Goal: Task Accomplishment & Management: Manage account settings

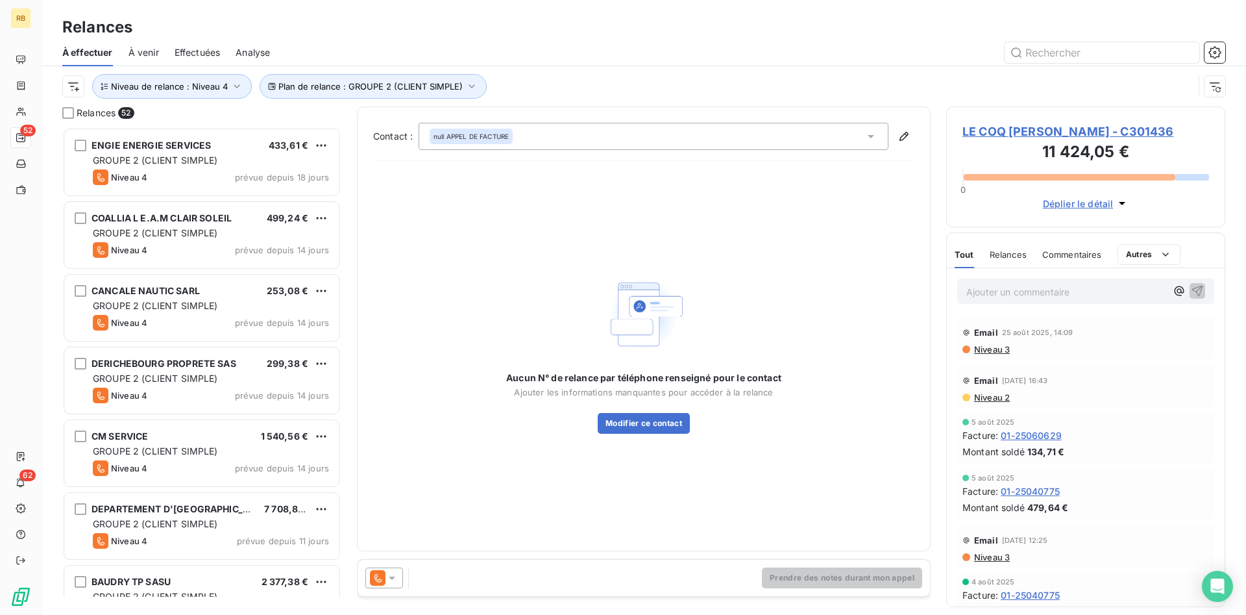
scroll to position [487, 279]
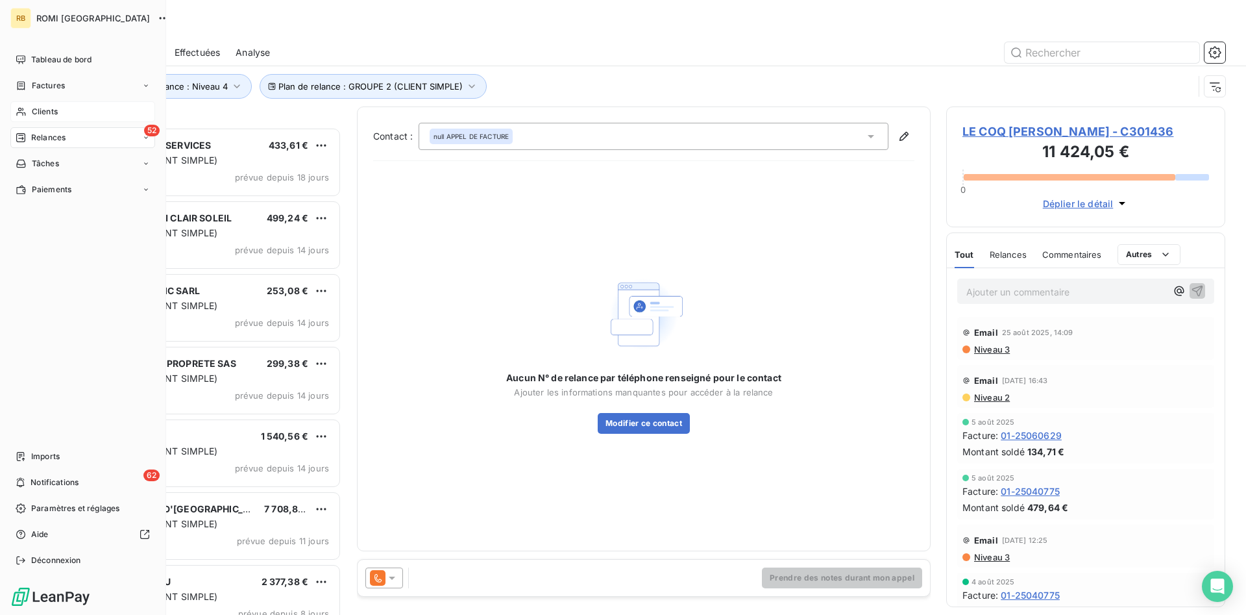
click at [71, 109] on div "Clients" at bounding box center [82, 111] width 145 height 21
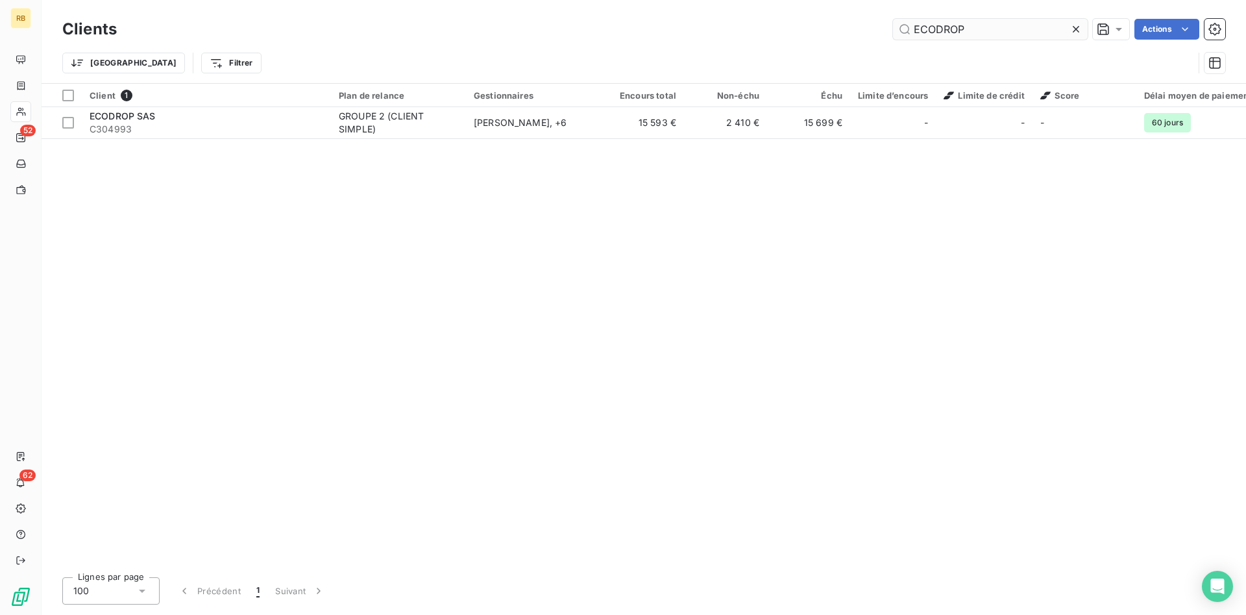
drag, startPoint x: 998, startPoint y: 25, endPoint x: 783, endPoint y: 10, distance: 215.3
click at [893, 19] on input "ECODROP" at bounding box center [990, 29] width 195 height 21
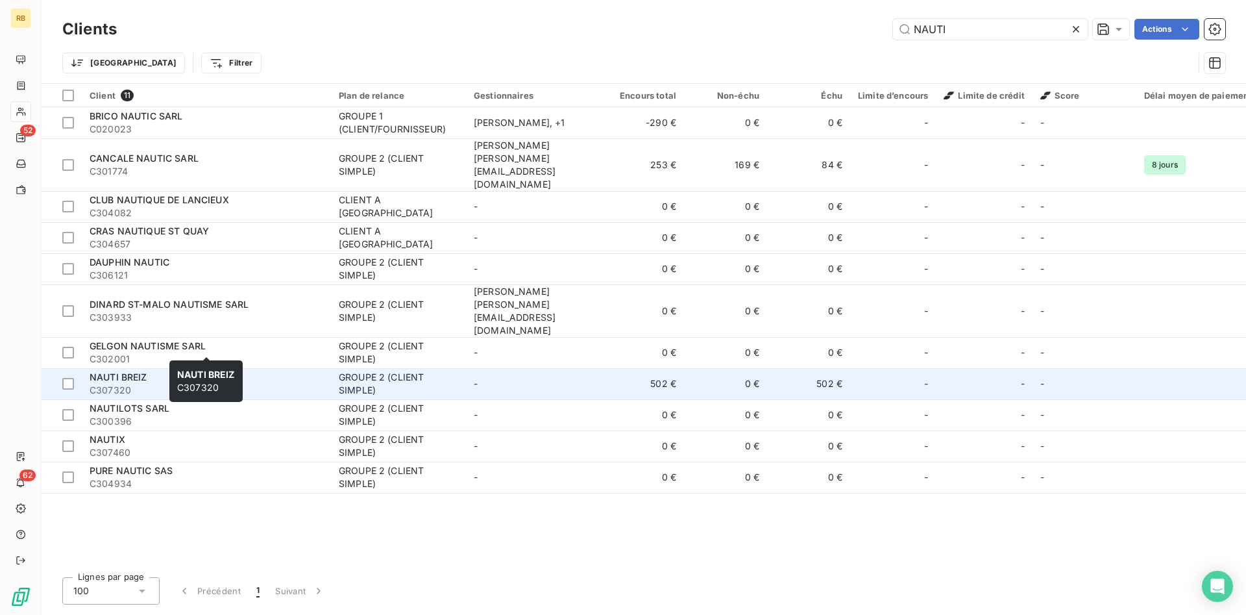
type input "NAUTI"
click at [235, 371] on div "NAUTI BREIZ" at bounding box center [207, 377] width 234 height 13
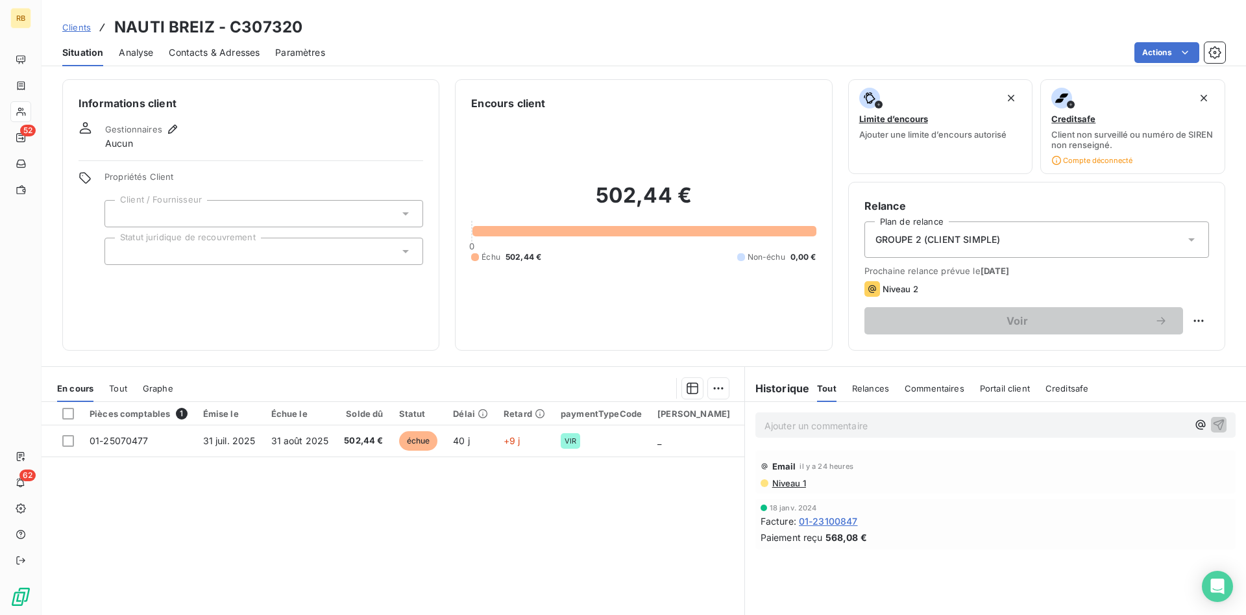
click at [813, 422] on p "Ajouter un commentaire ﻿" at bounding box center [976, 425] width 423 height 16
click at [1037, 424] on span "LE CLIENT N'AVAIT PAS LA FACTURE. RECEPTION AUJOURD4HUI RGLT EN COURS" at bounding box center [948, 424] width 367 height 11
click at [1151, 424] on p "LE CLIENT N'AVAIT PAS LA FACTURE. RECEPTION [DATE] RGLT EN COURS" at bounding box center [976, 424] width 423 height 15
click at [1221, 422] on icon "button" at bounding box center [1219, 424] width 11 height 11
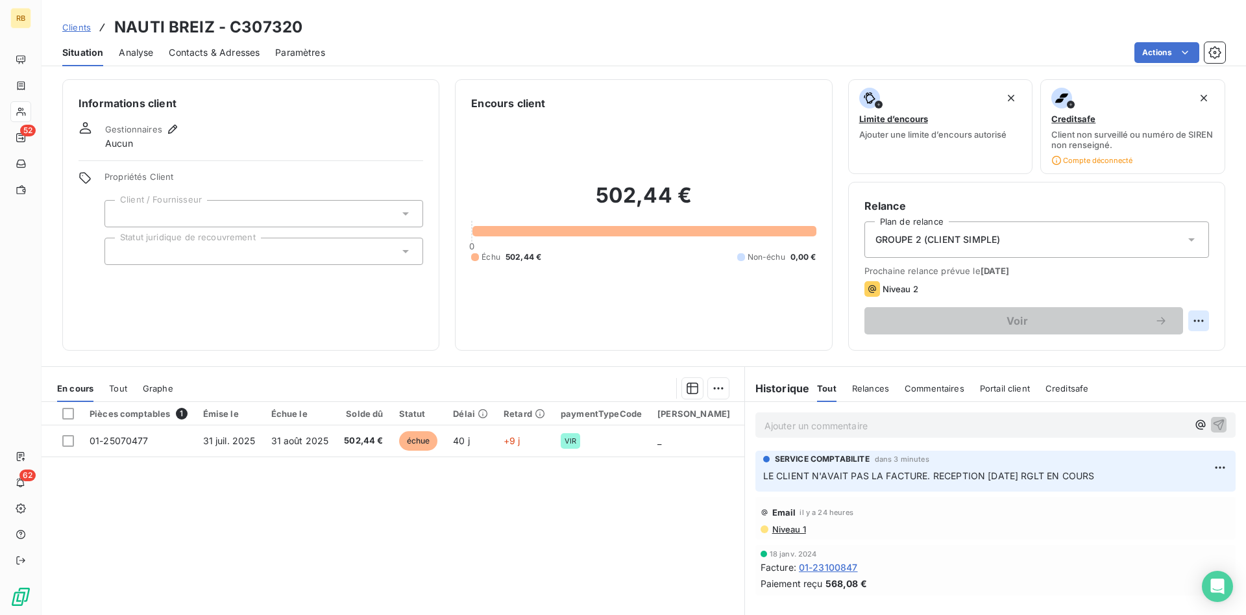
click at [1198, 320] on html "RB 52 62 Clients NAUTI BREIZ - C307320 Situation Analyse Contacts & Adresses Pa…" at bounding box center [623, 307] width 1246 height 615
click at [1165, 350] on div "Replanifier cette action" at bounding box center [1145, 349] width 116 height 21
select select "8"
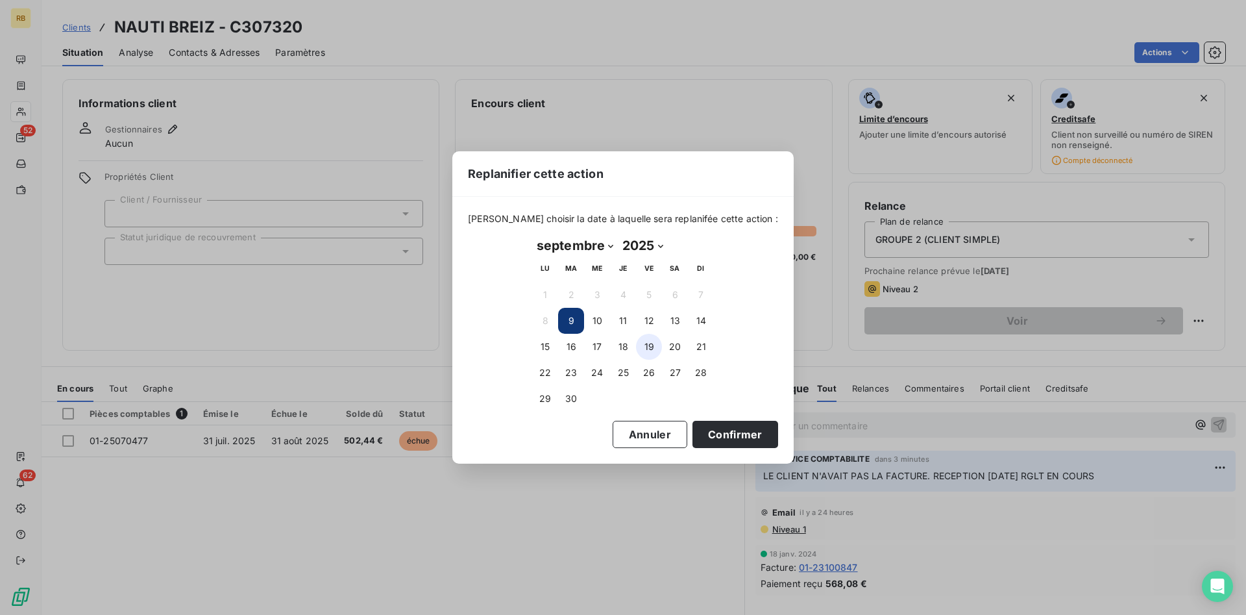
click at [646, 347] on button "19" at bounding box center [649, 347] width 26 height 26
click at [725, 437] on button "Confirmer" at bounding box center [735, 434] width 86 height 27
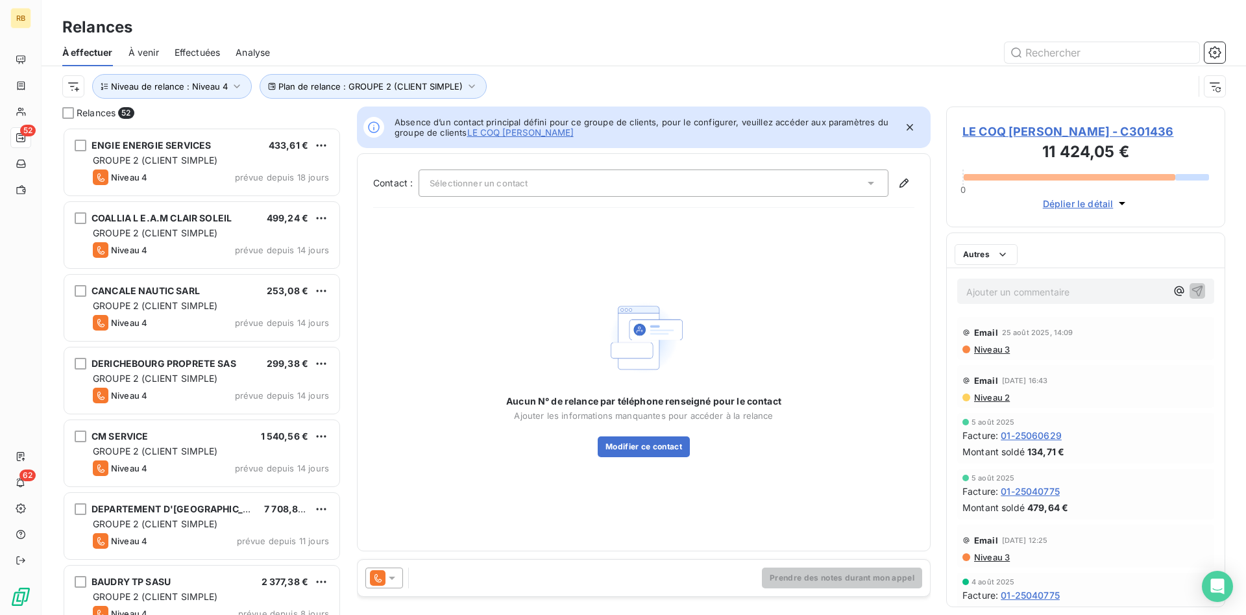
scroll to position [487, 279]
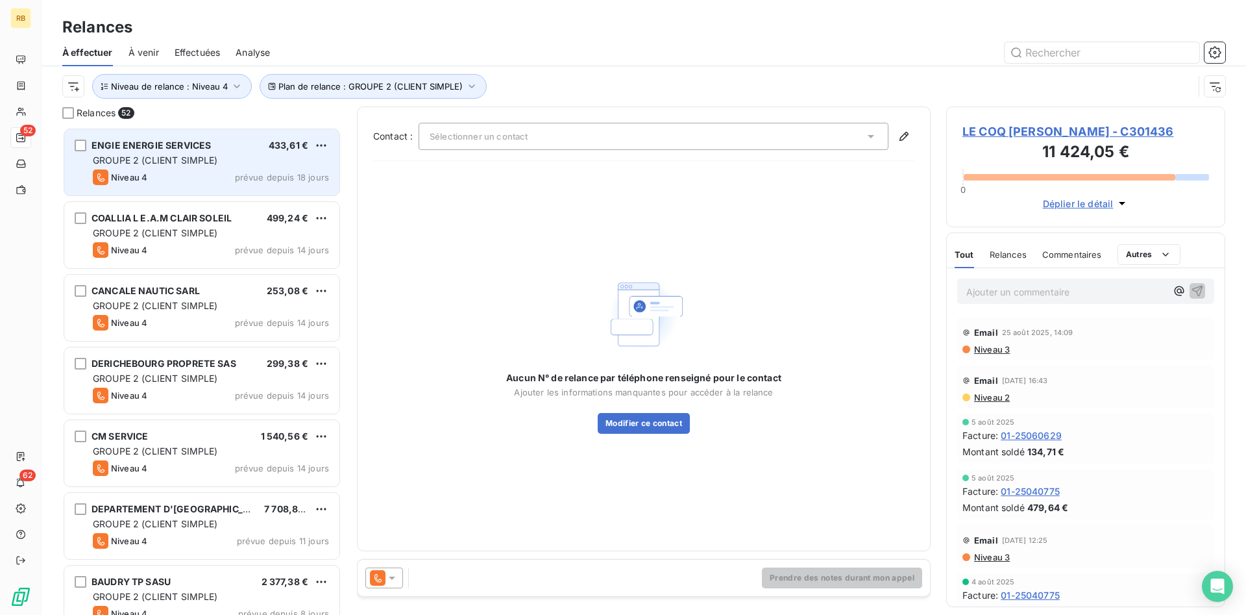
click at [180, 143] on span "ENGIE ENERGIE SERVICES" at bounding box center [151, 145] width 119 height 11
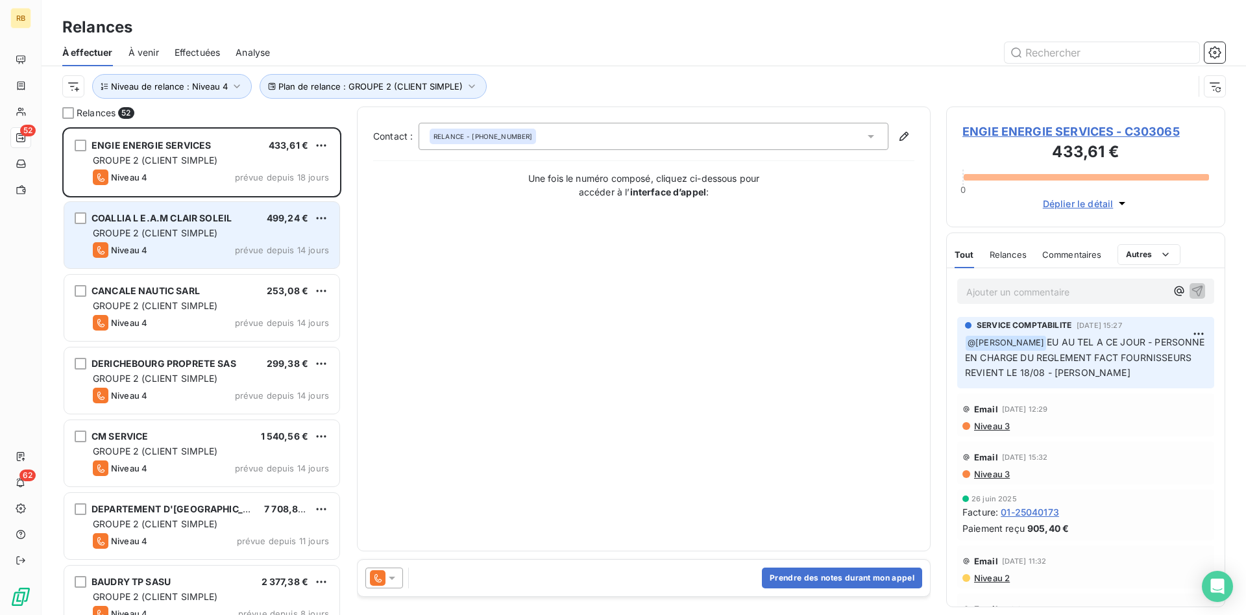
click at [241, 223] on div "COALLIA L E.A.M CLAIR SOLEIL 499,24 €" at bounding box center [211, 218] width 236 height 12
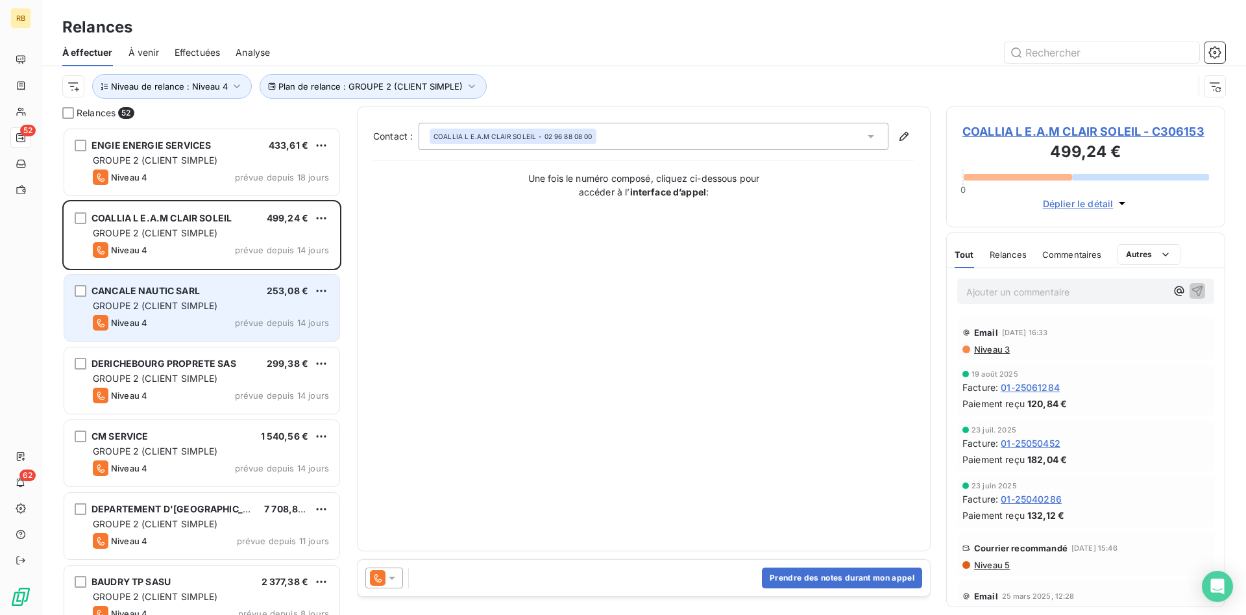
click at [243, 301] on div "GROUPE 2 (CLIENT SIMPLE)" at bounding box center [211, 305] width 236 height 13
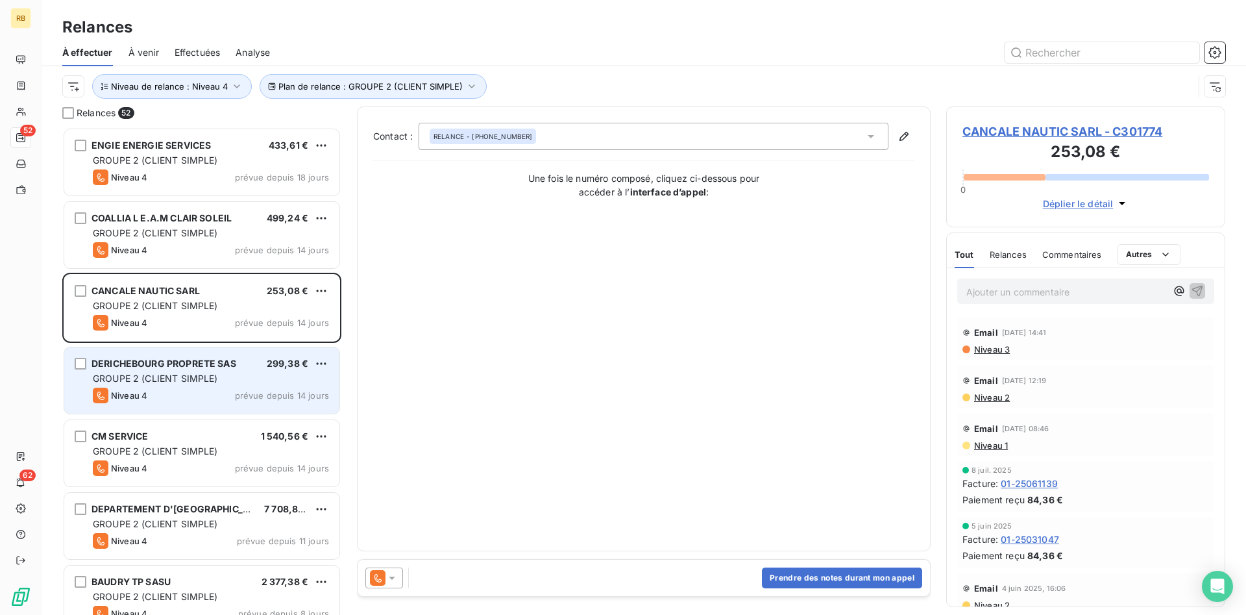
click at [241, 380] on div "GROUPE 2 (CLIENT SIMPLE)" at bounding box center [211, 378] width 236 height 13
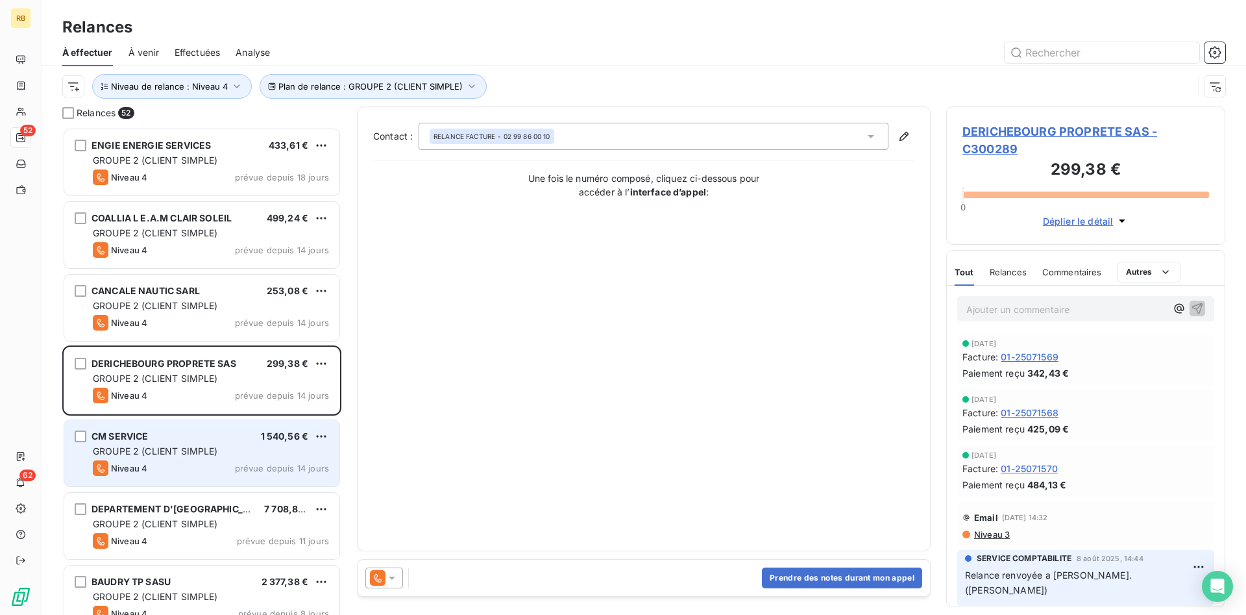
click at [230, 461] on div "Niveau 4 prévue depuis 14 jours" at bounding box center [211, 468] width 236 height 16
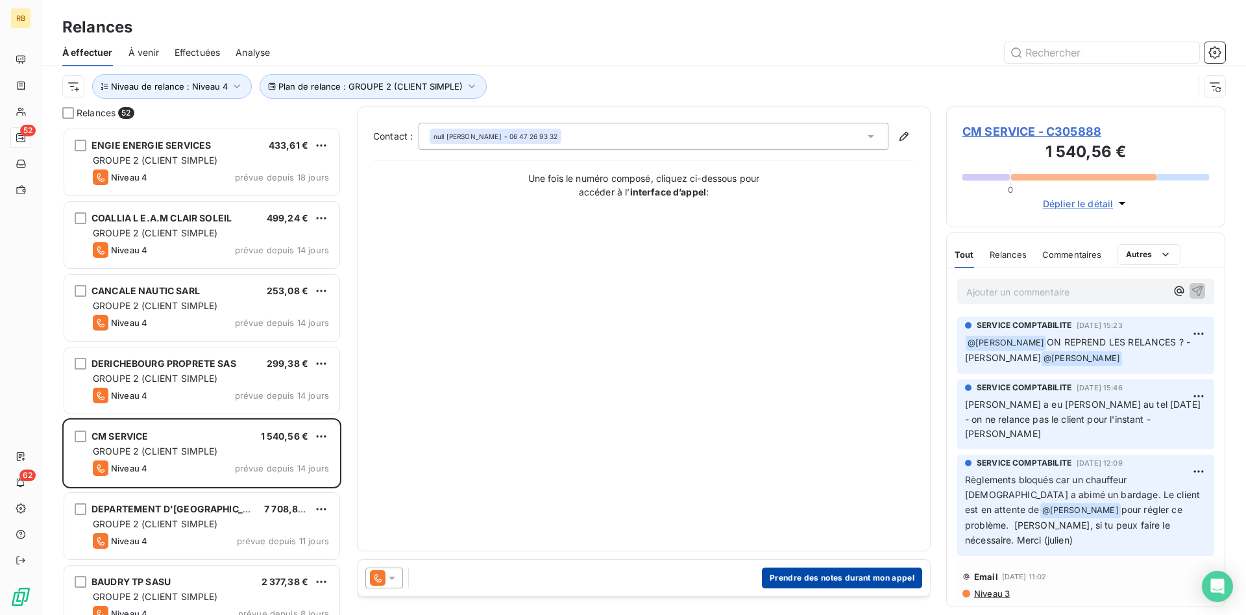
click at [810, 576] on button "Prendre des notes durant mon appel" at bounding box center [842, 577] width 160 height 21
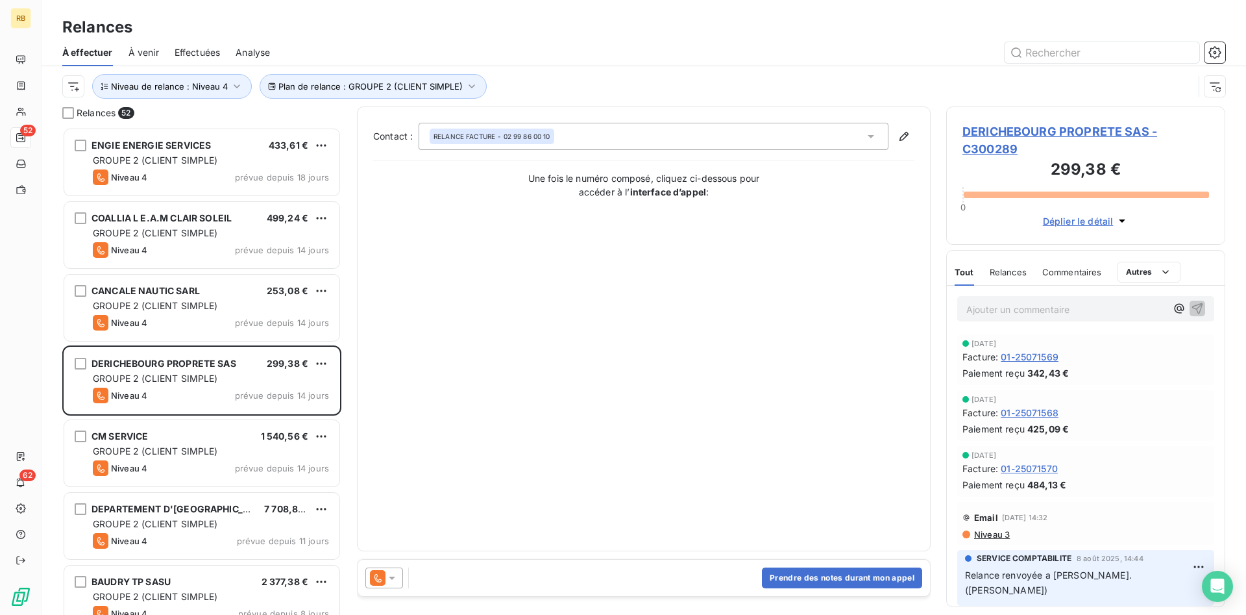
click at [392, 580] on icon at bounding box center [392, 577] width 13 height 13
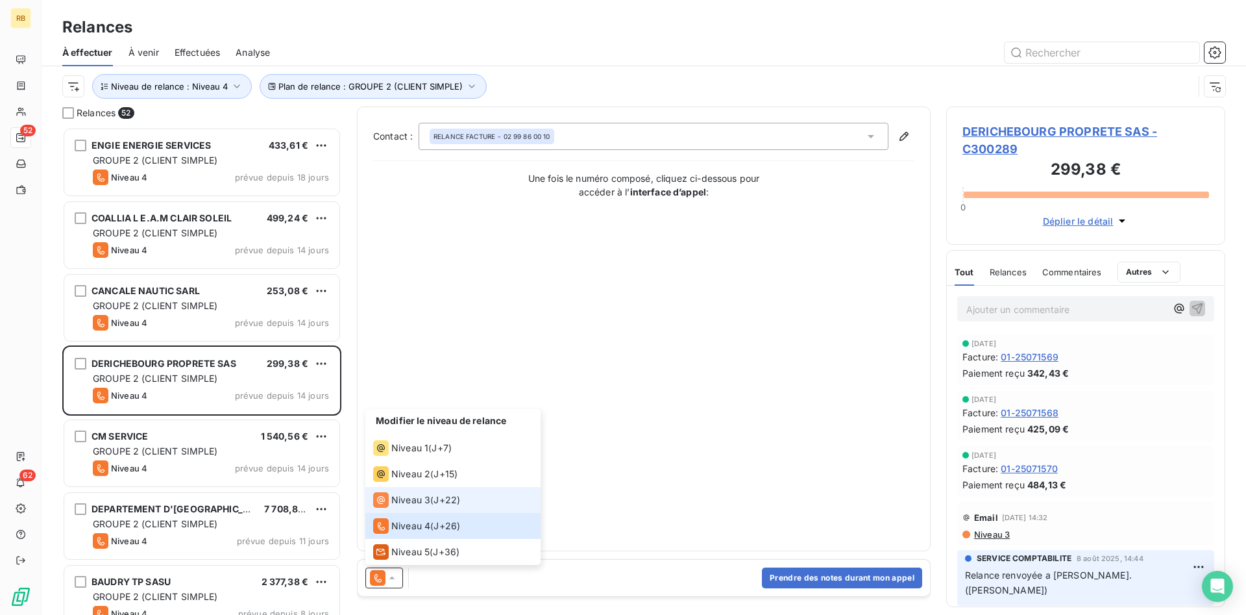
click at [417, 498] on span "Niveau 3" at bounding box center [410, 499] width 39 height 13
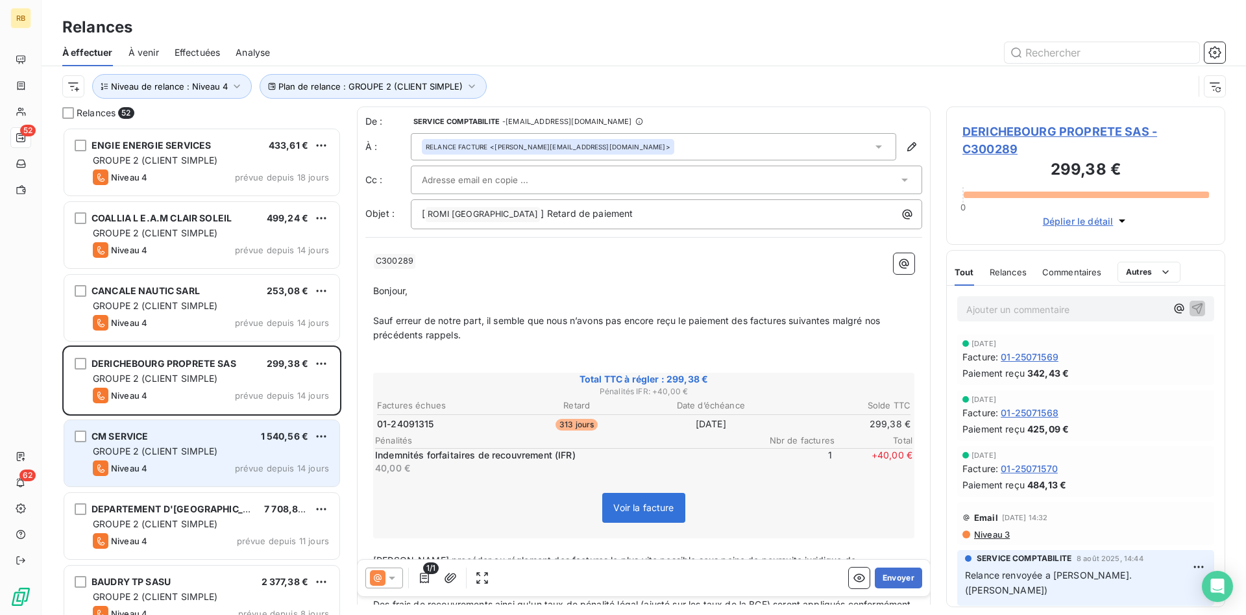
click at [212, 458] on div "CM SERVICE 1 540,56 € GROUPE 2 (CLIENT SIMPLE) Niveau 4 prévue depuis 14 jours" at bounding box center [201, 453] width 275 height 66
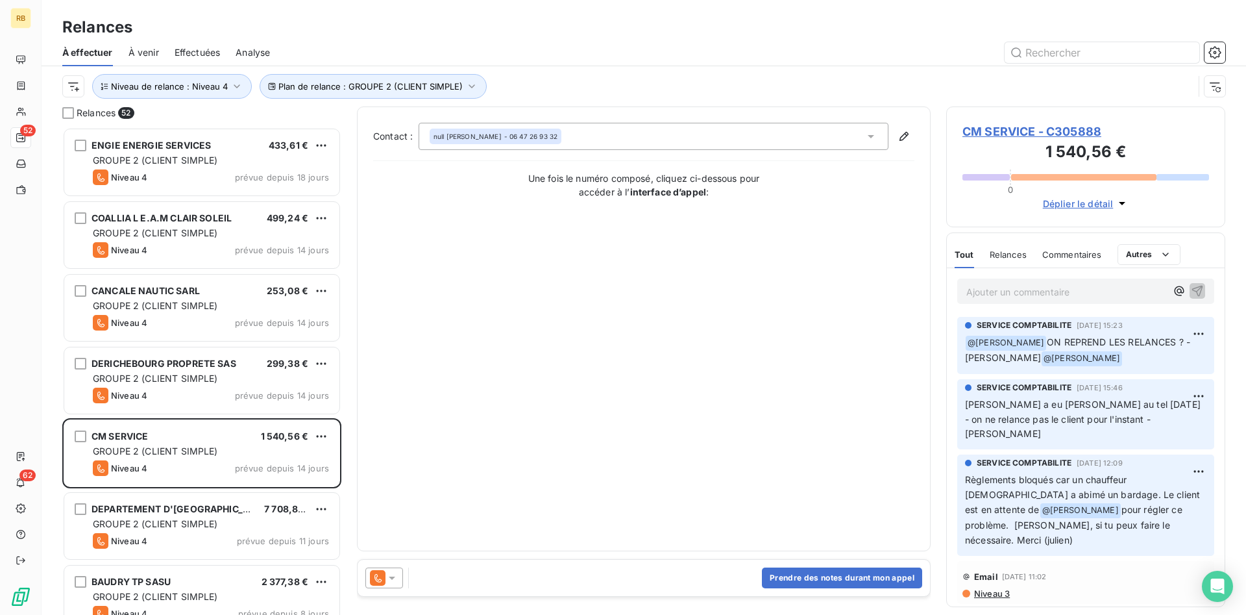
click at [387, 578] on icon at bounding box center [392, 577] width 13 height 13
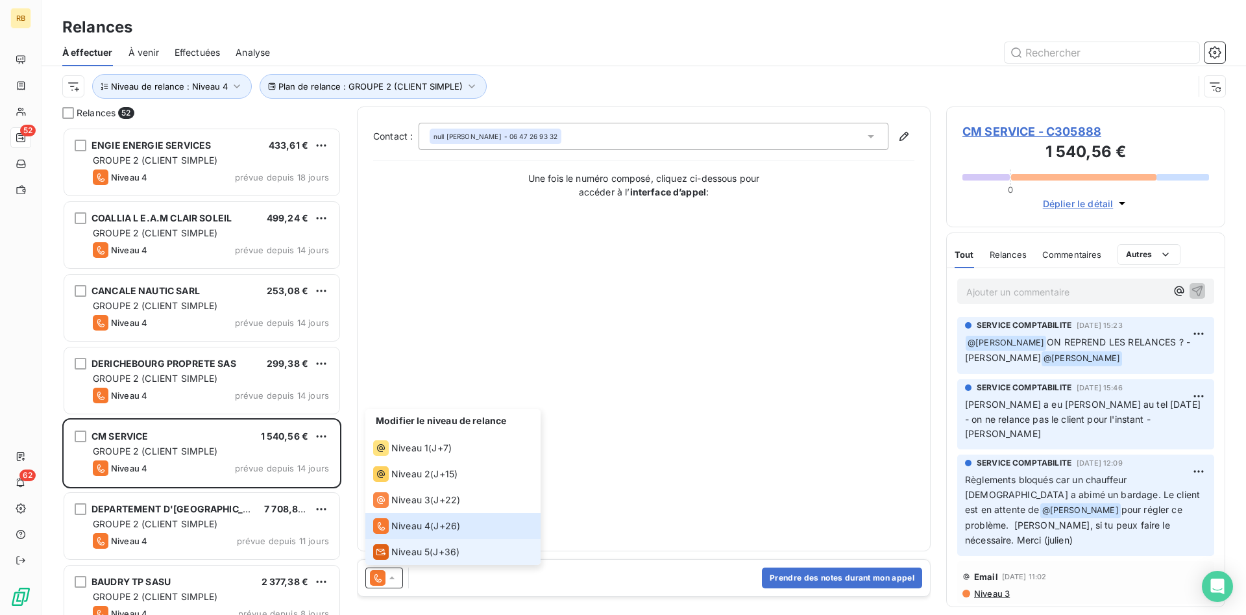
click at [419, 551] on span "Niveau 5" at bounding box center [410, 551] width 38 height 13
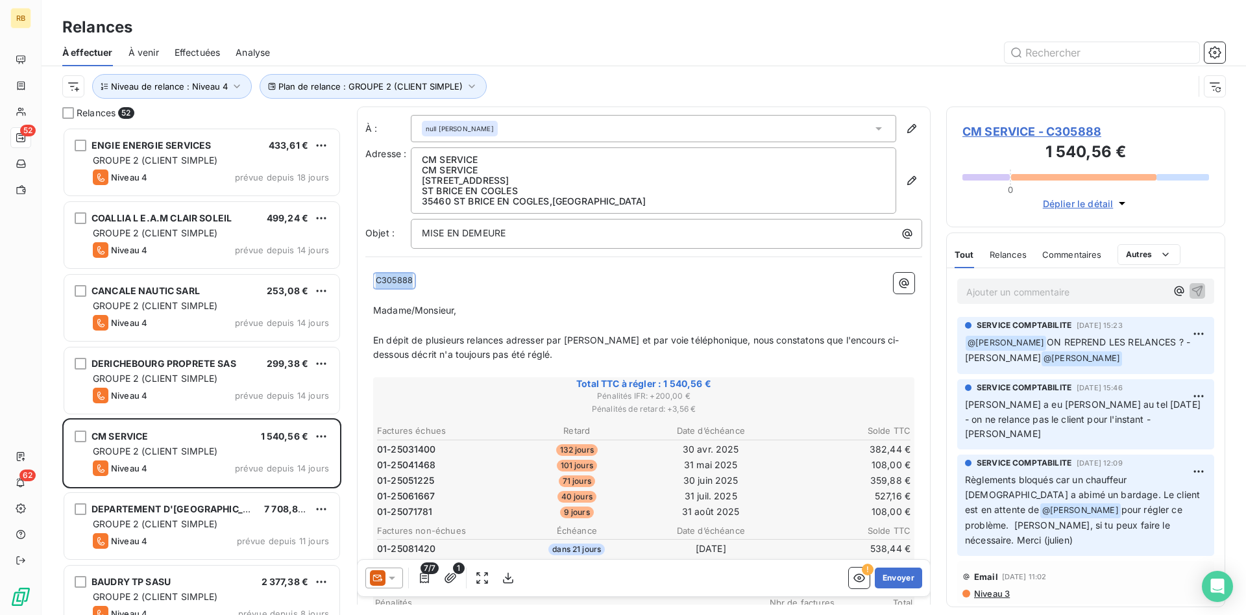
drag, startPoint x: 476, startPoint y: 280, endPoint x: 351, endPoint y: 278, distance: 124.6
click at [357, 278] on div "À : null [PERSON_NAME] Adresse : CM SERVICE CM SERVICE [STREET_ADDRESS] Objet :…" at bounding box center [644, 355] width 574 height 498
click at [985, 302] on div "Ajouter un commentaire ﻿" at bounding box center [1085, 290] width 257 height 25
click at [994, 293] on p "Ajouter un commentaire ﻿" at bounding box center [1066, 292] width 200 height 16
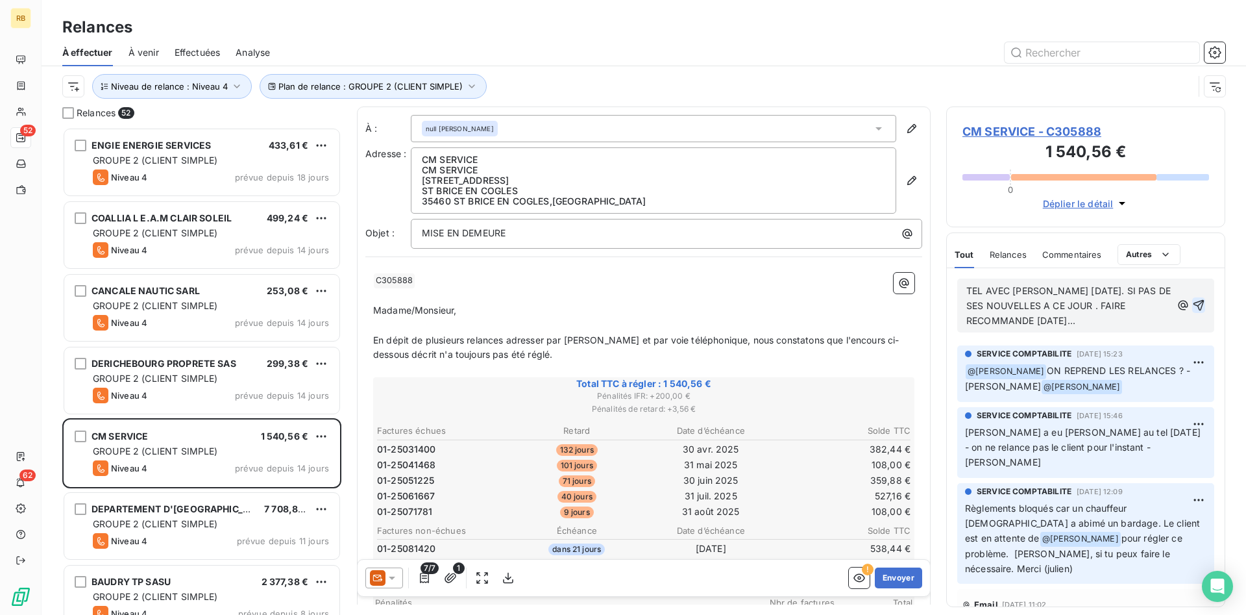
click at [1201, 304] on icon "button" at bounding box center [1199, 305] width 11 height 11
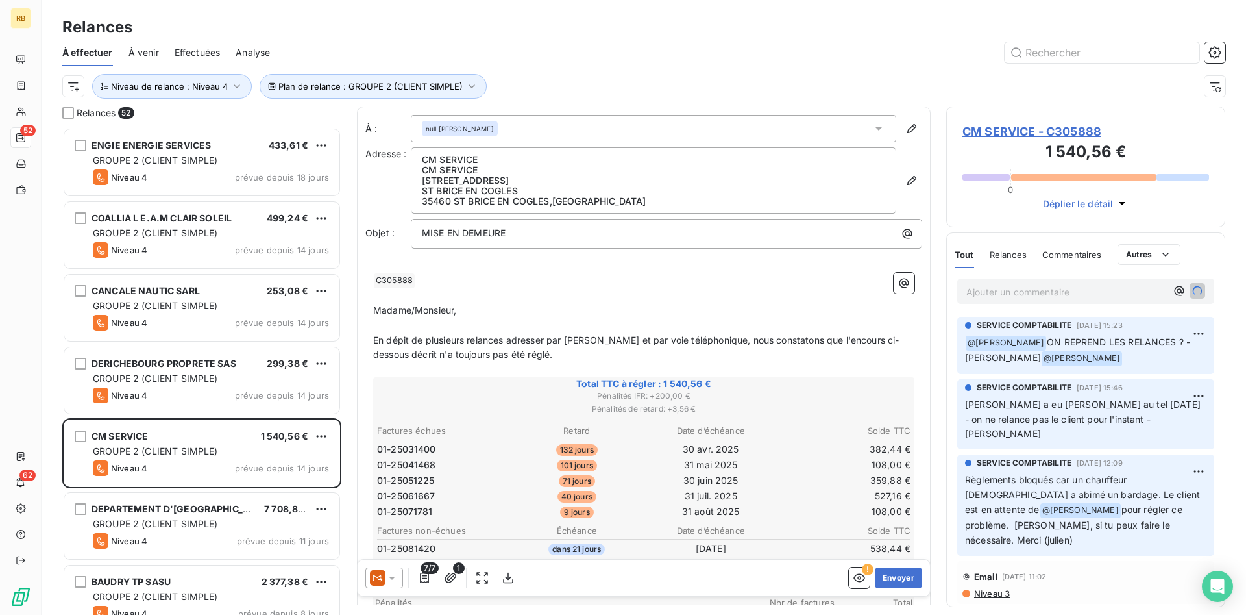
click at [1018, 252] on span "Relances" at bounding box center [1008, 254] width 37 height 10
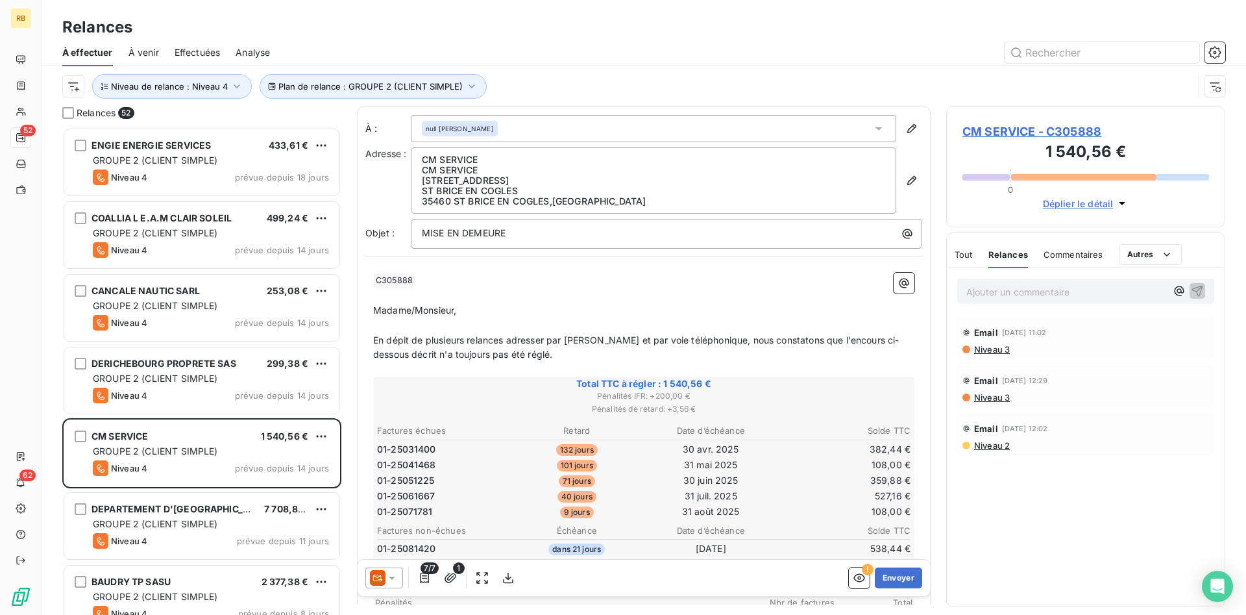
click at [972, 252] on span "Tout" at bounding box center [964, 254] width 18 height 10
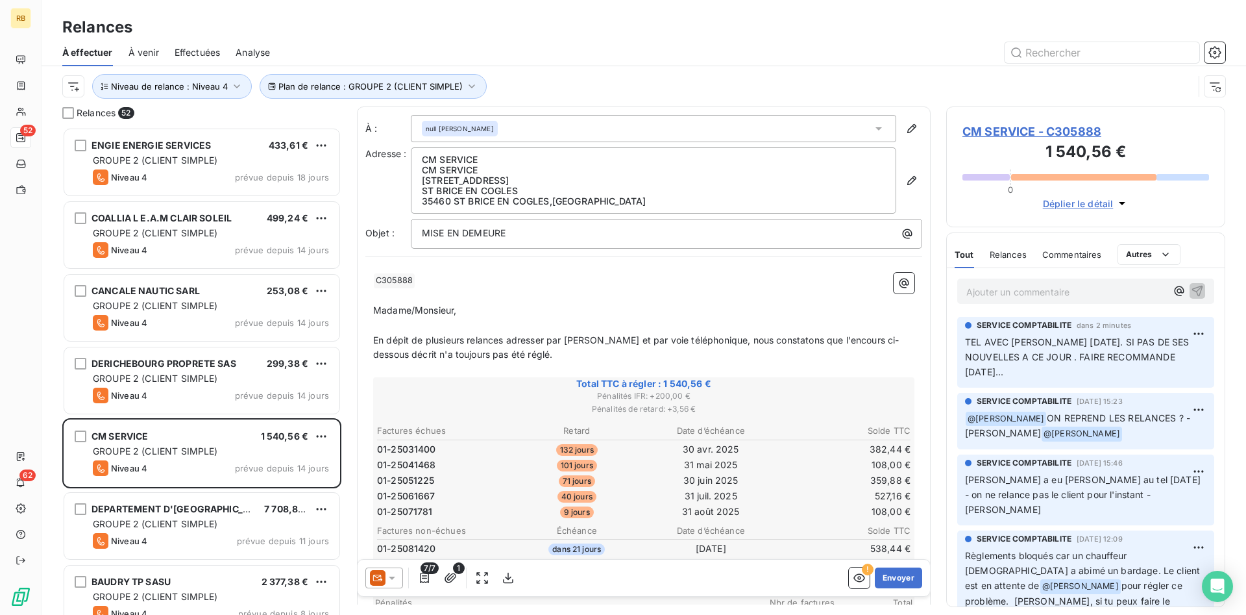
click at [1060, 132] on span "CM SERVICE - C305888" at bounding box center [1085, 132] width 247 height 18
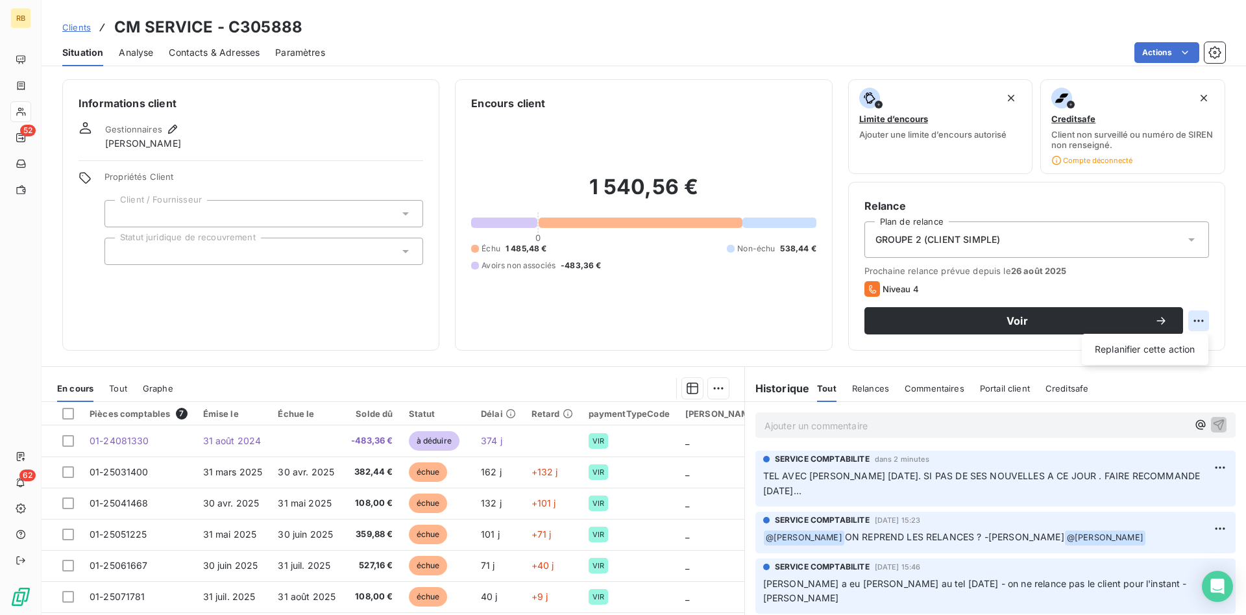
click at [1194, 319] on html "RB 52 62 Clients CM SERVICE - C305888 Situation Analyse Contacts & Adresses Par…" at bounding box center [623, 307] width 1246 height 615
click at [1126, 346] on div "Replanifier cette action" at bounding box center [1145, 349] width 116 height 21
select select "8"
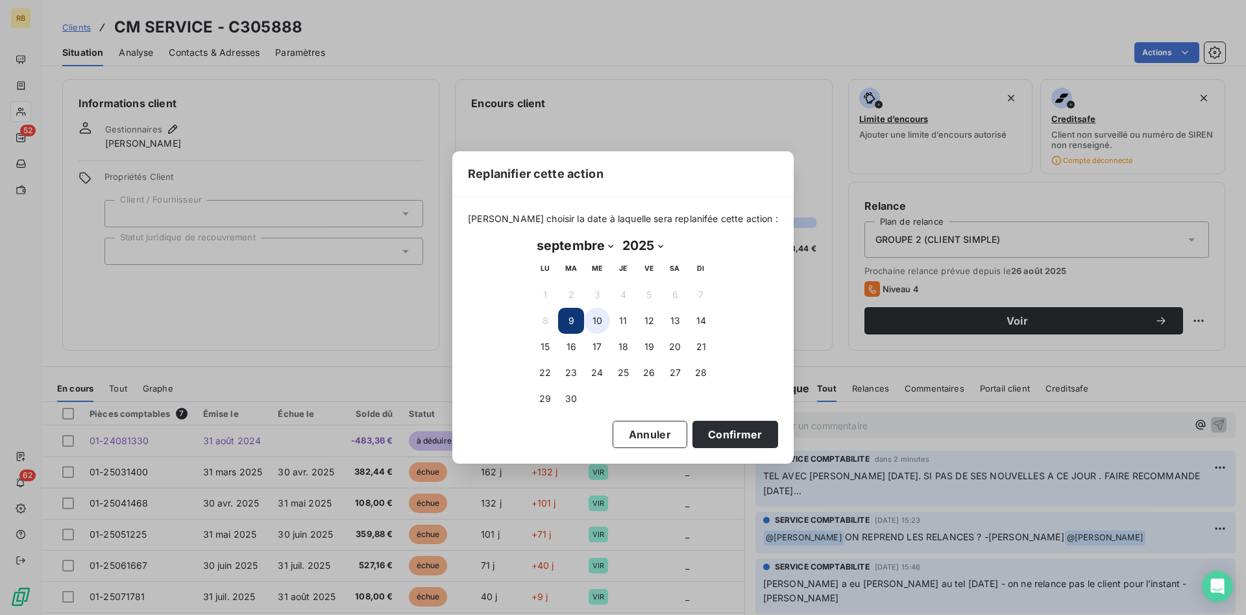
click at [594, 320] on button "10" at bounding box center [597, 321] width 26 height 26
click at [737, 430] on button "Confirmer" at bounding box center [735, 434] width 86 height 27
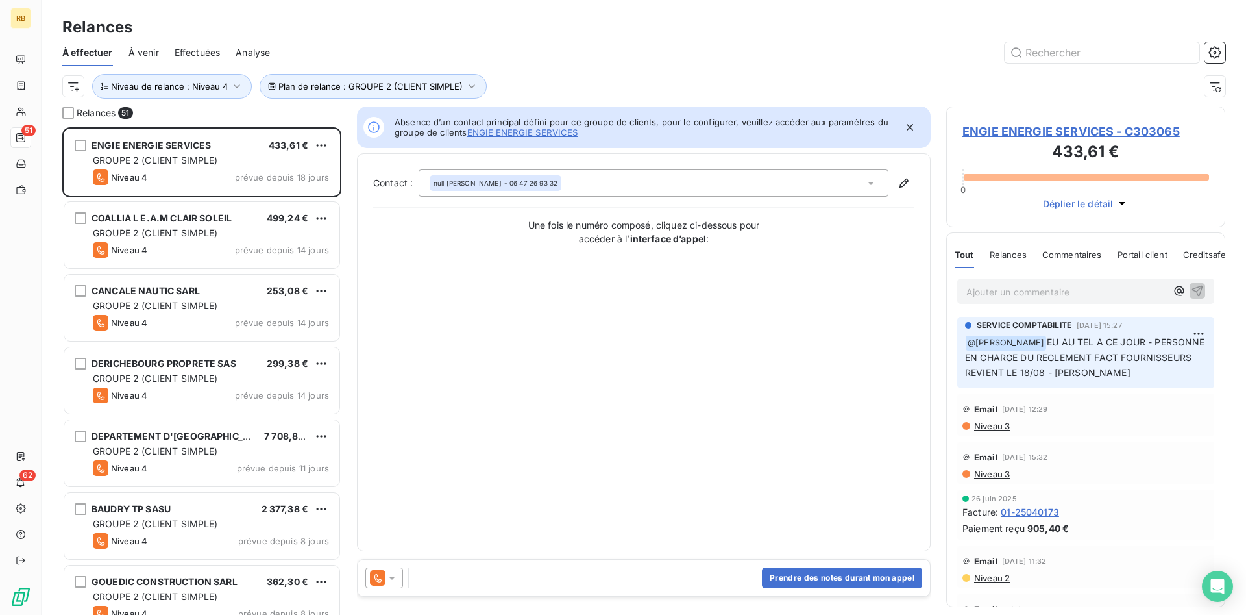
scroll to position [487, 279]
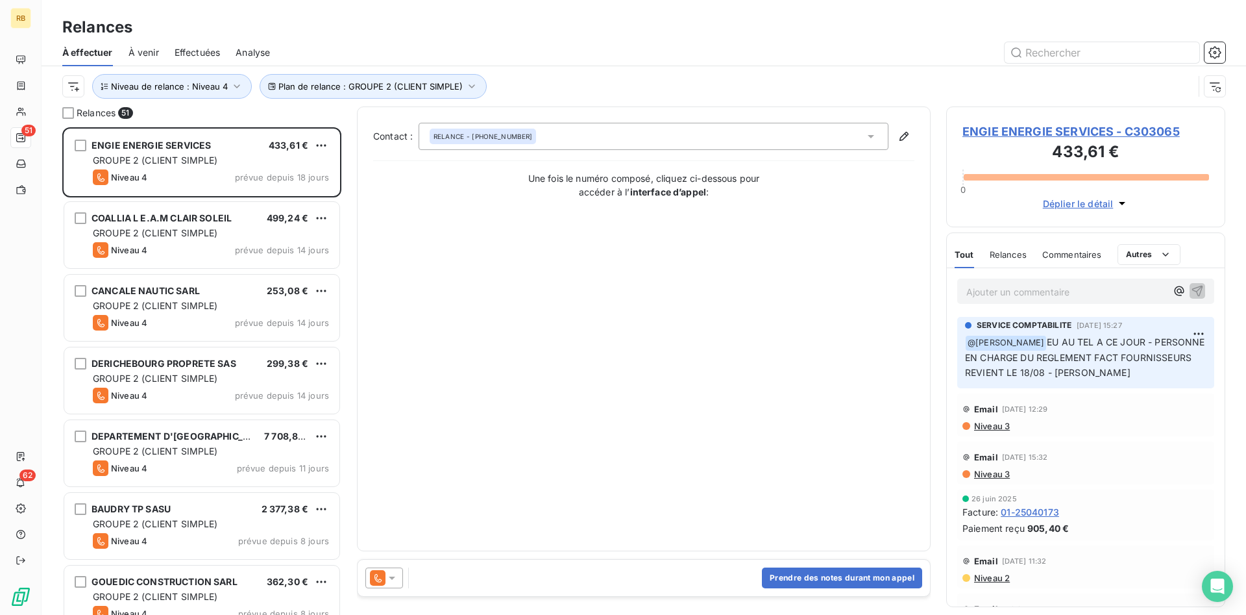
click at [201, 54] on span "Effectuées" at bounding box center [198, 52] width 46 height 13
click at [235, 87] on icon "button" at bounding box center [237, 86] width 6 height 4
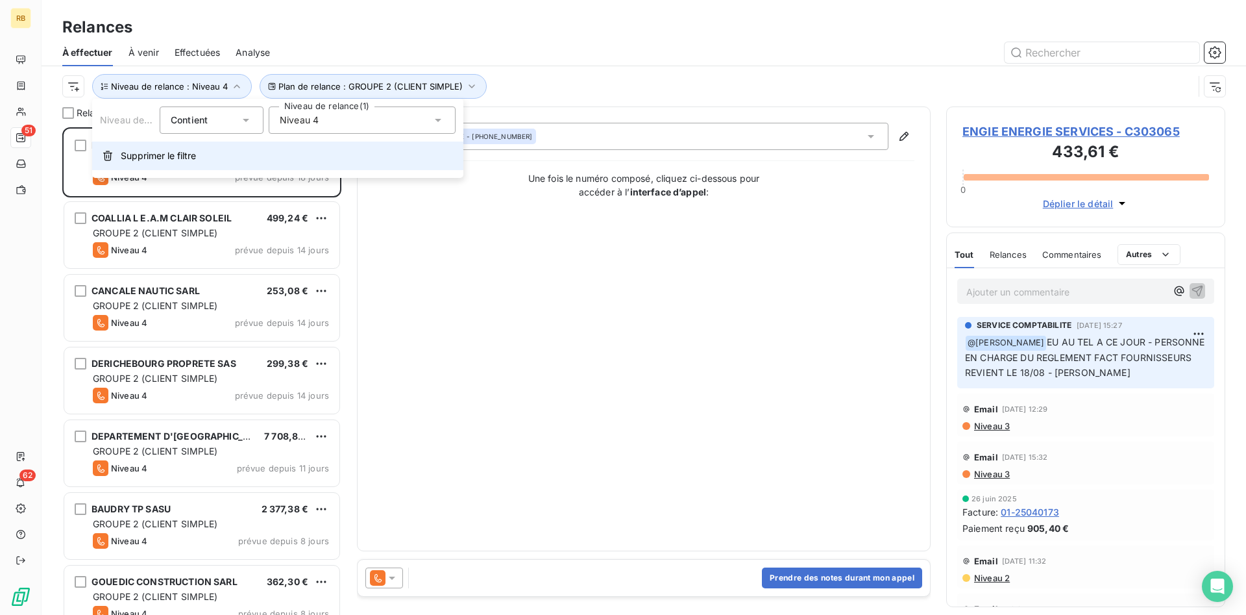
click at [191, 149] on span "Supprimer le filtre" at bounding box center [158, 155] width 75 height 13
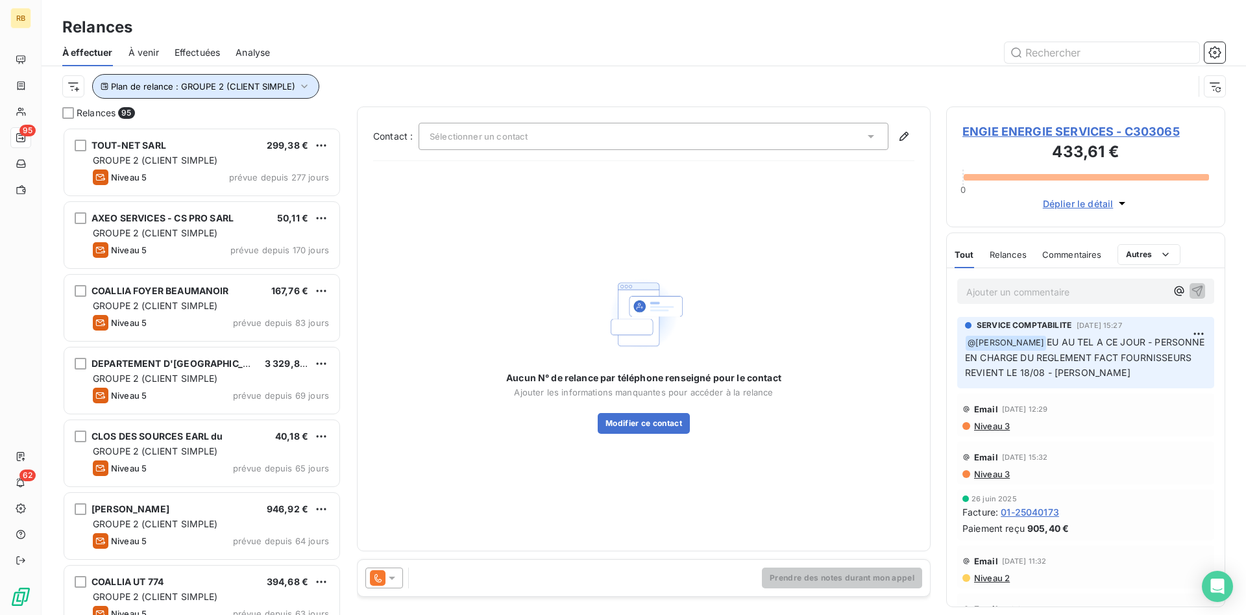
click at [301, 84] on icon "button" at bounding box center [304, 86] width 13 height 13
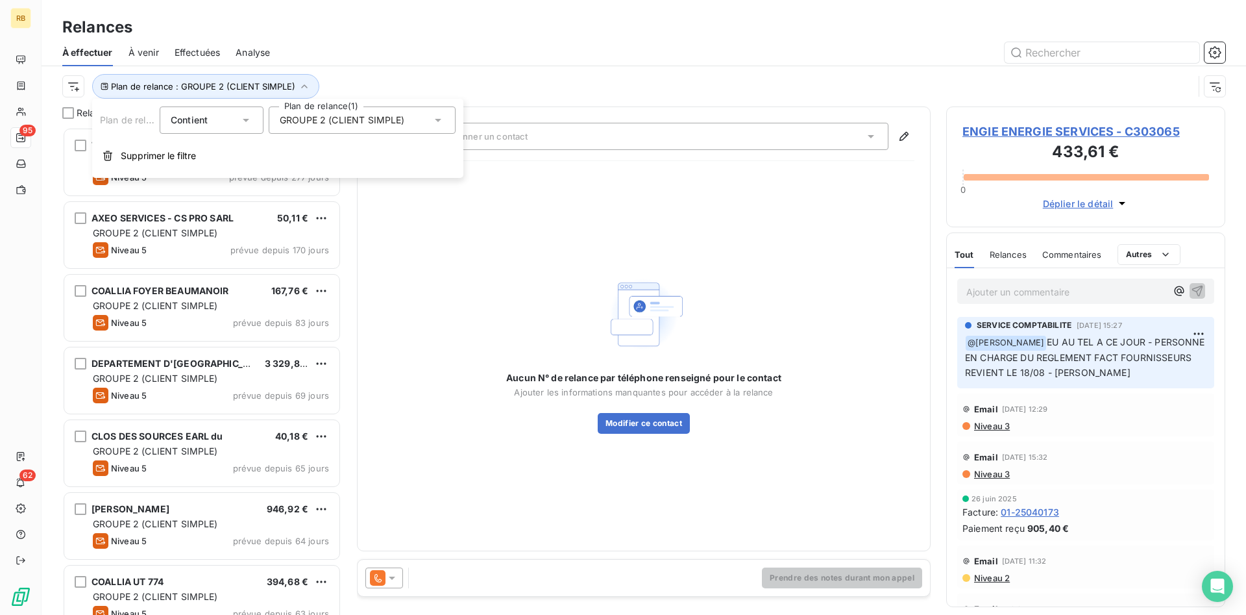
click at [437, 119] on icon at bounding box center [438, 120] width 6 height 3
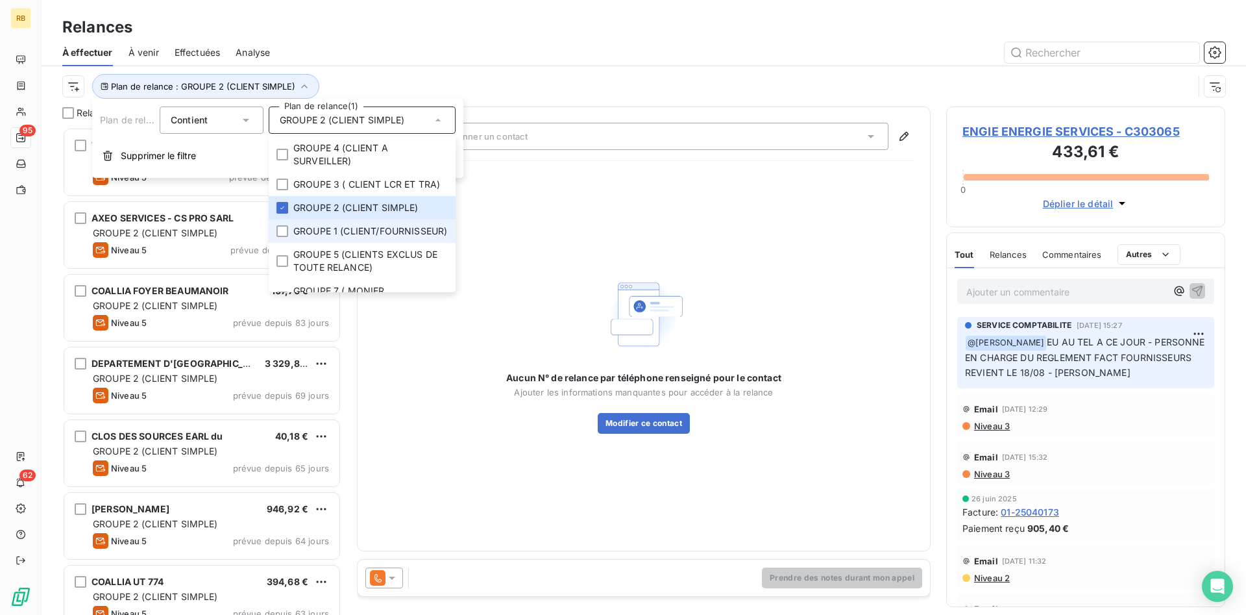
click at [421, 234] on span "GROUPE 1 (CLIENT/FOURNISSEUR)" at bounding box center [370, 231] width 154 height 13
click at [324, 206] on span "GROUPE 2 (CLIENT SIMPLE)" at bounding box center [355, 207] width 125 height 13
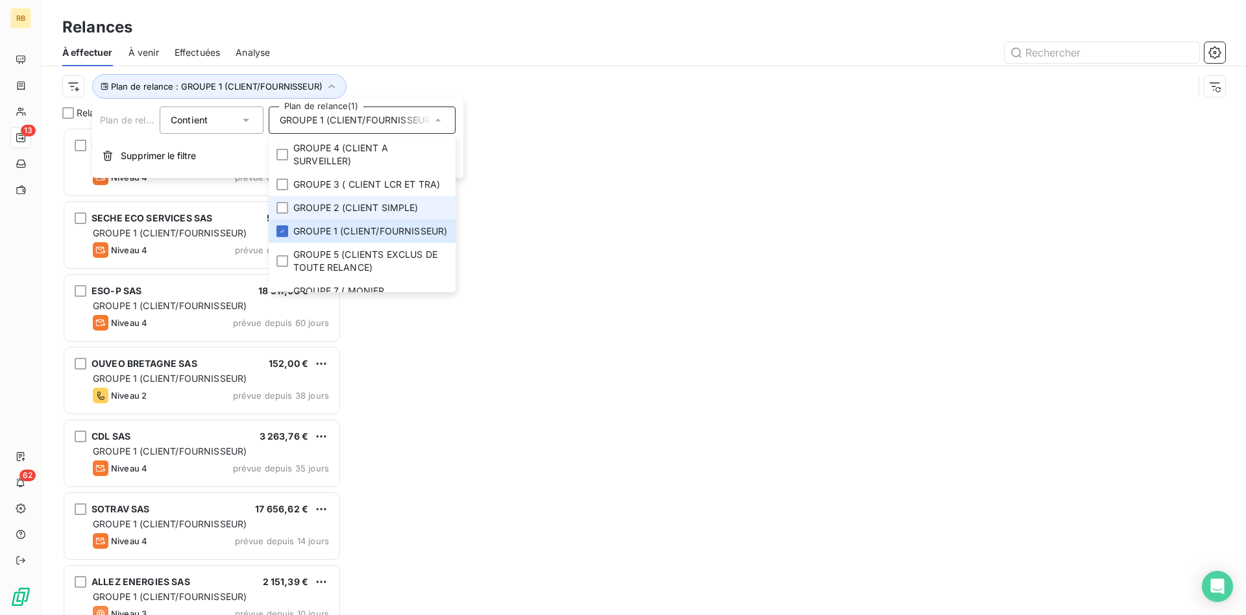
scroll to position [487, 279]
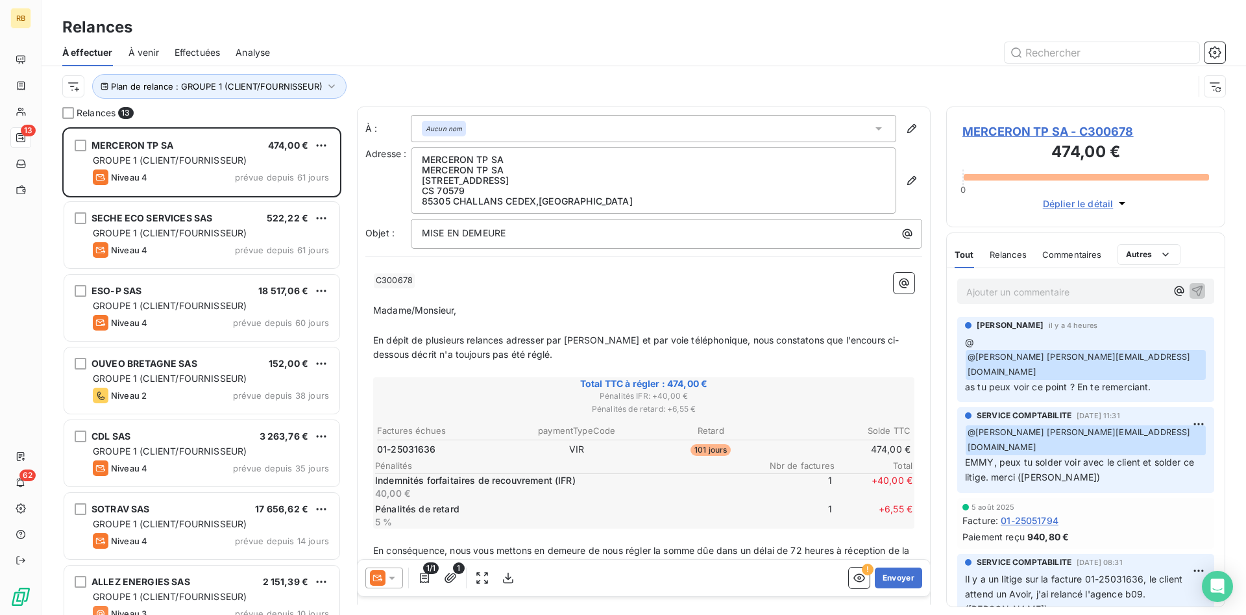
click at [400, 41] on div "À effectuer À venir Effectuées Analyse" at bounding box center [644, 52] width 1205 height 27
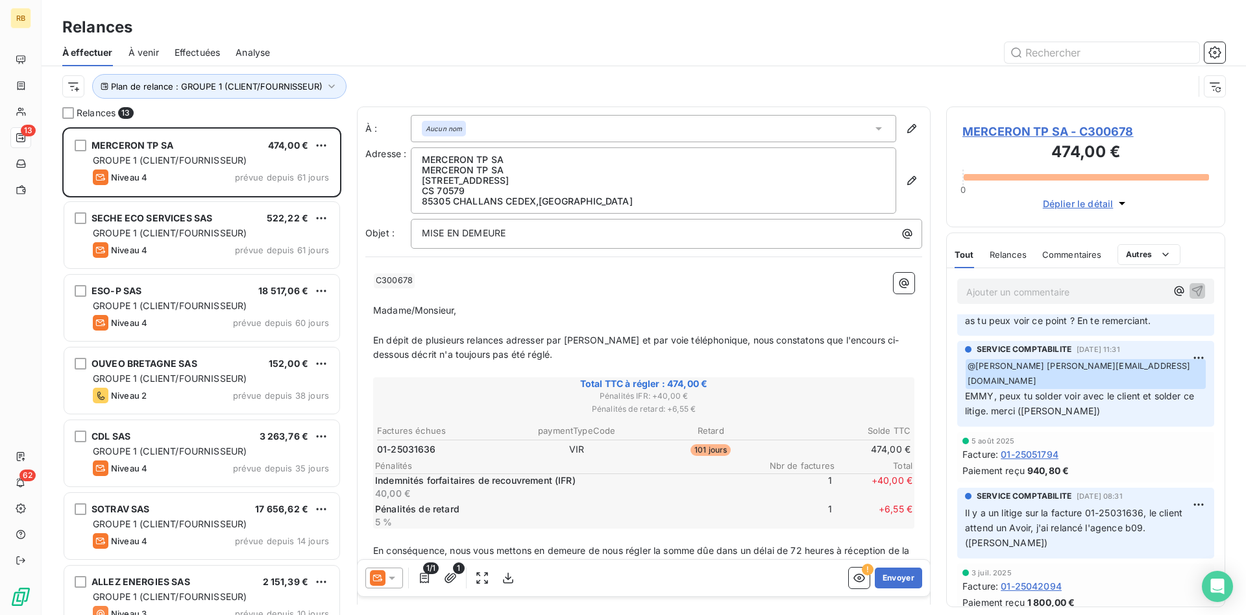
scroll to position [0, 0]
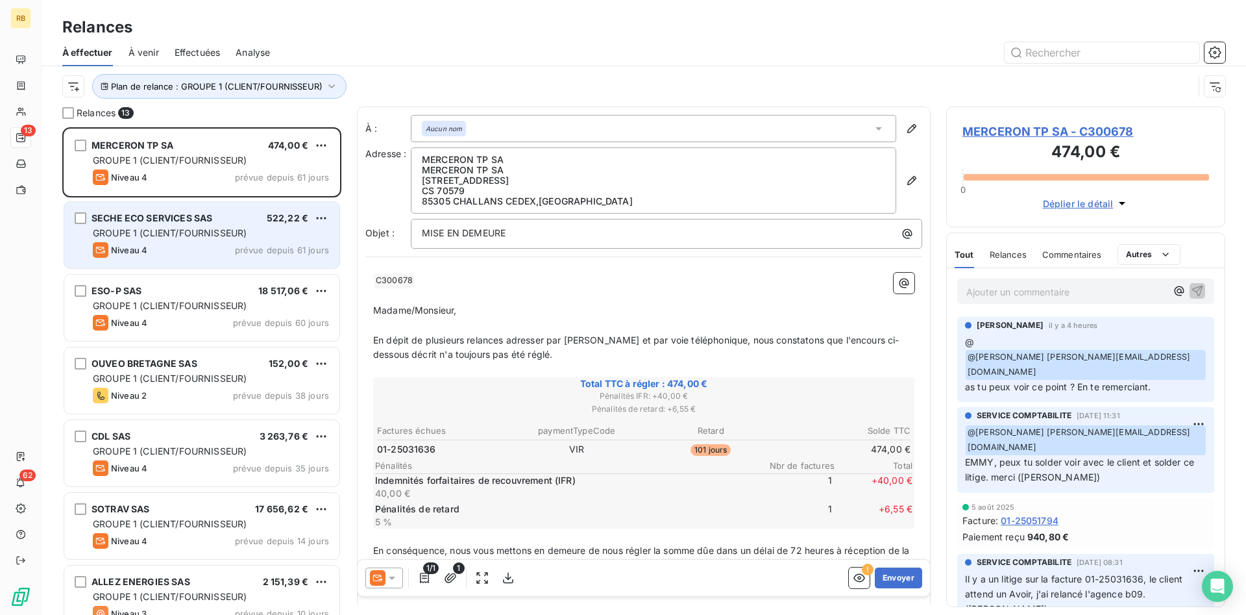
click at [251, 232] on div "GROUPE 1 (CLIENT/FOURNISSEUR)" at bounding box center [211, 232] width 236 height 13
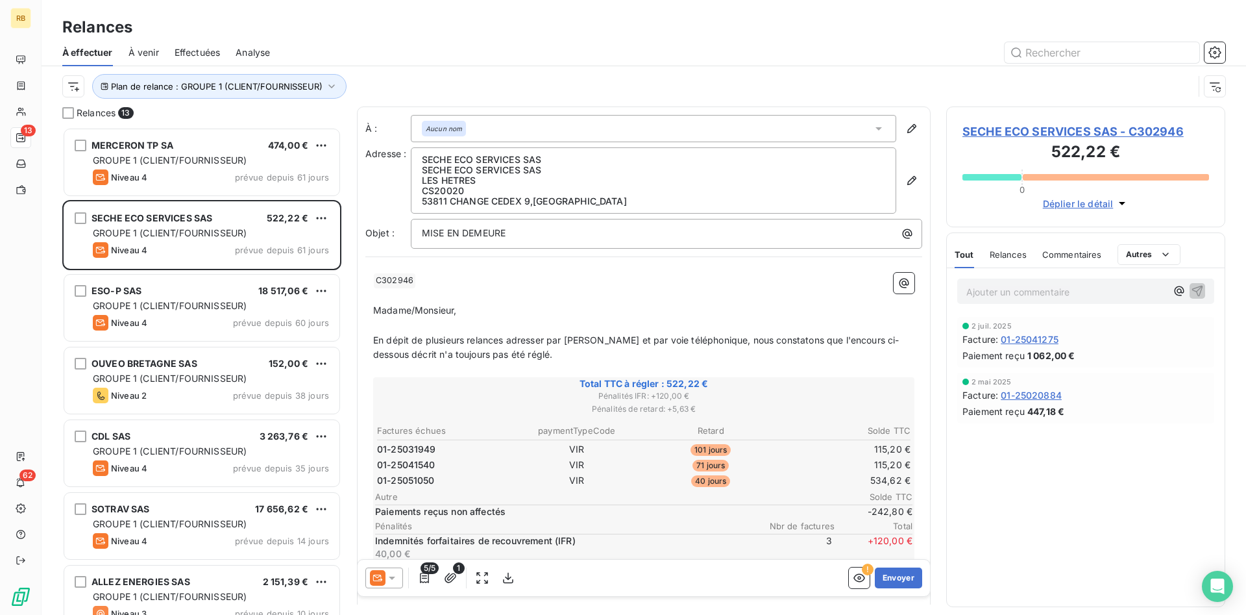
click at [400, 580] on div at bounding box center [384, 577] width 38 height 21
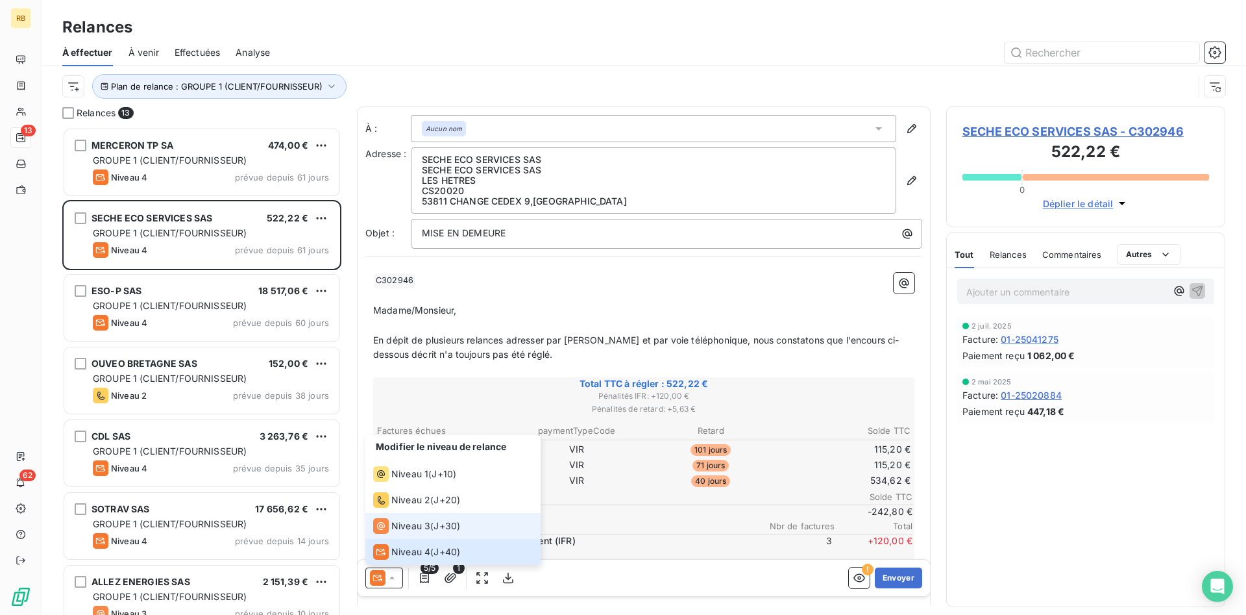
click at [428, 518] on div "Niveau 3" at bounding box center [401, 526] width 57 height 16
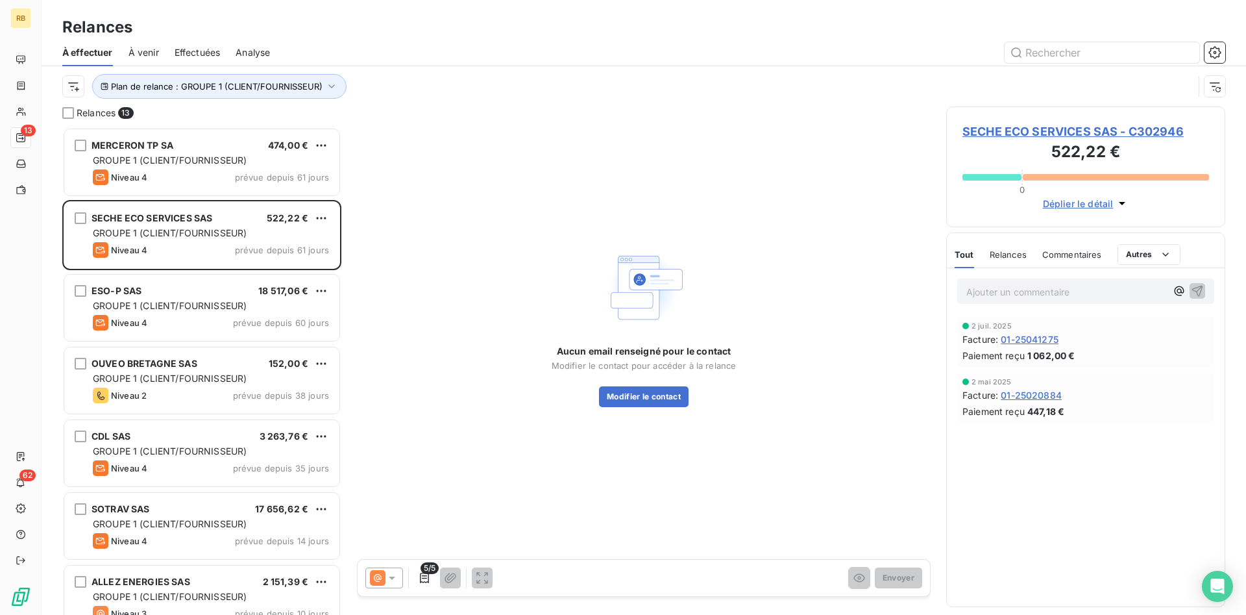
click at [391, 578] on icon at bounding box center [392, 577] width 6 height 3
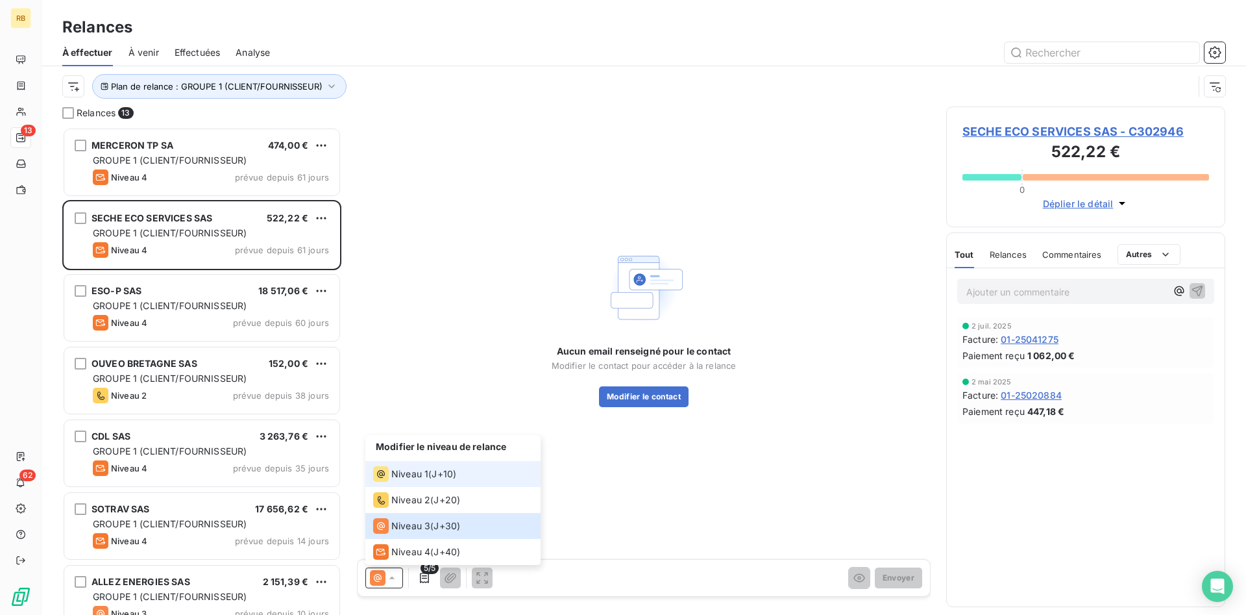
click at [434, 479] on span "J+10 )" at bounding box center [444, 473] width 25 height 13
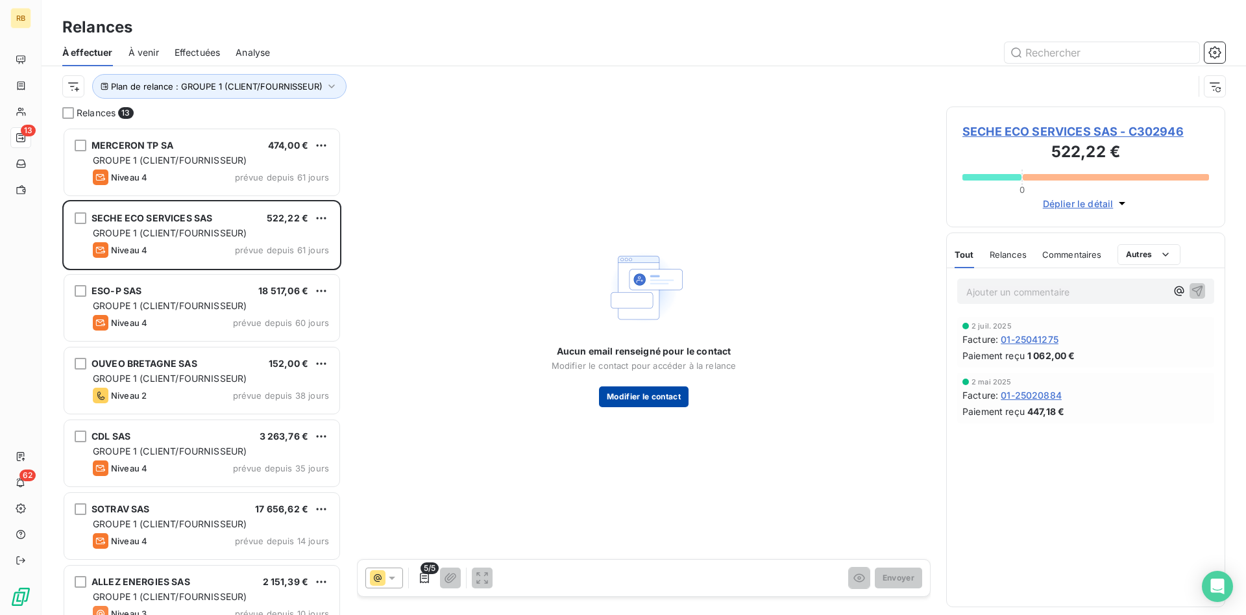
click at [658, 391] on button "Modifier le contact" at bounding box center [644, 396] width 90 height 21
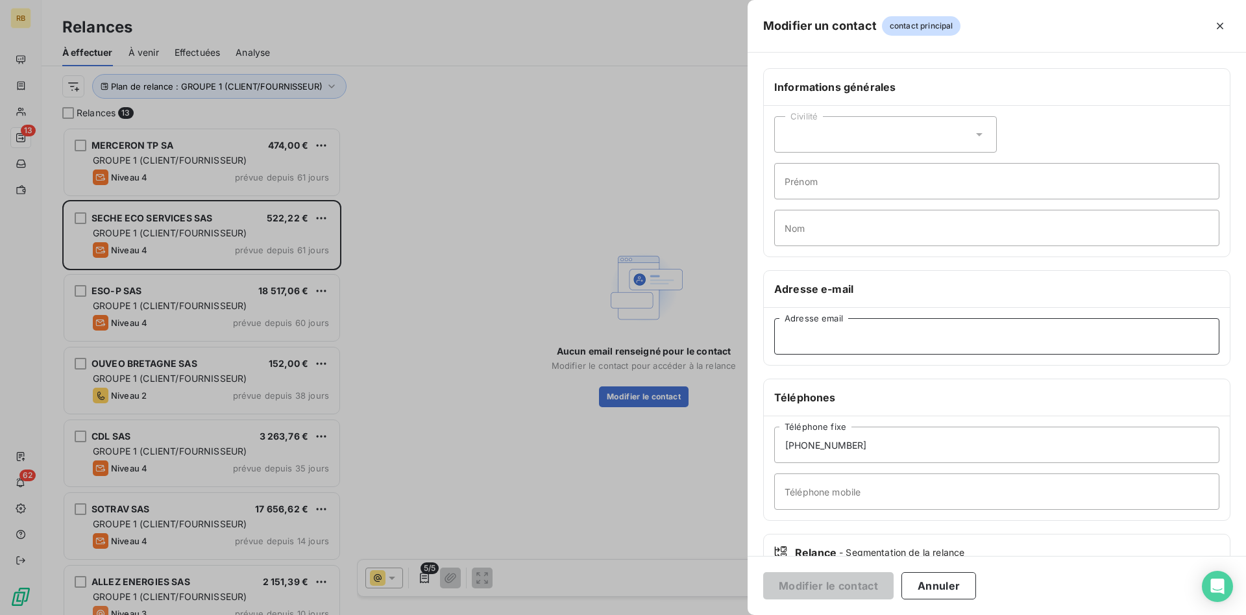
click at [829, 337] on input "Adresse email" at bounding box center [996, 336] width 445 height 36
paste input "[EMAIL_ADDRESS][DOMAIN_NAME]"
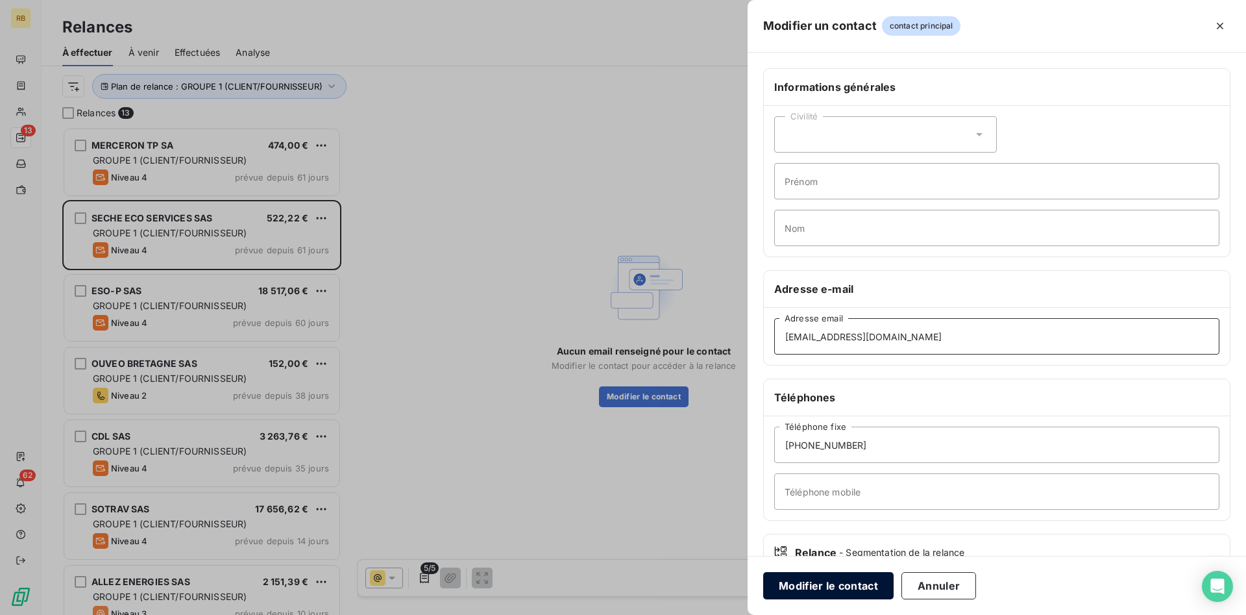
type input "[EMAIL_ADDRESS][DOMAIN_NAME]"
click at [836, 585] on button "Modifier le contact" at bounding box center [828, 585] width 130 height 27
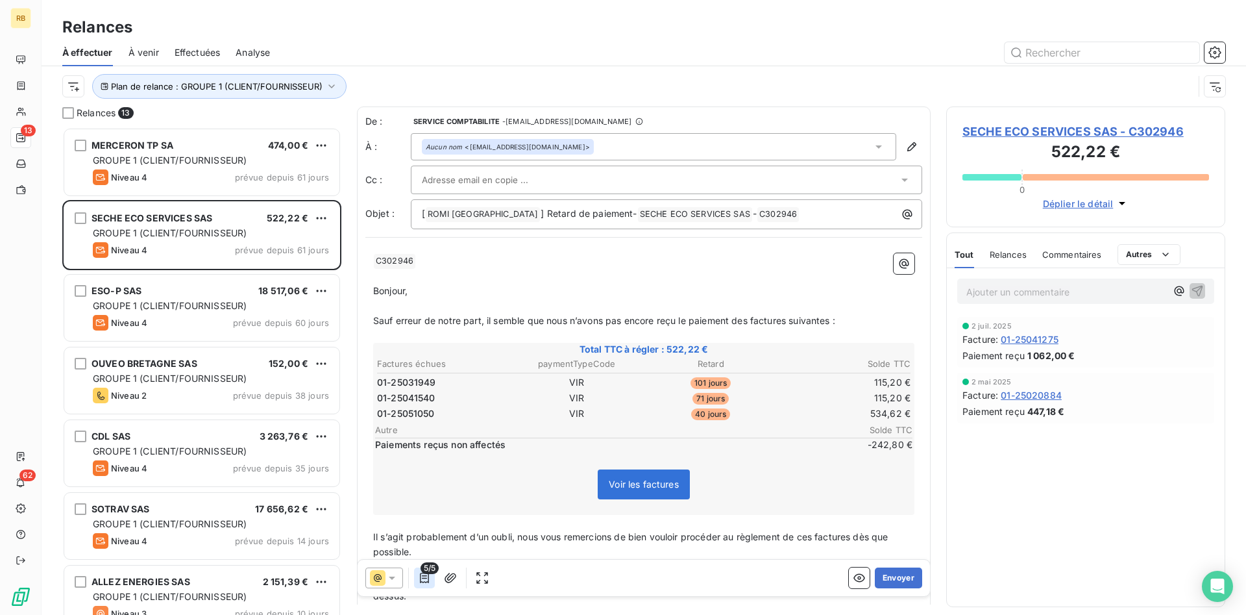
click at [427, 576] on icon "button" at bounding box center [424, 577] width 13 height 13
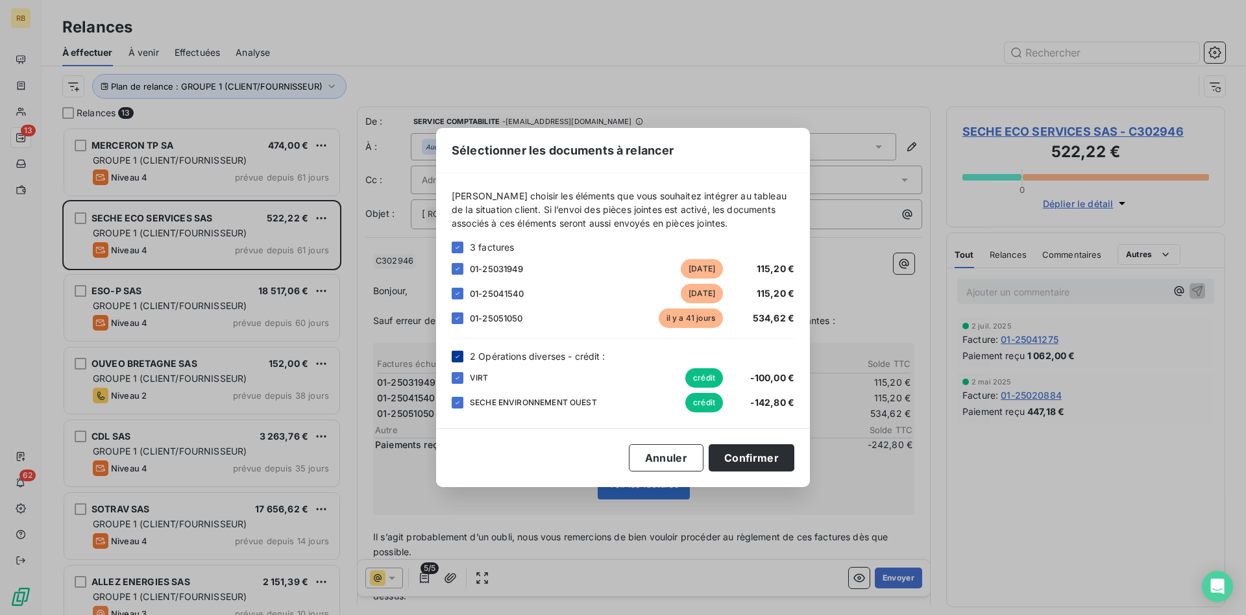
click at [460, 357] on icon at bounding box center [458, 356] width 8 height 8
click at [771, 451] on button "Confirmer" at bounding box center [752, 457] width 86 height 27
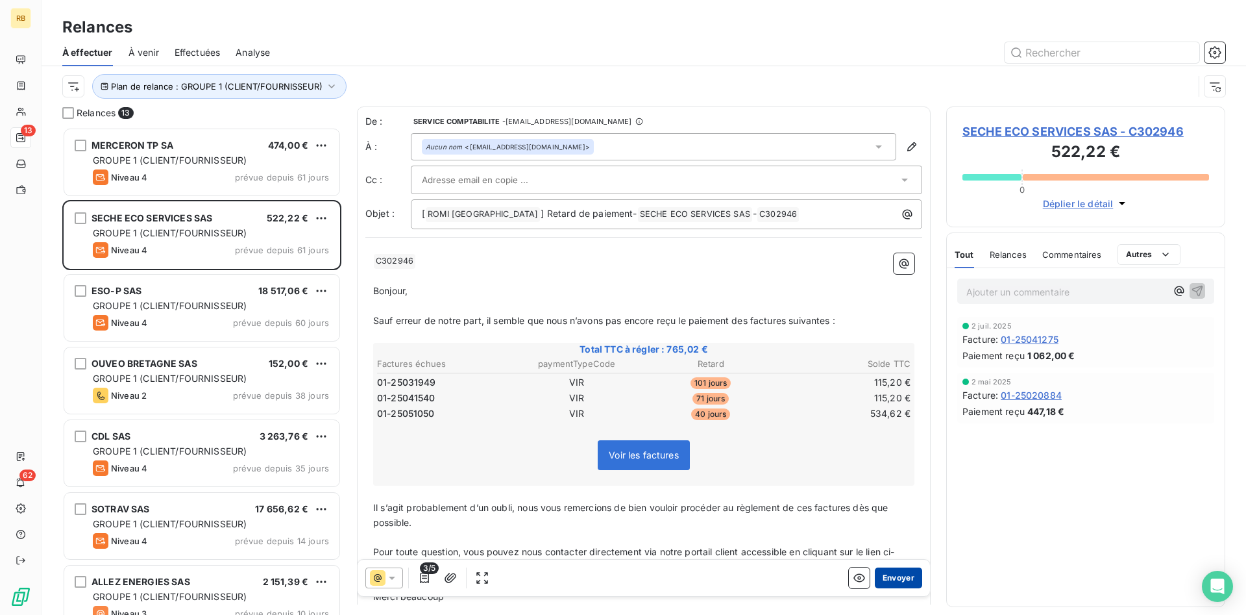
click at [907, 575] on button "Envoyer" at bounding box center [898, 577] width 47 height 21
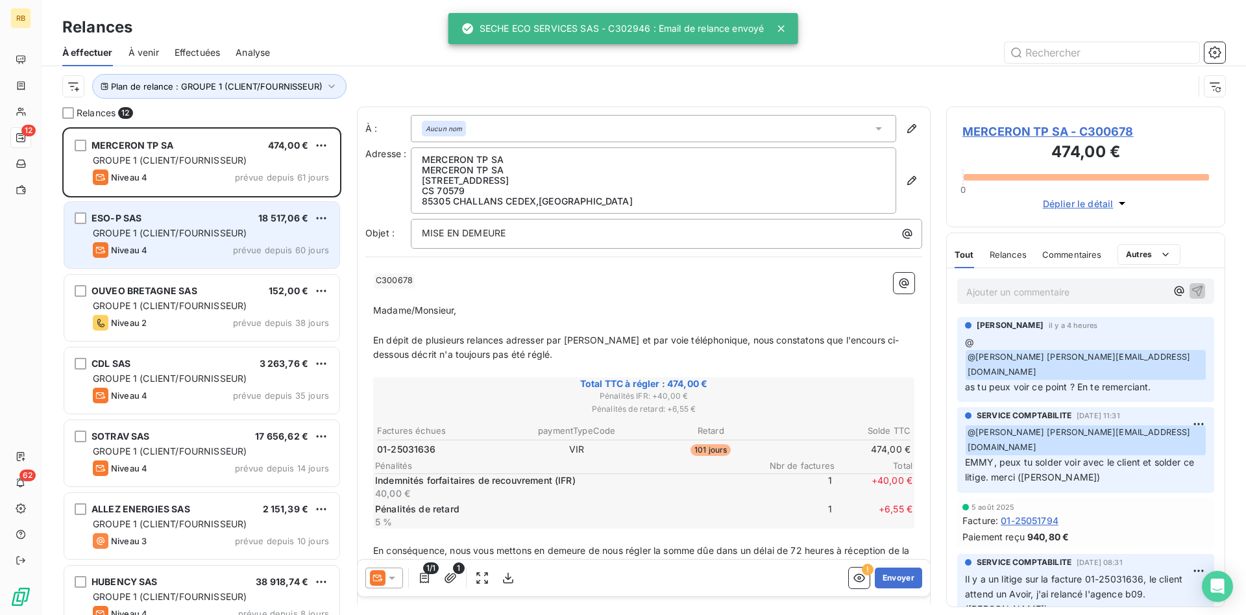
click at [235, 237] on span "GROUPE 1 (CLIENT/FOURNISSEUR)" at bounding box center [170, 232] width 154 height 11
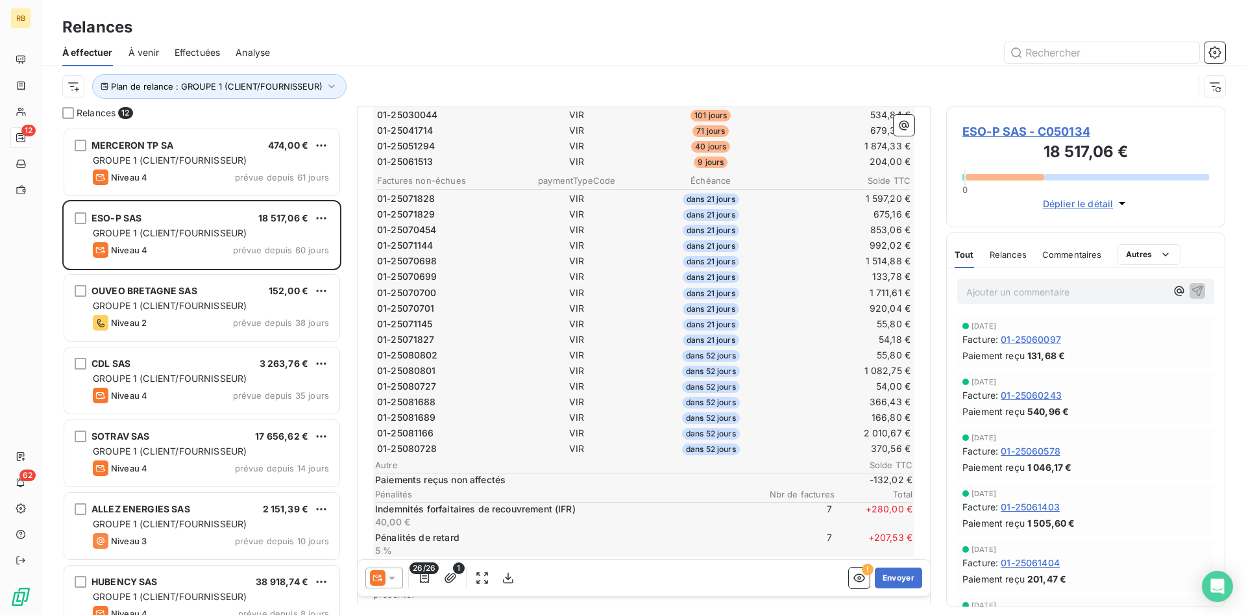
scroll to position [398, 0]
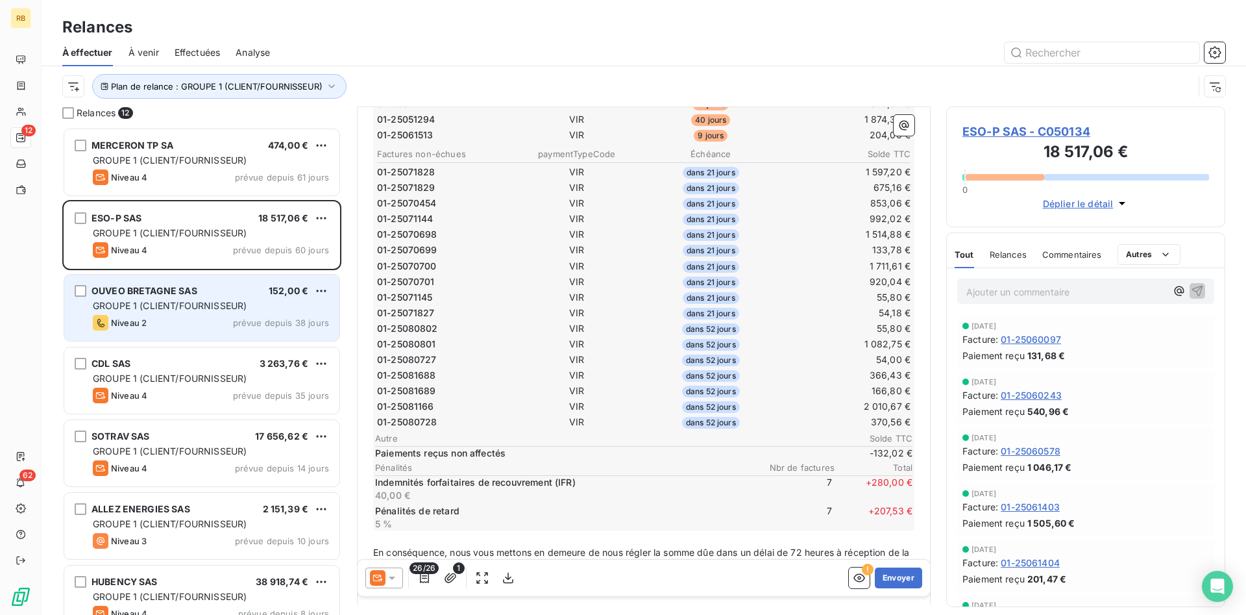
click at [141, 305] on span "GROUPE 1 (CLIENT/FOURNISSEUR)" at bounding box center [170, 305] width 154 height 11
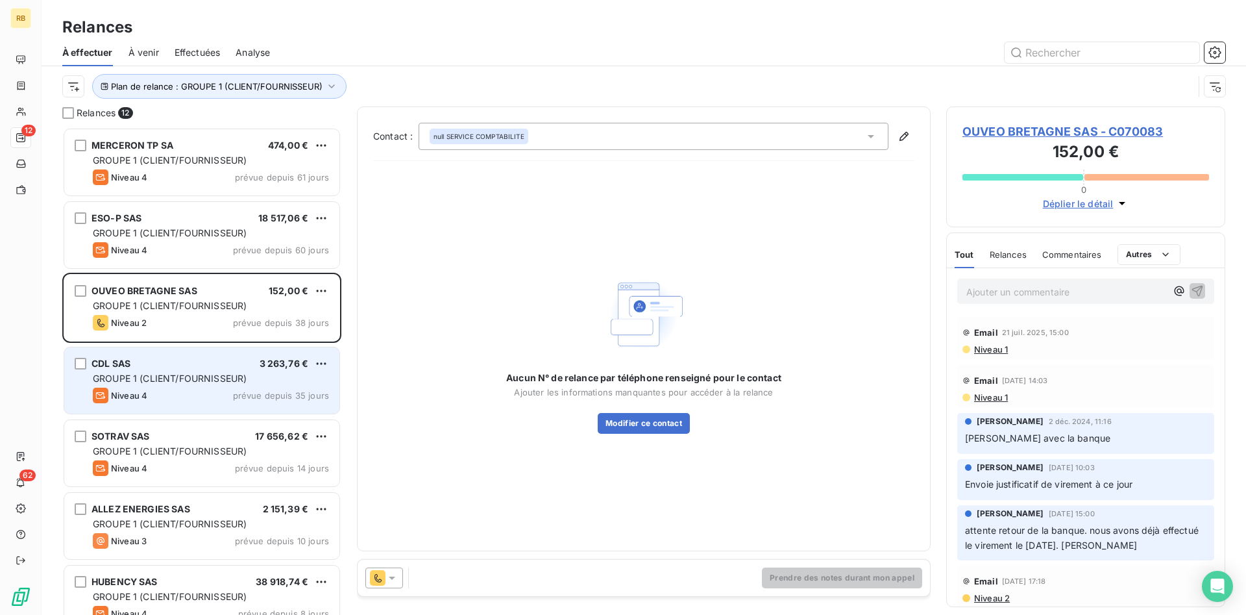
click at [230, 389] on div "Niveau 4 prévue depuis 35 jours" at bounding box center [211, 395] width 236 height 16
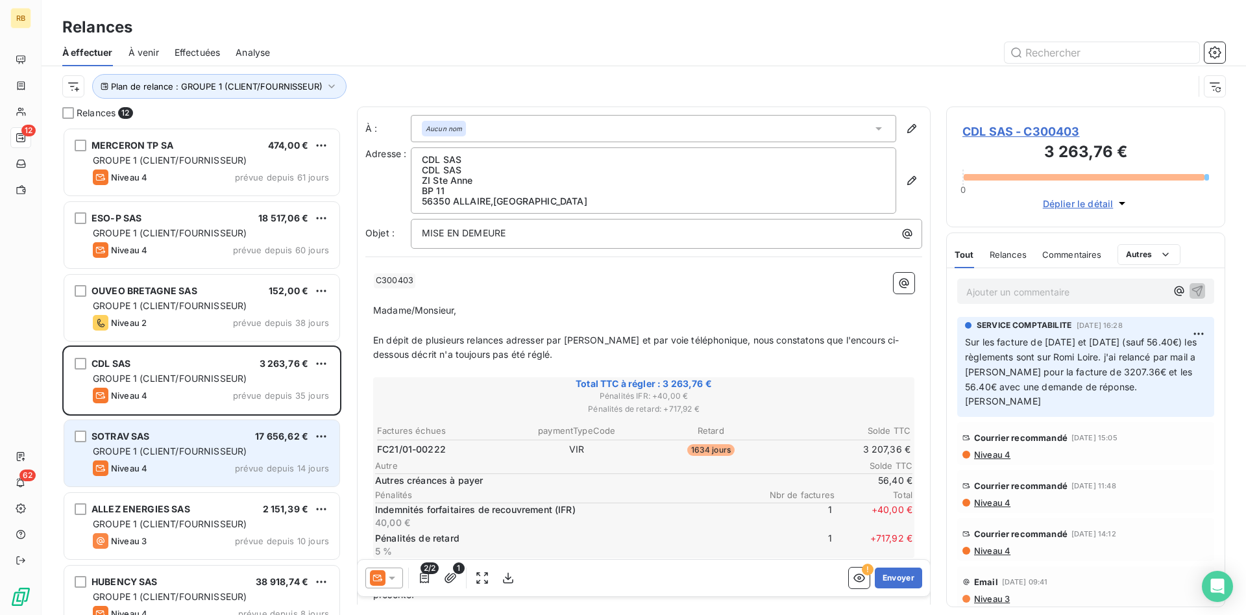
click at [160, 439] on div "SOTRAV SAS 17 656,62 €" at bounding box center [211, 436] width 236 height 12
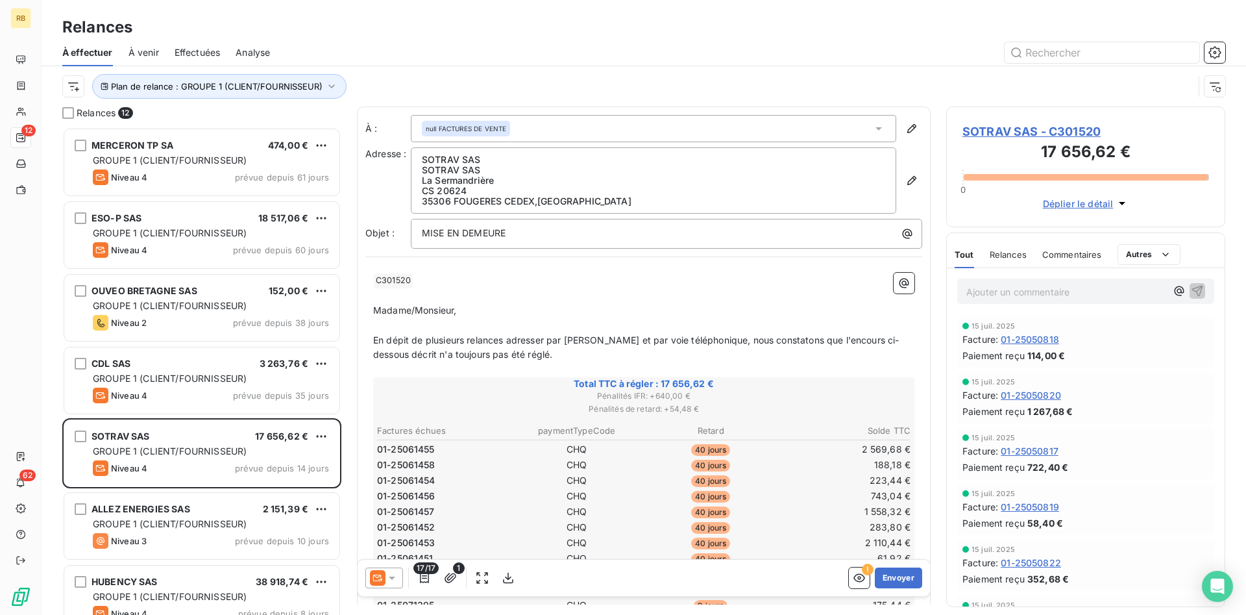
click at [1009, 131] on span "SOTRAV SAS - C301520" at bounding box center [1085, 132] width 247 height 18
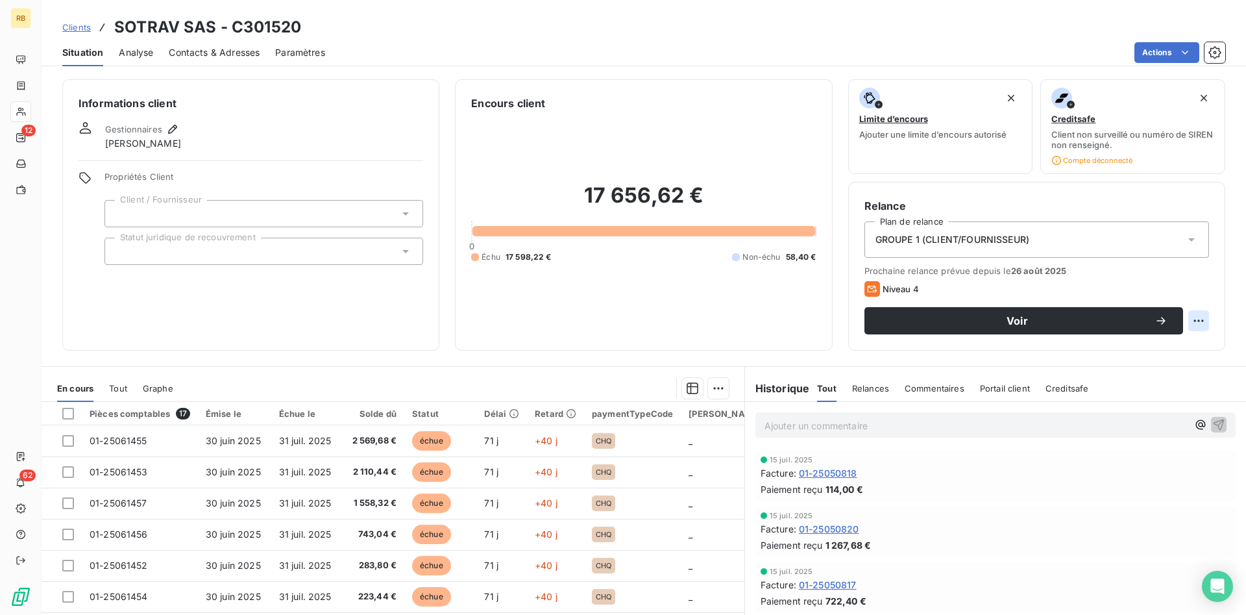
click at [1197, 321] on html "RB 12 62 Clients SOTRAV SAS - C301520 Situation Analyse Contacts & Adresses Par…" at bounding box center [623, 307] width 1246 height 615
click at [1192, 352] on div "Replanifier cette action" at bounding box center [1145, 349] width 116 height 21
select select "8"
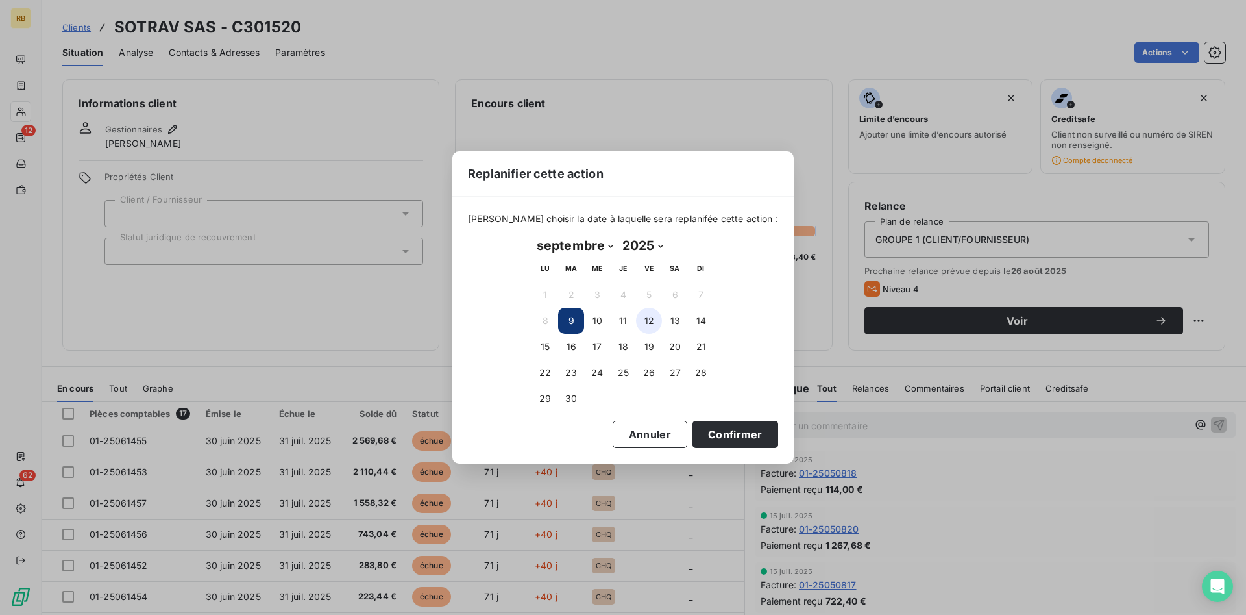
click at [652, 322] on button "12" at bounding box center [649, 321] width 26 height 26
click at [709, 431] on button "Confirmer" at bounding box center [735, 434] width 86 height 27
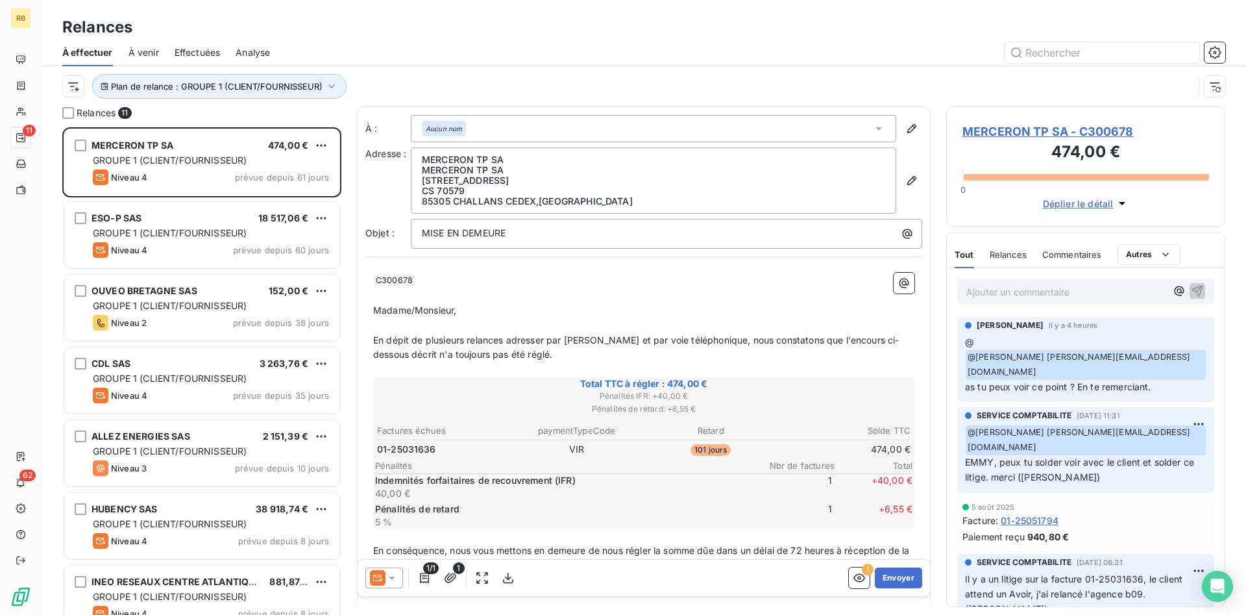
scroll to position [487, 279]
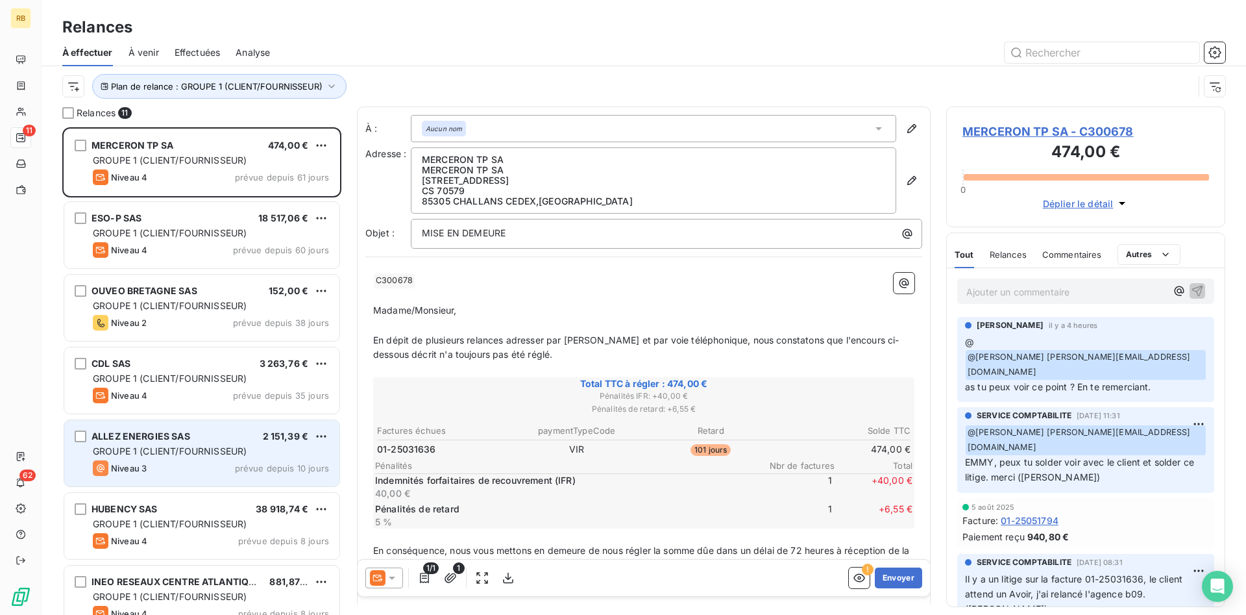
click at [215, 431] on div "ALLEZ ENERGIES SAS 2 151,39 €" at bounding box center [211, 436] width 236 height 12
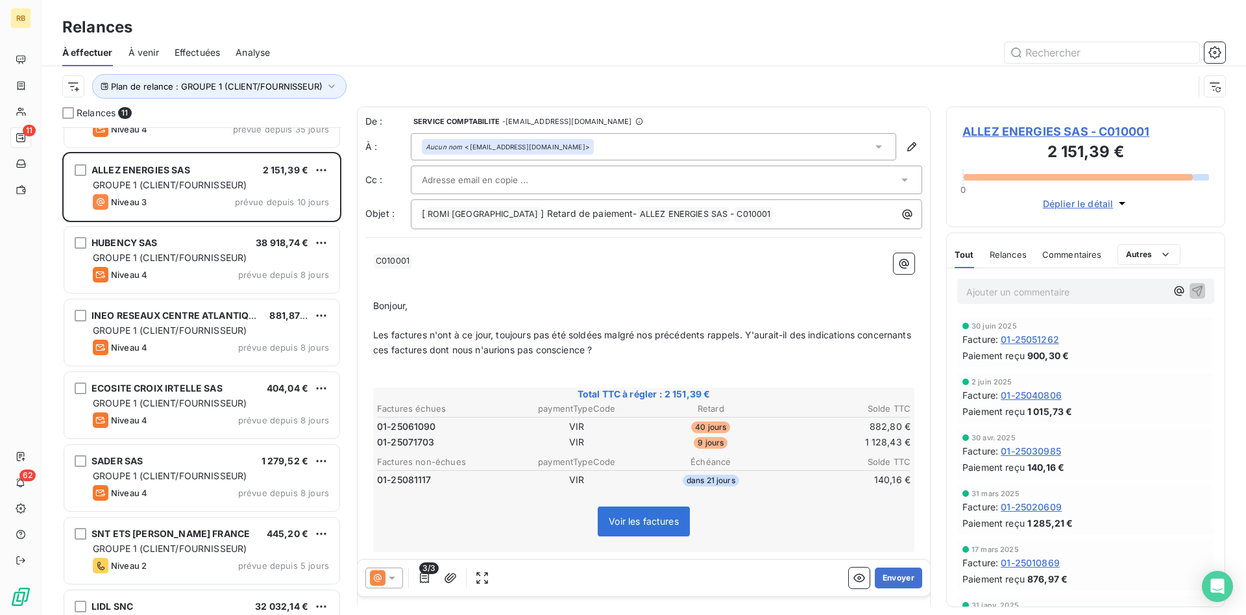
scroll to position [247, 0]
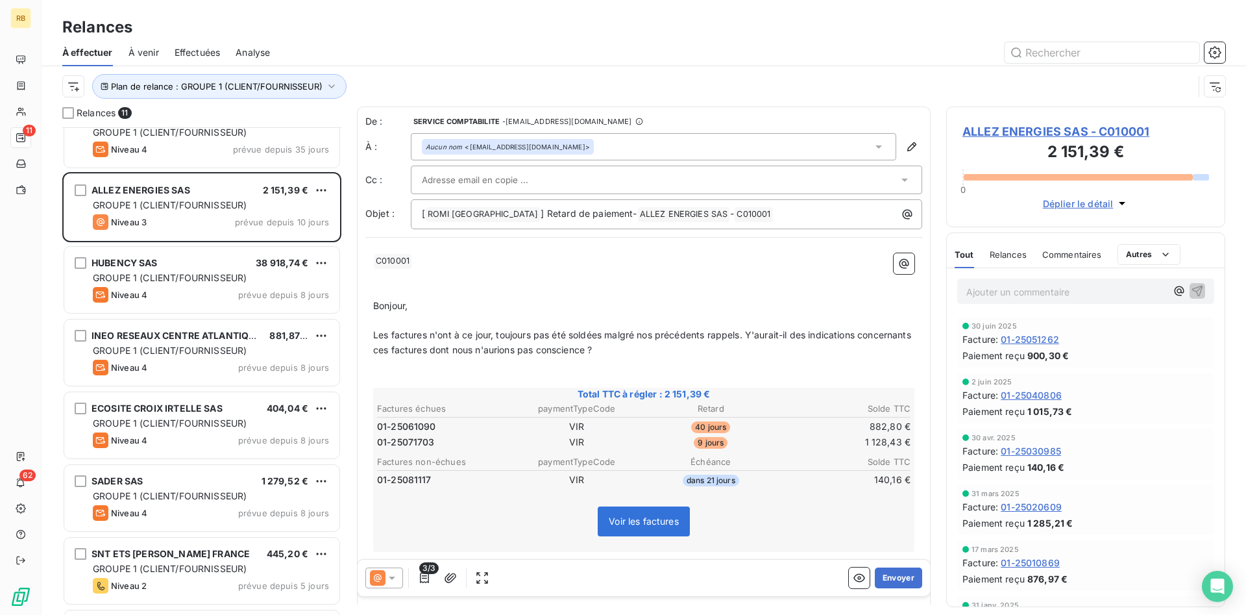
click at [1038, 130] on span "ALLEZ ENERGIES SAS - C010001" at bounding box center [1085, 132] width 247 height 18
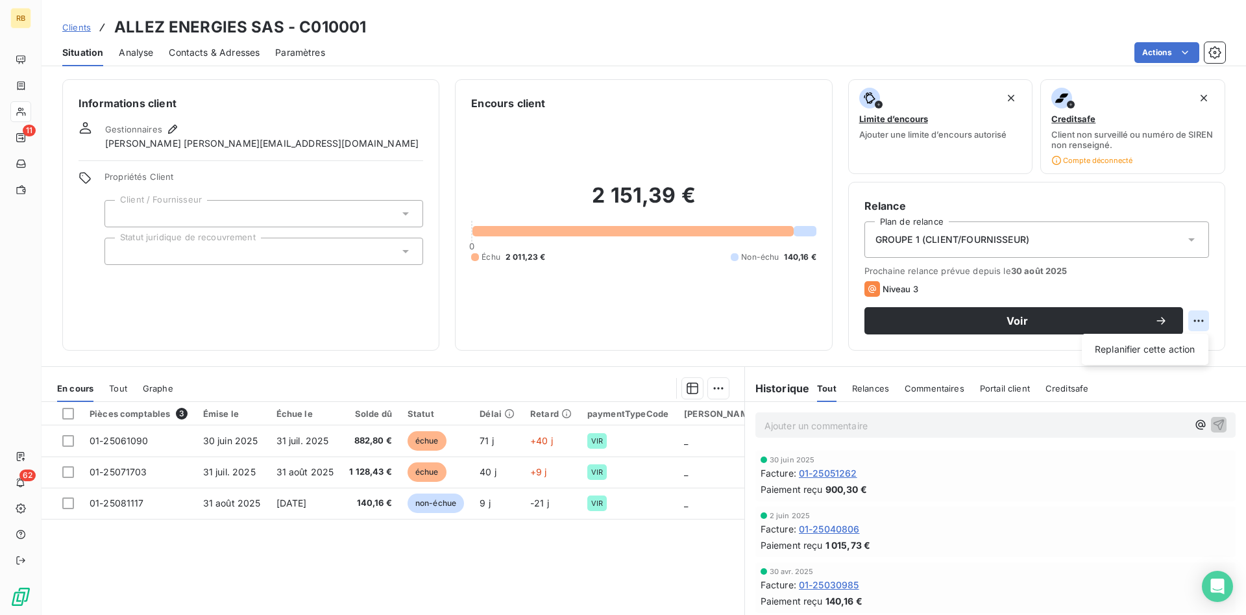
click at [1203, 321] on html "RB 11 62 Clients ALLEZ ENERGIES SAS - C010001 Situation Analyse Contacts & Adre…" at bounding box center [623, 307] width 1246 height 615
click at [1163, 349] on div "Replanifier cette action" at bounding box center [1145, 349] width 116 height 21
select select "8"
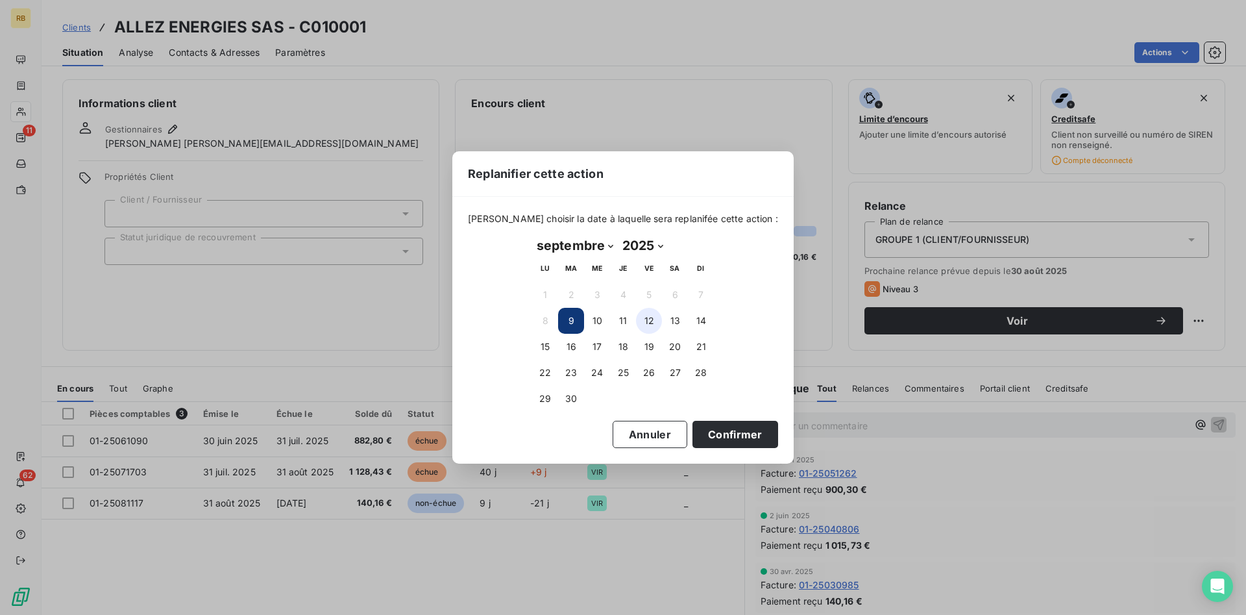
click at [655, 321] on button "12" at bounding box center [649, 321] width 26 height 26
click at [732, 437] on button "Confirmer" at bounding box center [735, 434] width 86 height 27
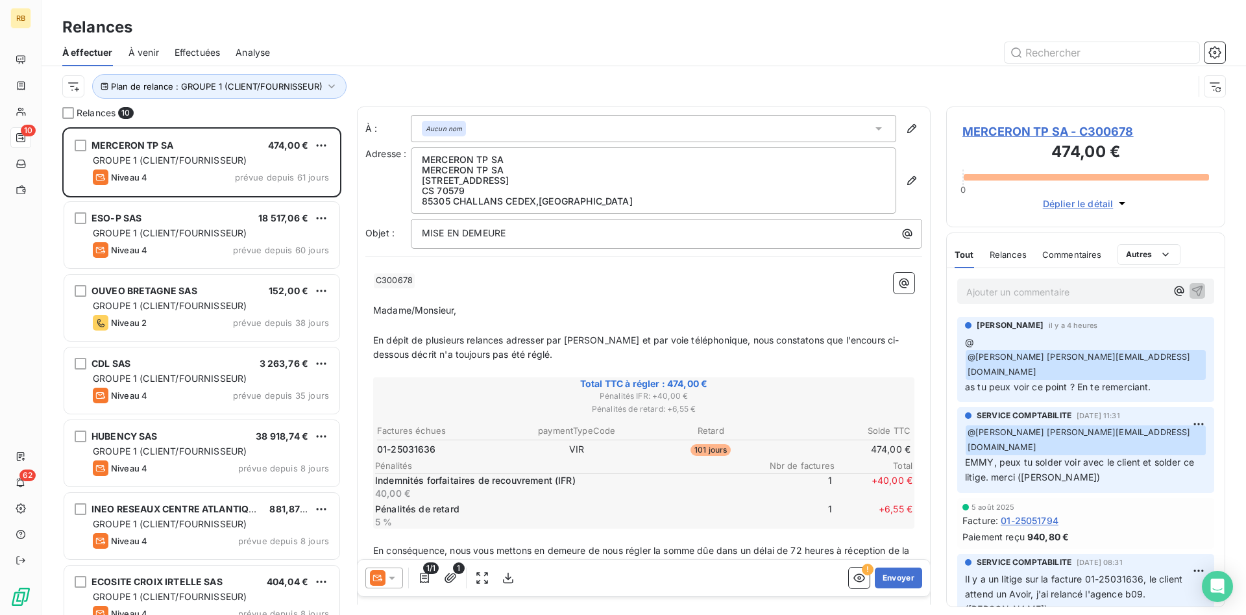
scroll to position [487, 279]
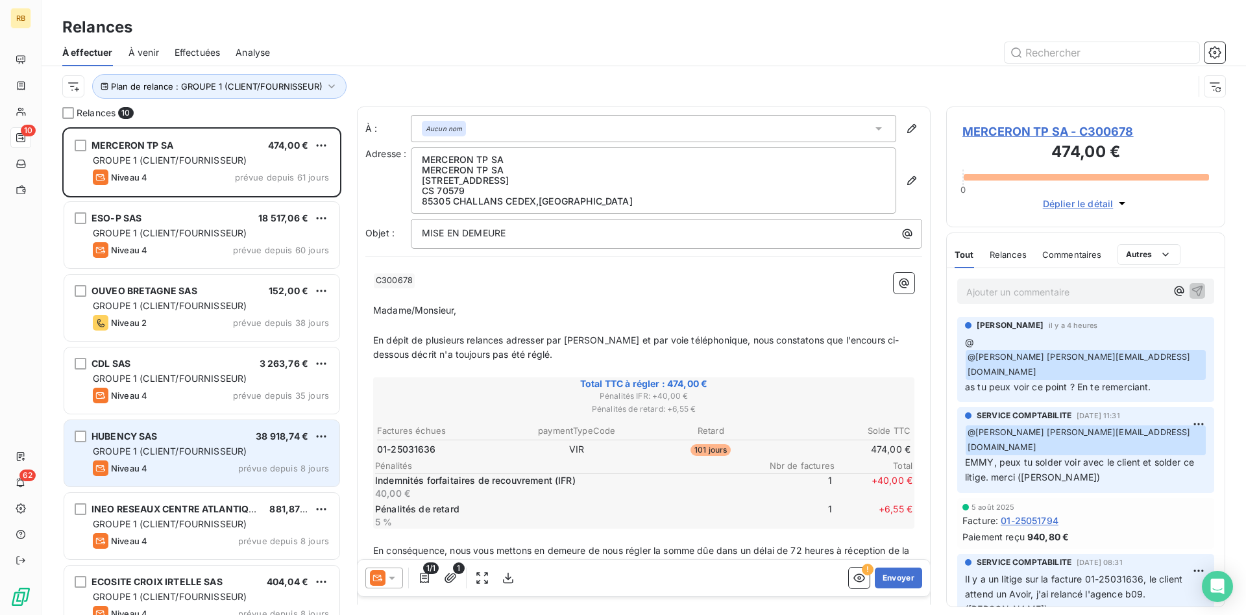
click at [199, 435] on div "HUBENCY SAS 38 918,74 €" at bounding box center [211, 436] width 236 height 12
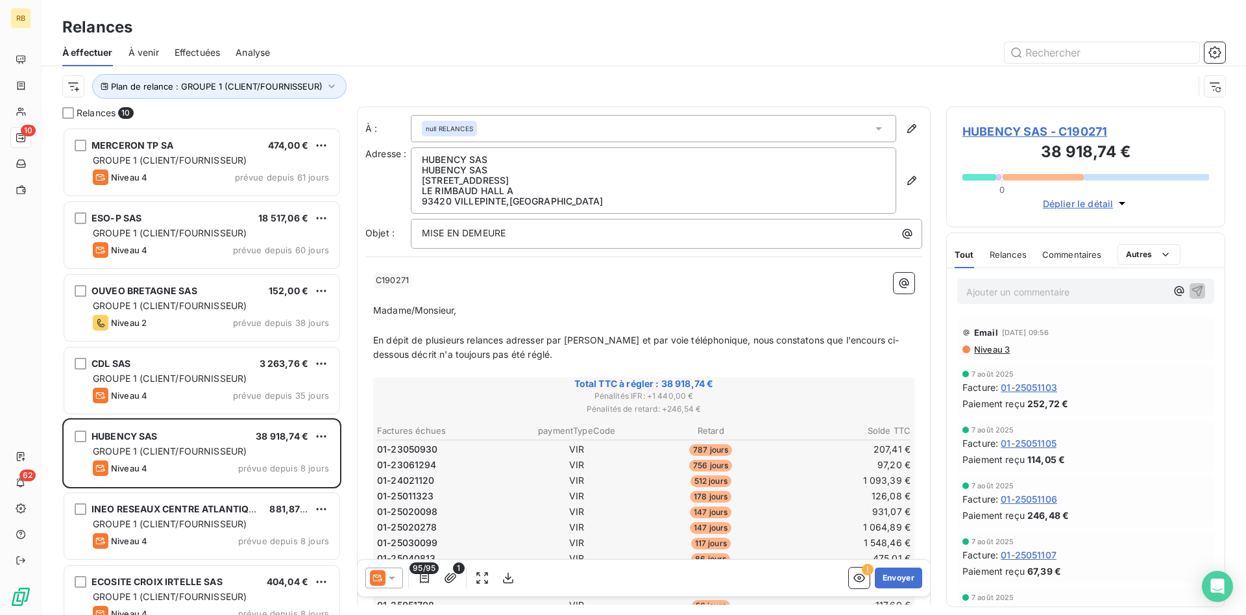
click at [1081, 132] on span "HUBENCY SAS - C190271" at bounding box center [1085, 132] width 247 height 18
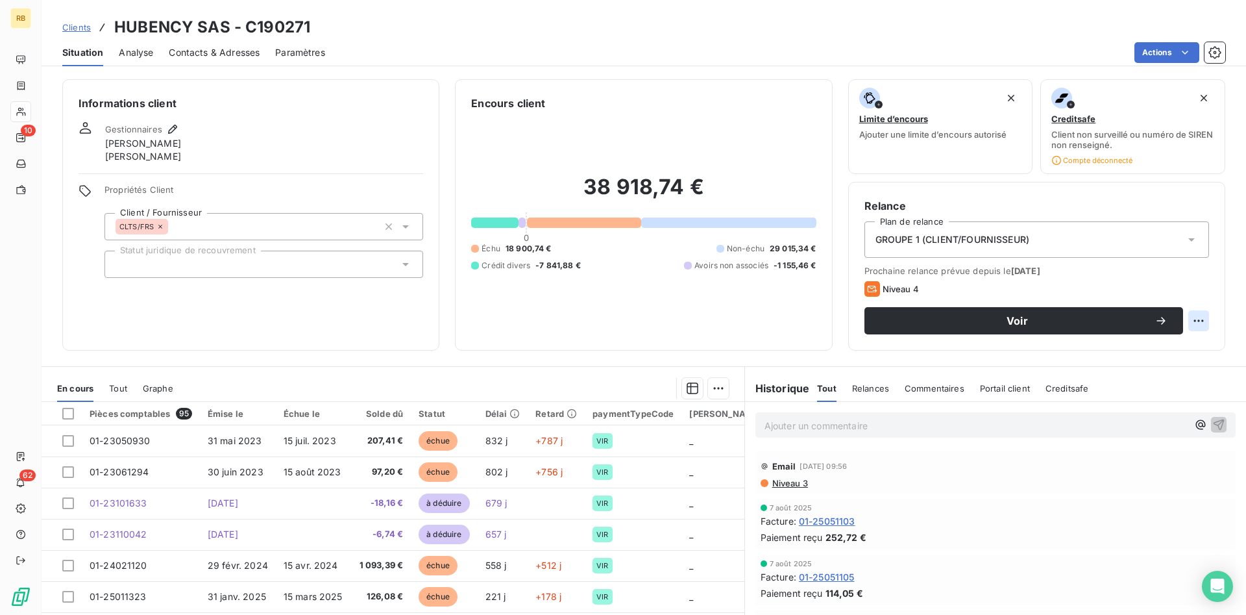
click at [1195, 316] on html "RB 10 62 Clients HUBENCY SAS - C190271 Situation Analyse Contacts & Adresses Pa…" at bounding box center [623, 307] width 1246 height 615
click at [1165, 353] on div "Replanifier cette action" at bounding box center [1145, 349] width 116 height 21
select select "8"
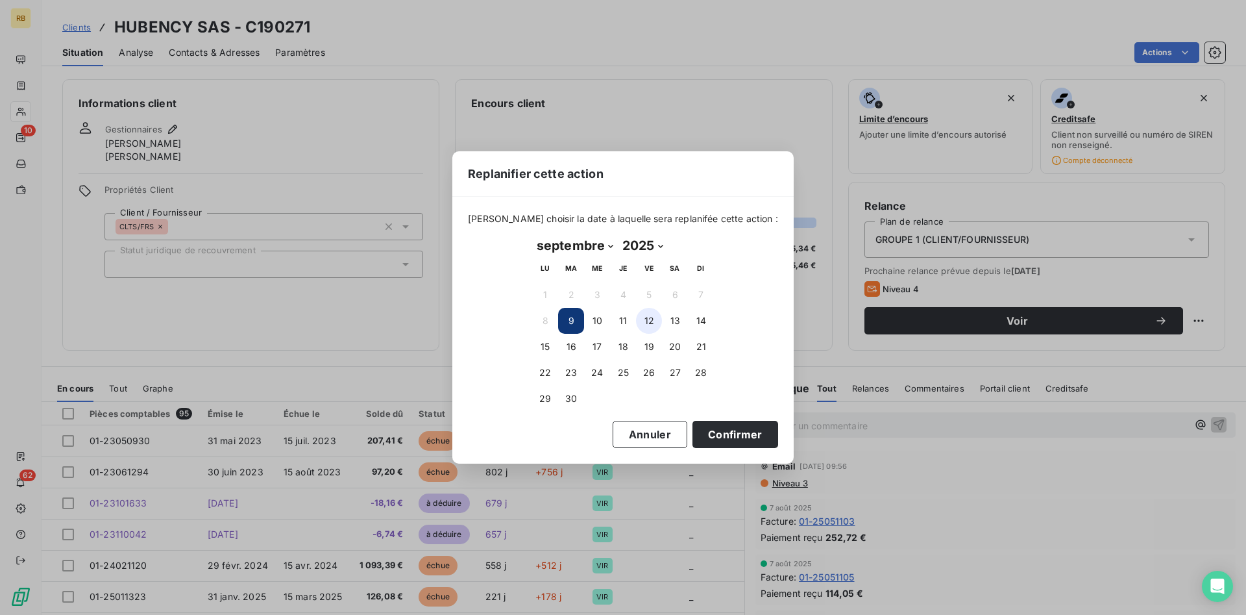
click at [652, 323] on button "12" at bounding box center [649, 321] width 26 height 26
click at [715, 432] on button "Confirmer" at bounding box center [735, 434] width 86 height 27
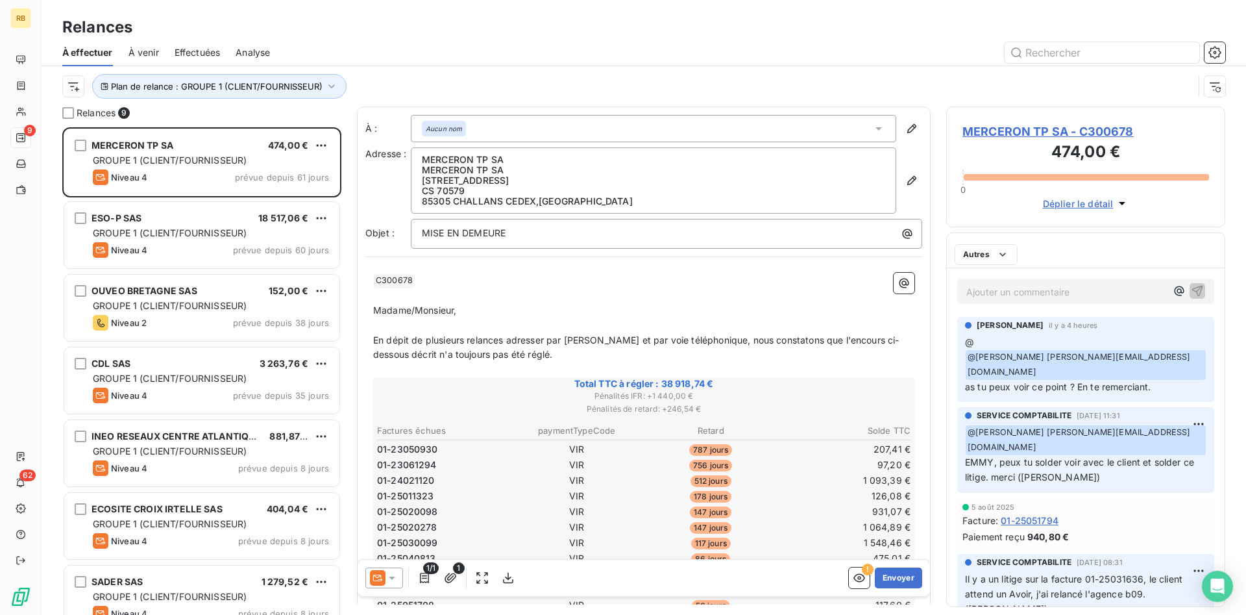
scroll to position [487, 279]
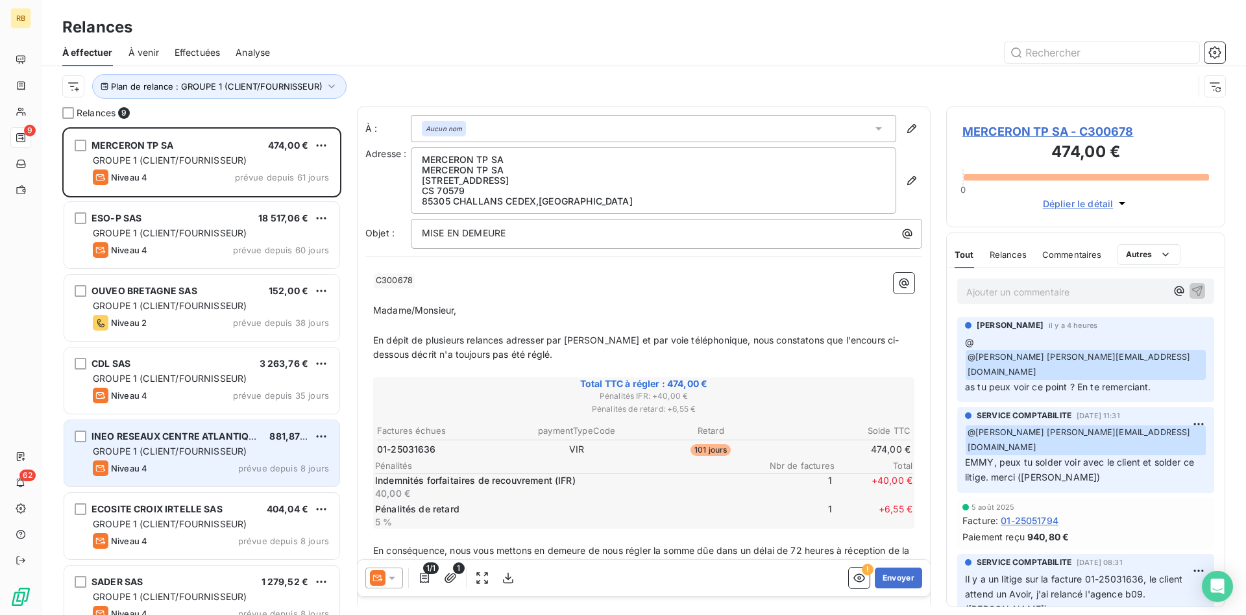
click at [214, 452] on span "GROUPE 1 (CLIENT/FOURNISSEUR)" at bounding box center [170, 450] width 154 height 11
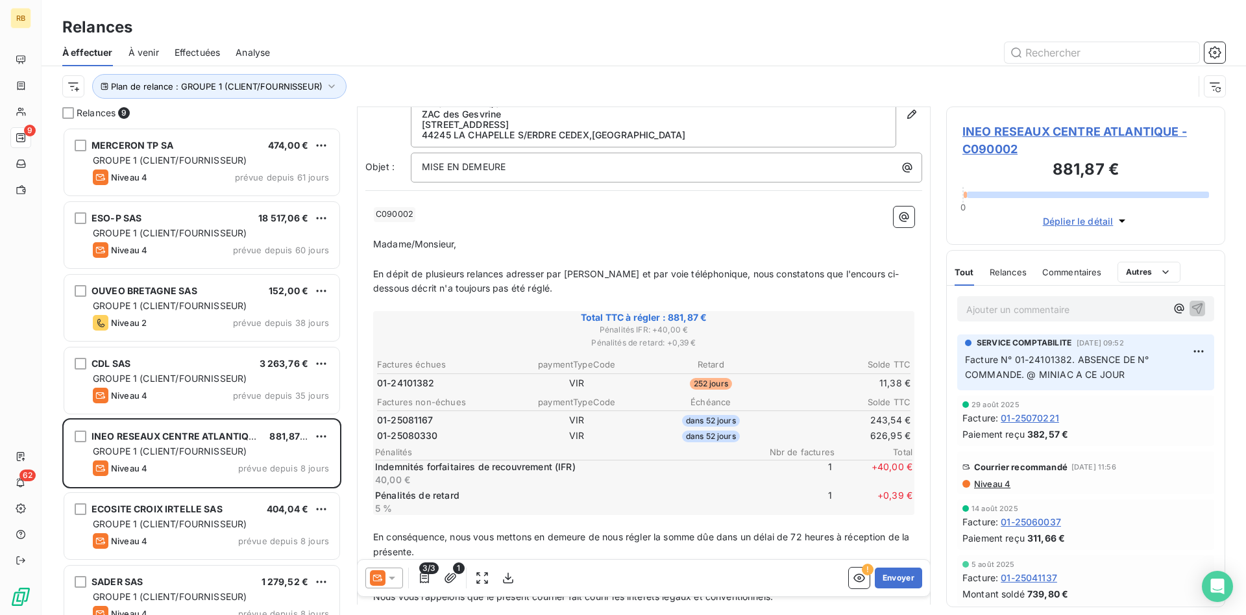
scroll to position [1, 0]
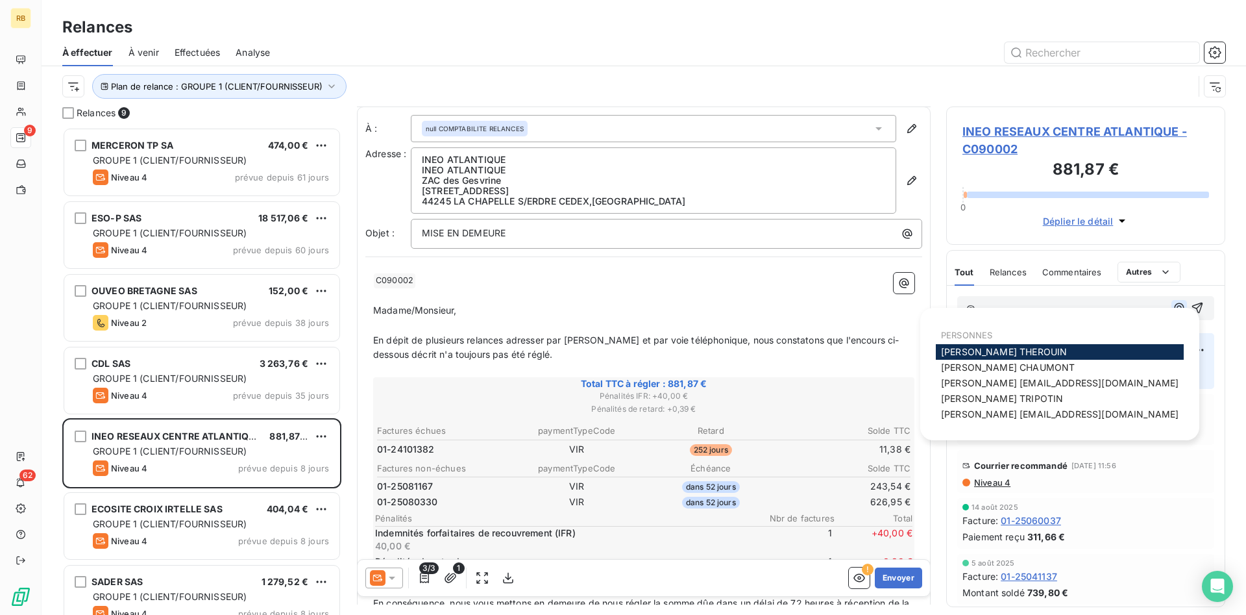
click at [1181, 308] on icon "button" at bounding box center [1180, 308] width 10 height 10
click at [1018, 386] on span "[PERSON_NAME] [PERSON_NAME][EMAIL_ADDRESS][DOMAIN_NAME]" at bounding box center [1060, 382] width 238 height 11
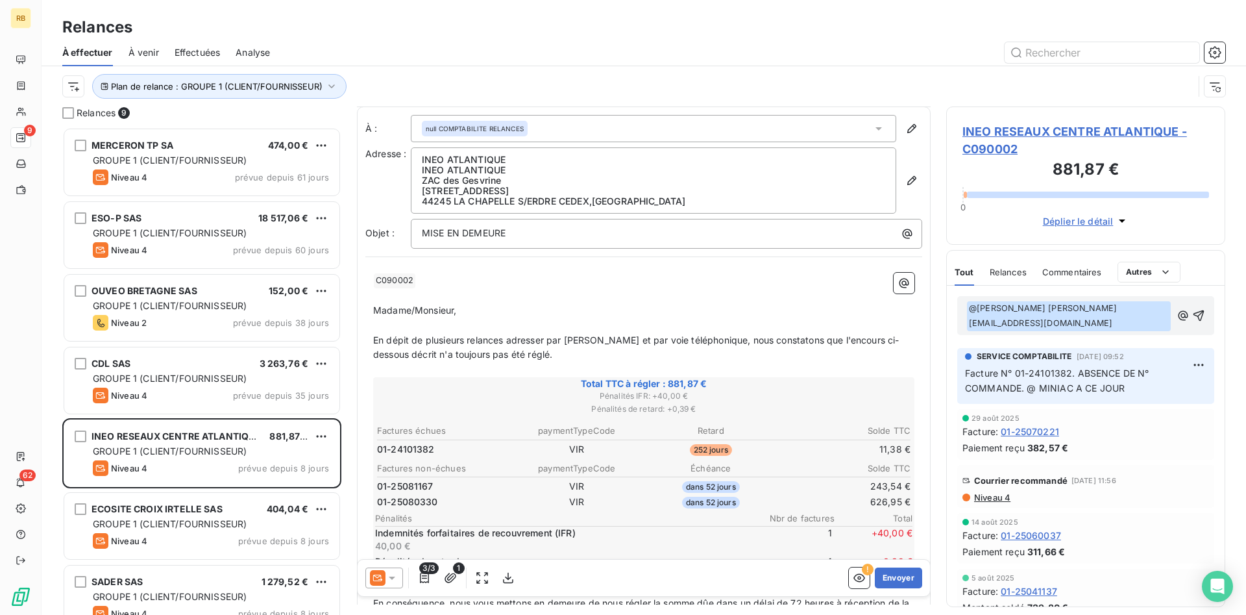
drag, startPoint x: 1136, startPoint y: 308, endPoint x: 1153, endPoint y: 312, distance: 17.2
click at [1137, 308] on p "﻿ @ [PERSON_NAME] [PERSON_NAME][EMAIL_ADDRESS][DOMAIN_NAME] ﻿ ﻿" at bounding box center [1068, 316] width 205 height 30
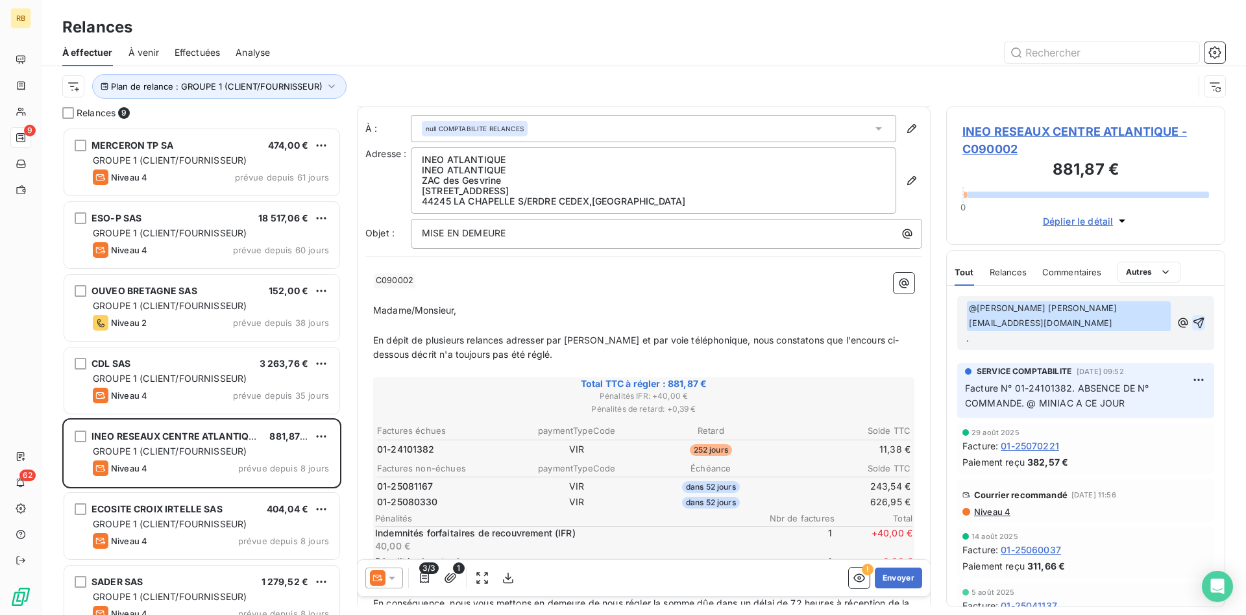
click at [1197, 316] on icon "button" at bounding box center [1198, 322] width 13 height 13
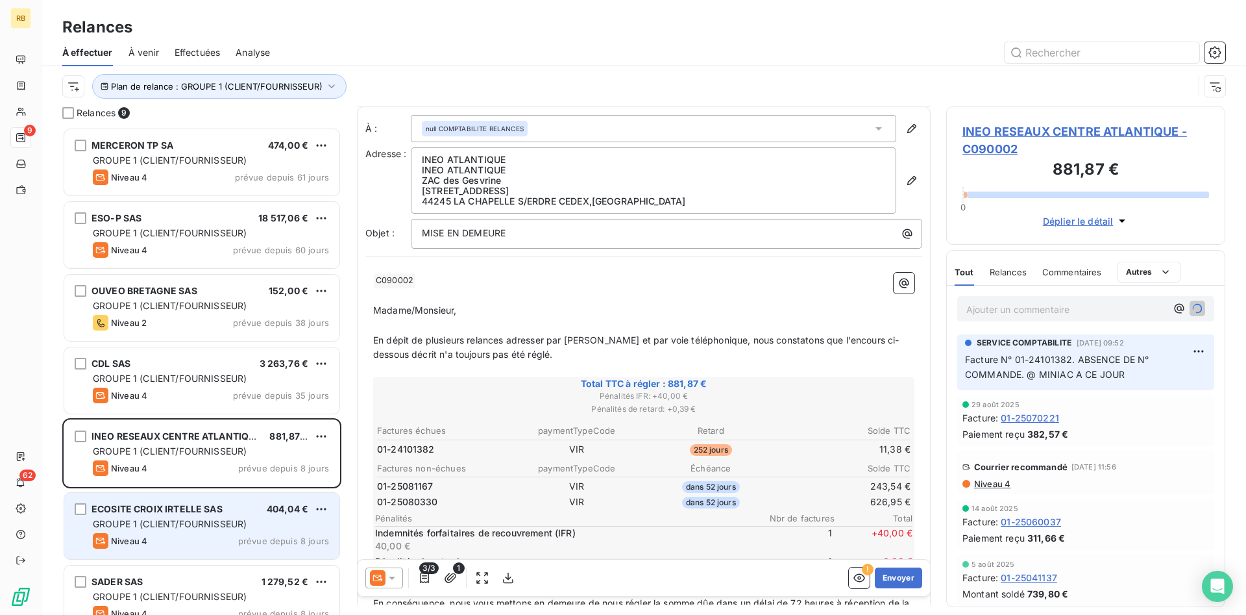
click at [226, 522] on span "GROUPE 1 (CLIENT/FOURNISSEUR)" at bounding box center [170, 523] width 154 height 11
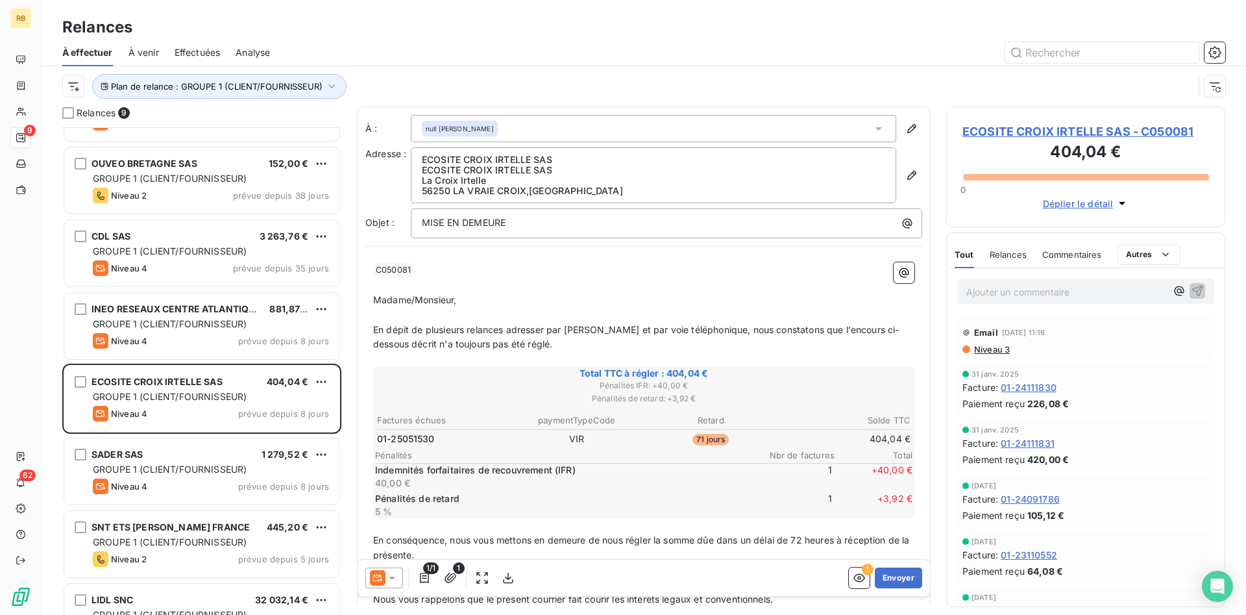
scroll to position [133, 0]
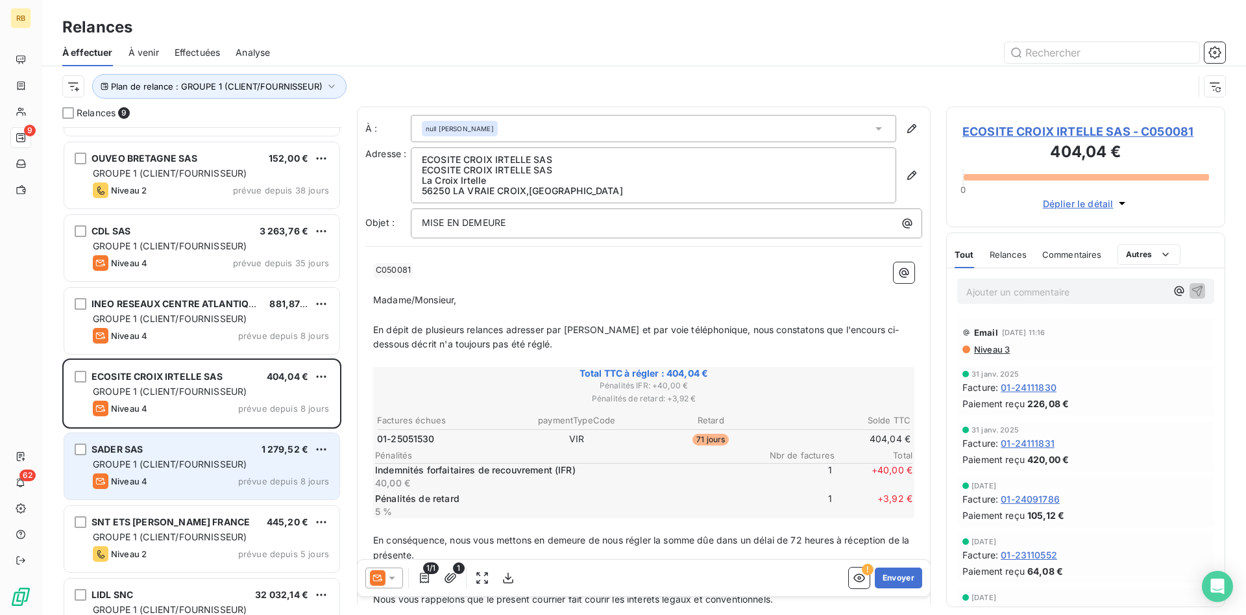
drag, startPoint x: 262, startPoint y: 457, endPoint x: 318, endPoint y: 436, distance: 60.2
click at [262, 457] on div "SADER SAS 1 279,52 € GROUPE 1 (CLIENT/FOURNISSEUR) Niveau 4 prévue depuis 8 jou…" at bounding box center [201, 466] width 275 height 66
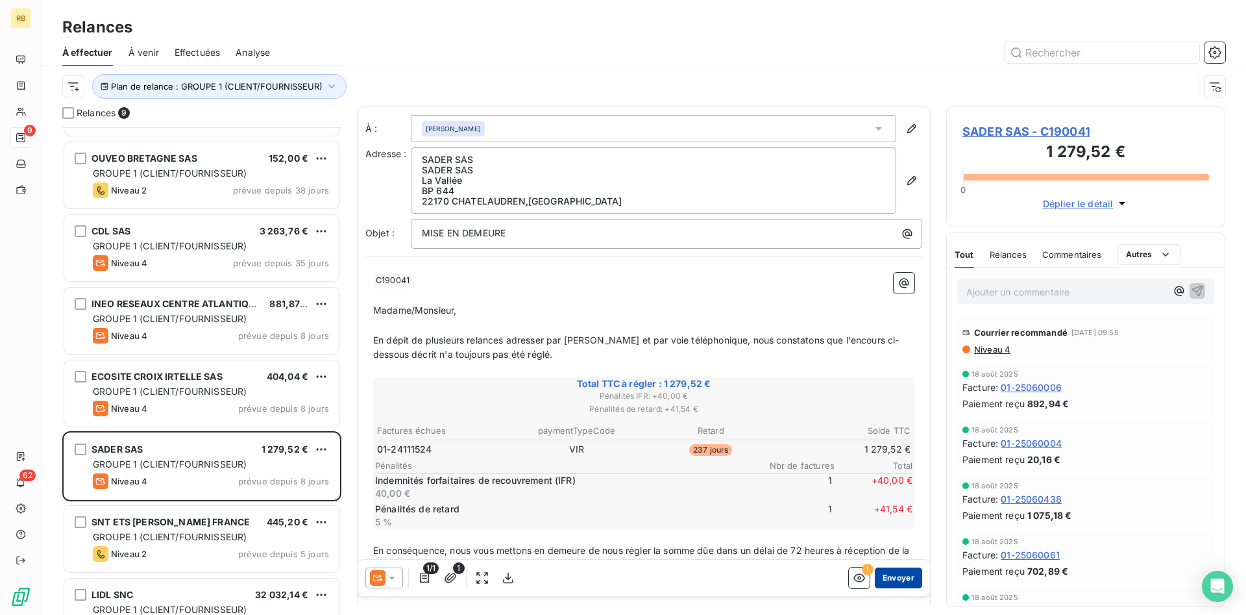
click at [916, 578] on button "Envoyer" at bounding box center [898, 577] width 47 height 21
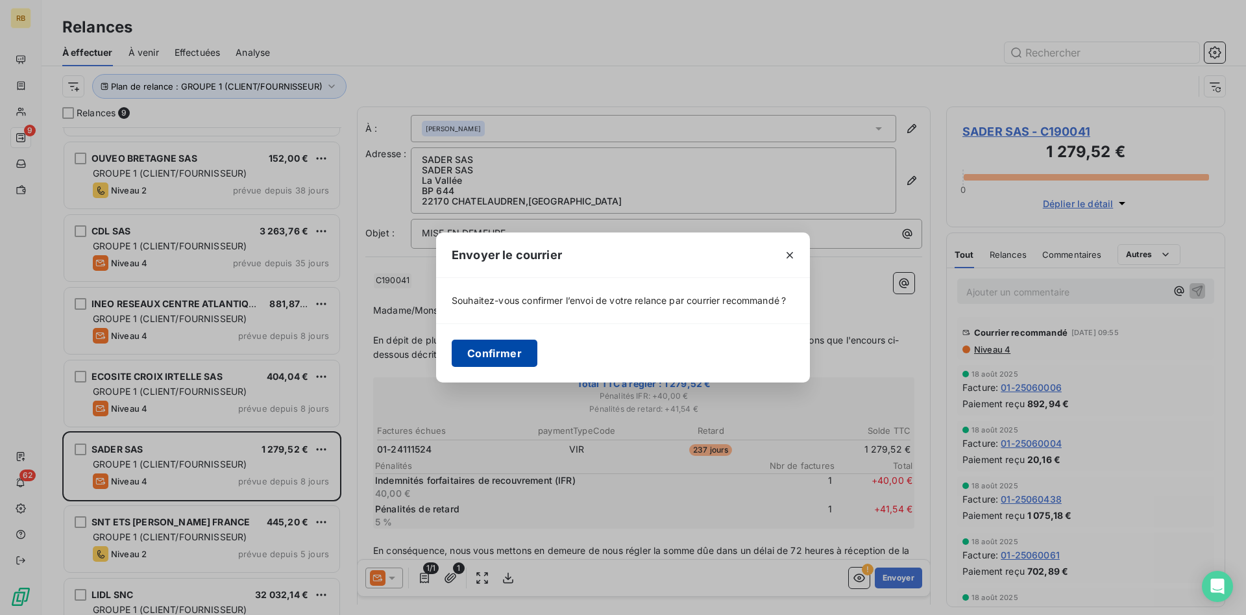
click at [517, 349] on button "Confirmer" at bounding box center [495, 352] width 86 height 27
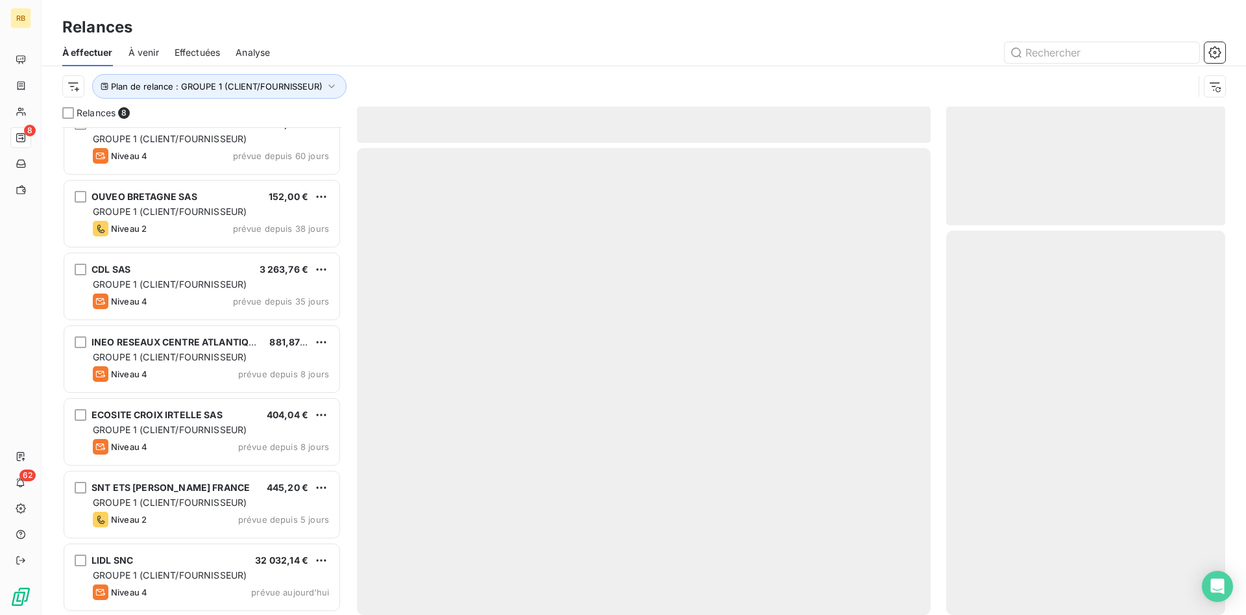
scroll to position [94, 0]
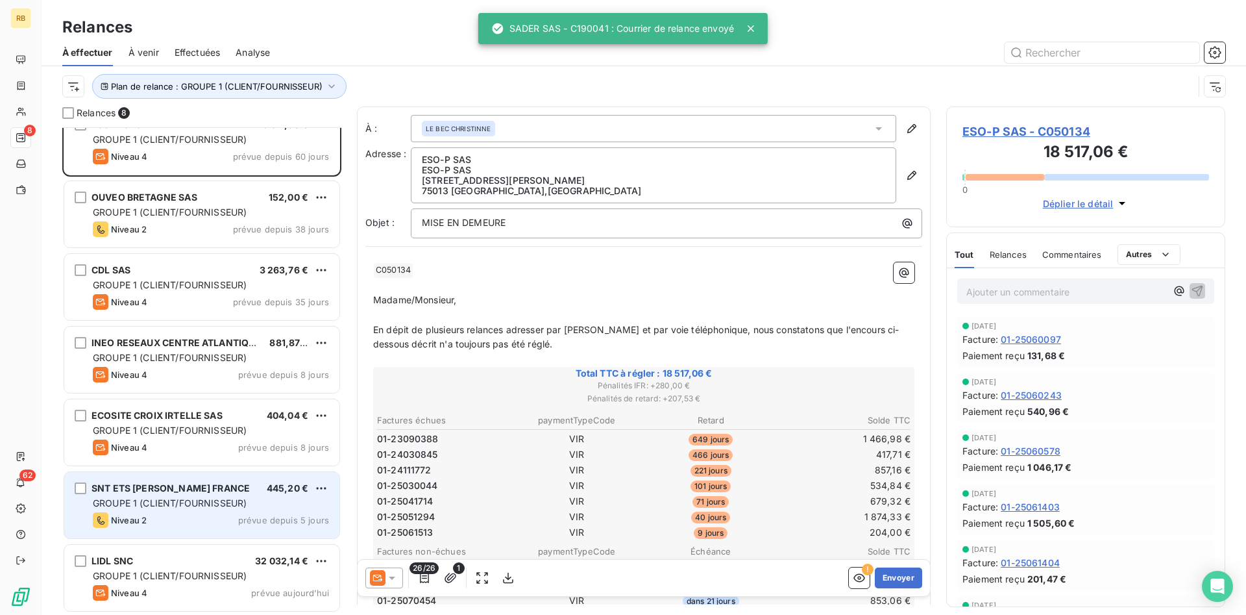
click at [181, 495] on div "SNT ETS [PERSON_NAME] FRANCE" at bounding box center [171, 488] width 158 height 13
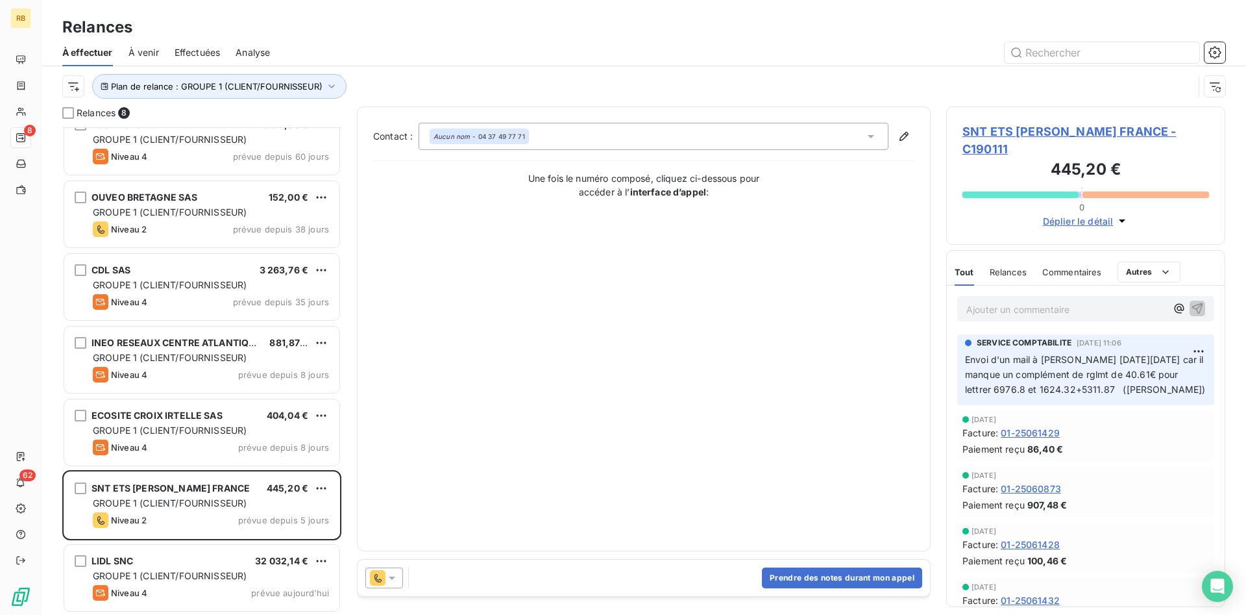
click at [398, 583] on div at bounding box center [384, 577] width 38 height 21
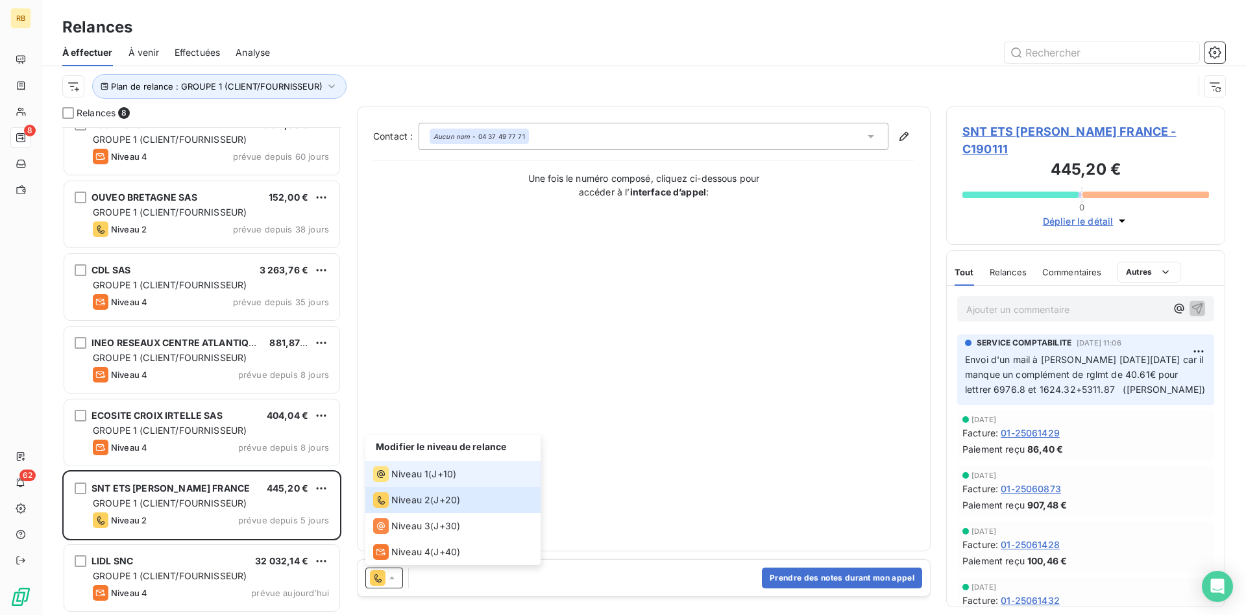
click at [466, 471] on li "Niveau 1 ( J+10 )" at bounding box center [452, 474] width 175 height 26
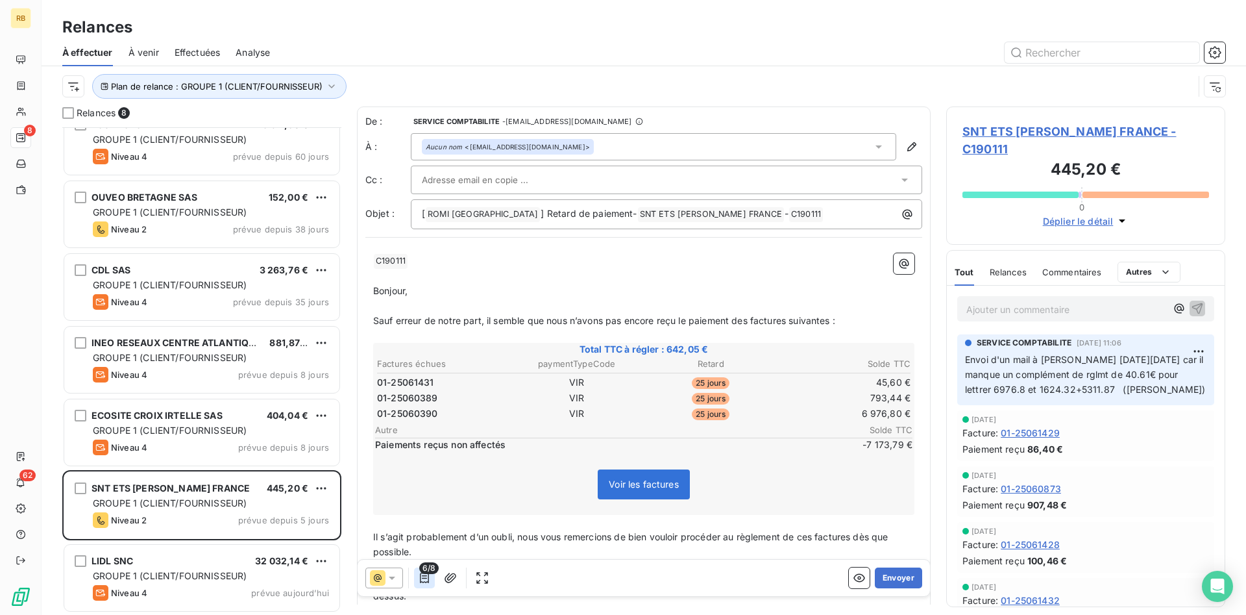
click at [421, 578] on icon "button" at bounding box center [424, 577] width 13 height 13
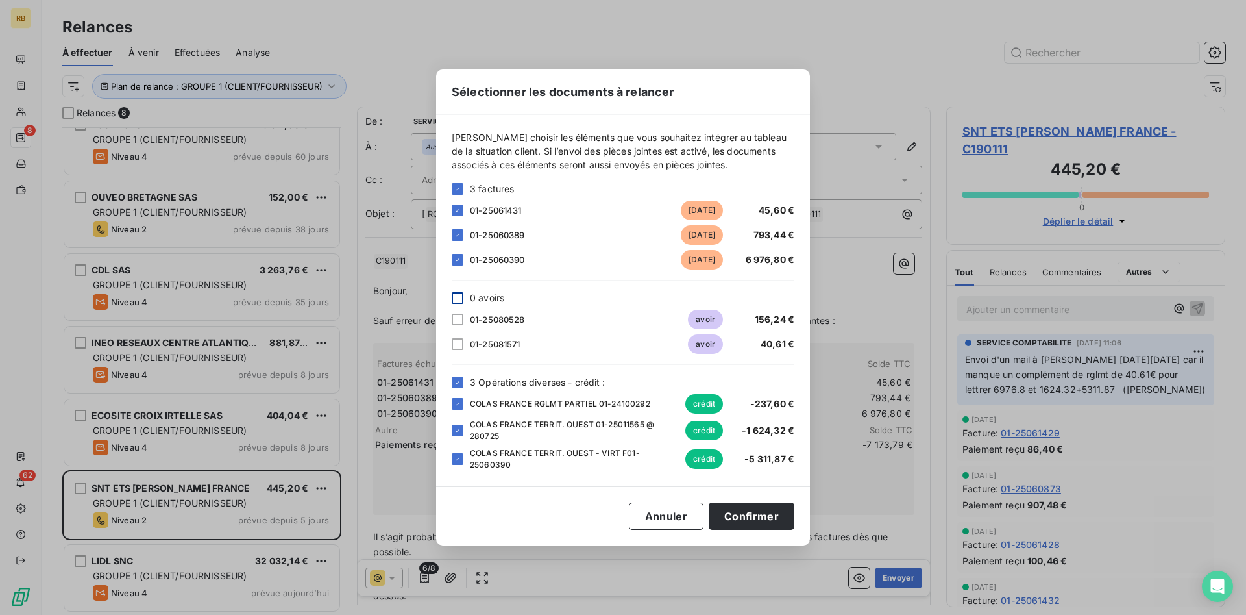
click at [458, 298] on div at bounding box center [458, 298] width 12 height 12
click at [460, 343] on icon at bounding box center [458, 344] width 8 height 8
click at [459, 261] on icon at bounding box center [458, 259] width 4 height 3
click at [458, 380] on icon at bounding box center [458, 382] width 8 height 8
click at [767, 509] on button "Confirmer" at bounding box center [752, 515] width 86 height 27
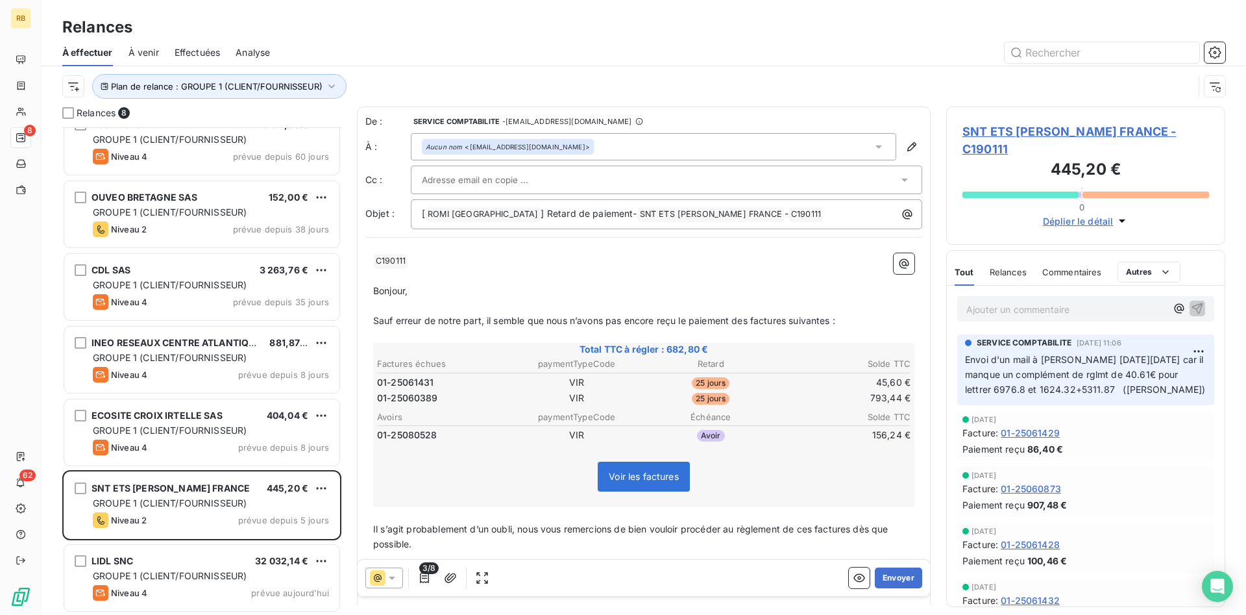
click at [394, 576] on icon at bounding box center [392, 577] width 6 height 3
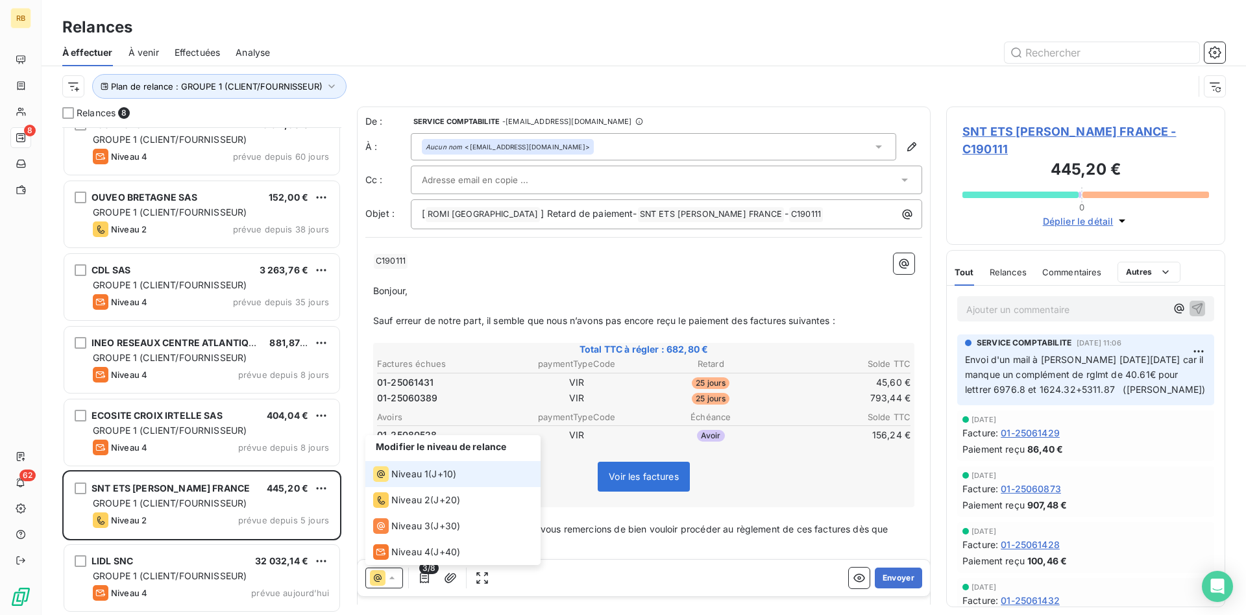
click at [474, 477] on li "Niveau 1 ( J+10 )" at bounding box center [452, 474] width 175 height 26
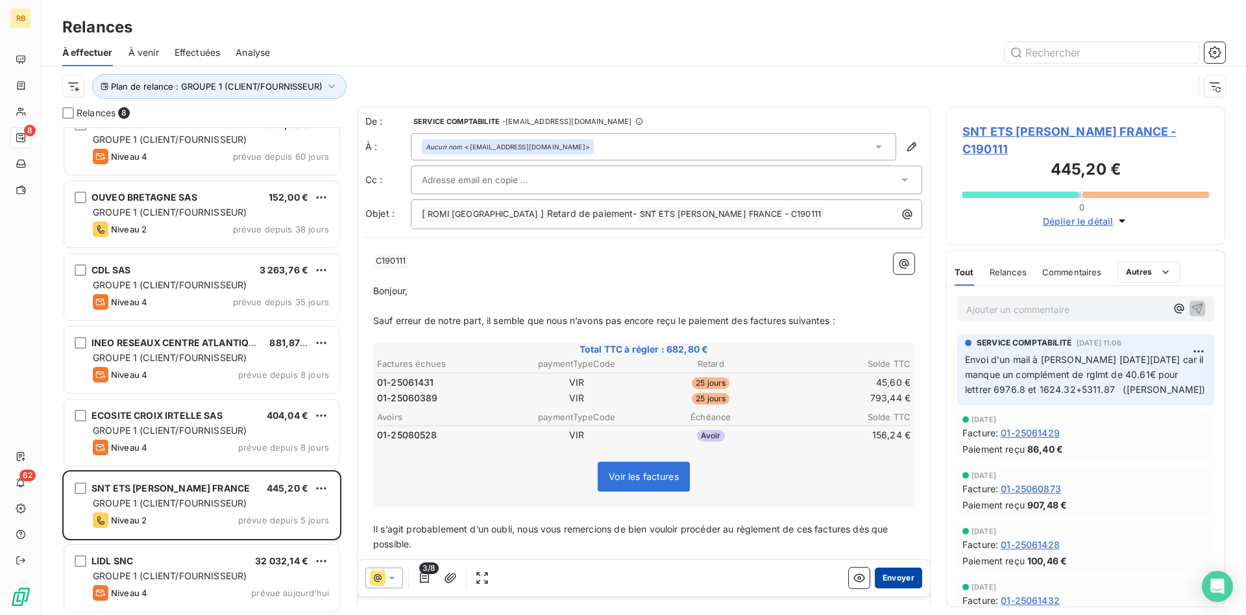
click at [907, 580] on button "Envoyer" at bounding box center [898, 577] width 47 height 21
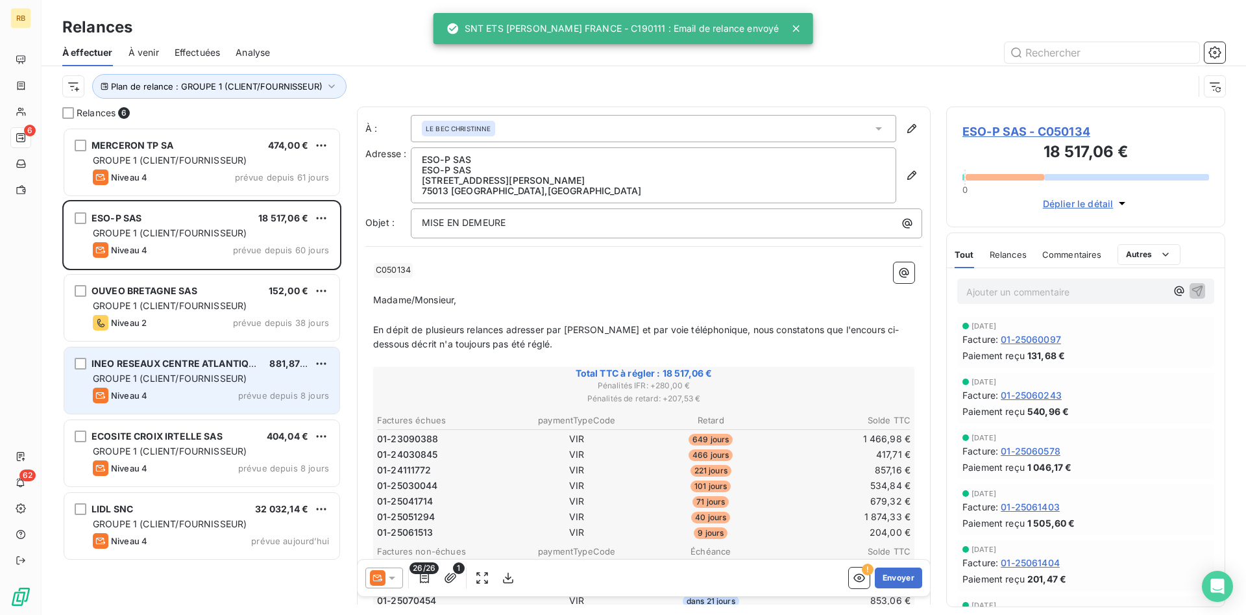
click at [238, 376] on span "GROUPE 1 (CLIENT/FOURNISSEUR)" at bounding box center [170, 378] width 154 height 11
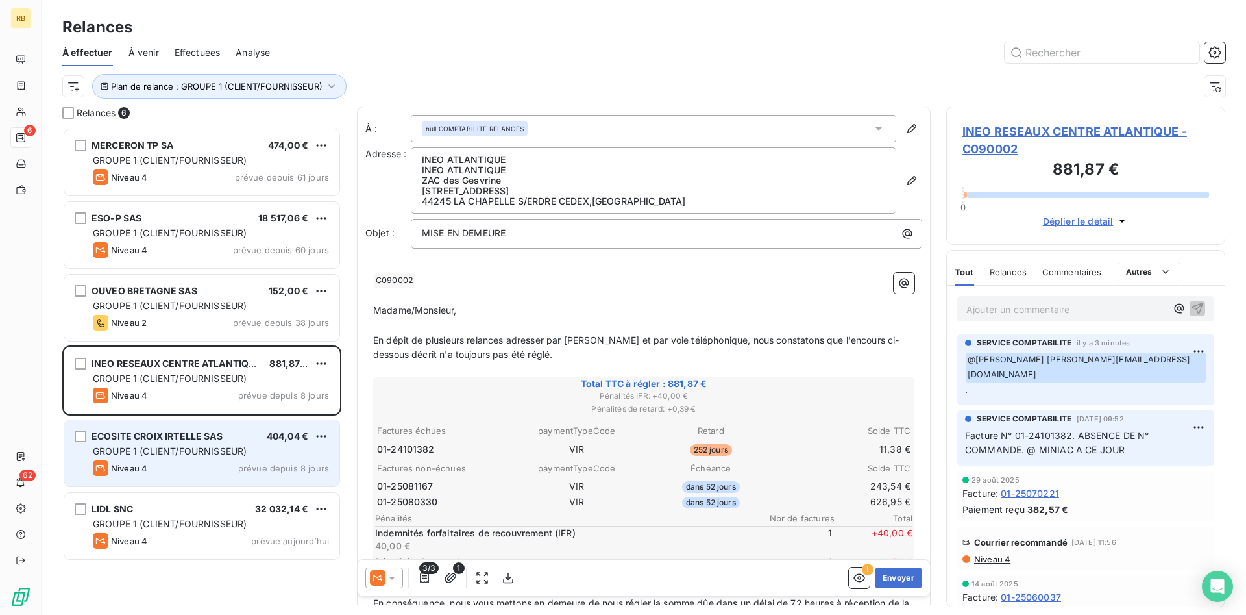
click at [184, 456] on span "GROUPE 1 (CLIENT/FOURNISSEUR)" at bounding box center [170, 450] width 154 height 11
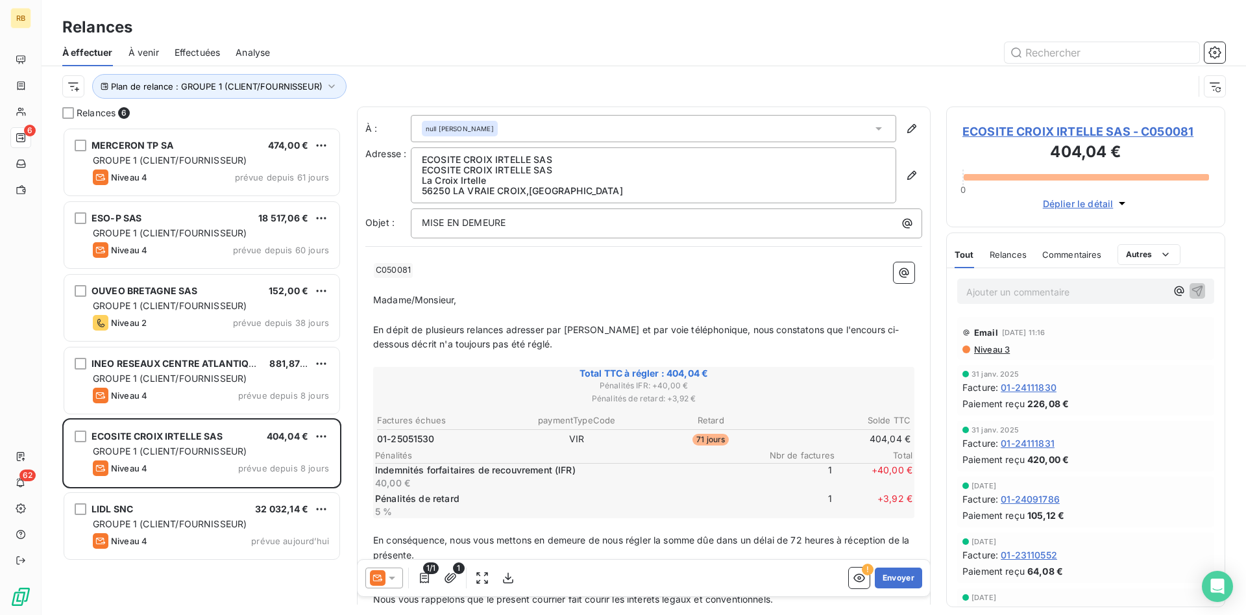
click at [392, 579] on icon at bounding box center [392, 577] width 13 height 13
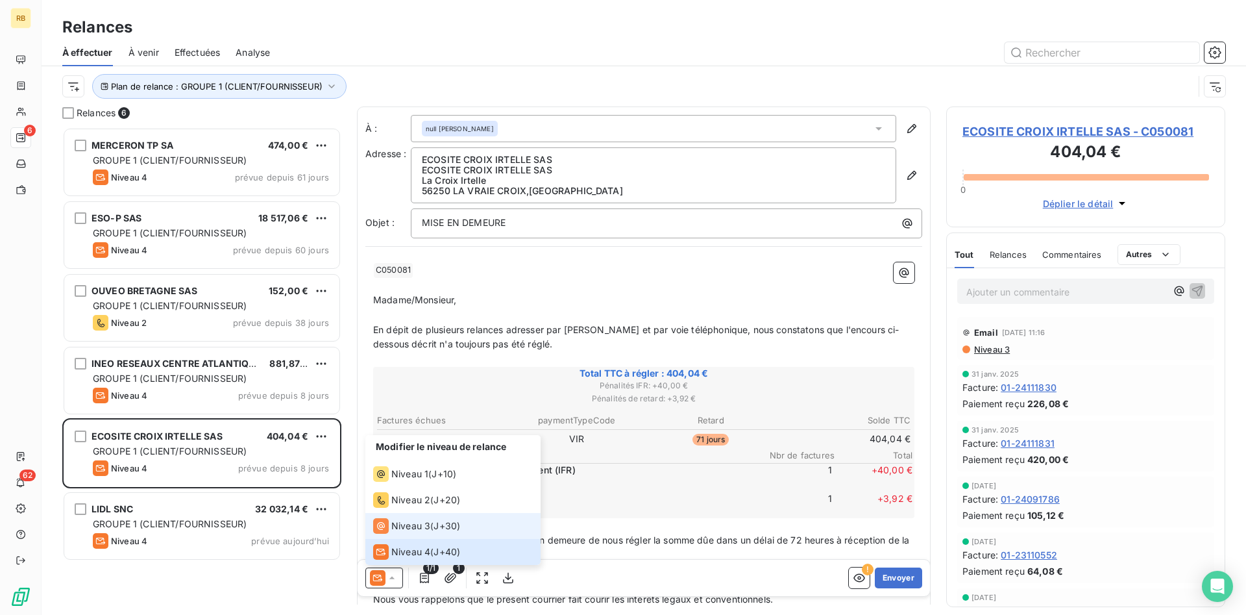
click at [411, 526] on span "Niveau 3" at bounding box center [410, 525] width 39 height 13
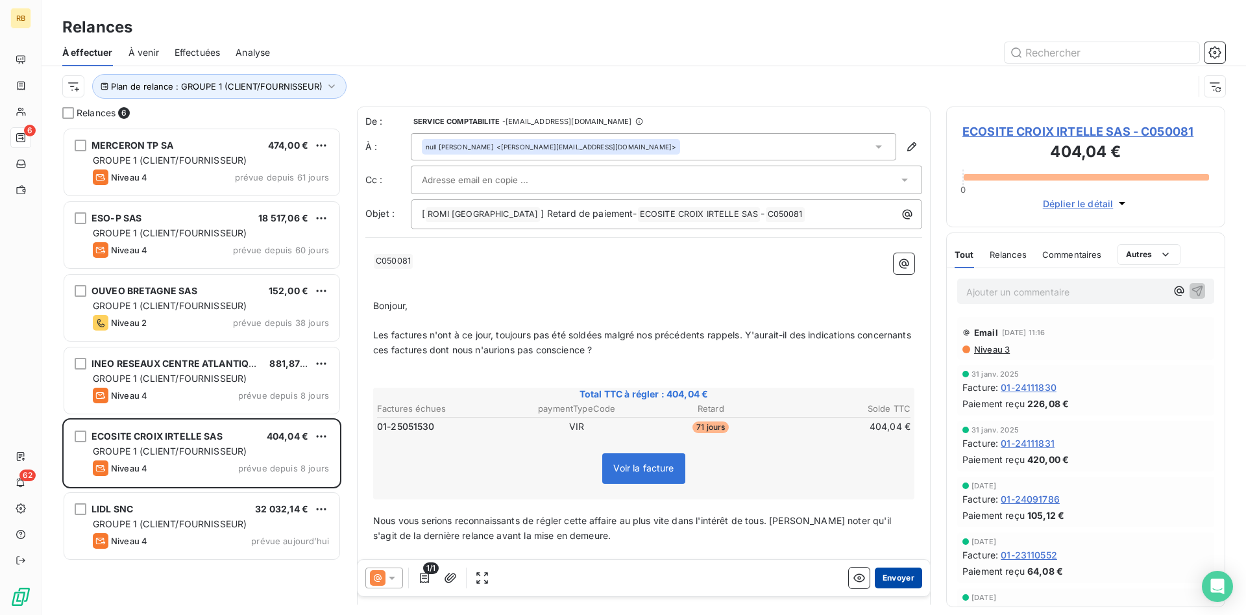
click at [914, 576] on button "Envoyer" at bounding box center [898, 577] width 47 height 21
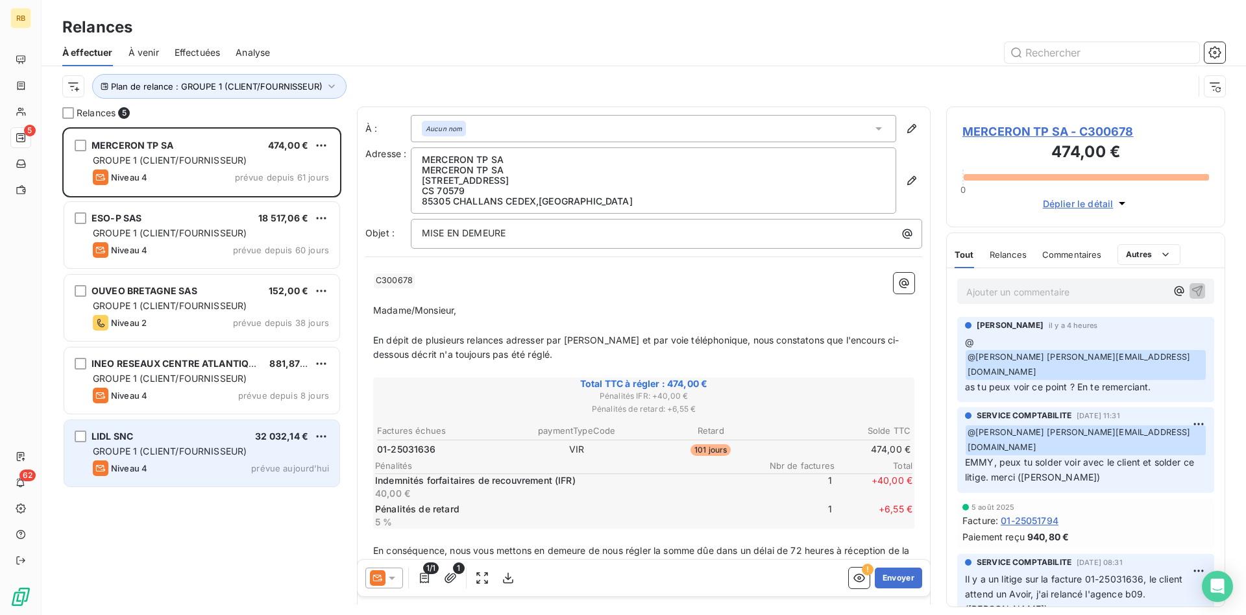
click at [201, 459] on div "LIDL SNC 32 032,14 € GROUPE 1 (CLIENT/FOURNISSEUR) Niveau 4 prévue [DATE]" at bounding box center [201, 453] width 275 height 66
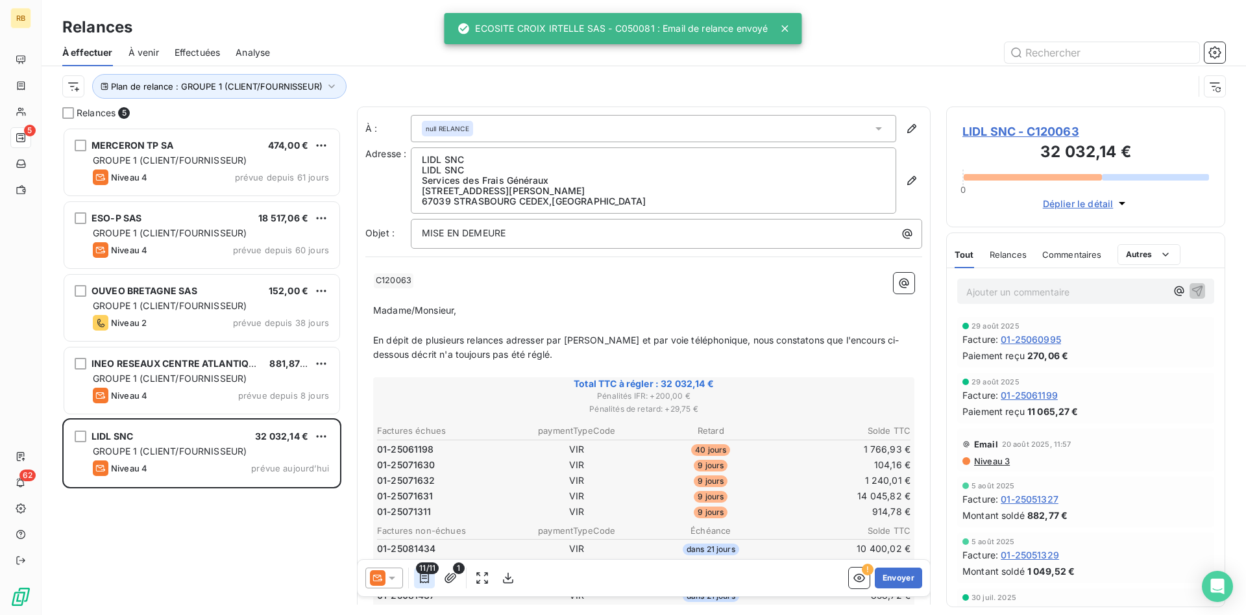
click at [427, 574] on icon "button" at bounding box center [424, 577] width 13 height 13
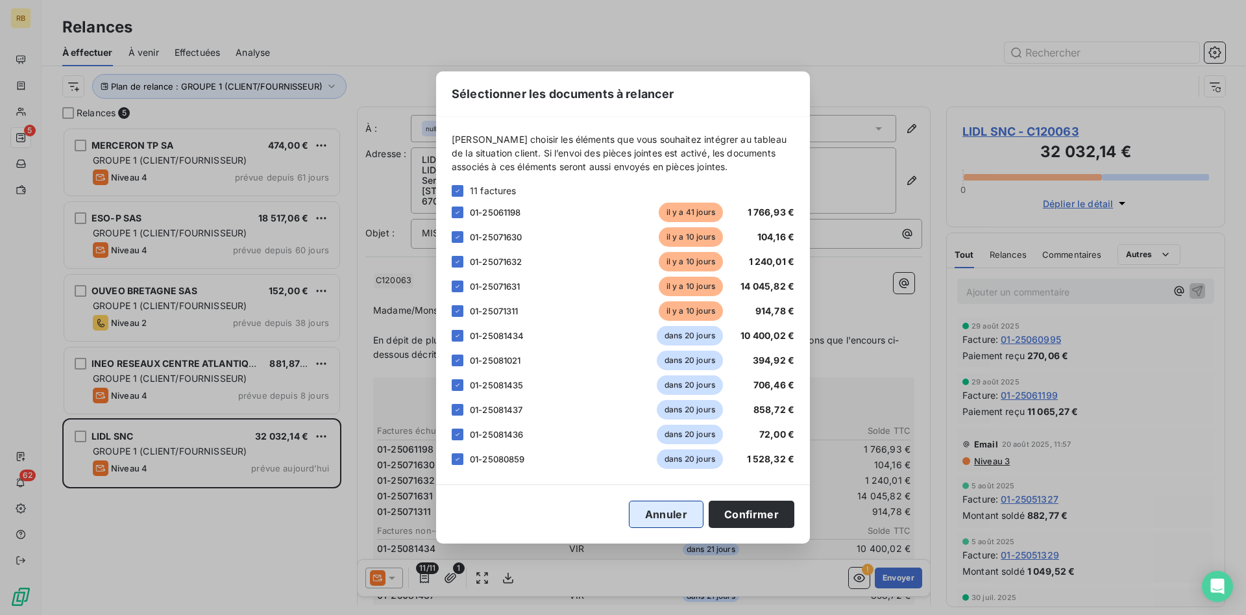
click at [659, 514] on button "Annuler" at bounding box center [666, 513] width 75 height 27
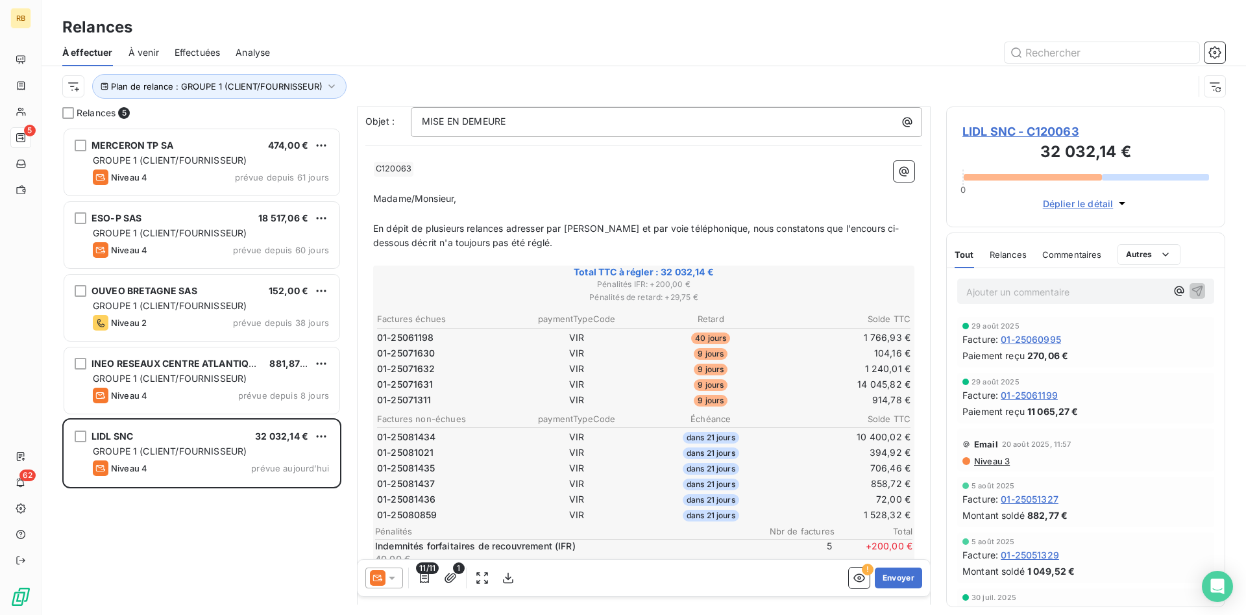
scroll to position [133, 0]
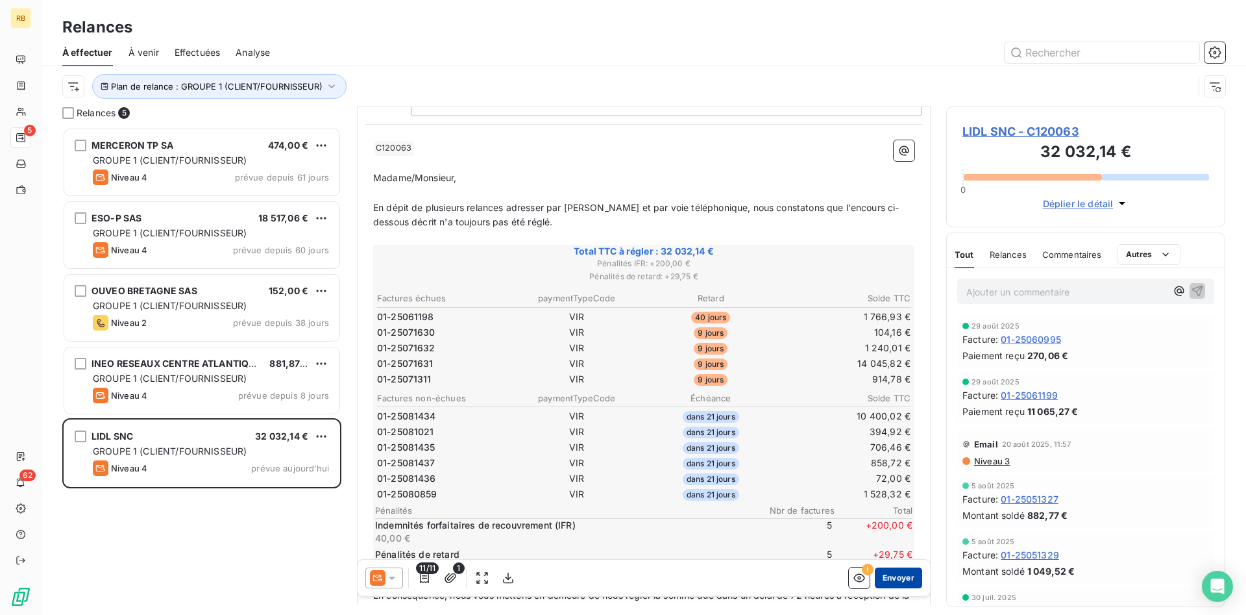
click at [906, 577] on button "Envoyer" at bounding box center [898, 577] width 47 height 21
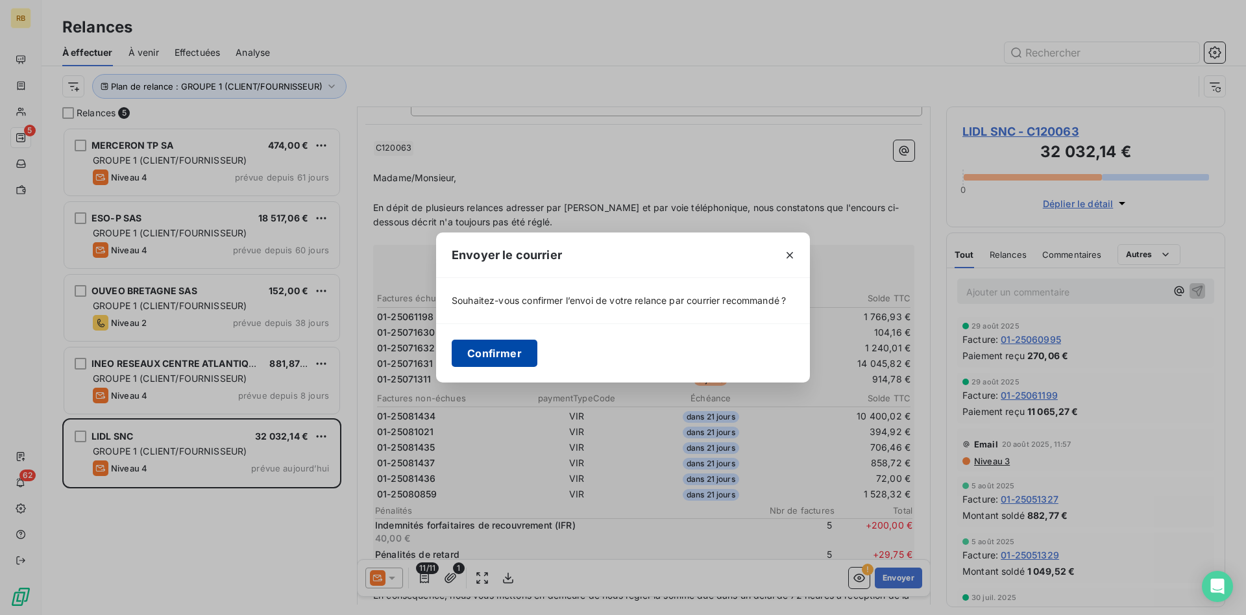
click at [517, 352] on button "Confirmer" at bounding box center [495, 352] width 86 height 27
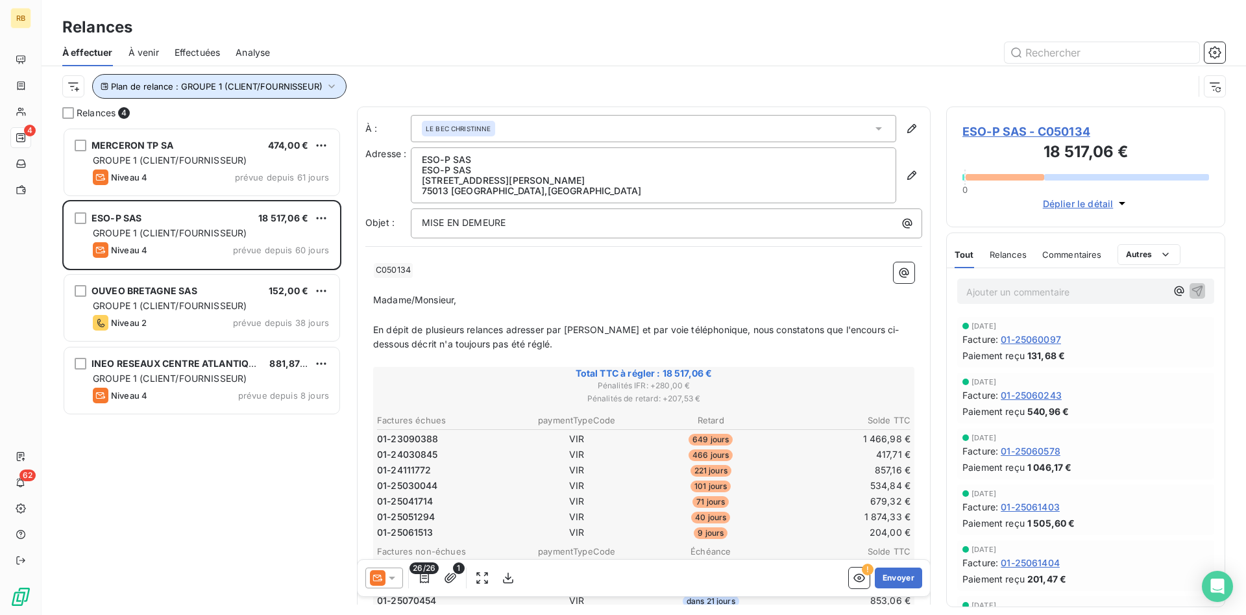
click at [328, 88] on icon "button" at bounding box center [331, 86] width 13 height 13
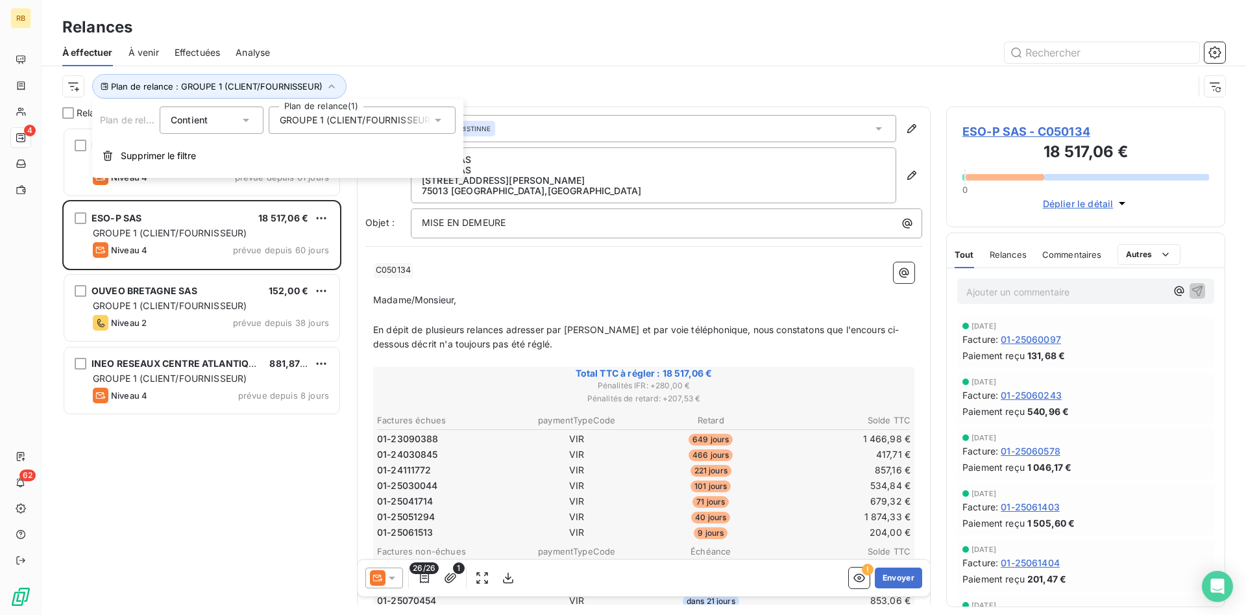
click at [445, 120] on div "GROUPE 1 (CLIENT/FOURNISSEUR)" at bounding box center [362, 119] width 187 height 27
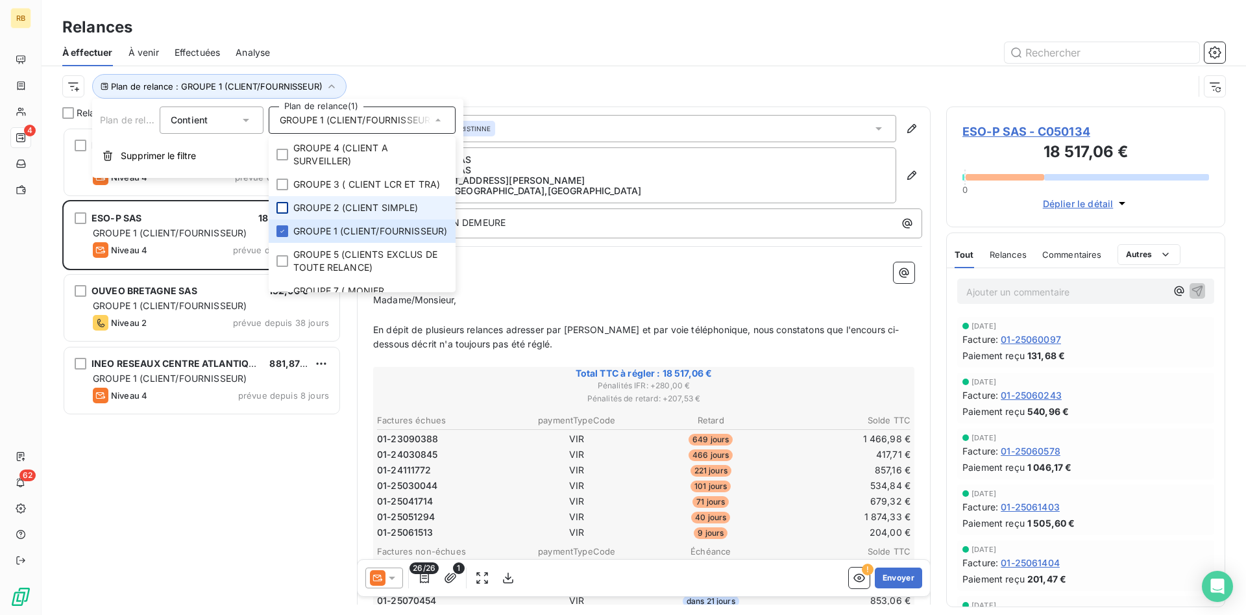
click at [282, 203] on div at bounding box center [282, 208] width 12 height 12
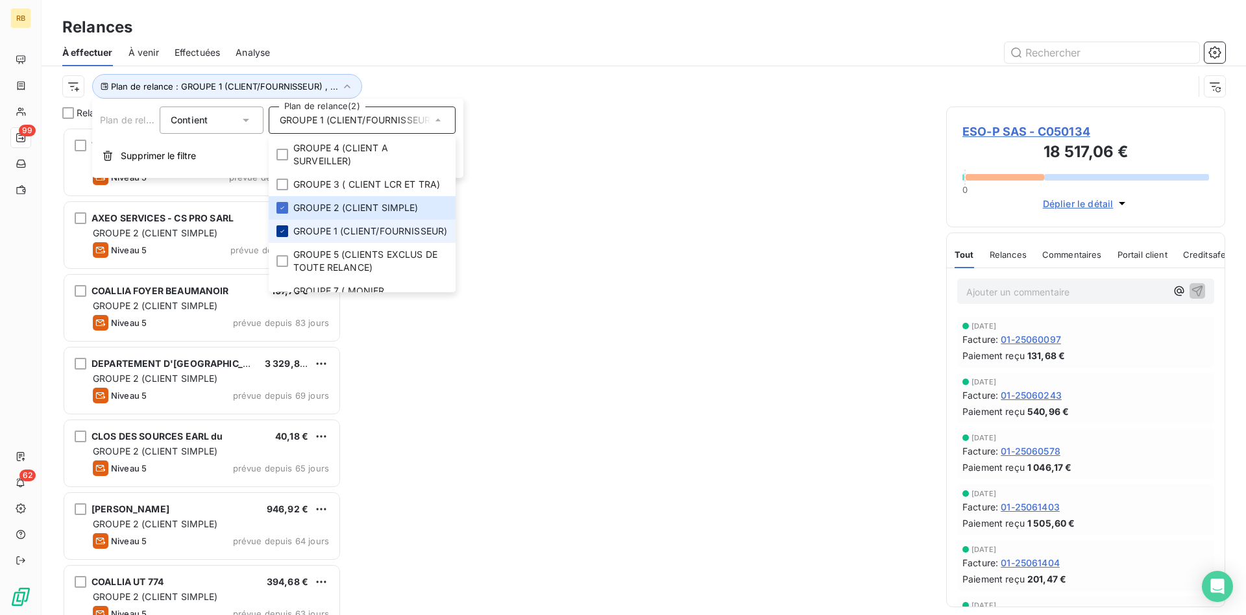
scroll to position [487, 279]
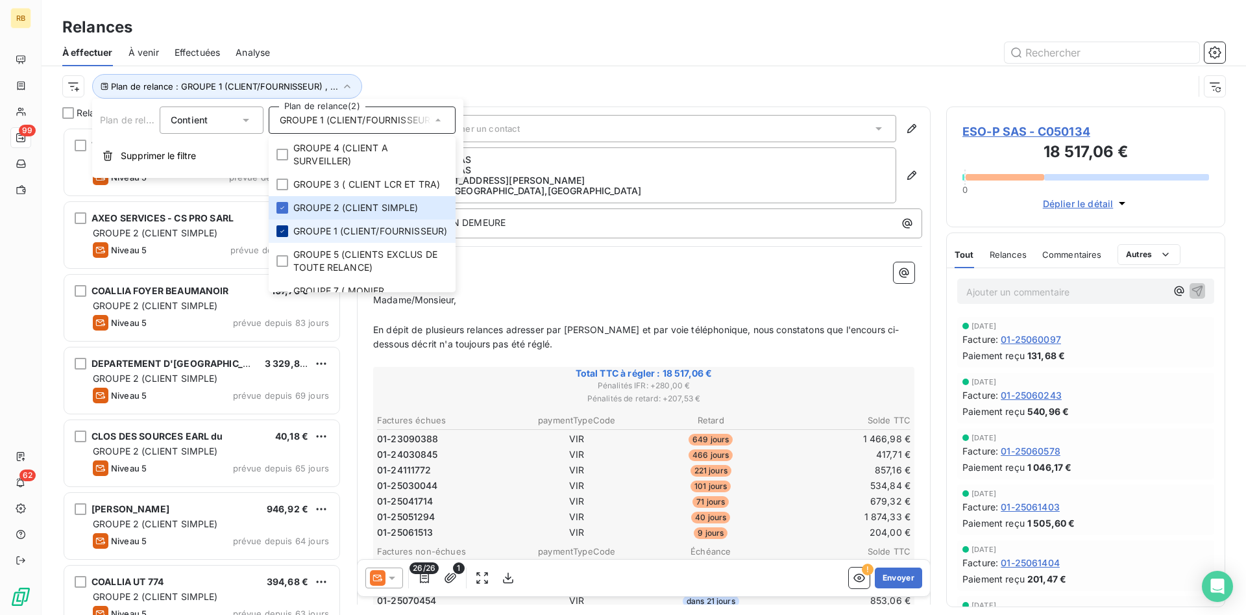
click at [282, 235] on icon at bounding box center [282, 231] width 8 height 8
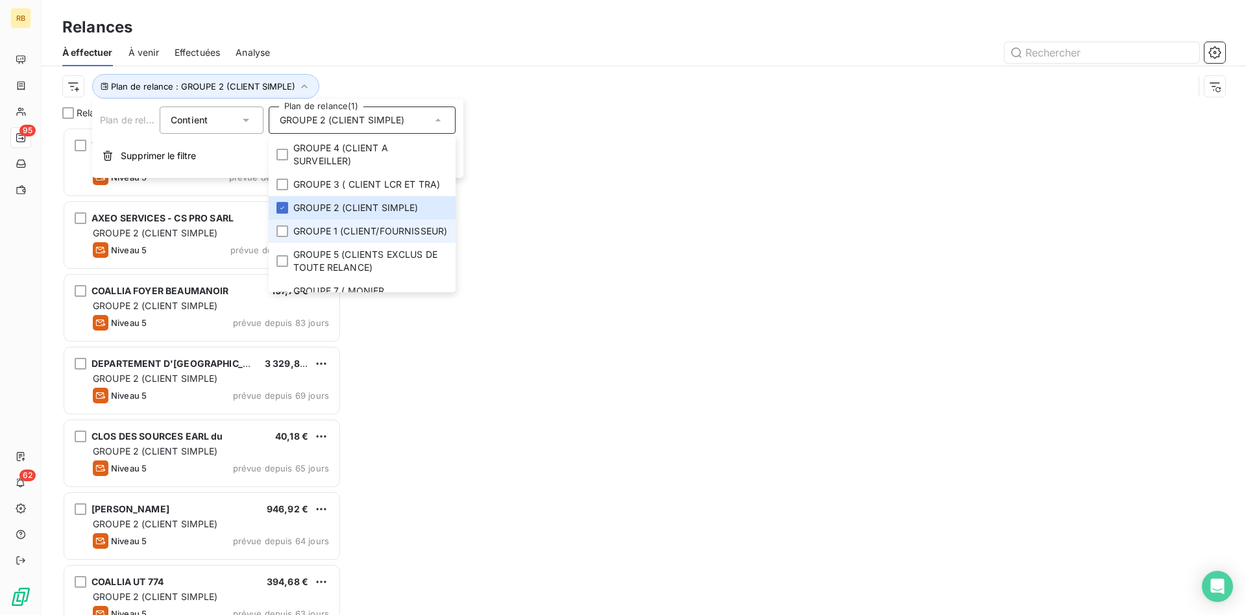
scroll to position [487, 279]
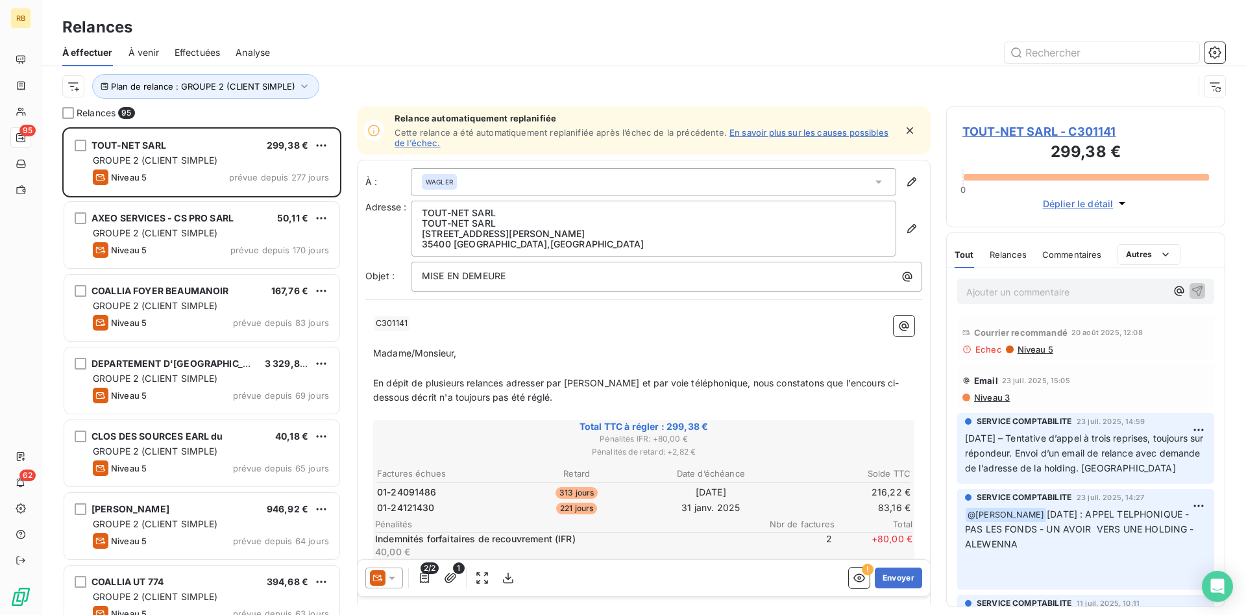
drag, startPoint x: 404, startPoint y: 45, endPoint x: 379, endPoint y: 42, distance: 25.4
click at [404, 44] on div at bounding box center [756, 52] width 940 height 21
click at [71, 89] on html "RB 95 62 Relances À effectuer À venir Effectuées Analyse Plan de relance : GROU…" at bounding box center [623, 307] width 1246 height 615
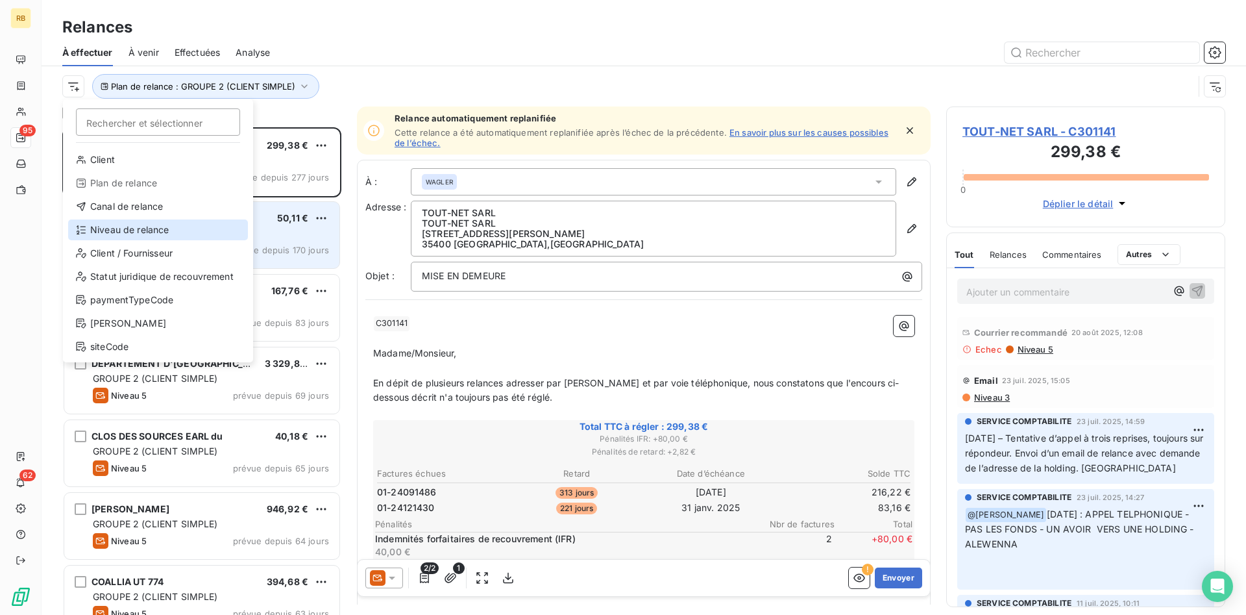
drag, startPoint x: 165, startPoint y: 228, endPoint x: 245, endPoint y: 205, distance: 83.6
click at [169, 225] on div "Niveau de relance" at bounding box center [158, 229] width 180 height 21
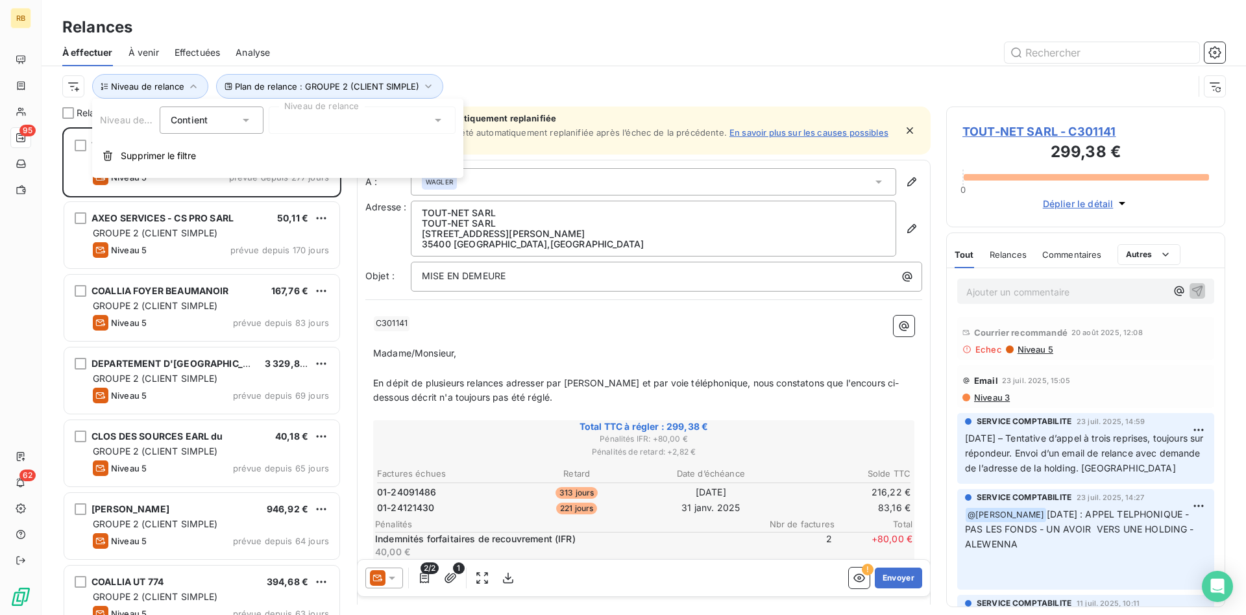
click at [437, 114] on icon at bounding box center [438, 120] width 13 height 13
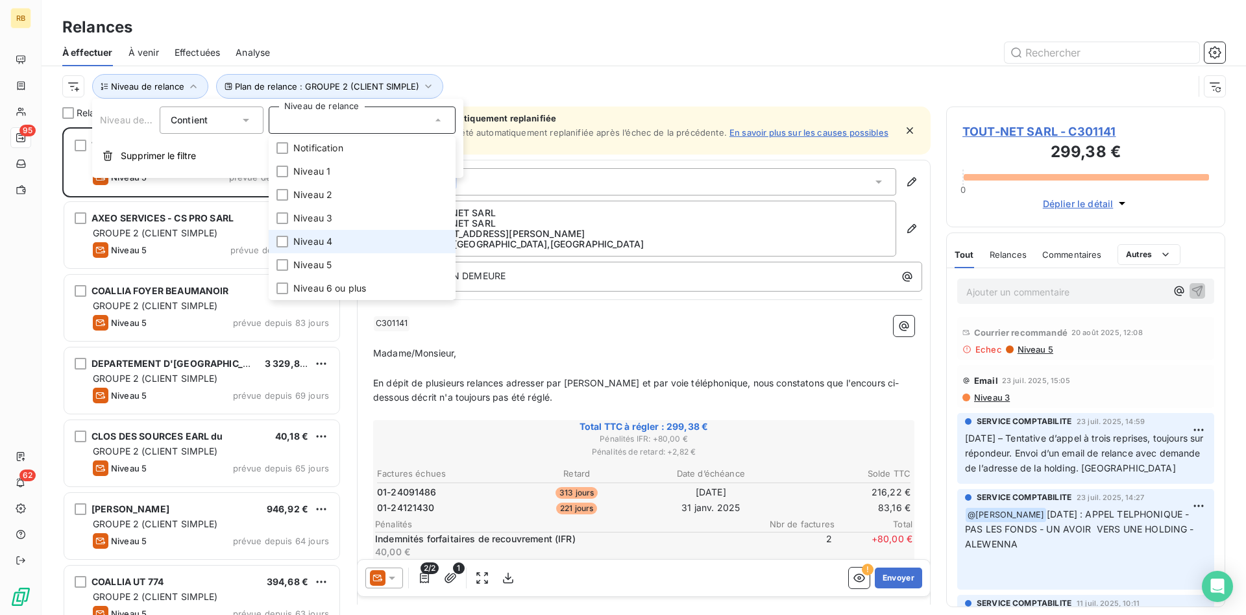
click at [326, 243] on span "Niveau 4" at bounding box center [312, 241] width 39 height 13
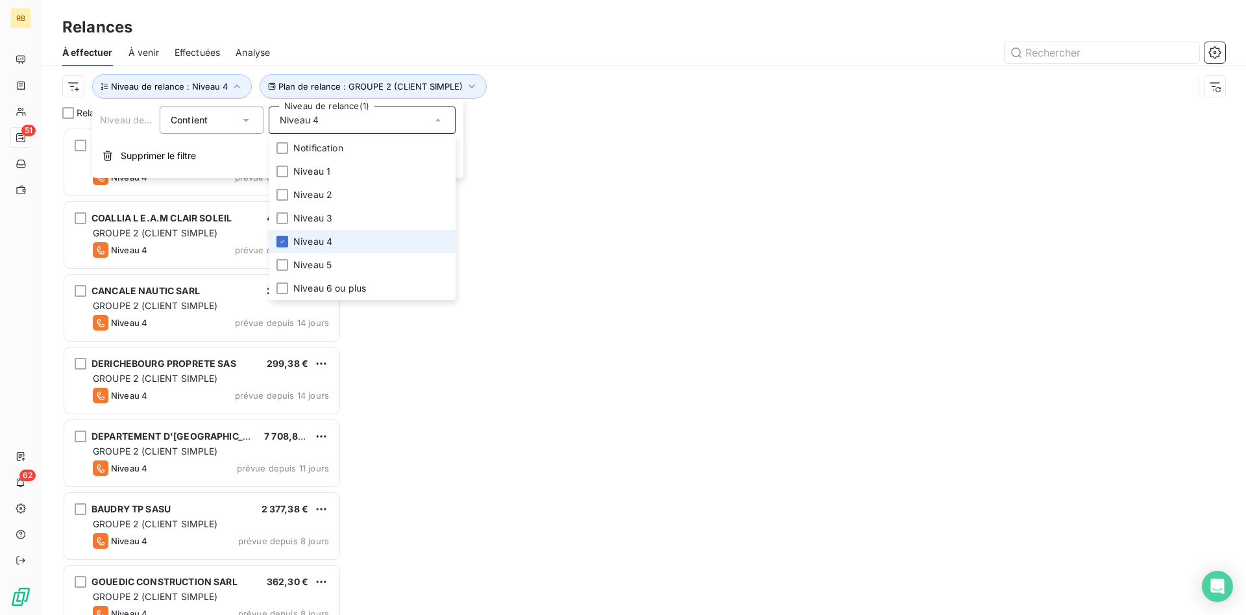
scroll to position [487, 279]
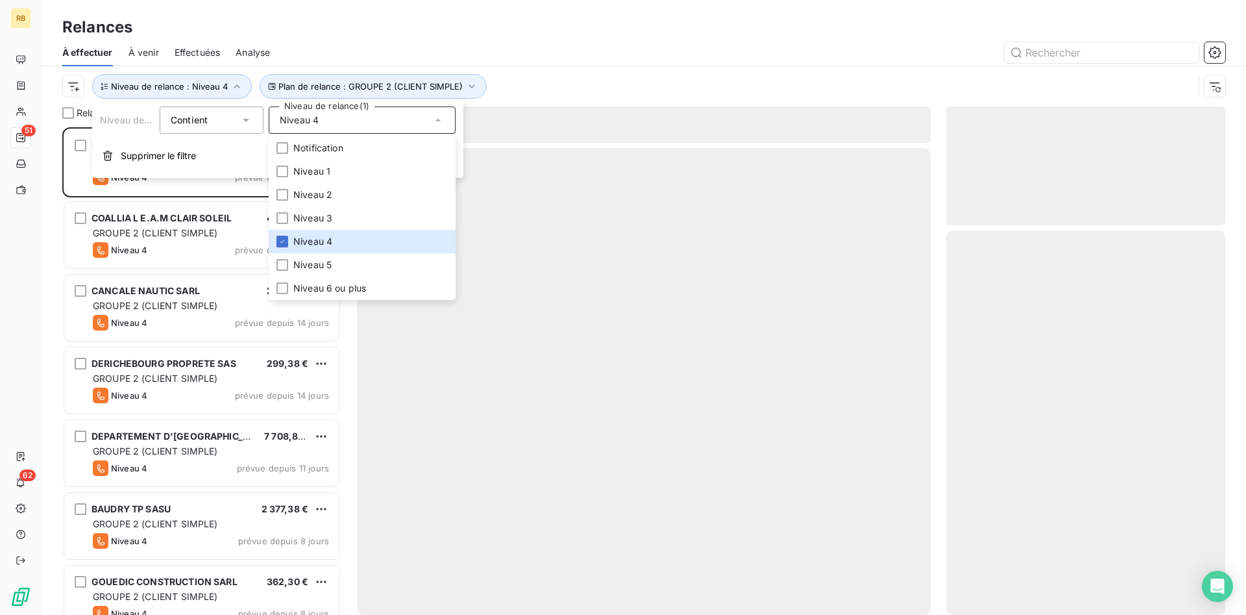
click at [525, 38] on div "Relances" at bounding box center [644, 27] width 1205 height 23
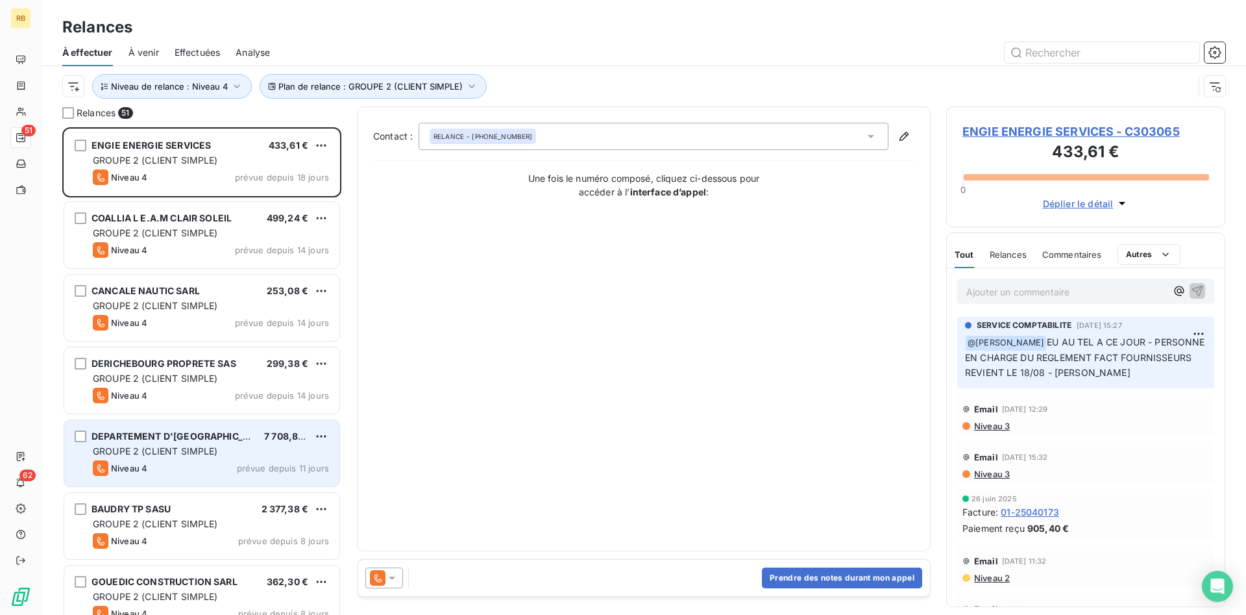
click at [249, 435] on div "DEPARTEMENT D'[GEOGRAPHIC_DATA] 7 708,88 €" at bounding box center [211, 436] width 236 height 12
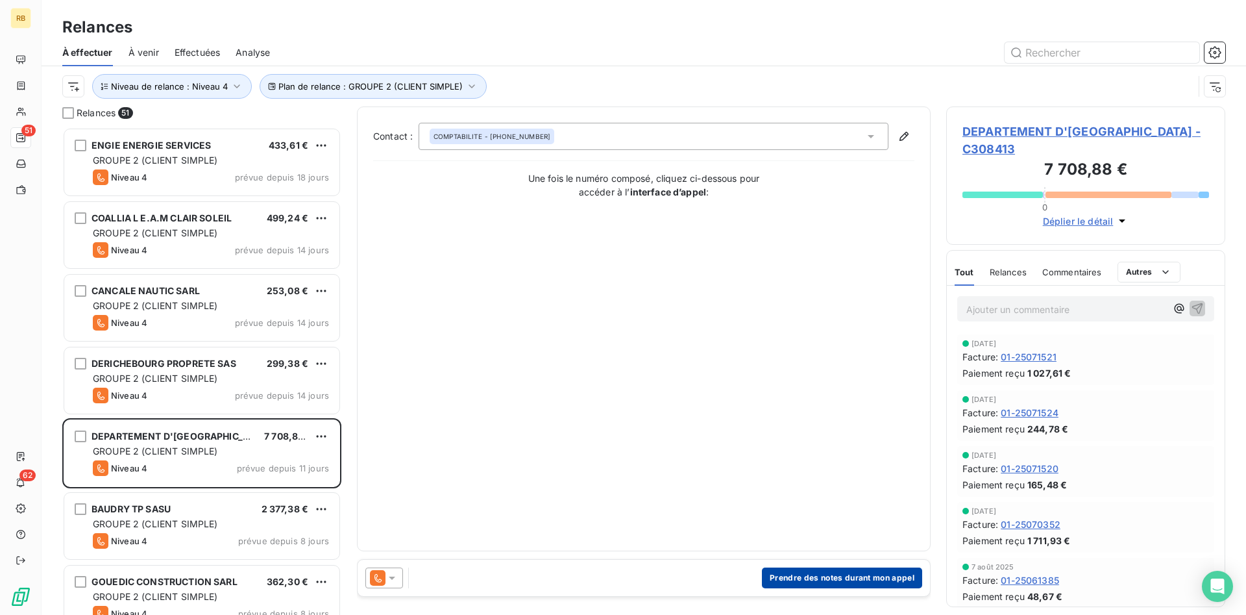
click at [784, 576] on button "Prendre des notes durant mon appel" at bounding box center [842, 577] width 160 height 21
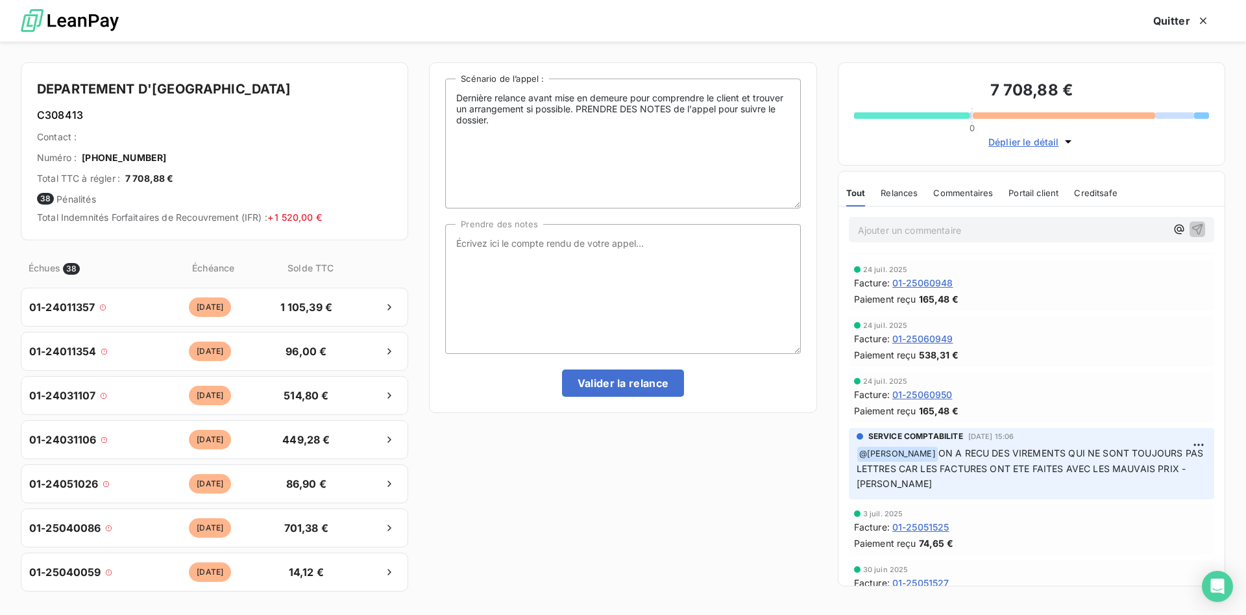
scroll to position [794, 0]
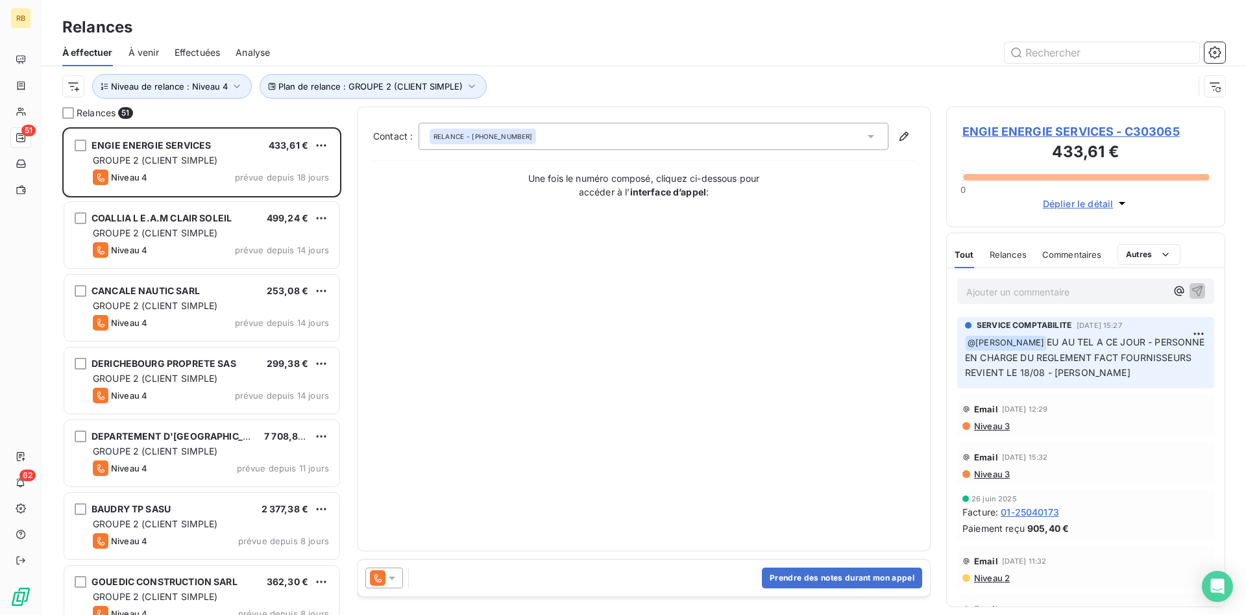
click at [389, 580] on icon at bounding box center [392, 577] width 13 height 13
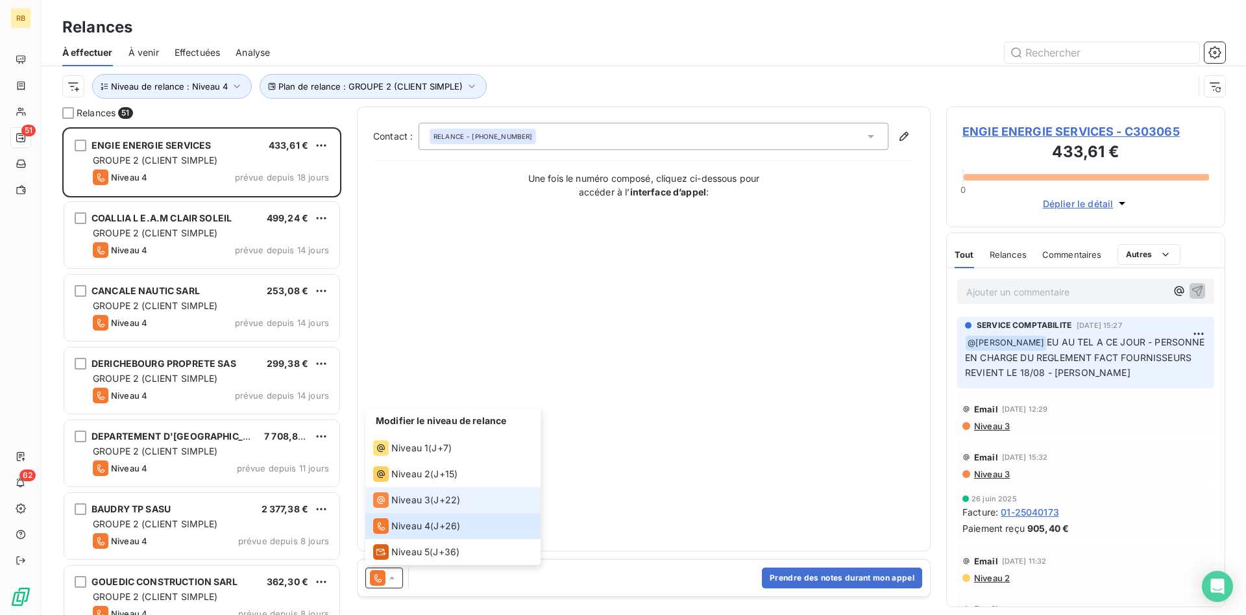
click at [428, 500] on span "Niveau 3" at bounding box center [410, 499] width 39 height 13
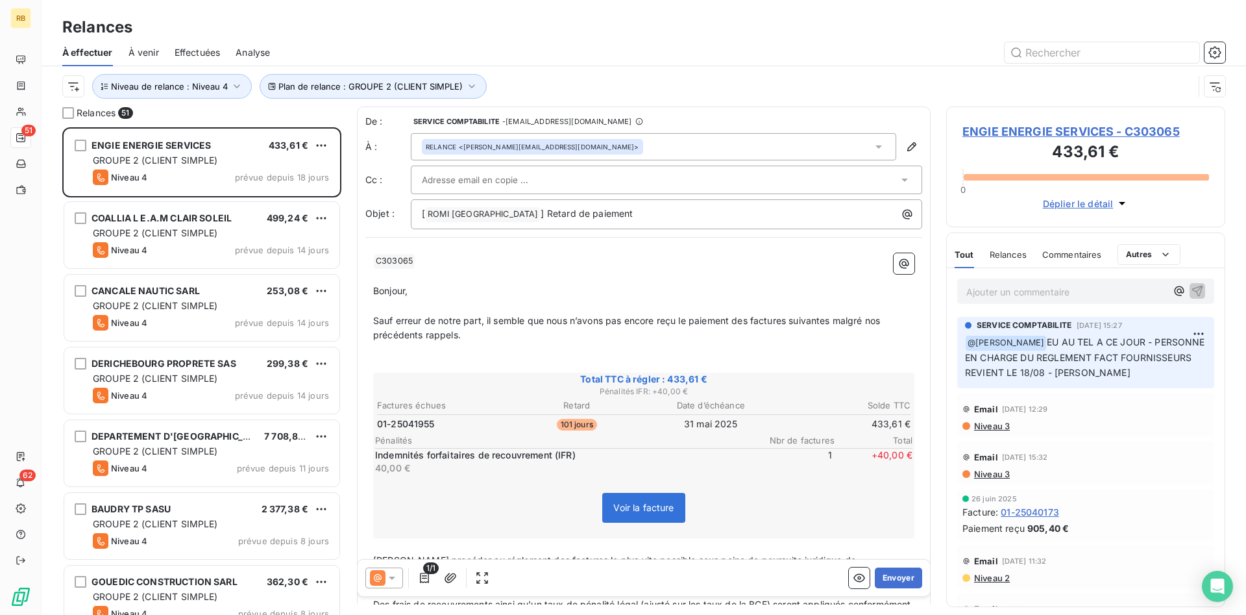
click at [550, 179] on div at bounding box center [660, 179] width 476 height 19
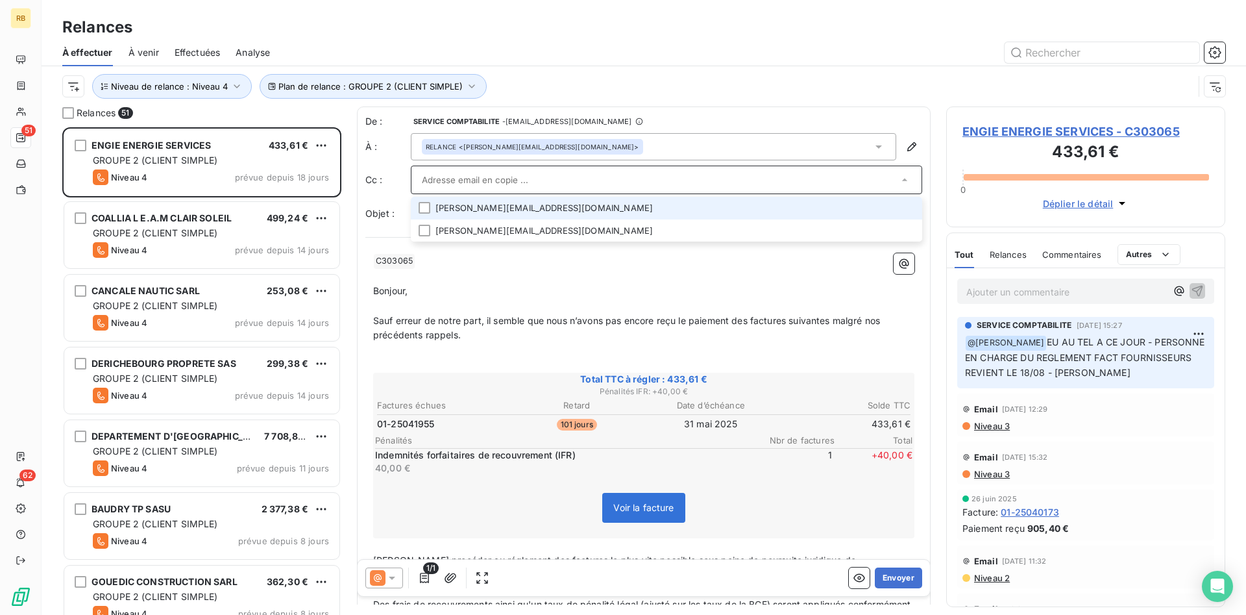
click at [537, 212] on li "[PERSON_NAME][EMAIL_ADDRESS][DOMAIN_NAME]" at bounding box center [666, 208] width 511 height 23
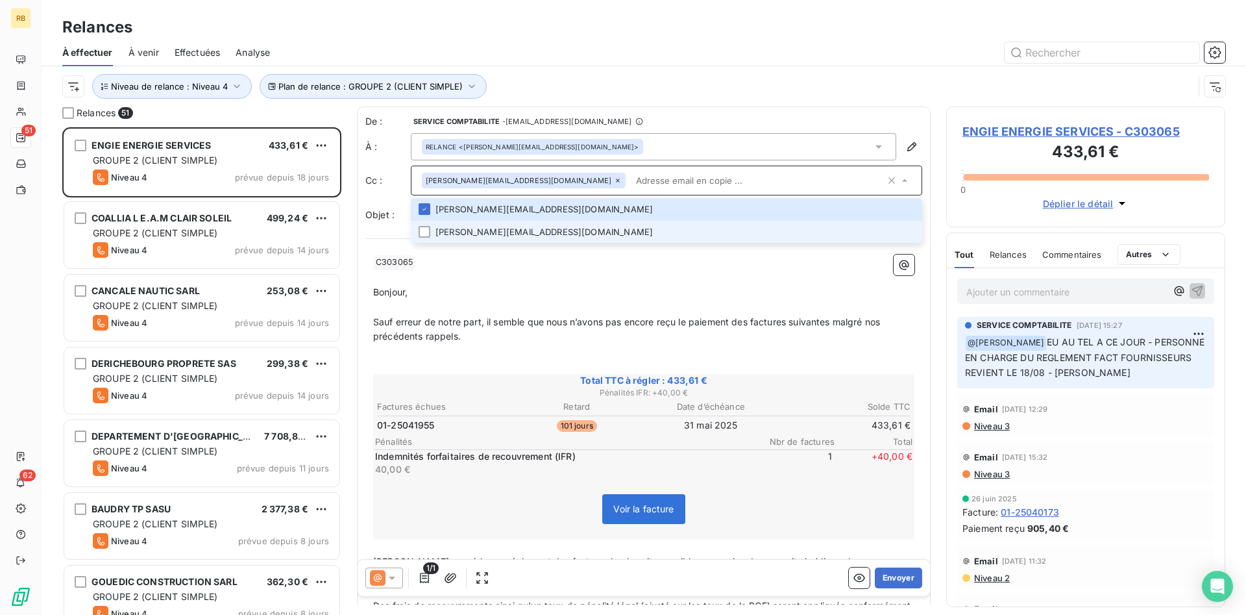
click at [536, 234] on li "[PERSON_NAME][EMAIL_ADDRESS][DOMAIN_NAME]" at bounding box center [666, 232] width 511 height 23
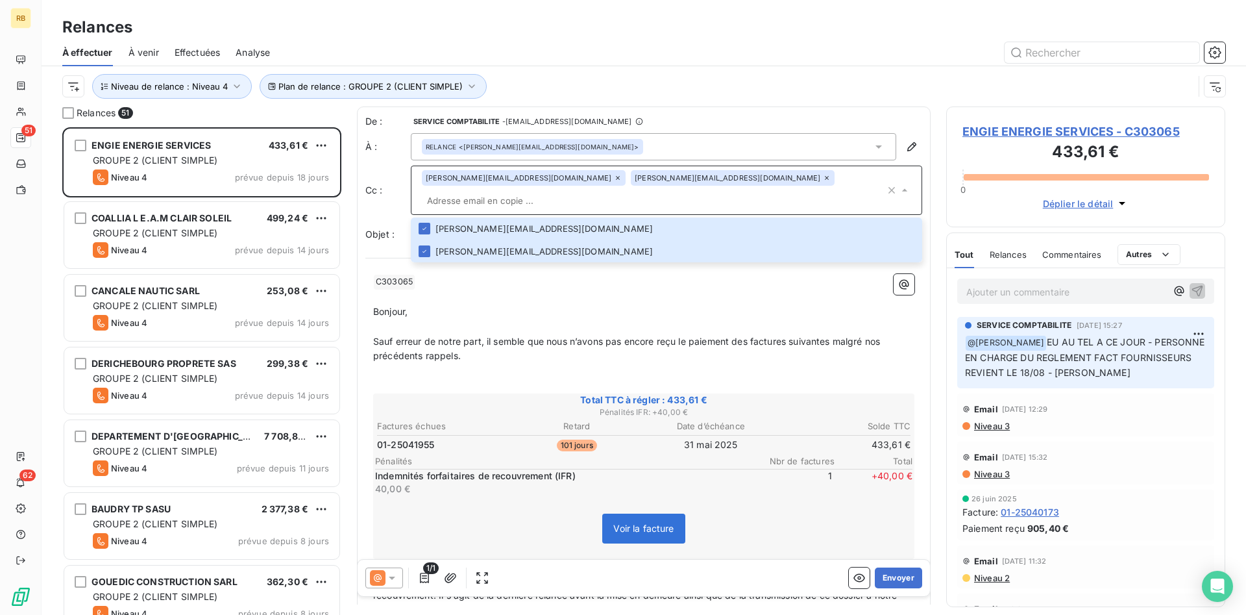
click at [789, 319] on p "﻿" at bounding box center [643, 326] width 541 height 15
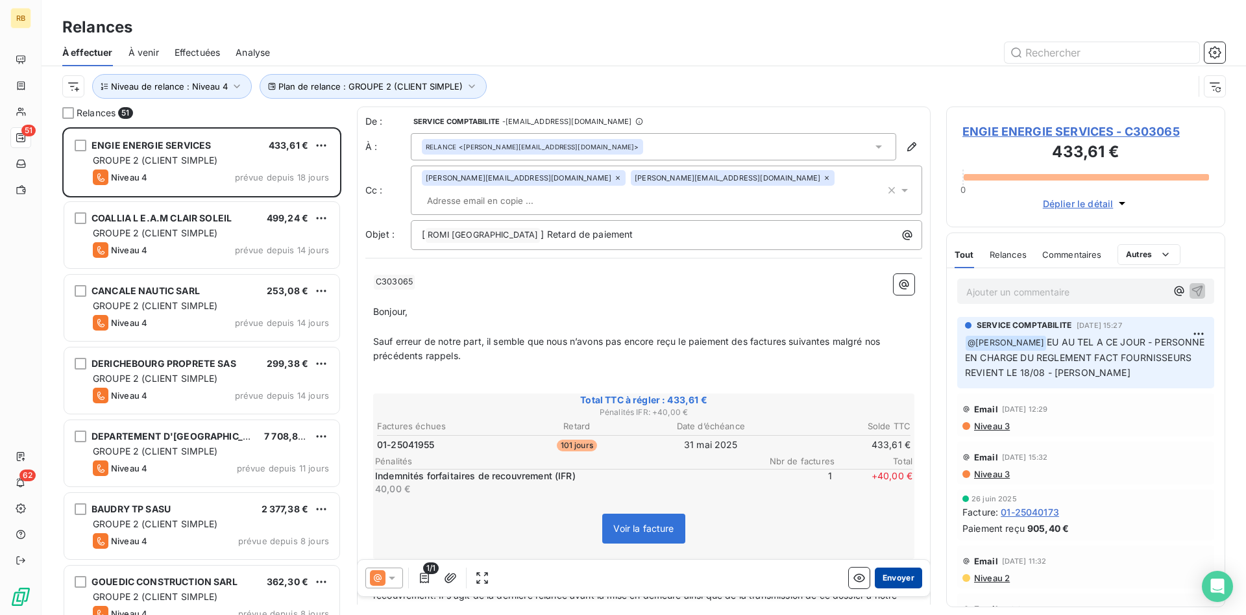
click at [909, 574] on button "Envoyer" at bounding box center [898, 577] width 47 height 21
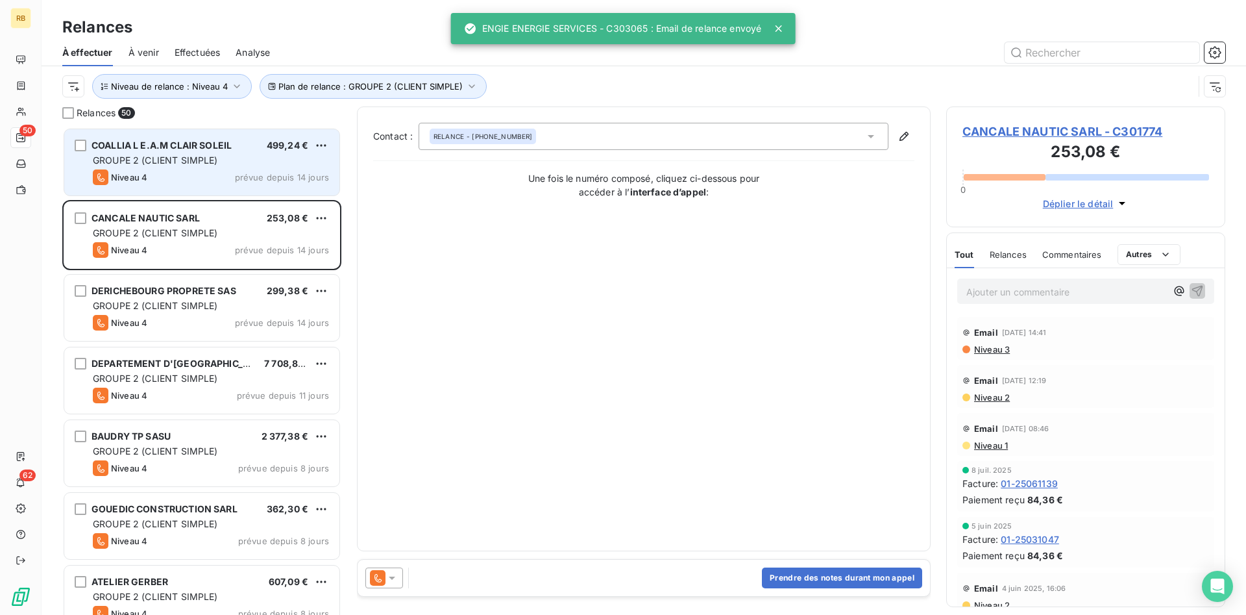
click at [175, 142] on span "COALLIA L E.A.M CLAIR SOLEIL" at bounding box center [162, 145] width 140 height 11
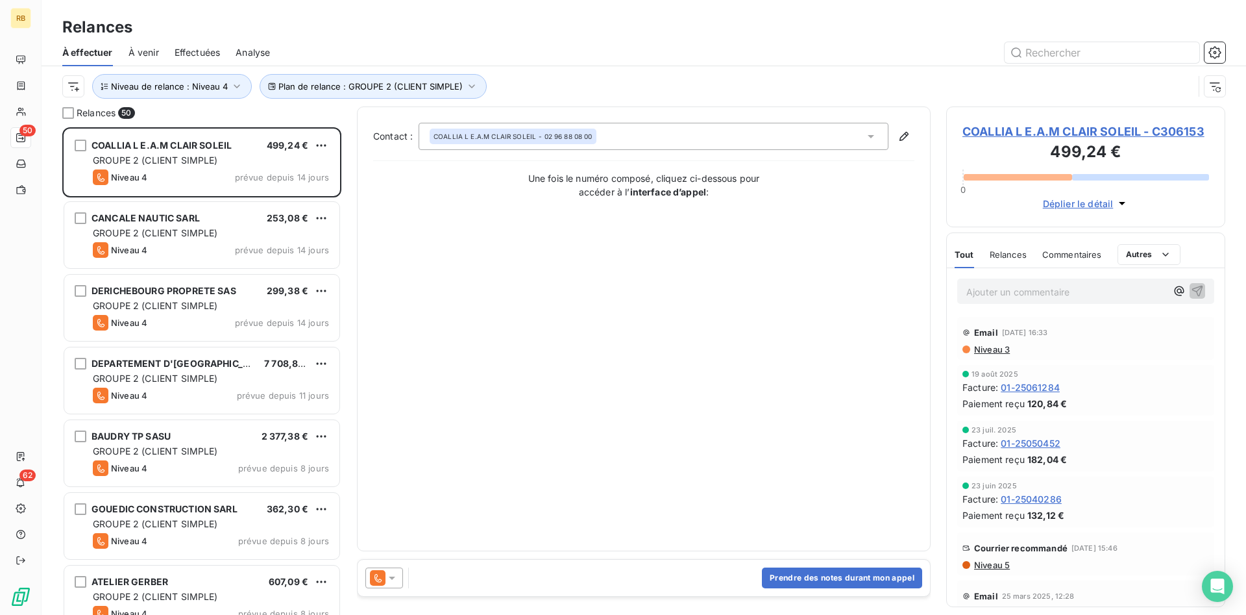
click at [1020, 250] on span "Relances" at bounding box center [1008, 254] width 37 height 10
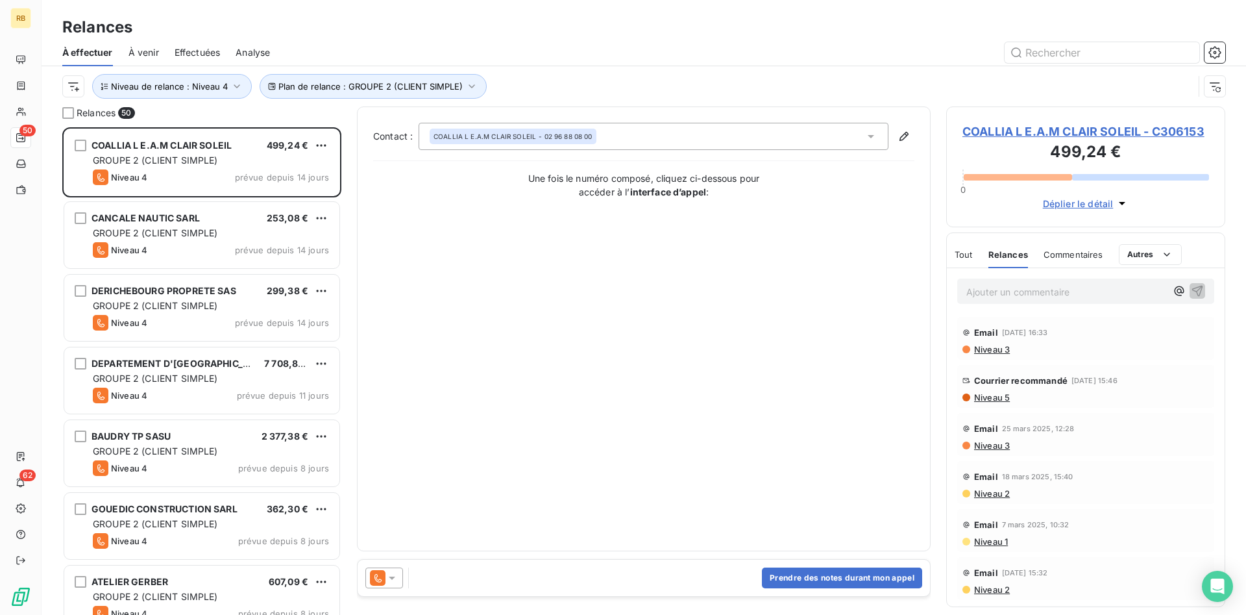
click at [1029, 126] on span "COALLIA L E.A.M CLAIR SOLEIL - C306153" at bounding box center [1085, 132] width 247 height 18
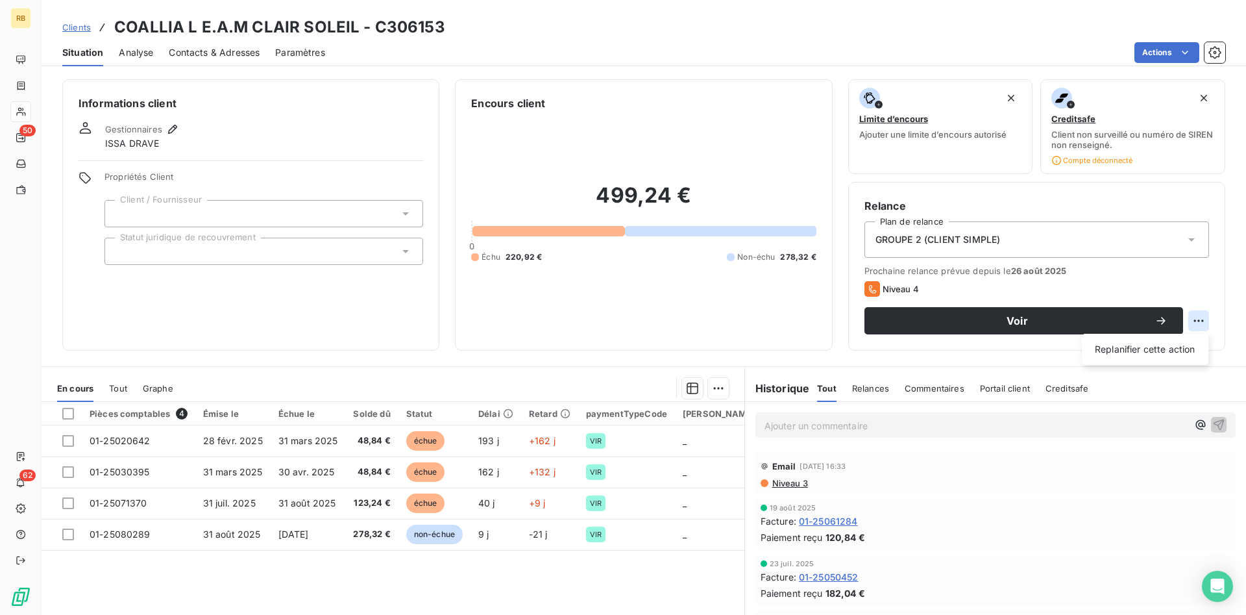
click at [1201, 319] on html "RB 50 62 Clients COALLIA L E.A.M CLAIR SOLEIL - C306153 Situation Analyse Conta…" at bounding box center [623, 307] width 1246 height 615
click at [1172, 352] on div "Replanifier cette action" at bounding box center [1145, 349] width 116 height 21
select select "8"
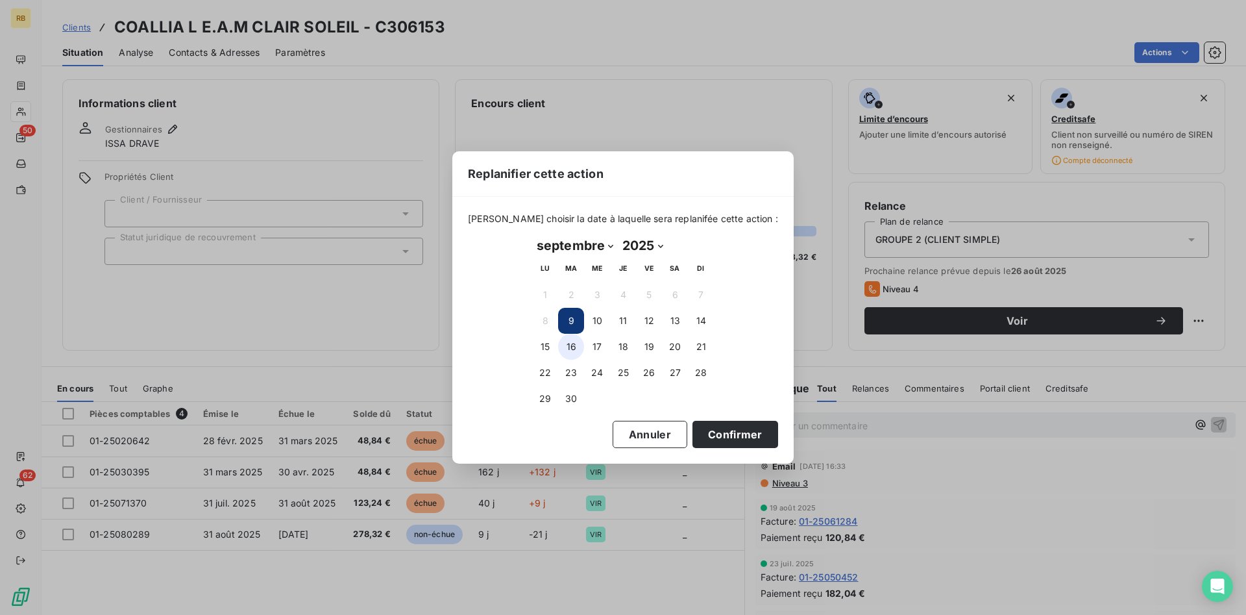
click at [578, 345] on button "16" at bounding box center [571, 347] width 26 height 26
click at [737, 435] on button "Confirmer" at bounding box center [735, 434] width 86 height 27
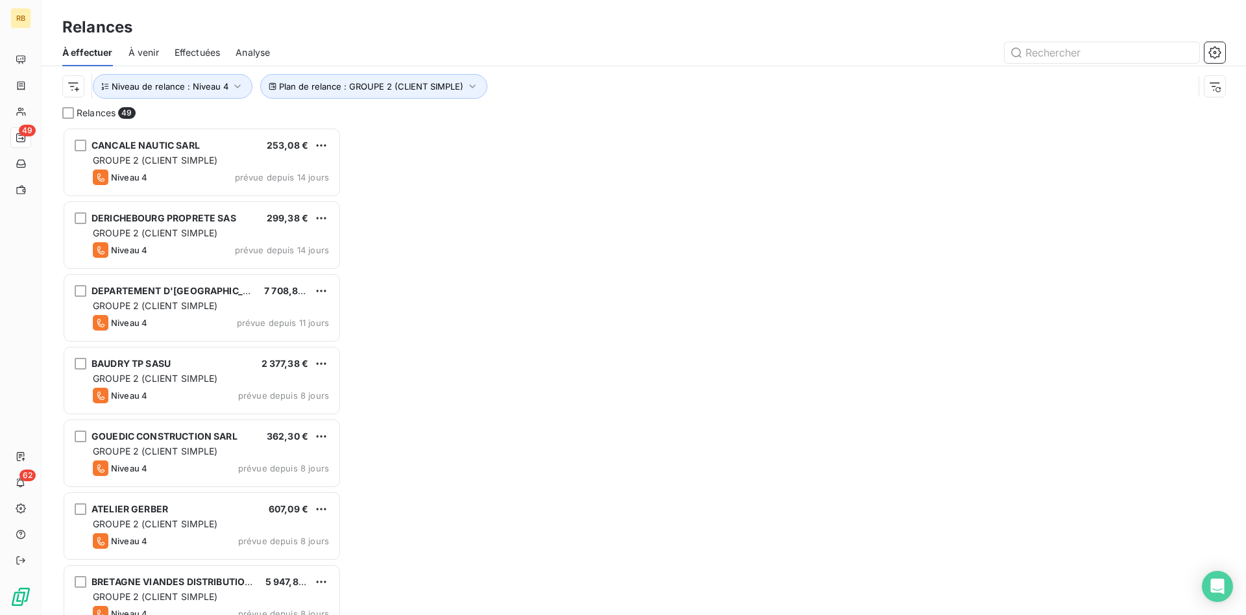
scroll to position [487, 279]
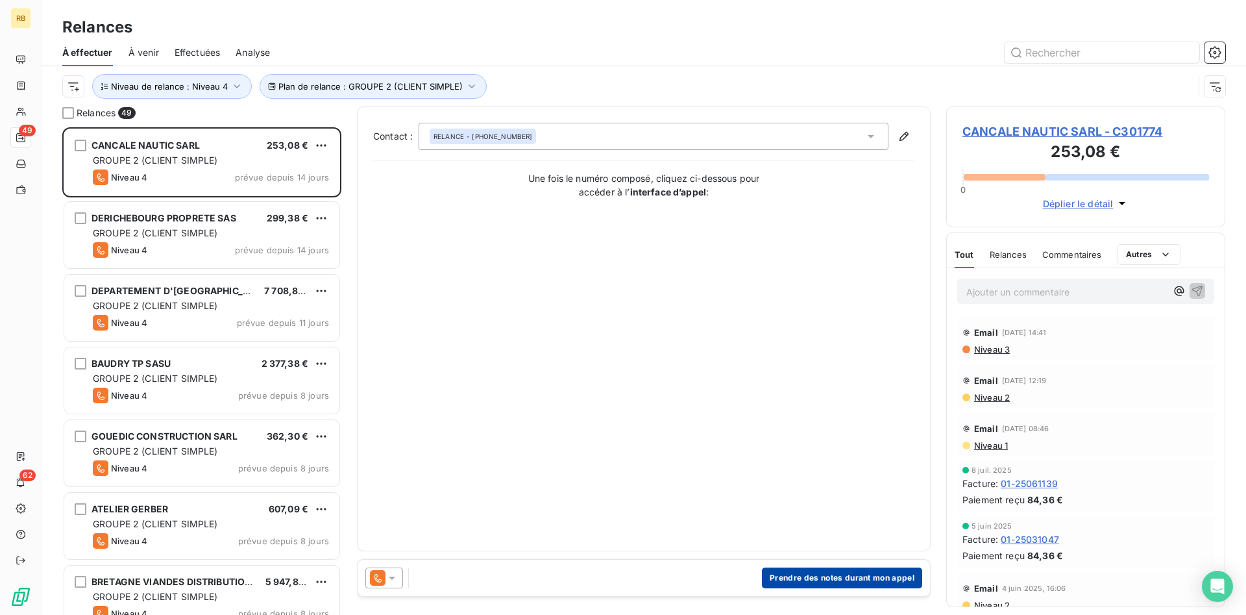
click at [811, 571] on button "Prendre des notes durant mon appel" at bounding box center [842, 577] width 160 height 21
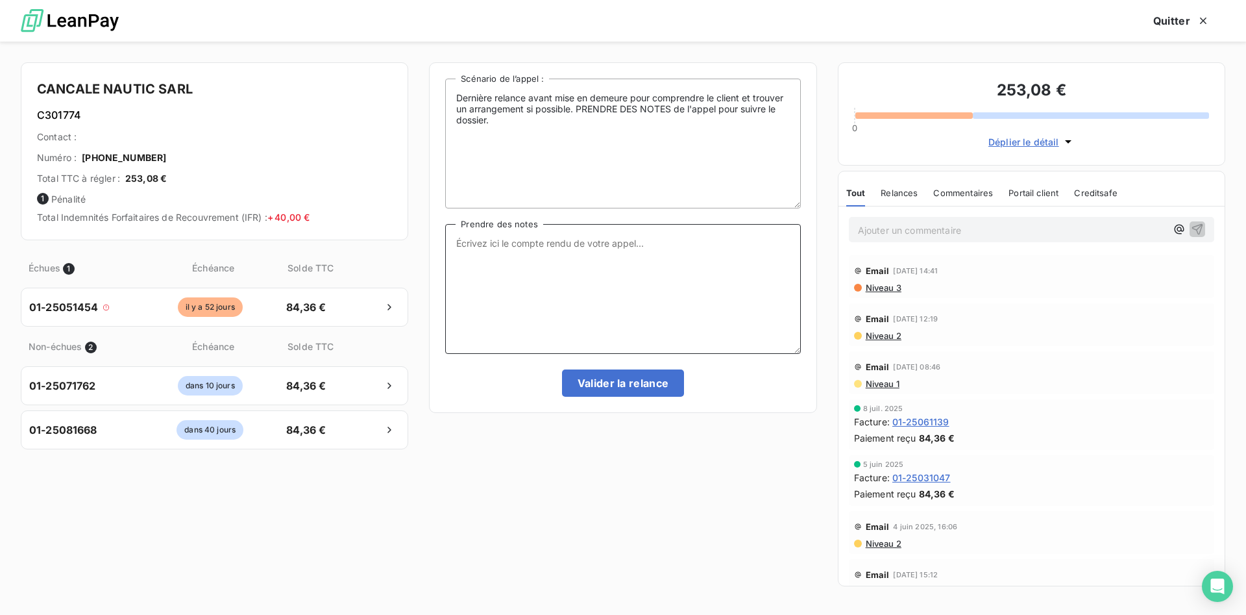
click at [543, 246] on textarea "Prendre des notes" at bounding box center [622, 289] width 355 height 130
click at [593, 247] on textarea "LIQUIDATION JUDICIAIRE AU [DATE]" at bounding box center [622, 289] width 355 height 130
type textarea "LIQUIDATION JUDICIAIRE AU [DATE]"
click at [674, 384] on button "Valider la relance" at bounding box center [623, 382] width 123 height 27
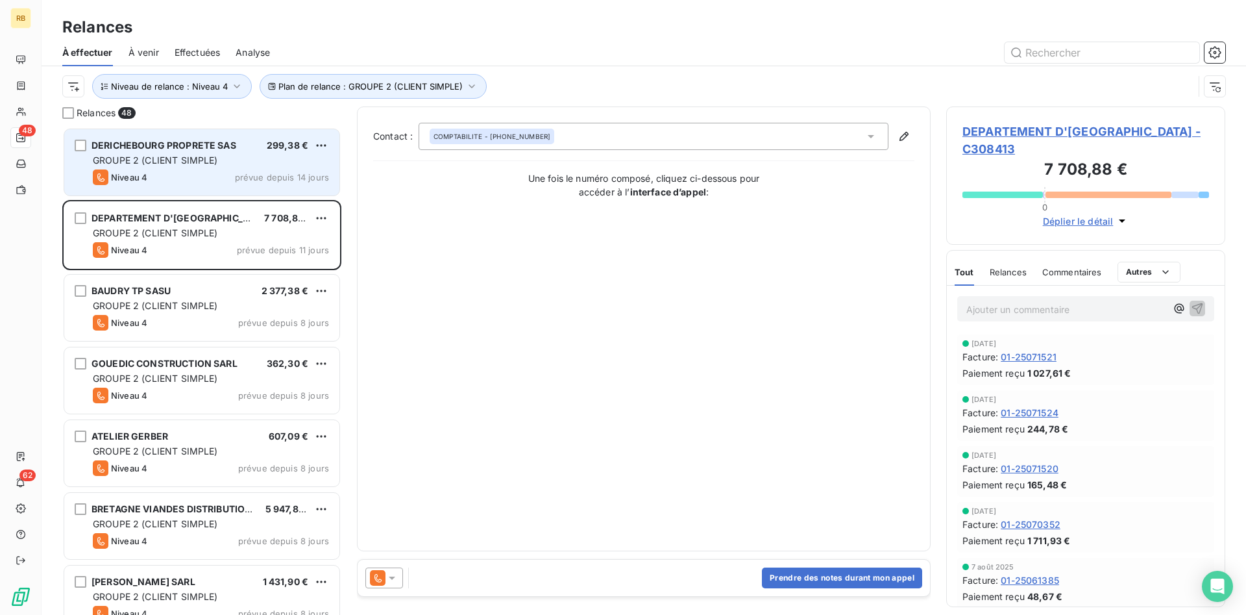
click at [214, 168] on div "DERICHEBOURG PROPRETE SAS 299,38 € GROUPE 2 (CLIENT SIMPLE) Niveau 4 prévue dep…" at bounding box center [201, 162] width 275 height 66
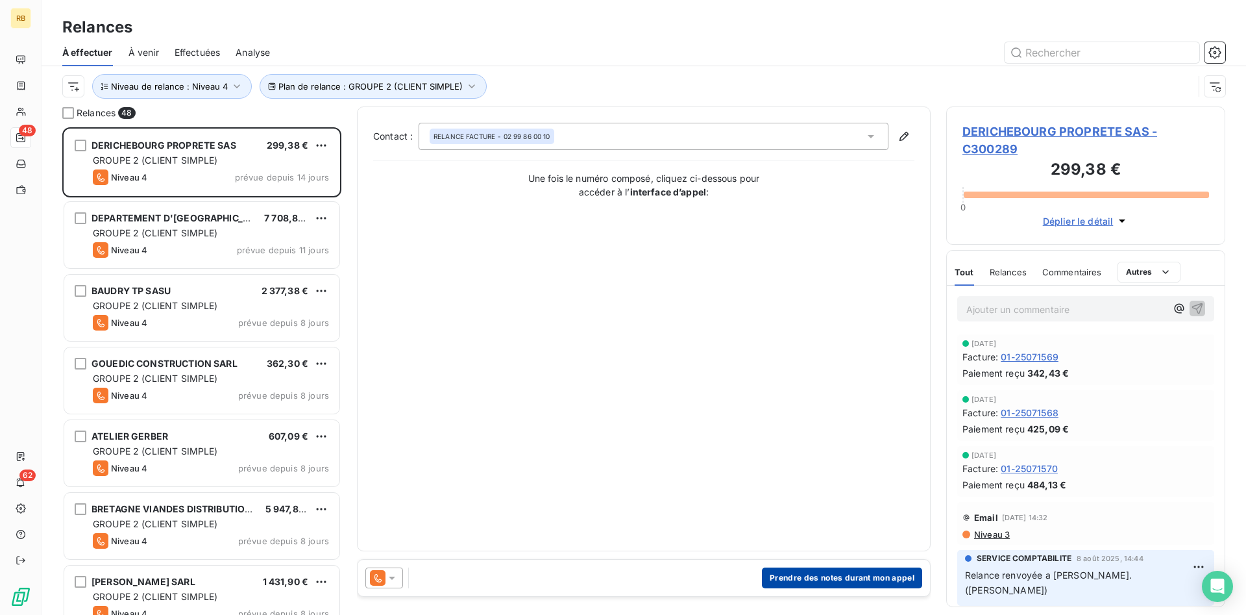
click at [801, 576] on button "Prendre des notes durant mon appel" at bounding box center [842, 577] width 160 height 21
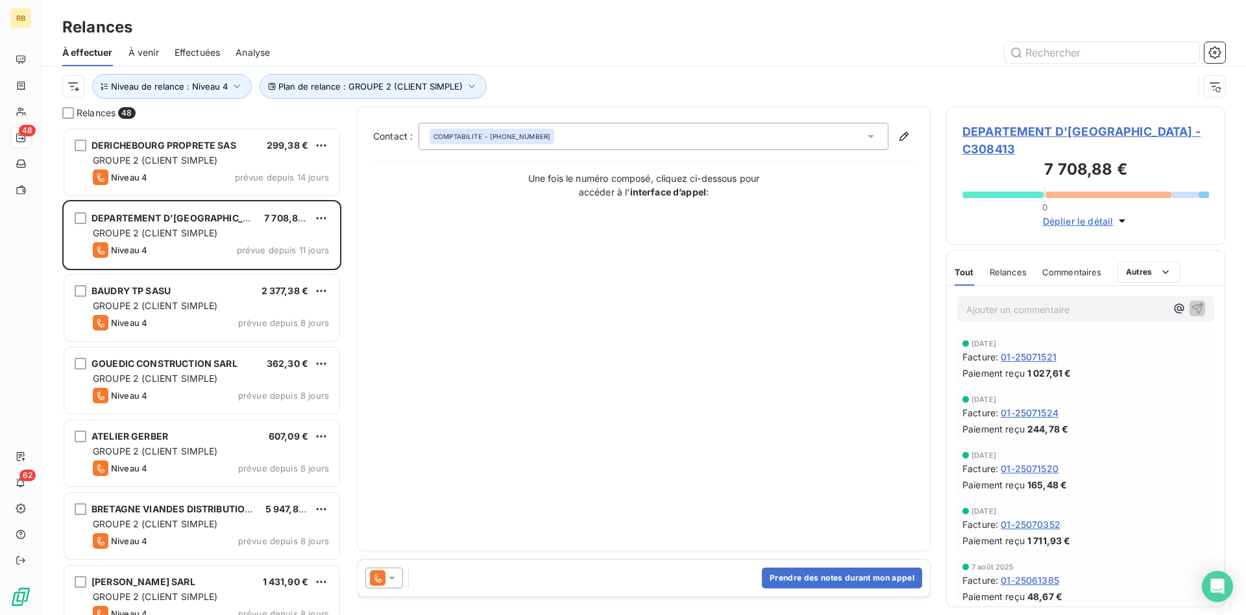
click at [395, 575] on icon at bounding box center [392, 577] width 13 height 13
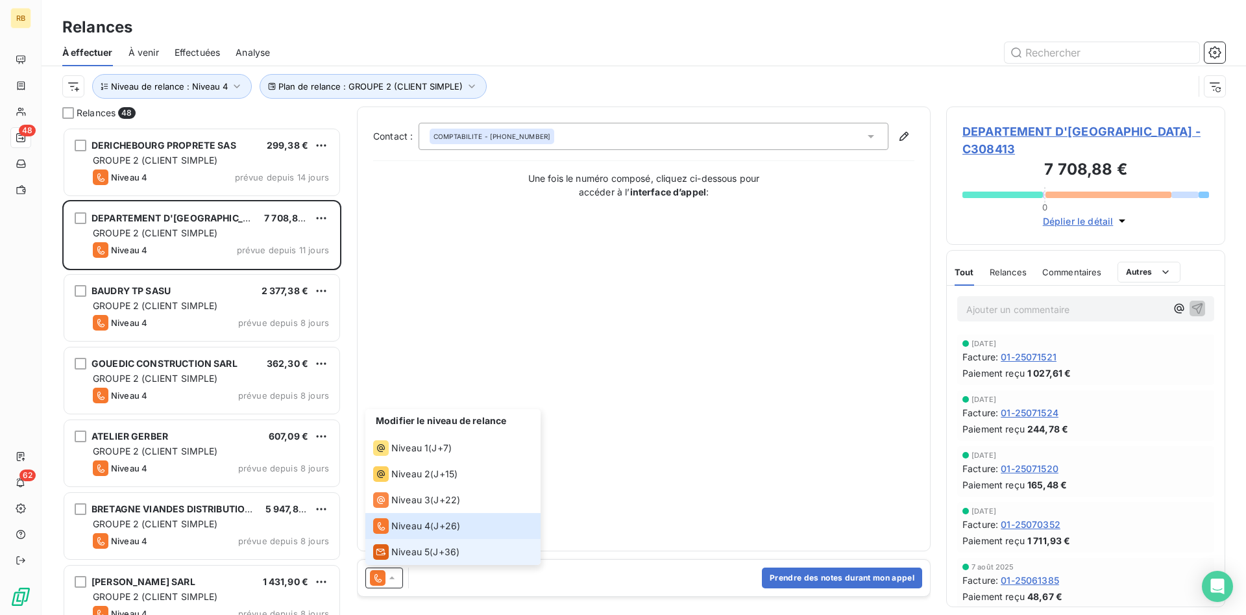
click at [459, 550] on span "J+36 )" at bounding box center [446, 551] width 27 height 13
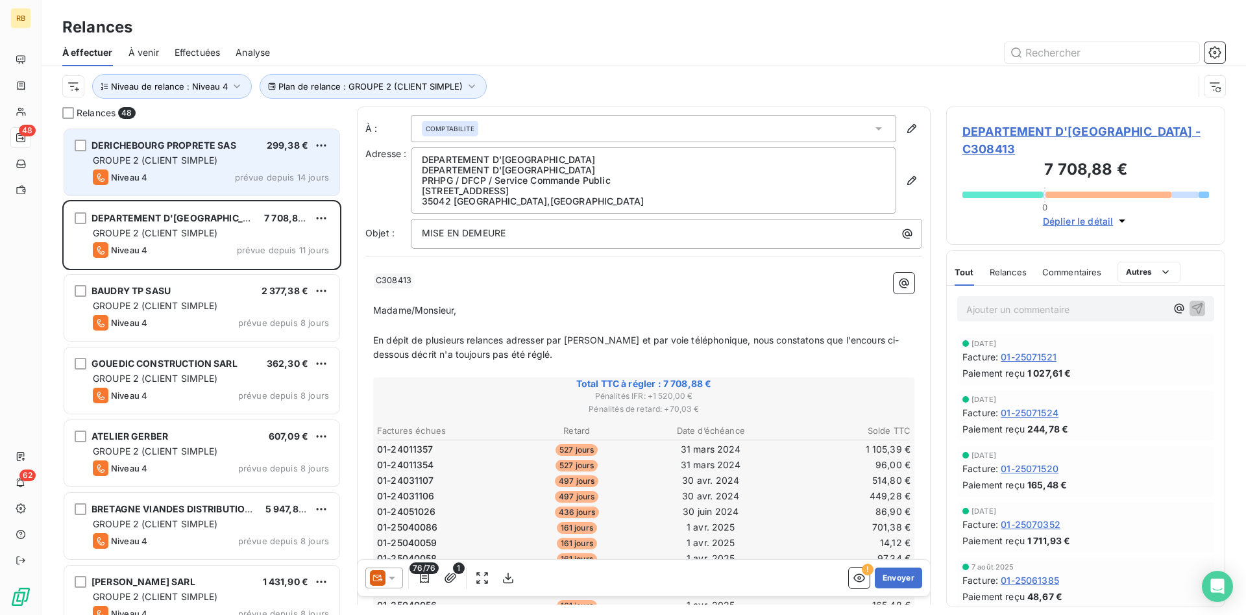
click at [198, 156] on span "GROUPE 2 (CLIENT SIMPLE)" at bounding box center [155, 159] width 125 height 11
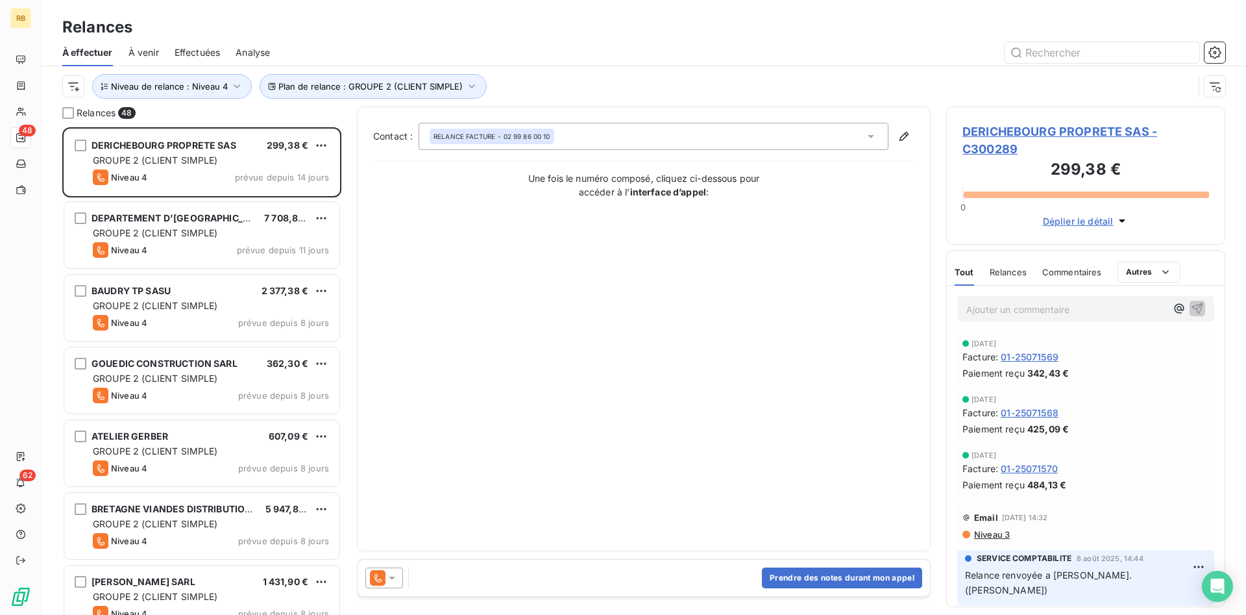
click at [391, 581] on icon at bounding box center [392, 577] width 13 height 13
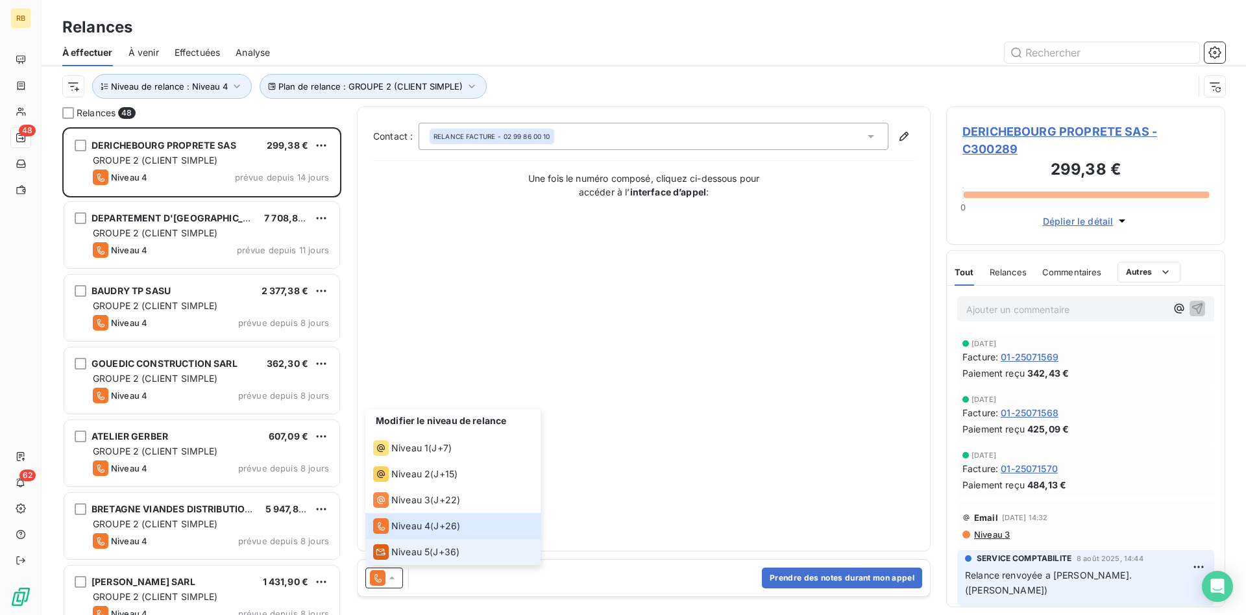
click at [433, 549] on div "Niveau 5 ( J+36 )" at bounding box center [416, 552] width 86 height 16
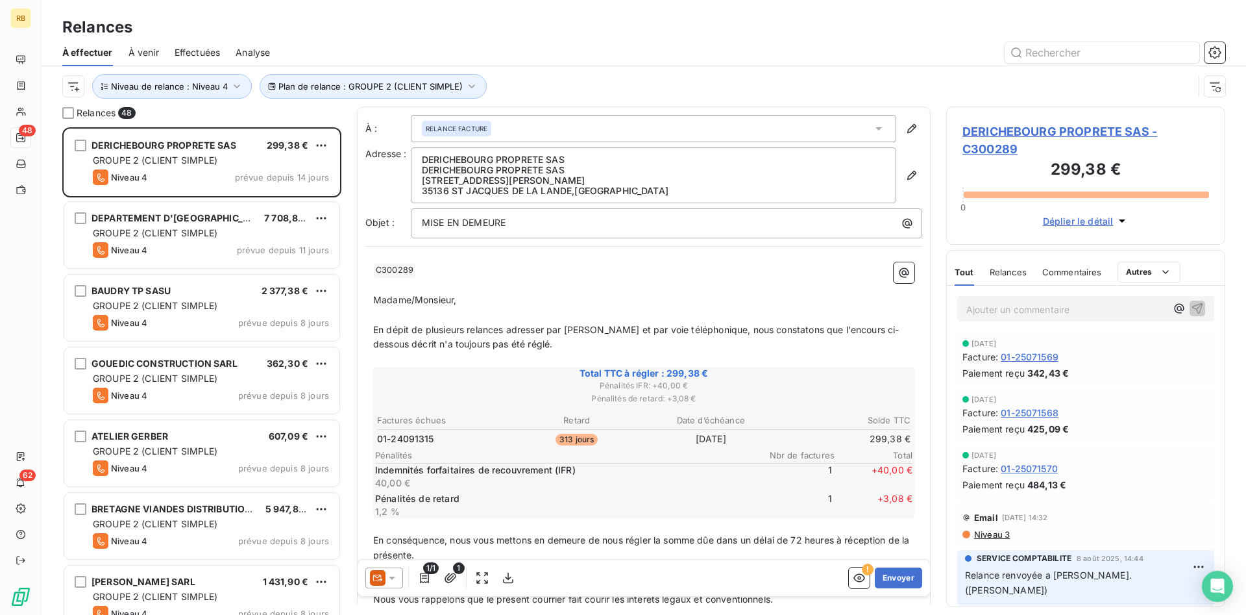
click at [393, 578] on icon at bounding box center [392, 577] width 6 height 3
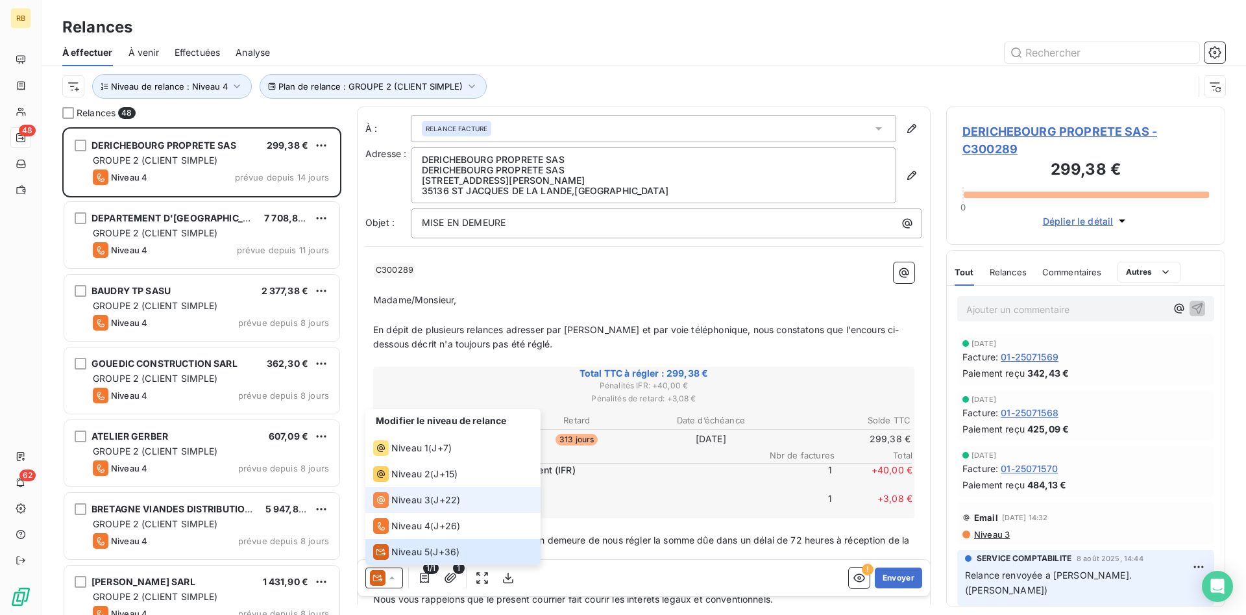
click at [414, 504] on span "Niveau 3" at bounding box center [410, 499] width 39 height 13
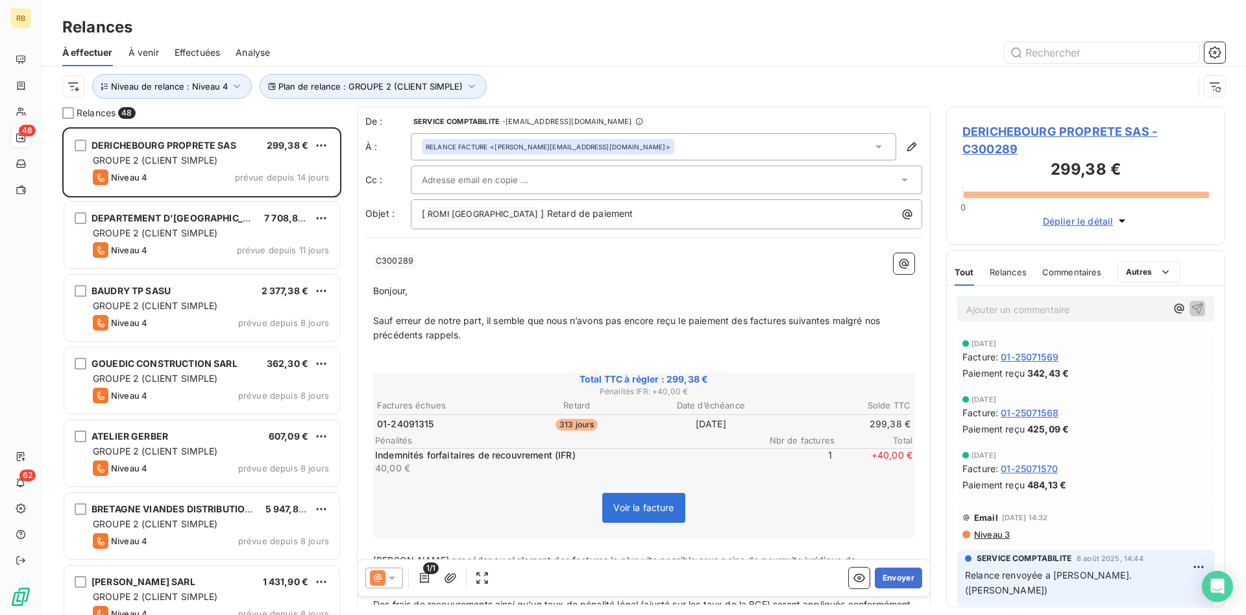
click at [565, 180] on div at bounding box center [660, 179] width 476 height 19
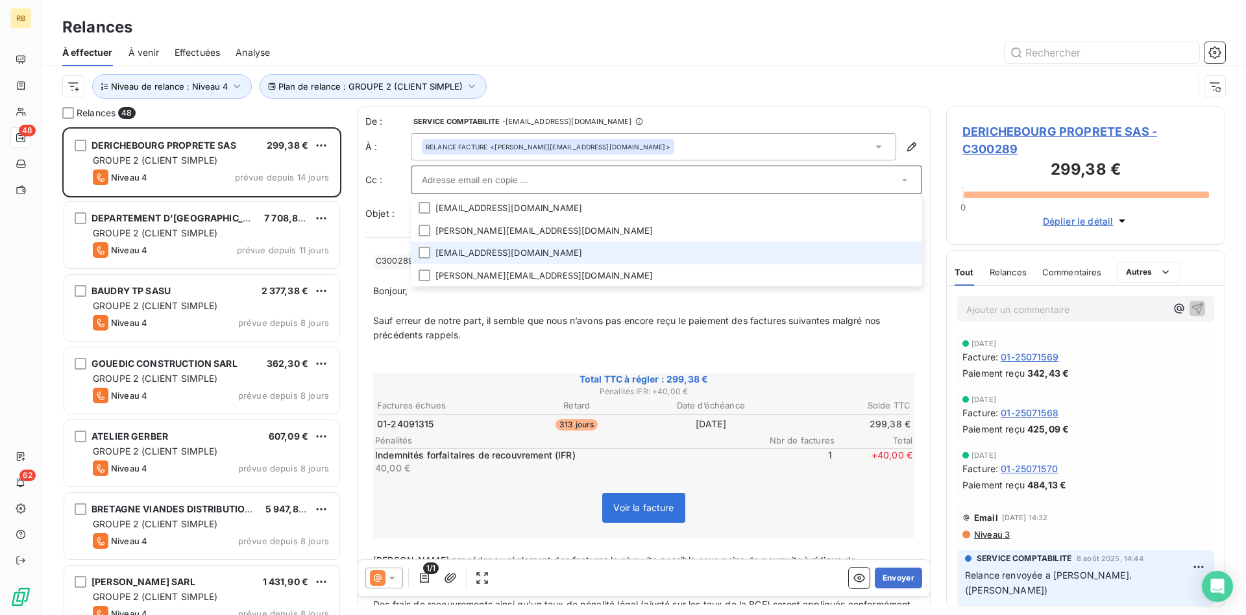
click at [565, 250] on li "[EMAIL_ADDRESS][DOMAIN_NAME]" at bounding box center [666, 252] width 511 height 23
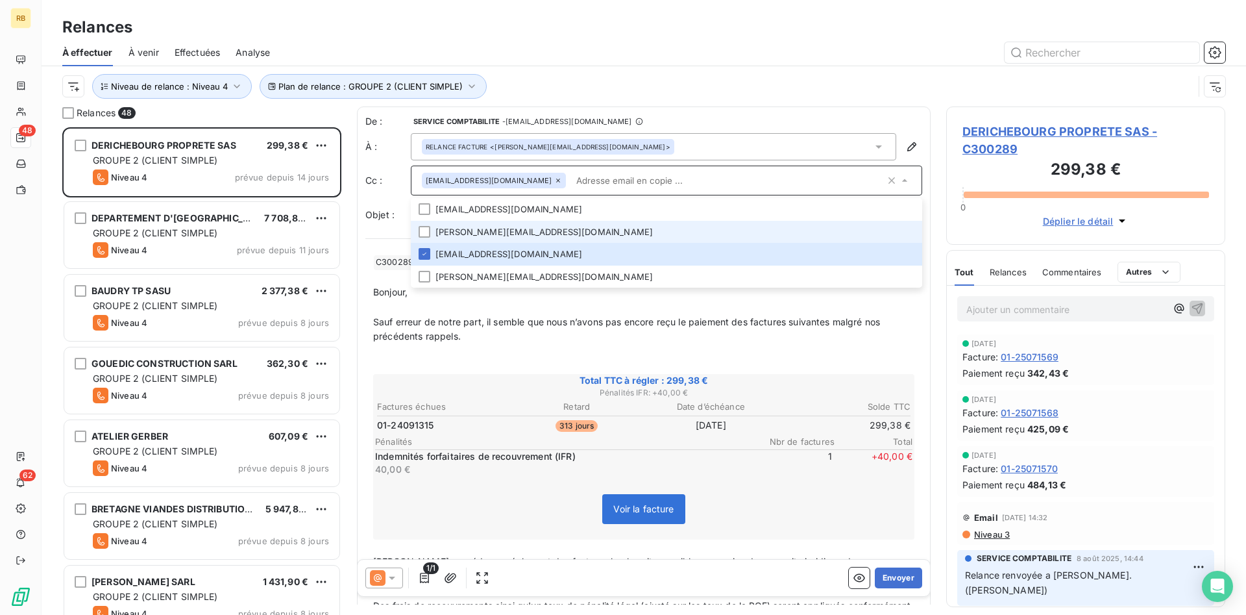
click at [567, 231] on li "[PERSON_NAME][EMAIL_ADDRESS][DOMAIN_NAME]" at bounding box center [666, 232] width 511 height 23
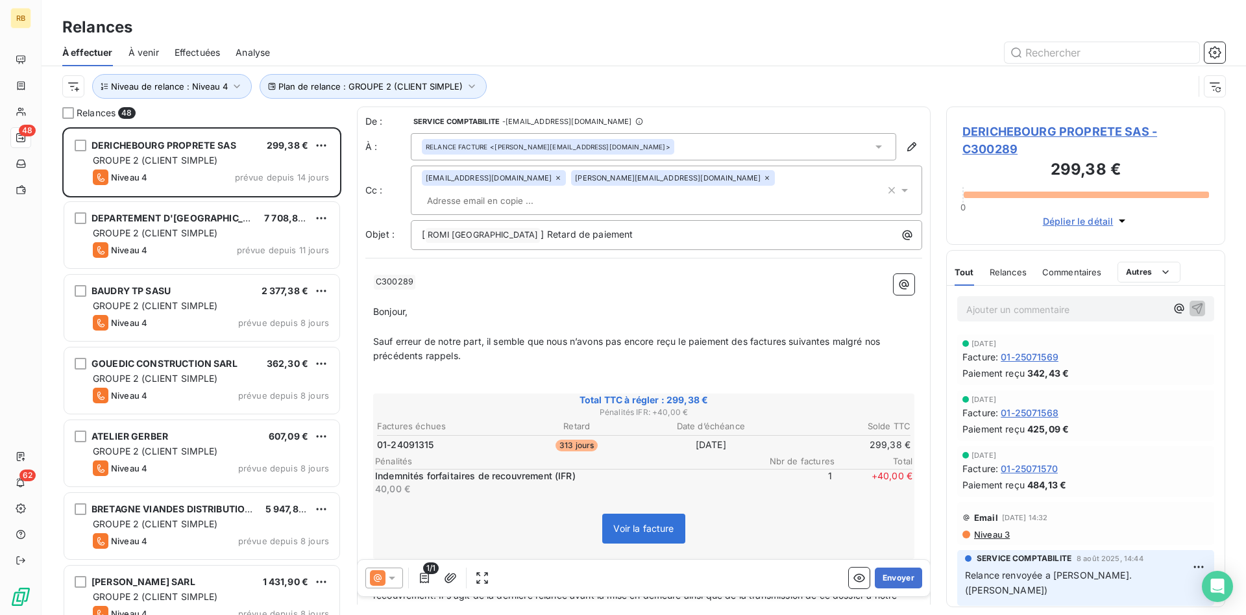
click at [842, 369] on p "﻿" at bounding box center [643, 370] width 541 height 15
click at [899, 574] on button "Envoyer" at bounding box center [898, 577] width 47 height 21
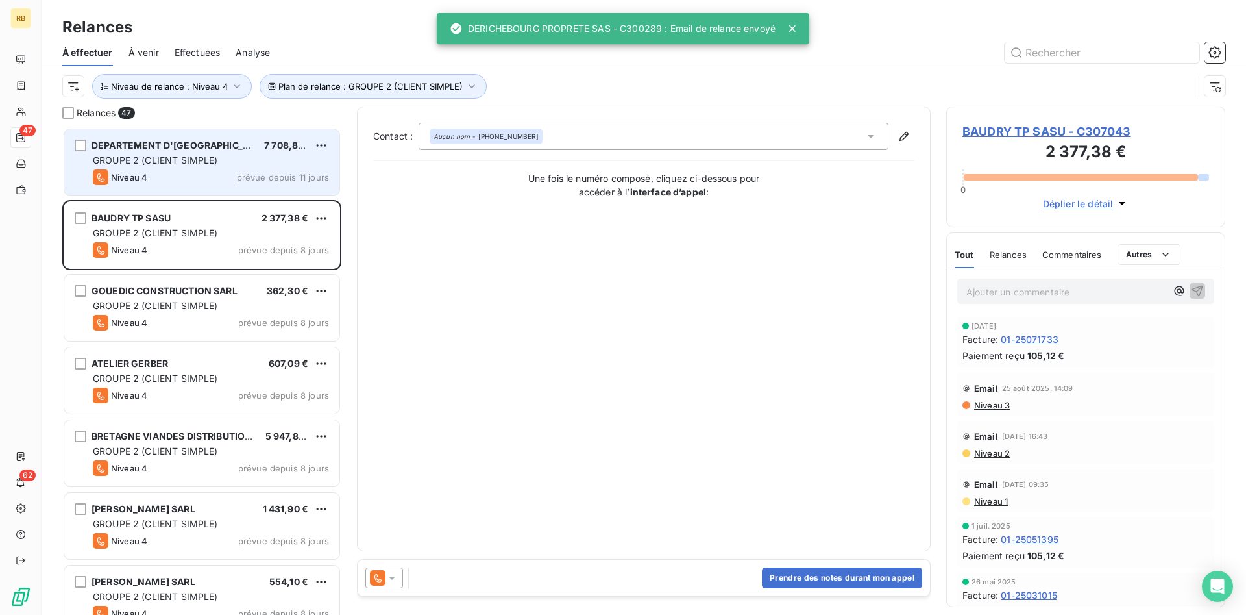
click at [149, 165] on span "GROUPE 2 (CLIENT SIMPLE)" at bounding box center [155, 159] width 125 height 11
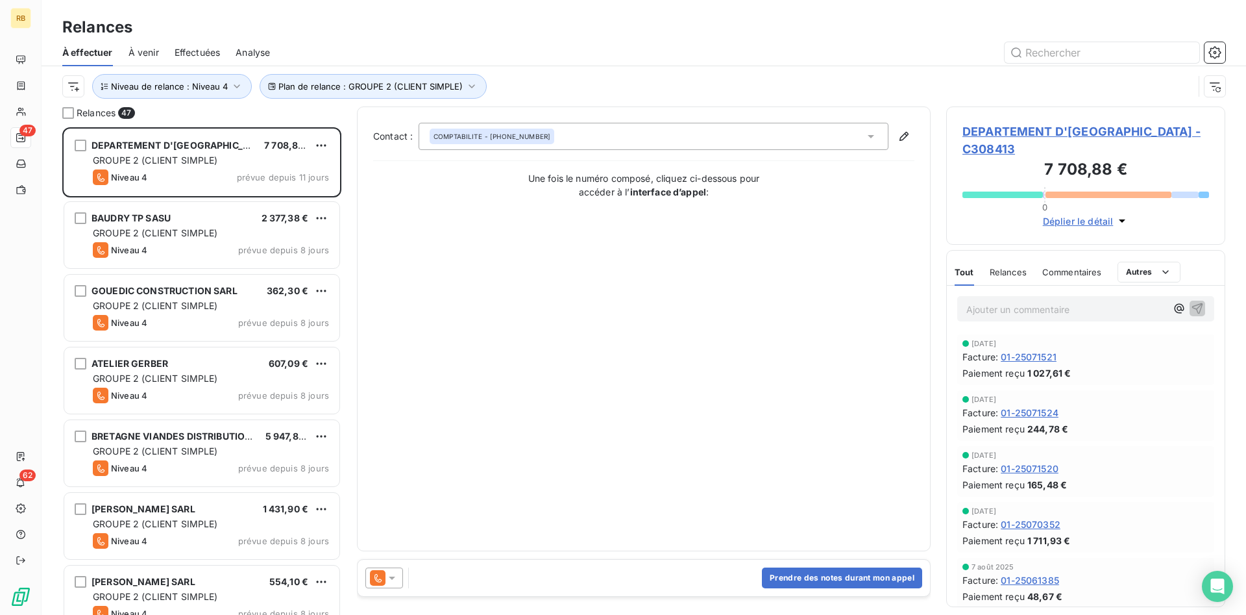
click at [395, 573] on icon at bounding box center [392, 577] width 13 height 13
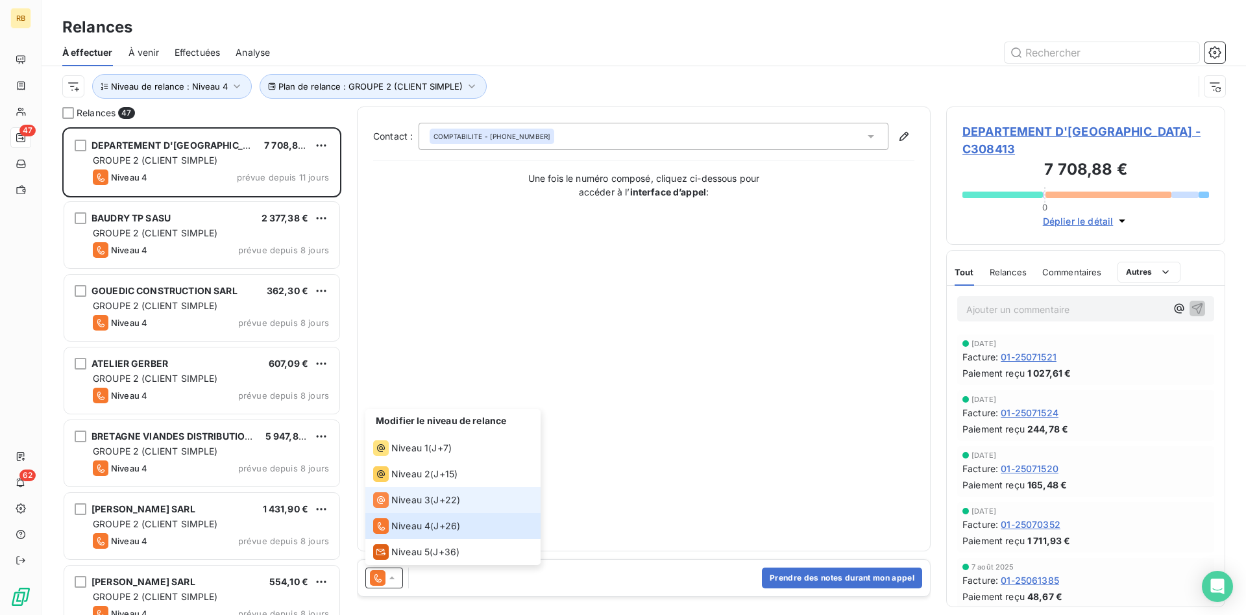
click at [420, 504] on span "Niveau 3" at bounding box center [410, 499] width 39 height 13
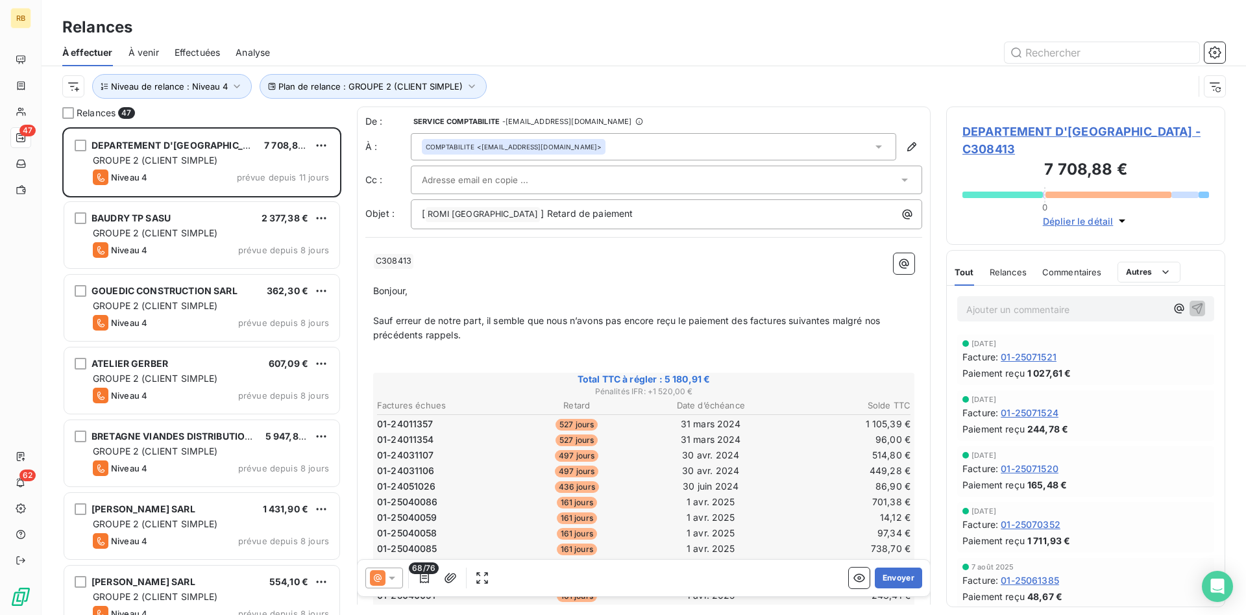
click at [513, 180] on input "text" at bounding box center [492, 179] width 140 height 19
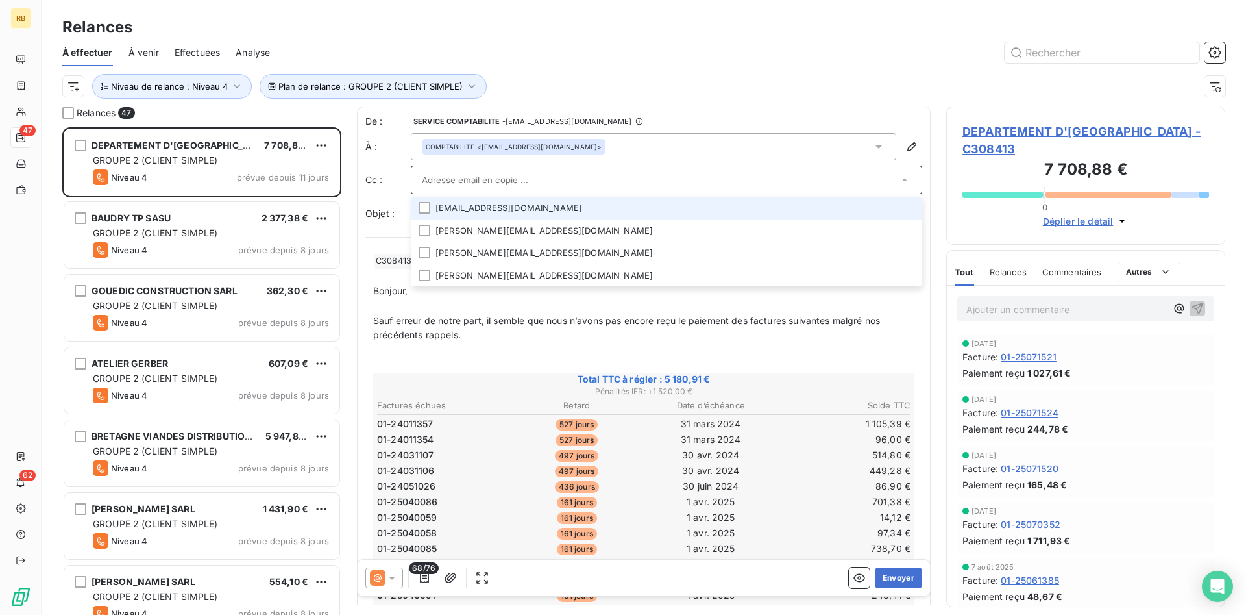
click at [526, 209] on li "[EMAIL_ADDRESS][DOMAIN_NAME]" at bounding box center [666, 208] width 511 height 23
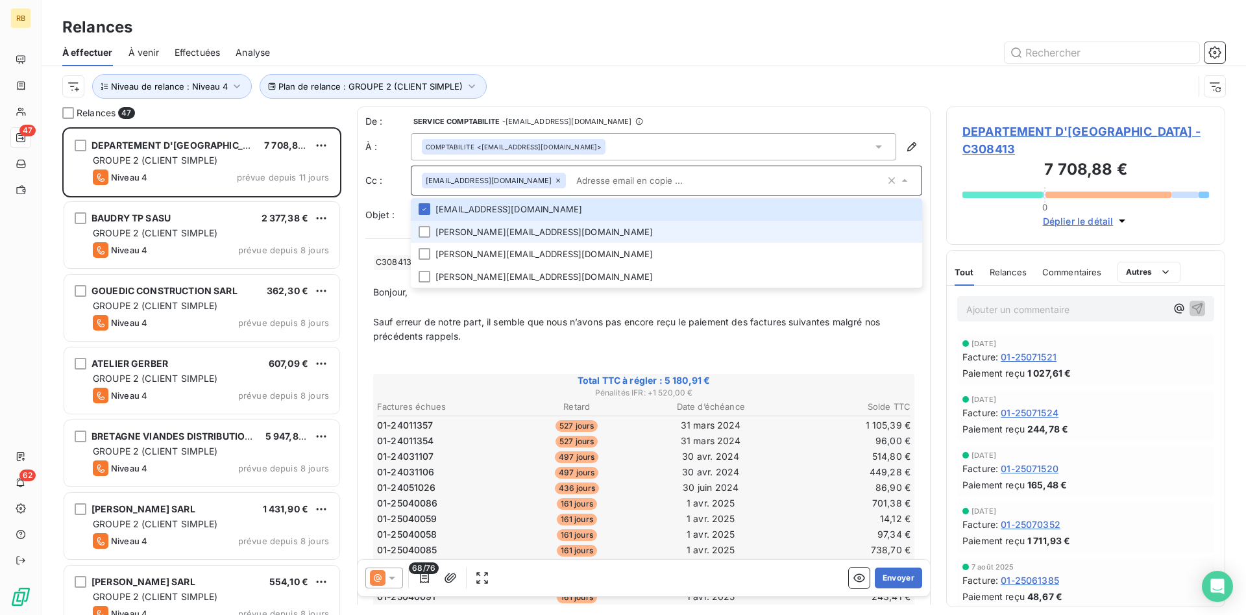
click at [526, 231] on li "[PERSON_NAME][EMAIL_ADDRESS][DOMAIN_NAME]" at bounding box center [666, 232] width 511 height 23
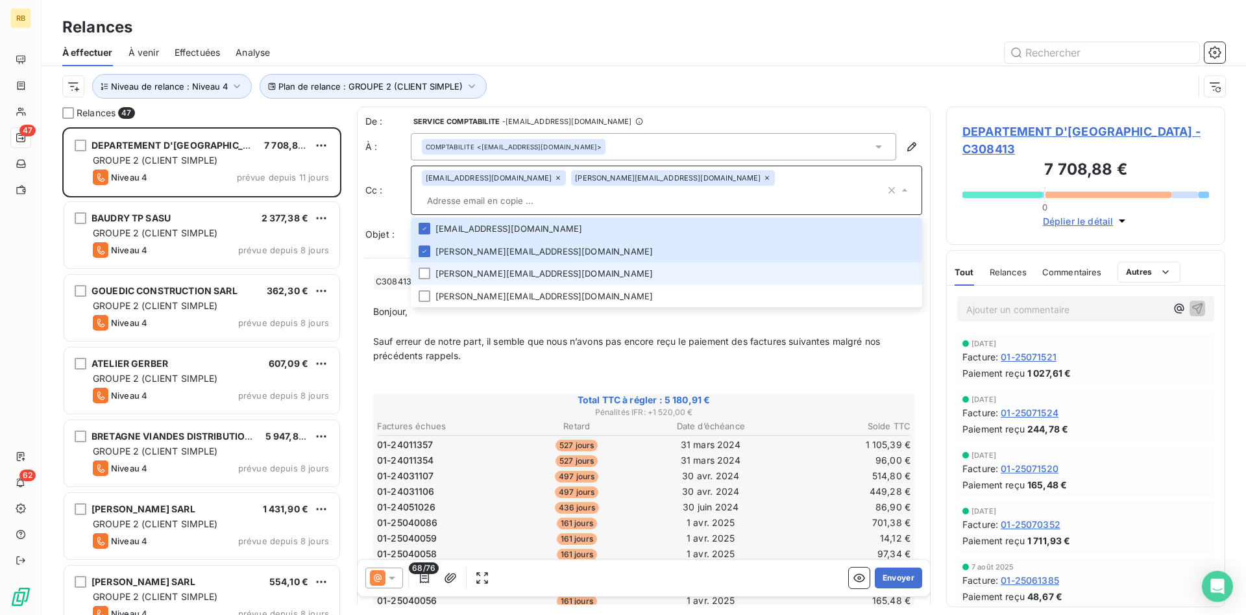
click at [532, 262] on li "[PERSON_NAME][EMAIL_ADDRESS][DOMAIN_NAME]" at bounding box center [666, 273] width 511 height 23
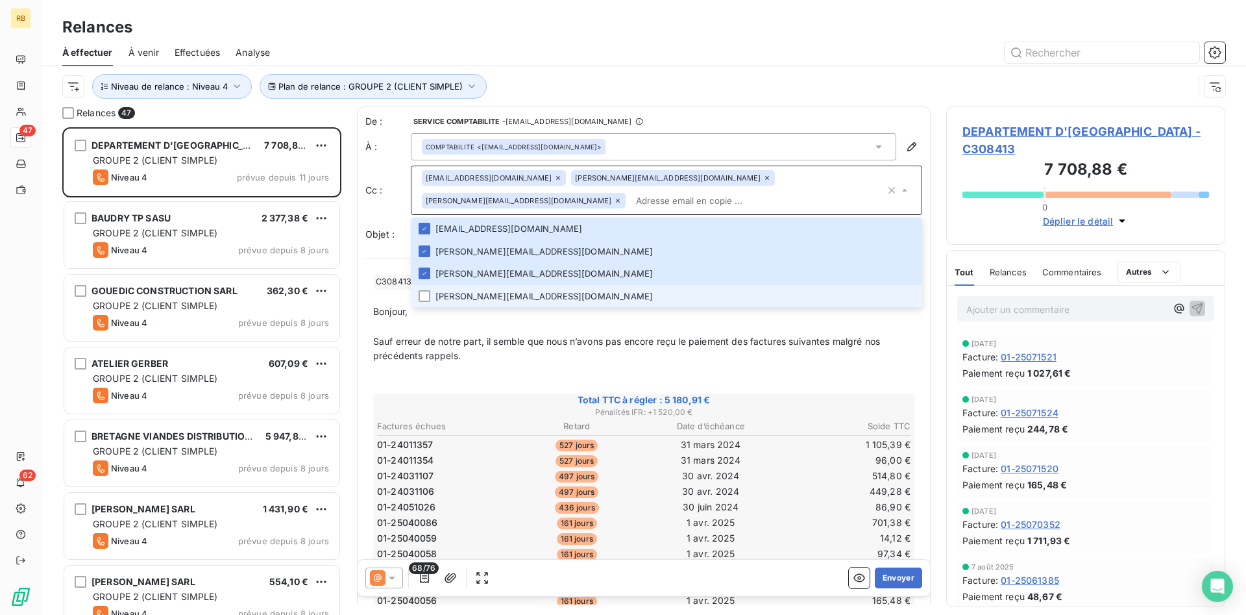
click at [534, 295] on li "[PERSON_NAME][EMAIL_ADDRESS][DOMAIN_NAME]" at bounding box center [666, 296] width 511 height 23
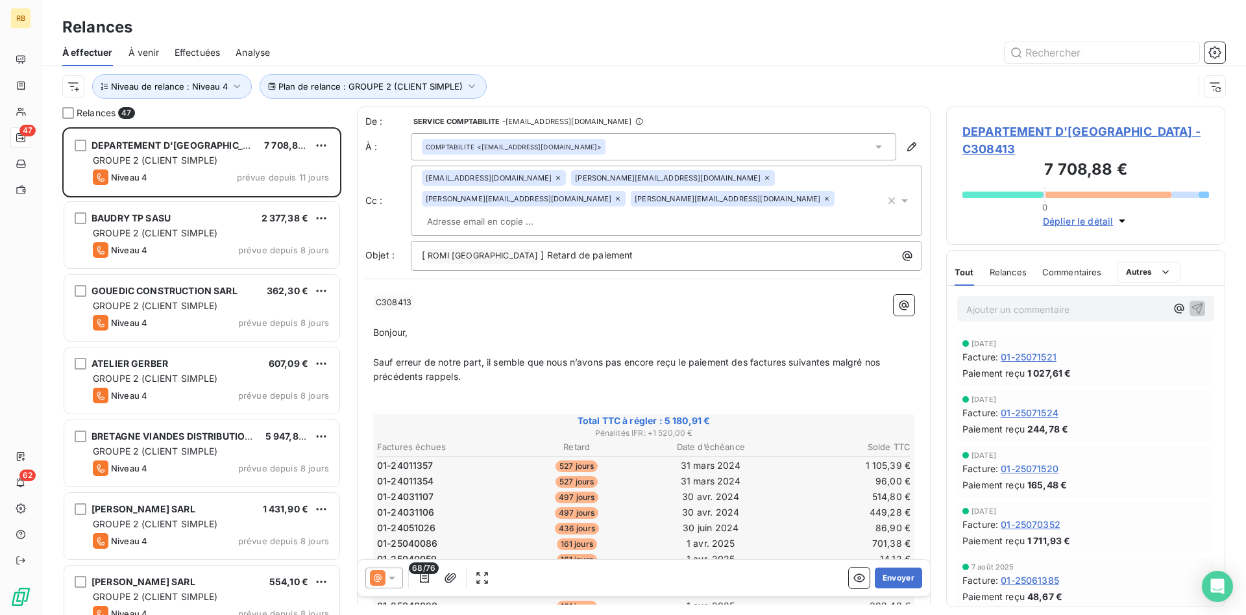
click at [754, 340] on p "﻿" at bounding box center [643, 347] width 541 height 15
click at [904, 576] on button "Envoyer" at bounding box center [898, 577] width 47 height 21
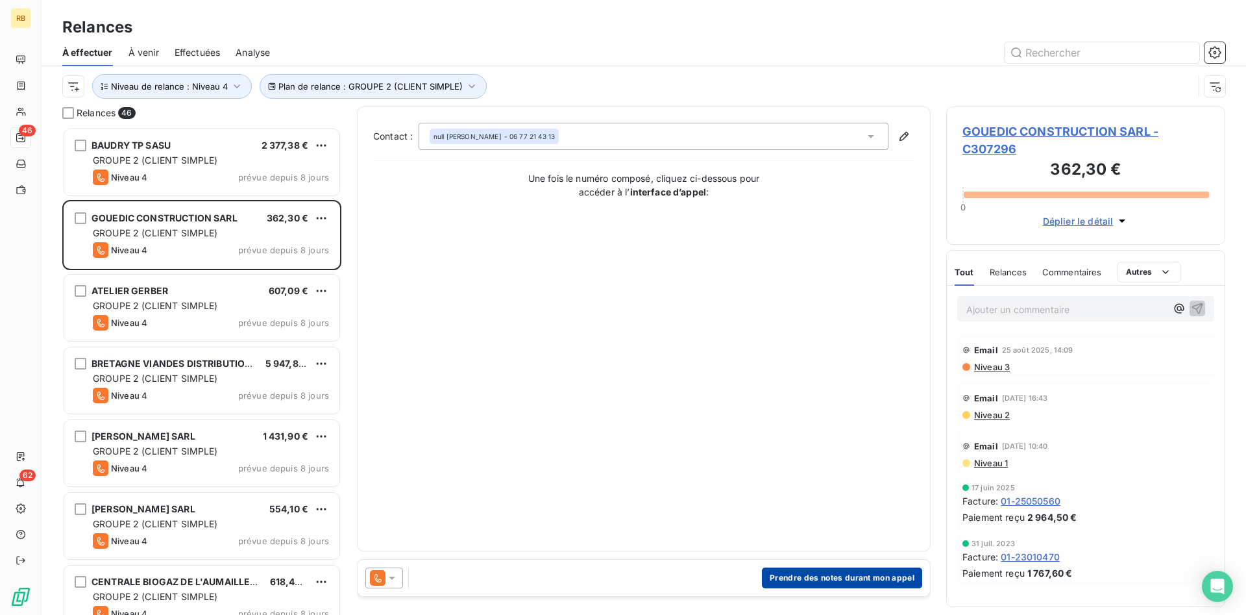
click at [807, 574] on button "Prendre des notes durant mon appel" at bounding box center [842, 577] width 160 height 21
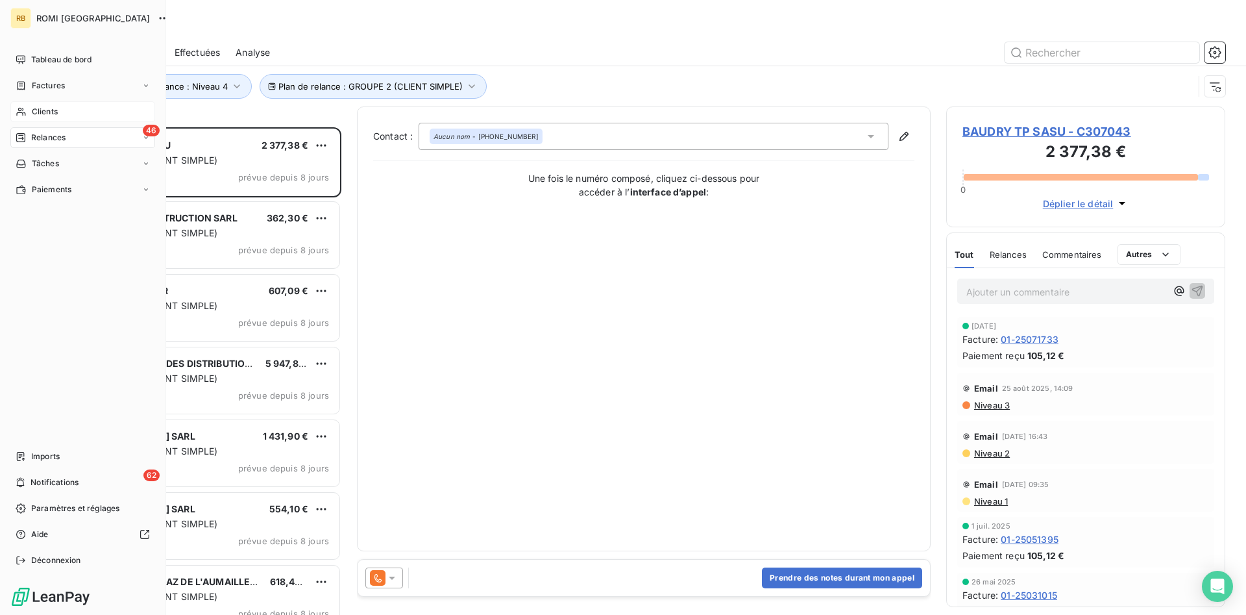
click at [53, 112] on span "Clients" at bounding box center [45, 112] width 26 height 12
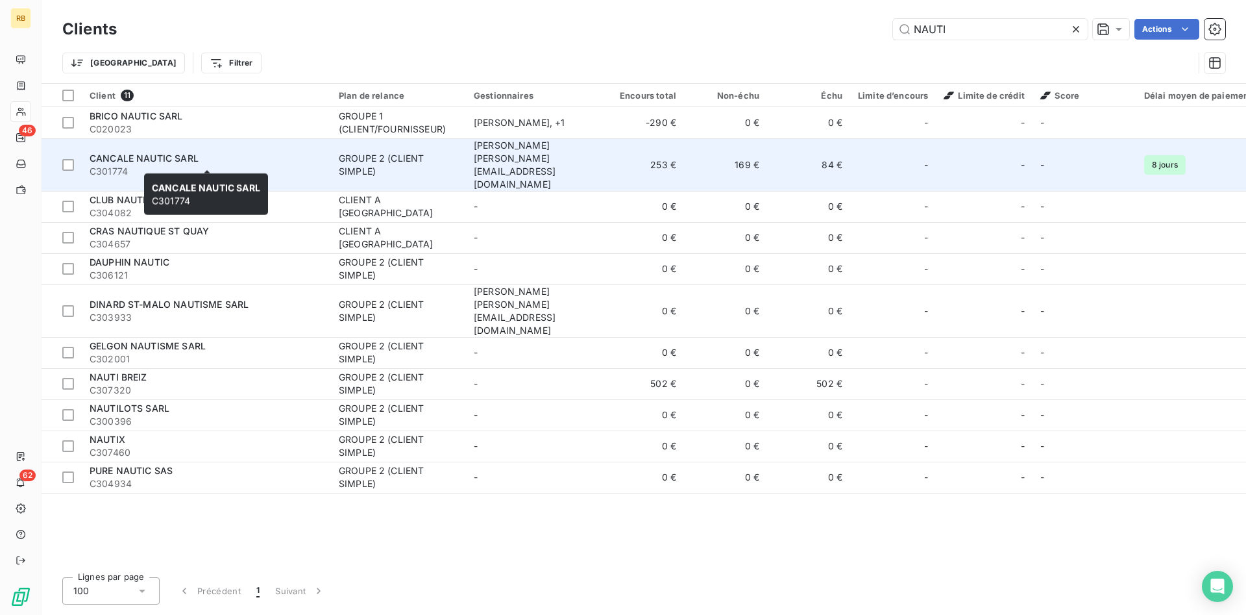
click at [178, 153] on span "CANCALE NAUTIC SARL" at bounding box center [144, 158] width 109 height 11
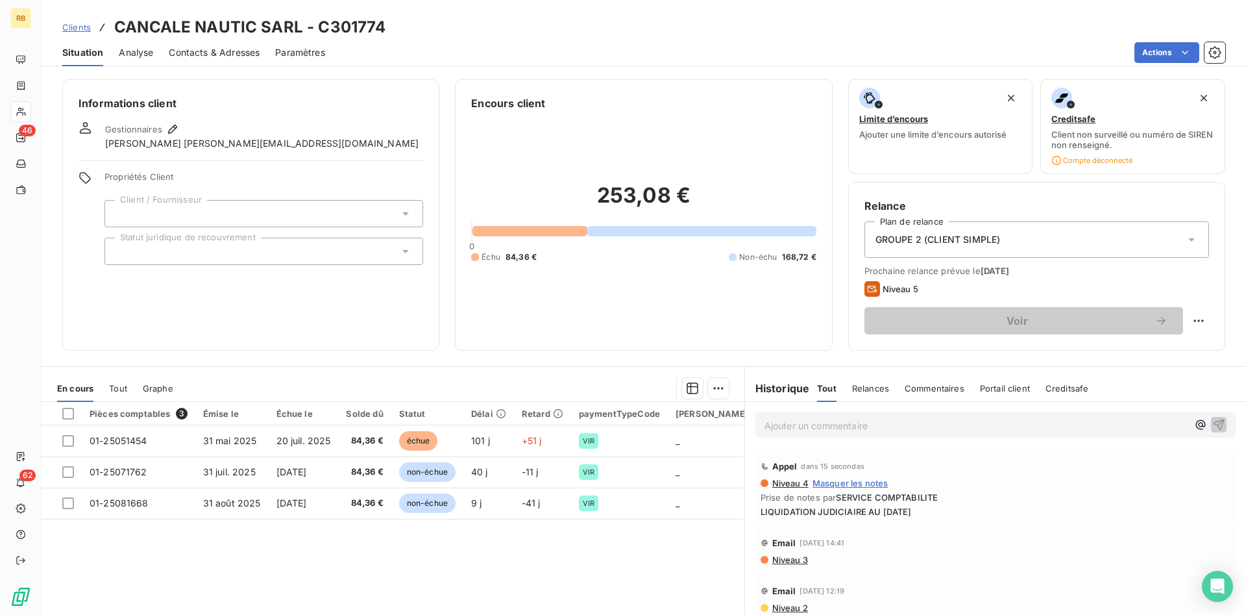
click at [402, 254] on icon at bounding box center [405, 251] width 13 height 13
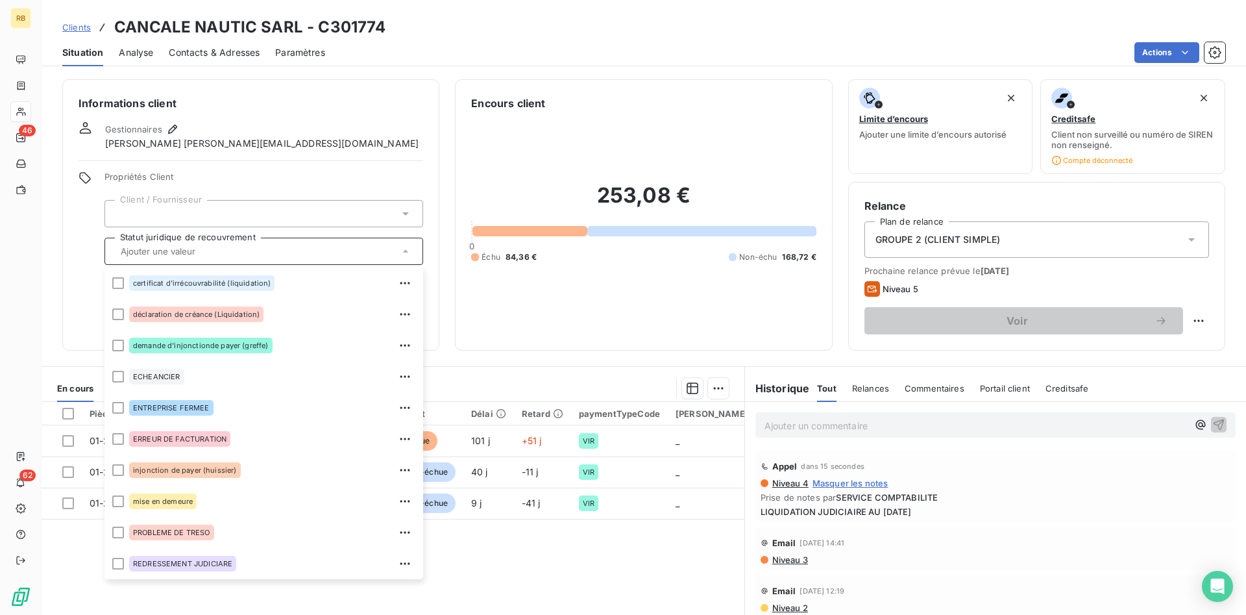
click at [372, 149] on div "Gestionnaires [PERSON_NAME] [PERSON_NAME][EMAIL_ADDRESS][DOMAIN_NAME]" at bounding box center [251, 135] width 345 height 29
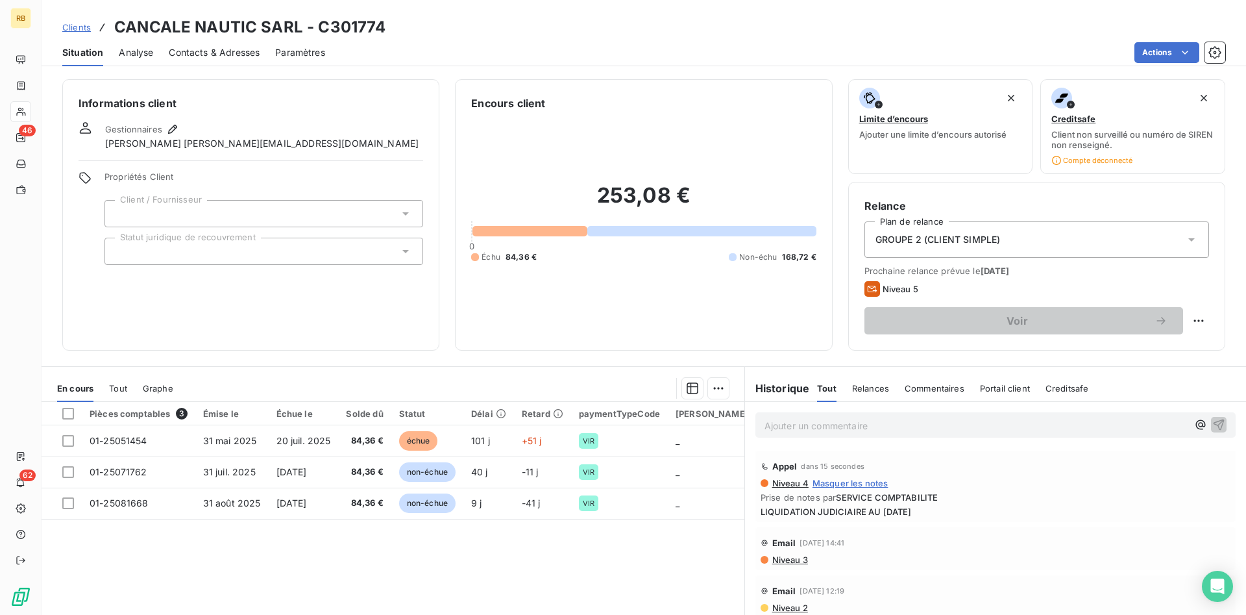
click at [801, 430] on p "Ajouter un commentaire ﻿" at bounding box center [976, 425] width 423 height 16
click at [1206, 422] on icon "button" at bounding box center [1200, 423] width 13 height 13
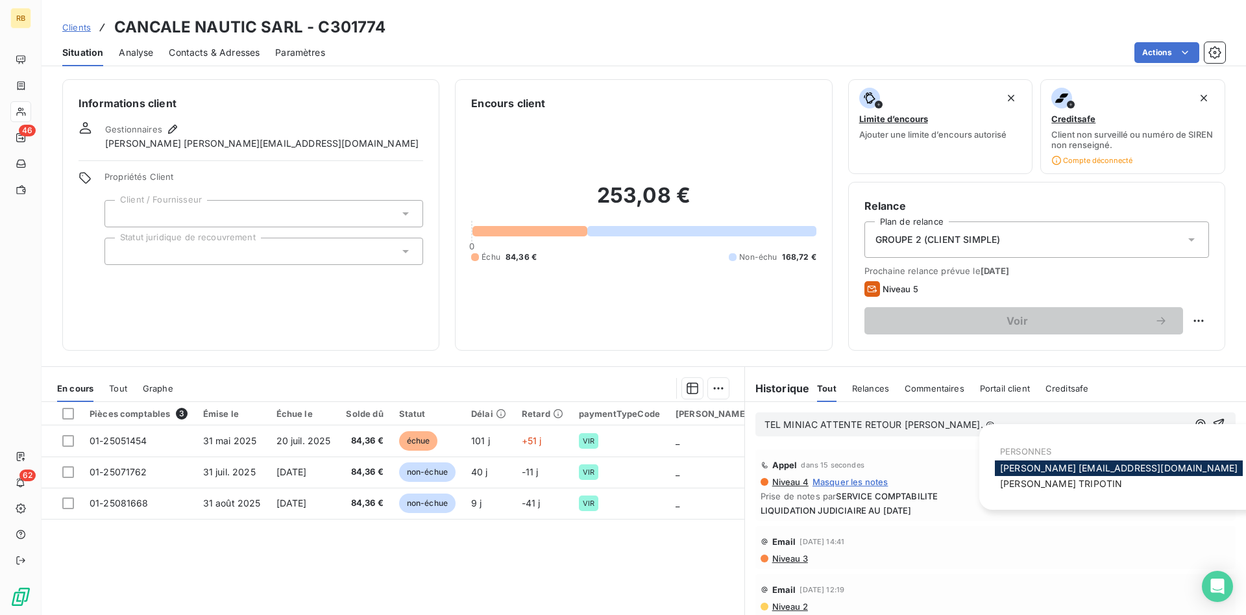
click at [1115, 472] on span "[PERSON_NAME] [PERSON_NAME][EMAIL_ADDRESS][DOMAIN_NAME]" at bounding box center [1119, 467] width 238 height 11
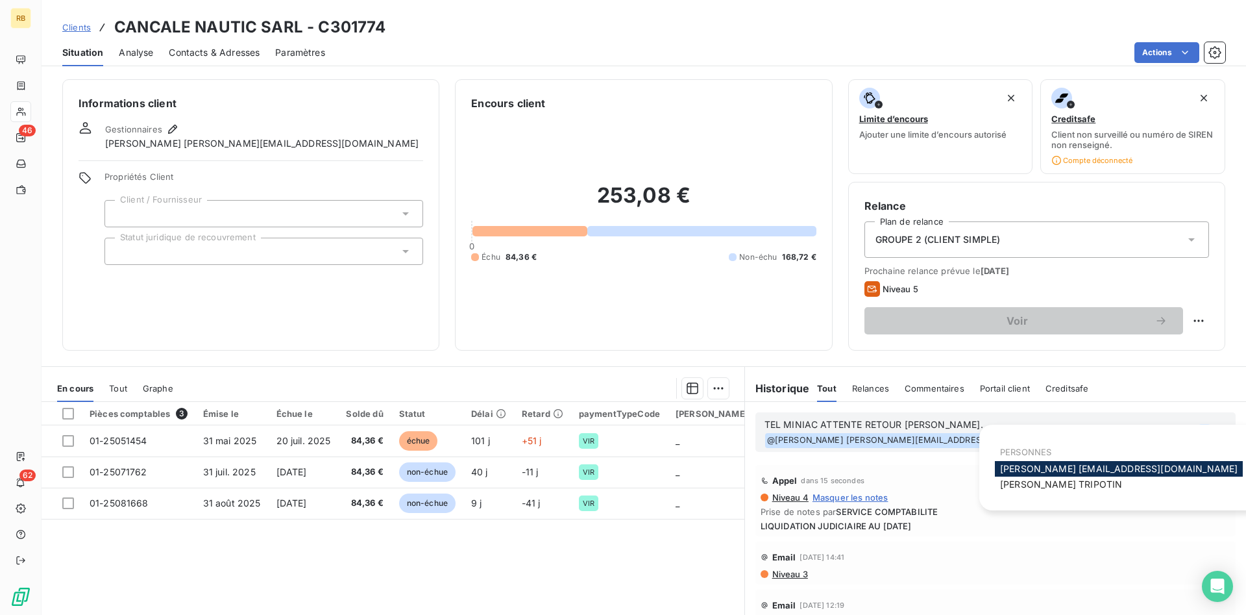
click at [1199, 427] on icon "button" at bounding box center [1204, 432] width 10 height 10
click at [1103, 483] on div "[PERSON_NAME]" at bounding box center [1119, 484] width 248 height 16
click at [1042, 483] on span "[PERSON_NAME]" at bounding box center [1061, 483] width 122 height 11
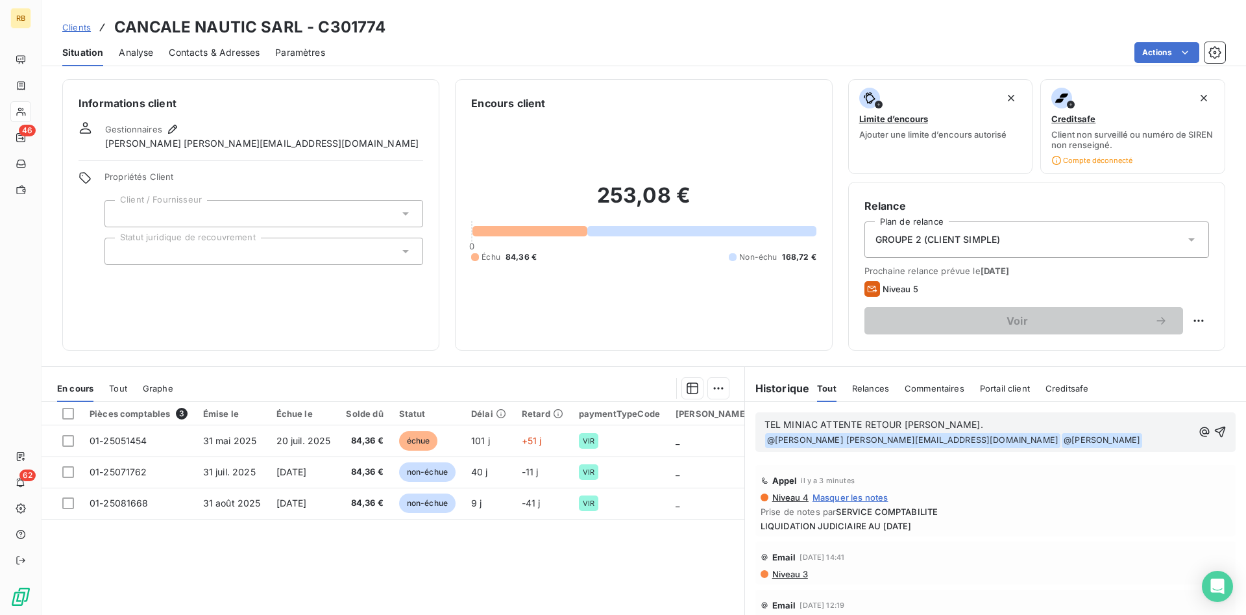
click at [929, 426] on span "TEL MINIAC ATTENTE RETOUR [PERSON_NAME]." at bounding box center [874, 424] width 219 height 11
click at [930, 426] on span "TEL MINIAC ATTENTE RETOUR [PERSON_NAME]." at bounding box center [874, 424] width 219 height 11
click at [1058, 449] on div "TEL MINIAC ATTENTE RETOUR [PERSON_NAME] POUR RECUPERER LA BENNE. @ [PERSON_NAME…" at bounding box center [995, 432] width 480 height 40
click at [1218, 429] on icon "button" at bounding box center [1220, 431] width 13 height 13
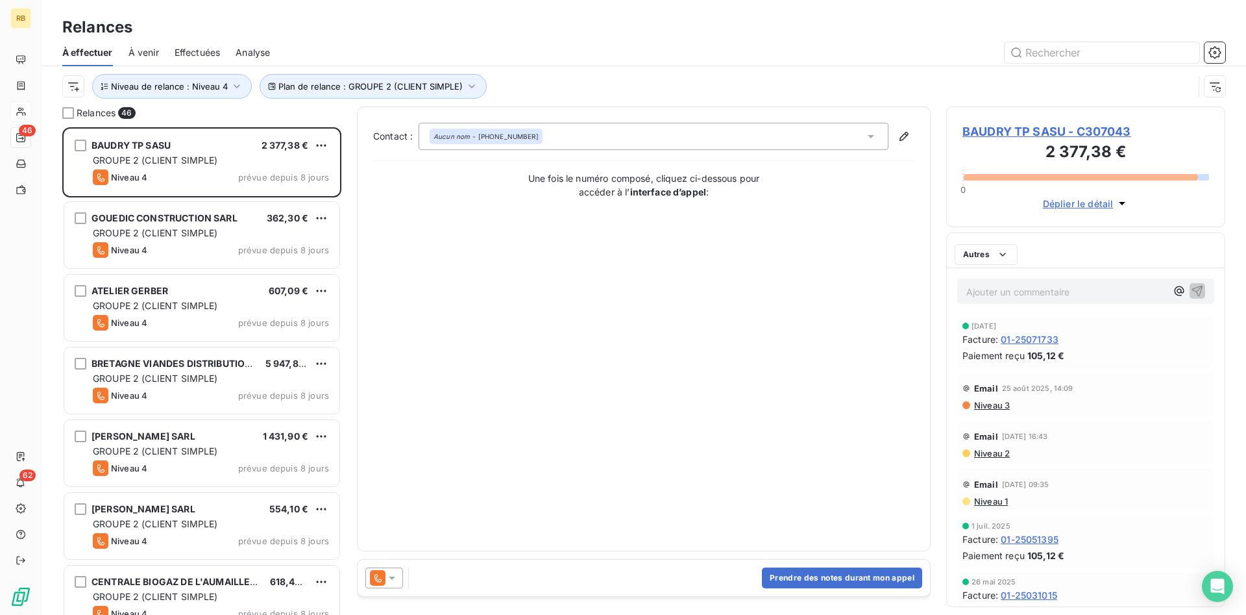
scroll to position [487, 279]
click at [863, 574] on button "Prendre des notes durant mon appel" at bounding box center [842, 577] width 160 height 21
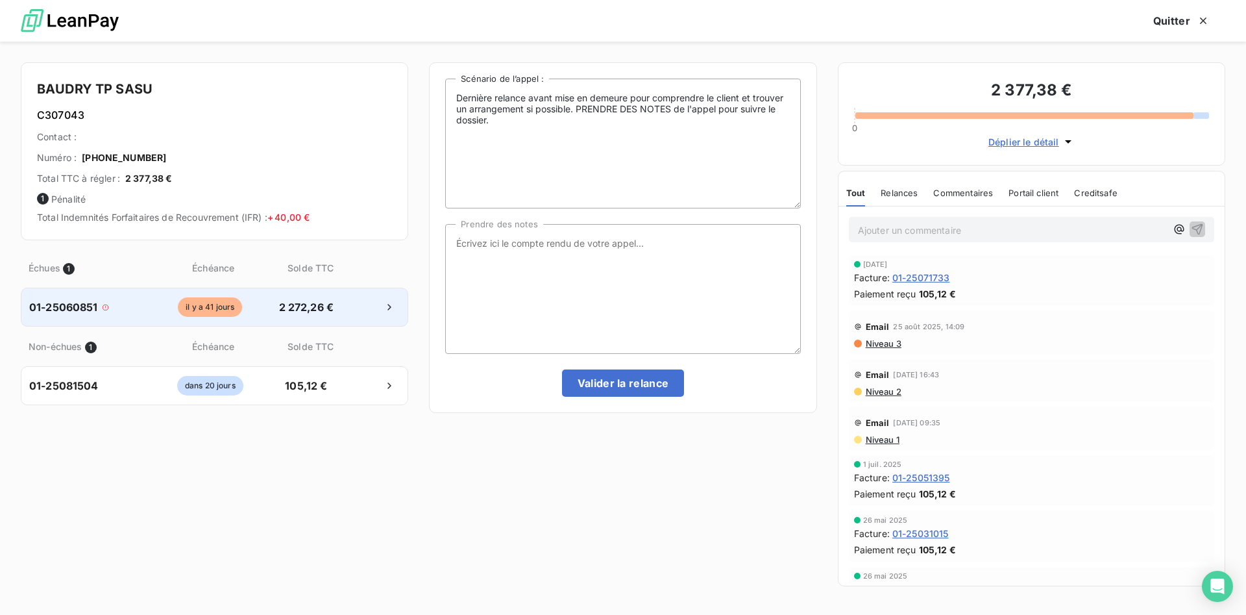
click at [212, 305] on span "il y a 41 jours" at bounding box center [210, 306] width 64 height 19
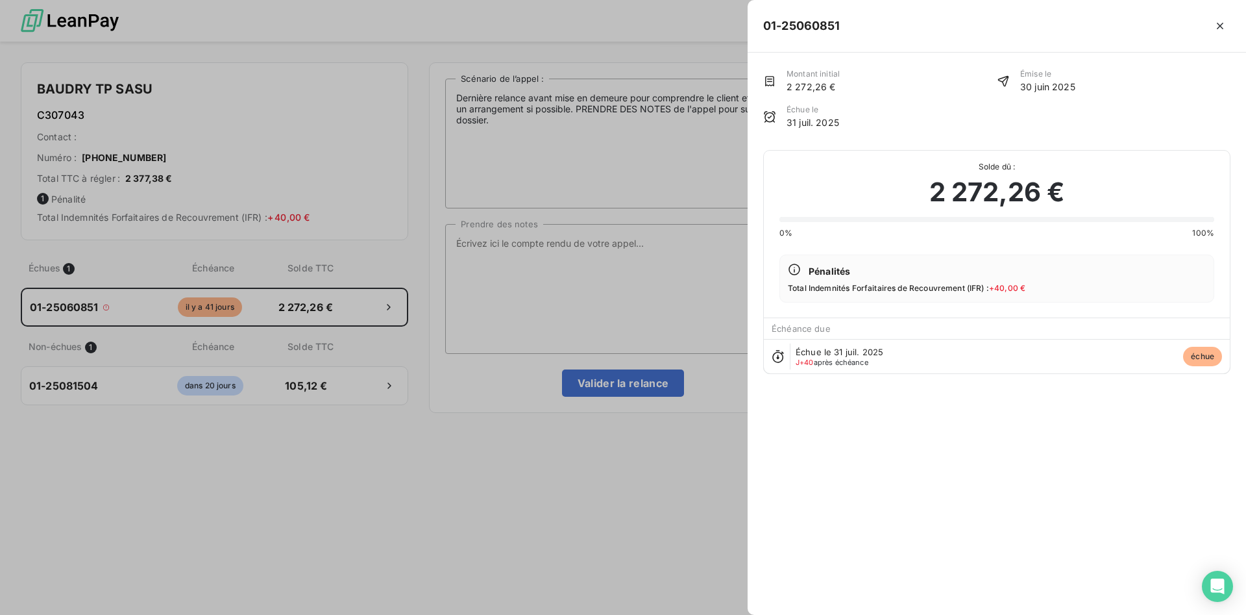
click at [590, 260] on div at bounding box center [623, 307] width 1246 height 615
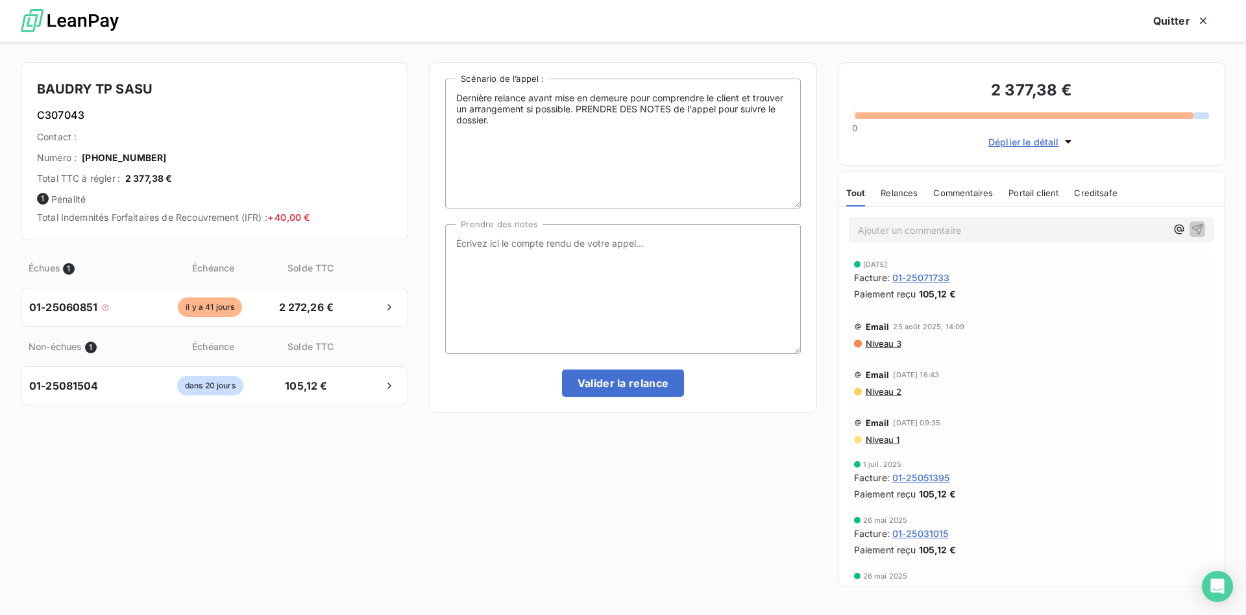
click at [898, 343] on span "Niveau 3" at bounding box center [882, 343] width 37 height 10
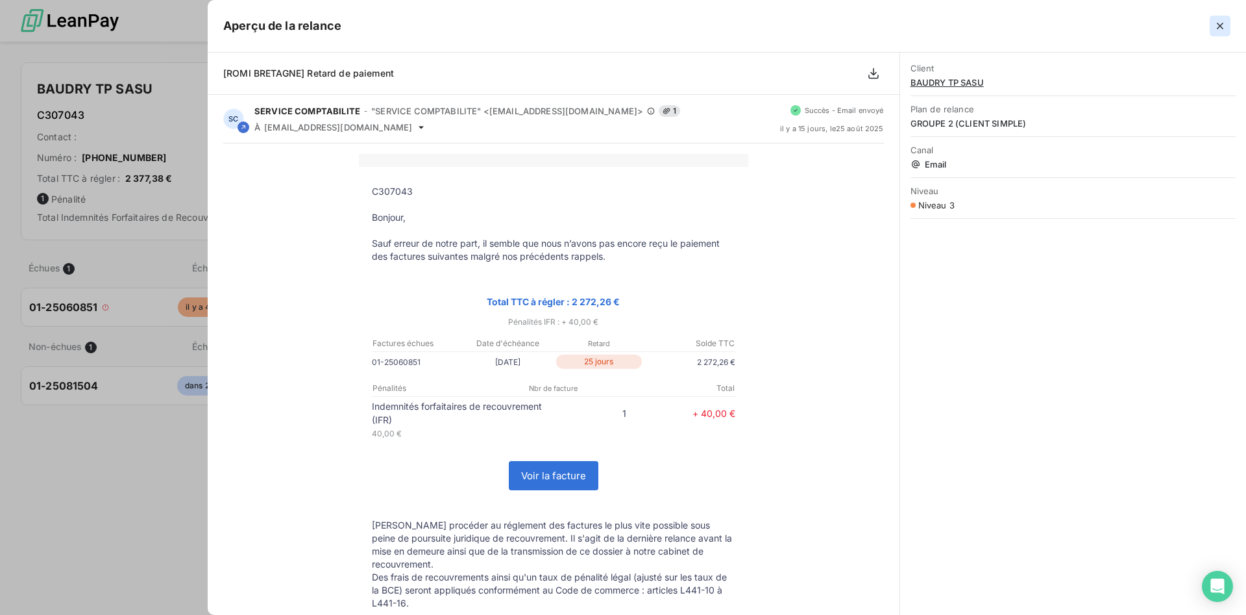
click at [1224, 25] on icon "button" at bounding box center [1220, 25] width 13 height 13
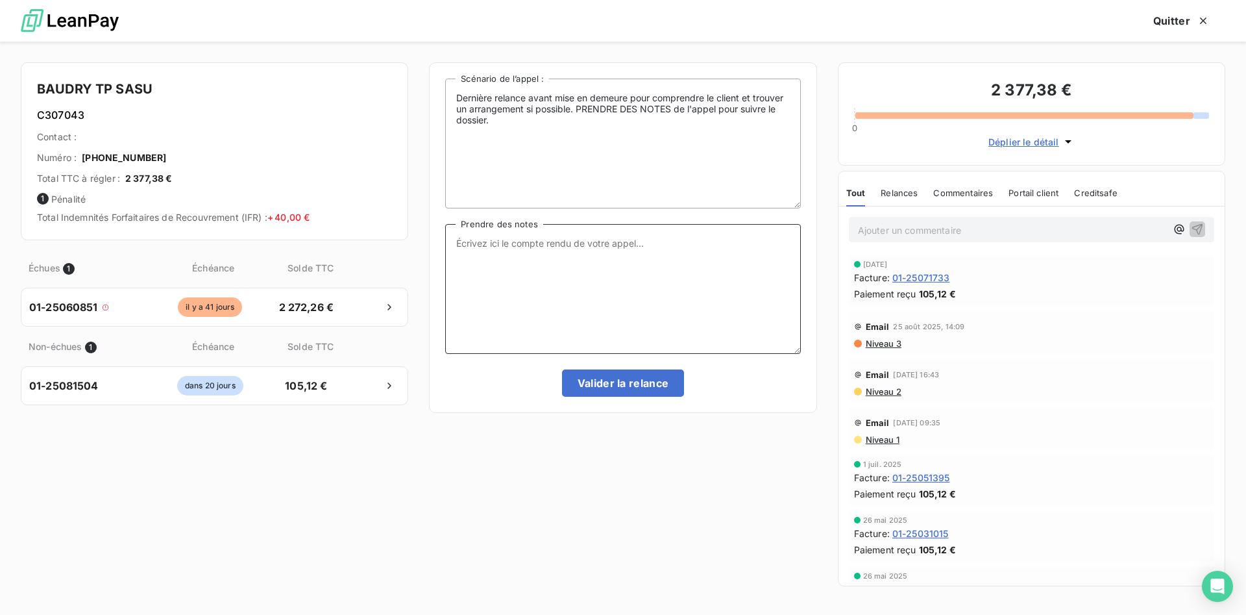
click at [504, 256] on textarea "Prendre des notes" at bounding box center [622, 289] width 355 height 130
type textarea "LE CHEQUE PART [DATE] LE [DATE]"
click at [654, 382] on button "Valider la relance" at bounding box center [623, 382] width 123 height 27
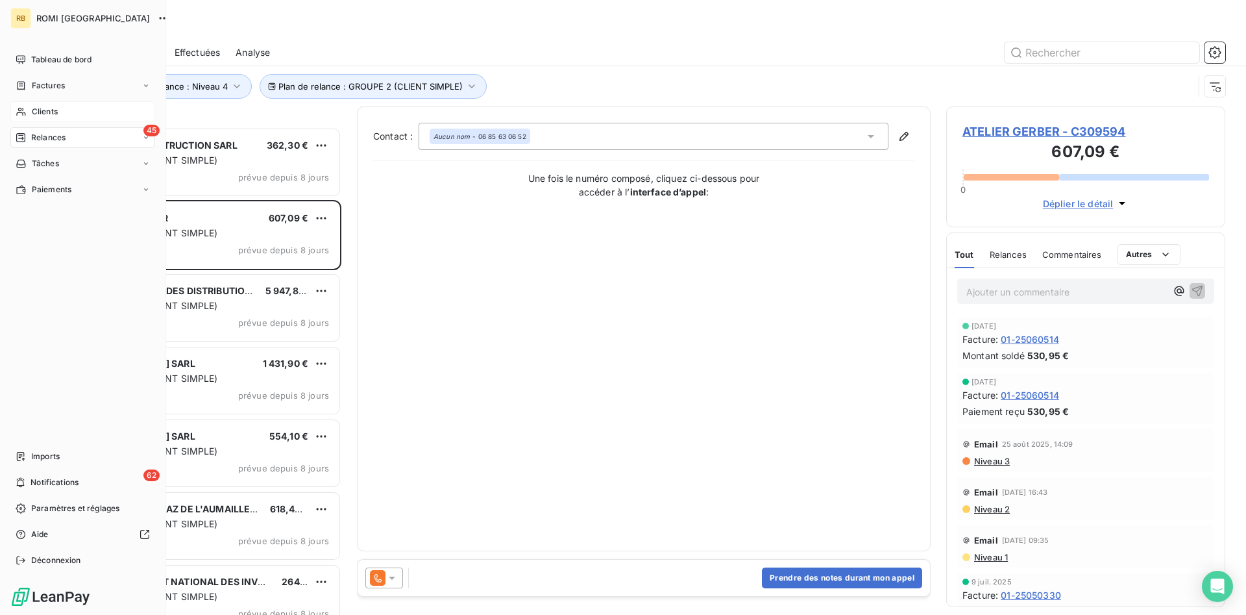
click at [71, 108] on div "Clients" at bounding box center [82, 111] width 145 height 21
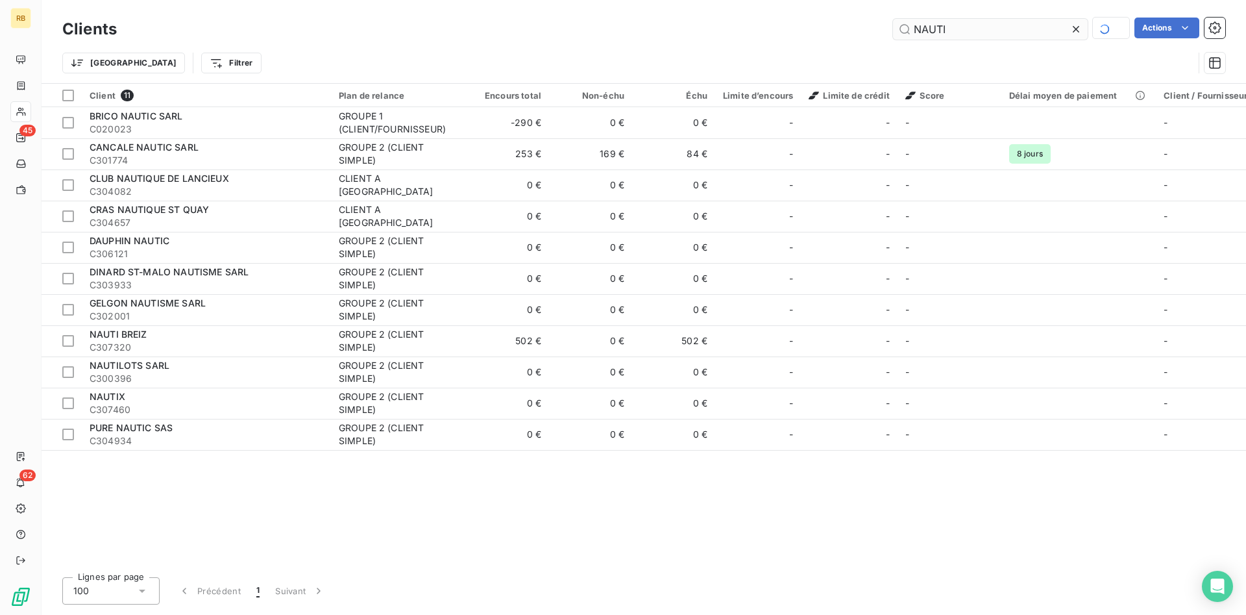
drag, startPoint x: 1026, startPoint y: 29, endPoint x: 772, endPoint y: 23, distance: 253.8
click at [893, 23] on input "NAUTI" at bounding box center [990, 29] width 195 height 21
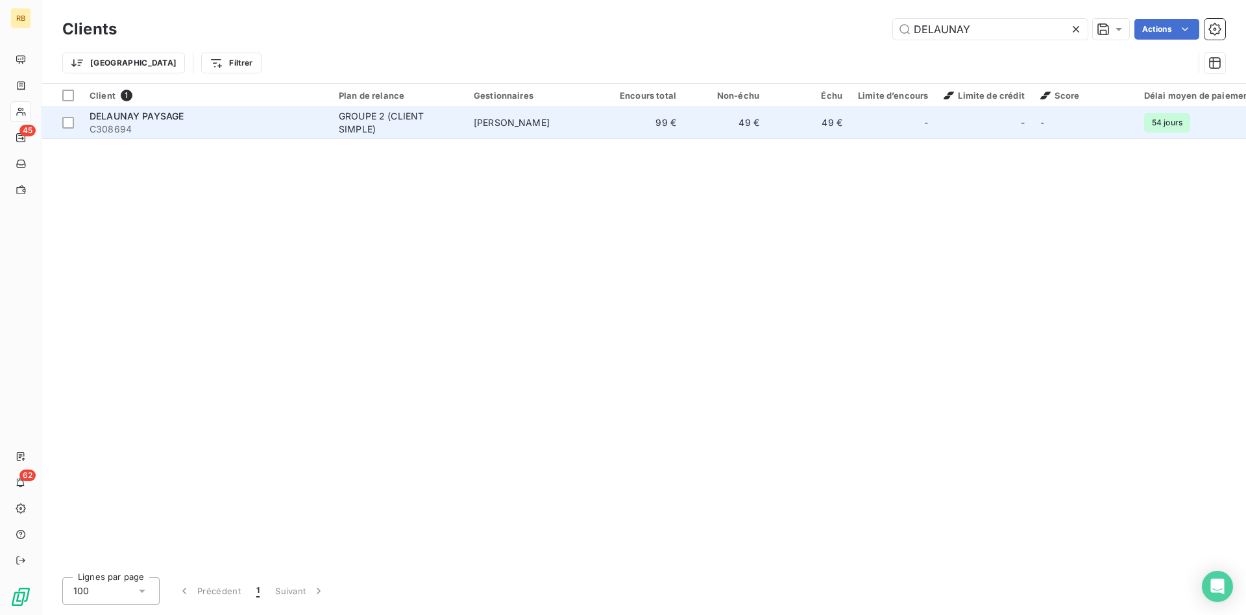
type input "DELAUNAY"
click at [533, 129] on td "[PERSON_NAME]" at bounding box center [533, 122] width 135 height 31
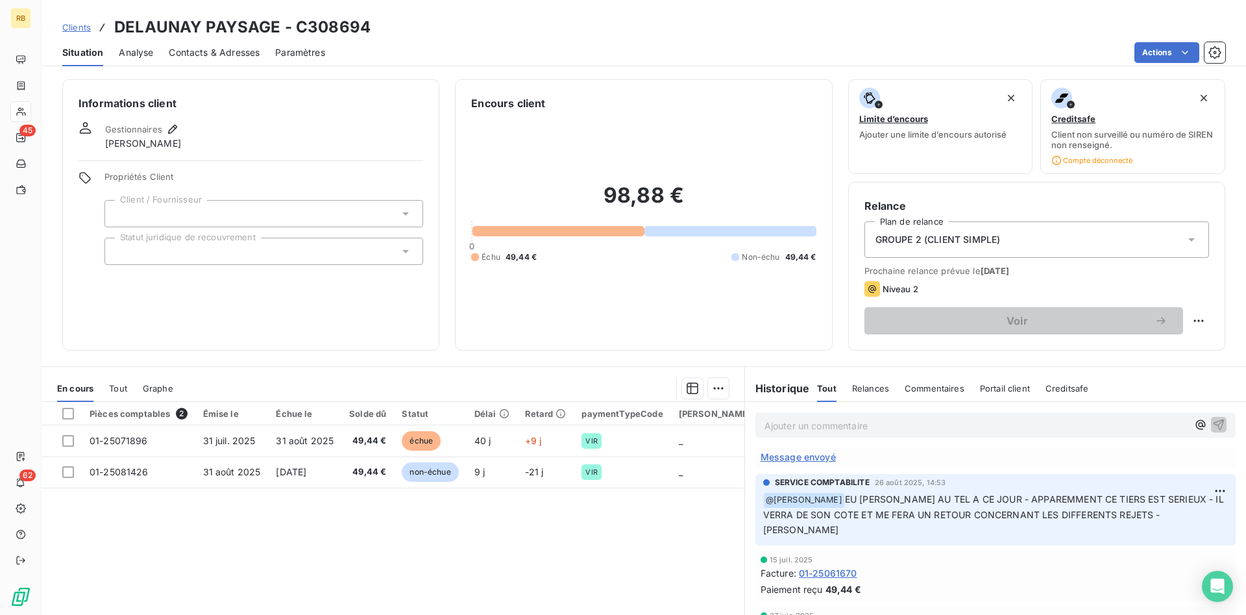
scroll to position [66, 0]
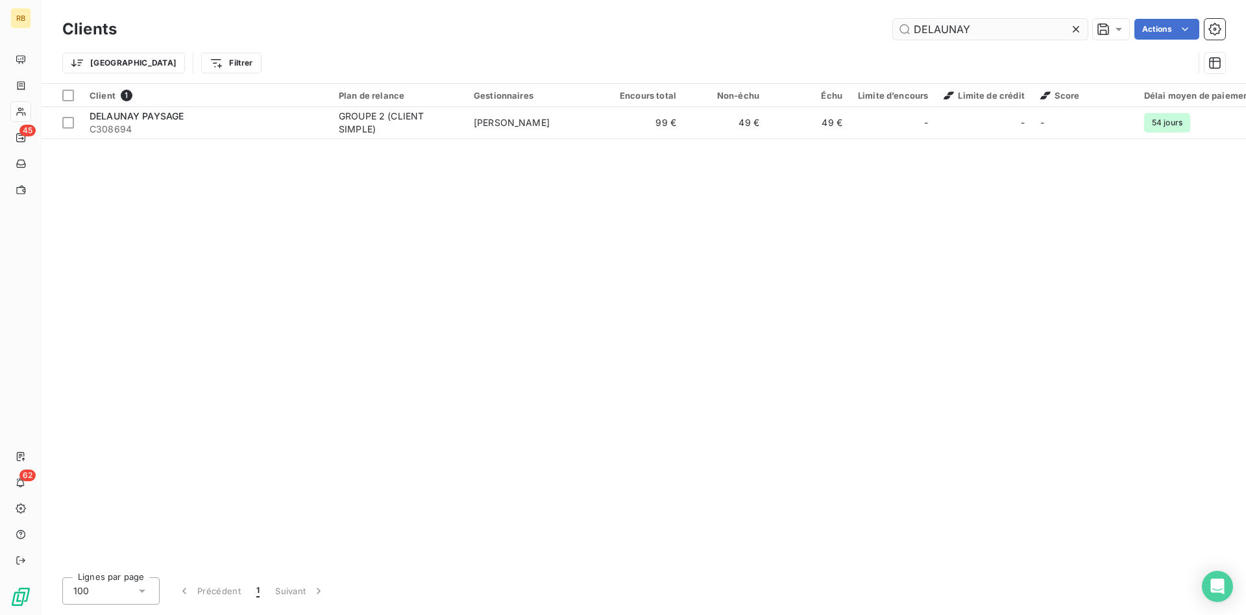
click at [977, 24] on input "DELAUNAY" at bounding box center [990, 29] width 195 height 21
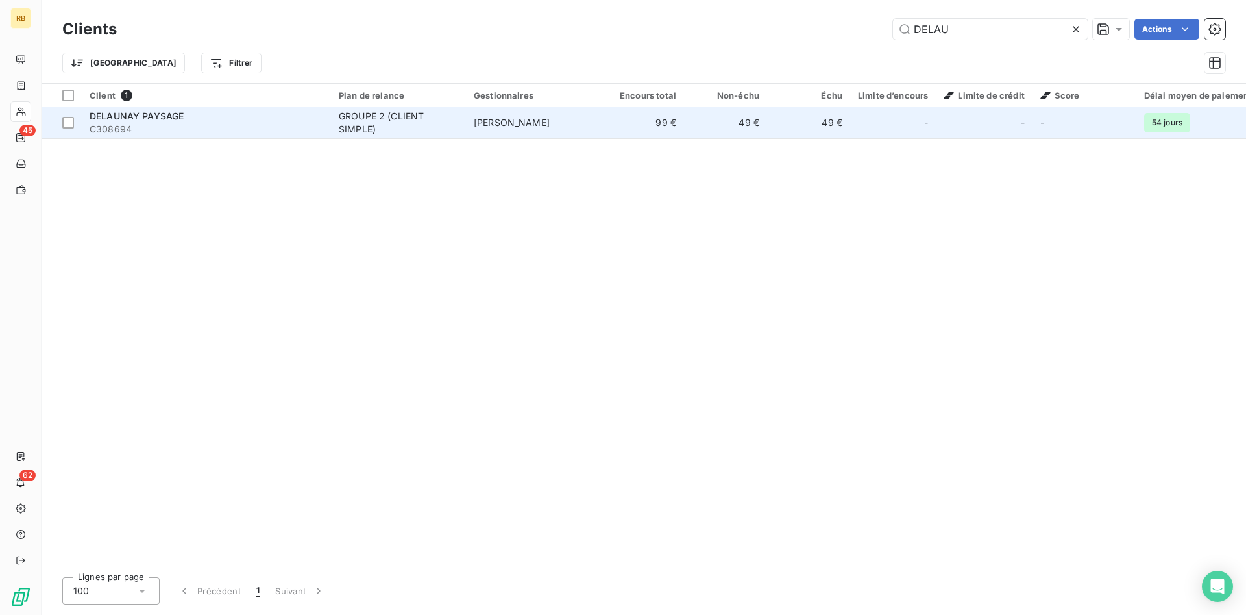
type input "DELAU"
click at [773, 130] on td "49 €" at bounding box center [808, 122] width 83 height 31
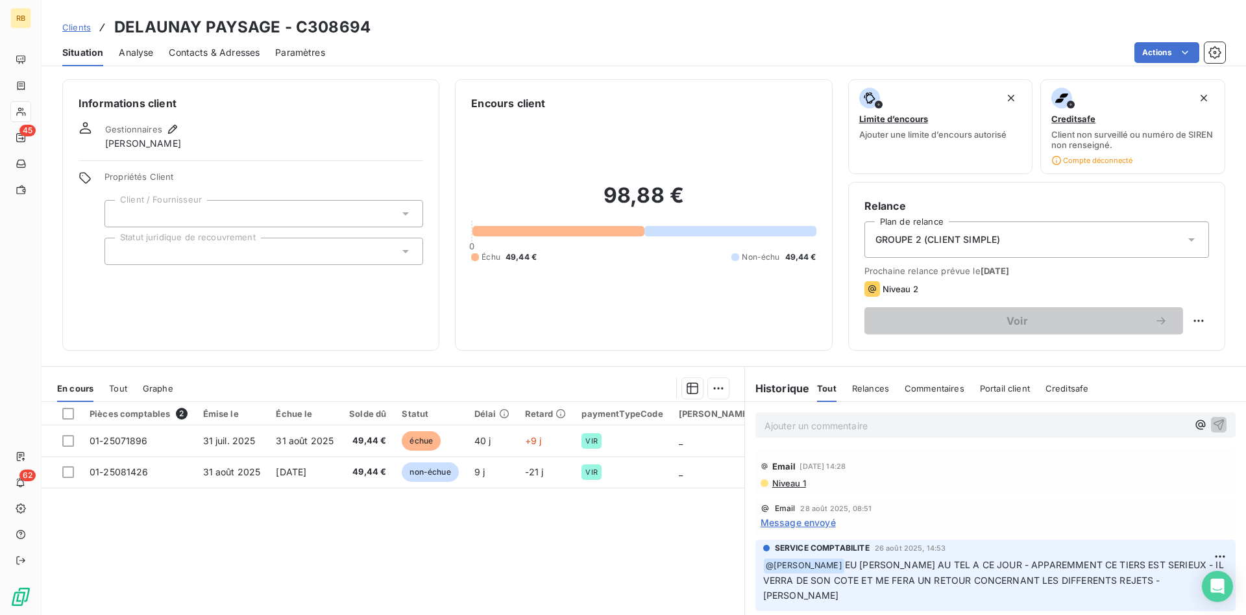
click at [236, 56] on span "Contacts & Adresses" at bounding box center [214, 52] width 91 height 13
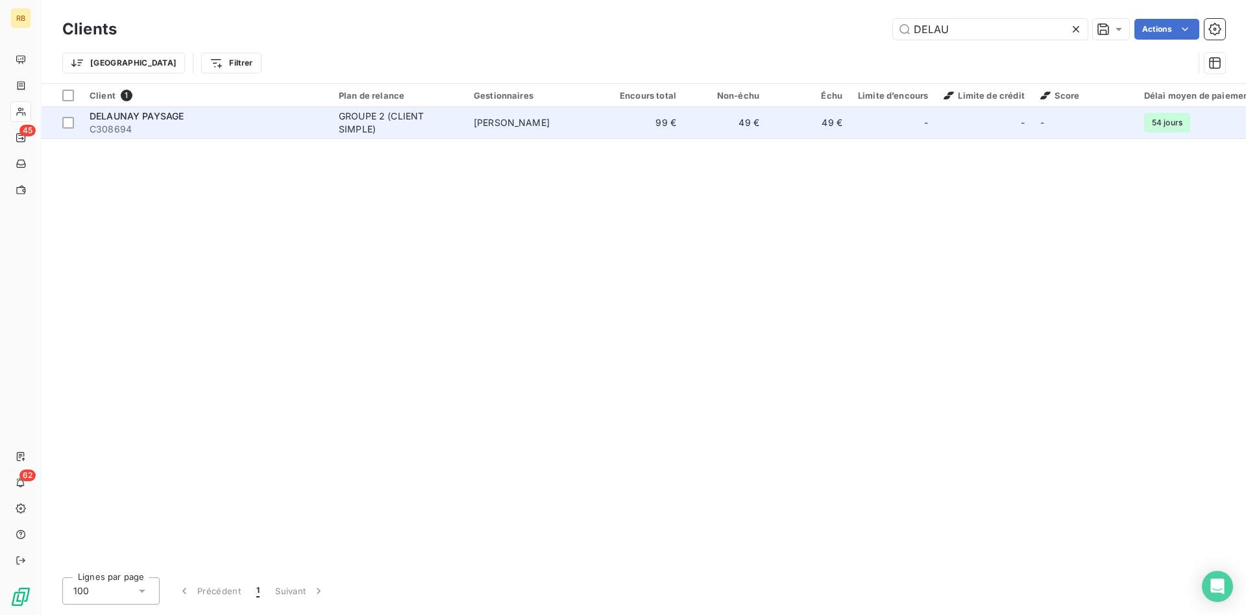
click at [777, 116] on td "49 €" at bounding box center [808, 122] width 83 height 31
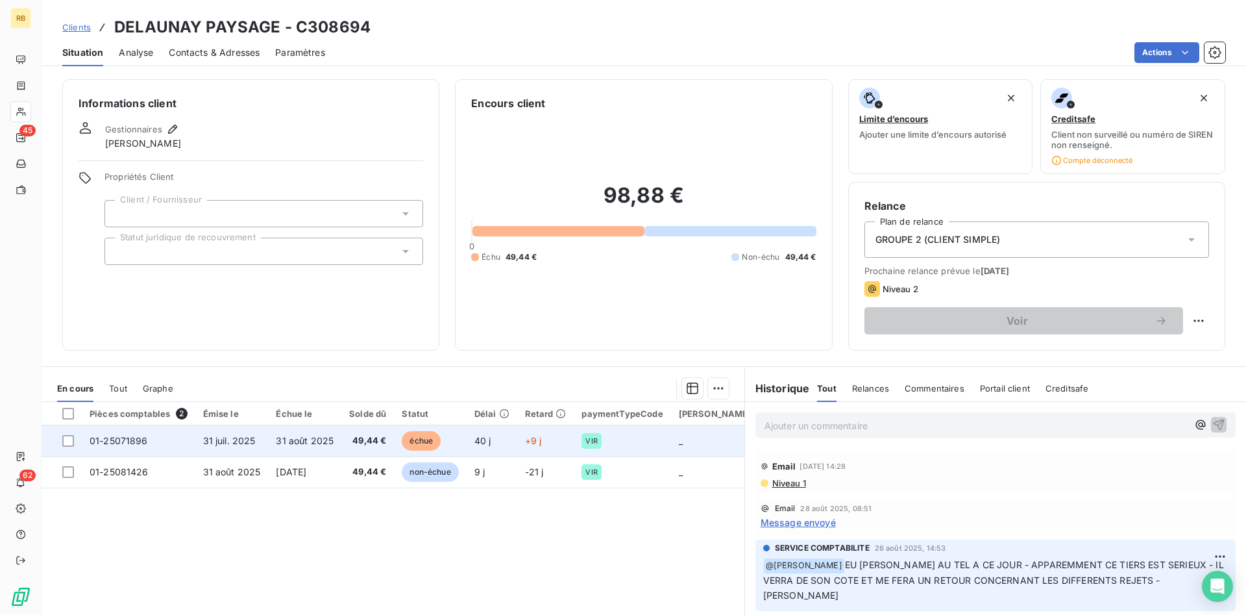
click at [233, 436] on span "31 juil. 2025" at bounding box center [229, 440] width 53 height 11
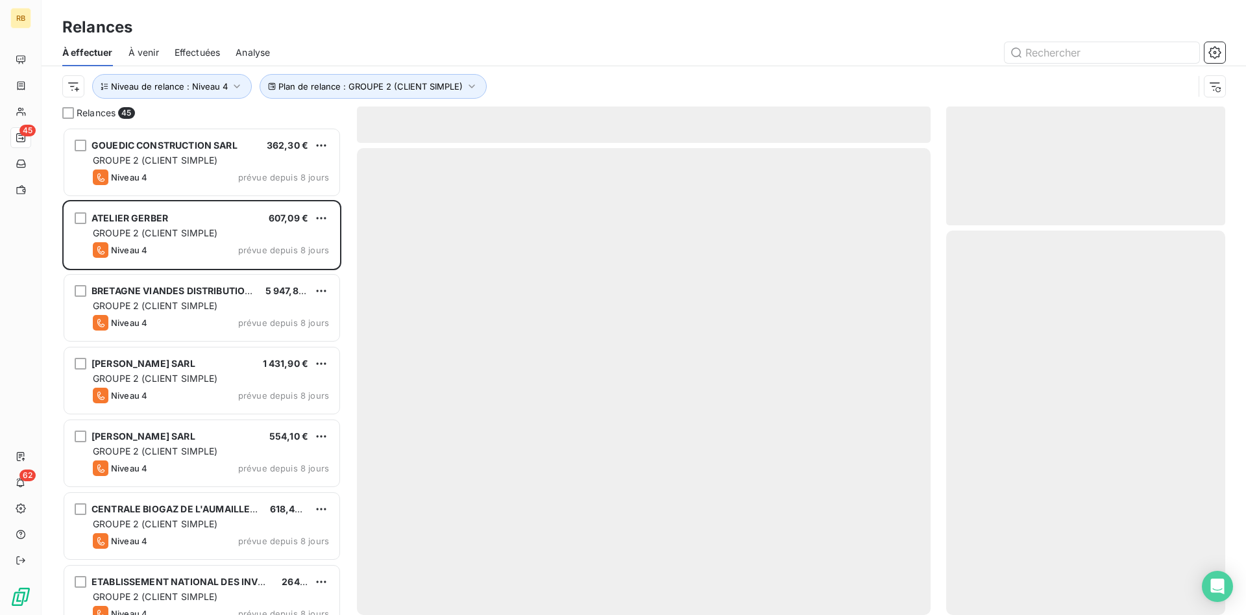
scroll to position [487, 279]
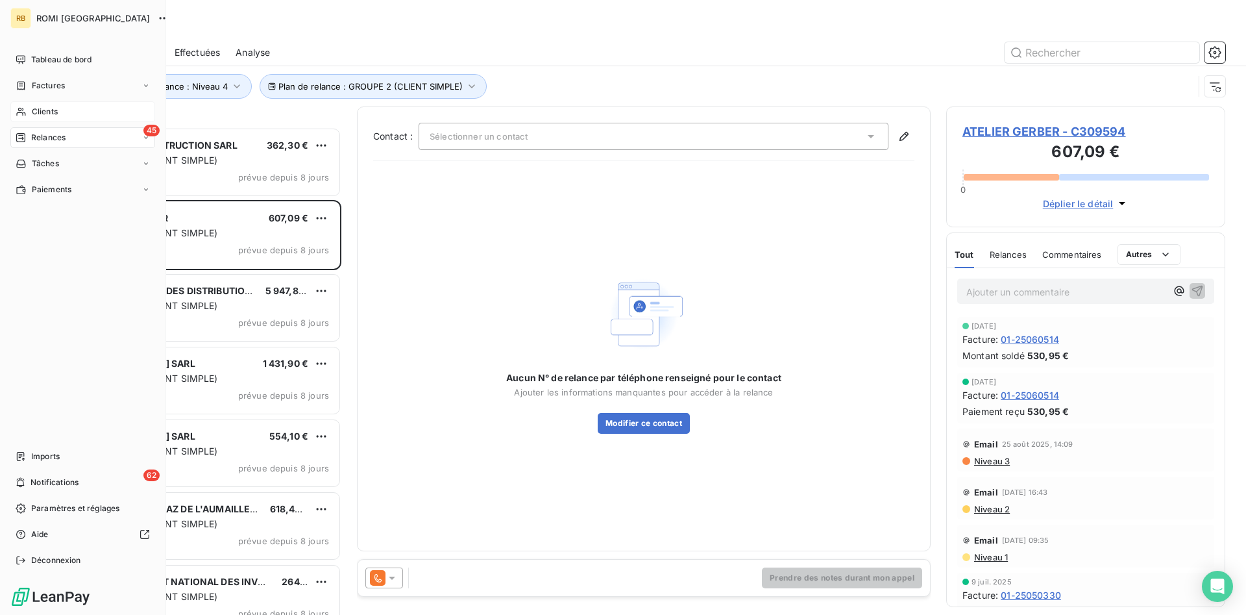
click at [50, 109] on span "Clients" at bounding box center [45, 112] width 26 height 12
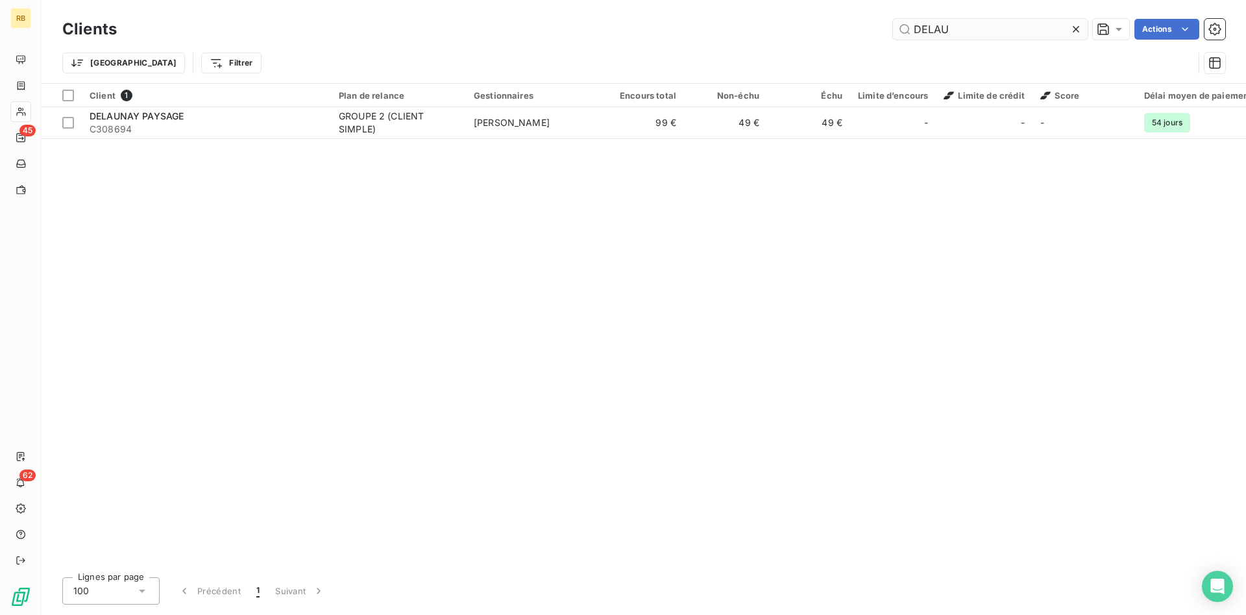
drag, startPoint x: 966, startPoint y: 28, endPoint x: 822, endPoint y: 28, distance: 144.1
click at [893, 28] on input "DELAU" at bounding box center [990, 29] width 195 height 21
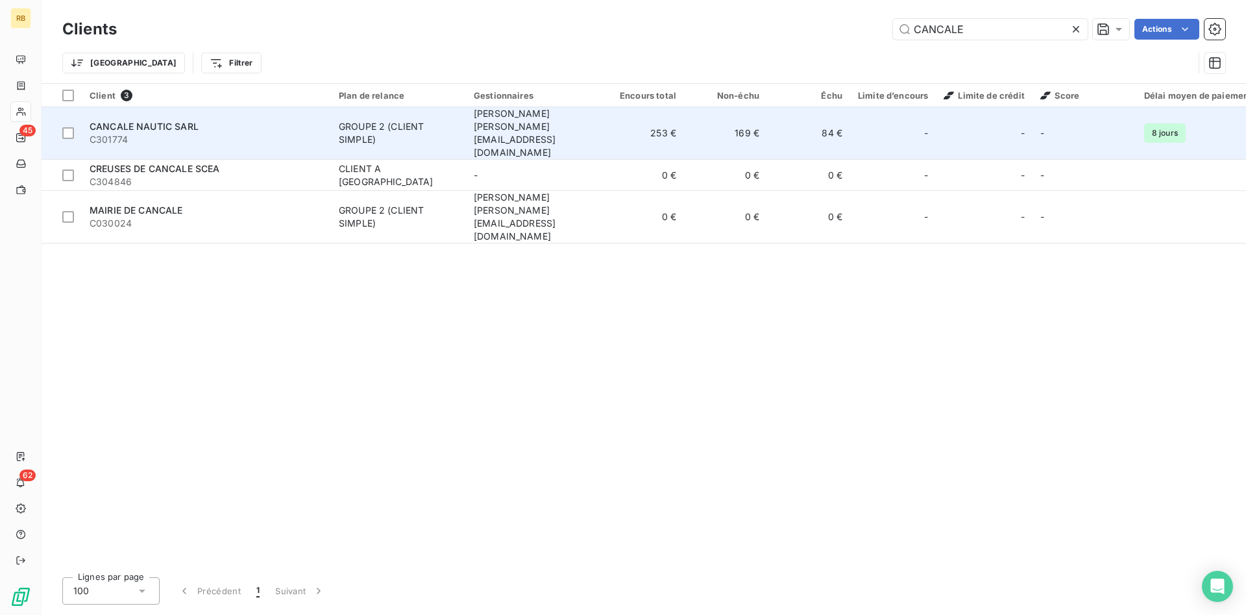
type input "CANCALE"
click at [609, 121] on td "253 €" at bounding box center [642, 133] width 83 height 53
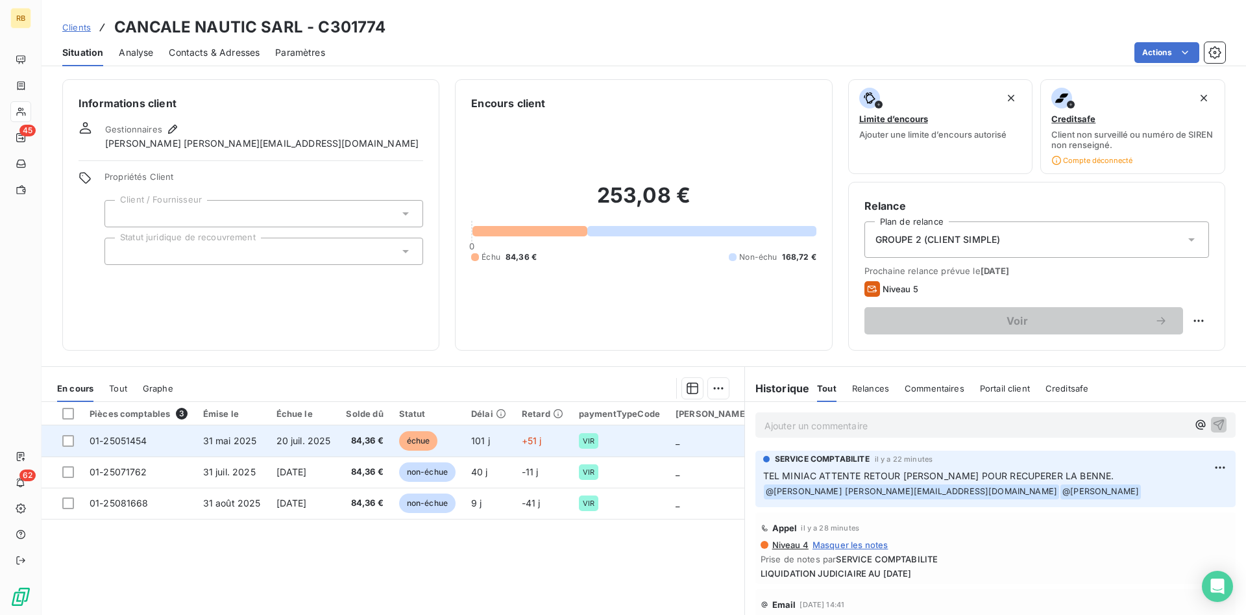
click at [345, 434] on td "84,36 €" at bounding box center [364, 440] width 53 height 31
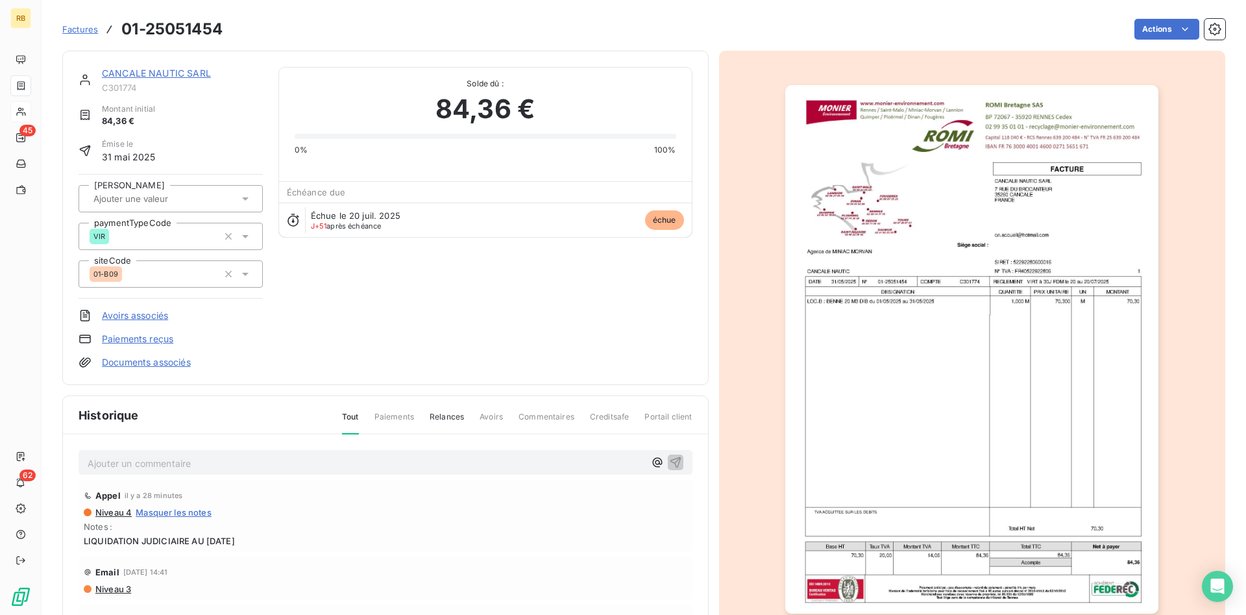
click at [191, 69] on link "CANCALE NAUTIC SARL" at bounding box center [156, 72] width 109 height 11
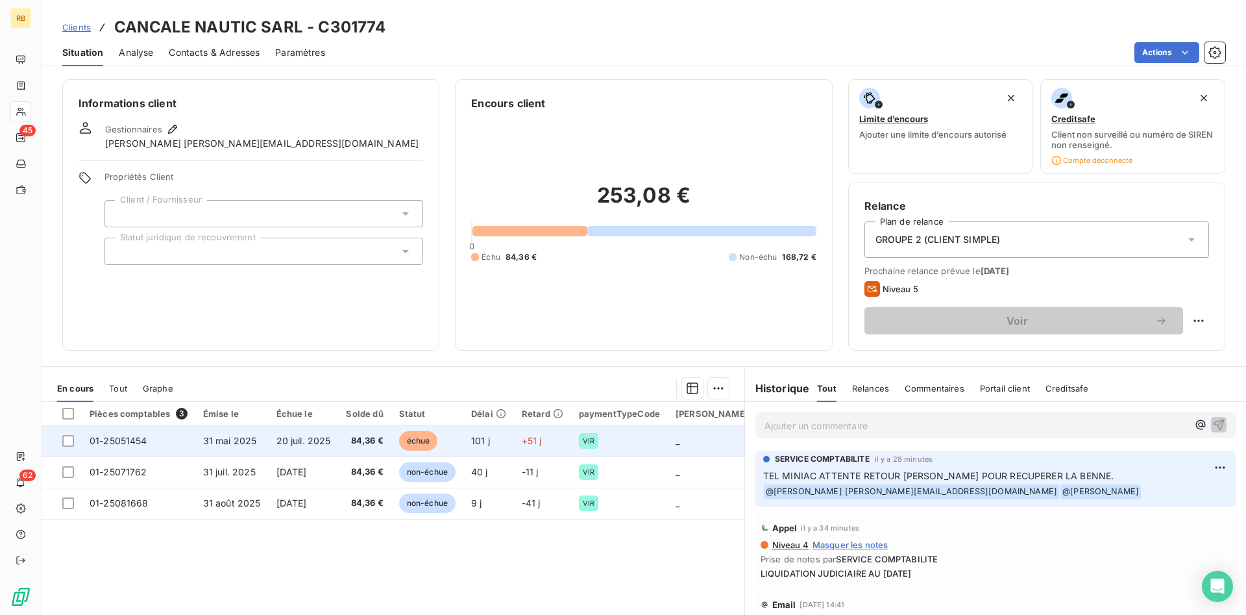
click at [376, 438] on span "84,36 €" at bounding box center [364, 440] width 37 height 13
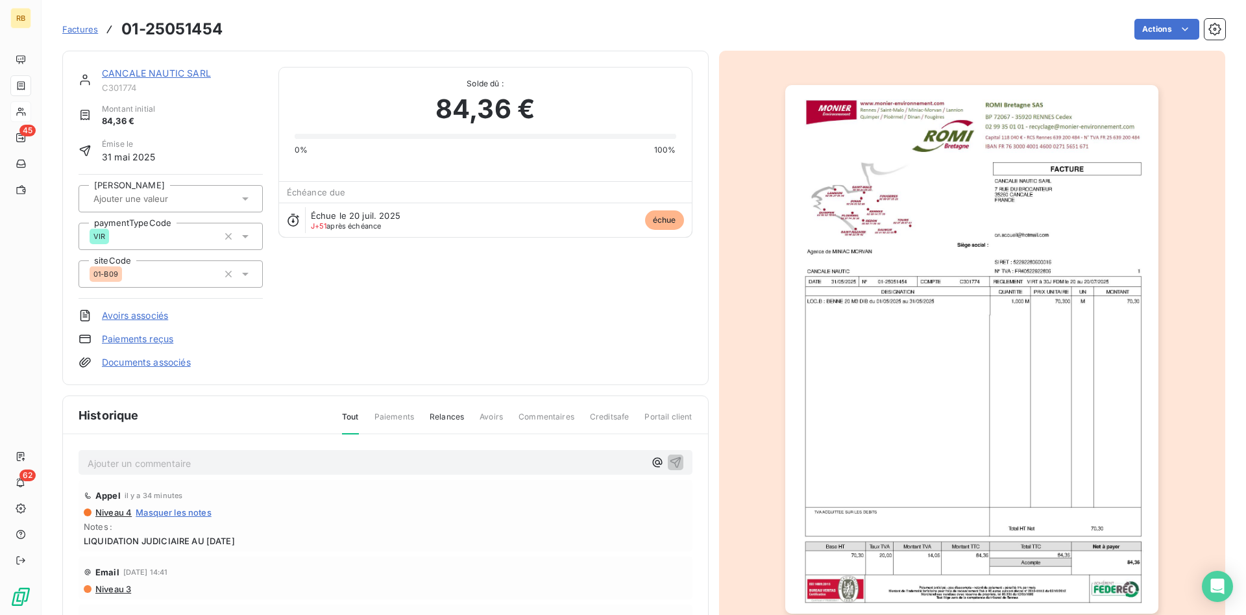
click at [1049, 447] on img "button" at bounding box center [971, 349] width 373 height 528
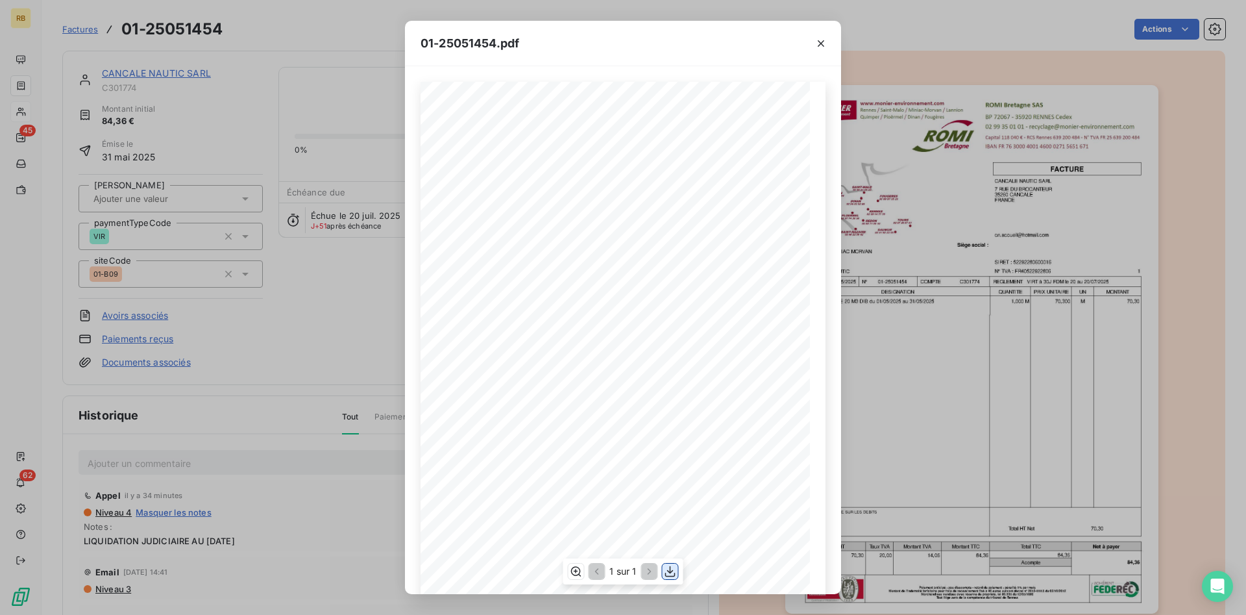
click at [671, 569] on icon "button" at bounding box center [670, 571] width 13 height 13
click at [819, 42] on icon "button" at bounding box center [821, 43] width 6 height 6
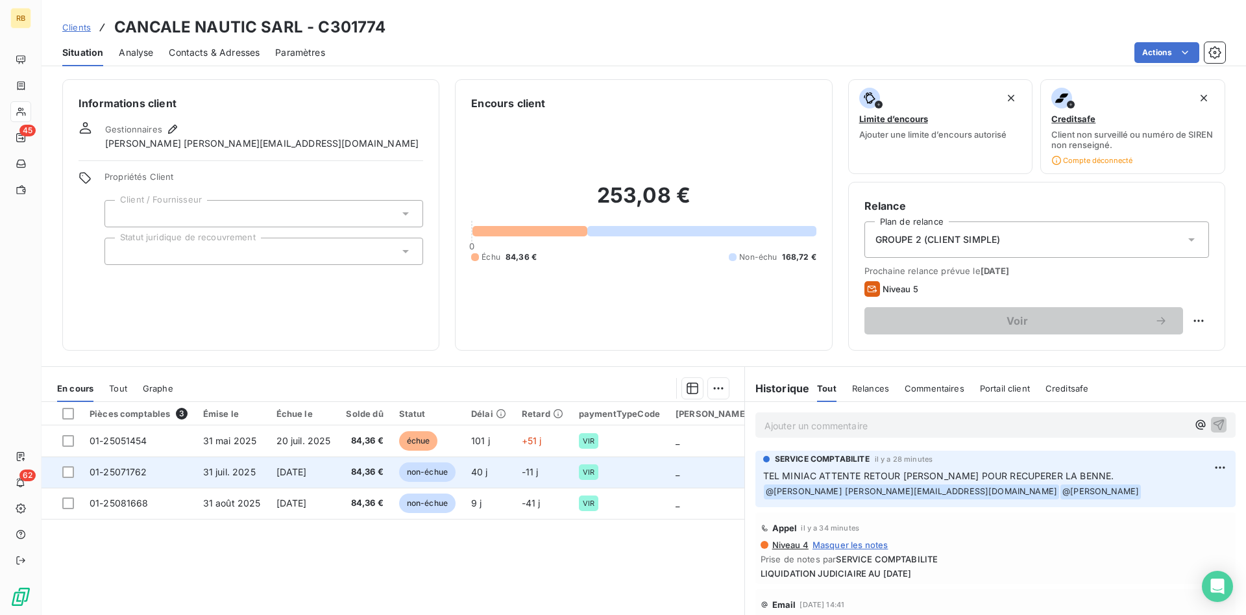
click at [307, 474] on span "[DATE]" at bounding box center [291, 471] width 31 height 11
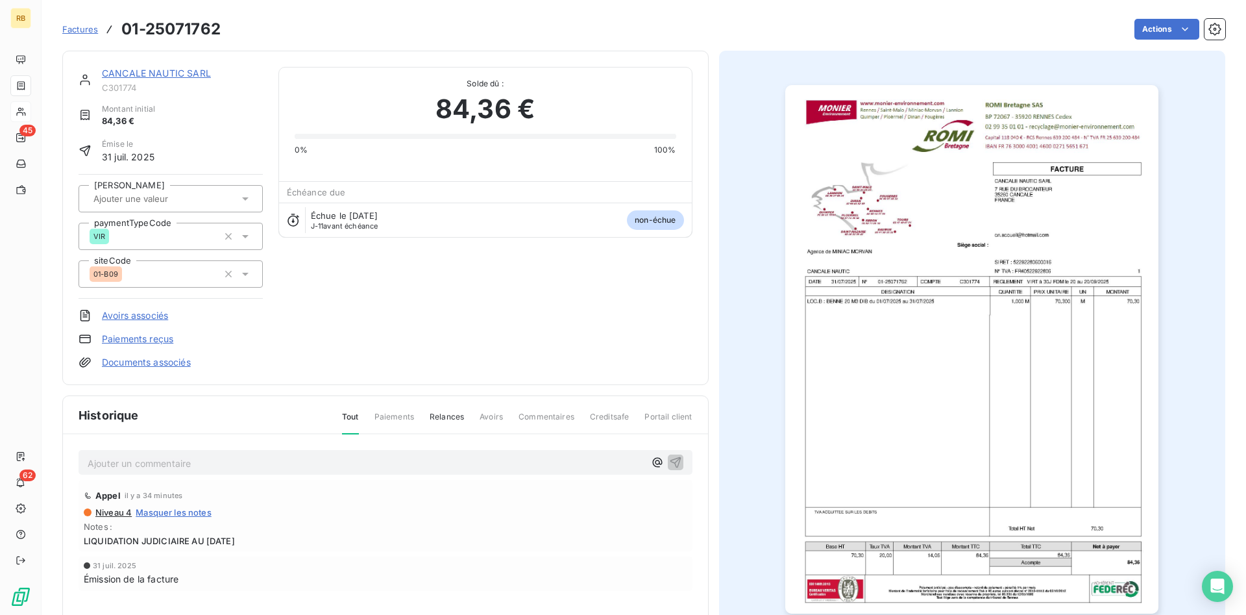
click at [954, 452] on img "button" at bounding box center [971, 349] width 373 height 528
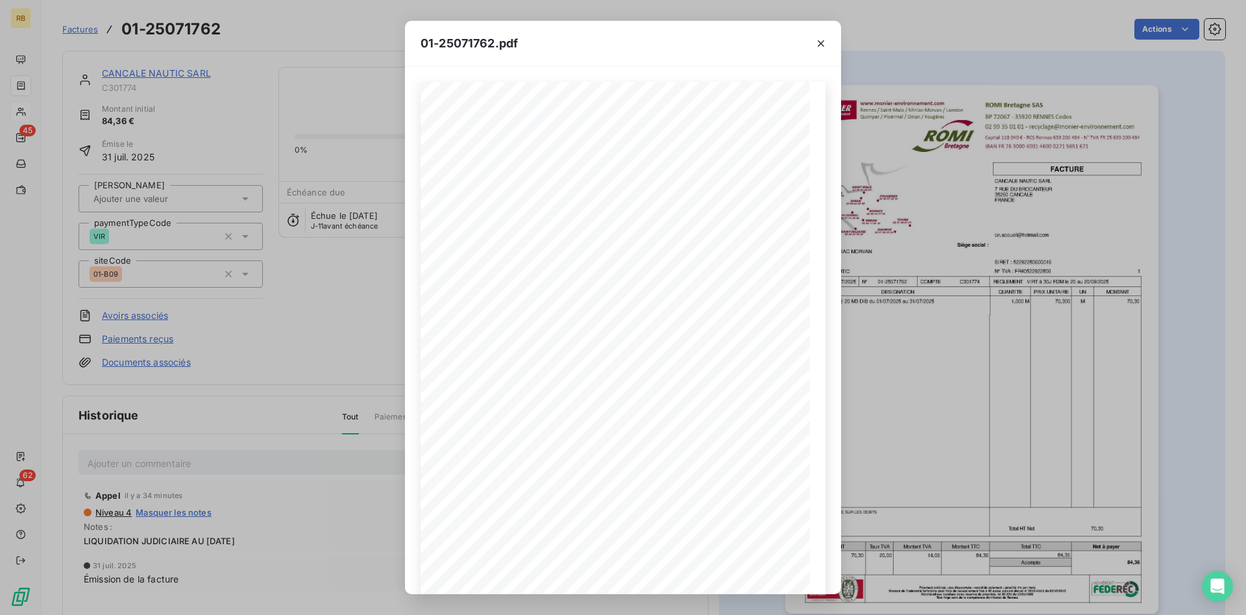
click at [625, 48] on div "01-25071762.pdf" at bounding box center [623, 43] width 436 height 45
click at [670, 575] on icon "button" at bounding box center [670, 571] width 13 height 13
click at [817, 40] on icon "button" at bounding box center [820, 43] width 13 height 13
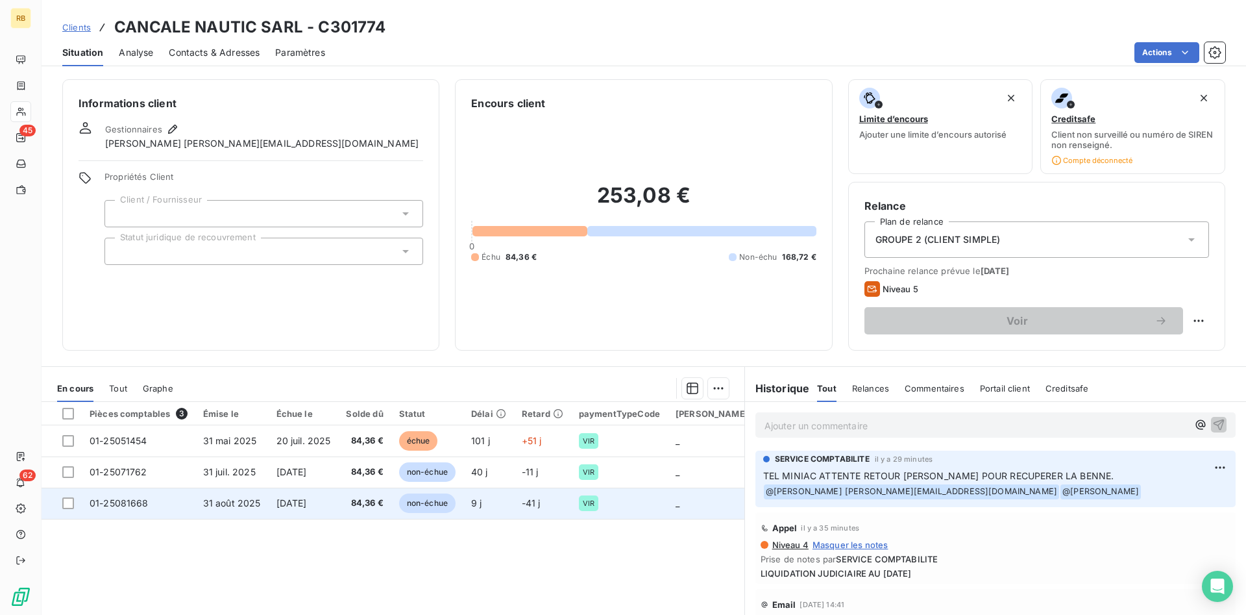
click at [307, 503] on span "[DATE]" at bounding box center [291, 502] width 31 height 11
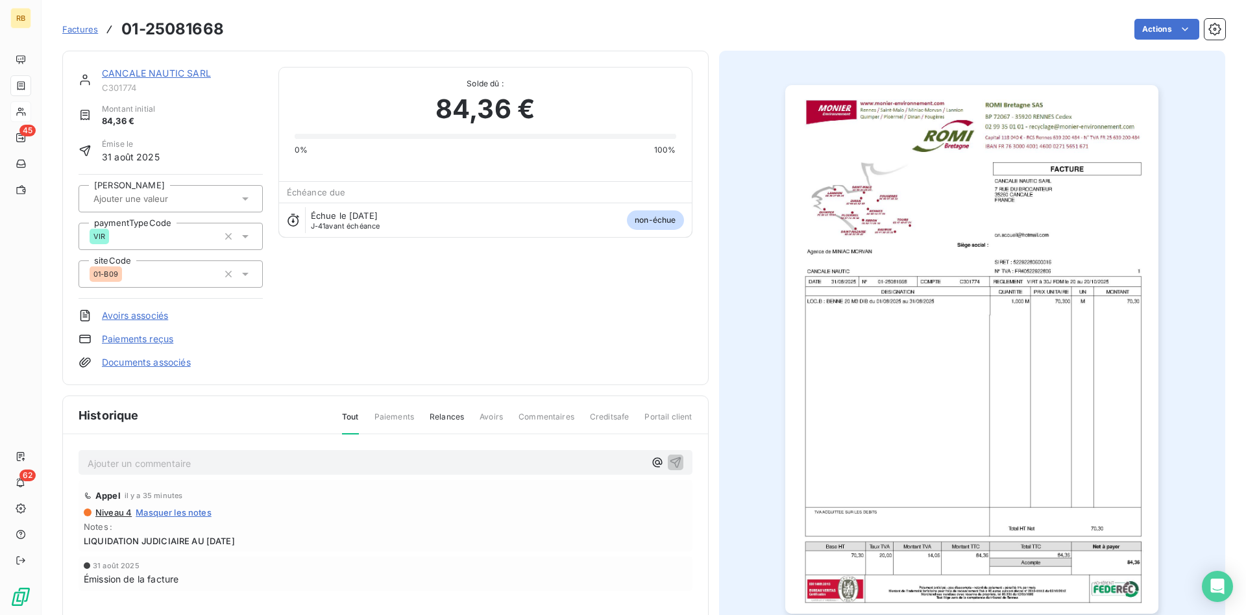
click at [886, 252] on img "button" at bounding box center [971, 349] width 373 height 528
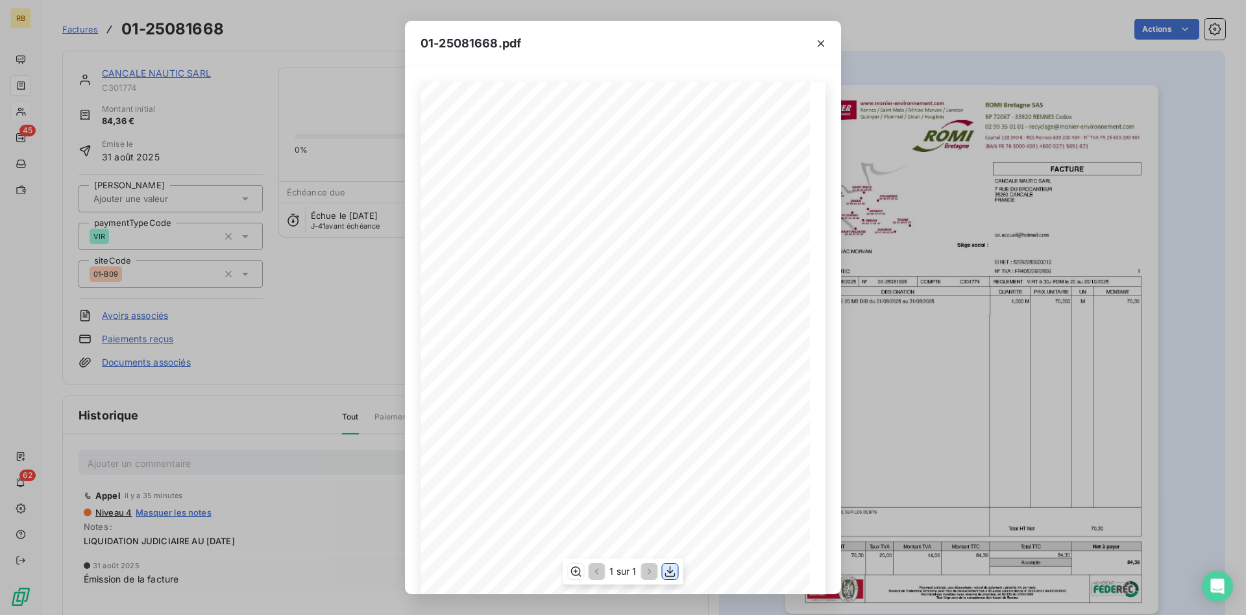
click at [667, 567] on icon "button" at bounding box center [670, 571] width 13 height 13
click at [821, 38] on icon "button" at bounding box center [820, 43] width 13 height 13
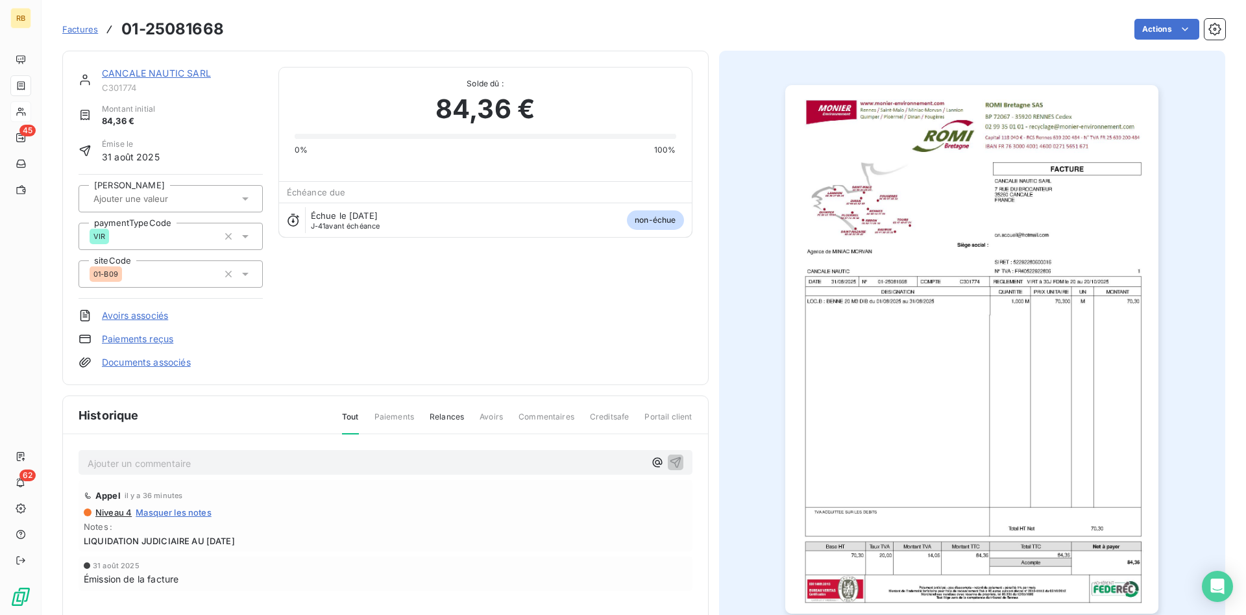
click at [199, 465] on p "Ajouter un commentaire ﻿" at bounding box center [366, 463] width 557 height 16
click at [677, 462] on icon "button" at bounding box center [675, 461] width 13 height 13
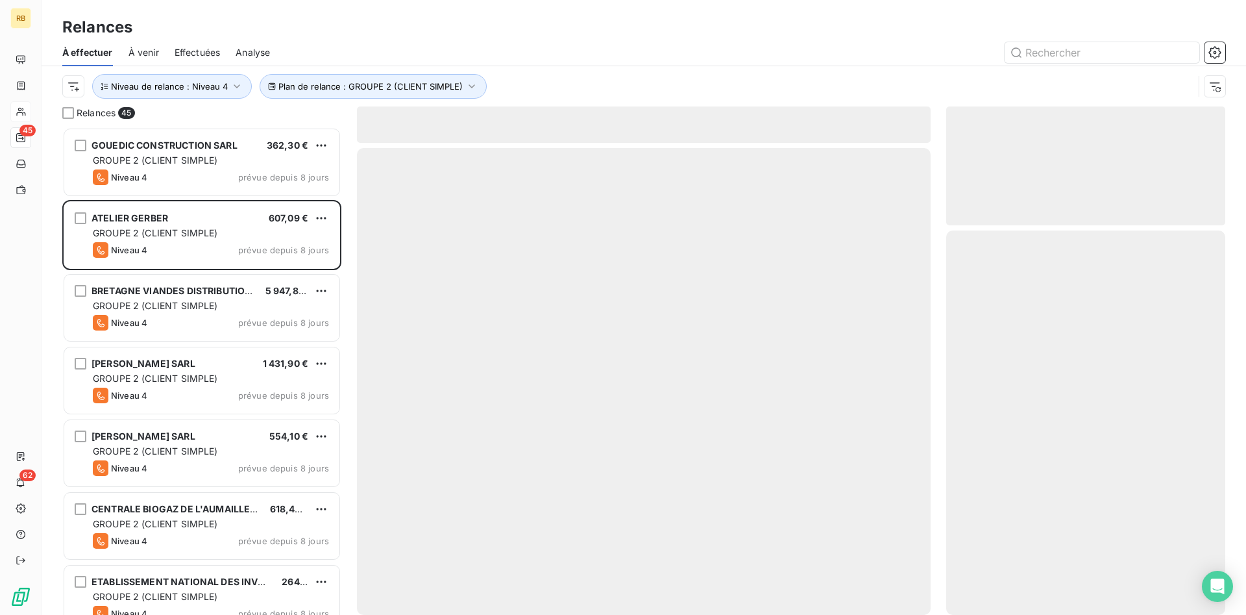
scroll to position [487, 279]
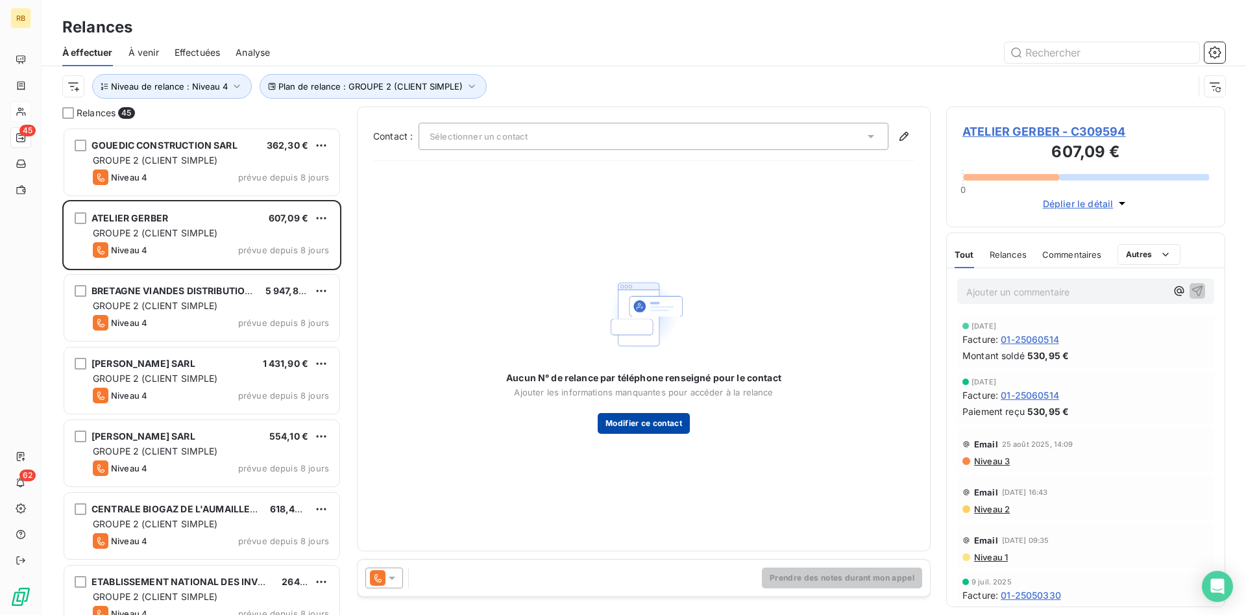
click at [644, 421] on button "Modifier ce contact" at bounding box center [644, 423] width 92 height 21
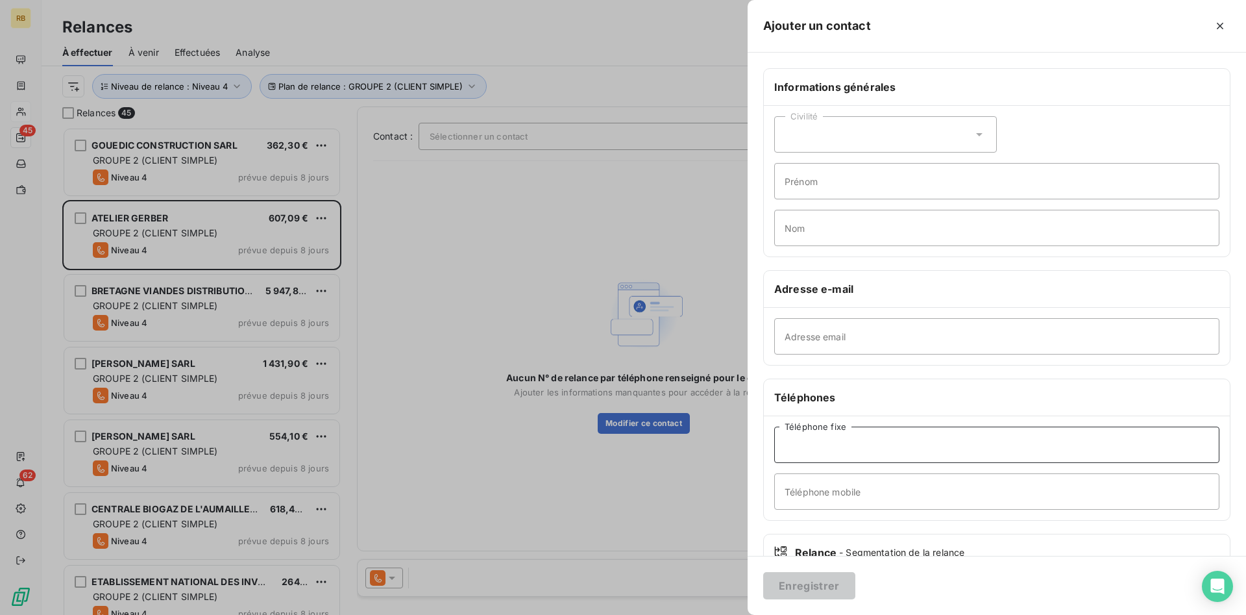
click at [840, 443] on input "Téléphone fixe" at bounding box center [996, 444] width 445 height 36
click at [859, 493] on input "Téléphone mobile" at bounding box center [996, 491] width 445 height 36
paste input "06 85 63 06 52"
type input "06 85 63 06 52"
click at [825, 584] on button "Enregistrer" at bounding box center [809, 585] width 92 height 27
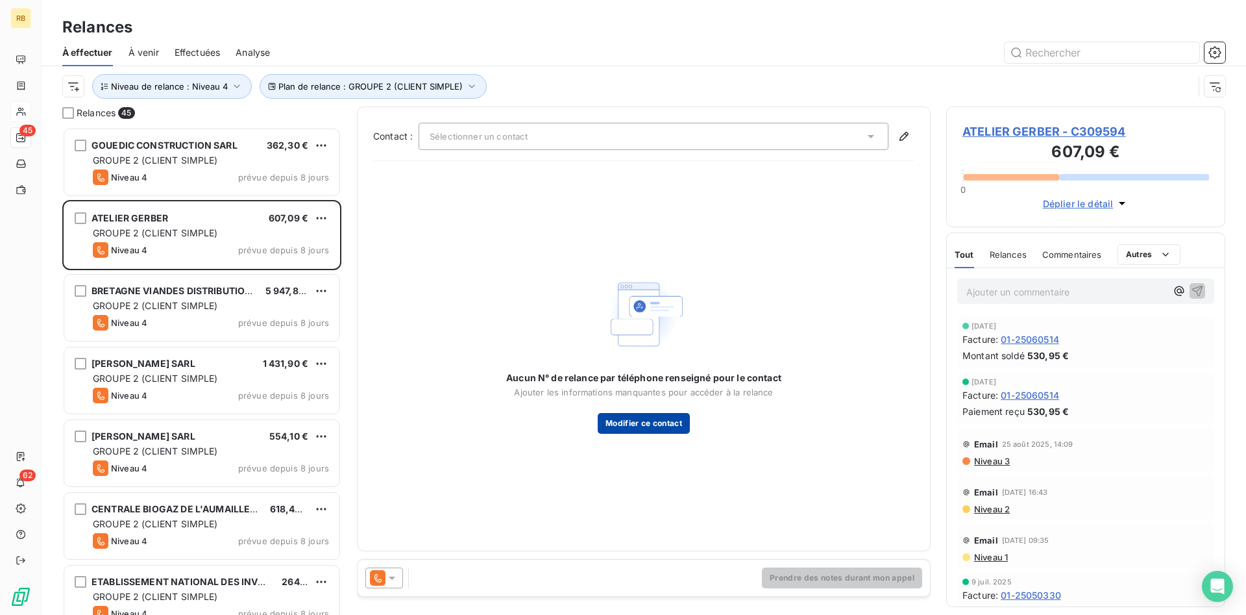
click at [656, 419] on button "Modifier ce contact" at bounding box center [644, 423] width 92 height 21
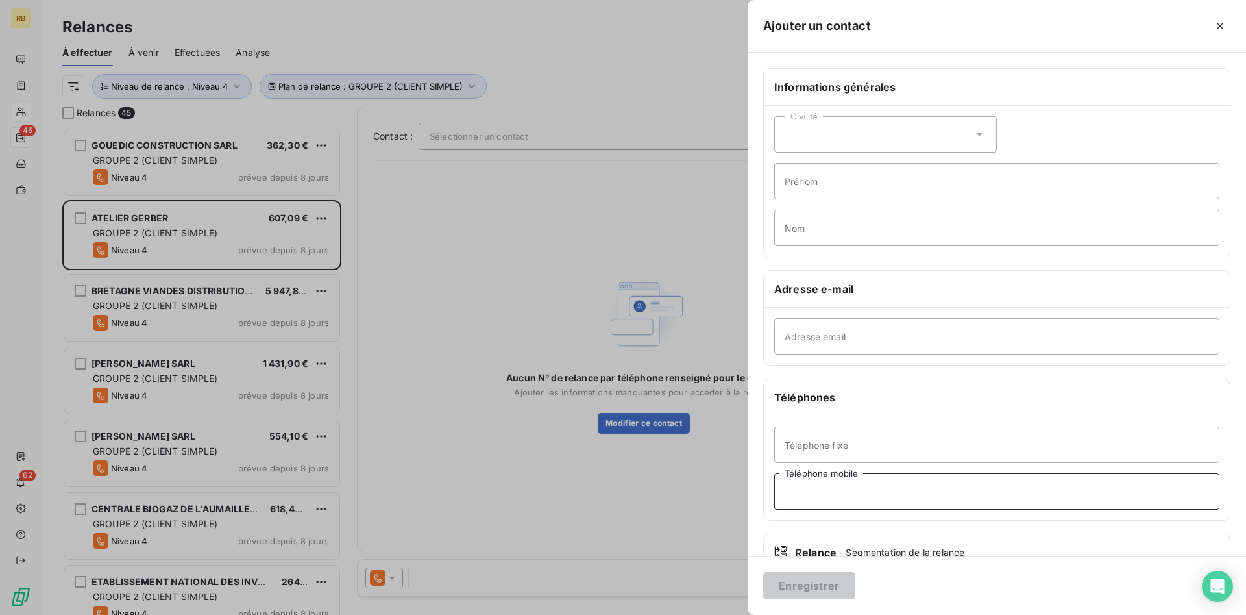
click at [842, 493] on input "Téléphone mobile" at bounding box center [996, 491] width 445 height 36
paste input "06 85 63 06 52"
type input "06 85 63 06 52"
click at [824, 585] on button "Enregistrer" at bounding box center [809, 585] width 92 height 27
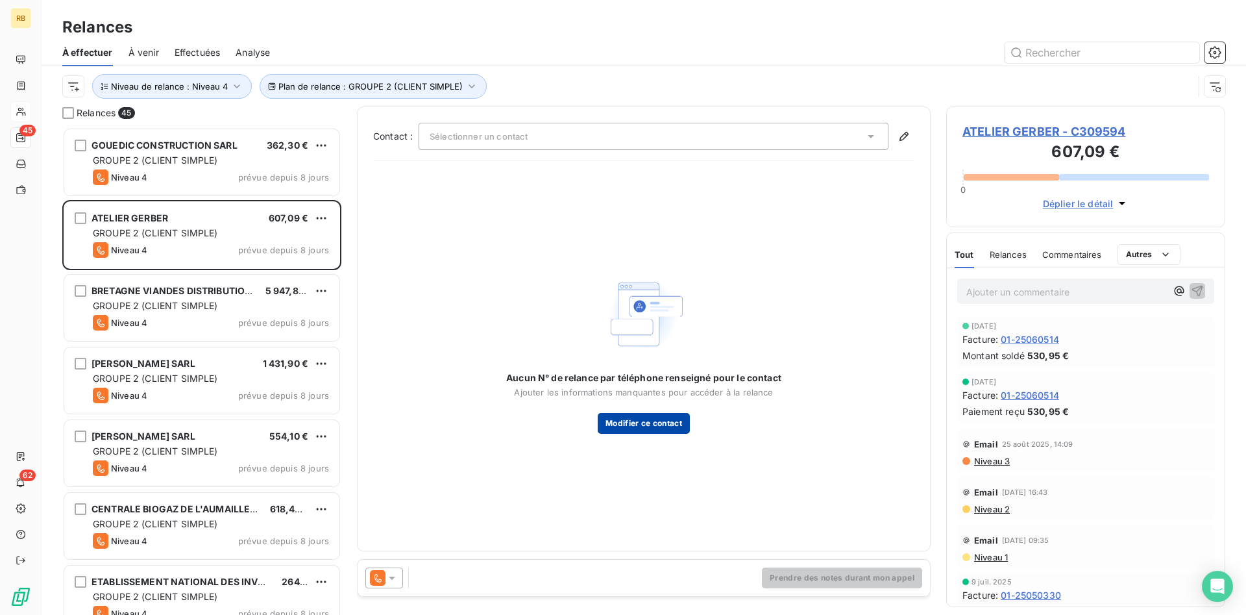
click at [640, 422] on button "Modifier ce contact" at bounding box center [644, 423] width 92 height 21
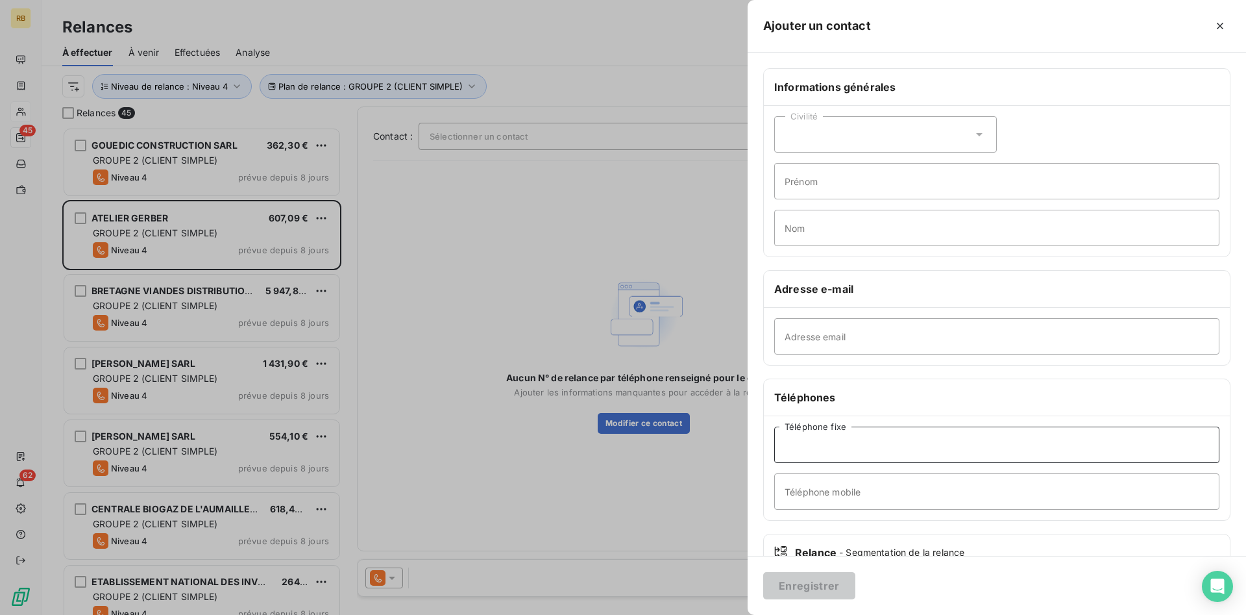
click at [851, 444] on input "Téléphone fixe" at bounding box center [996, 444] width 445 height 36
paste input "06 85 63 06 52"
type input "06 85 63 06 52"
click at [824, 590] on button "Enregistrer" at bounding box center [809, 585] width 92 height 27
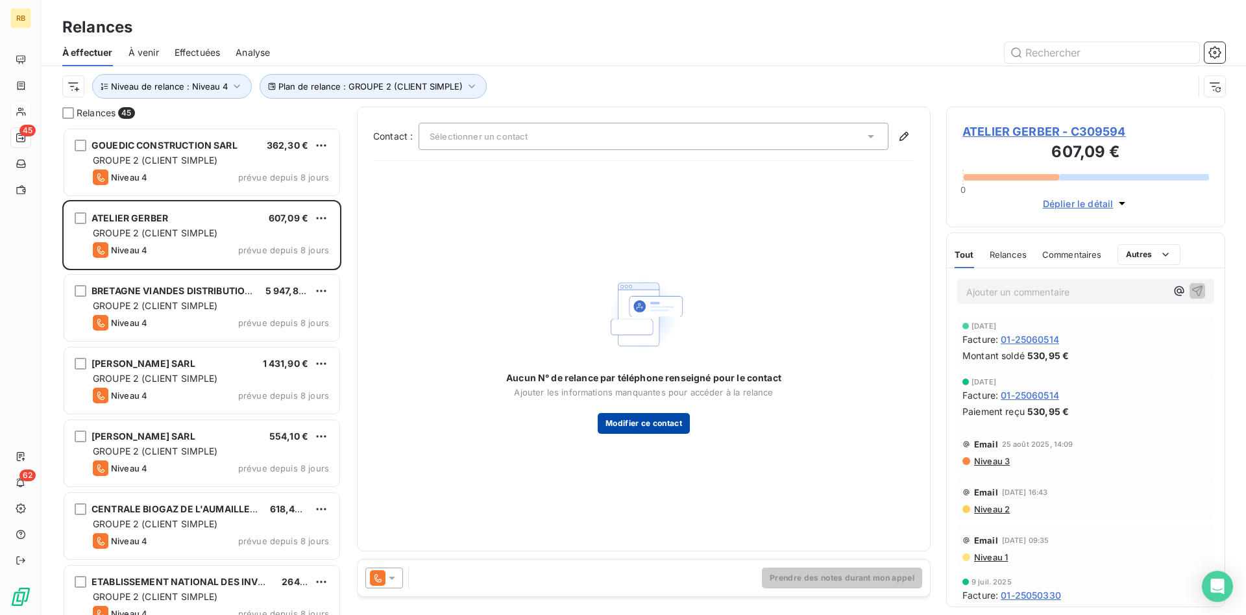
click at [620, 417] on button "Modifier ce contact" at bounding box center [644, 423] width 92 height 21
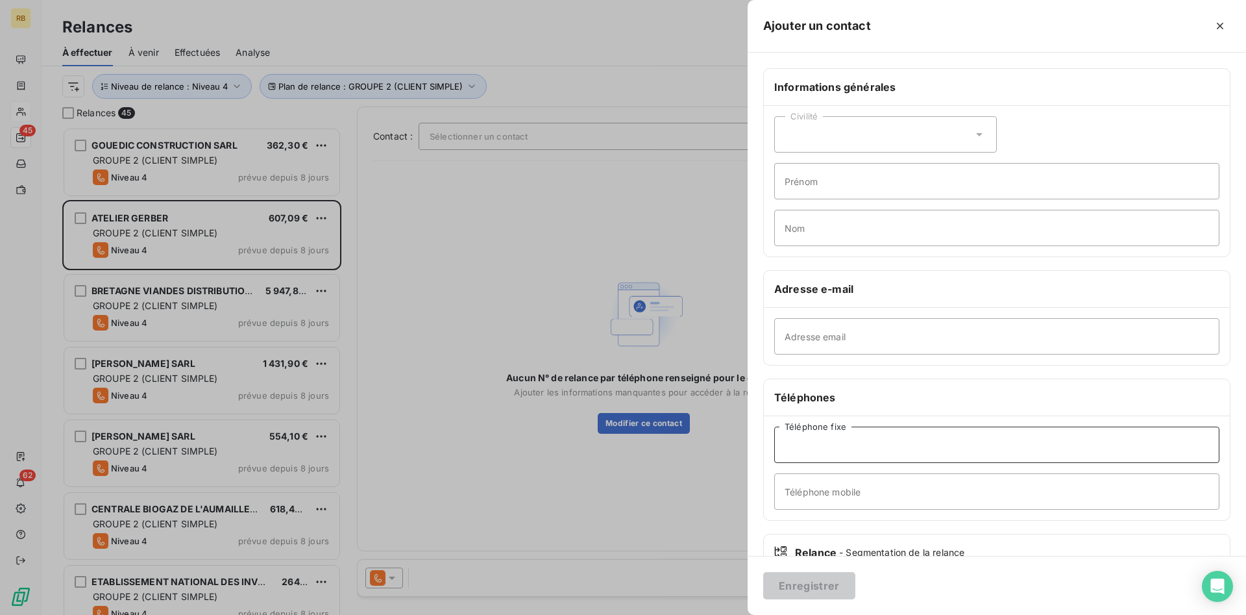
click at [888, 450] on input "Téléphone fixe" at bounding box center [996, 444] width 445 height 36
type input "06 85 63 06 52"
click at [810, 584] on button "Enregistrer" at bounding box center [809, 585] width 92 height 27
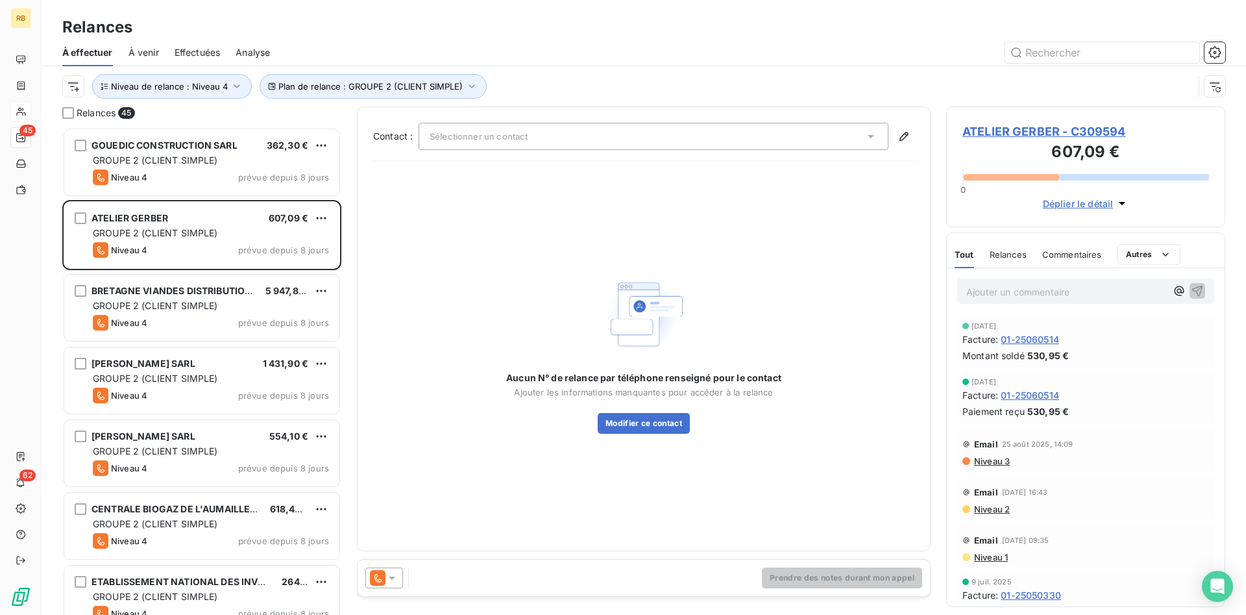
click at [394, 577] on icon at bounding box center [392, 577] width 6 height 3
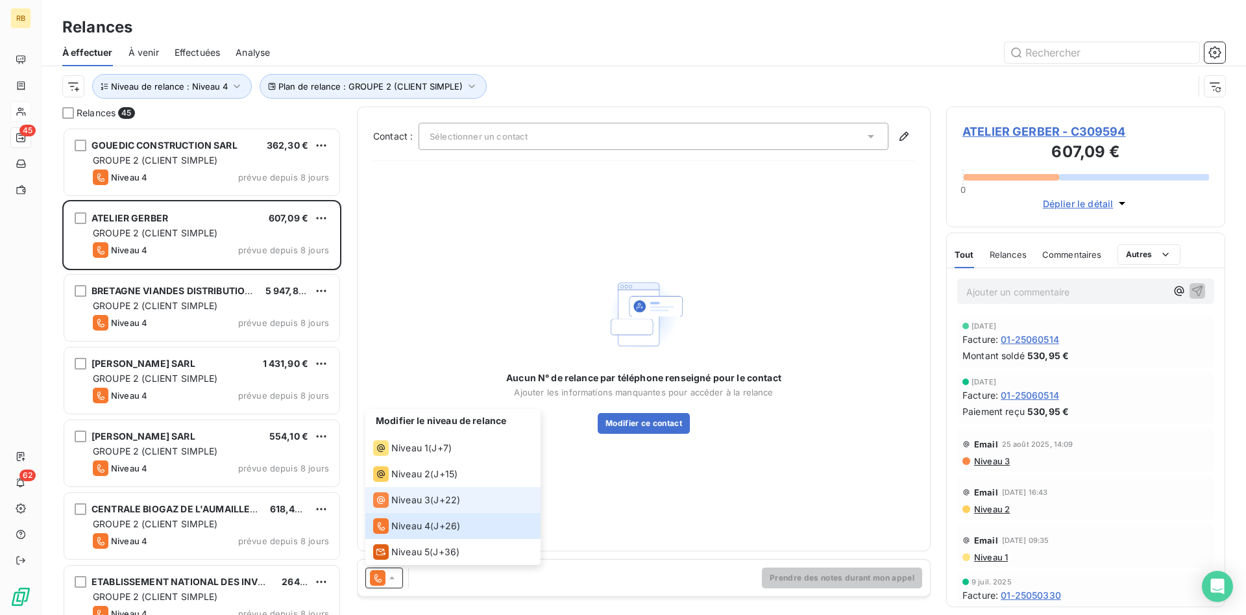
click at [437, 500] on span "J+22 )" at bounding box center [447, 499] width 27 height 13
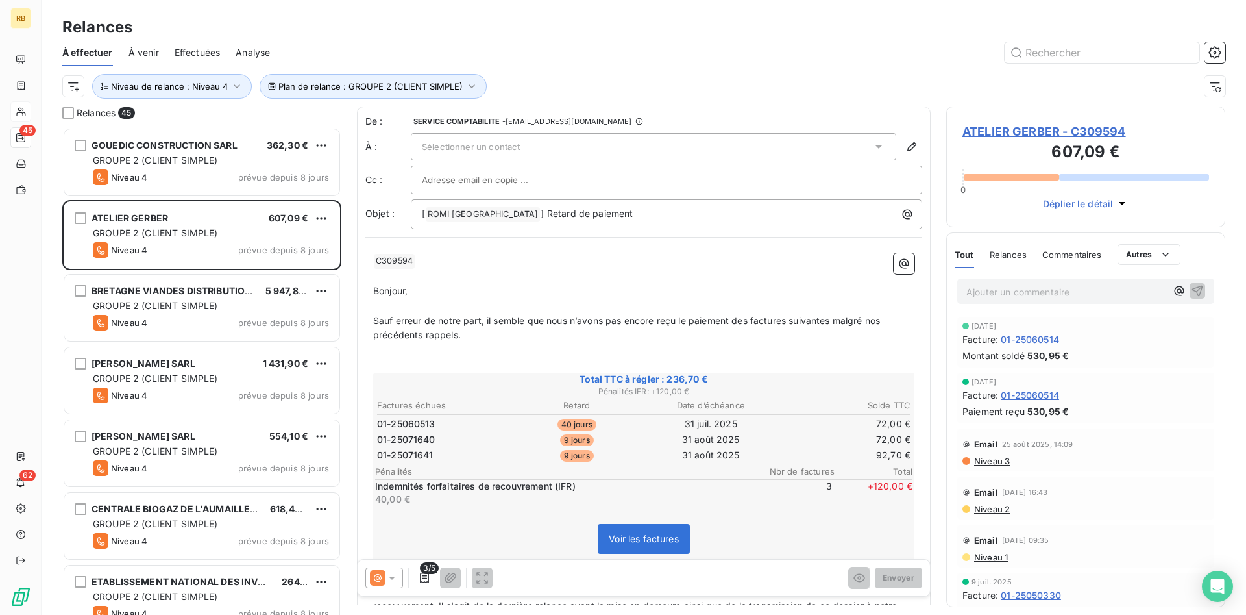
click at [981, 289] on p "Ajouter un commentaire ﻿" at bounding box center [1066, 292] width 200 height 16
click at [515, 146] on span "Sélectionner un contact" at bounding box center [471, 146] width 98 height 10
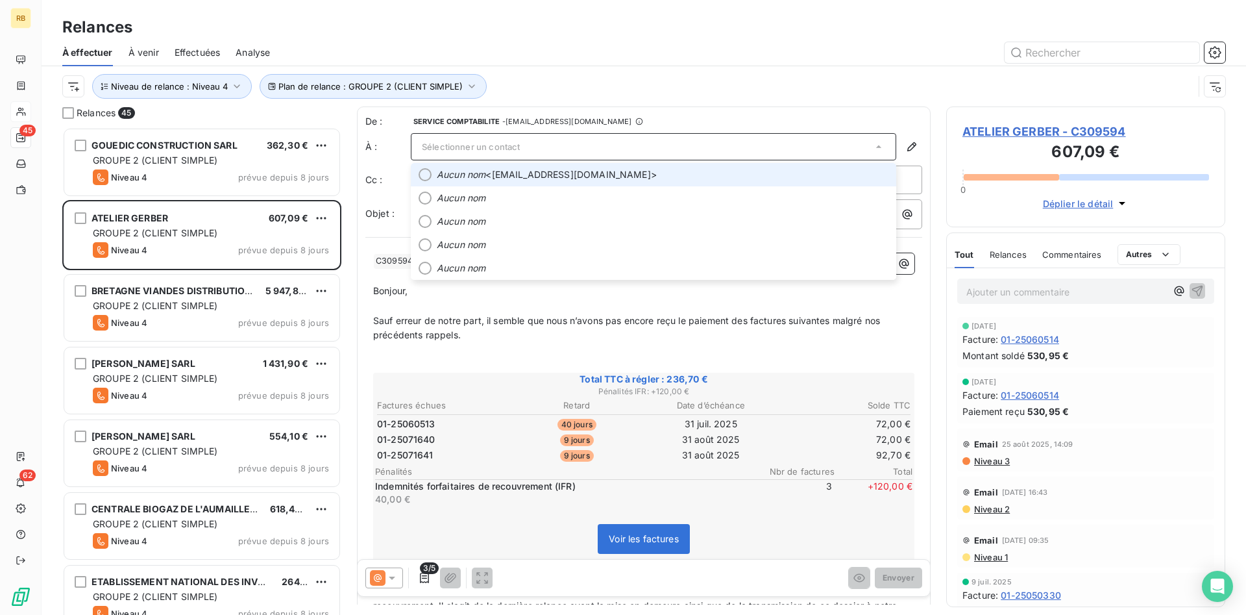
click at [520, 148] on div "Sélectionner un contact" at bounding box center [653, 146] width 485 height 27
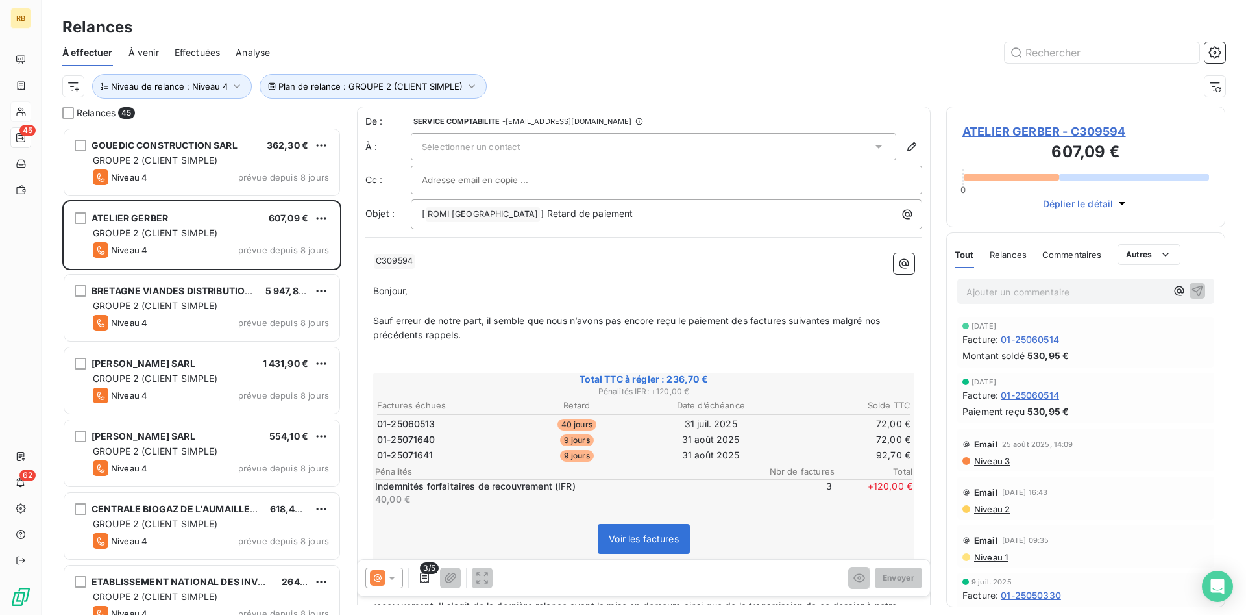
click at [546, 145] on div "Sélectionner un contact" at bounding box center [653, 146] width 485 height 27
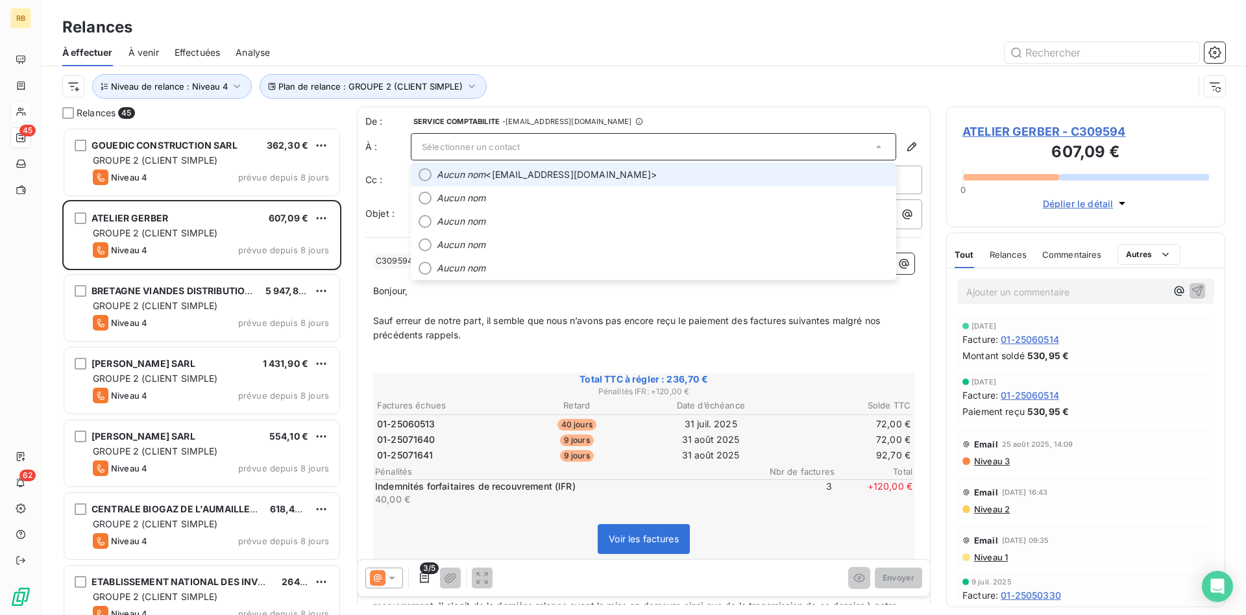
click at [546, 171] on span "Aucun nom <[EMAIL_ADDRESS][DOMAIN_NAME]>" at bounding box center [663, 174] width 452 height 13
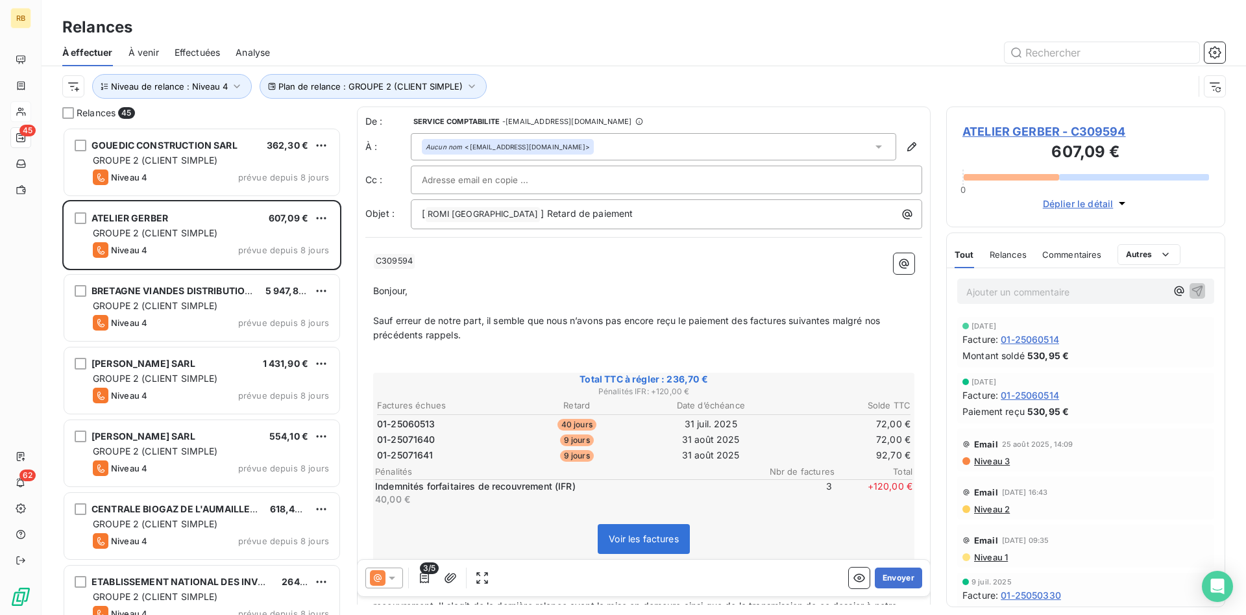
click at [393, 572] on icon at bounding box center [392, 577] width 13 height 13
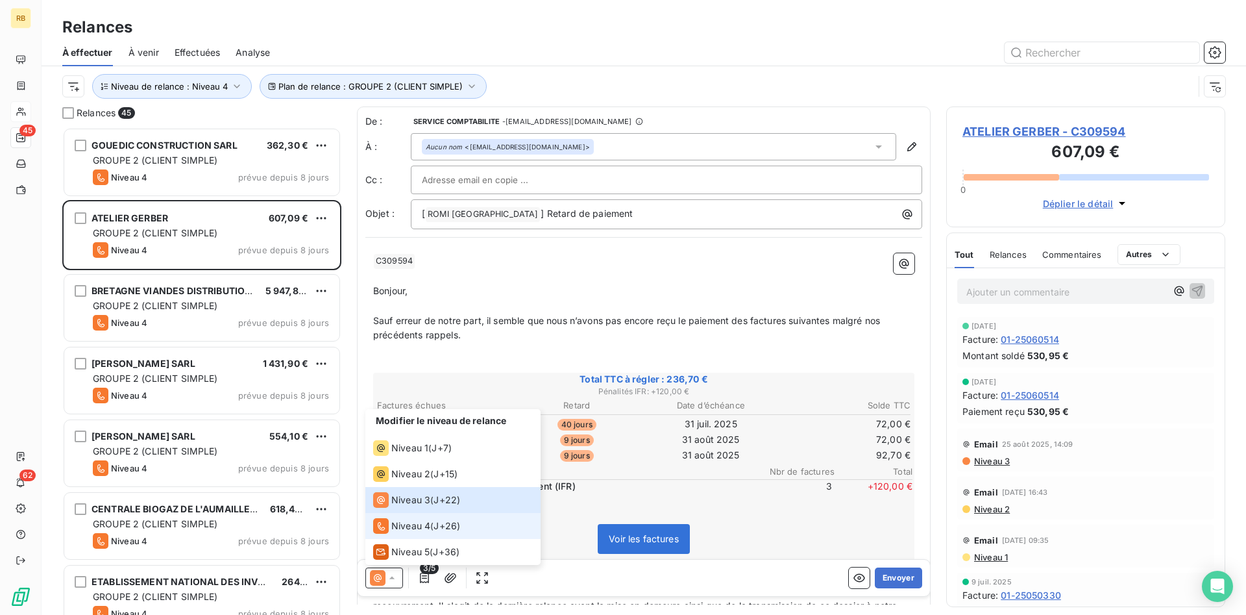
click at [422, 524] on span "Niveau 4" at bounding box center [410, 525] width 39 height 13
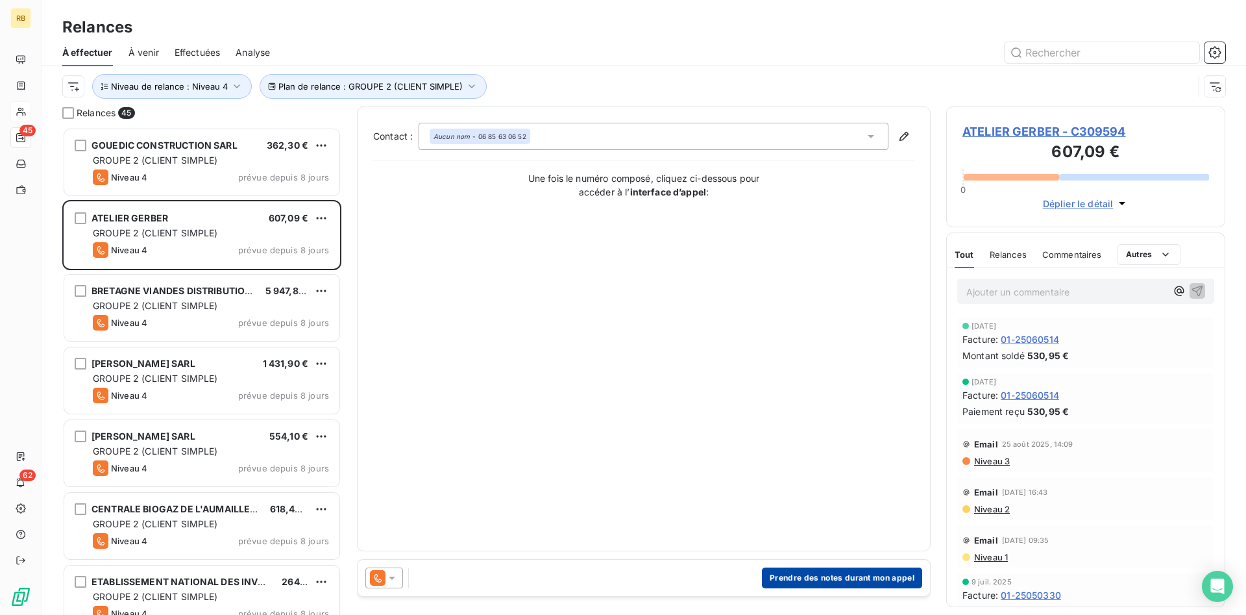
click at [830, 579] on button "Prendre des notes durant mon appel" at bounding box center [842, 577] width 160 height 21
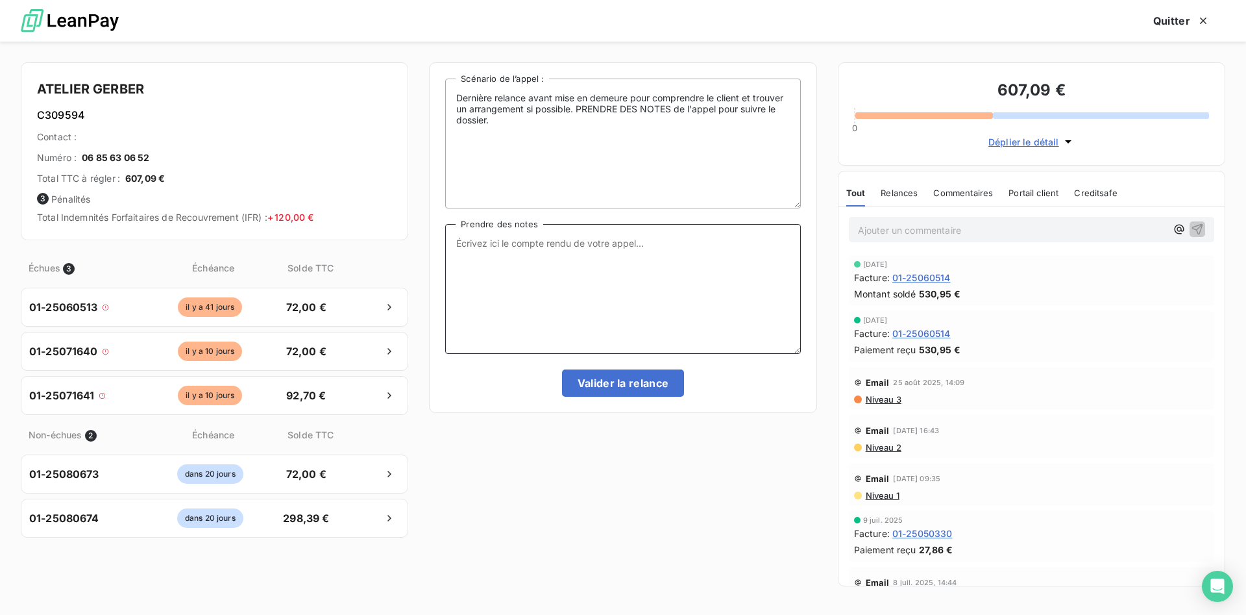
click at [554, 241] on textarea "Prendre des notes" at bounding box center [622, 289] width 355 height 130
type textarea "TEL CE JOUR. ATTENTE RETOUR DU COMMERCIAL DE [GEOGRAPHIC_DATA] B AVANT PAIEMENT"
click at [1173, 226] on icon "button" at bounding box center [1179, 229] width 13 height 13
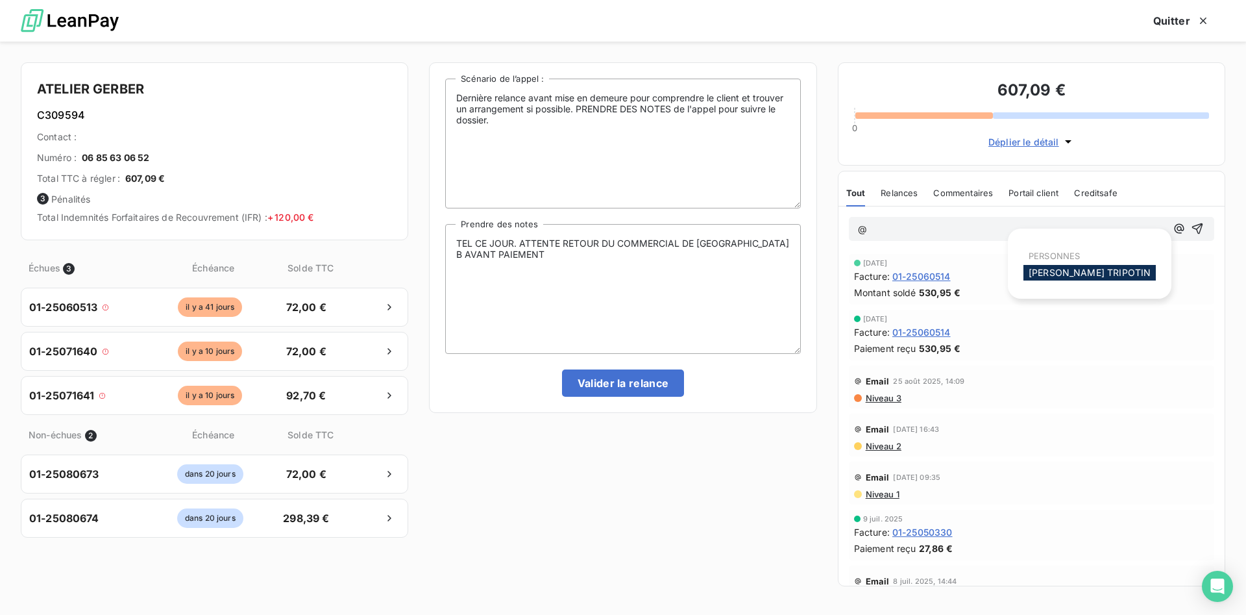
click at [997, 226] on p "@" at bounding box center [1012, 229] width 308 height 15
click at [624, 380] on button "Valider la relance" at bounding box center [623, 382] width 123 height 27
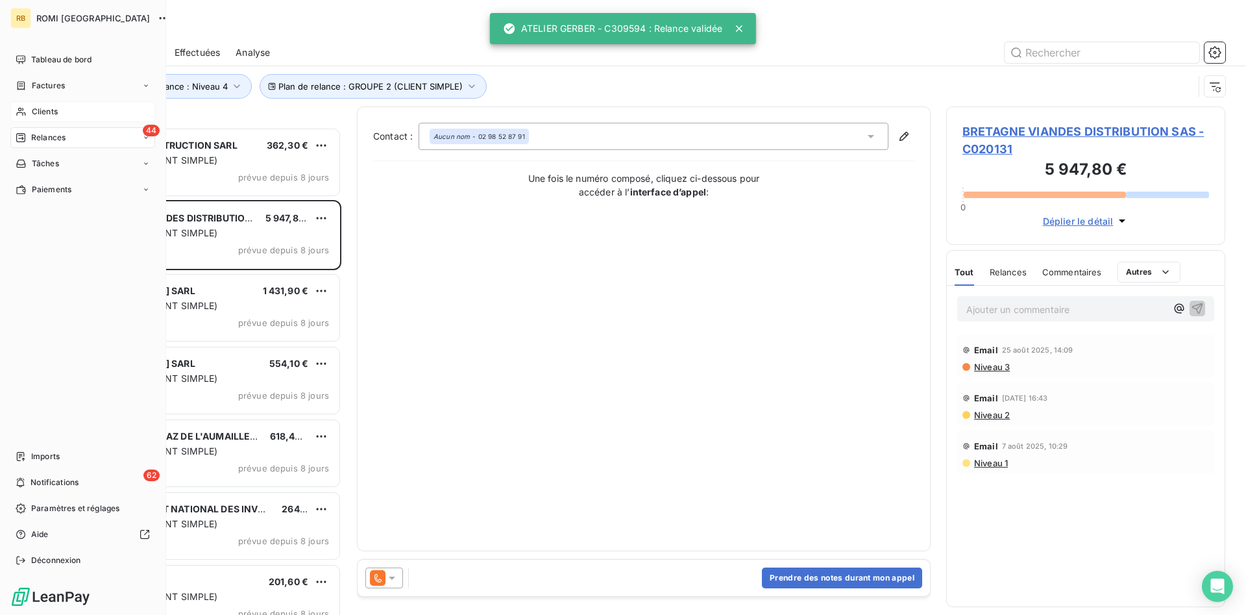
click at [49, 106] on span "Clients" at bounding box center [45, 112] width 26 height 12
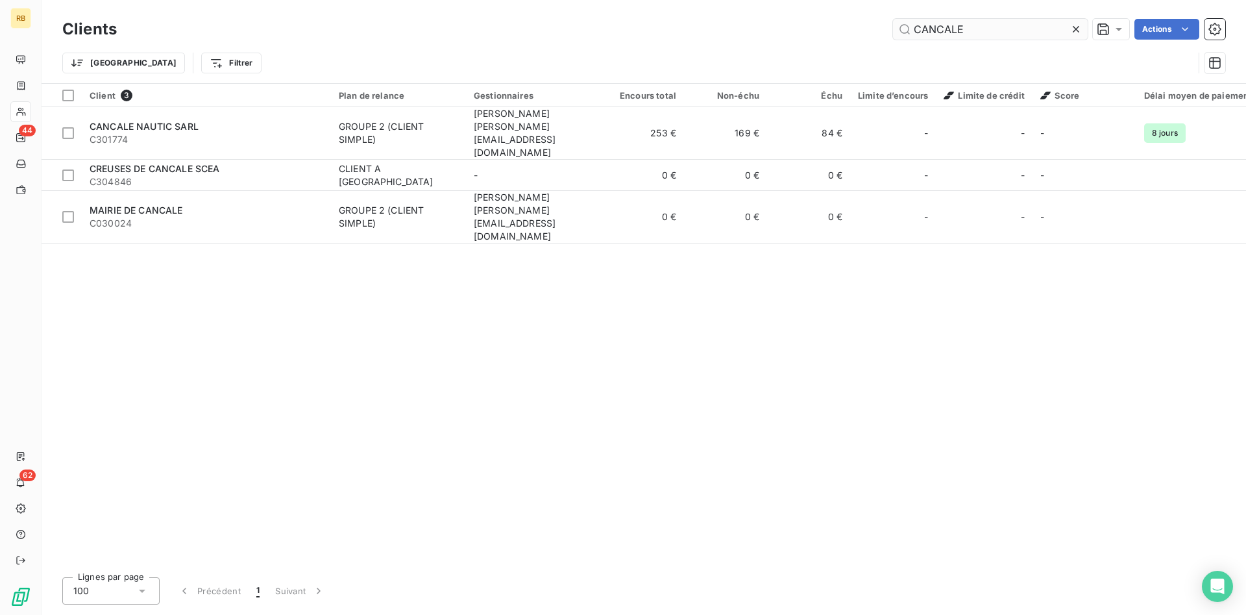
drag, startPoint x: 988, startPoint y: 33, endPoint x: 716, endPoint y: 34, distance: 271.9
click at [893, 34] on input "CANCALE" at bounding box center [990, 29] width 195 height 21
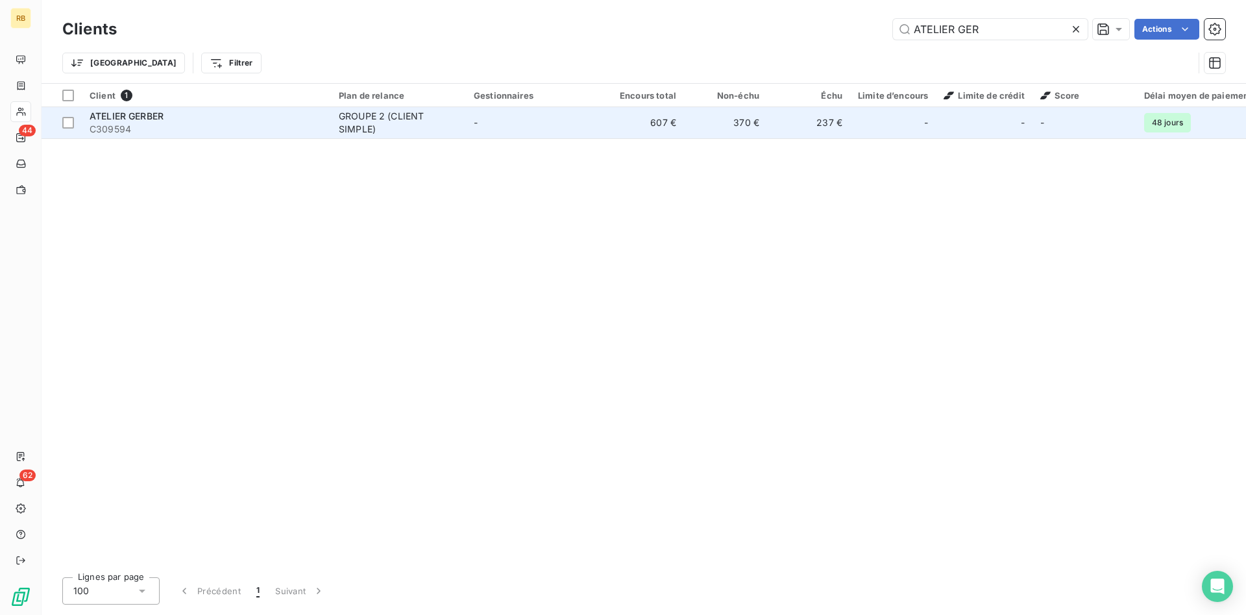
type input "ATELIER GER"
click at [369, 114] on div "GROUPE 2 (CLIENT SIMPLE)" at bounding box center [398, 123] width 119 height 26
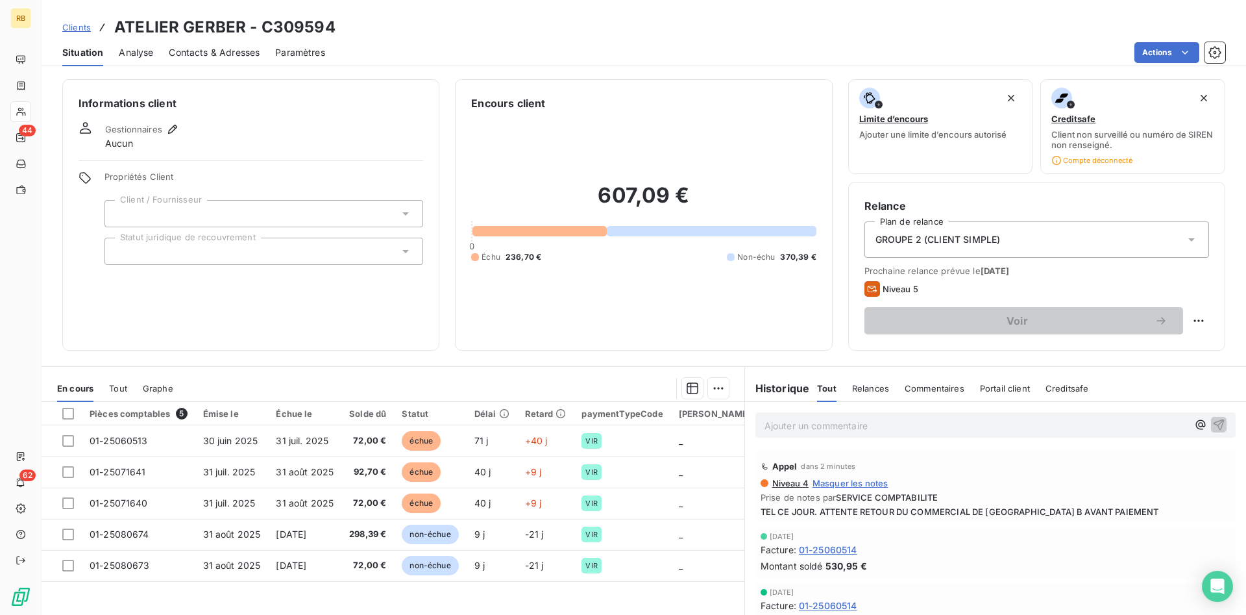
click at [404, 210] on icon at bounding box center [405, 213] width 13 height 13
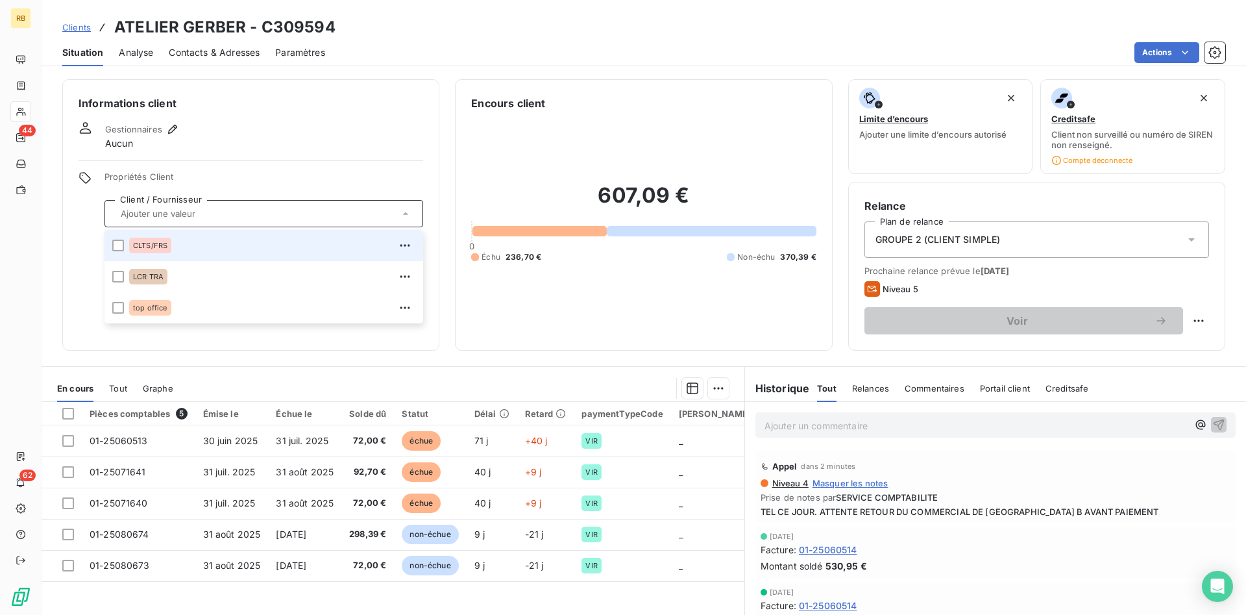
click at [255, 217] on input "text" at bounding box center [258, 214] width 284 height 12
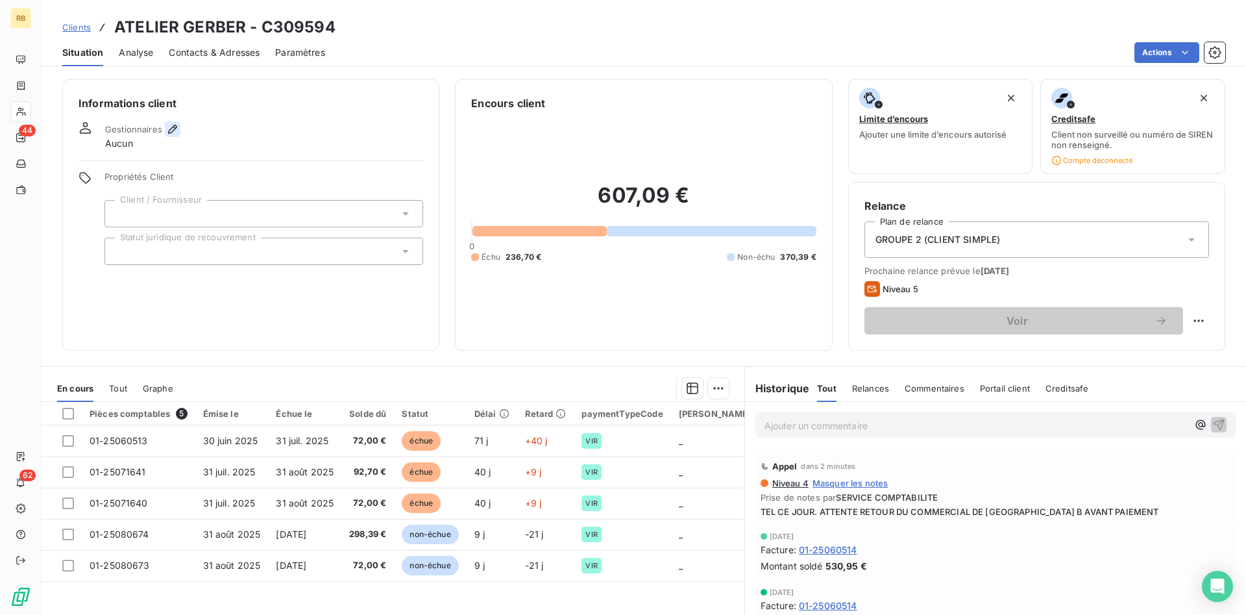
click at [167, 125] on icon "button" at bounding box center [172, 129] width 13 height 13
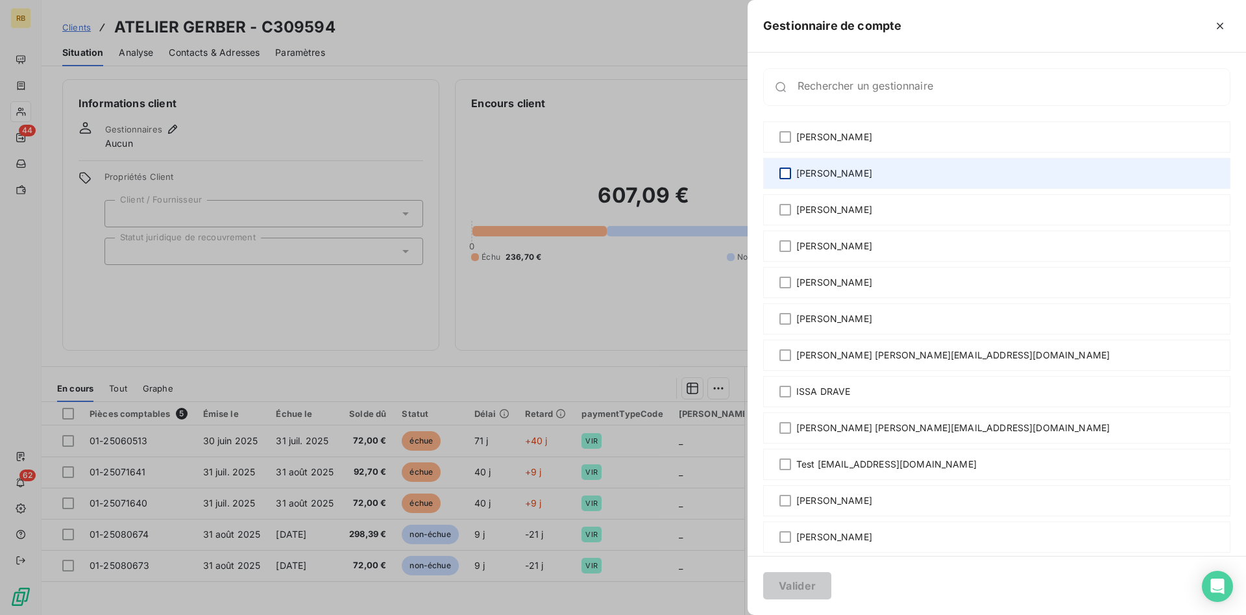
click at [789, 172] on div at bounding box center [785, 173] width 12 height 12
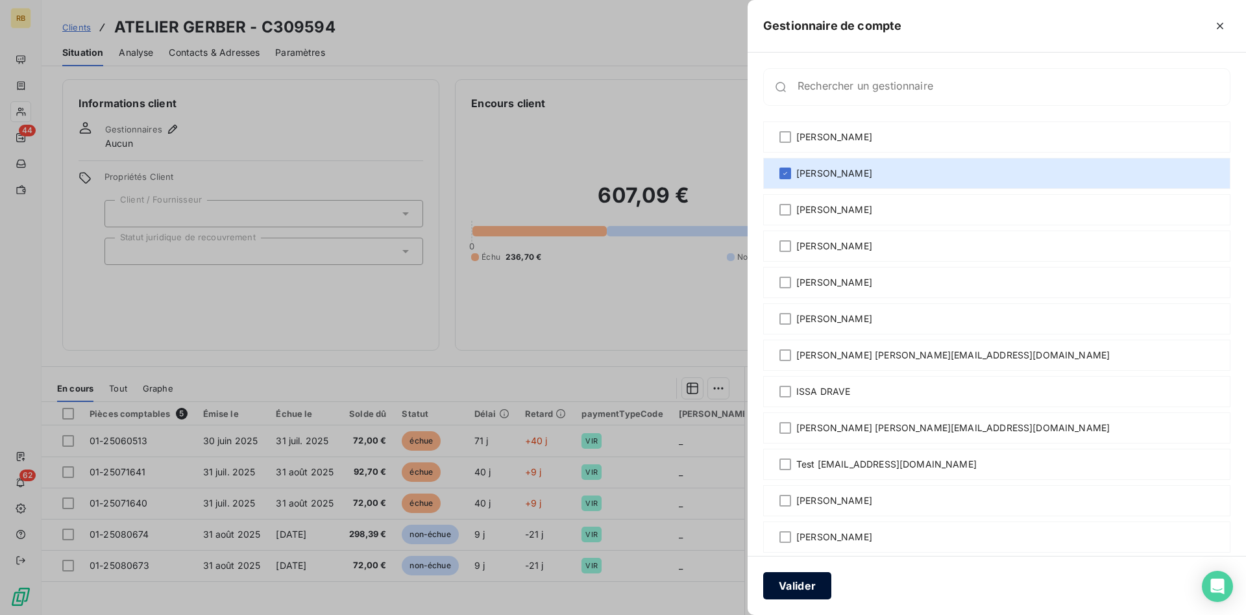
click at [804, 579] on button "Valider" at bounding box center [797, 585] width 68 height 27
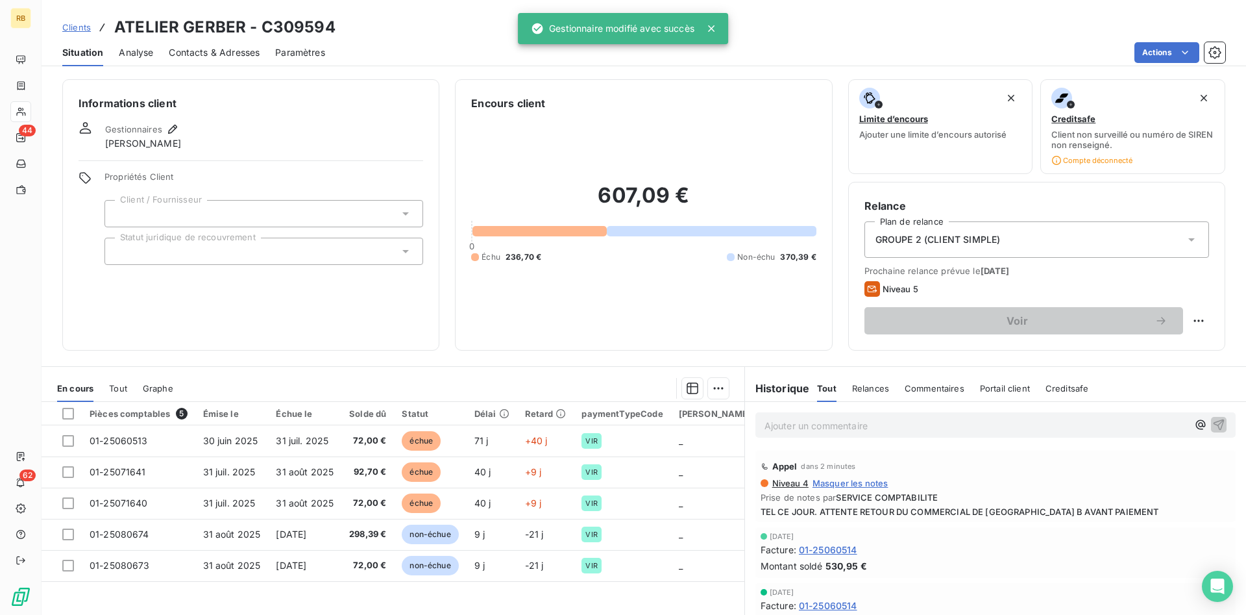
click at [879, 422] on p "Ajouter un commentaire ﻿" at bounding box center [976, 425] width 423 height 16
click at [1203, 424] on icon "button" at bounding box center [1200, 424] width 10 height 10
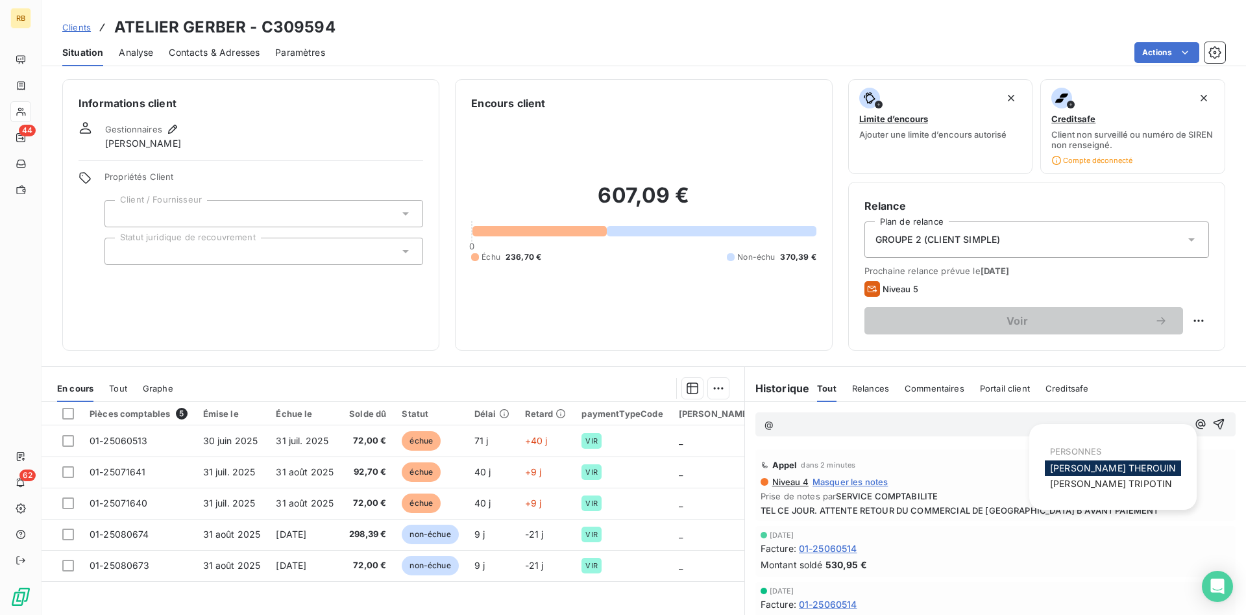
click at [1089, 469] on span "[PERSON_NAME]" at bounding box center [1113, 467] width 126 height 11
click at [924, 421] on p "﻿ @ [PERSON_NAME] ﻿ ﻿" at bounding box center [976, 425] width 423 height 16
click at [1216, 424] on icon "button" at bounding box center [1219, 424] width 11 height 11
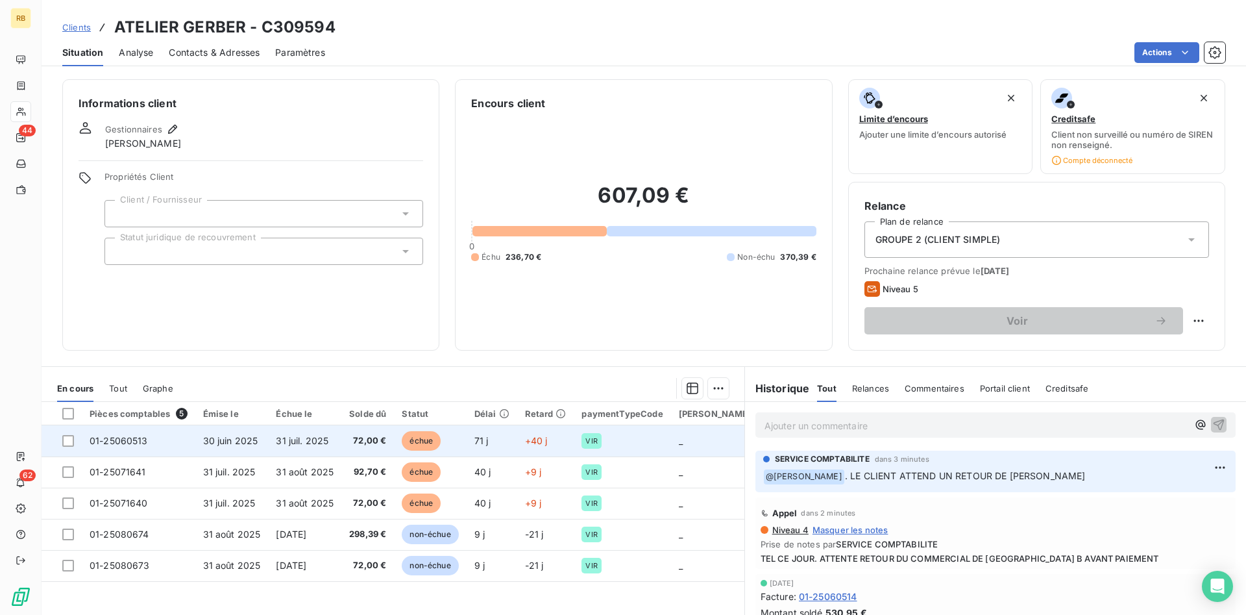
click at [313, 438] on span "31 juil. 2025" at bounding box center [302, 440] width 53 height 11
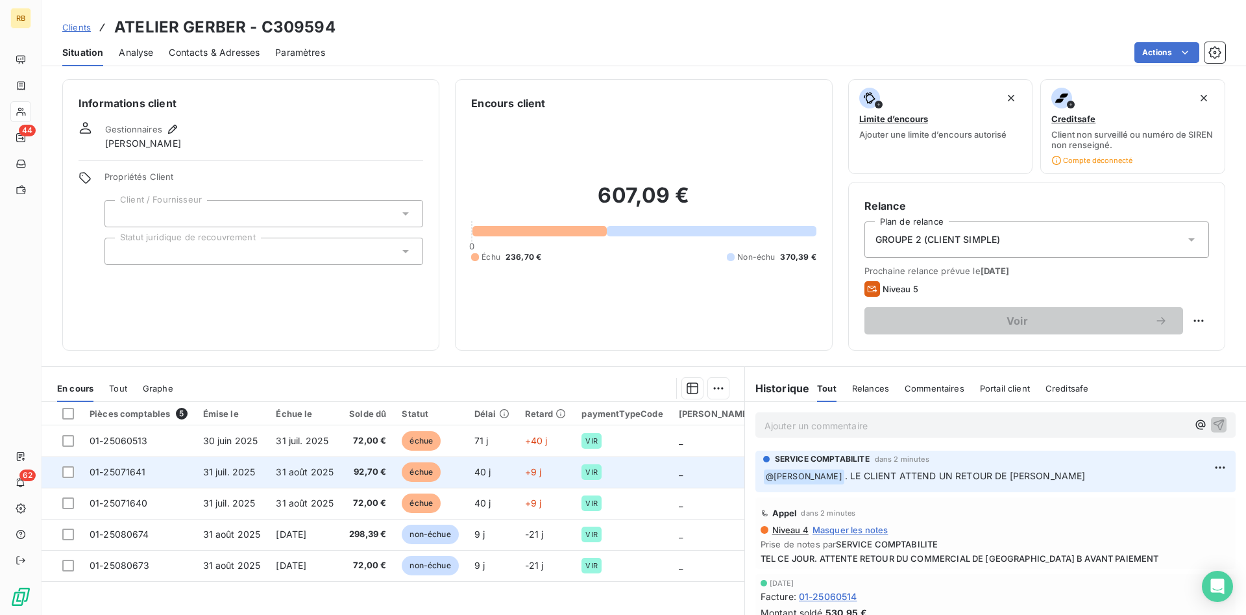
click at [399, 467] on td "échue" at bounding box center [430, 471] width 72 height 31
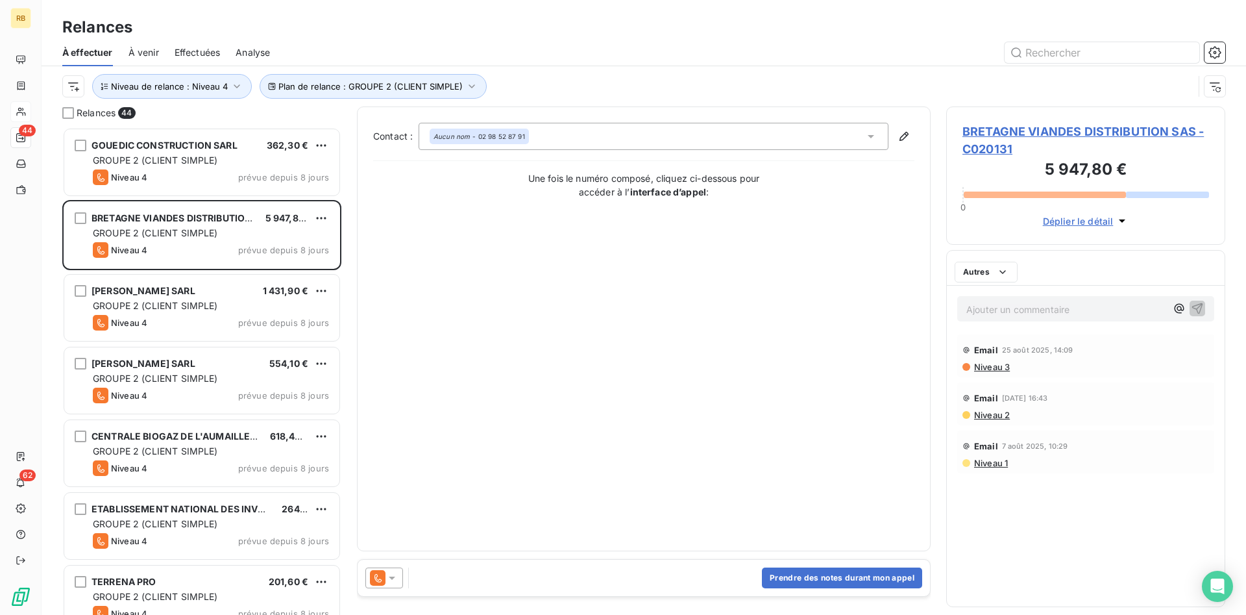
scroll to position [487, 279]
click at [792, 573] on button "Prendre des notes durant mon appel" at bounding box center [842, 577] width 160 height 21
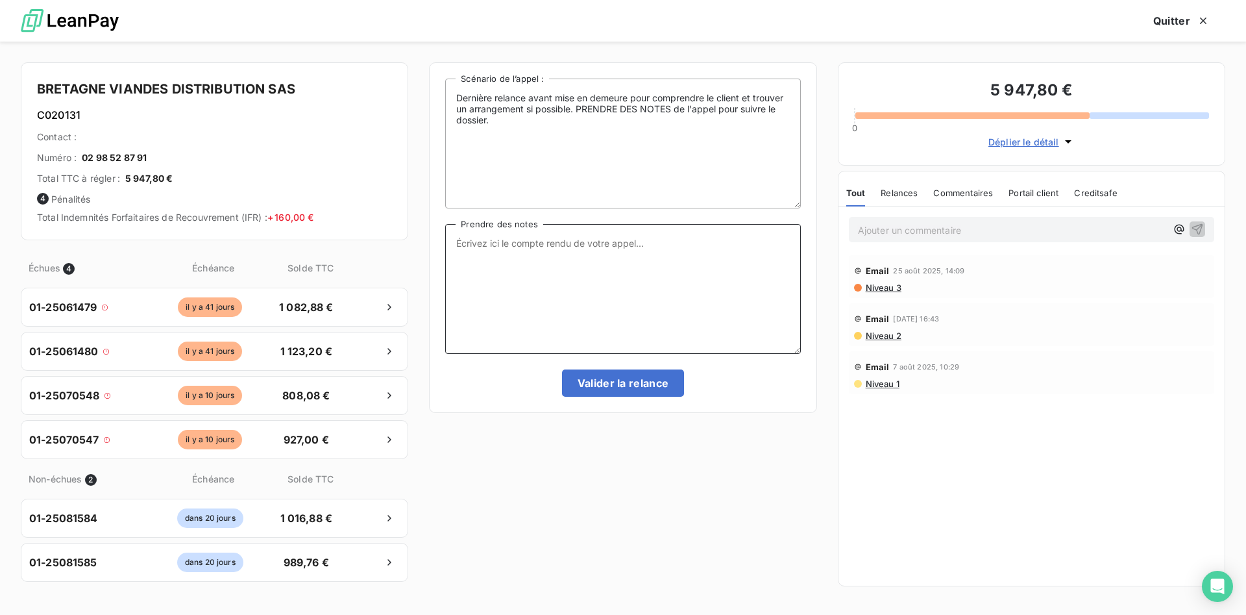
click at [521, 238] on textarea "Prendre des notes" at bounding box center [622, 289] width 355 height 130
type textarea "TEL CE JOUR. ATTENTE SON MAIL LE [DATE]"
click at [618, 378] on button "Valider la relance" at bounding box center [623, 382] width 123 height 27
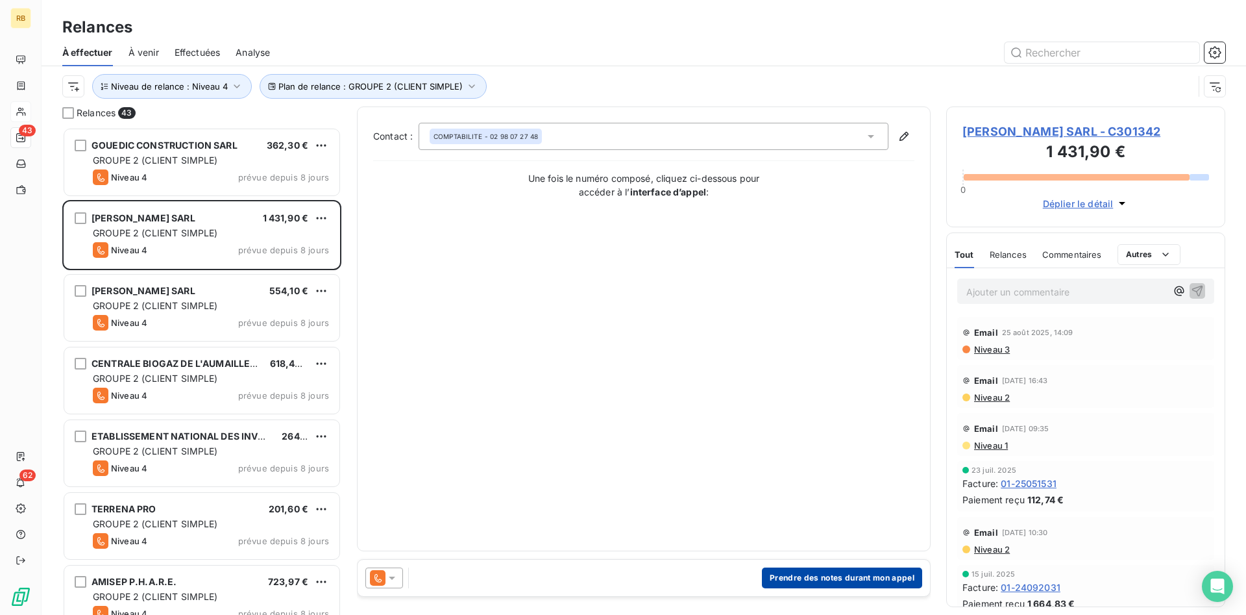
click at [847, 581] on button "Prendre des notes durant mon appel" at bounding box center [842, 577] width 160 height 21
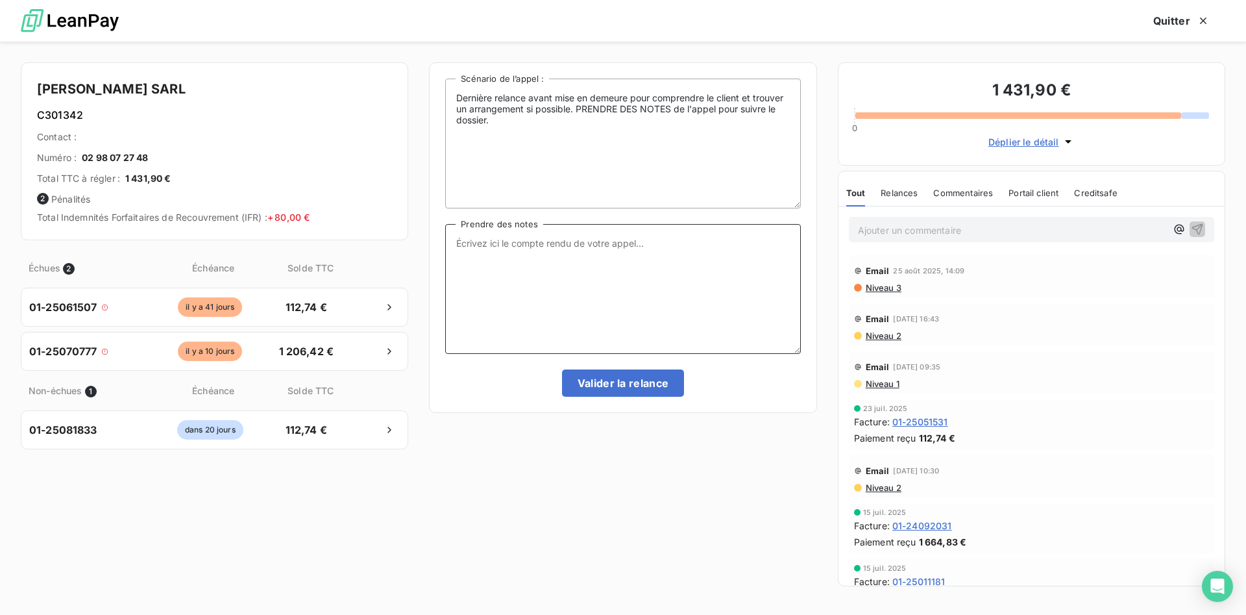
click at [487, 257] on textarea "Prendre des notes" at bounding box center [622, 289] width 355 height 130
click at [554, 239] on textarea "TEL CE JOUR." at bounding box center [622, 289] width 355 height 130
type textarea "TEL CE JOUR. PAIEMENT EN FIN DE SEMAINE SINON RECOMMANDE. [PERSON_NAME]"
click at [669, 385] on button "Valider la relance" at bounding box center [623, 382] width 123 height 27
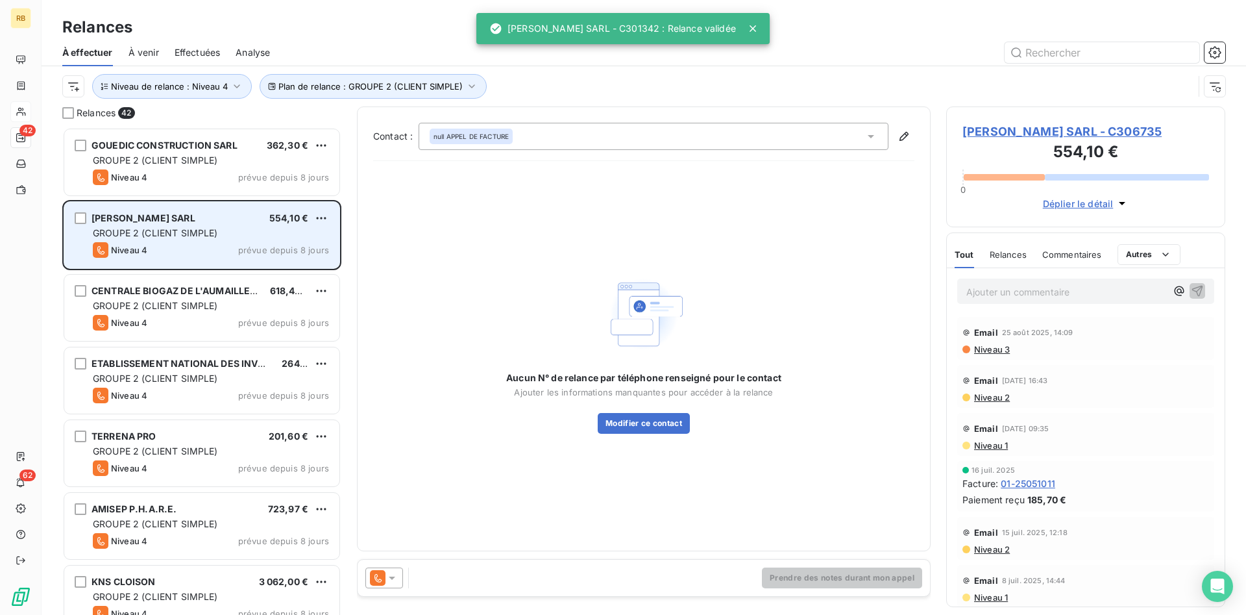
click at [261, 239] on div "[PERSON_NAME] SARL 554,10 € GROUPE 2 (CLIENT SIMPLE) Niveau 4 prévue depuis 8 j…" at bounding box center [201, 235] width 275 height 66
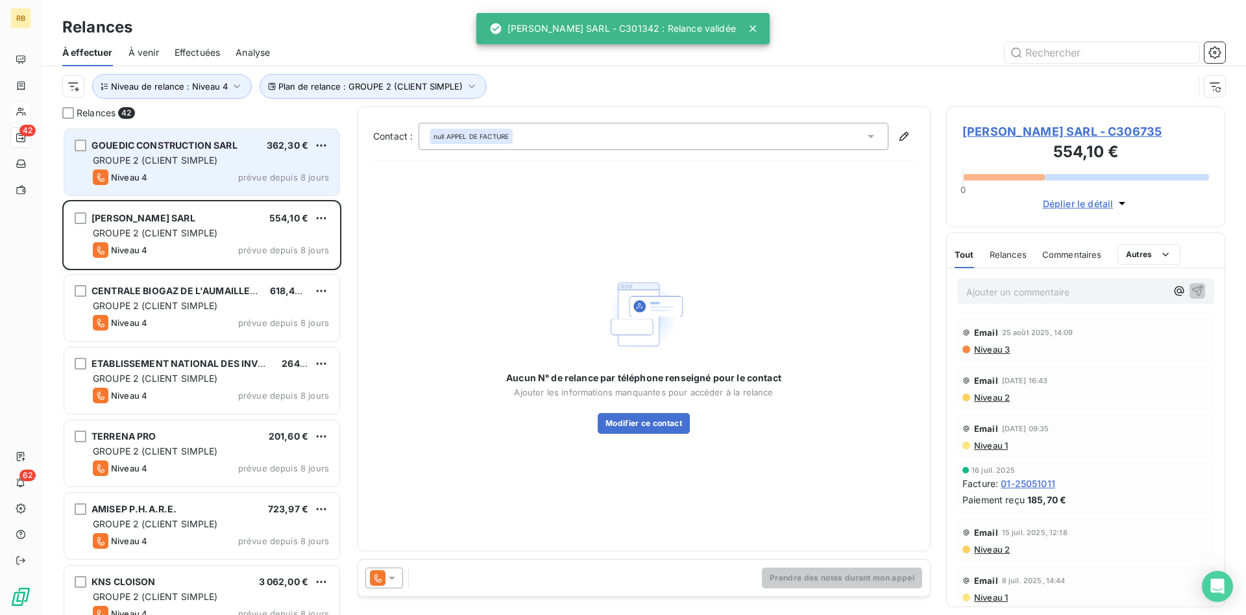
click at [230, 157] on div "GROUPE 2 (CLIENT SIMPLE)" at bounding box center [211, 160] width 236 height 13
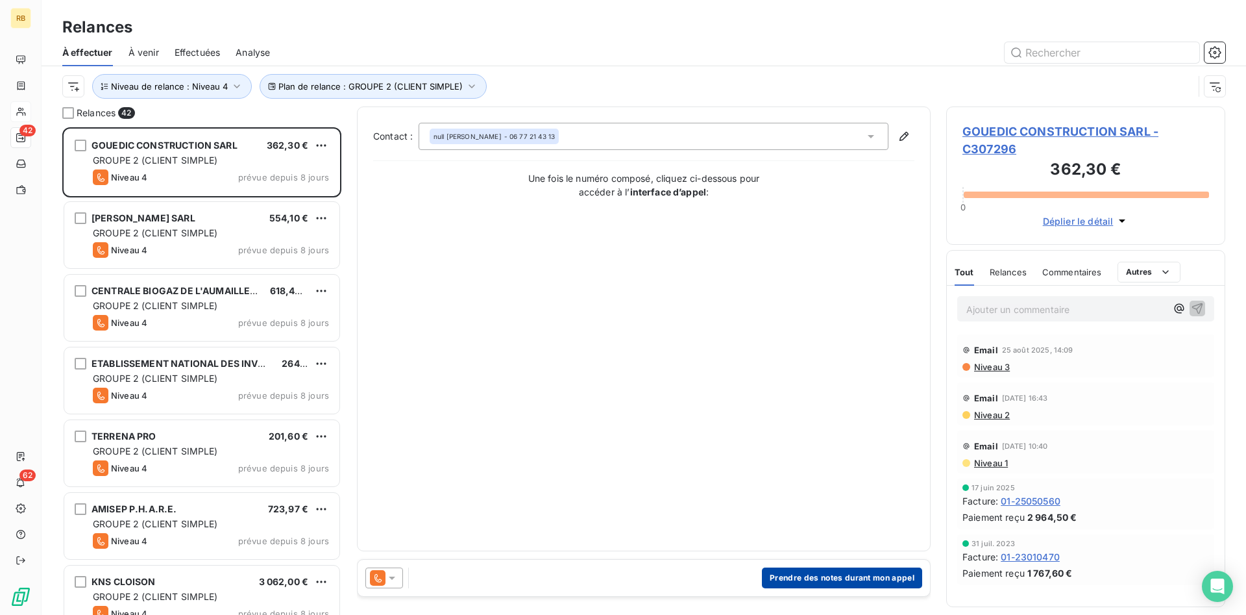
click at [824, 577] on button "Prendre des notes durant mon appel" at bounding box center [842, 577] width 160 height 21
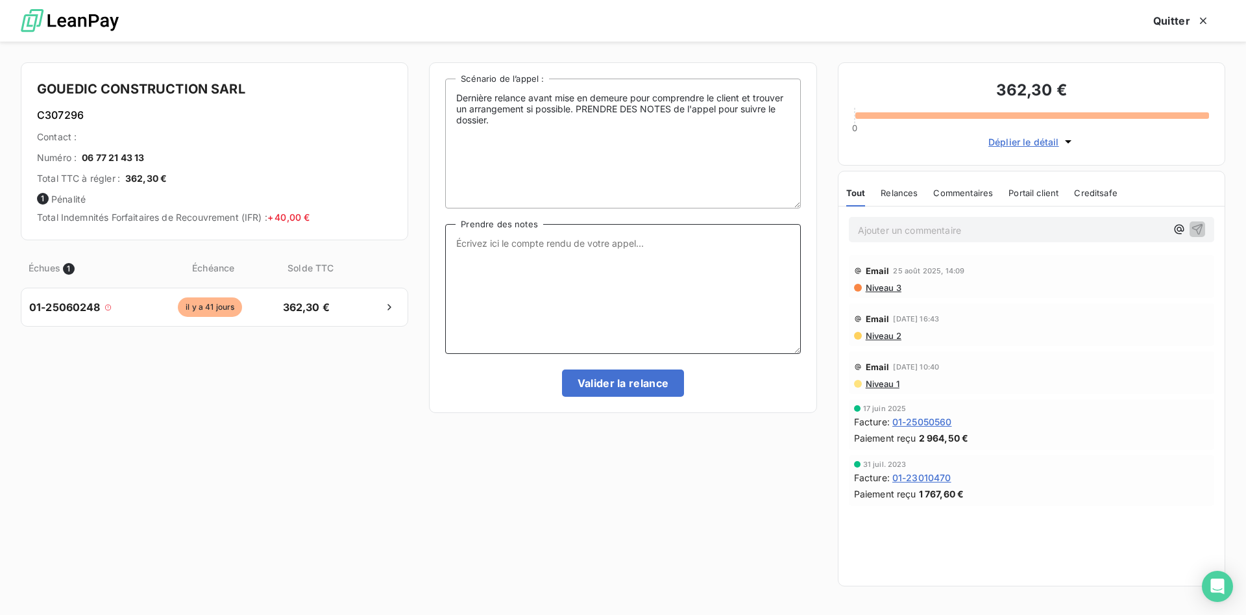
click at [501, 247] on textarea "Prendre des notes" at bounding box center [622, 289] width 355 height 130
click at [558, 249] on textarea "TEL CE JOUR." at bounding box center [622, 289] width 355 height 130
click at [524, 236] on textarea "TEL CE JOUR." at bounding box center [622, 289] width 355 height 130
type textarea "TEL CE JOUR. TRANSMIS RIB . RGLT VIR DANS 72 H. [PERSON_NAME]"
click at [631, 385] on button "Valider la relance" at bounding box center [623, 382] width 123 height 27
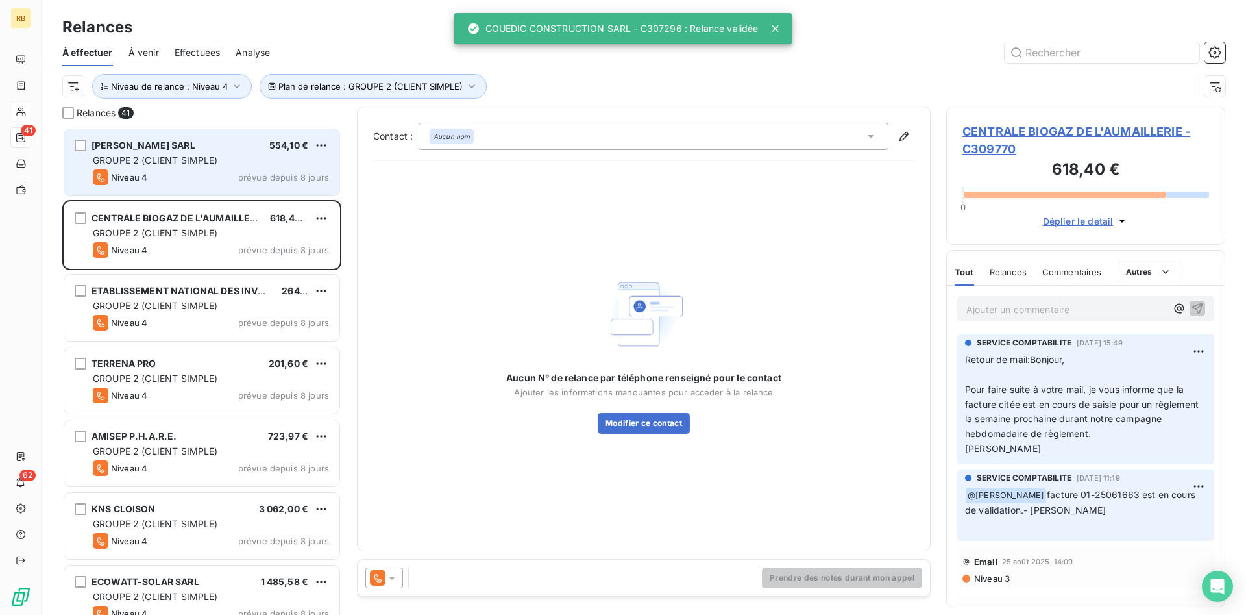
click at [188, 156] on span "GROUPE 2 (CLIENT SIMPLE)" at bounding box center [155, 159] width 125 height 11
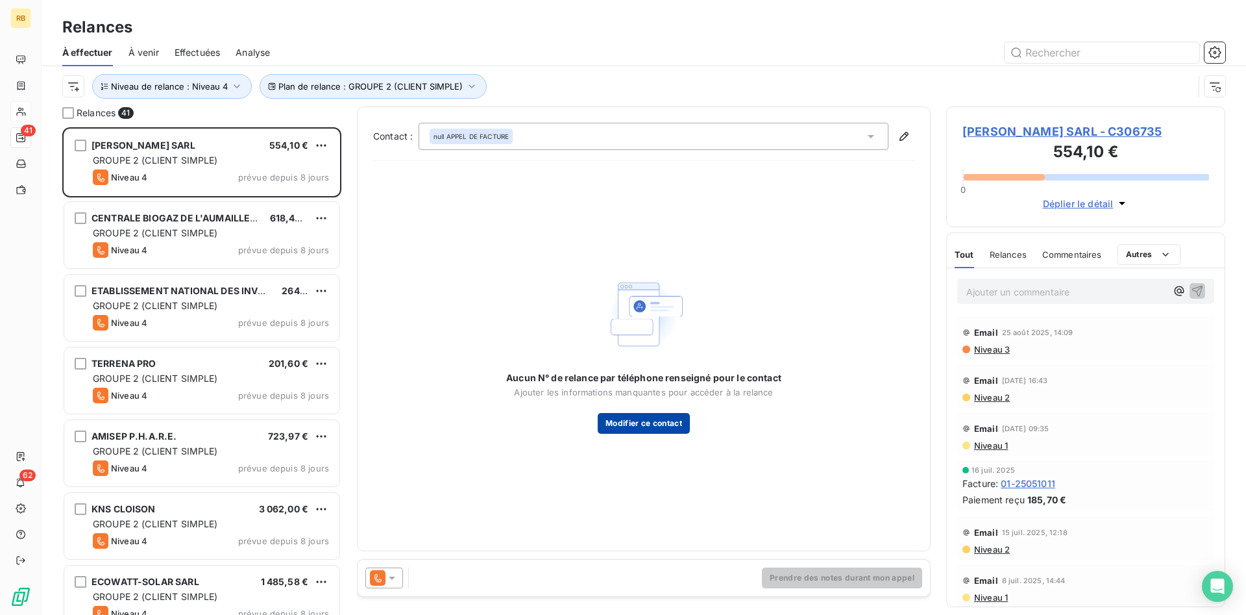
click at [658, 424] on button "Modifier ce contact" at bounding box center [644, 423] width 92 height 21
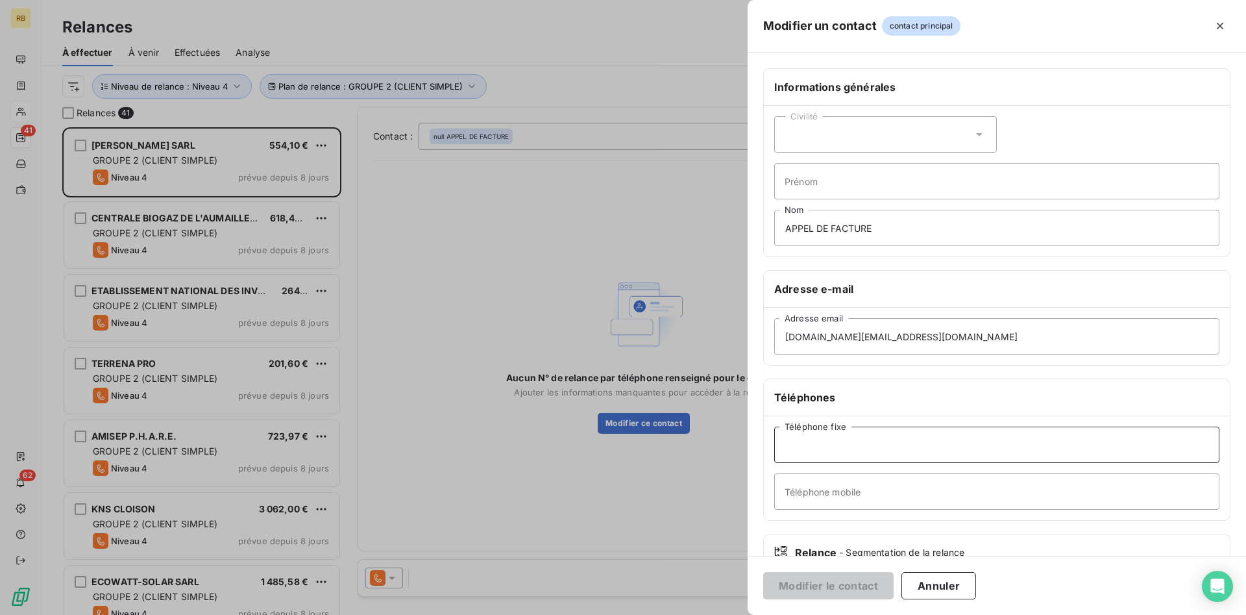
click at [839, 450] on input "Téléphone fixe" at bounding box center [996, 444] width 445 height 36
paste input "[PHONE_NUMBER]"
type input "[PHONE_NUMBER]"
click at [829, 591] on button "Modifier le contact" at bounding box center [828, 585] width 130 height 27
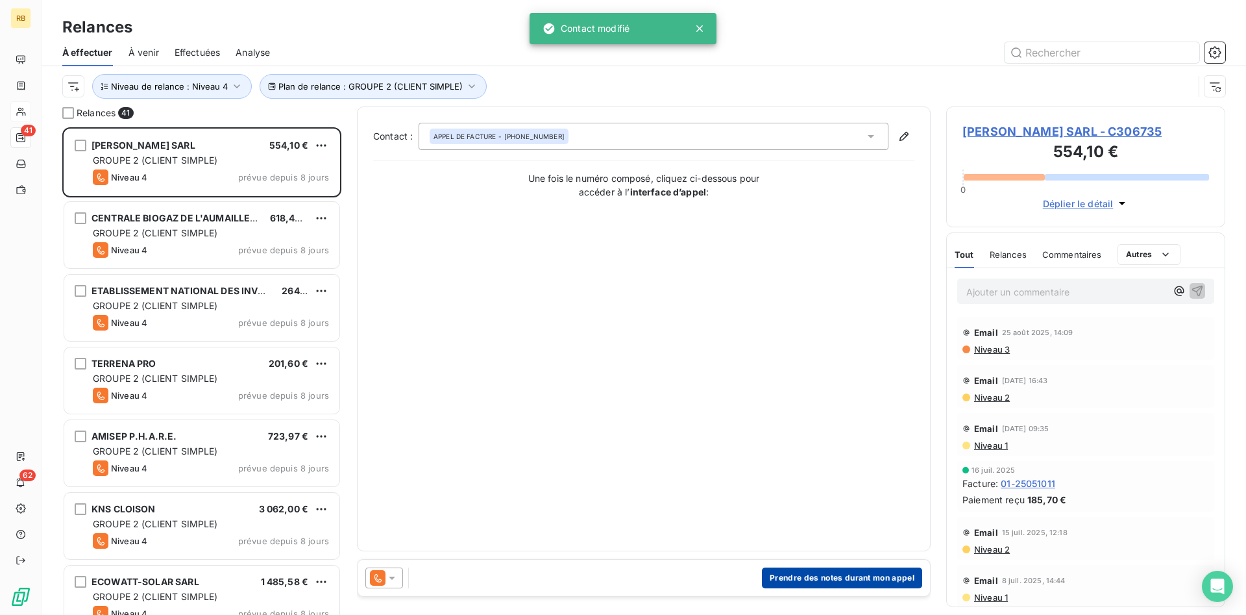
click at [863, 580] on button "Prendre des notes durant mon appel" at bounding box center [842, 577] width 160 height 21
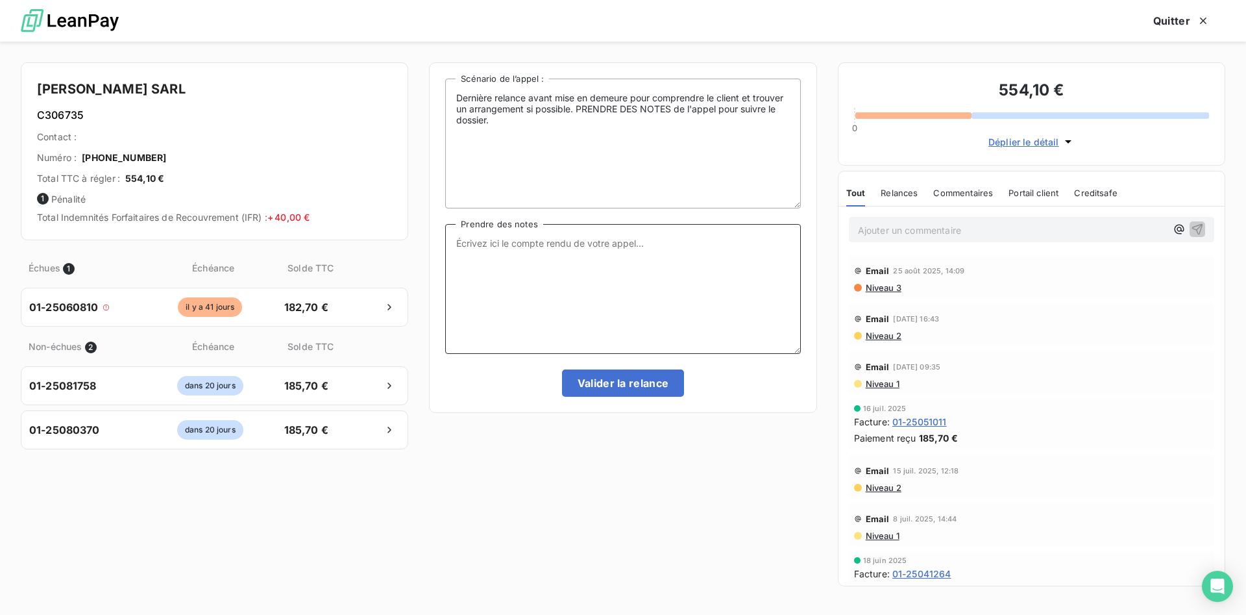
click at [509, 242] on textarea "Prendre des notes" at bounding box center [622, 289] width 355 height 130
type textarea "t"
type textarea "TEL CE JOUR VIR FIN DE SEMAINE"
click at [672, 384] on button "Valider la relance" at bounding box center [623, 382] width 123 height 27
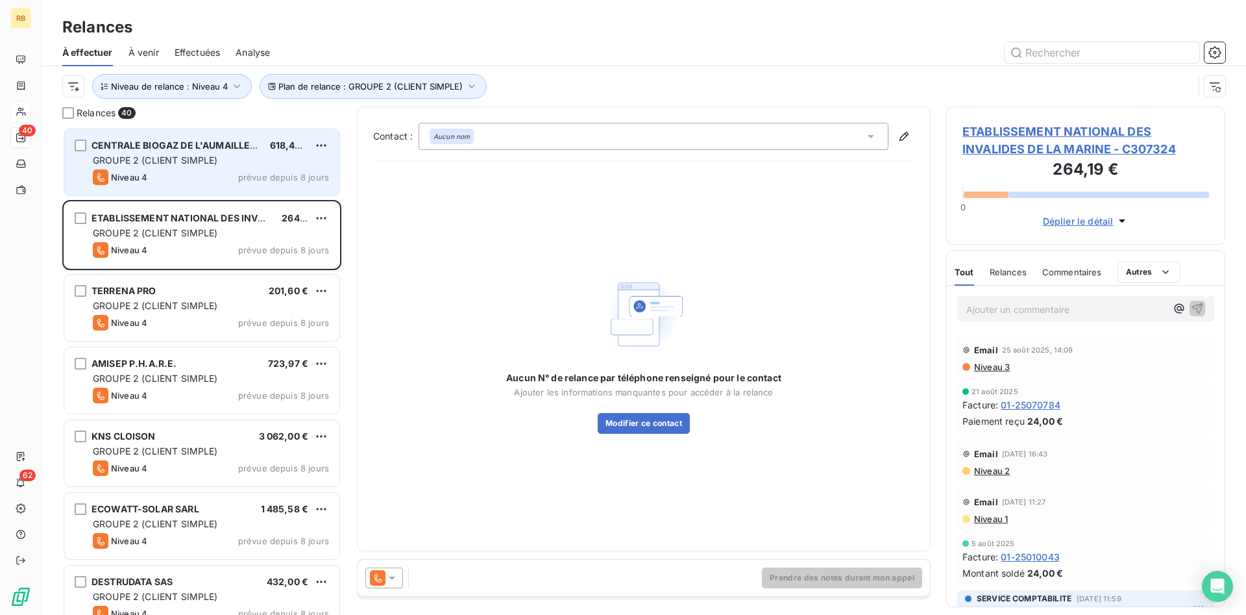
click at [170, 160] on span "GROUPE 2 (CLIENT SIMPLE)" at bounding box center [155, 159] width 125 height 11
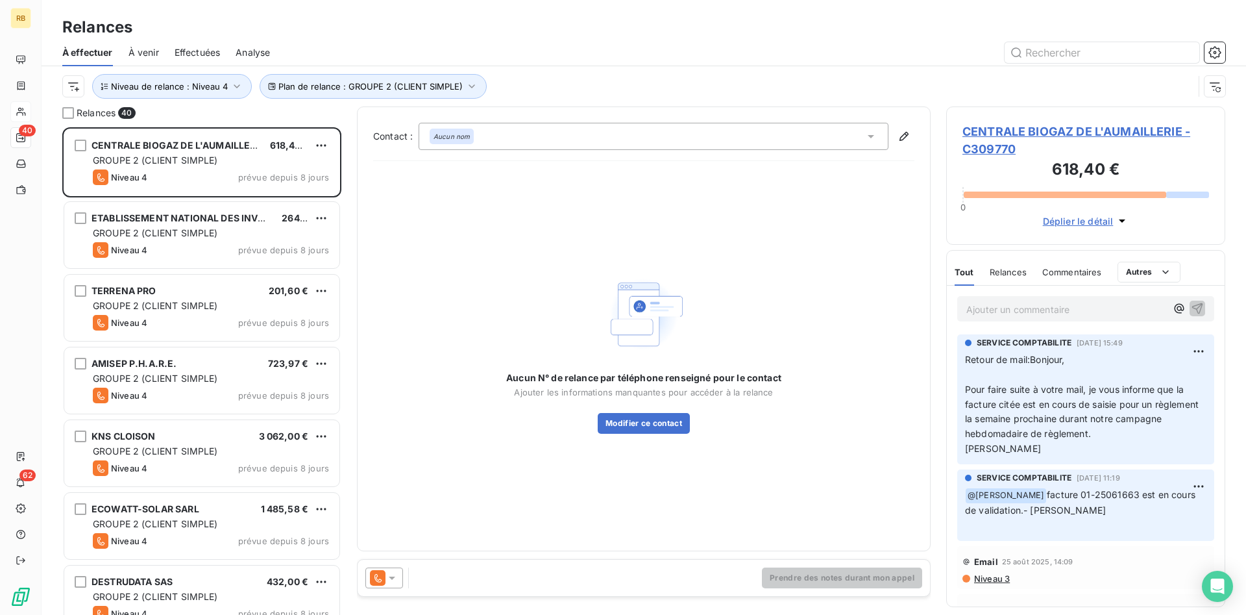
click at [1053, 129] on span "CENTRALE BIOGAZ DE L'AUMAILLERIE - C309770" at bounding box center [1085, 140] width 247 height 35
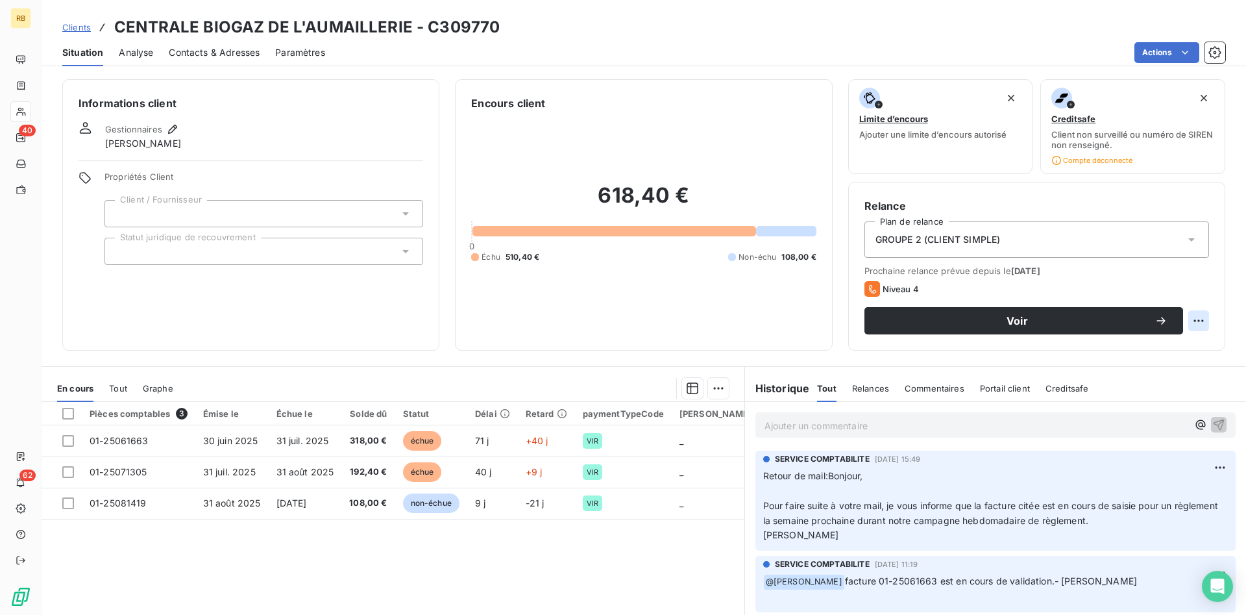
click at [1198, 321] on html "RB 40 62 Clients CENTRALE BIOGAZ DE L'AUMAILLERIE - C309770 Situation Analyse C…" at bounding box center [623, 307] width 1246 height 615
click at [1184, 353] on div "Replanifier cette action" at bounding box center [1145, 349] width 116 height 21
select select "8"
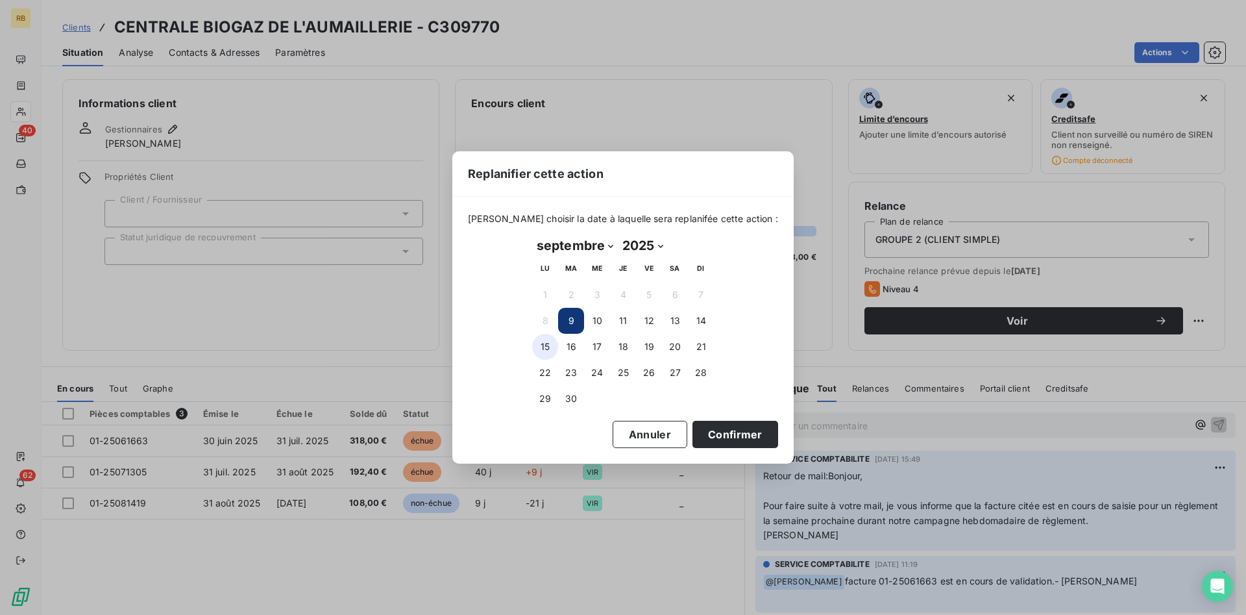
click at [544, 344] on button "15" at bounding box center [545, 347] width 26 height 26
click at [724, 432] on button "Confirmer" at bounding box center [735, 434] width 86 height 27
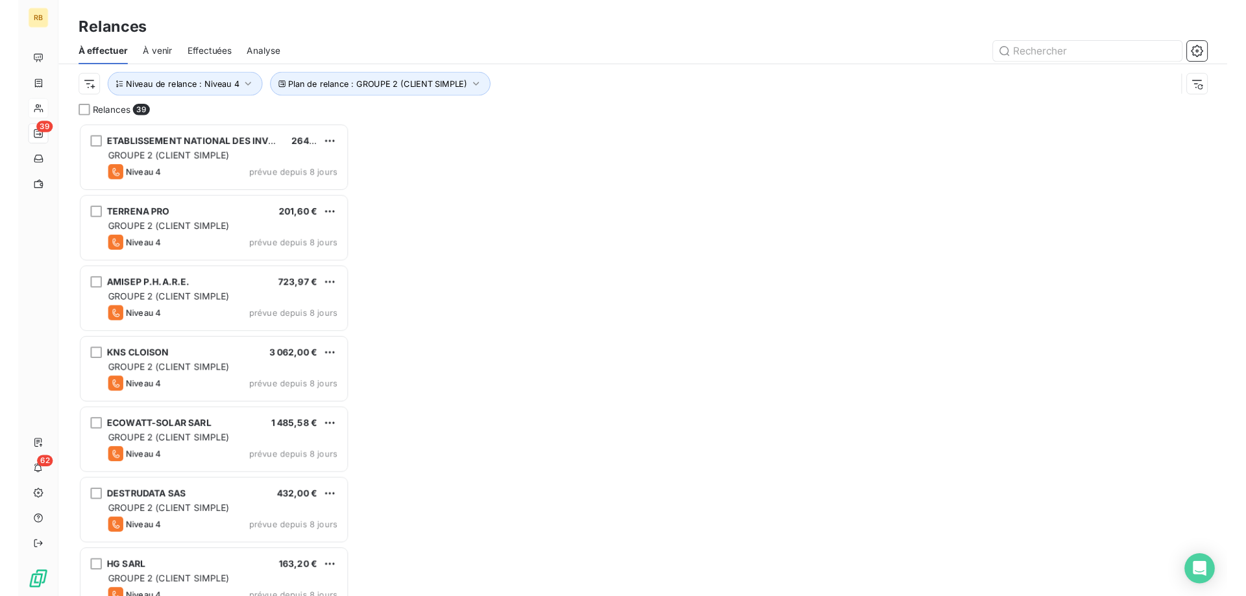
scroll to position [487, 279]
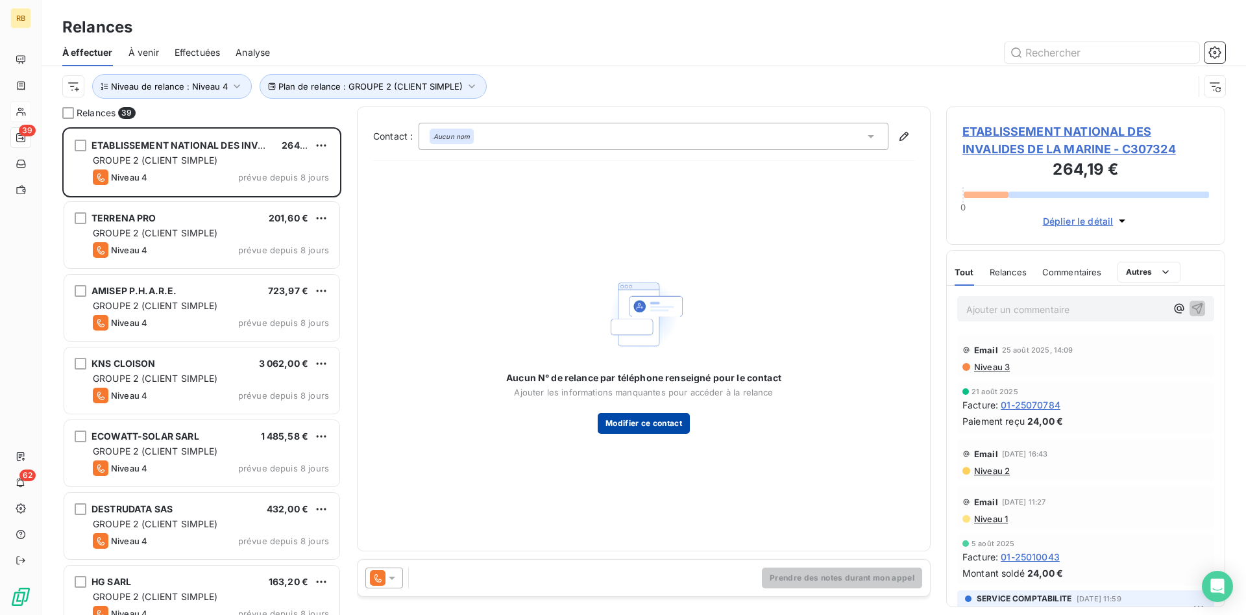
click at [659, 422] on button "Modifier ce contact" at bounding box center [644, 423] width 92 height 21
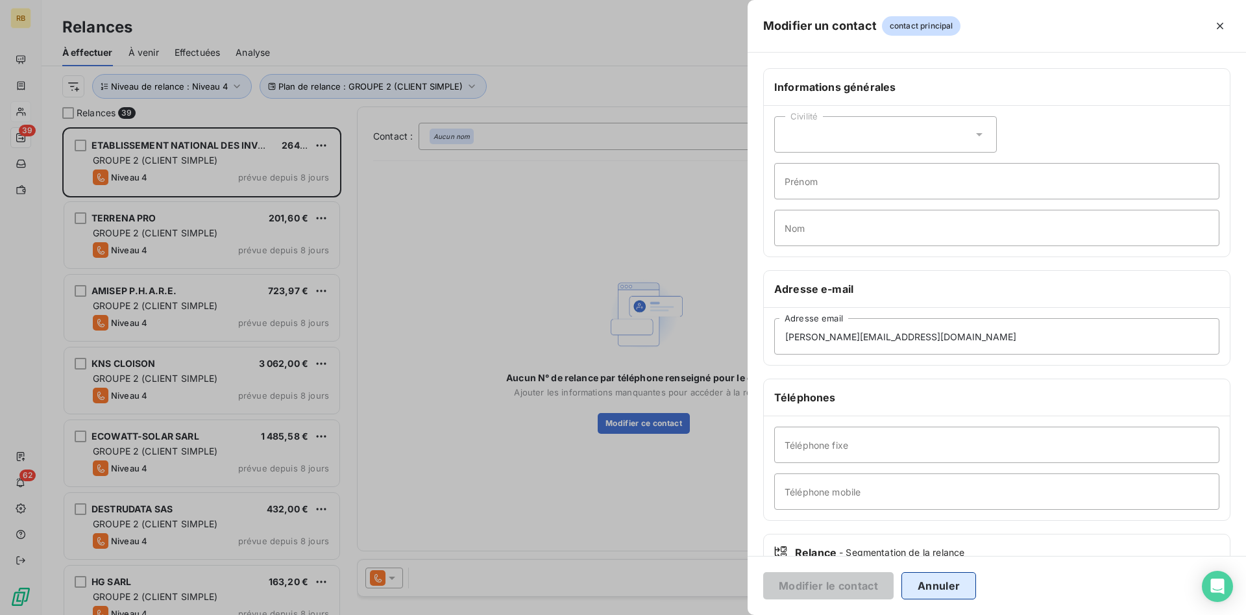
click at [949, 584] on button "Annuler" at bounding box center [938, 585] width 75 height 27
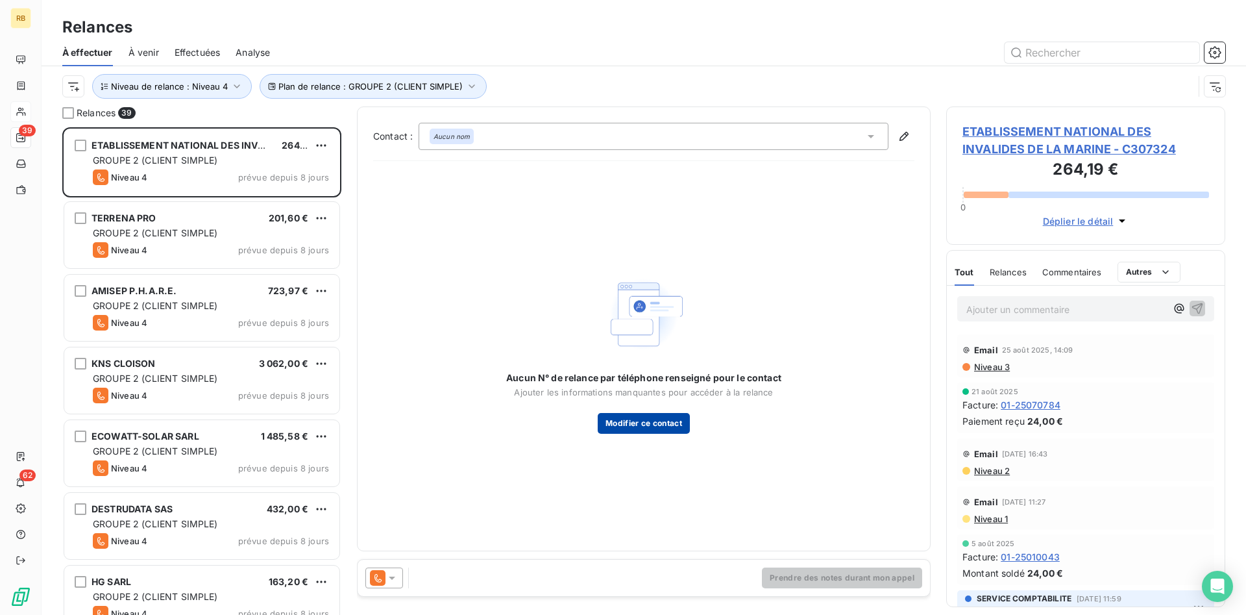
click at [639, 419] on button "Modifier ce contact" at bounding box center [644, 423] width 92 height 21
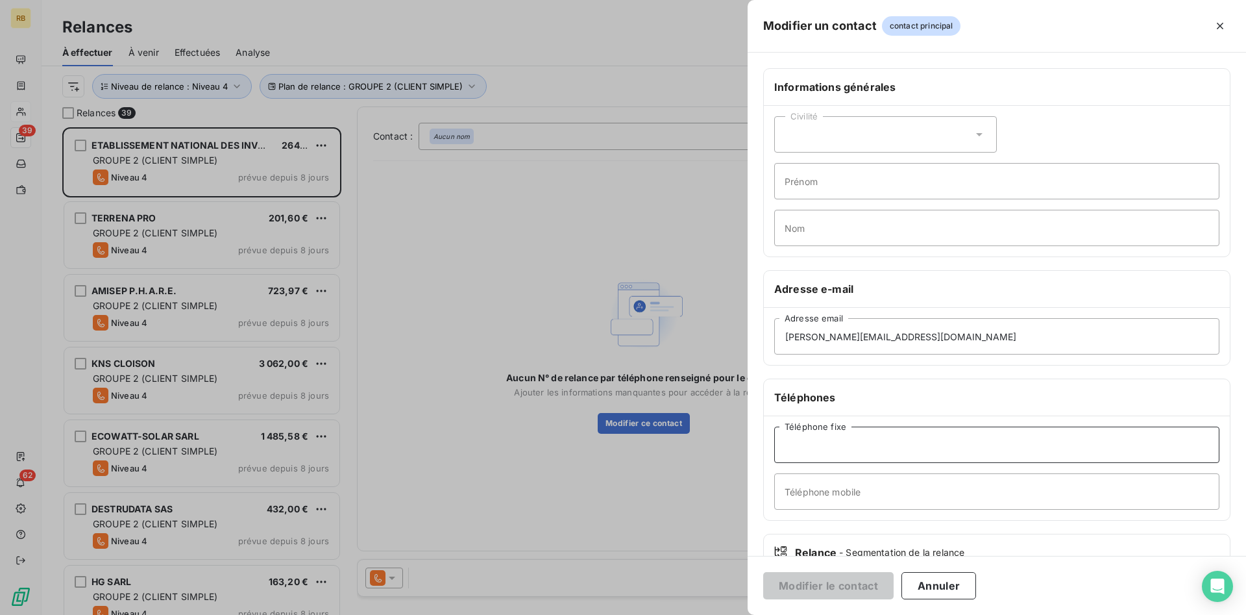
click at [925, 448] on input "Téléphone fixe" at bounding box center [996, 444] width 445 height 36
type input "CHORUS"
click at [826, 589] on button "Modifier le contact" at bounding box center [828, 585] width 130 height 27
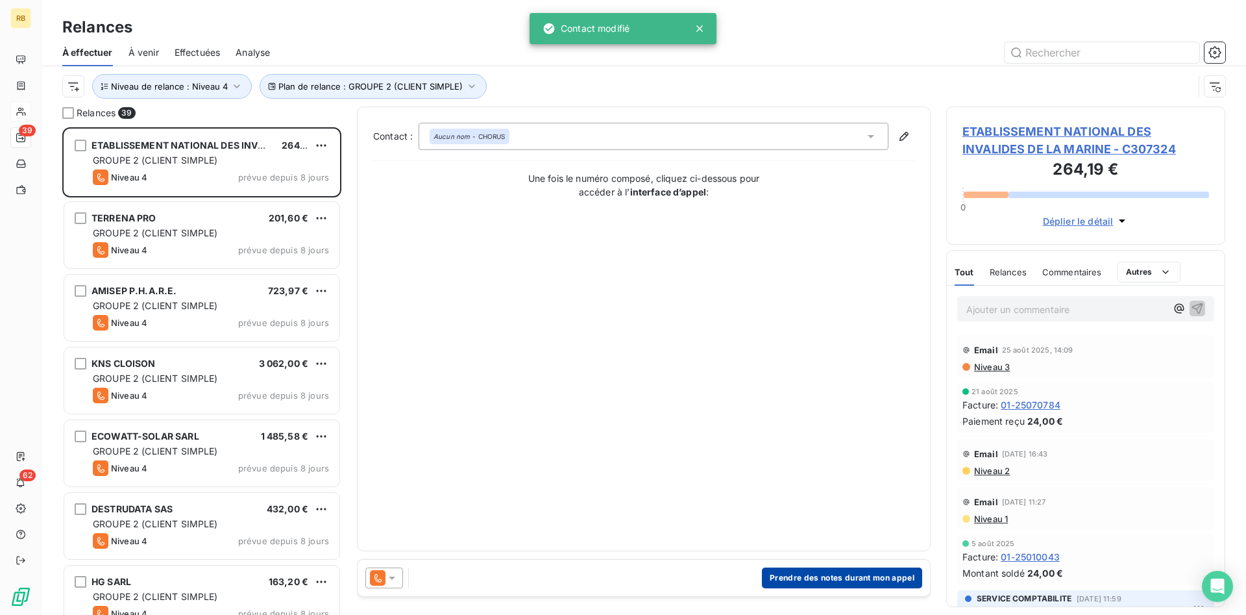
click at [884, 576] on button "Prendre des notes durant mon appel" at bounding box center [842, 577] width 160 height 21
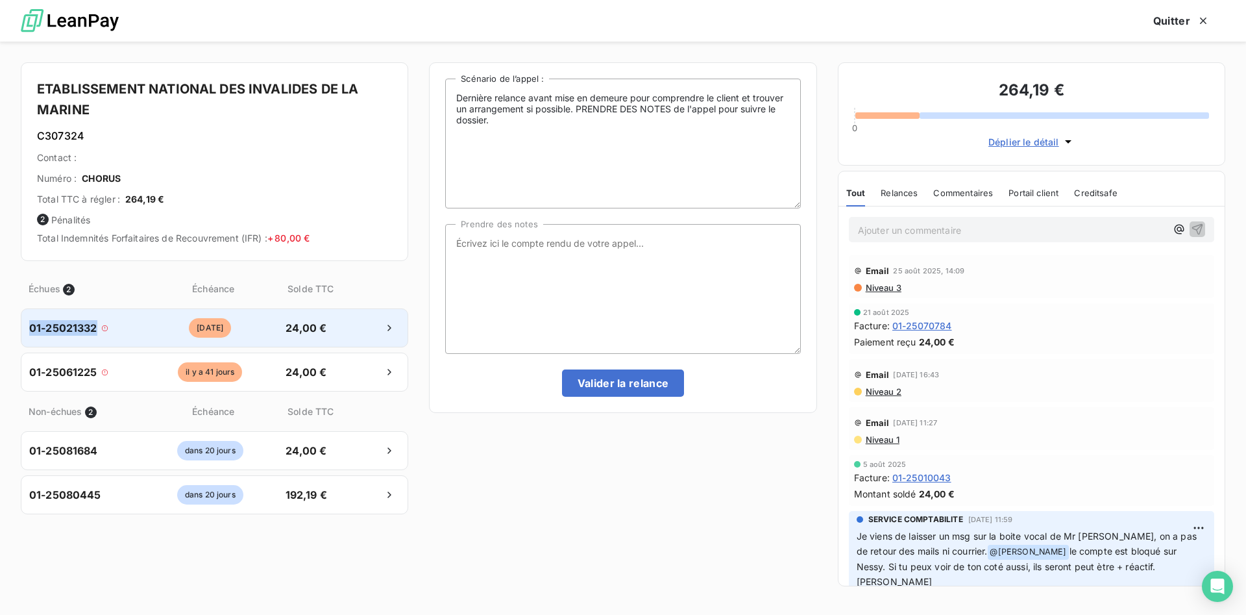
drag, startPoint x: 94, startPoint y: 328, endPoint x: 32, endPoint y: 331, distance: 61.7
click at [32, 331] on span "01-25021332" at bounding box center [63, 328] width 68 height 16
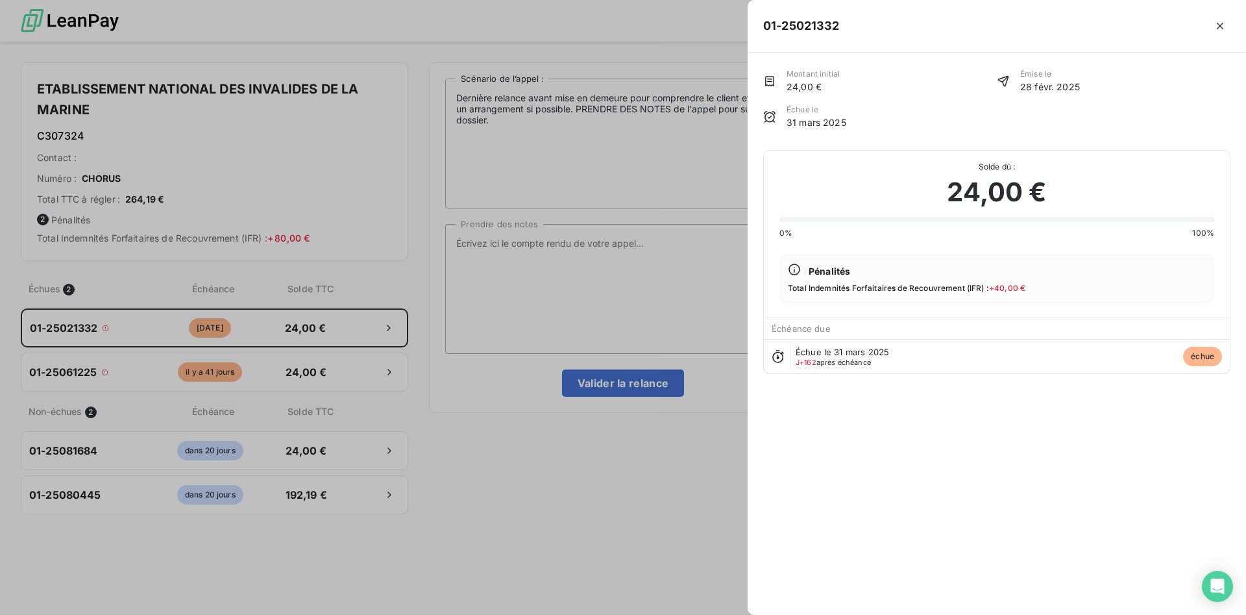
copy span "01-25021332"
click at [864, 168] on span "Solde dû :" at bounding box center [996, 167] width 435 height 12
click at [694, 147] on div at bounding box center [623, 307] width 1246 height 615
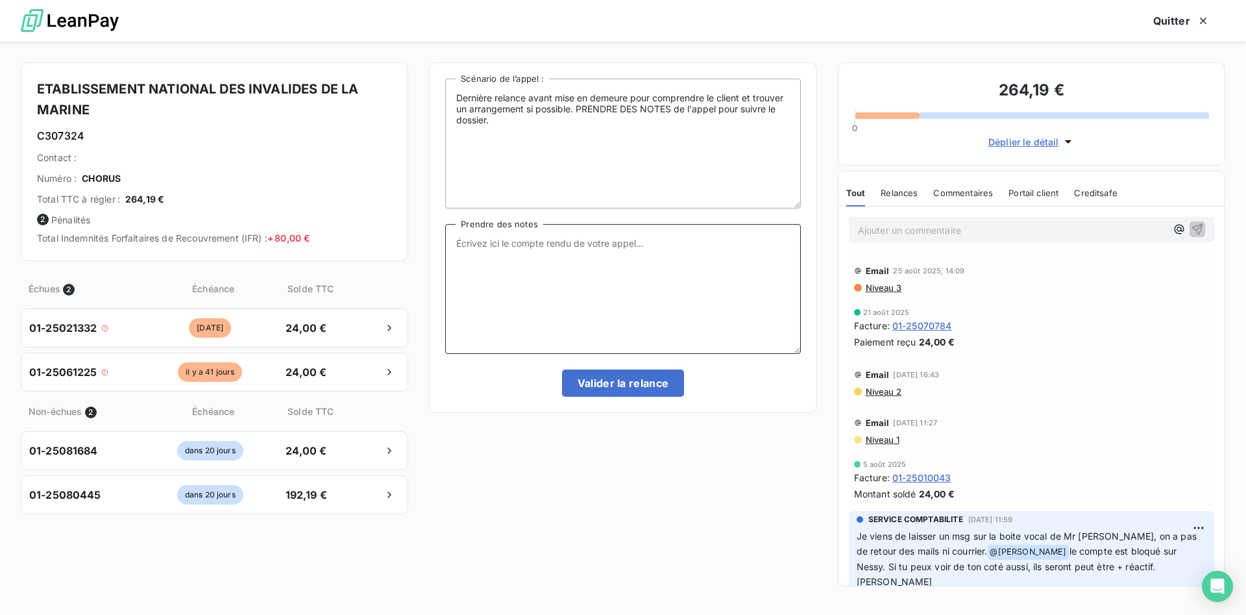
click at [650, 244] on textarea "Prendre des notes" at bounding box center [622, 289] width 355 height 130
click at [625, 140] on textarea "Dernière relance avant mise en demeure pour comprendre le client et trouver un …" at bounding box center [622, 144] width 355 height 130
click at [541, 254] on textarea "Prendre des notes" at bounding box center [622, 289] width 355 height 130
click at [606, 247] on textarea "Prendre des notes" at bounding box center [622, 289] width 355 height 130
click at [481, 246] on textarea "JUIN MISE EN PAIEMENT SOUS CHORUS." at bounding box center [622, 289] width 355 height 130
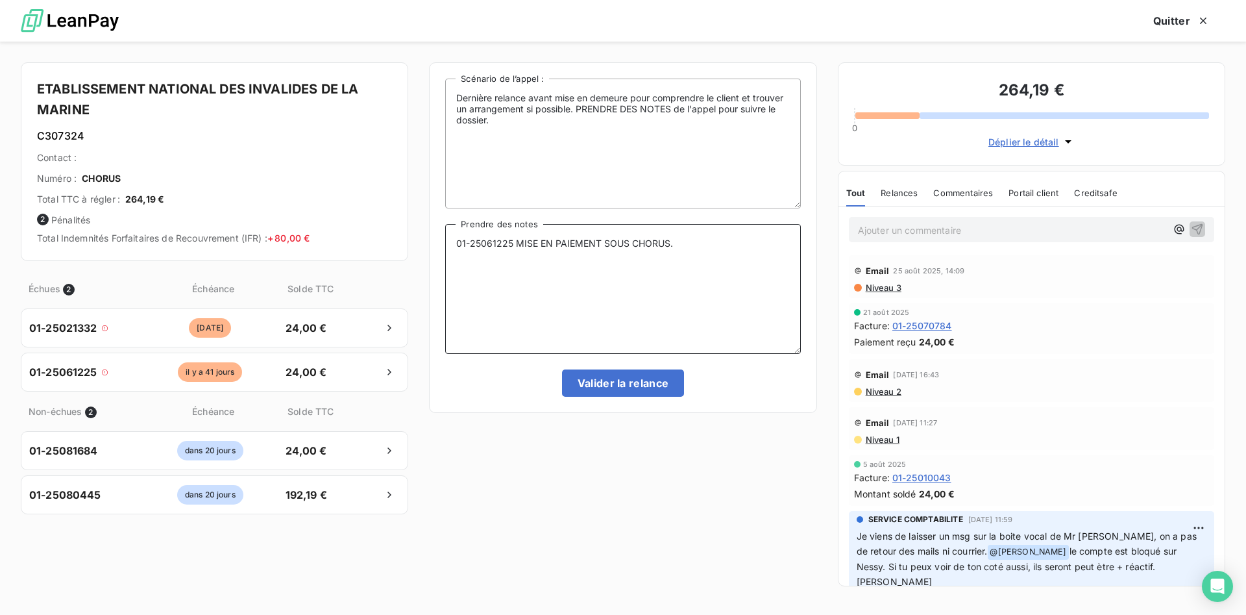
click at [687, 241] on textarea "01-25061225 MISE EN PAIEMENT SOUS CHORUS." at bounding box center [622, 289] width 355 height 130
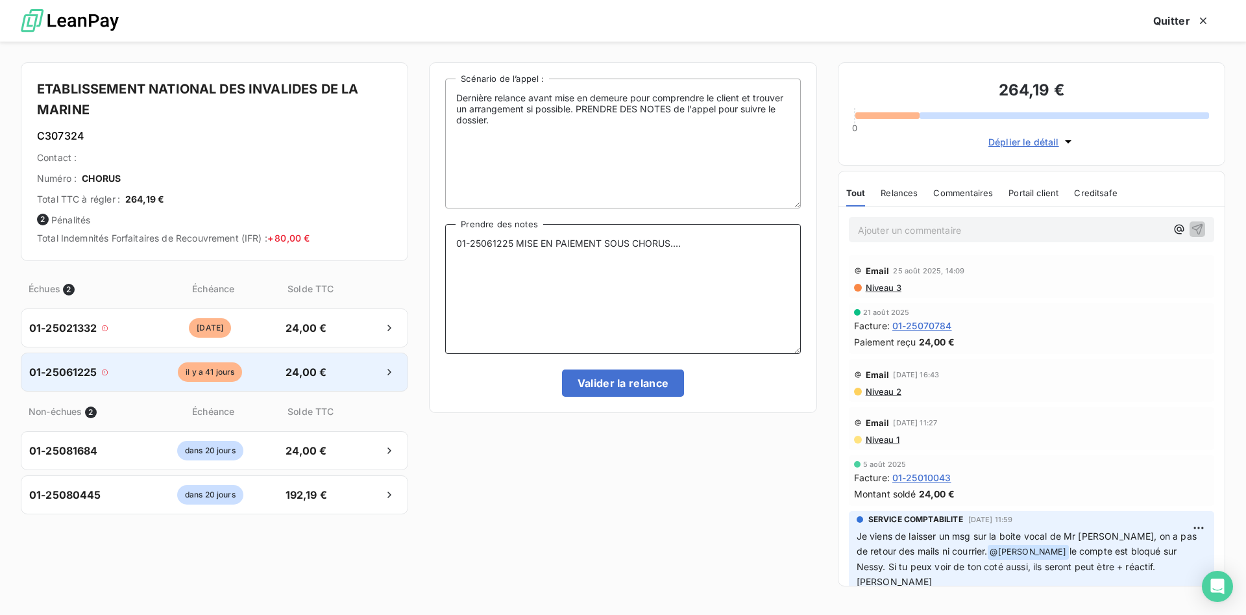
type textarea "01-25061225 MISE EN PAIEMENT SOUS CHORUS...."
drag, startPoint x: 96, startPoint y: 374, endPoint x: 22, endPoint y: 374, distance: 74.0
click at [29, 374] on div "01-25061225" at bounding box center [88, 372] width 119 height 16
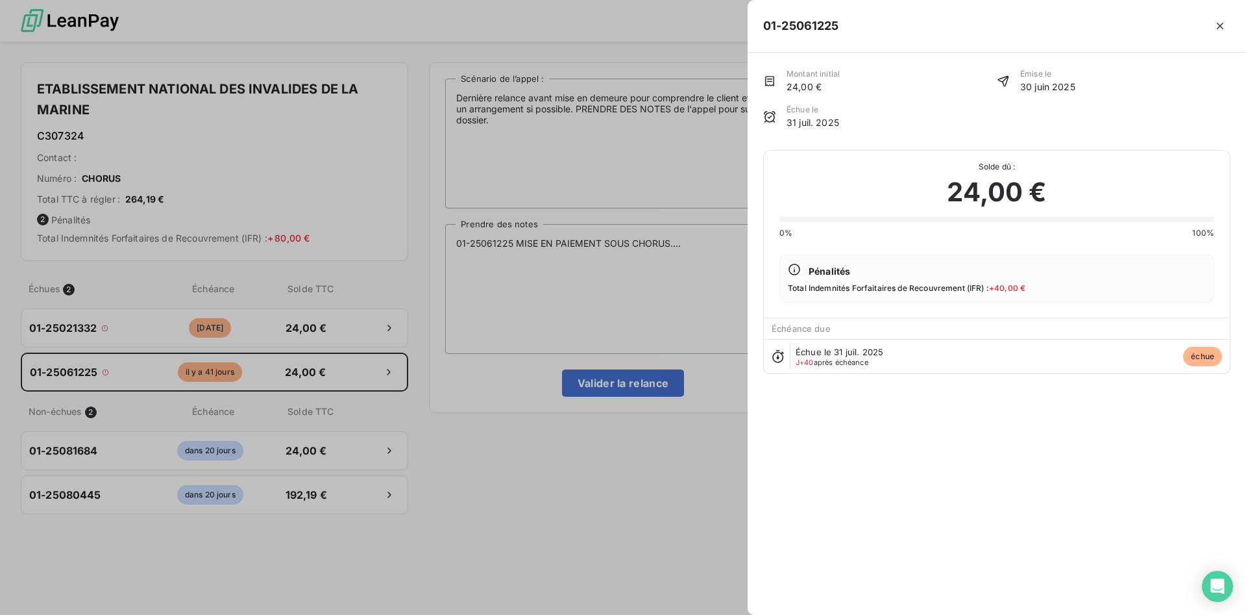
drag, startPoint x: 95, startPoint y: 326, endPoint x: 45, endPoint y: 326, distance: 49.3
click at [45, 326] on div at bounding box center [623, 307] width 1246 height 615
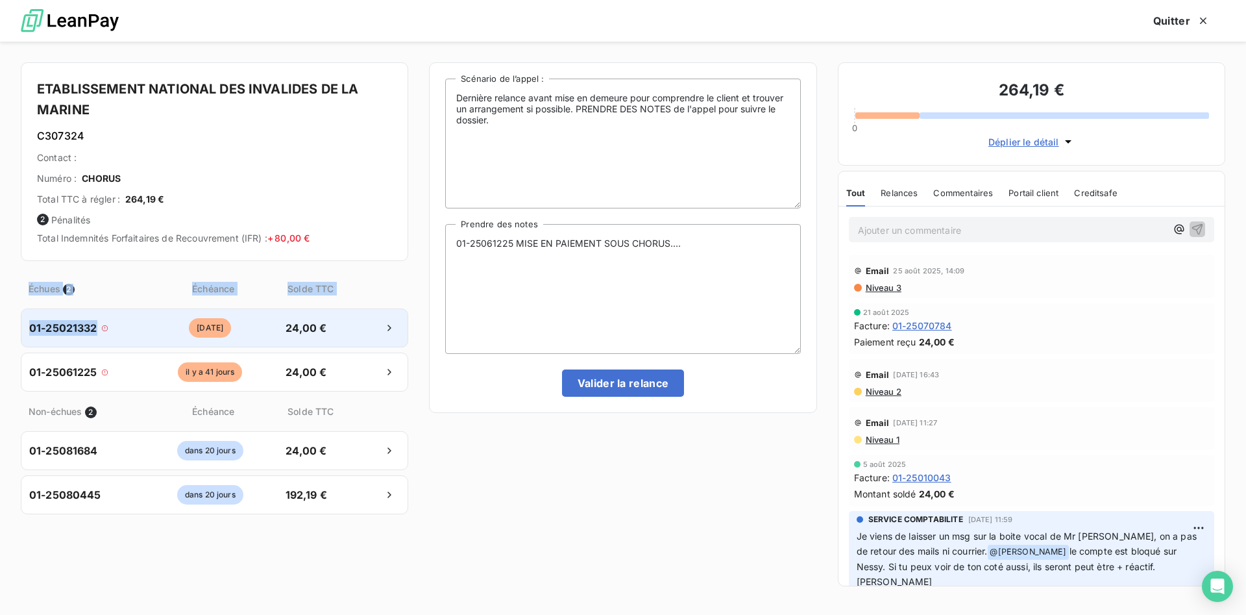
drag, startPoint x: 97, startPoint y: 326, endPoint x: 17, endPoint y: 325, distance: 80.5
click at [29, 325] on div "01-25021332" at bounding box center [88, 328] width 119 height 16
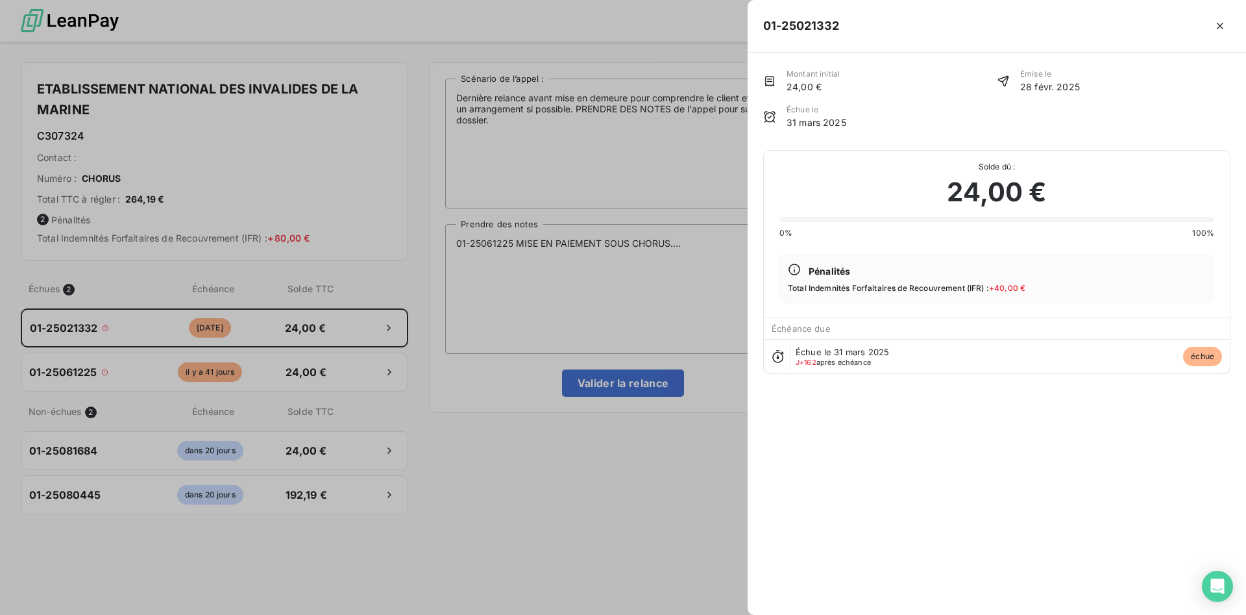
copy div "Échues 2 Échéance Solde TTC 01-25021332"
click at [1222, 25] on icon "button" at bounding box center [1220, 26] width 6 height 6
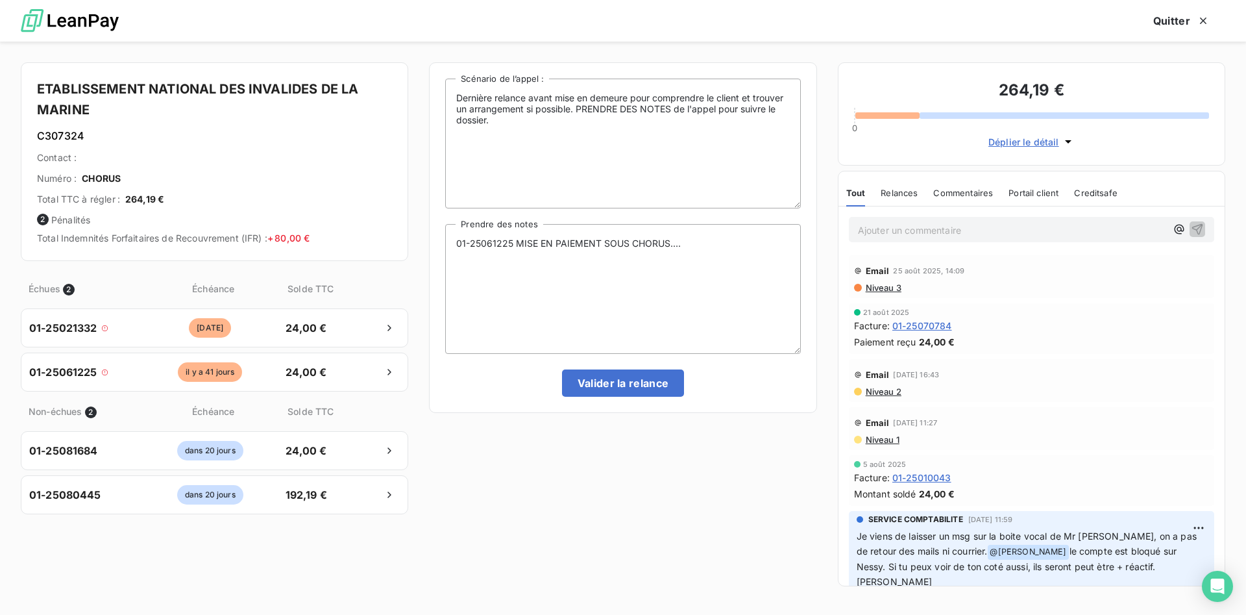
click at [934, 227] on p "Ajouter un commentaire ﻿" at bounding box center [1012, 230] width 308 height 16
click at [1173, 229] on icon "button" at bounding box center [1179, 229] width 13 height 13
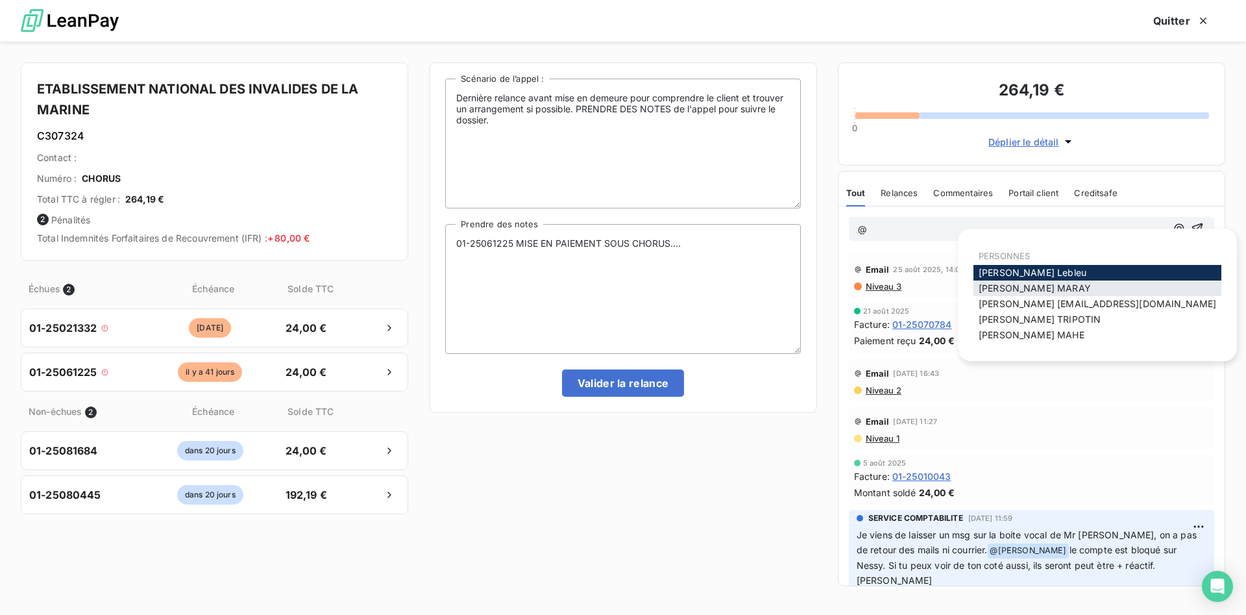
click at [1051, 289] on div "[PERSON_NAME]" at bounding box center [1097, 288] width 248 height 16
click at [1024, 286] on span "[PERSON_NAME]" at bounding box center [1035, 287] width 112 height 11
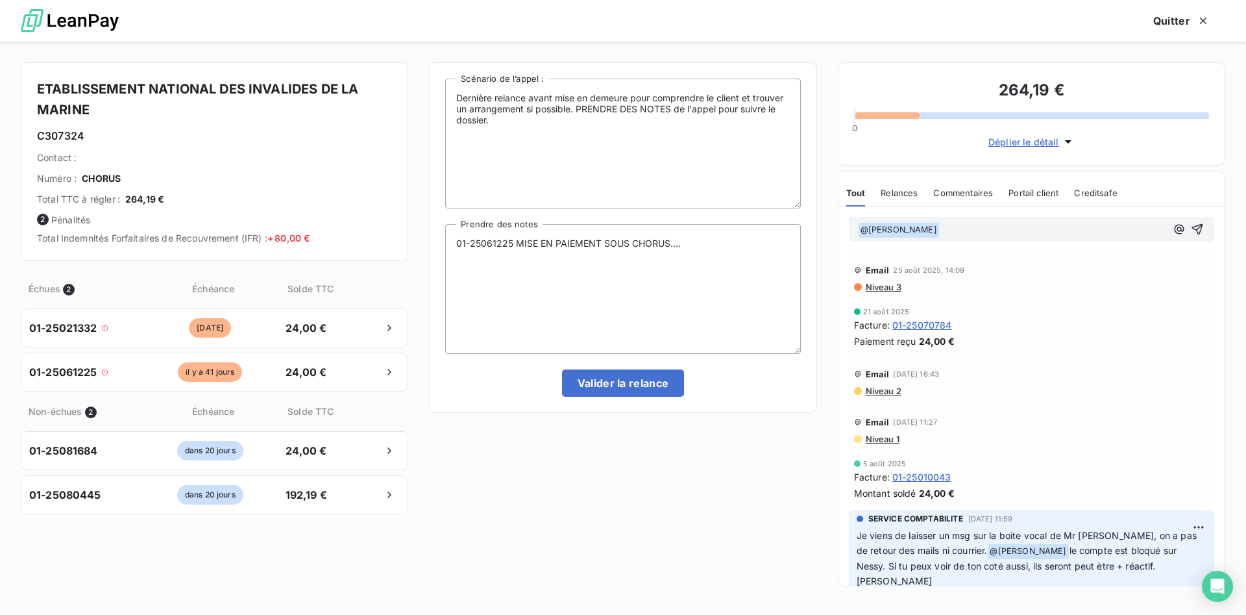
click at [977, 229] on p "﻿ @ [PERSON_NAME] ﻿ ﻿" at bounding box center [1012, 230] width 308 height 16
click at [1200, 226] on icon "button" at bounding box center [1197, 229] width 11 height 11
click at [651, 384] on button "Valider la relance" at bounding box center [623, 382] width 123 height 27
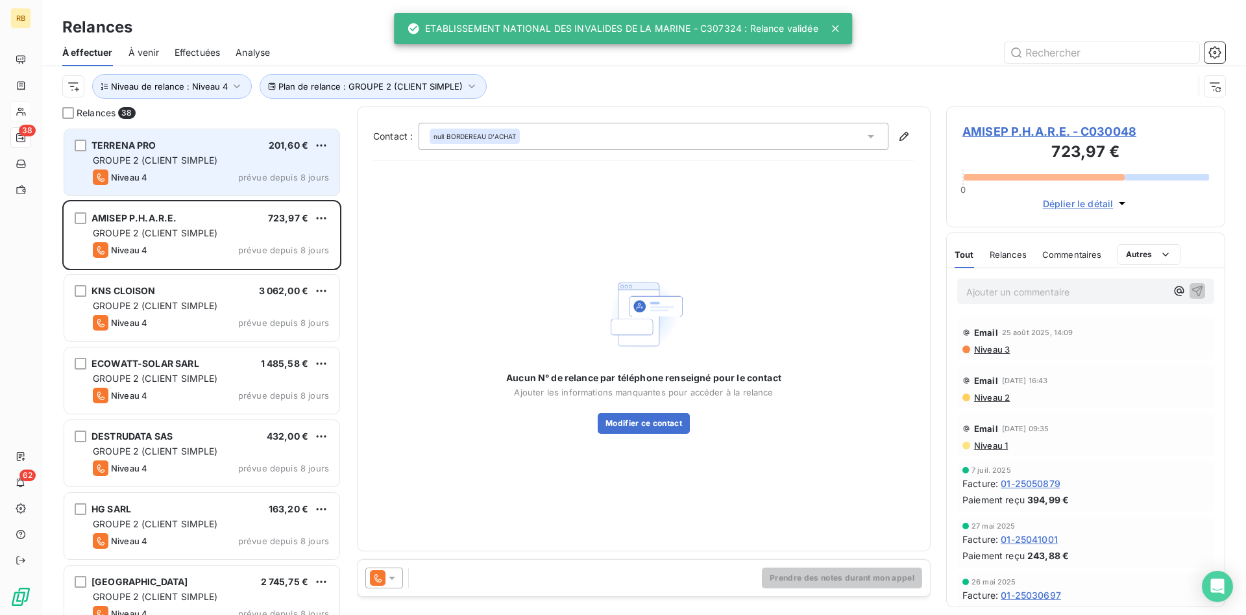
click at [143, 153] on div "TERRENA PRO 201,60 € GROUPE 2 (CLIENT SIMPLE) Niveau 4 prévue depuis 8 jours" at bounding box center [201, 162] width 275 height 66
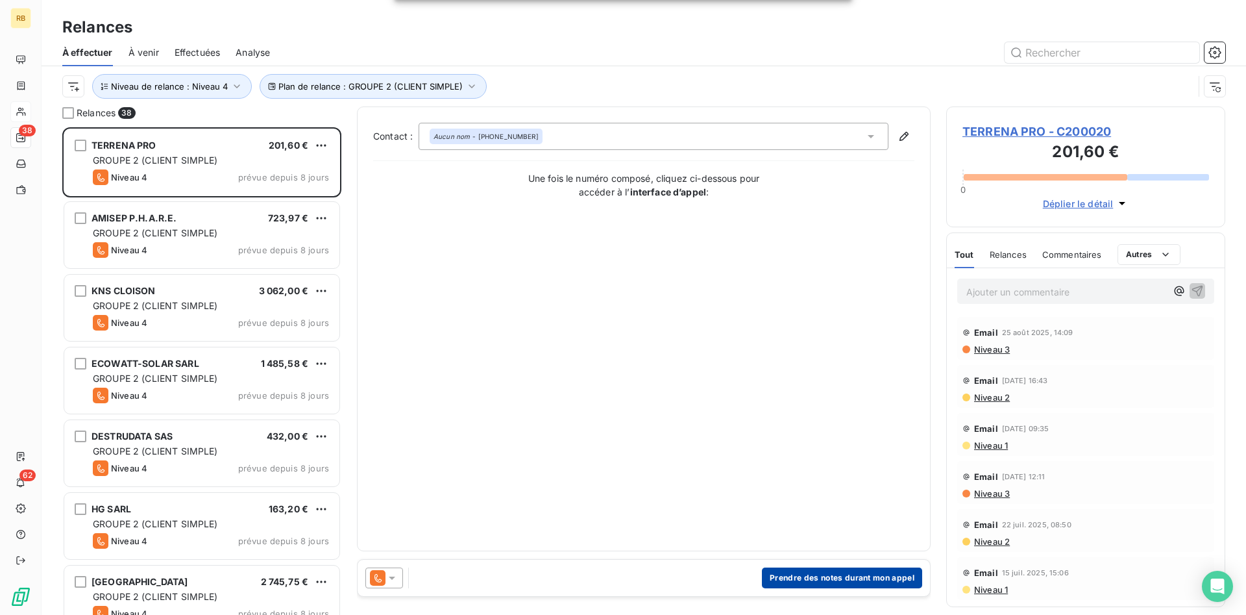
click at [823, 578] on button "Prendre des notes durant mon appel" at bounding box center [842, 577] width 160 height 21
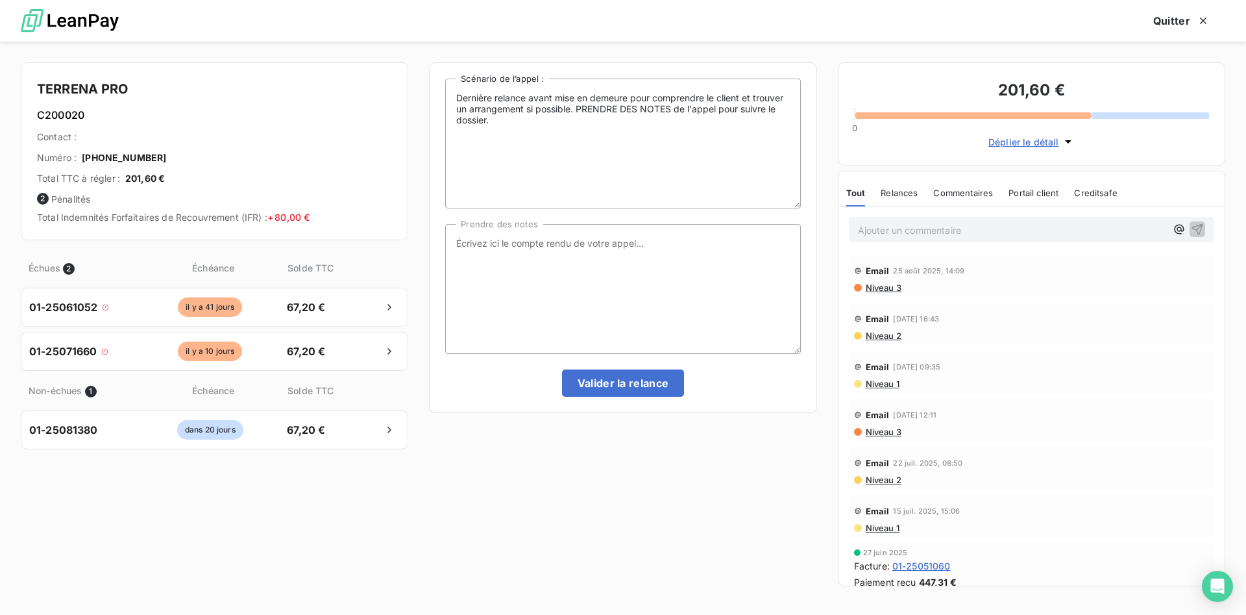
scroll to position [12, 0]
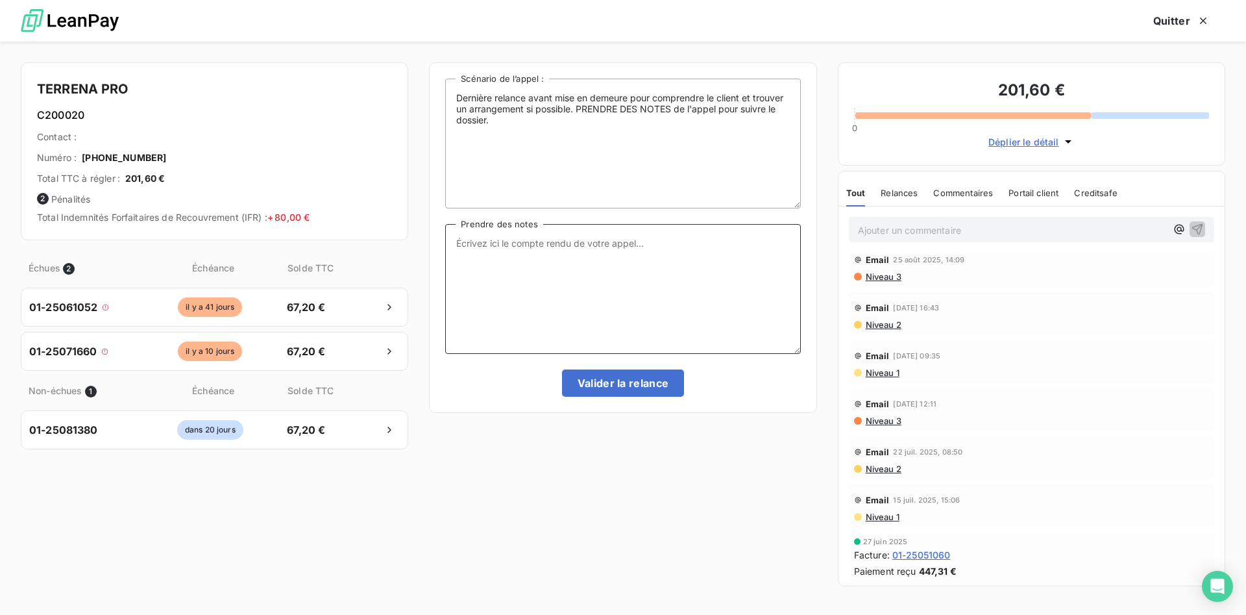
click at [557, 258] on textarea "Prendre des notes" at bounding box center [622, 289] width 355 height 130
type textarea "TEL CE JOUR."
click at [881, 276] on span "Niveau 3" at bounding box center [882, 276] width 37 height 10
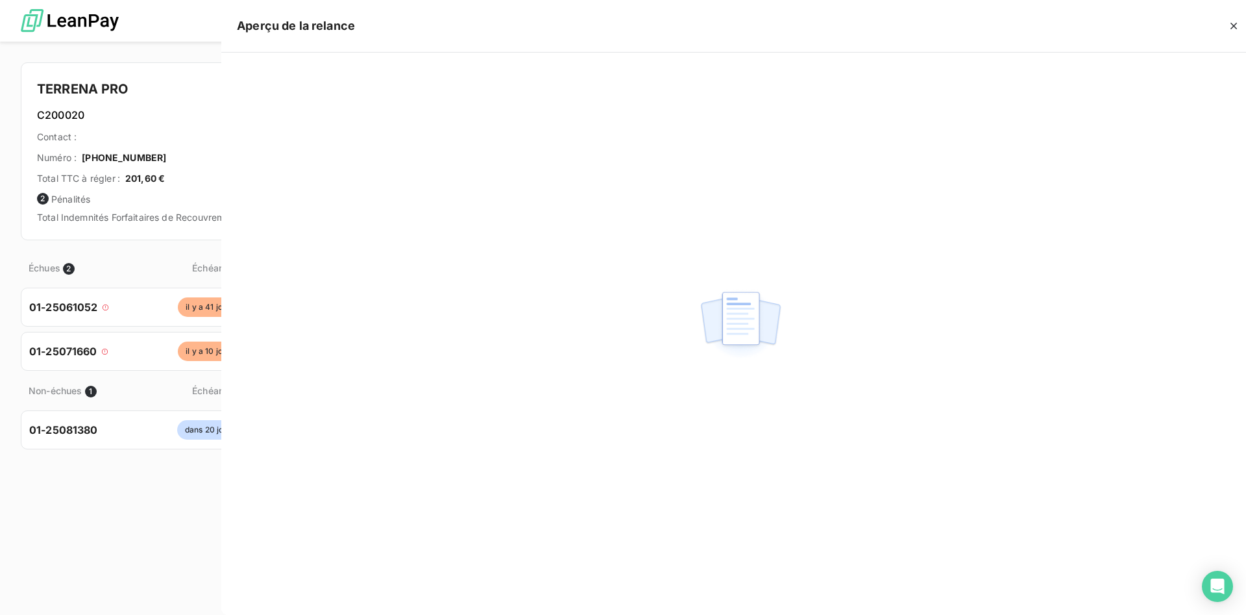
scroll to position [487, 279]
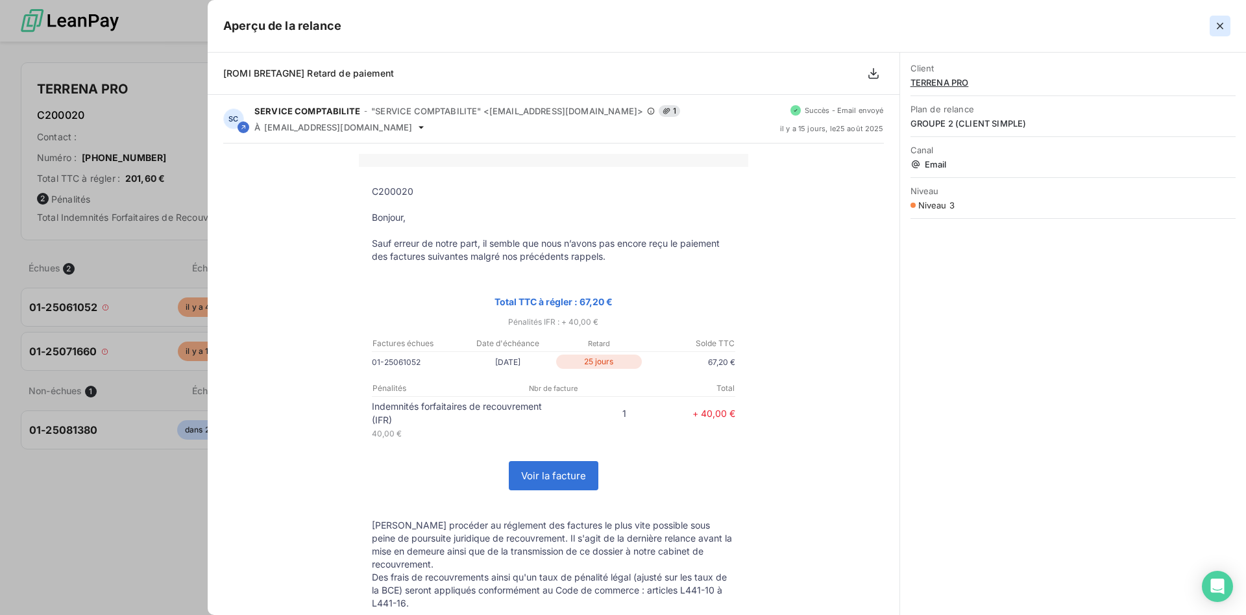
click at [1222, 27] on icon "button" at bounding box center [1220, 25] width 13 height 13
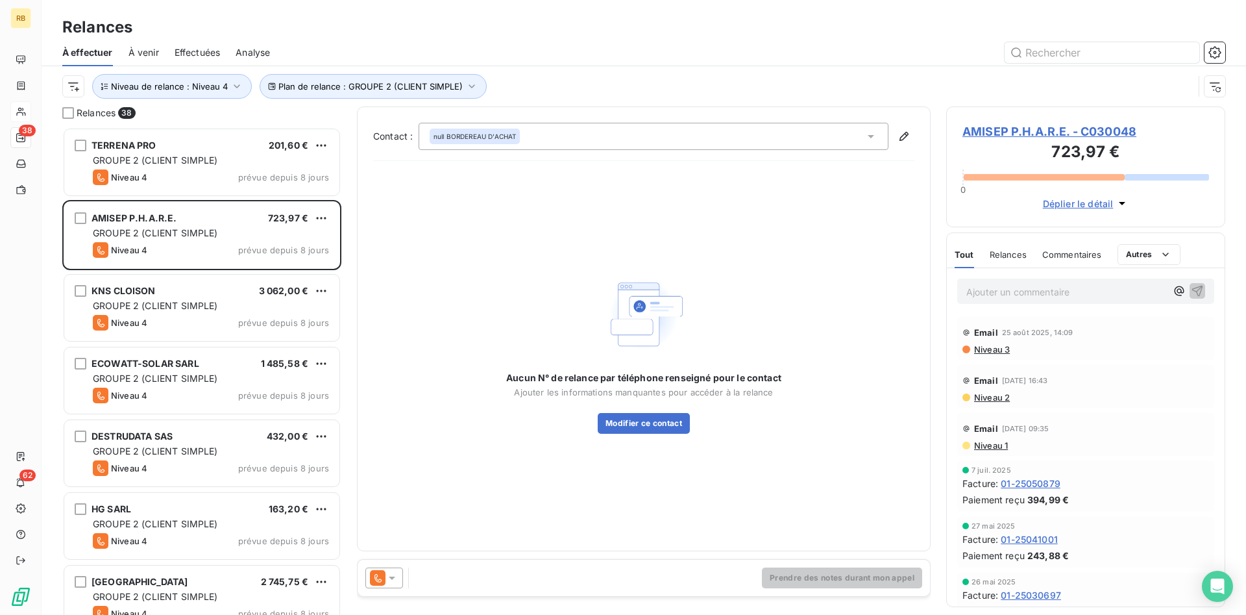
click at [395, 580] on icon at bounding box center [392, 577] width 13 height 13
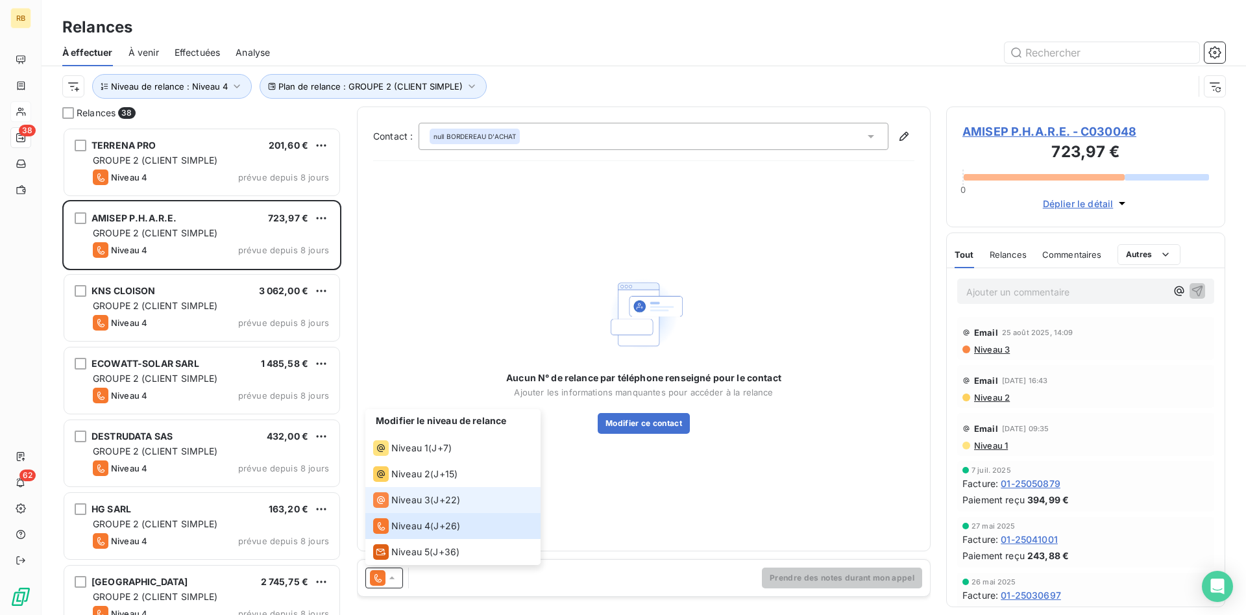
click at [433, 504] on div "Niveau 3 ( J+22 )" at bounding box center [416, 500] width 87 height 16
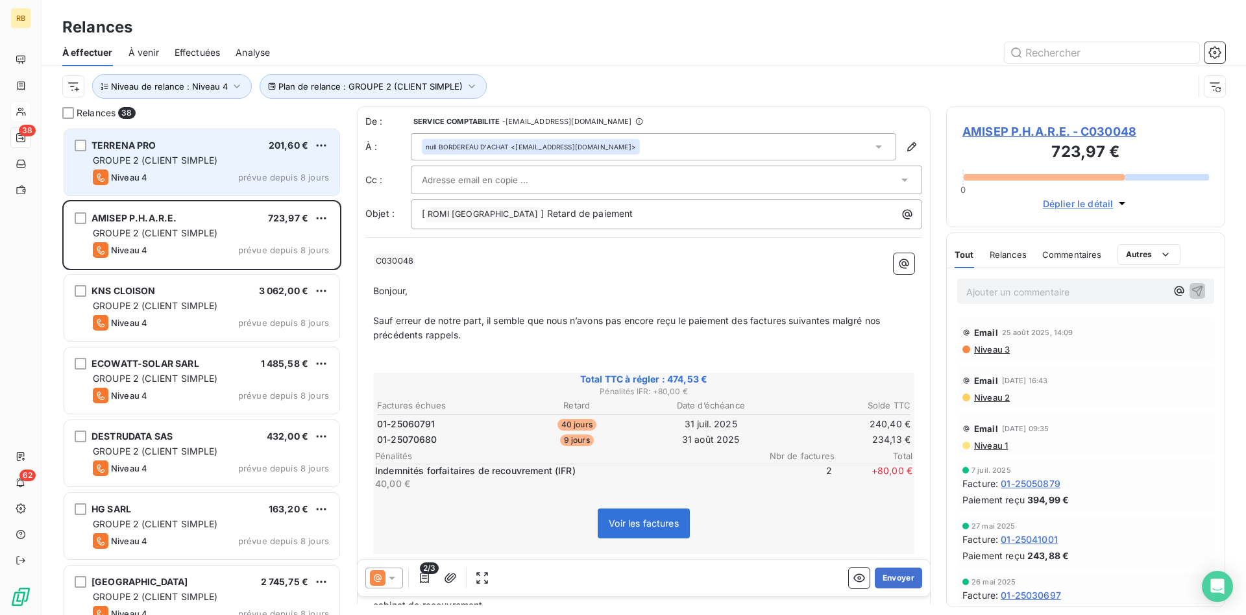
click at [230, 144] on div "TERRENA PRO 201,60 €" at bounding box center [211, 146] width 236 height 12
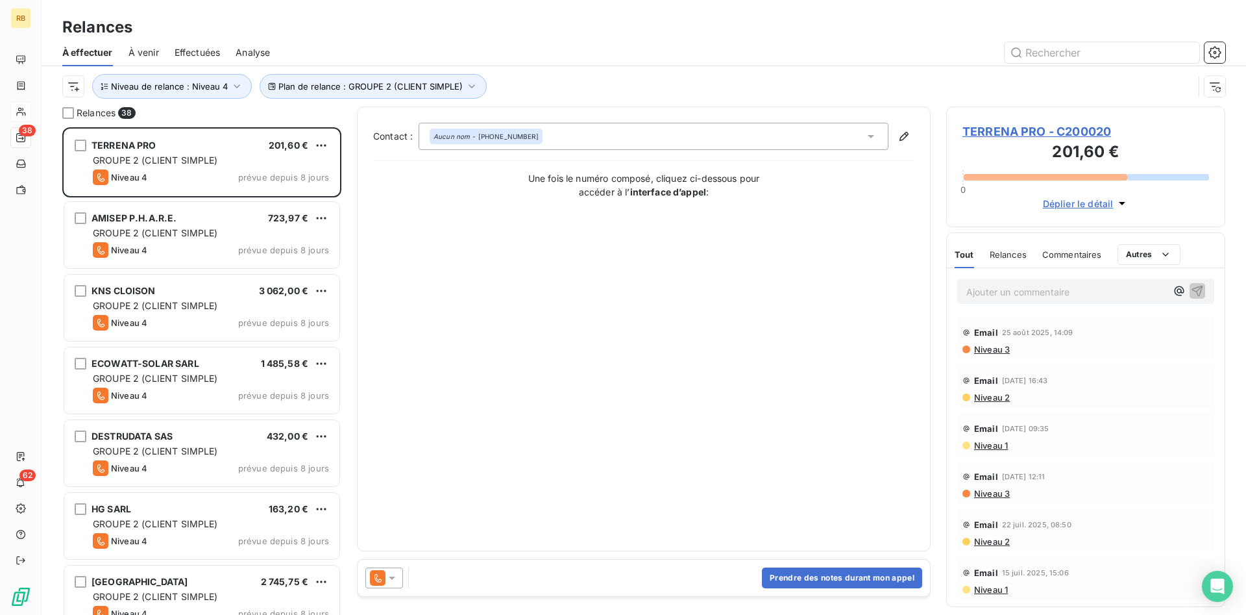
click at [393, 576] on icon at bounding box center [392, 577] width 6 height 3
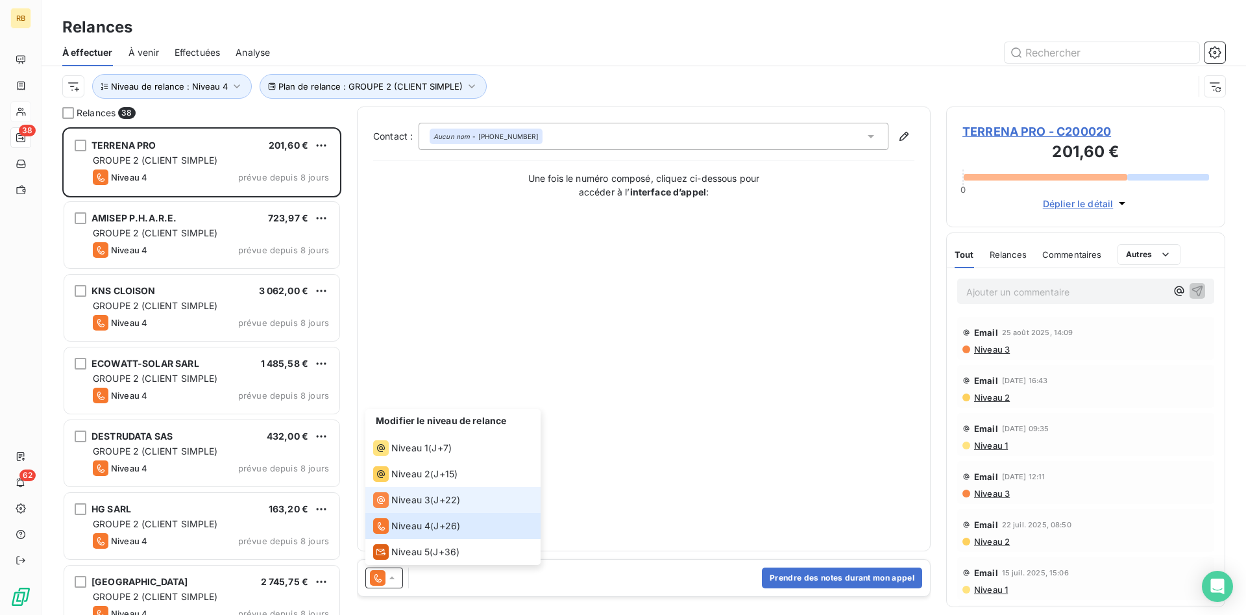
click at [431, 488] on li "Niveau 3 ( J+22 )" at bounding box center [452, 500] width 175 height 26
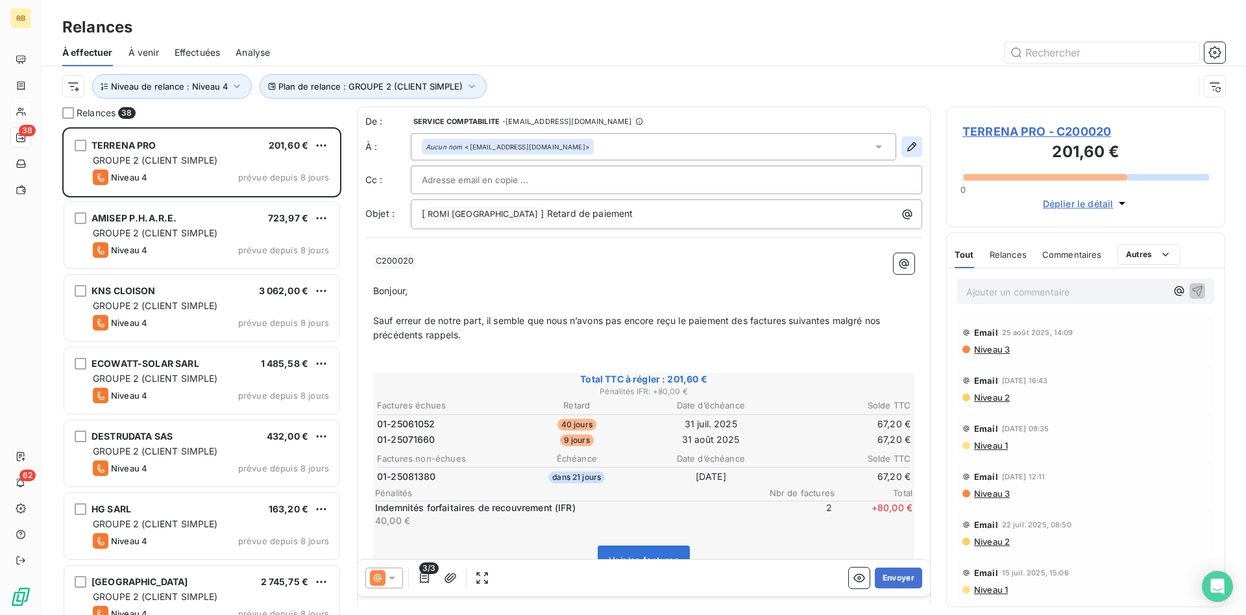
click at [916, 143] on icon "button" at bounding box center [911, 146] width 9 height 9
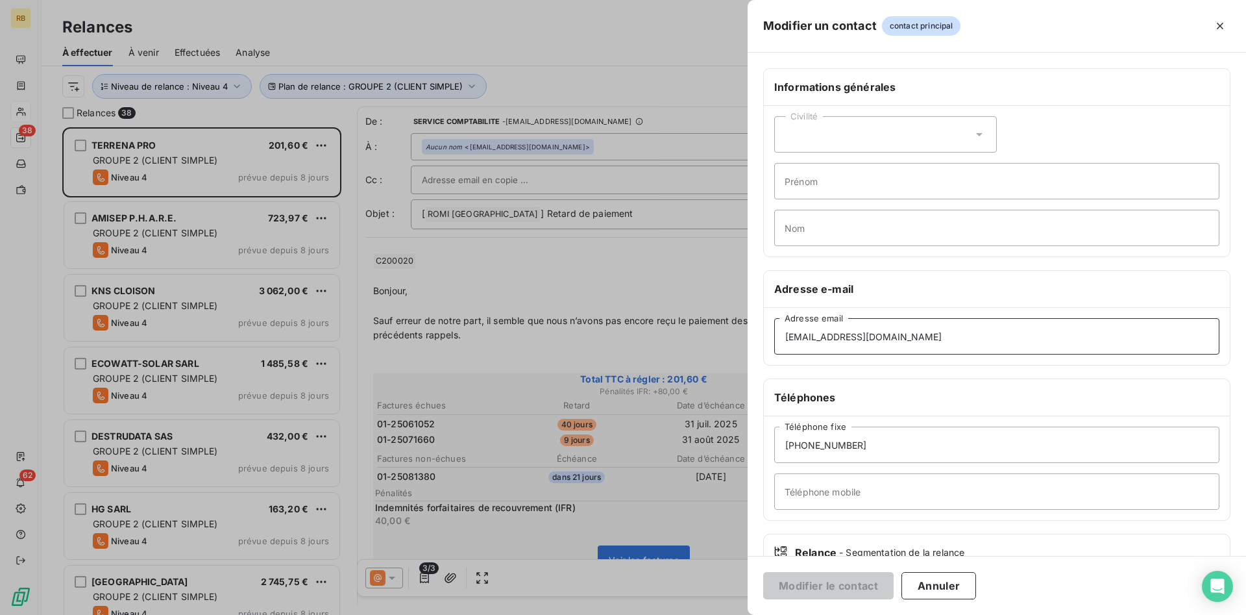
click at [901, 335] on input "[EMAIL_ADDRESS][DOMAIN_NAME]" at bounding box center [996, 336] width 445 height 36
drag, startPoint x: 901, startPoint y: 335, endPoint x: 739, endPoint y: 337, distance: 162.3
click at [774, 337] on input "[EMAIL_ADDRESS][DOMAIN_NAME]" at bounding box center [996, 336] width 445 height 36
paste input "terrenapro-demat"
type input "[EMAIL_ADDRESS][DOMAIN_NAME]"
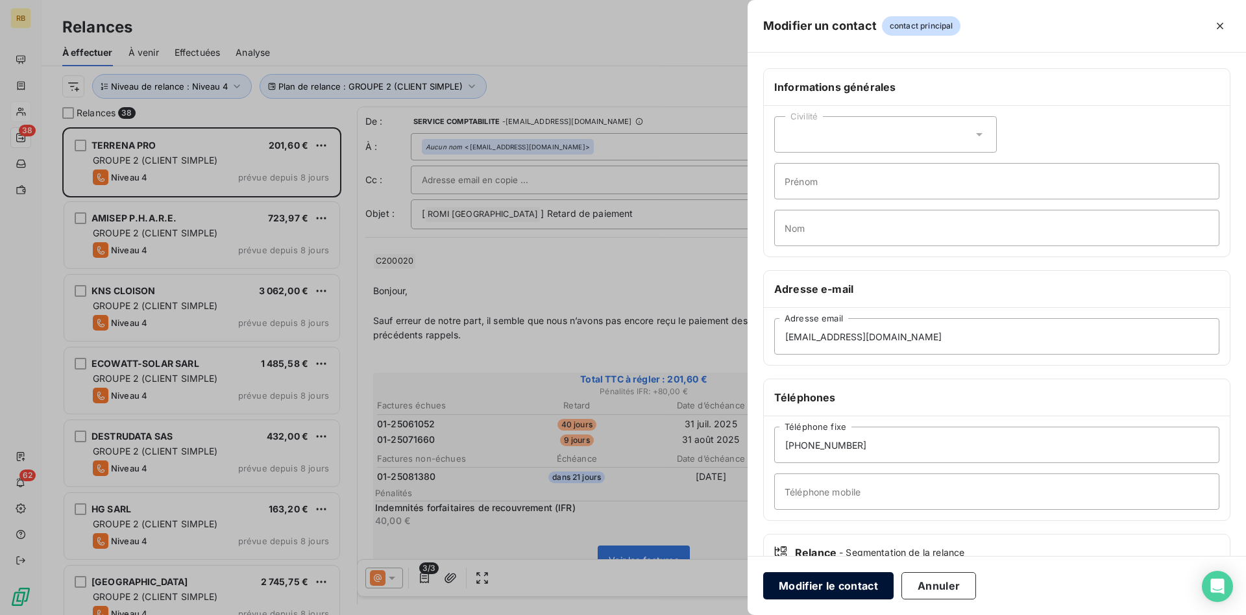
click at [822, 578] on button "Modifier le contact" at bounding box center [828, 585] width 130 height 27
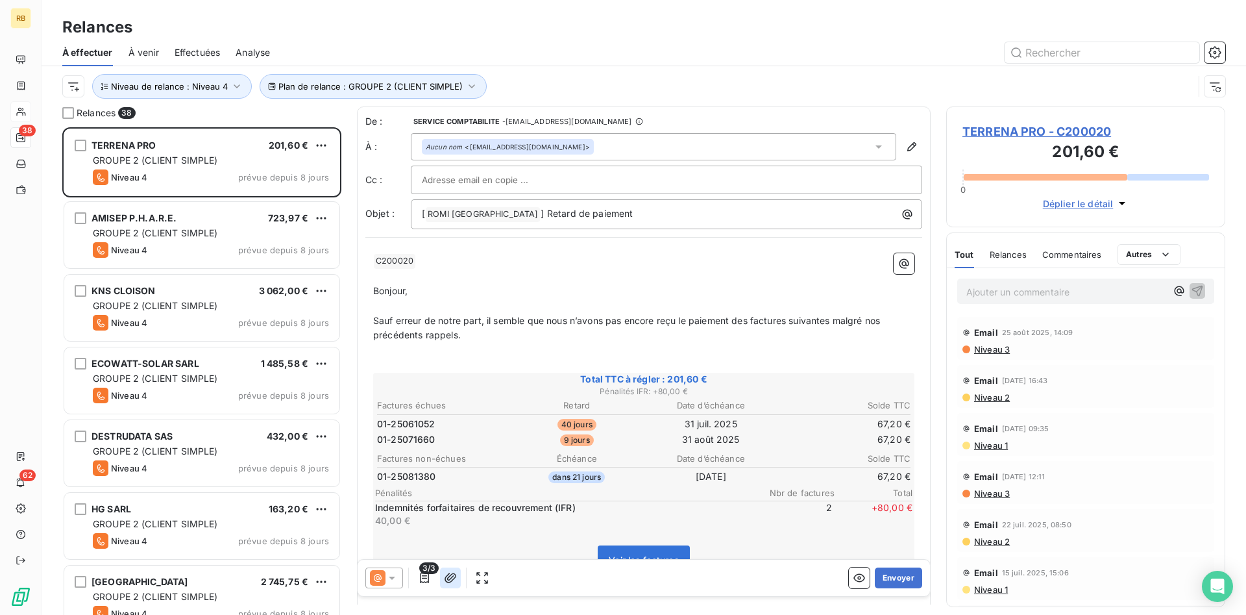
click at [450, 572] on icon "button" at bounding box center [450, 577] width 13 height 13
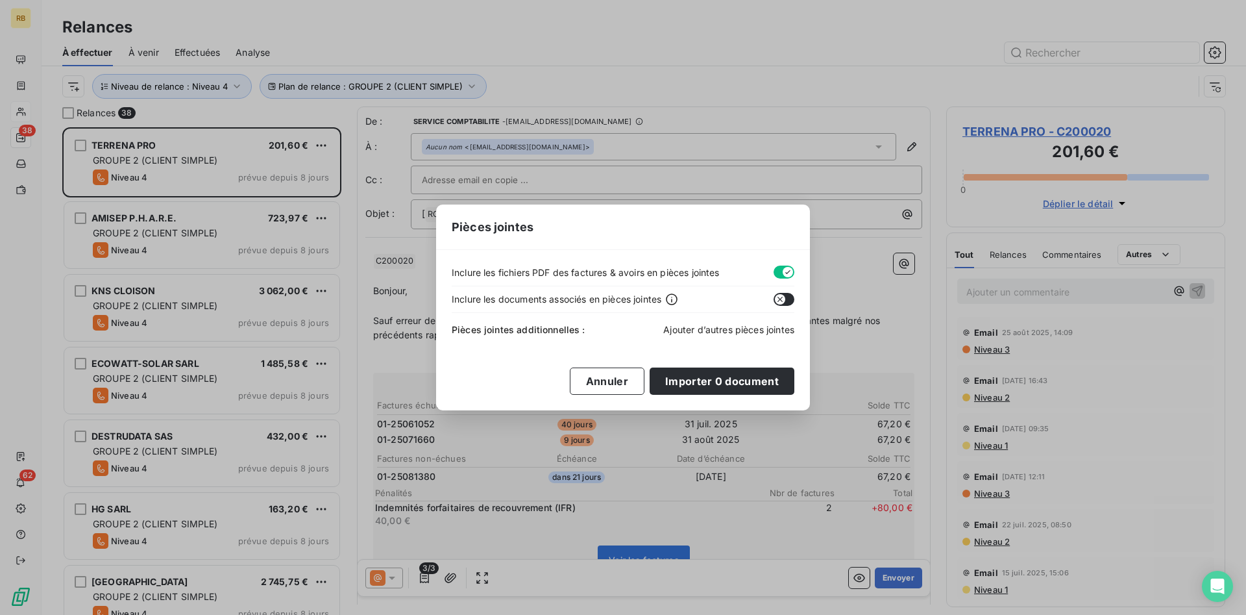
click at [721, 329] on span "Ajouter d’autres pièces jointes" at bounding box center [728, 329] width 131 height 11
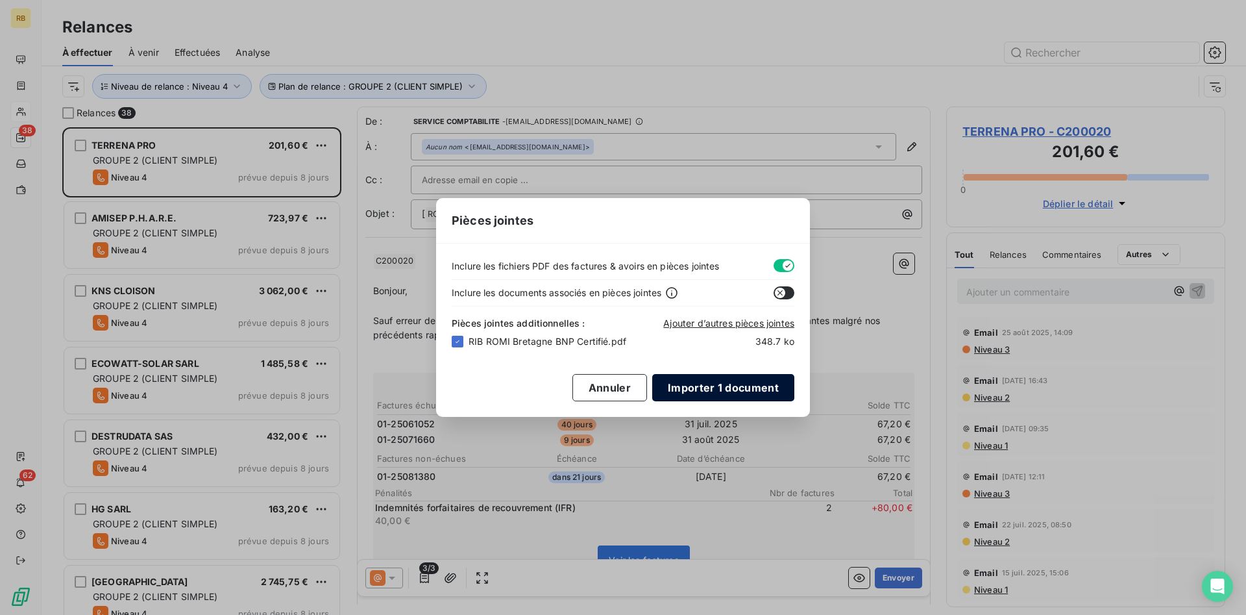
click at [748, 389] on button "Importer 1 document" at bounding box center [723, 387] width 142 height 27
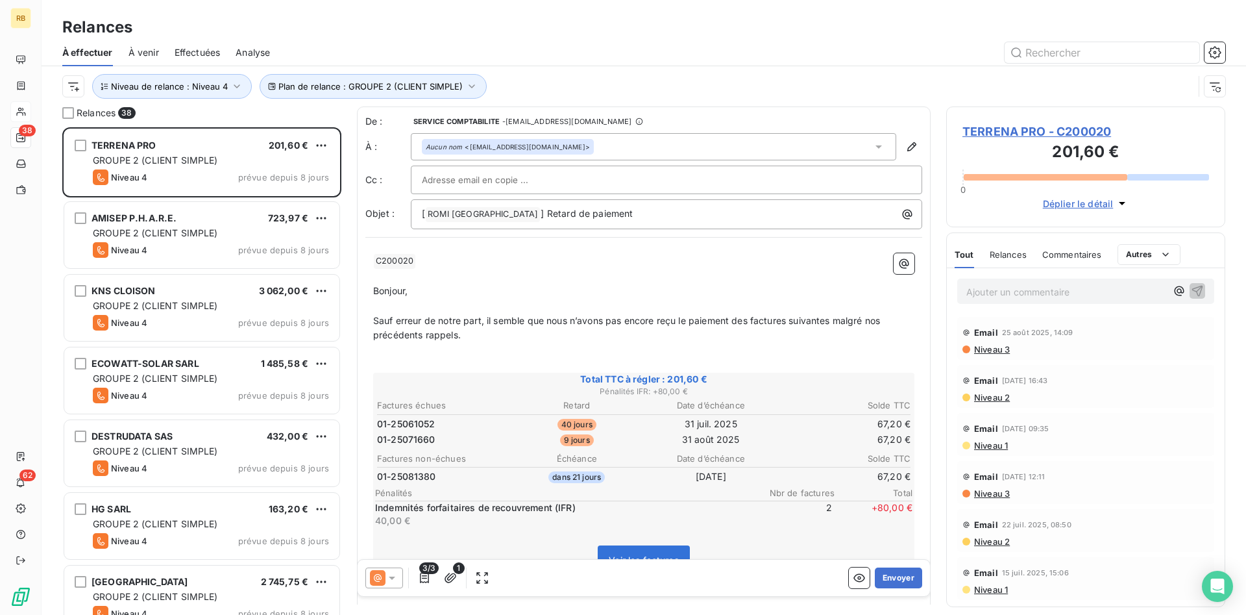
click at [472, 336] on p "Sauf erreur de notre part, il semble que nous n’avons pas encore reçu le paieme…" at bounding box center [643, 328] width 541 height 30
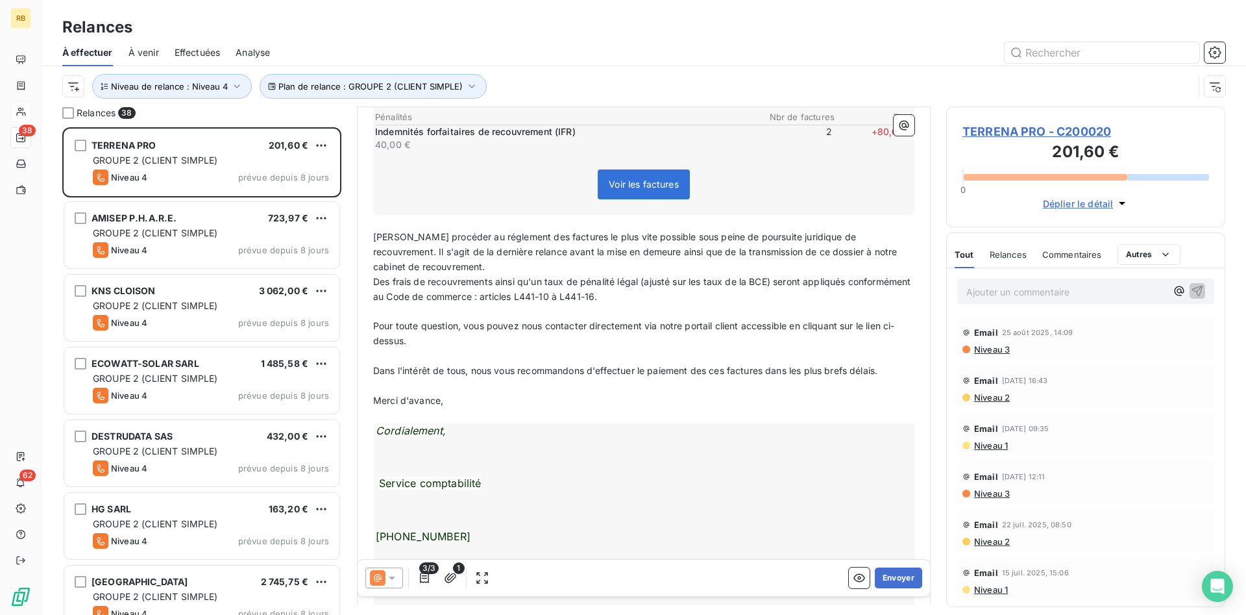
scroll to position [398, 0]
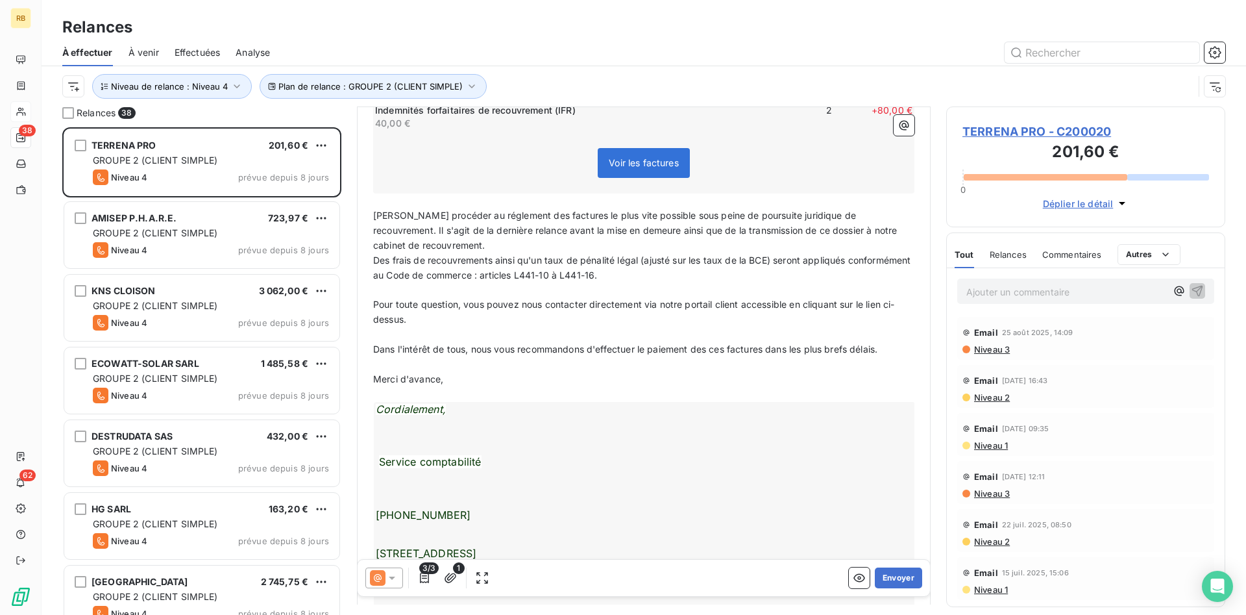
click at [565, 215] on span "[PERSON_NAME] procéder au réglement des factures le plus vite possible sous pei…" at bounding box center [636, 230] width 526 height 41
click at [1009, 284] on p "Ajouter un commentaire ﻿" at bounding box center [1066, 292] width 200 height 16
click at [1199, 291] on icon "button" at bounding box center [1197, 290] width 13 height 13
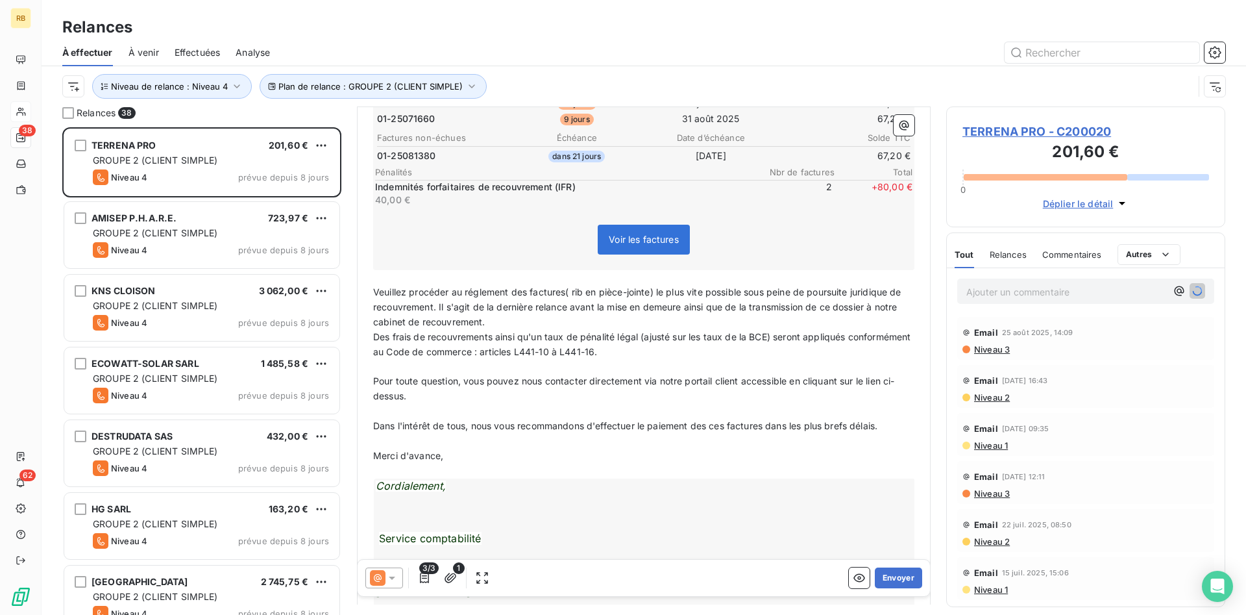
scroll to position [332, 0]
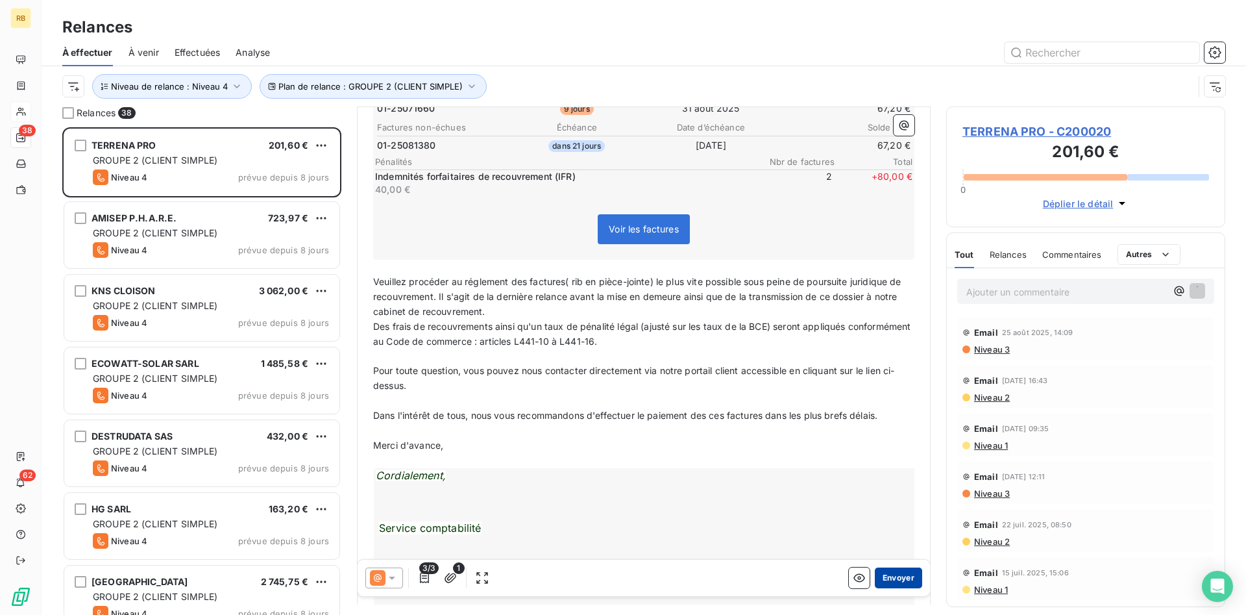
click at [899, 574] on button "Envoyer" at bounding box center [898, 577] width 47 height 21
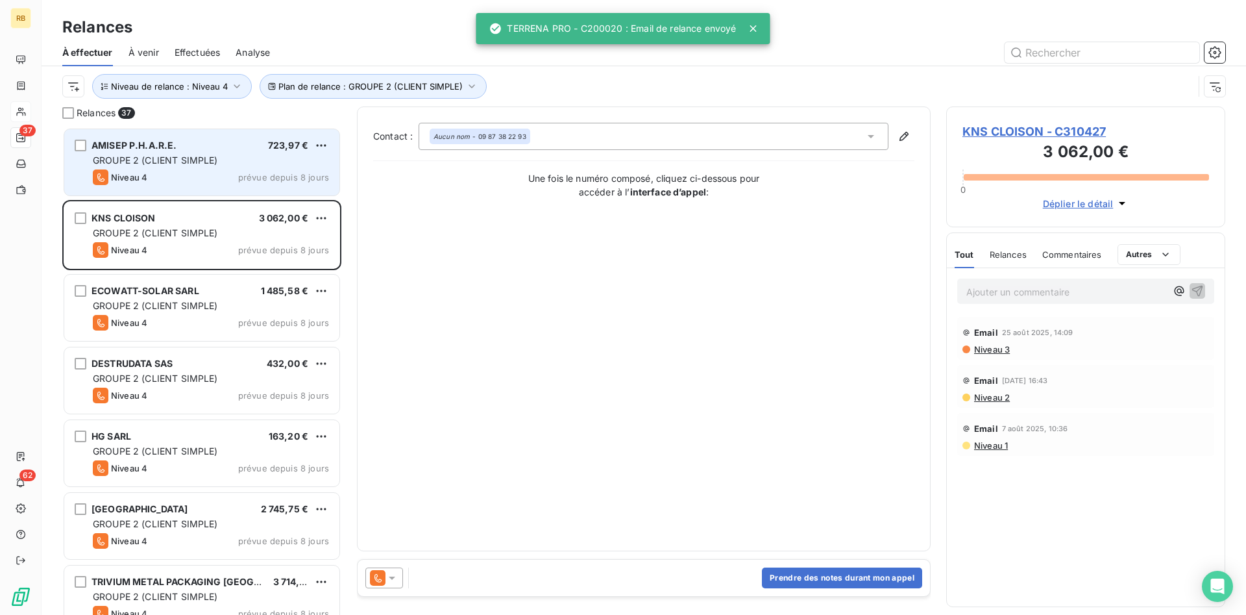
click at [155, 154] on div "GROUPE 2 (CLIENT SIMPLE)" at bounding box center [211, 160] width 236 height 13
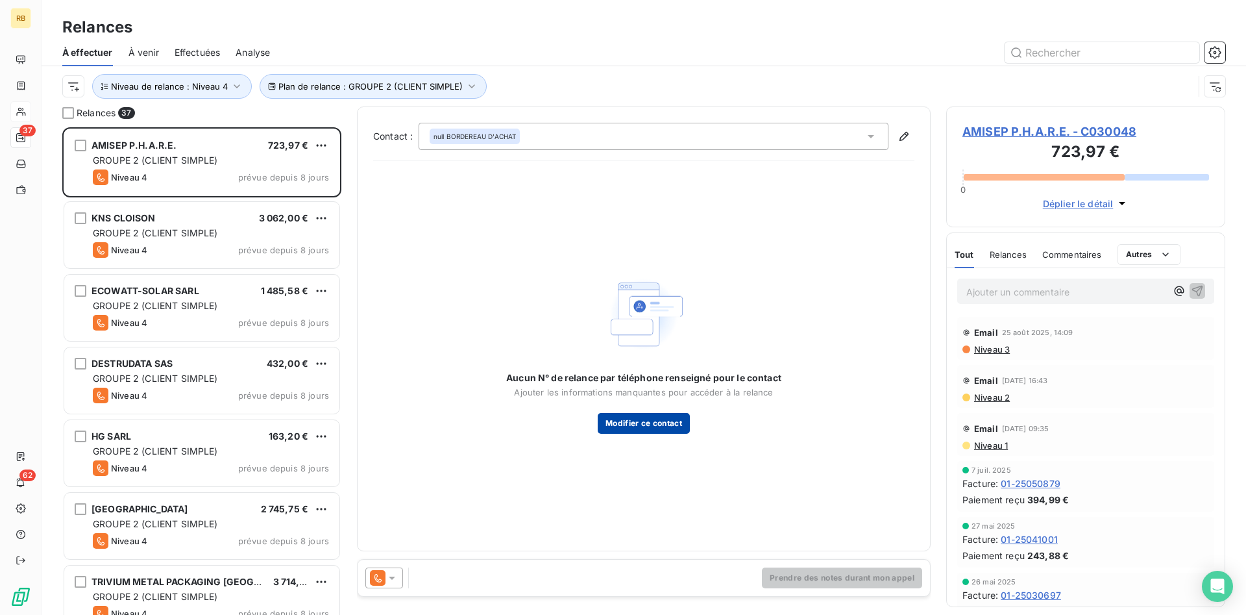
click at [652, 421] on button "Modifier ce contact" at bounding box center [644, 423] width 92 height 21
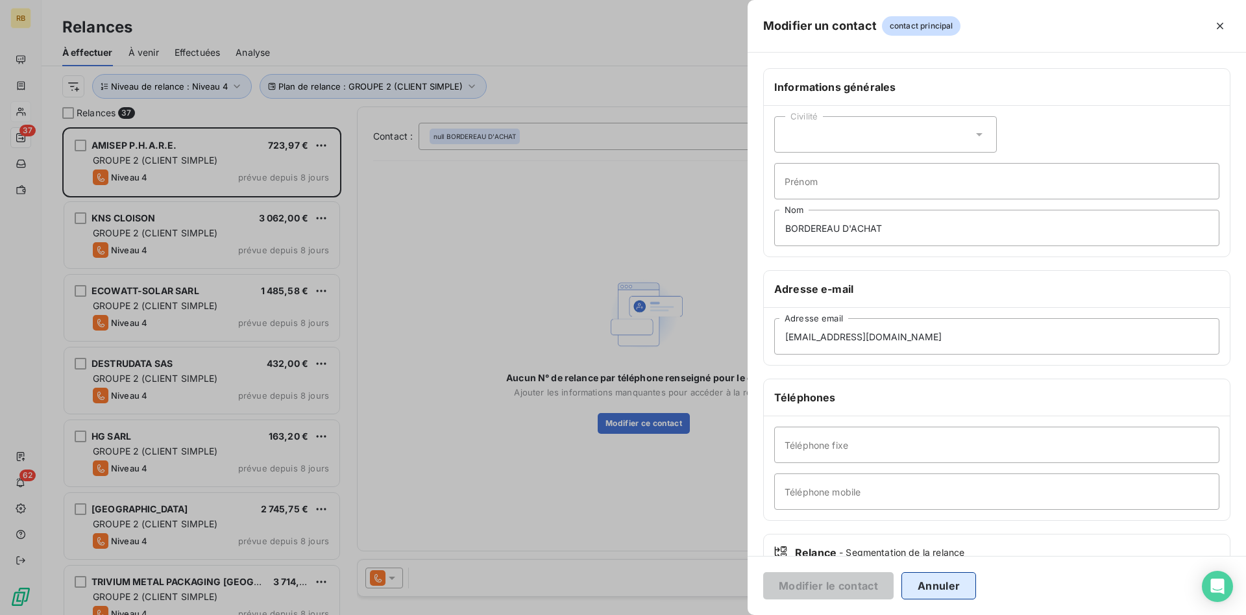
click at [950, 581] on button "Annuler" at bounding box center [938, 585] width 75 height 27
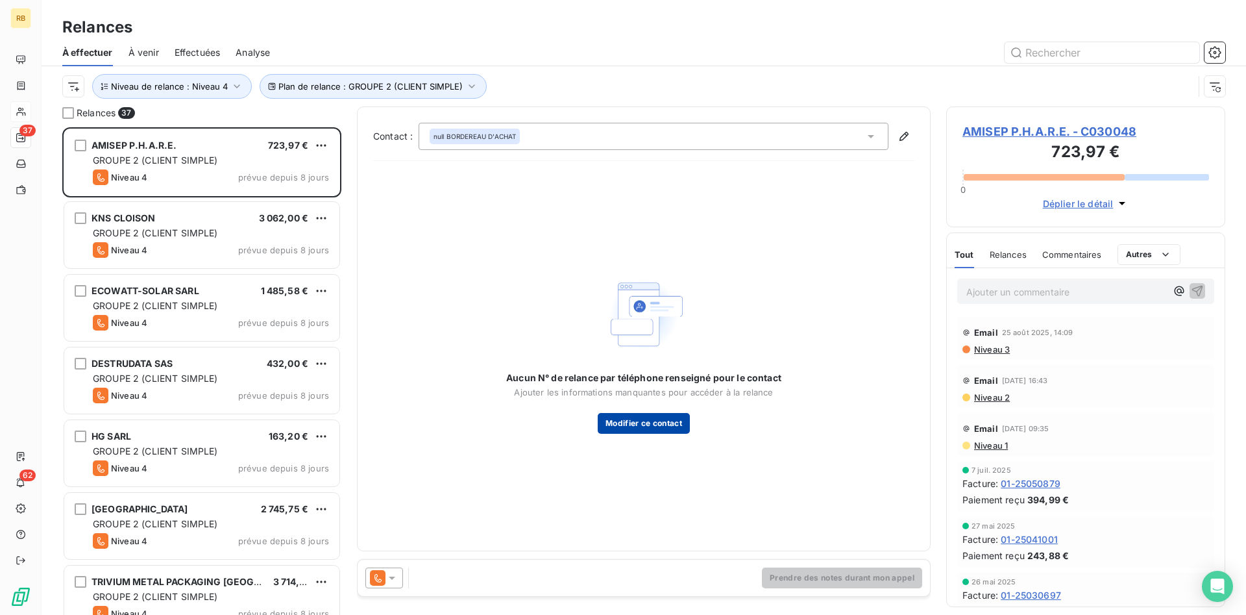
click at [628, 414] on button "Modifier ce contact" at bounding box center [644, 423] width 92 height 21
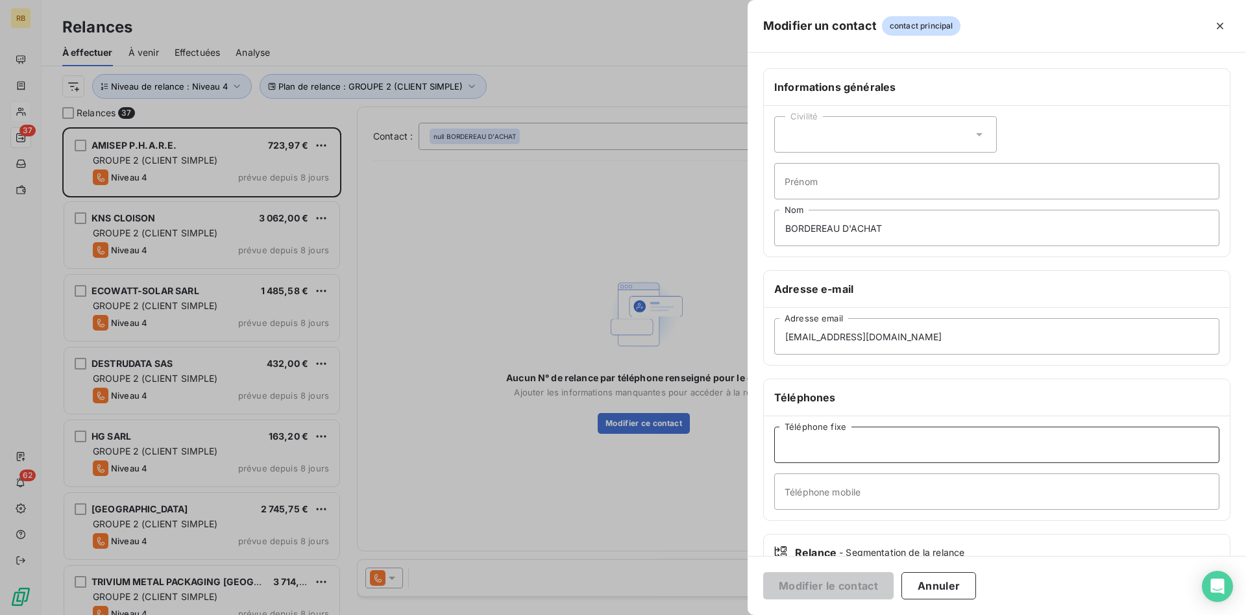
click at [872, 450] on input "Téléphone fixe" at bounding box center [996, 444] width 445 height 36
paste input "02 97 74 93 56"
type input "02 97 74 93 56"
click at [858, 587] on button "Modifier le contact" at bounding box center [828, 585] width 130 height 27
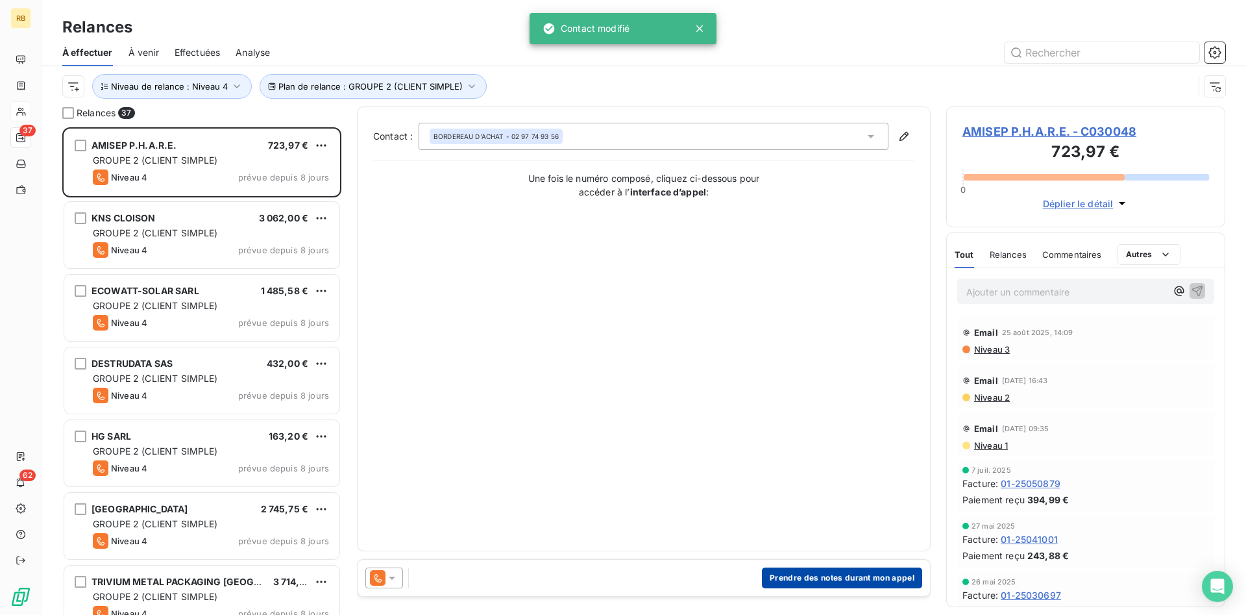
click at [845, 576] on button "Prendre des notes durant mon appel" at bounding box center [842, 577] width 160 height 21
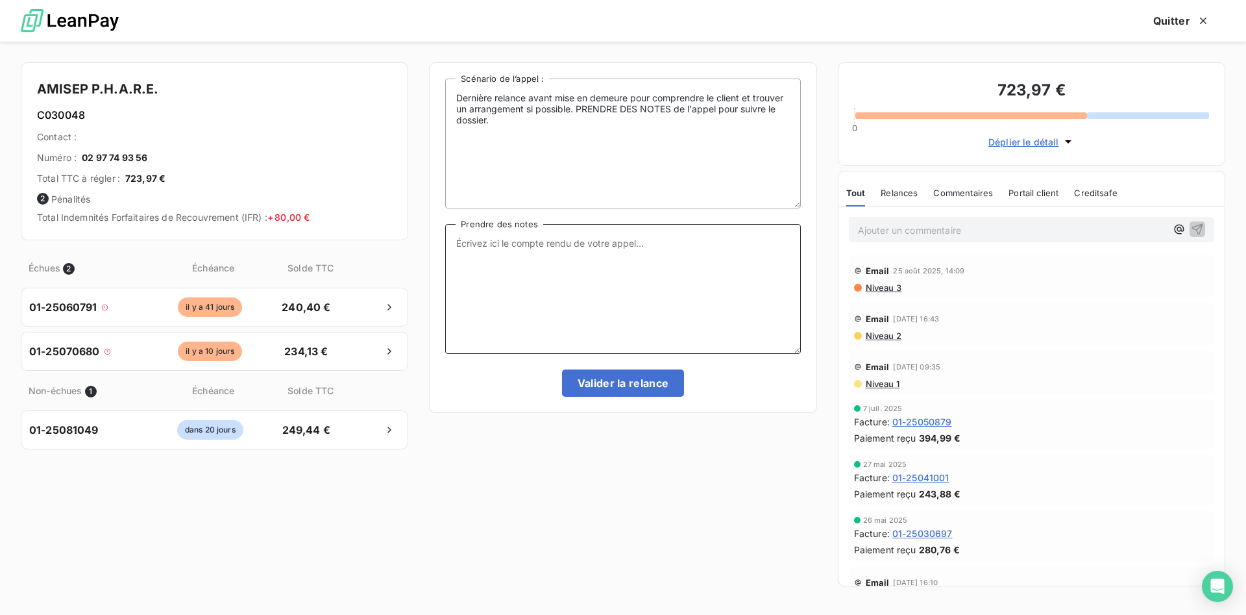
click at [559, 249] on textarea "Prendre des notes" at bounding box center [622, 289] width 355 height 130
click at [517, 243] on textarea "Prendre des notes" at bounding box center [622, 289] width 355 height 130
type textarea "A RAPPELER [DATE] . FERMETURE DES APPELS TELEPHONIQUE LE [DATE] A 15H30 SINON 1…"
click at [629, 384] on button "Valider la relance" at bounding box center [623, 382] width 123 height 27
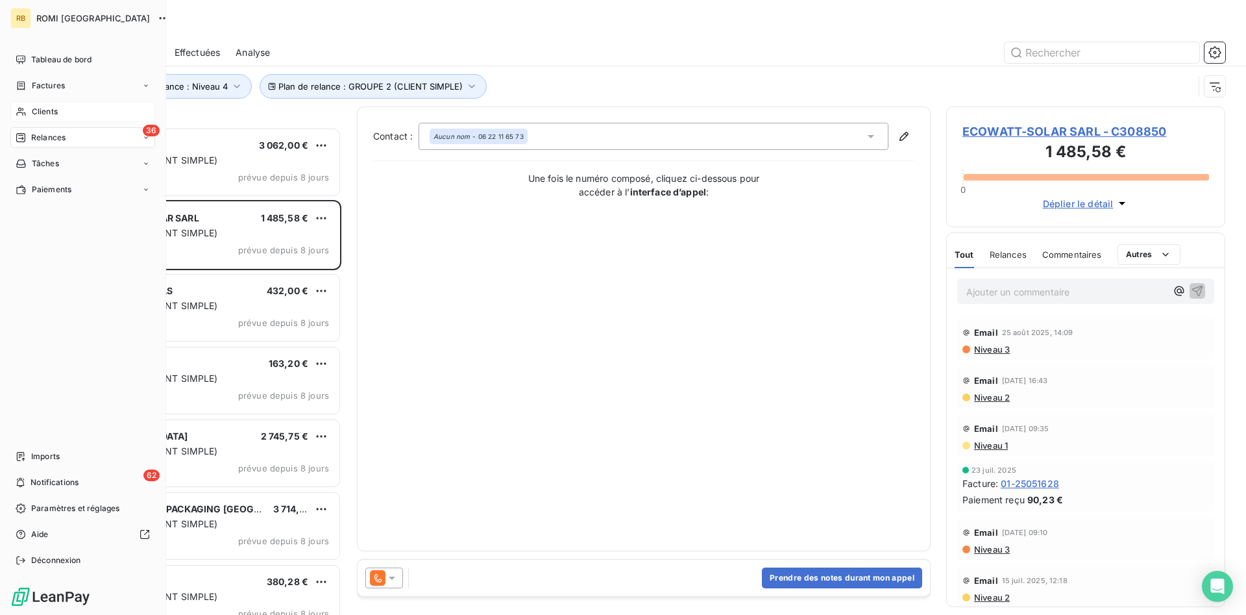
click at [40, 111] on span "Clients" at bounding box center [45, 112] width 26 height 12
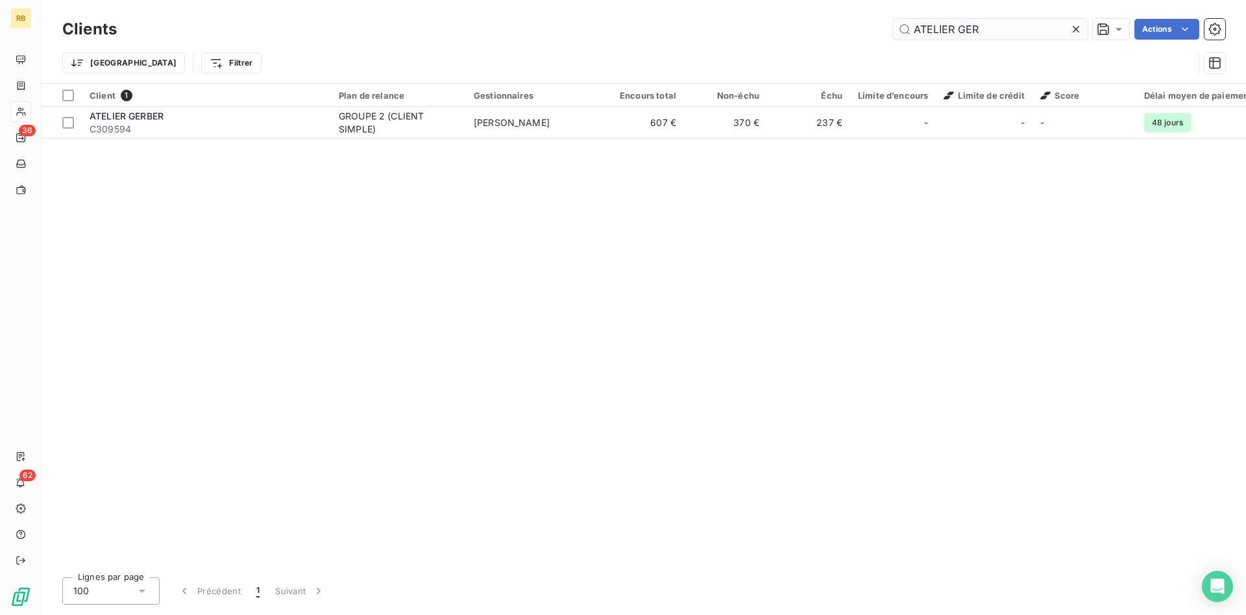
drag, startPoint x: 986, startPoint y: 33, endPoint x: 726, endPoint y: 34, distance: 260.9
click at [893, 34] on input "ATELIER GER" at bounding box center [990, 29] width 195 height 21
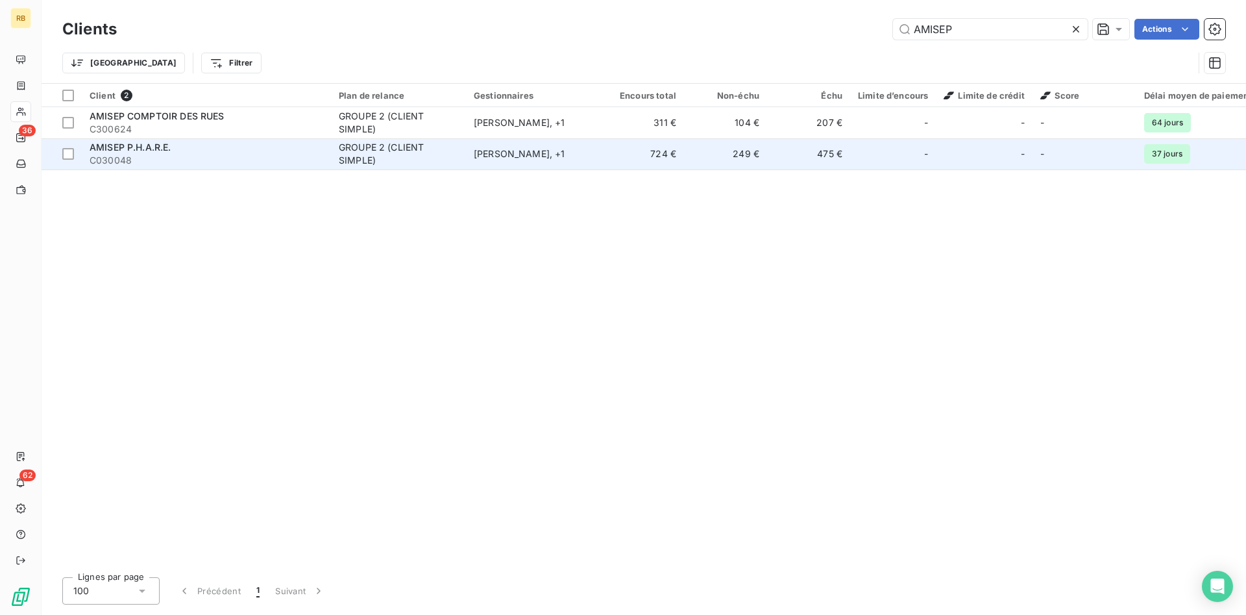
type input "AMISEP"
click at [406, 147] on div "GROUPE 2 (CLIENT SIMPLE)" at bounding box center [398, 154] width 119 height 26
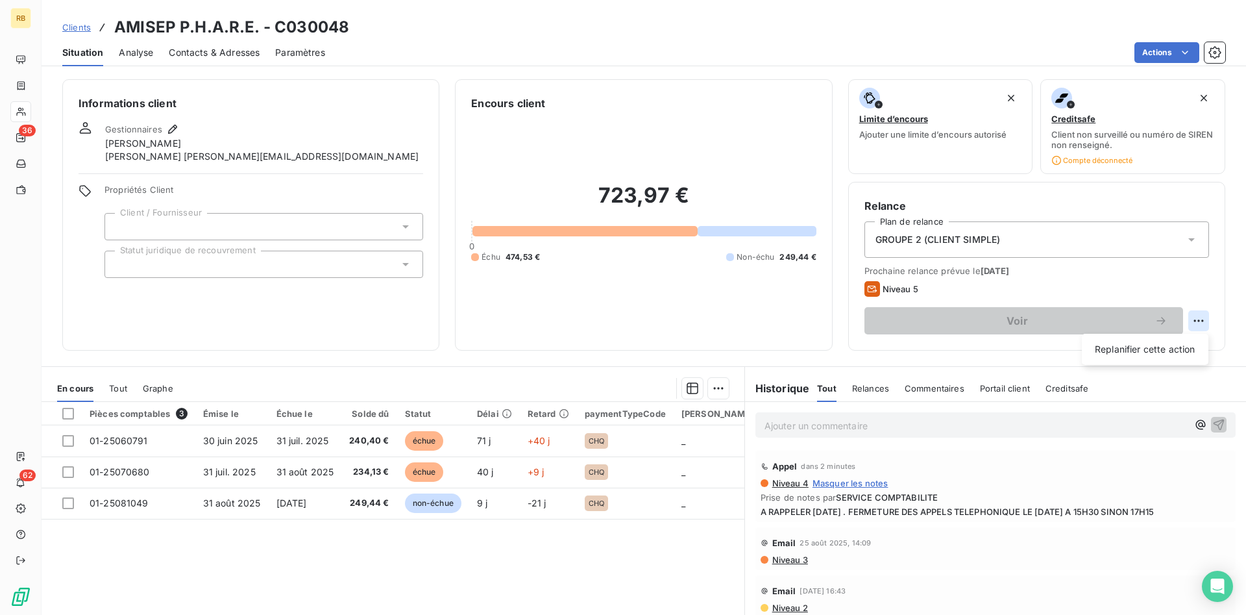
click at [1197, 318] on html "RB 36 62 Clients AMISEP P.H.A.R.E. - C030048 Situation Analyse Contacts & Adres…" at bounding box center [623, 307] width 1246 height 615
click at [1164, 345] on div "Replanifier cette action" at bounding box center [1145, 349] width 116 height 21
select select "8"
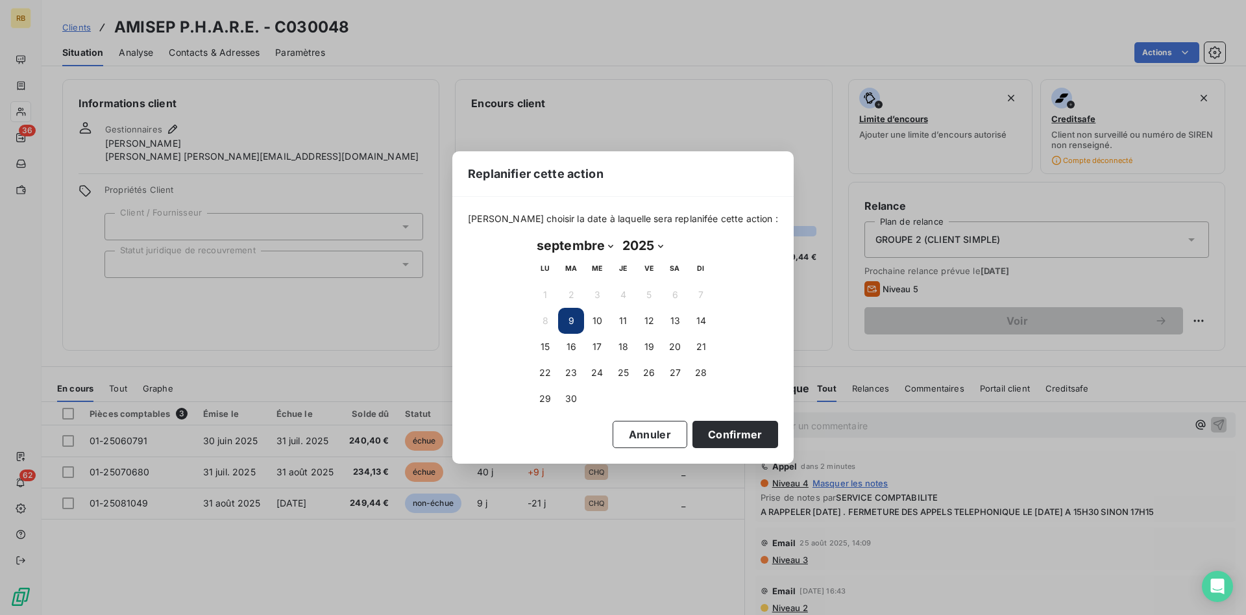
click at [567, 323] on button "9" at bounding box center [571, 321] width 26 height 26
click at [599, 315] on button "10" at bounding box center [597, 321] width 26 height 26
click at [741, 431] on button "Confirmer" at bounding box center [735, 434] width 86 height 27
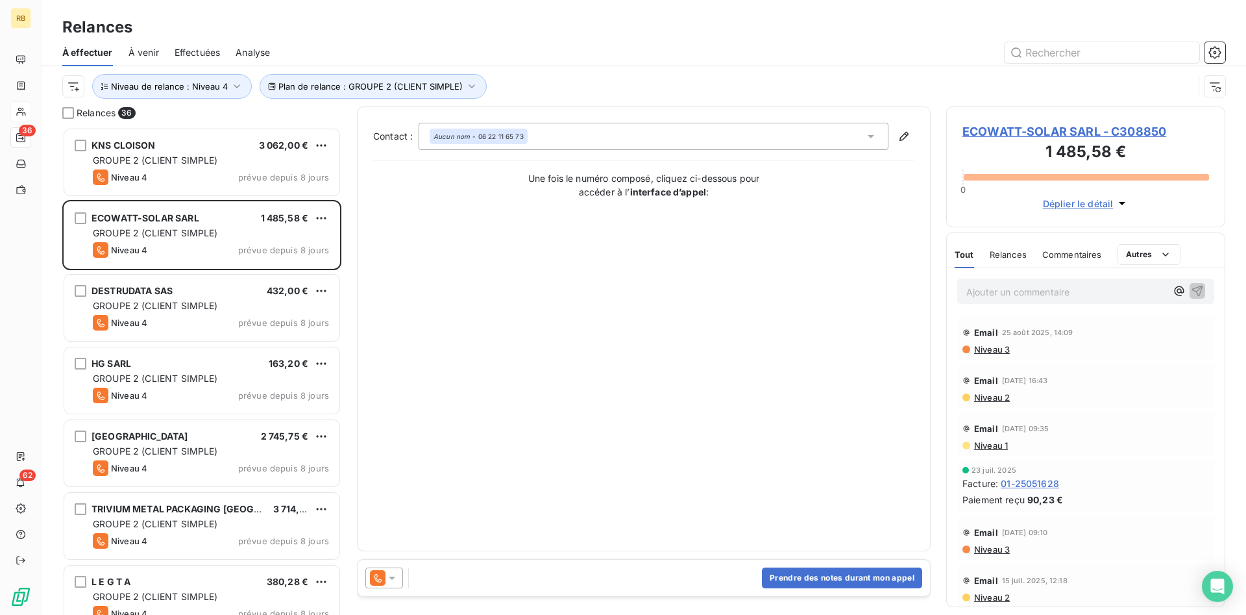
scroll to position [487, 279]
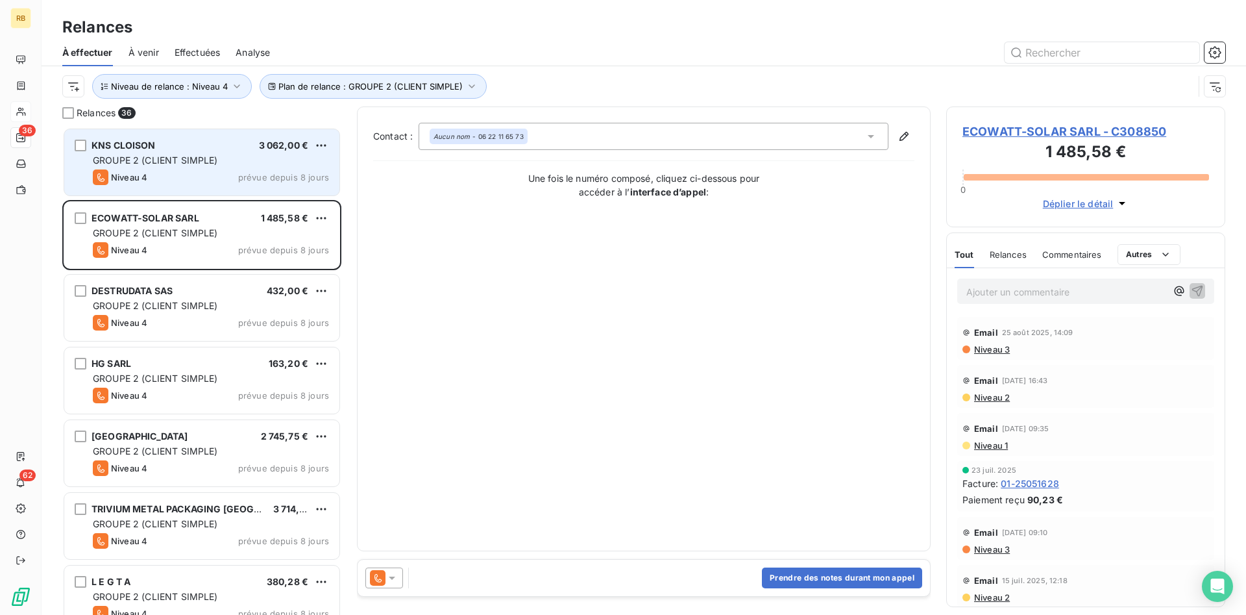
click at [217, 167] on div "KNS CLOISON 3 062,00 € GROUPE 2 (CLIENT SIMPLE) Niveau 4 prévue depuis 8 jours" at bounding box center [201, 162] width 275 height 66
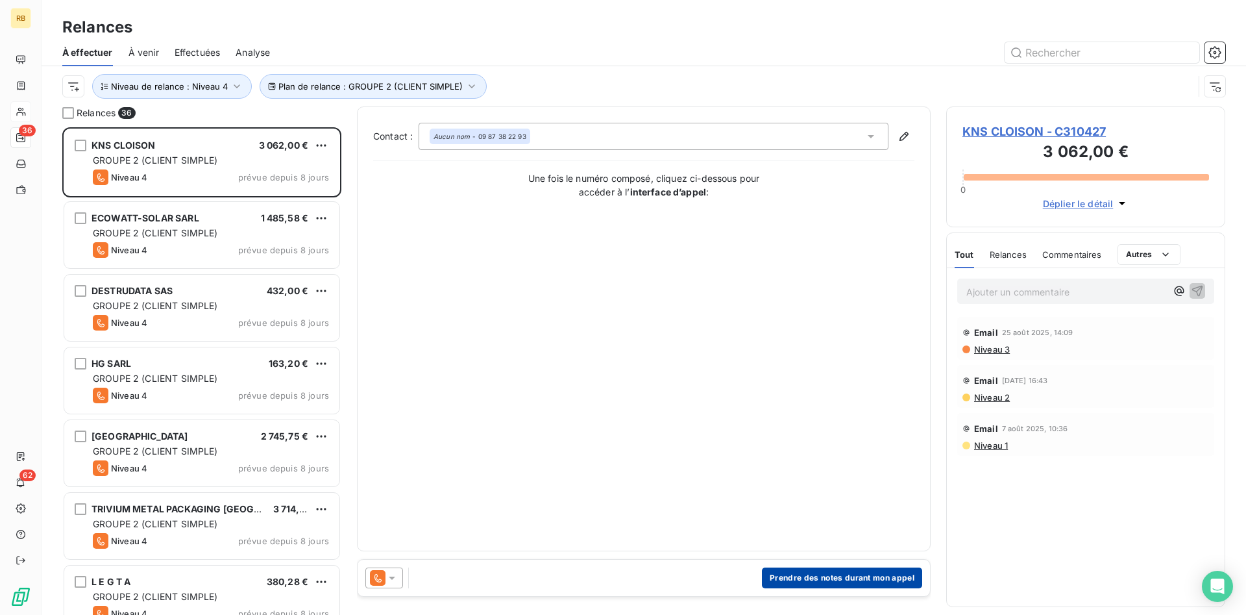
click at [878, 575] on button "Prendre des notes durant mon appel" at bounding box center [842, 577] width 160 height 21
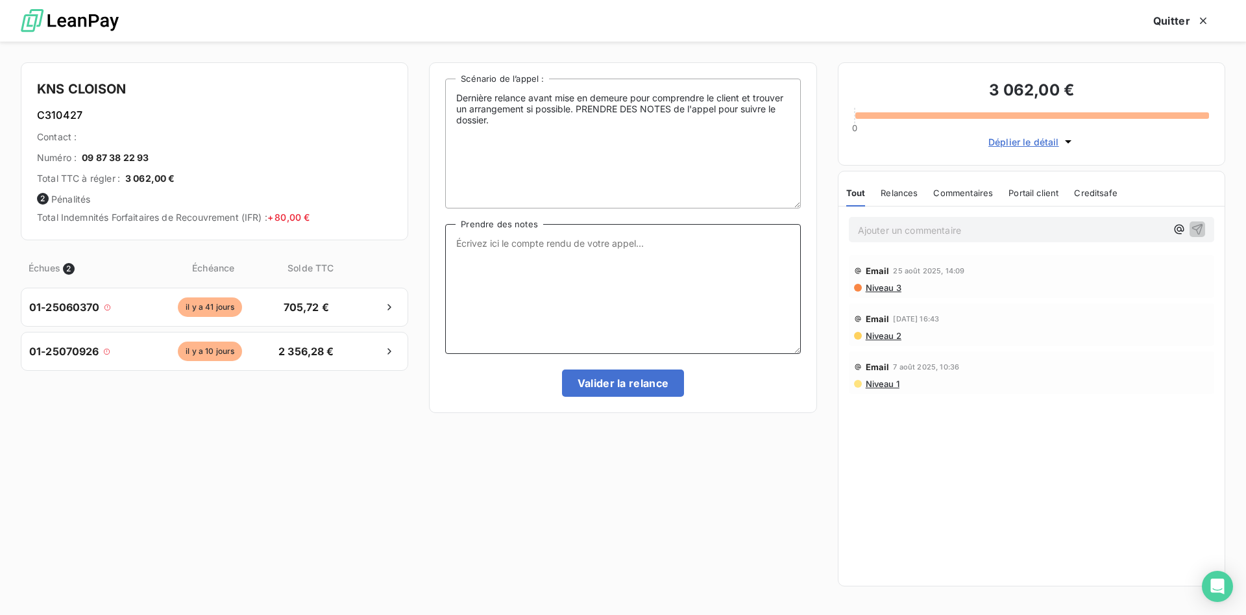
click at [544, 243] on textarea "Prendre des notes" at bounding box center [622, 289] width 355 height 130
click at [892, 287] on span "Niveau 3" at bounding box center [882, 287] width 37 height 10
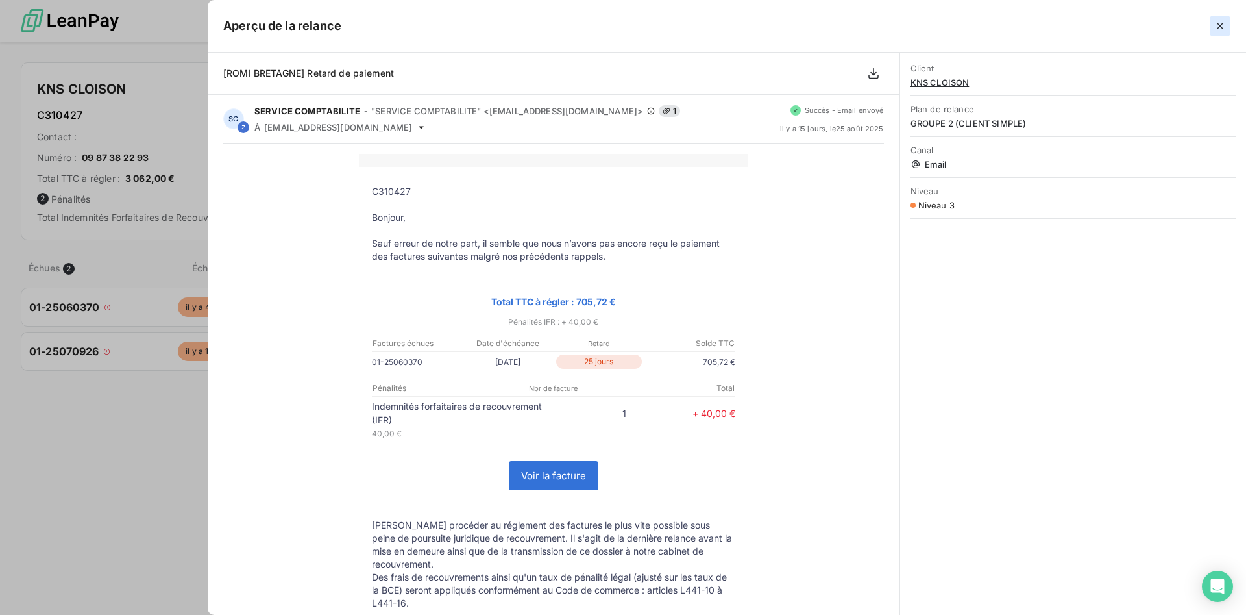
click at [1218, 25] on icon "button" at bounding box center [1220, 25] width 13 height 13
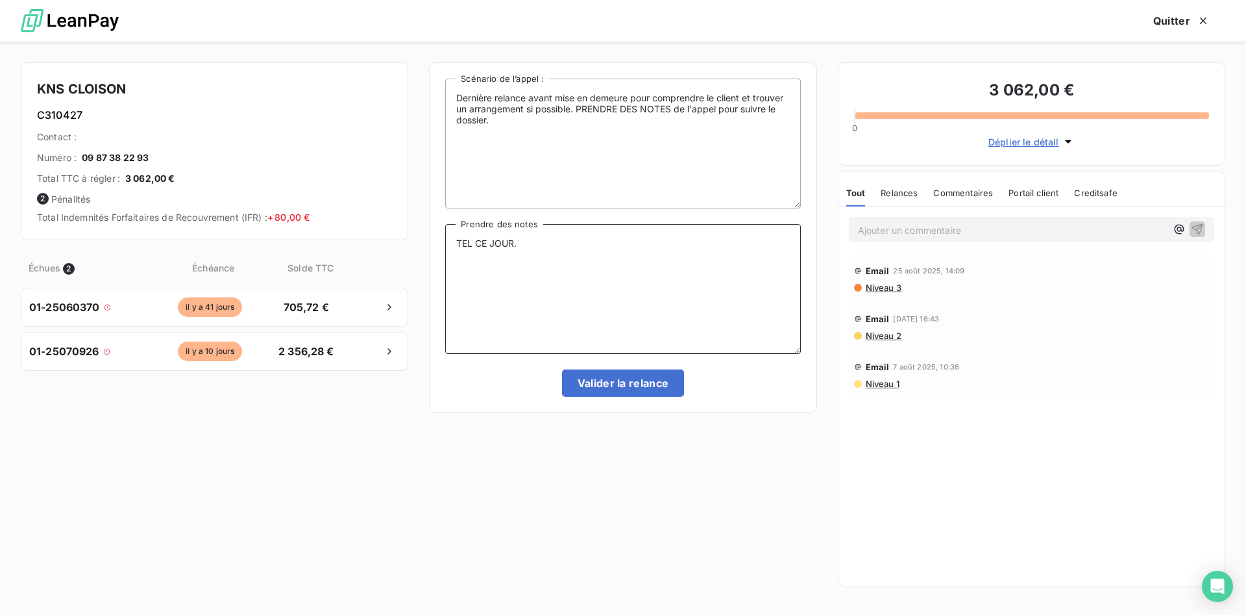
click at [565, 242] on textarea "TEL CE JOUR." at bounding box center [622, 289] width 355 height 130
type textarea "TEL CE JOUR. VIR LE [DATE]"
click at [657, 382] on button "Valider la relance" at bounding box center [623, 382] width 123 height 27
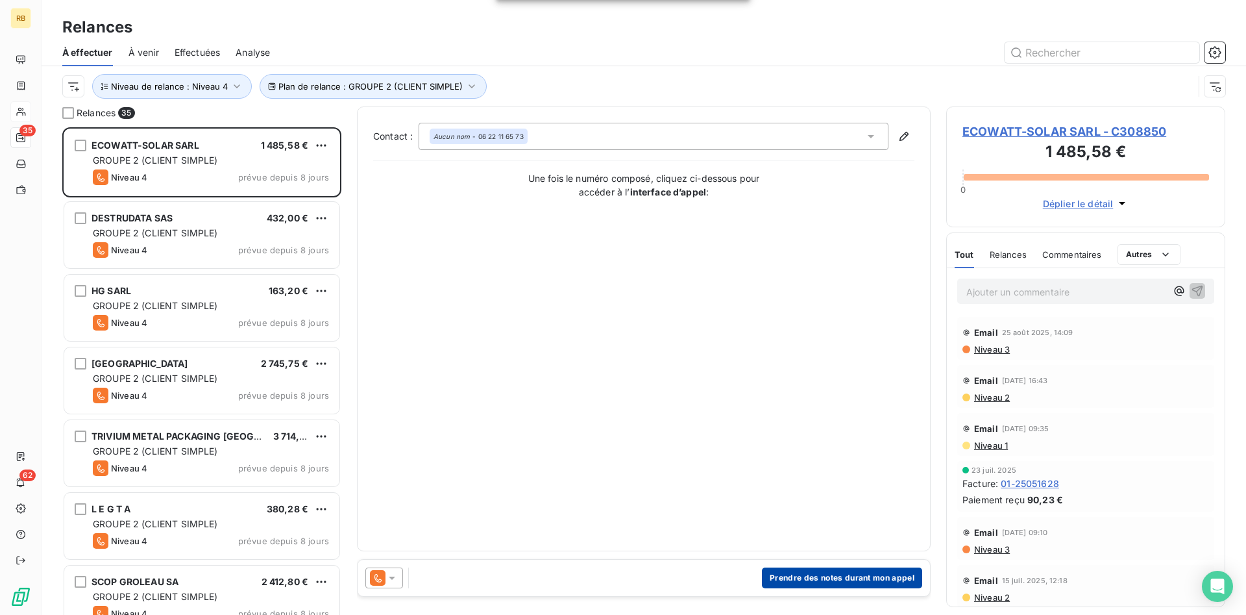
click at [860, 574] on button "Prendre des notes durant mon appel" at bounding box center [842, 577] width 160 height 21
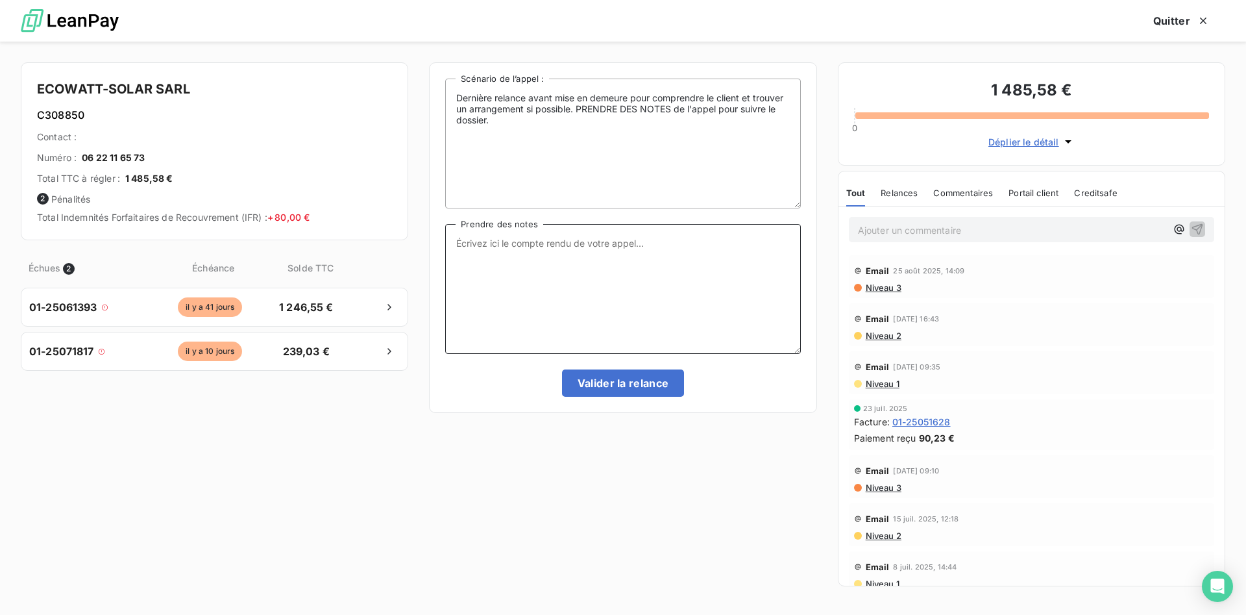
click at [475, 246] on textarea "Prendre des notes" at bounding box center [622, 289] width 355 height 130
type textarea "TEL CE JOUR .PAIEMENT FIN DE SEMAINE"
click at [659, 383] on button "Valider la relance" at bounding box center [623, 382] width 123 height 27
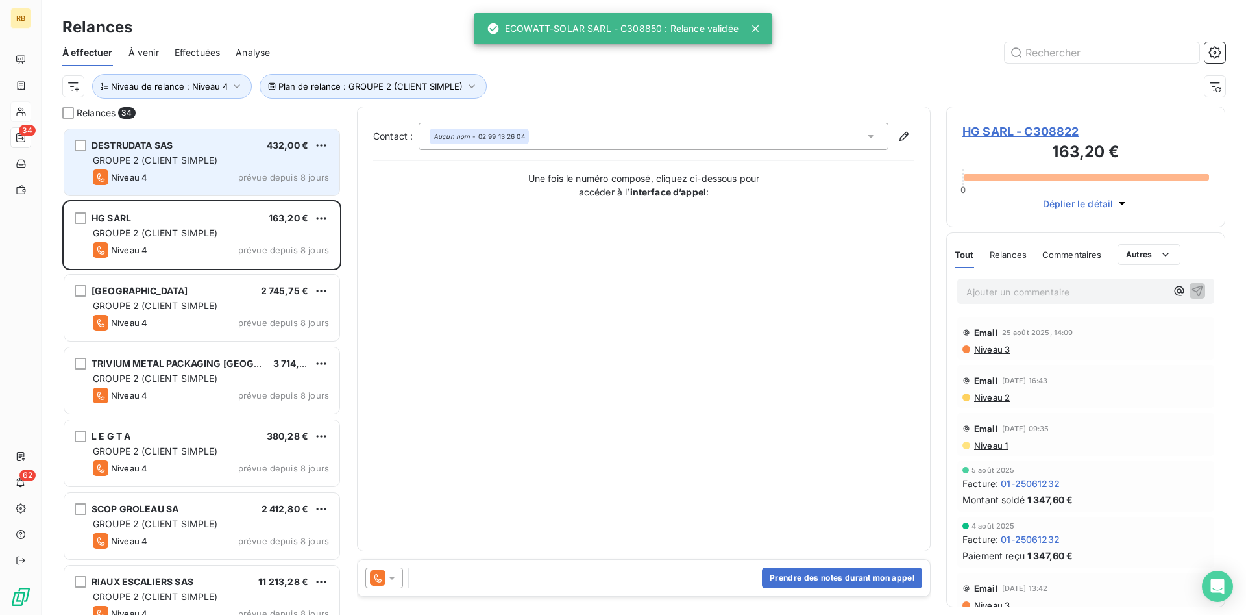
click at [212, 141] on div "DESTRUDATA SAS 432,00 €" at bounding box center [211, 146] width 236 height 12
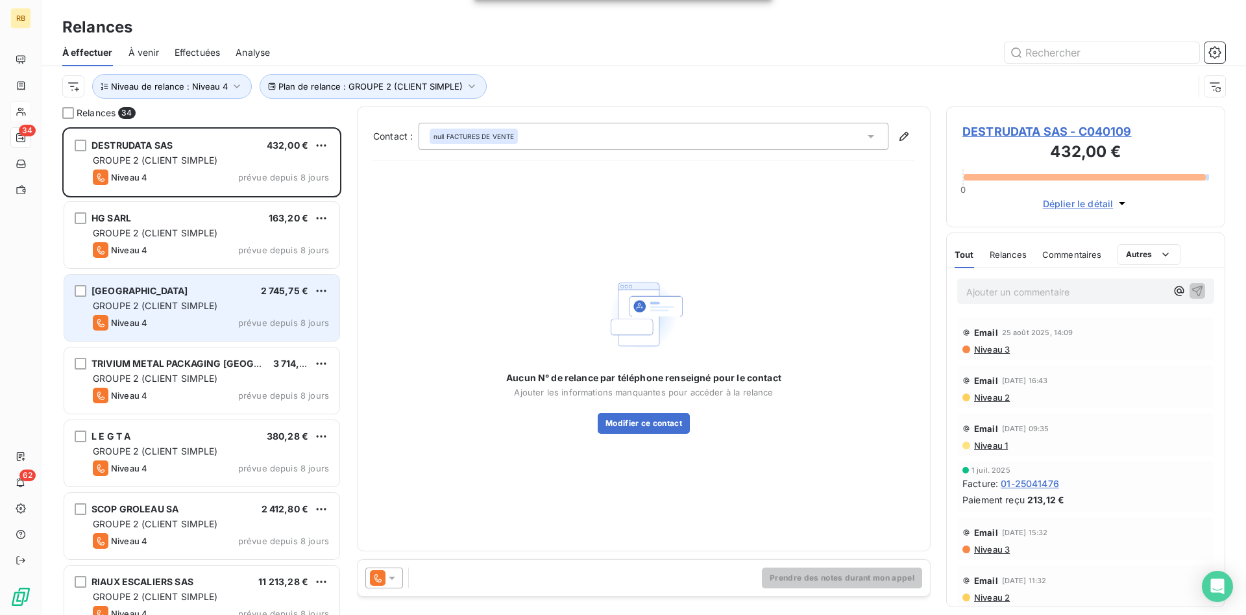
click at [211, 293] on div "LEFEVRE CENTRE OUEST 2 745,75 €" at bounding box center [211, 291] width 236 height 12
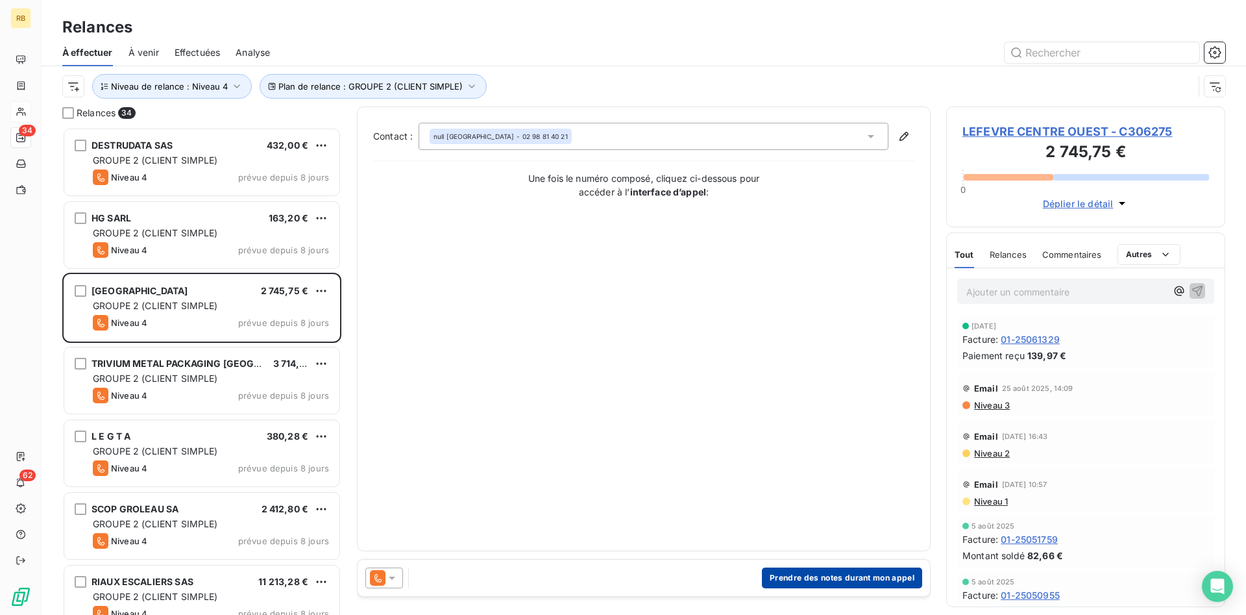
click at [827, 572] on button "Prendre des notes durant mon appel" at bounding box center [842, 577] width 160 height 21
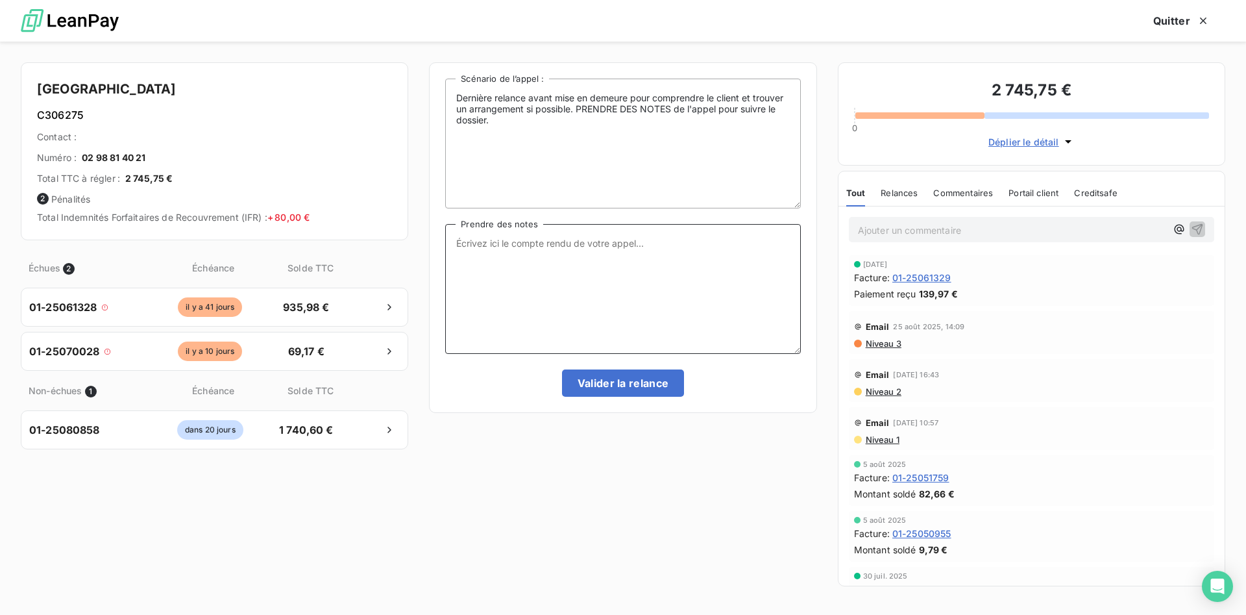
click at [550, 241] on textarea "Prendre des notes" at bounding box center [622, 289] width 355 height 130
type textarea "TEL CE JOUR. [PHONE_NUMBER] LITIGE VOIR [PERSON_NAME]"
click at [713, 249] on textarea "TEL CE JOUR. [PHONE_NUMBER] LITIGE VOIR [PERSON_NAME]" at bounding box center [622, 289] width 355 height 130
click at [739, 246] on textarea "TEL CE JOUR. [PHONE_NUMBER] LITIGE VOIR [PERSON_NAME]" at bounding box center [622, 289] width 355 height 130
drag, startPoint x: 634, startPoint y: 245, endPoint x: 800, endPoint y: 254, distance: 165.7
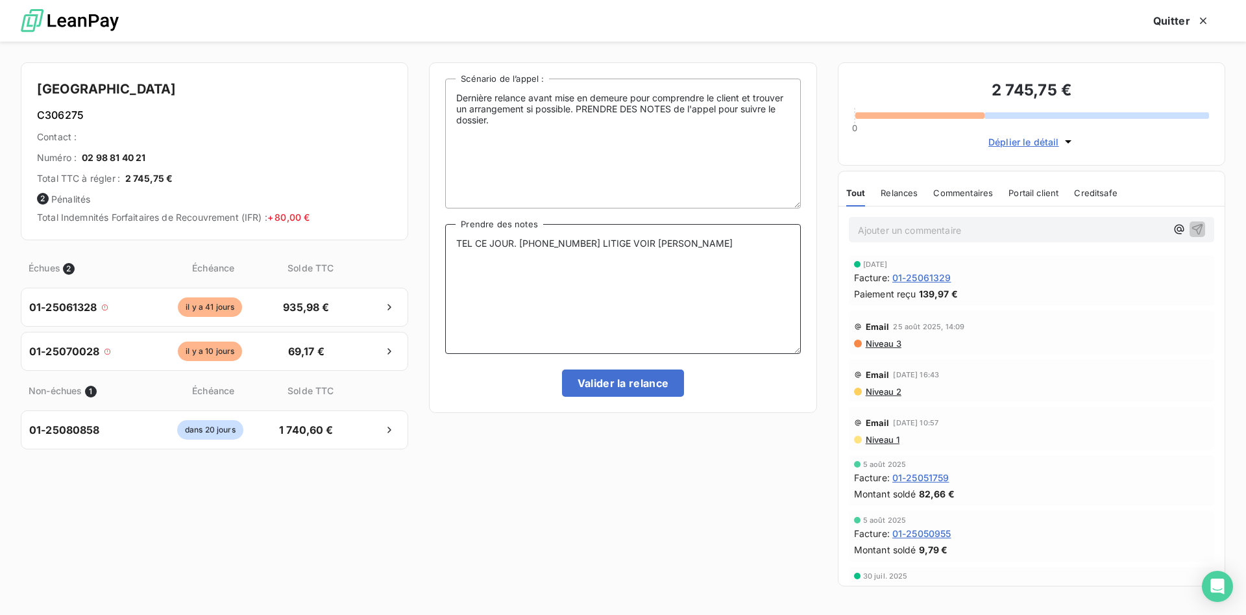
click at [793, 256] on textarea "TEL CE JOUR. [PHONE_NUMBER] LITIGE VOIR [PERSON_NAME]" at bounding box center [622, 289] width 355 height 130
click at [736, 247] on textarea "TEL CE JOUR. [PHONE_NUMBER] LITIGE VOIR AVEC COMMERCIAL" at bounding box center [622, 289] width 355 height 130
click at [480, 264] on textarea "TEL CE JOUR. [PHONE_NUMBER] LITIGE VOIR AVEC COMMERCIAL. ATTENTE @ DE LA CLIENT…" at bounding box center [622, 289] width 355 height 130
click at [629, 267] on textarea "TEL CE JOUR. [PHONE_NUMBER] LITIGE VOIR AVEC COMMERCIAL. ATTENTE @ DE LA CLIENT…" at bounding box center [622, 289] width 355 height 130
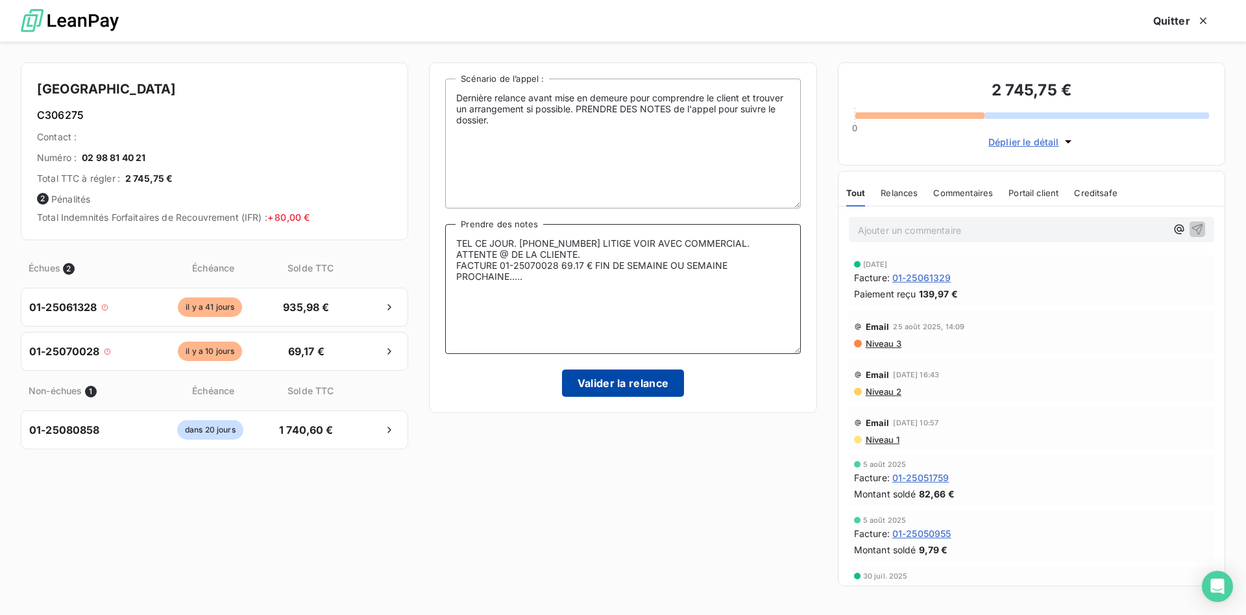
type textarea "TEL CE JOUR. [PHONE_NUMBER] LITIGE VOIR AVEC COMMERCIAL. ATTENTE @ DE LA CLIENT…"
click at [676, 382] on button "Valider la relance" at bounding box center [623, 382] width 123 height 27
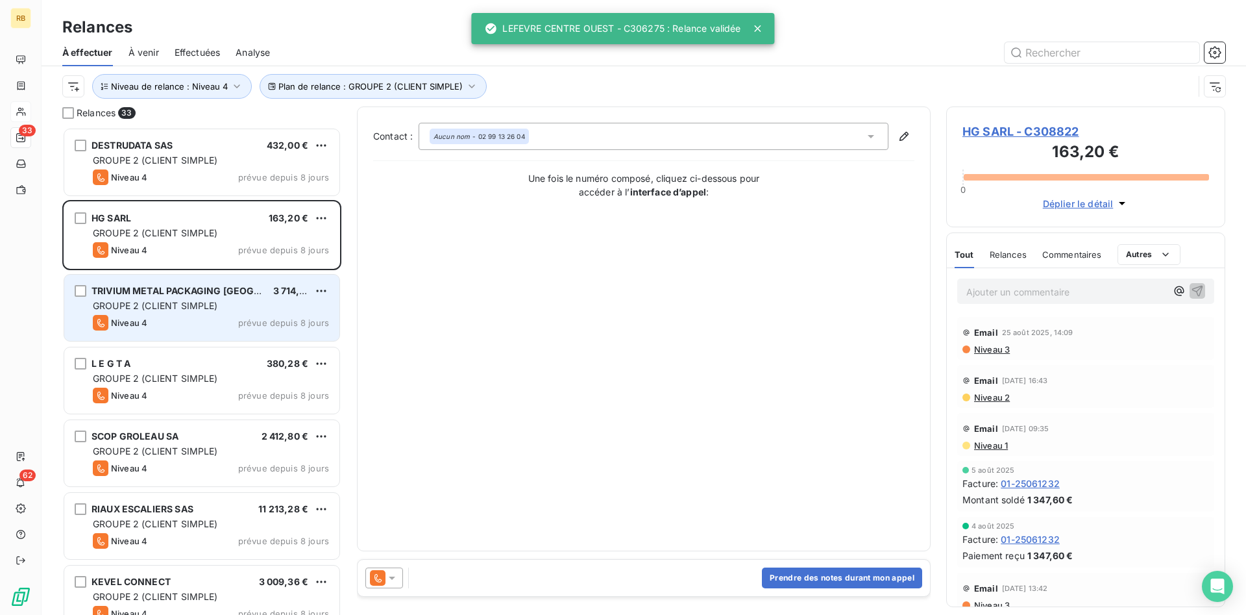
click at [238, 323] on div "Niveau 4 prévue depuis 8 jours" at bounding box center [211, 323] width 236 height 16
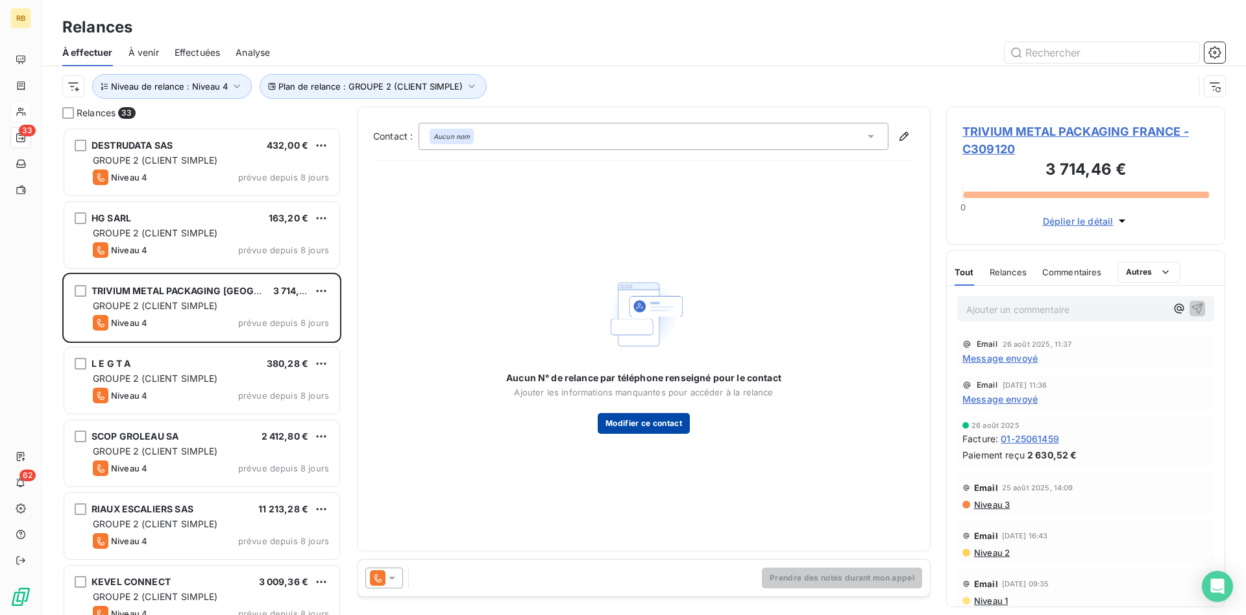
click at [665, 422] on button "Modifier ce contact" at bounding box center [644, 423] width 92 height 21
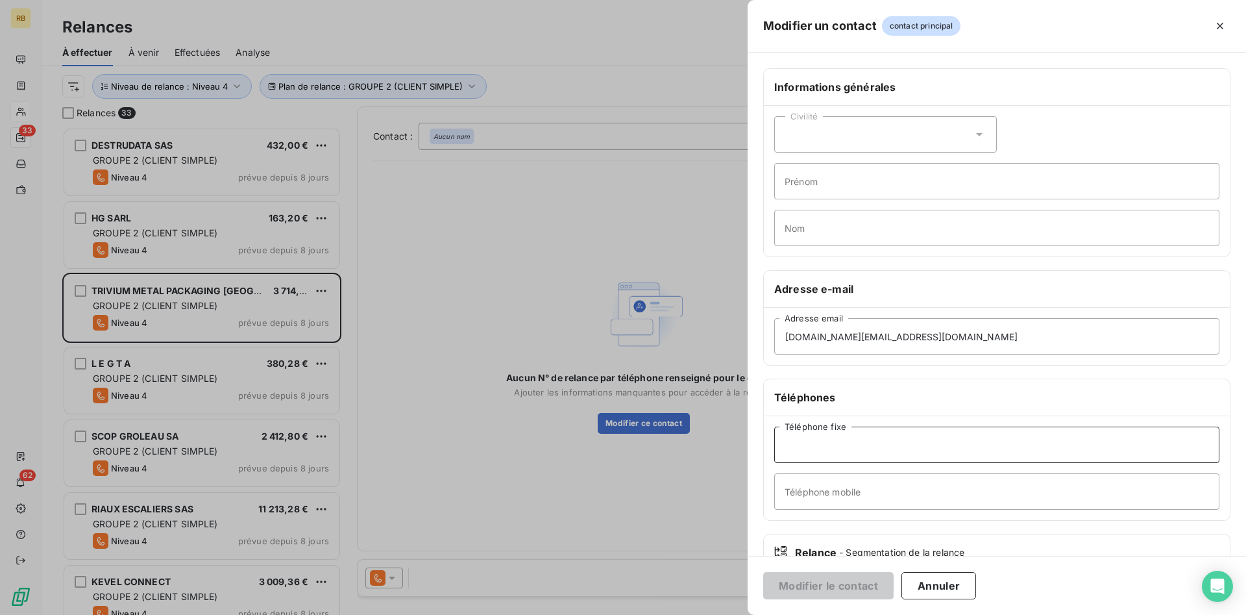
click at [861, 436] on input "Téléphone fixe" at bounding box center [996, 444] width 445 height 36
paste input "06 33 95 79 58"
type input "06 33 95 79 58"
click at [864, 585] on button "Modifier le contact" at bounding box center [828, 585] width 130 height 27
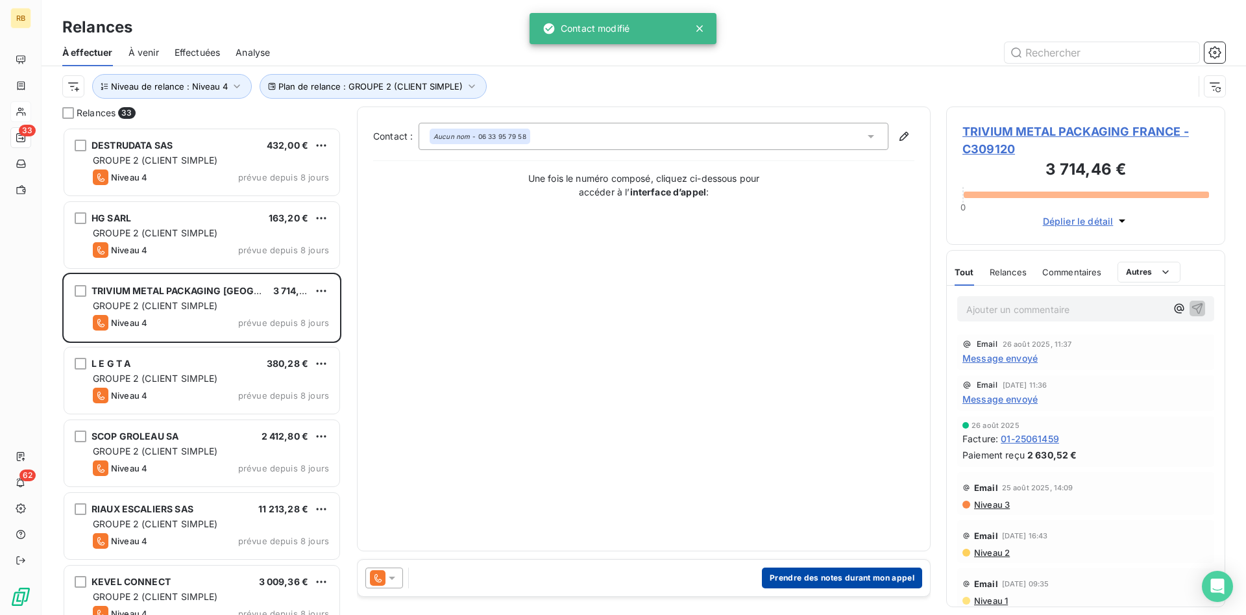
click at [843, 579] on button "Prendre des notes durant mon appel" at bounding box center [842, 577] width 160 height 21
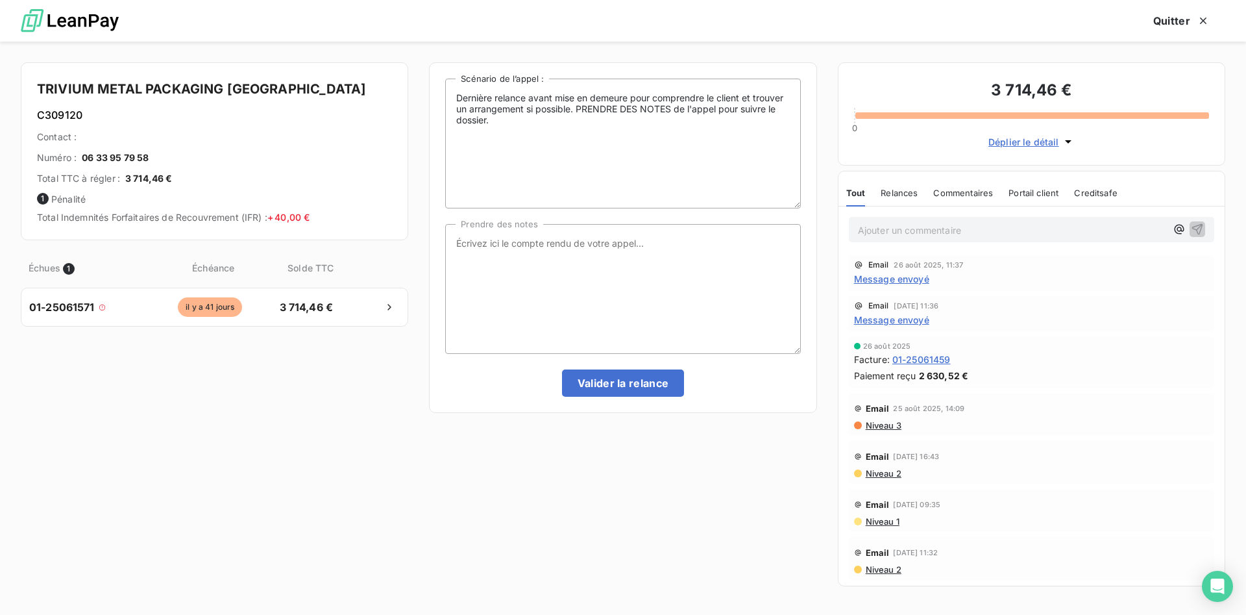
click at [916, 277] on span "Message envoyé" at bounding box center [891, 279] width 75 height 14
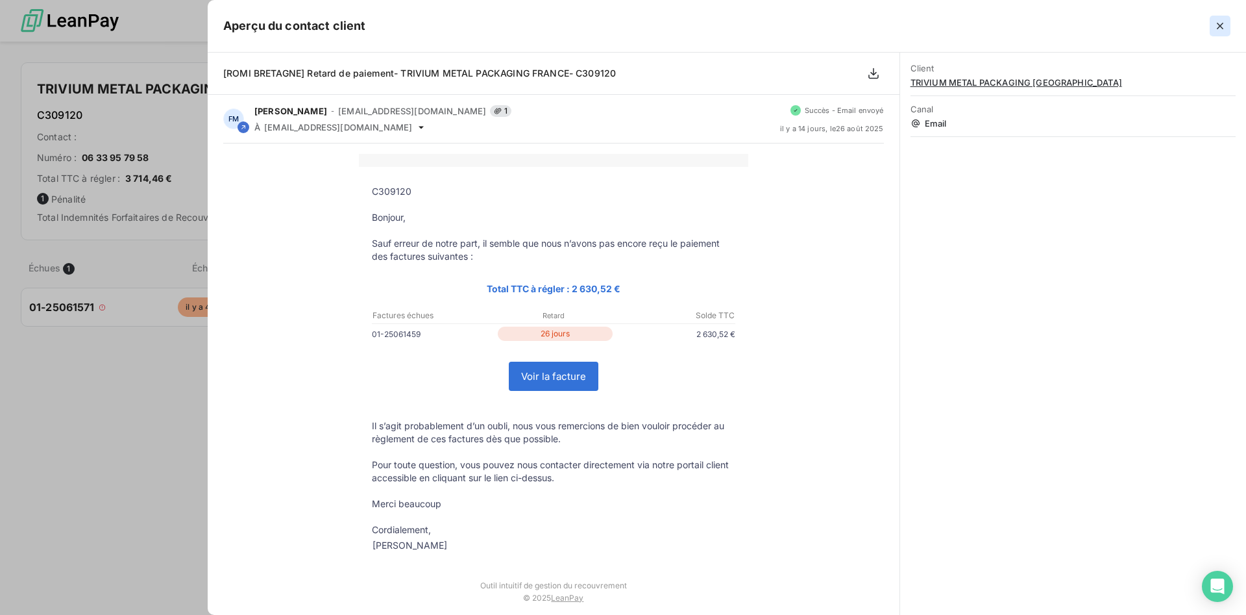
click at [1218, 21] on icon "button" at bounding box center [1220, 25] width 13 height 13
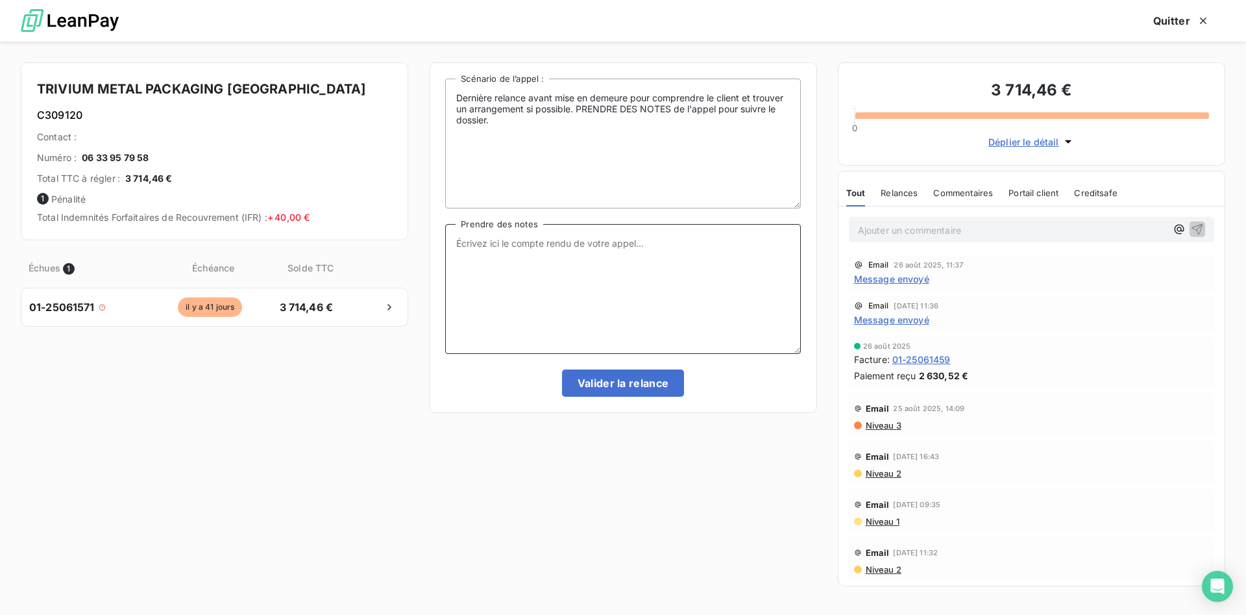
click at [617, 245] on textarea "Prendre des notes" at bounding box center [622, 289] width 355 height 130
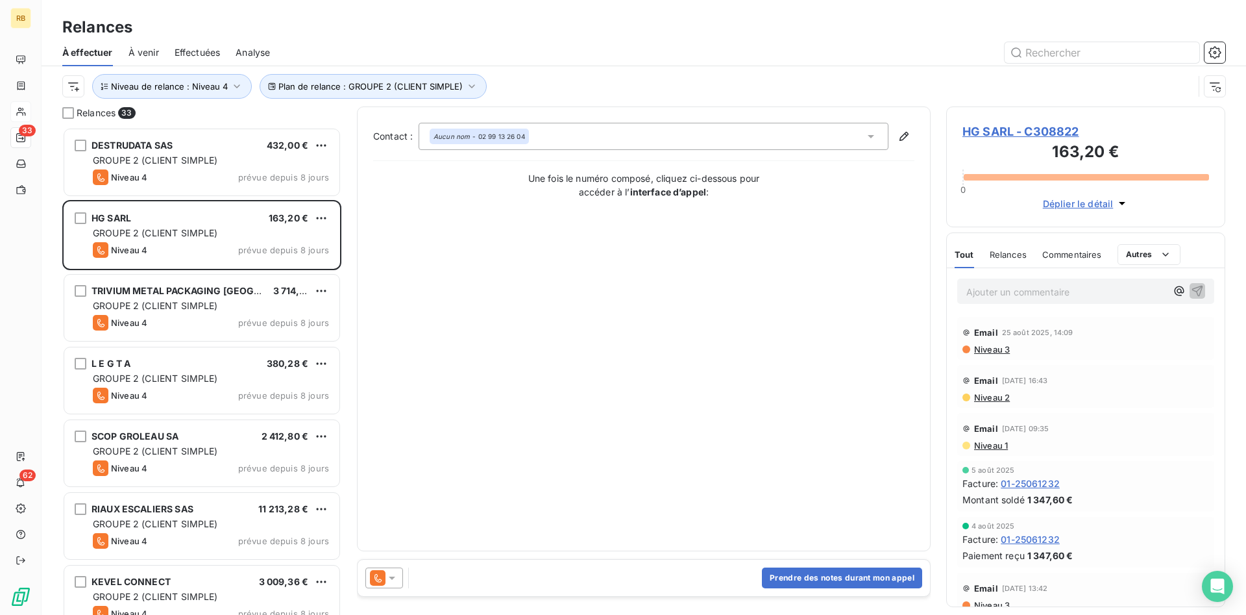
click at [390, 576] on icon at bounding box center [392, 577] width 13 height 13
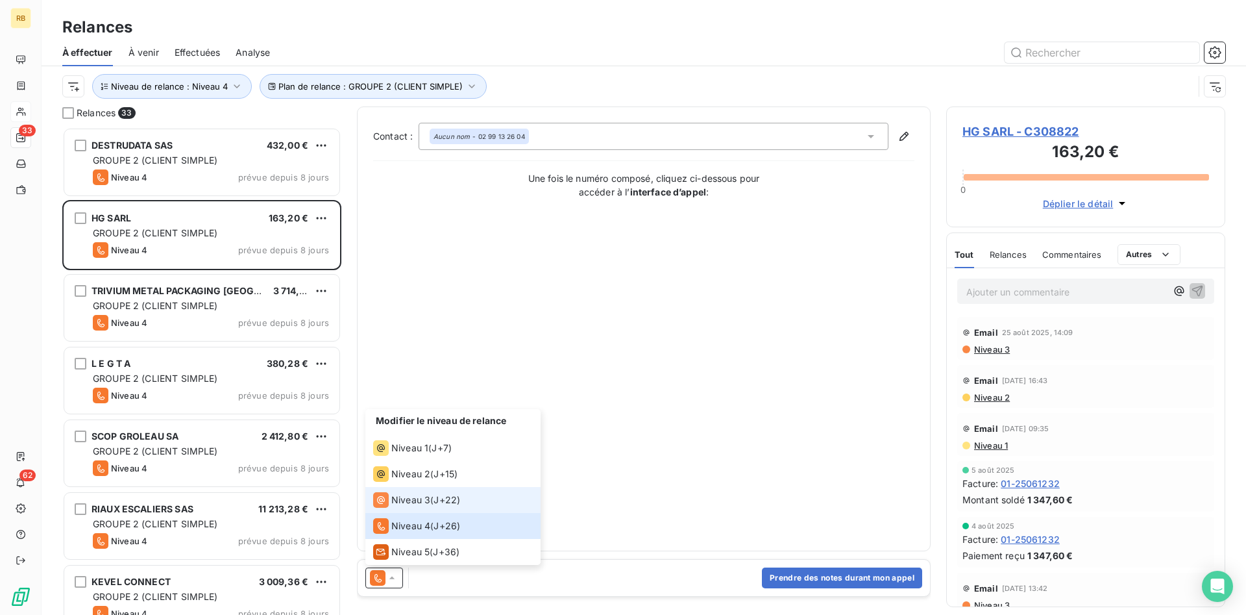
click at [422, 502] on span "Niveau 3" at bounding box center [410, 499] width 39 height 13
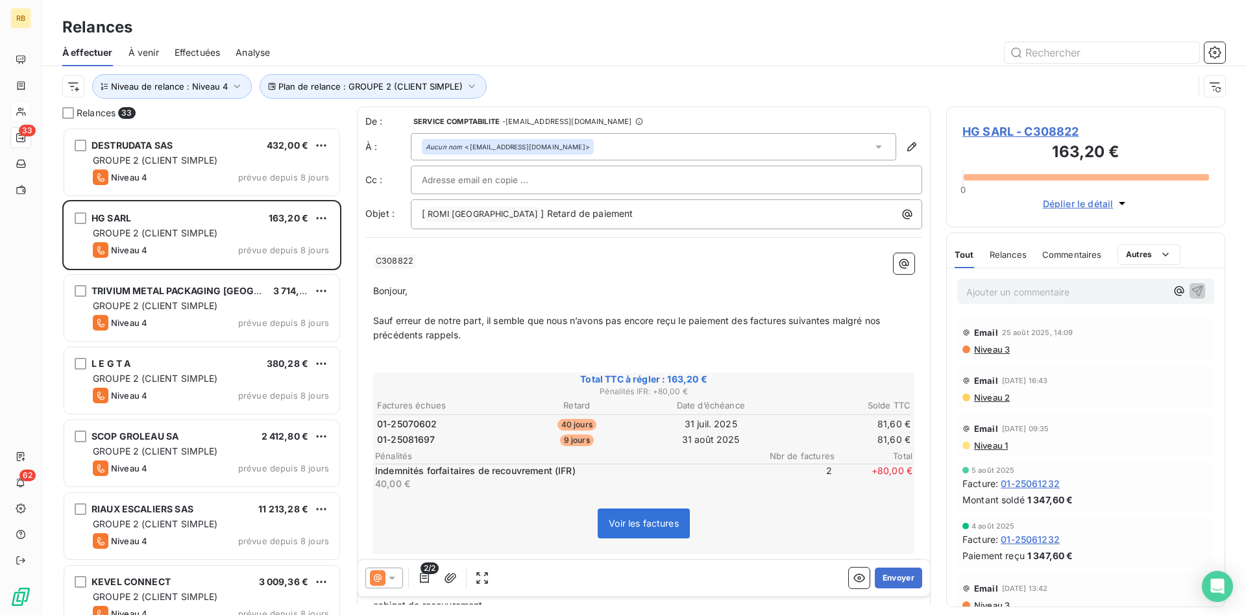
click at [513, 177] on input "text" at bounding box center [492, 179] width 140 height 19
paste input "[EMAIL_ADDRESS][DOMAIN_NAME]"
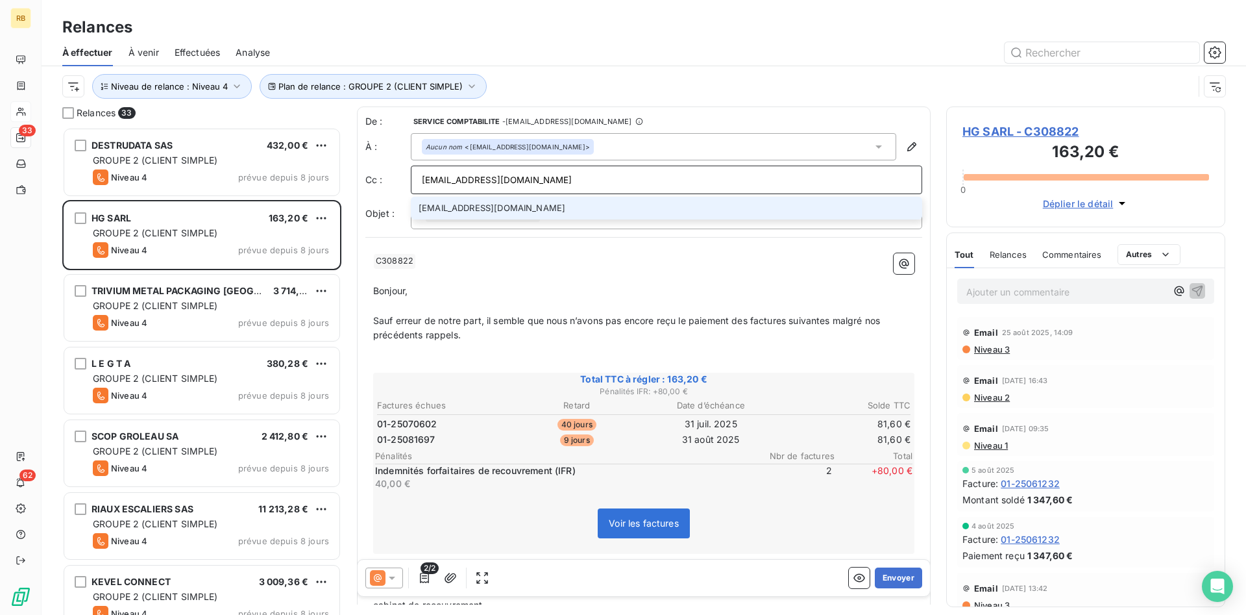
type input "[EMAIL_ADDRESS][DOMAIN_NAME]"
click at [622, 208] on li "[EMAIL_ADDRESS][DOMAIN_NAME]" at bounding box center [666, 208] width 511 height 23
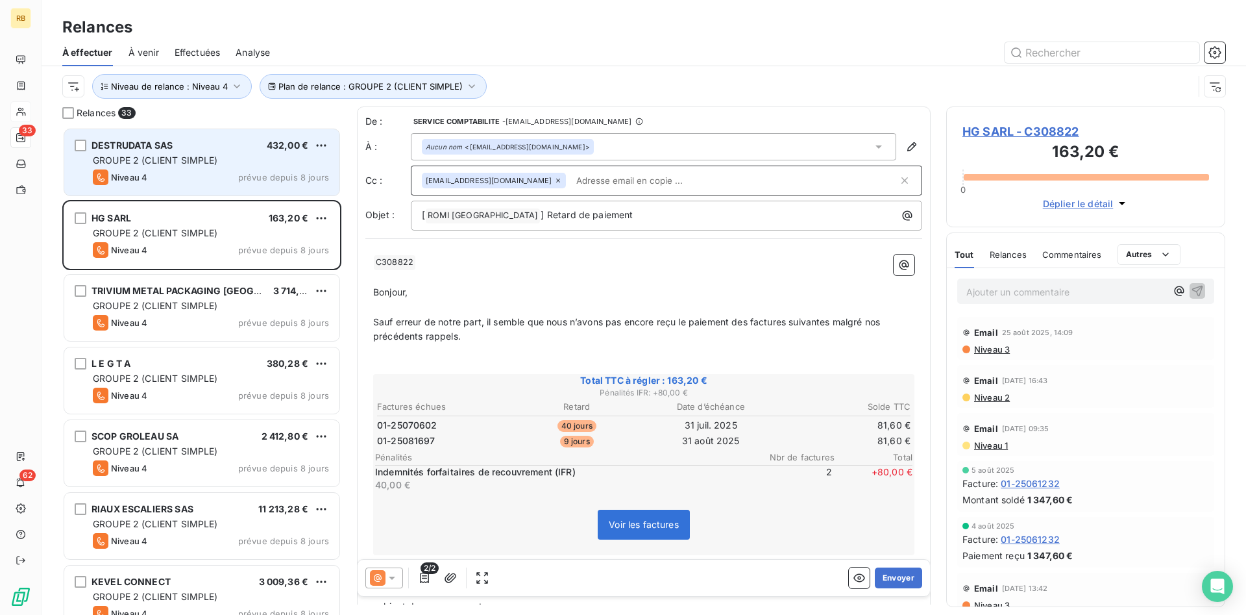
click at [154, 149] on span "DESTRUDATA SAS" at bounding box center [132, 145] width 81 height 11
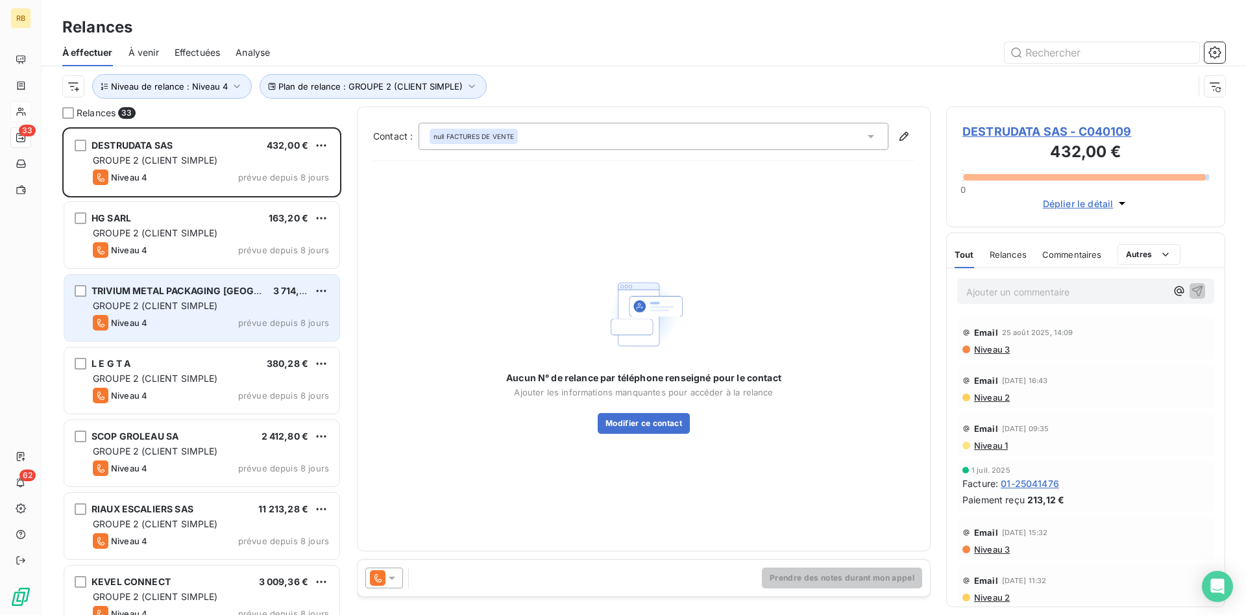
click at [273, 286] on span "3 714,46 €" at bounding box center [296, 290] width 47 height 11
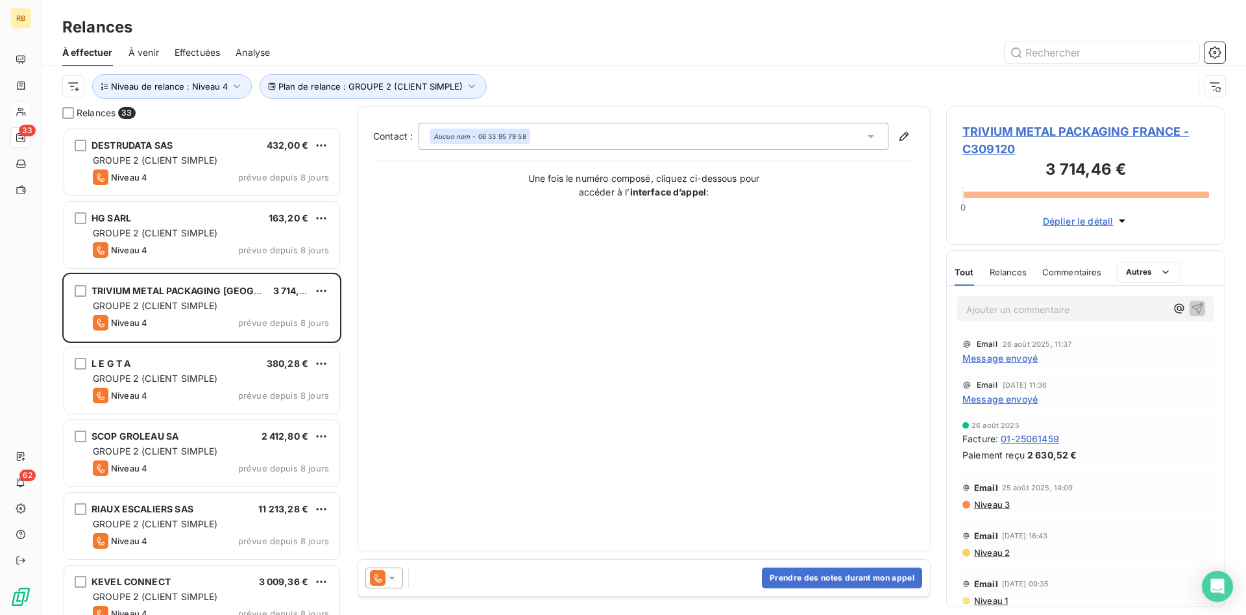
click at [397, 575] on icon at bounding box center [392, 577] width 13 height 13
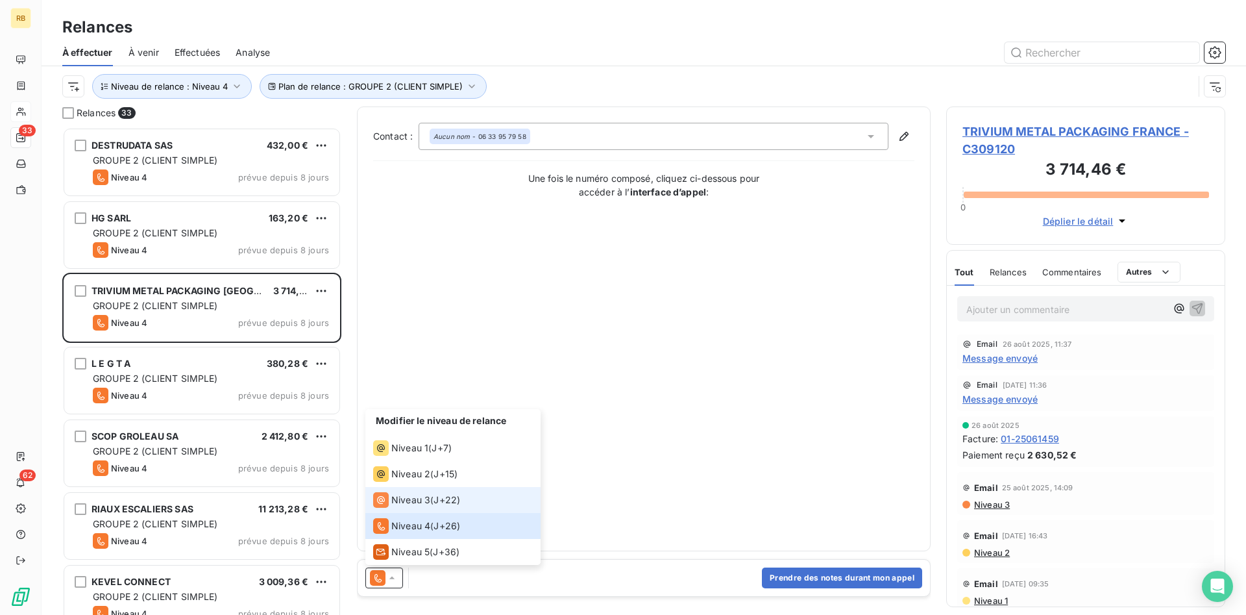
click at [441, 498] on span "J+22 )" at bounding box center [447, 499] width 27 height 13
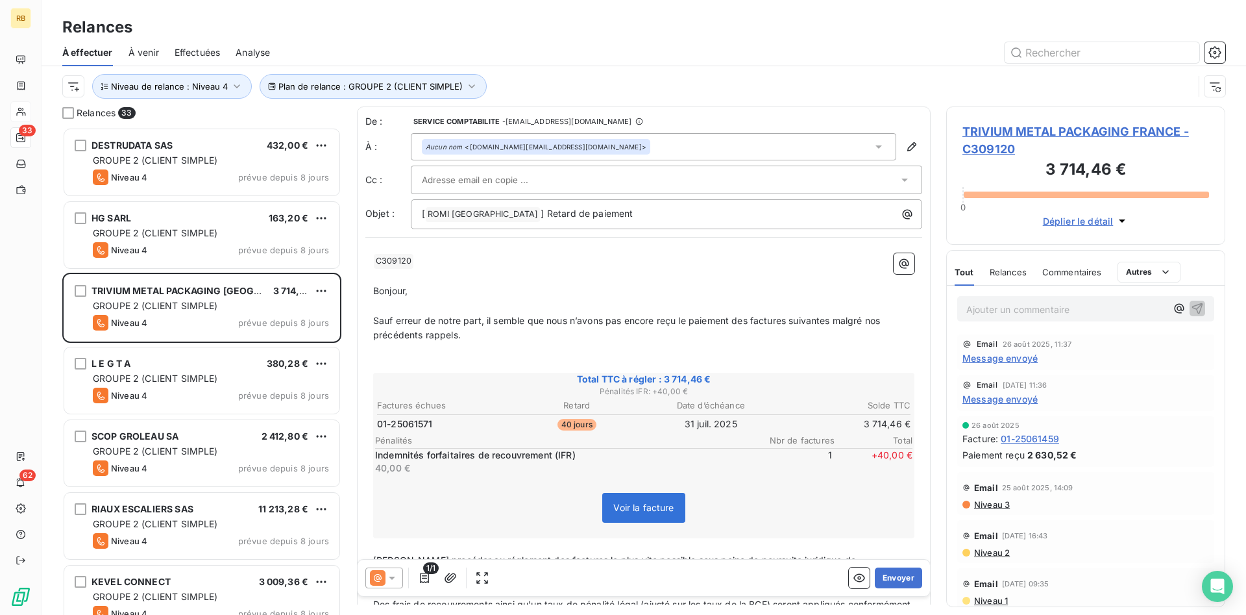
click at [874, 145] on icon at bounding box center [878, 146] width 13 height 13
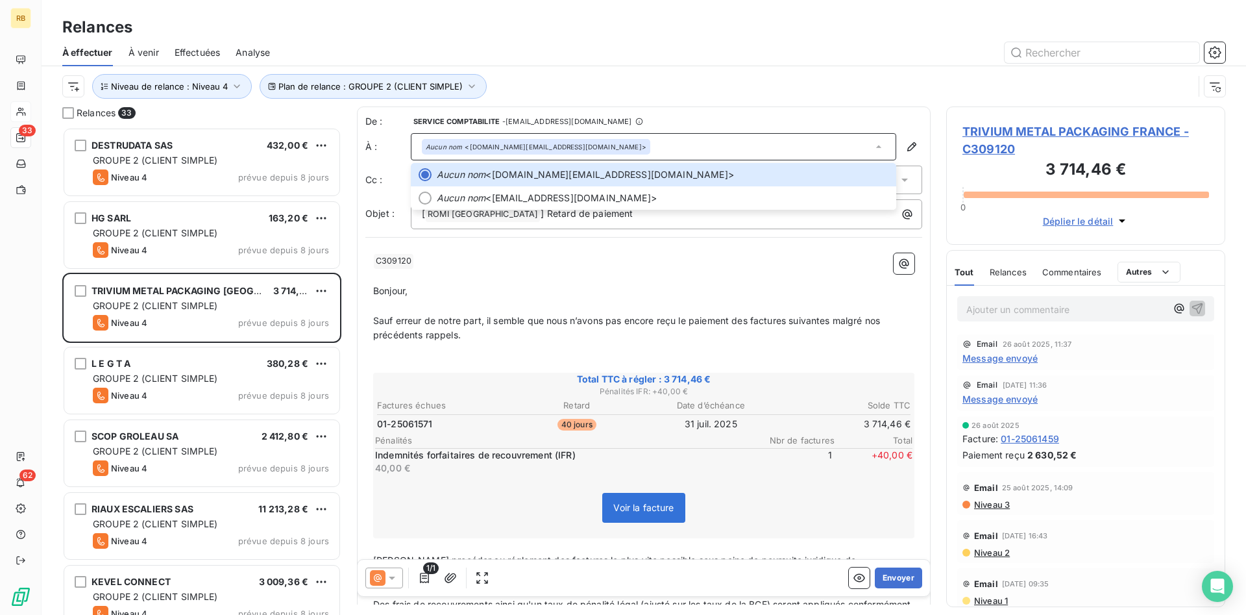
click at [605, 145] on div "Aucun nom <[DOMAIN_NAME][EMAIL_ADDRESS][DOMAIN_NAME]>" at bounding box center [653, 146] width 485 height 27
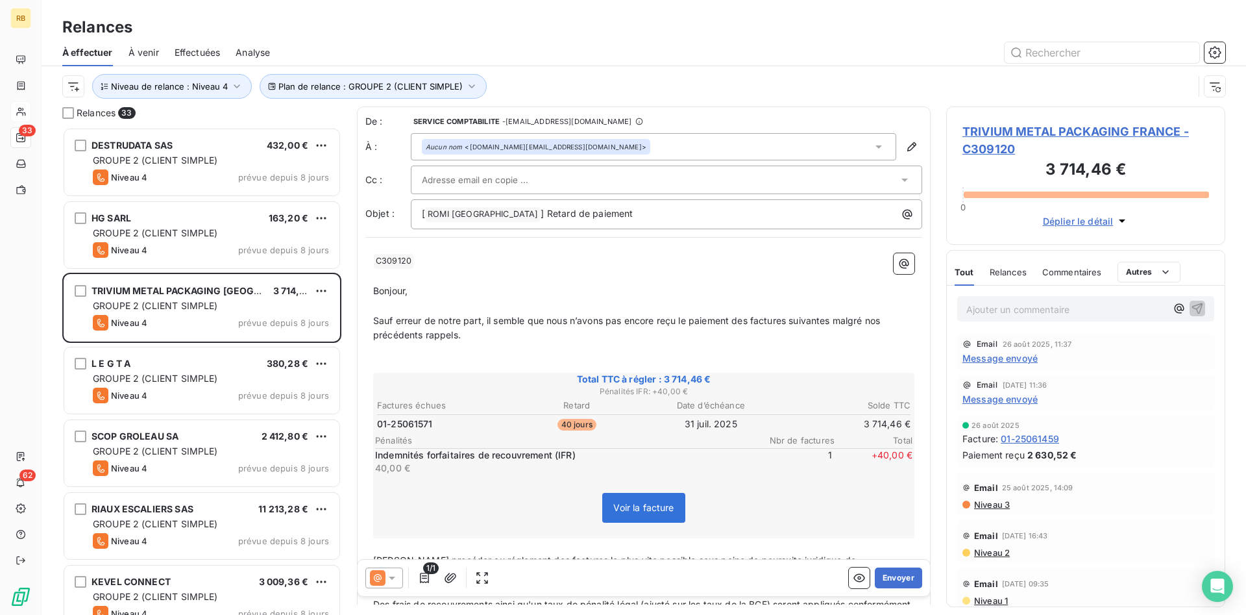
click at [565, 167] on div at bounding box center [666, 179] width 511 height 29
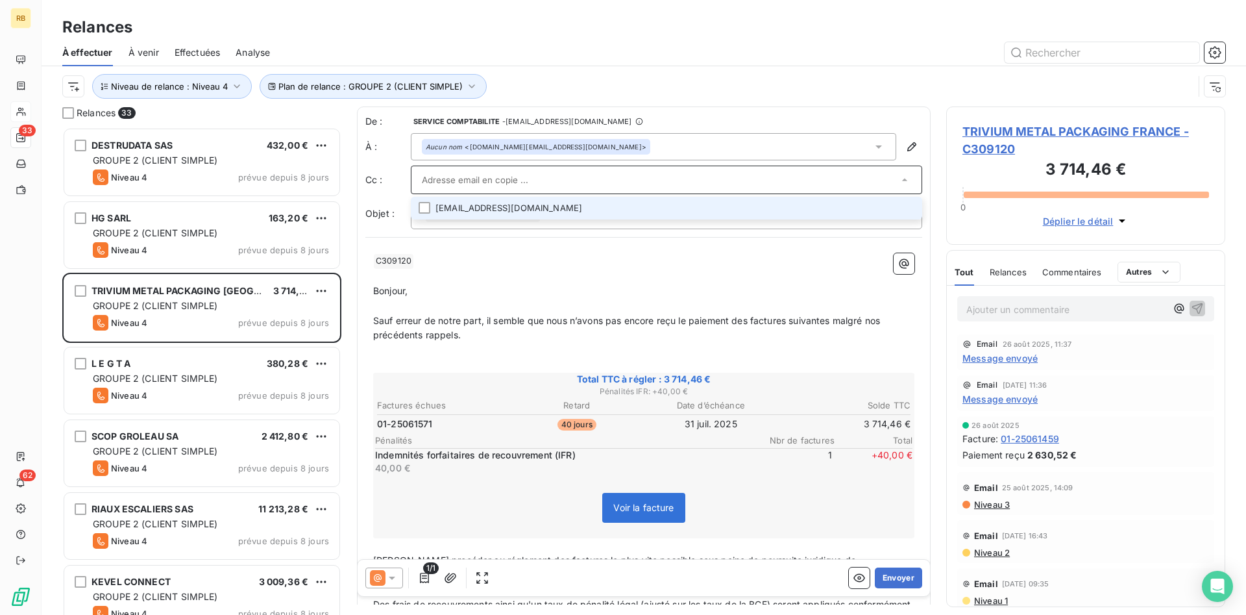
paste input "[EMAIL_ADDRESS][DOMAIN_NAME]"
type input "[EMAIL_ADDRESS][DOMAIN_NAME]"
click at [611, 208] on li "[EMAIL_ADDRESS][DOMAIN_NAME]" at bounding box center [666, 208] width 511 height 23
click at [527, 270] on p "﻿" at bounding box center [643, 277] width 541 height 15
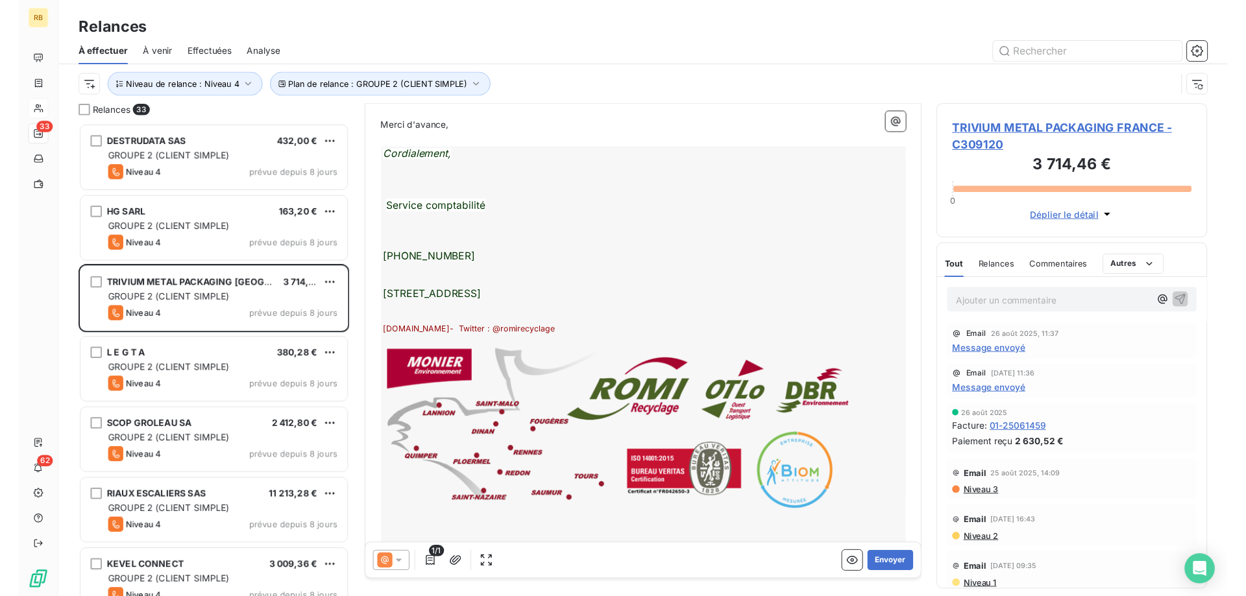
scroll to position [1, 0]
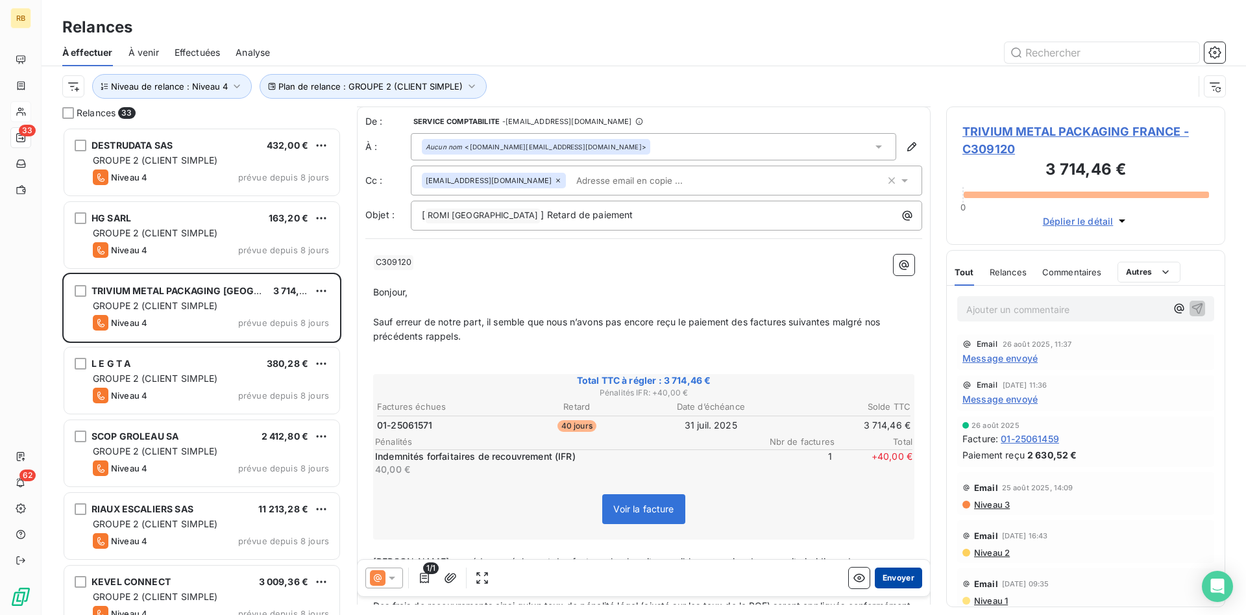
click at [905, 570] on button "Envoyer" at bounding box center [898, 577] width 47 height 21
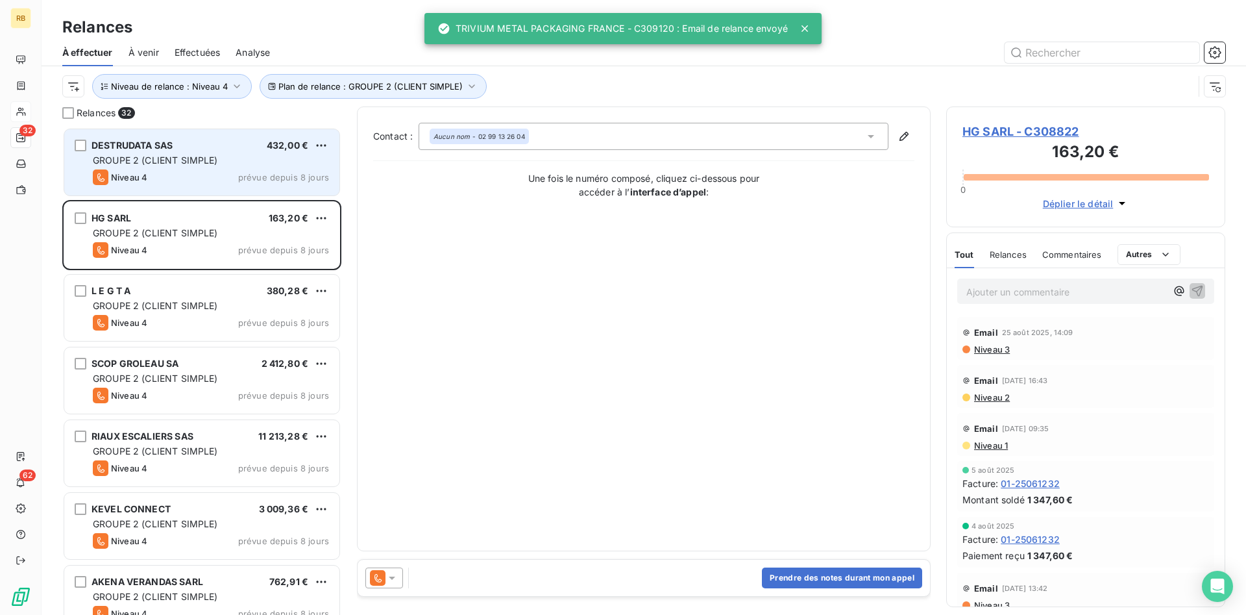
click at [202, 162] on span "GROUPE 2 (CLIENT SIMPLE)" at bounding box center [155, 159] width 125 height 11
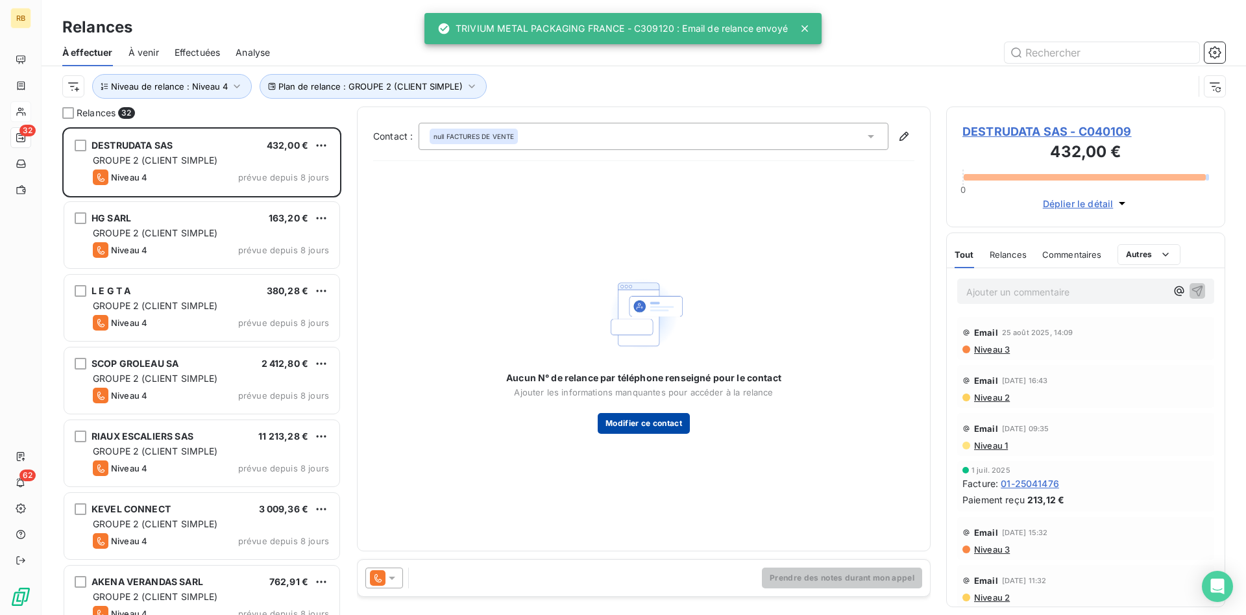
click at [662, 419] on button "Modifier ce contact" at bounding box center [644, 423] width 92 height 21
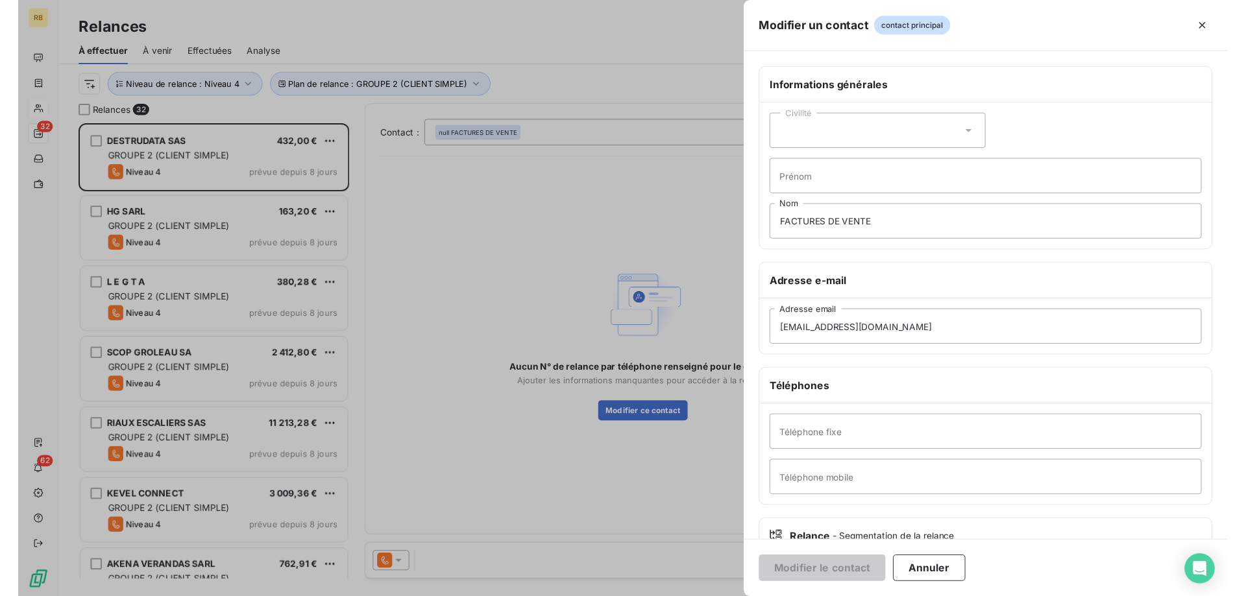
scroll to position [487, 279]
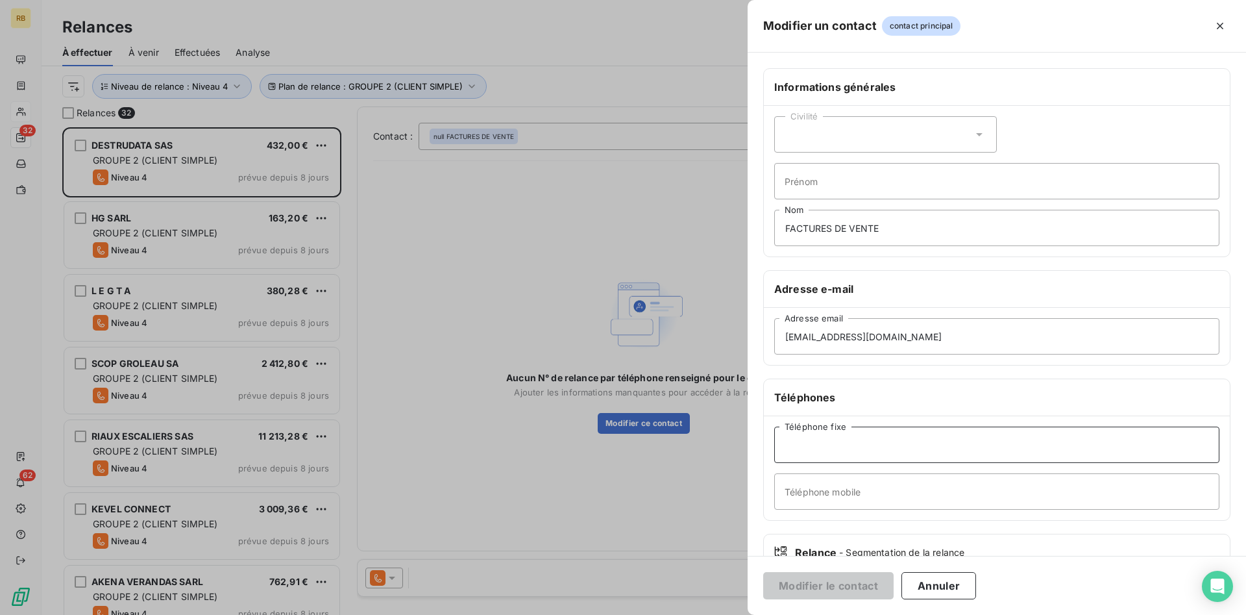
click at [856, 446] on input "Téléphone fixe" at bounding box center [996, 444] width 445 height 36
paste input "02 99 99 22 18"
type input "02 99 99 22 18"
click at [867, 583] on button "Modifier le contact" at bounding box center [828, 585] width 130 height 27
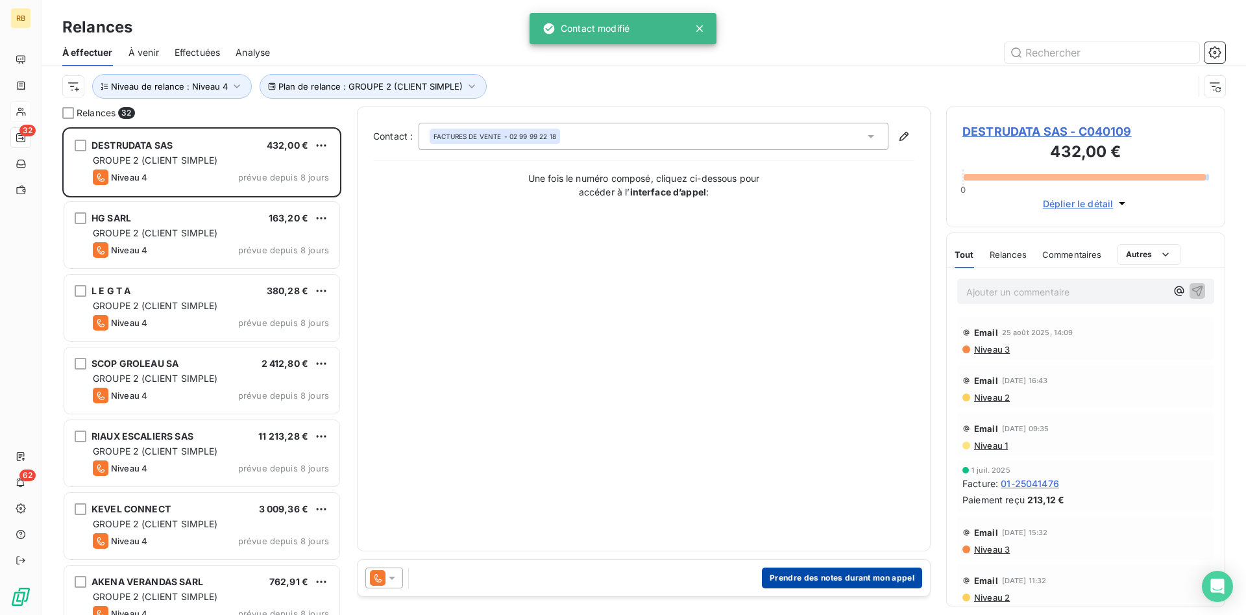
click at [898, 580] on button "Prendre des notes durant mon appel" at bounding box center [842, 577] width 160 height 21
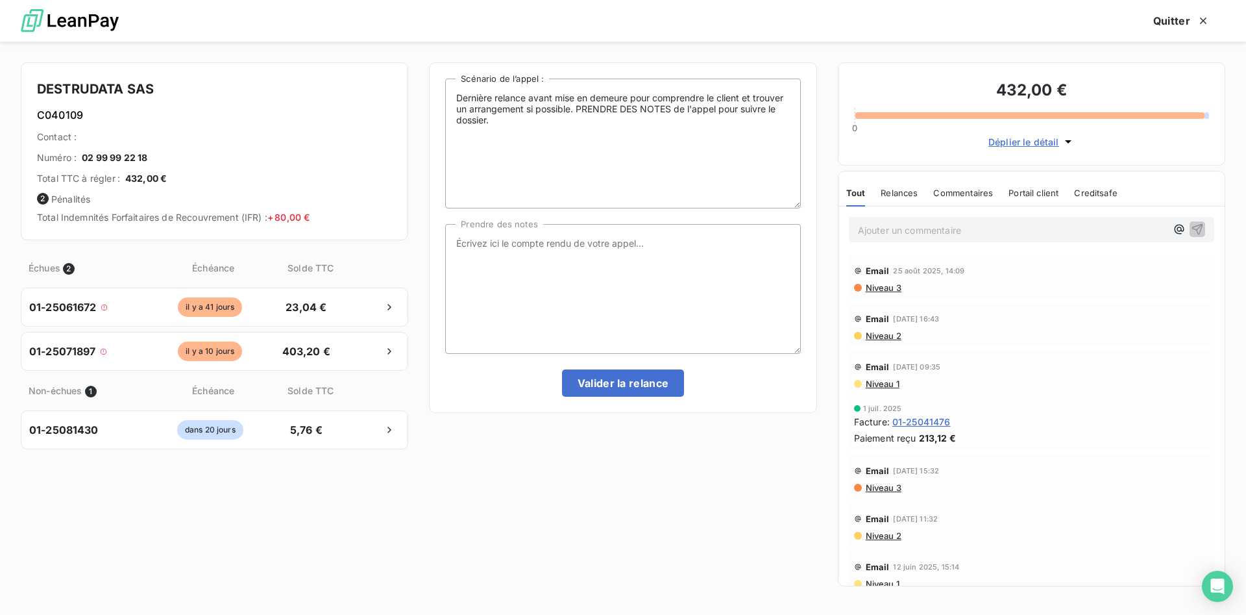
click at [892, 289] on span "Niveau 3" at bounding box center [882, 287] width 37 height 10
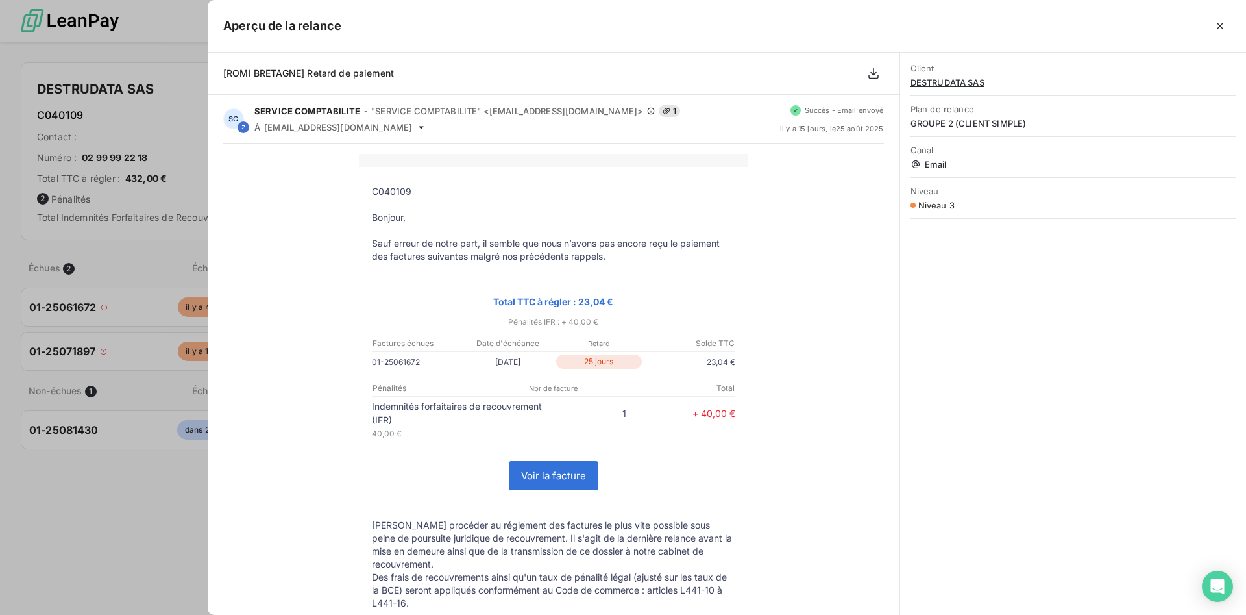
click at [1227, 23] on button "button" at bounding box center [1220, 26] width 21 height 21
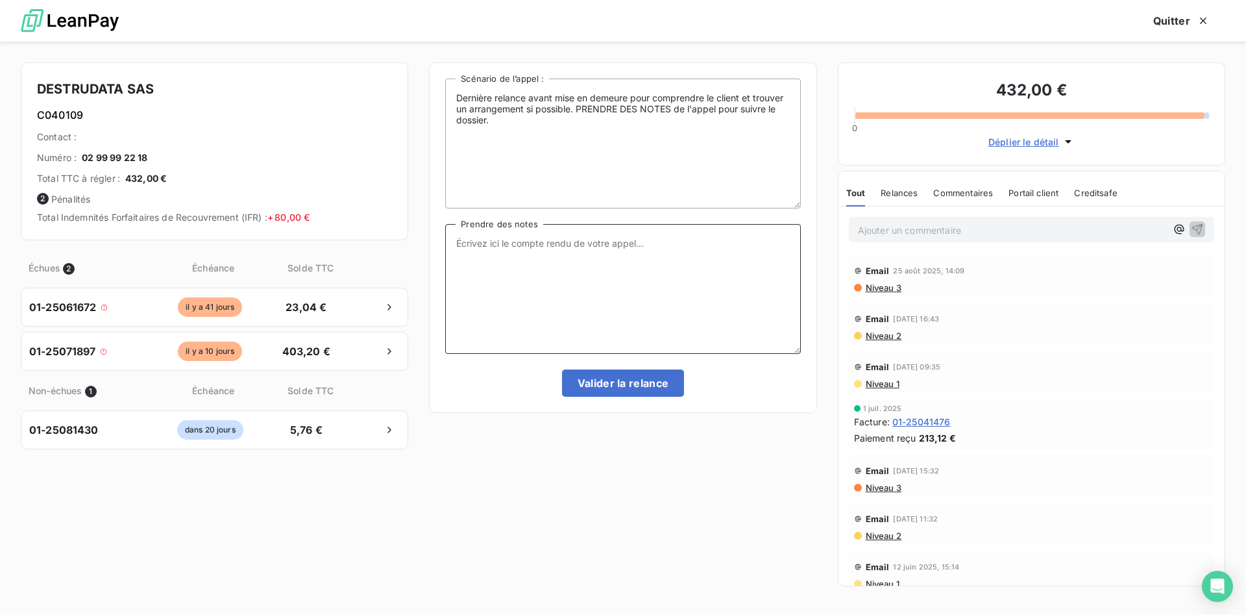
click at [664, 256] on textarea "Prendre des notes" at bounding box center [622, 289] width 355 height 130
type textarea "ELLE REGARDE. ATTEND NOTRE PAIEMENT COTE FRS..."
click at [603, 382] on button "Valider la relance" at bounding box center [623, 382] width 123 height 27
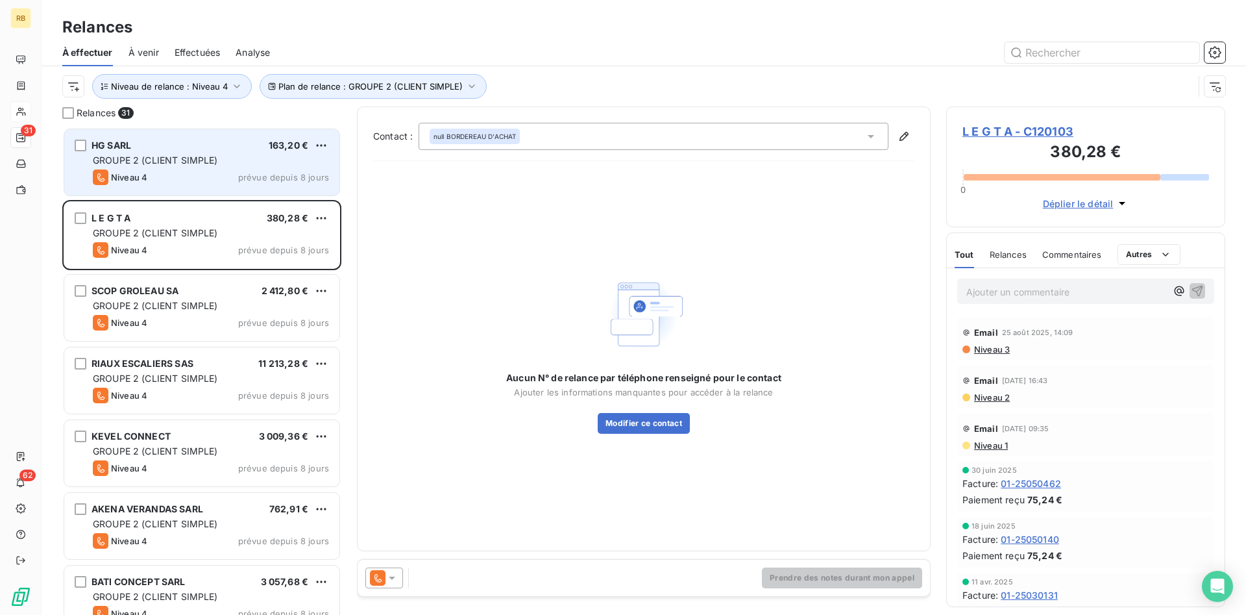
click at [184, 159] on span "GROUPE 2 (CLIENT SIMPLE)" at bounding box center [155, 159] width 125 height 11
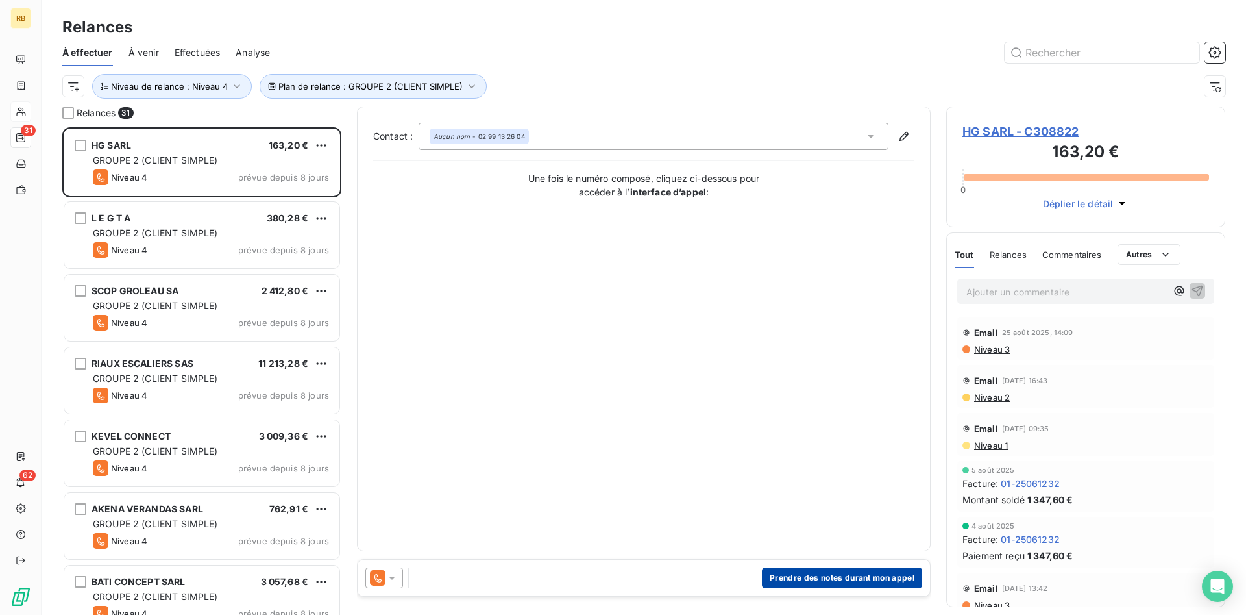
click at [827, 572] on button "Prendre des notes durant mon appel" at bounding box center [842, 577] width 160 height 21
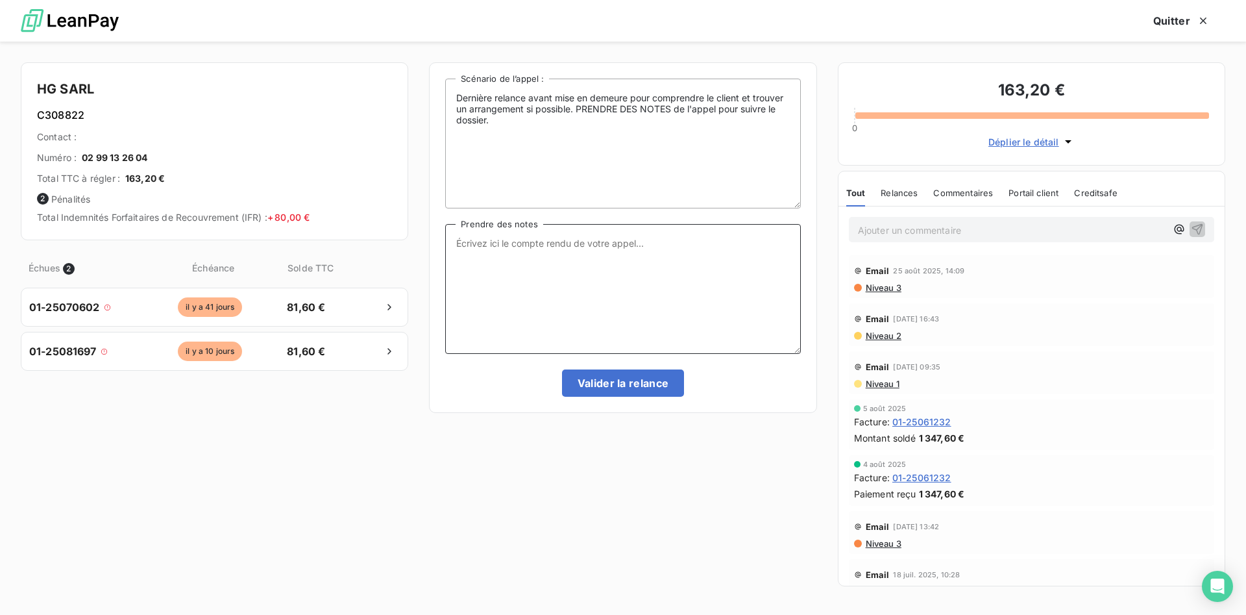
click at [657, 253] on textarea "Prendre des notes" at bounding box center [622, 289] width 355 height 130
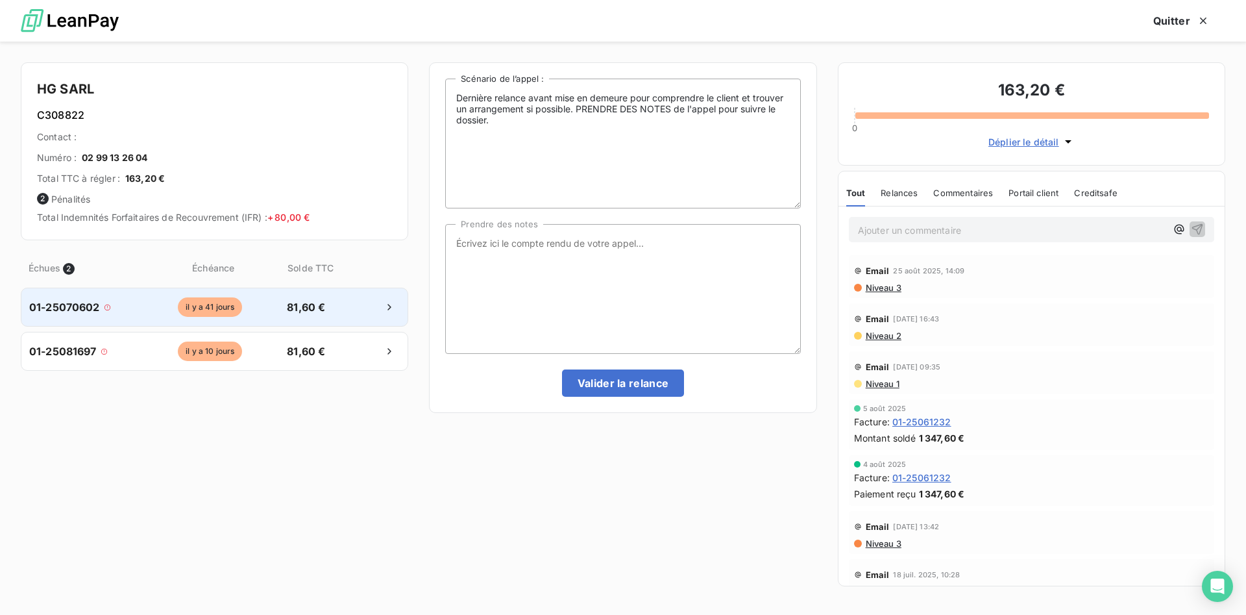
click at [271, 302] on div "01-25070602 [DATE] 81,60 €" at bounding box center [214, 307] width 387 height 39
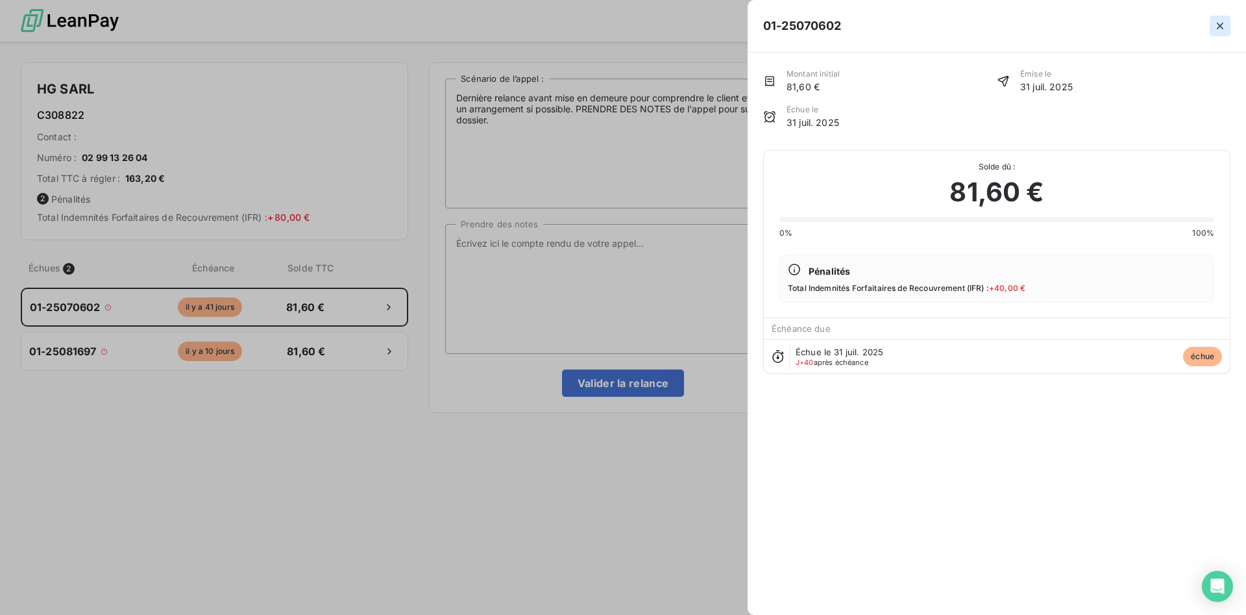
click at [1225, 23] on icon "button" at bounding box center [1220, 25] width 13 height 13
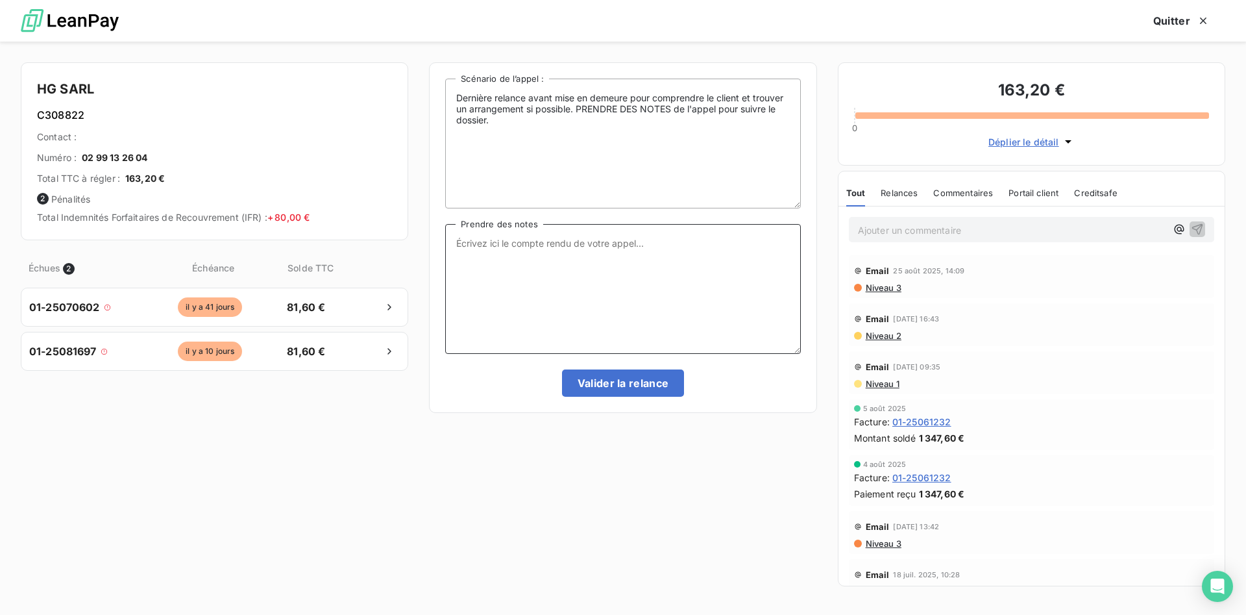
click at [505, 264] on textarea "Prendre des notes" at bounding box center [622, 289] width 355 height 130
type textarea "TEL CE JOUR. VIR FIN DE SEMAINE"
click at [648, 389] on button "Valider la relance" at bounding box center [623, 382] width 123 height 27
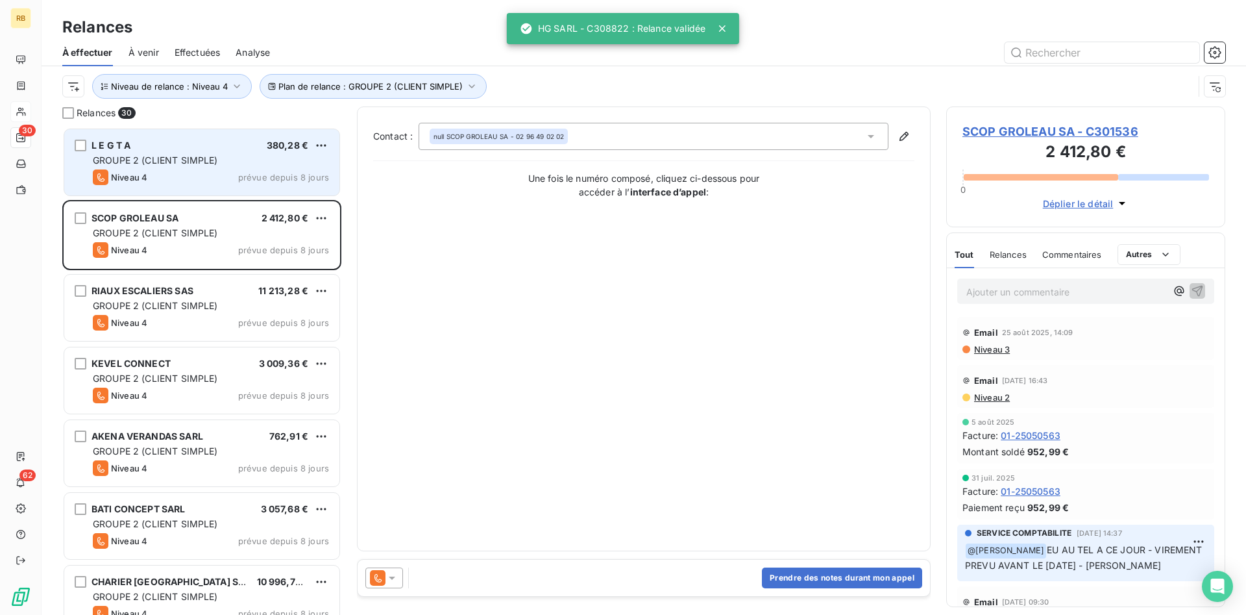
click at [190, 160] on span "GROUPE 2 (CLIENT SIMPLE)" at bounding box center [155, 159] width 125 height 11
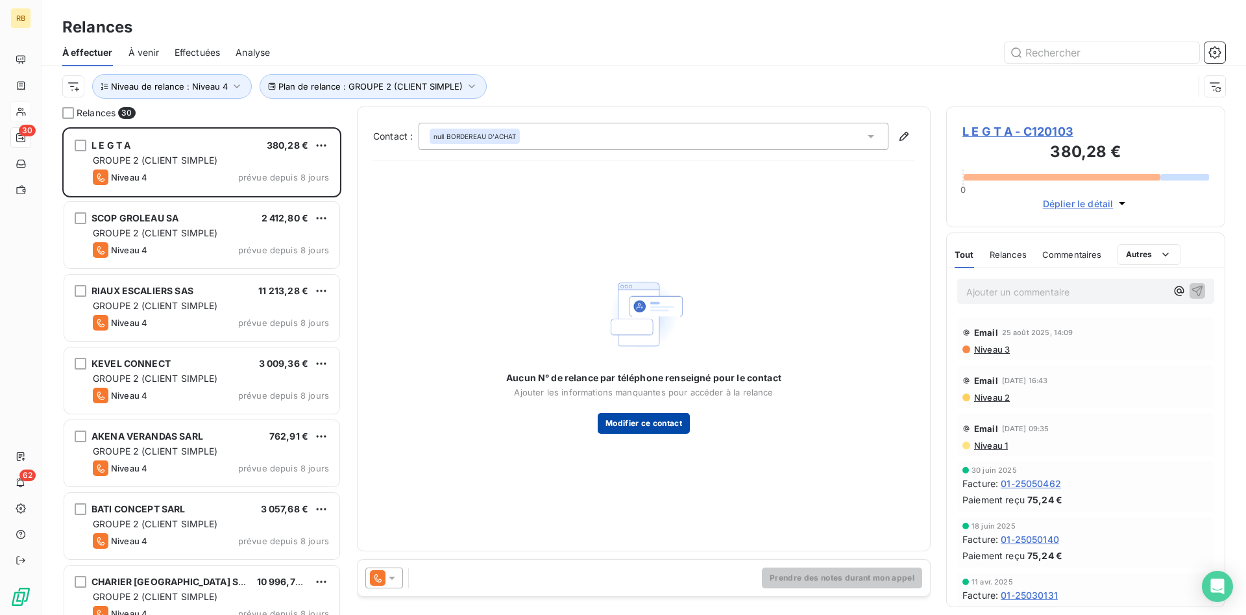
click at [639, 419] on button "Modifier ce contact" at bounding box center [644, 423] width 92 height 21
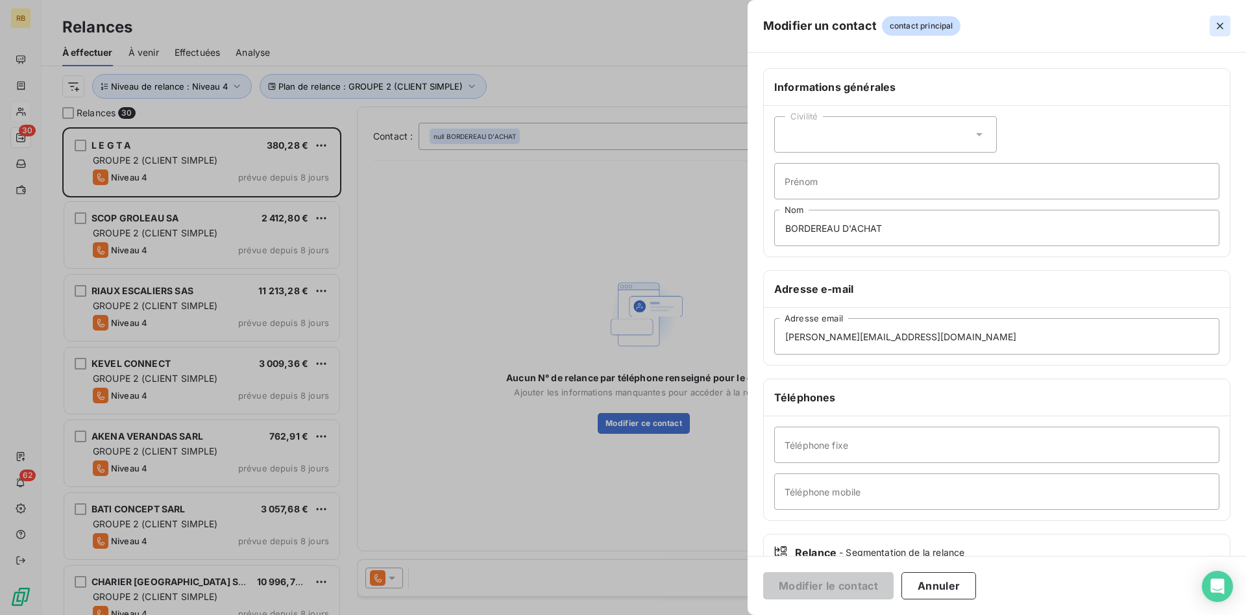
click at [1222, 23] on icon "button" at bounding box center [1220, 25] width 13 height 13
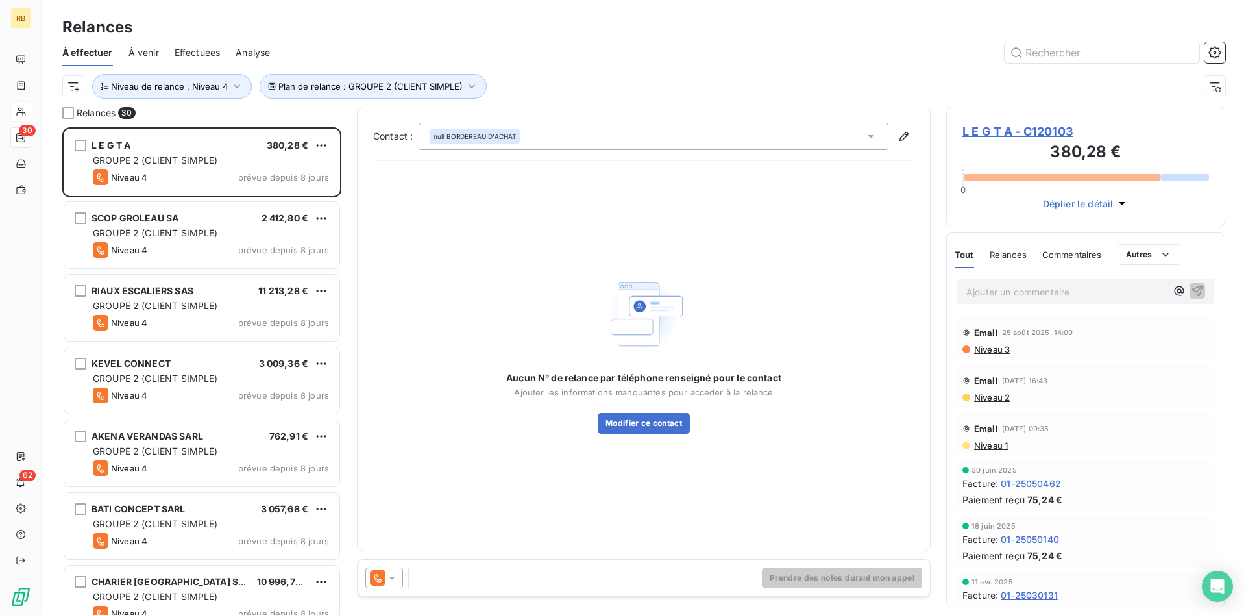
click at [598, 413] on button "Modifier ce contact" at bounding box center [644, 423] width 92 height 21
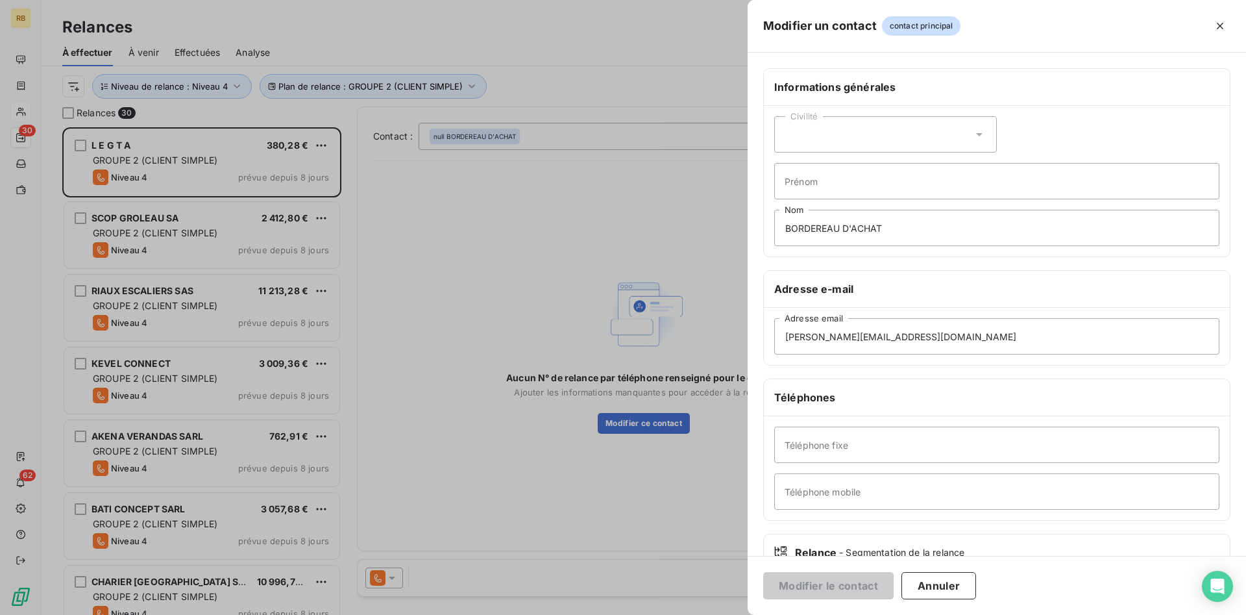
click at [489, 204] on div at bounding box center [623, 307] width 1246 height 615
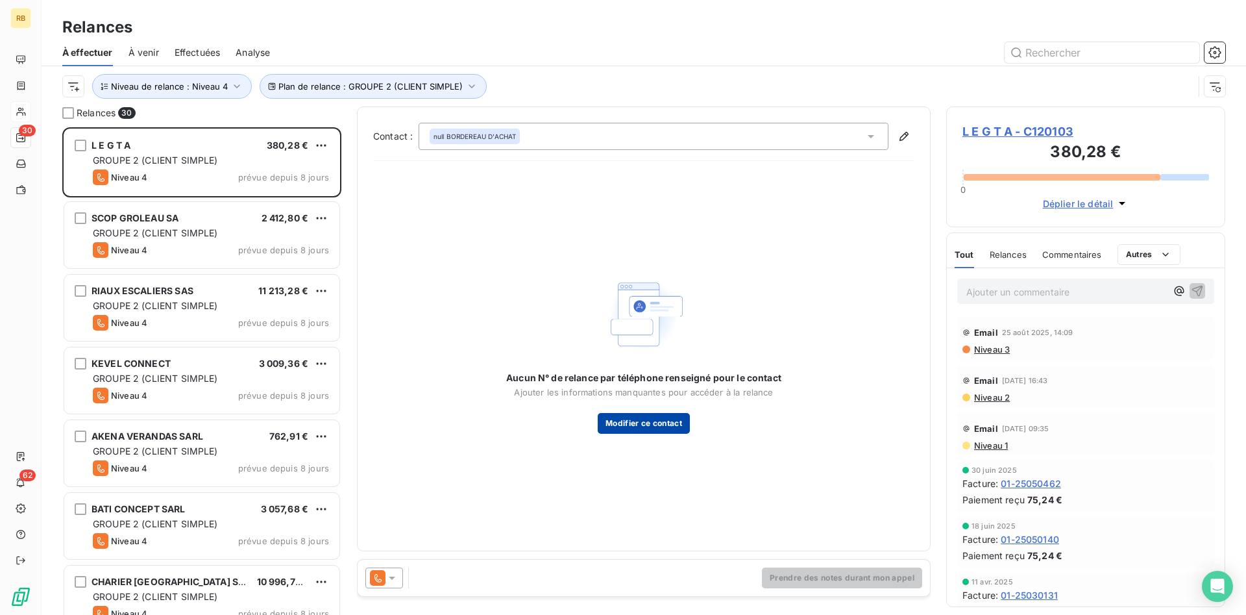
click at [673, 423] on button "Modifier ce contact" at bounding box center [644, 423] width 92 height 21
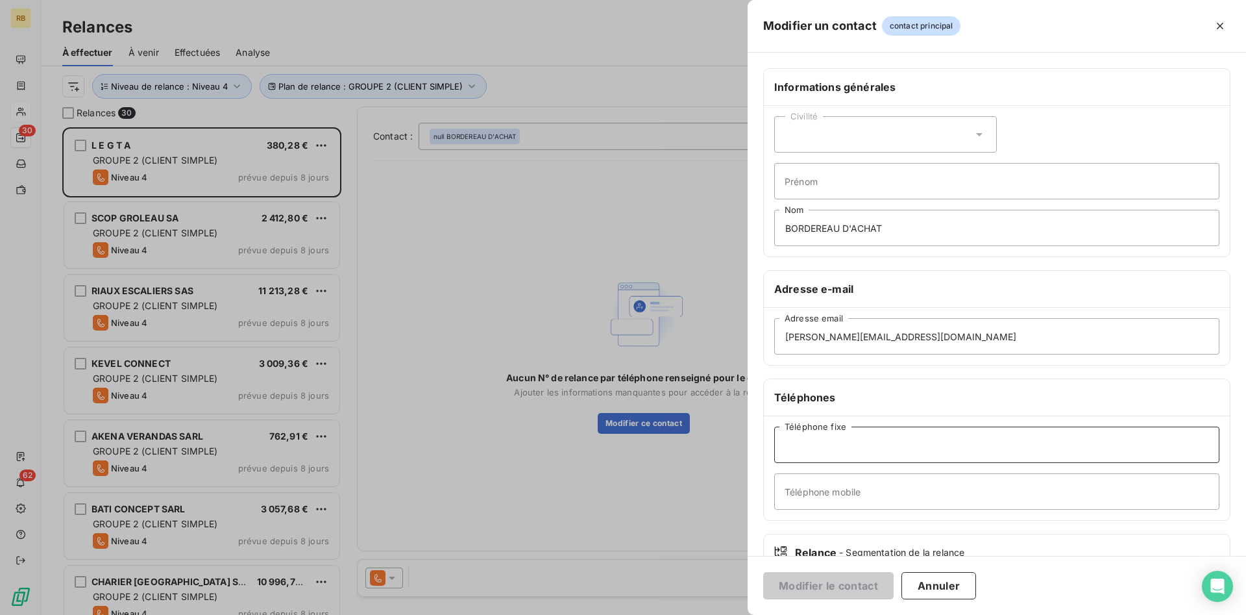
click at [842, 439] on input "Téléphone fixe" at bounding box center [996, 444] width 445 height 36
paste input "02 96 28 41 12"
type input "02 96 28 41 12"
click at [850, 585] on button "Modifier le contact" at bounding box center [828, 585] width 130 height 27
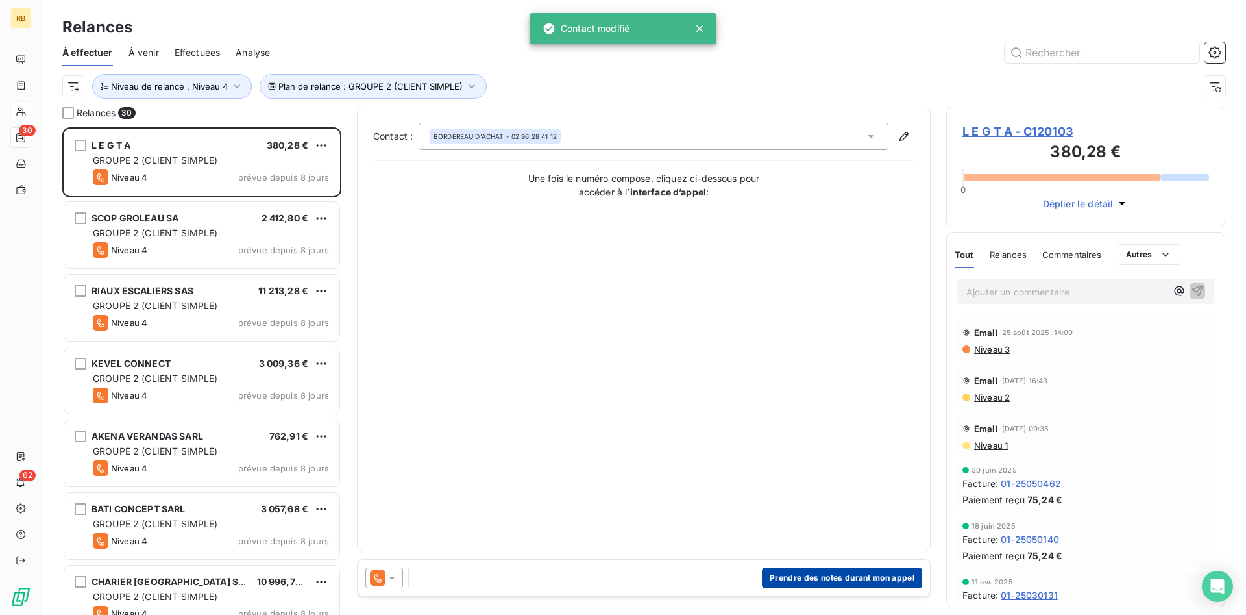
click at [813, 579] on button "Prendre des notes durant mon appel" at bounding box center [842, 577] width 160 height 21
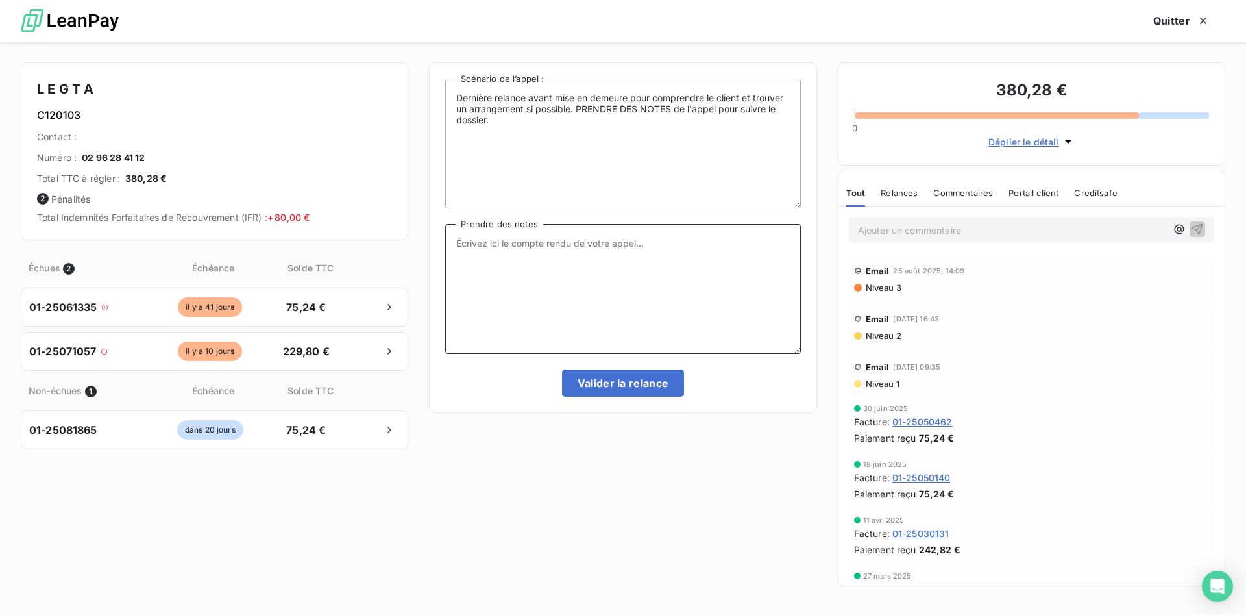
click at [519, 252] on textarea "Prendre des notes" at bounding box center [622, 289] width 355 height 130
click at [598, 258] on textarea "Prendre des notes" at bounding box center [622, 289] width 355 height 130
click at [606, 245] on textarea "TEL CE JOUR COMPTABLE PARTIT FIN DE JOURNEE" at bounding box center [622, 289] width 355 height 130
drag, startPoint x: 688, startPoint y: 247, endPoint x: 1040, endPoint y: 266, distance: 352.3
click at [689, 247] on textarea "TEL CE JOUR COMPTABLE PARTI FIN DE JOURNEE" at bounding box center [622, 289] width 355 height 130
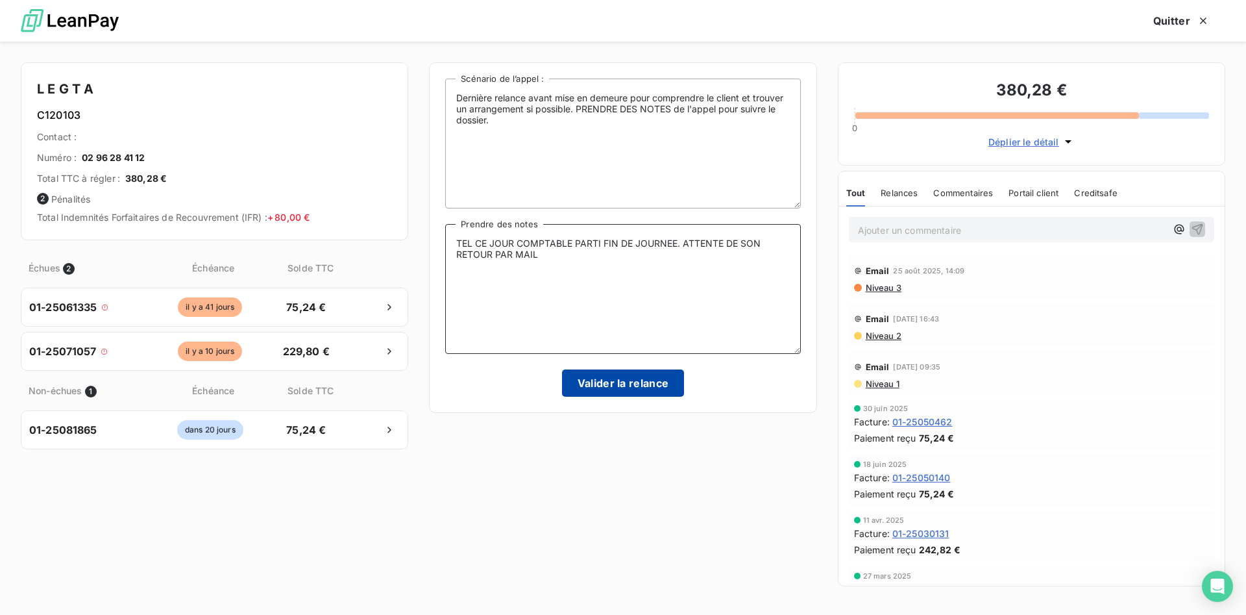
type textarea "TEL CE JOUR COMPTABLE PARTI FIN DE JOURNEE. ATTENTE DE SON RETOUR PAR MAIL"
click at [646, 391] on button "Valider la relance" at bounding box center [623, 382] width 123 height 27
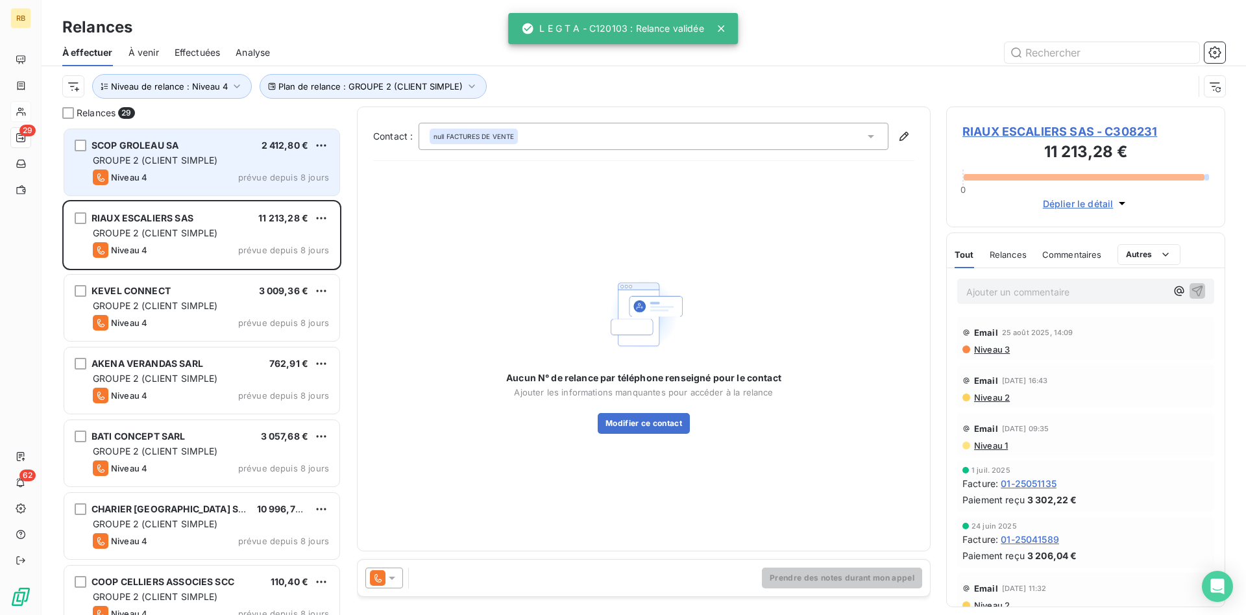
click at [207, 151] on div "SCOP GROLEAU SA 2 412,80 €" at bounding box center [211, 146] width 236 height 12
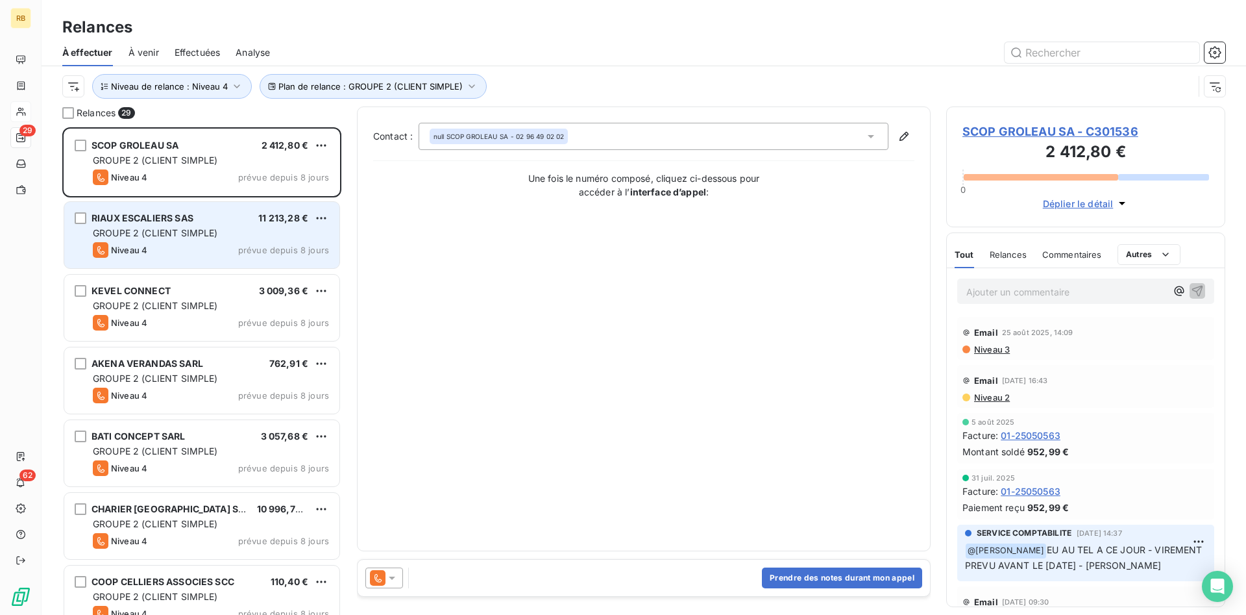
click at [259, 230] on div "GROUPE 2 (CLIENT SIMPLE)" at bounding box center [211, 232] width 236 height 13
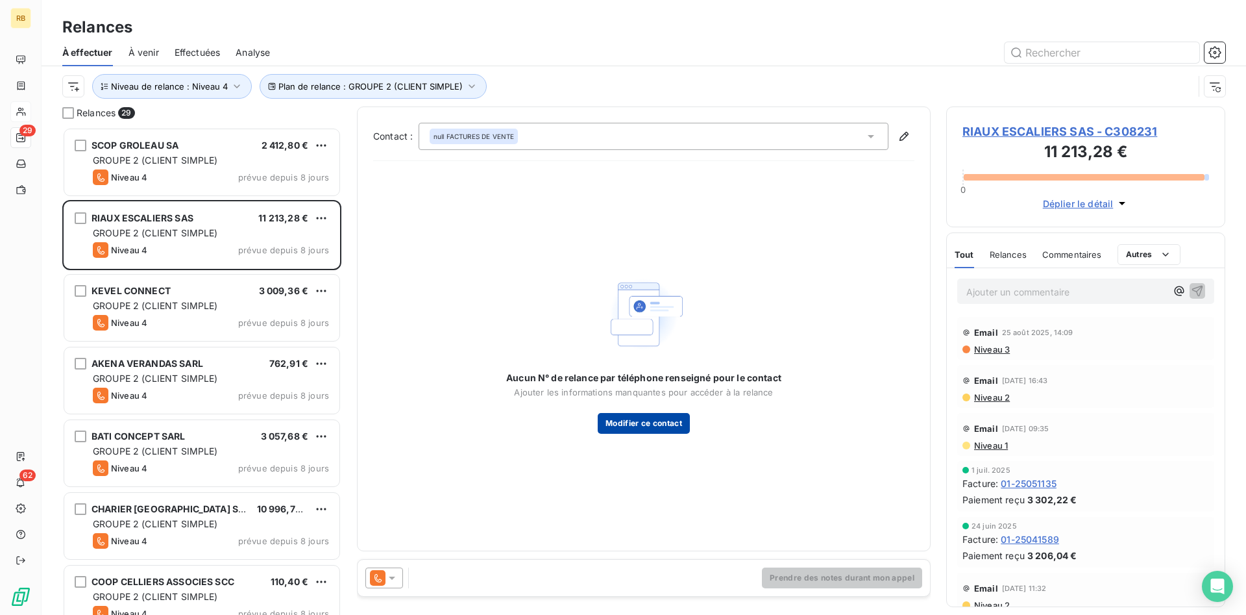
click at [662, 424] on button "Modifier ce contact" at bounding box center [644, 423] width 92 height 21
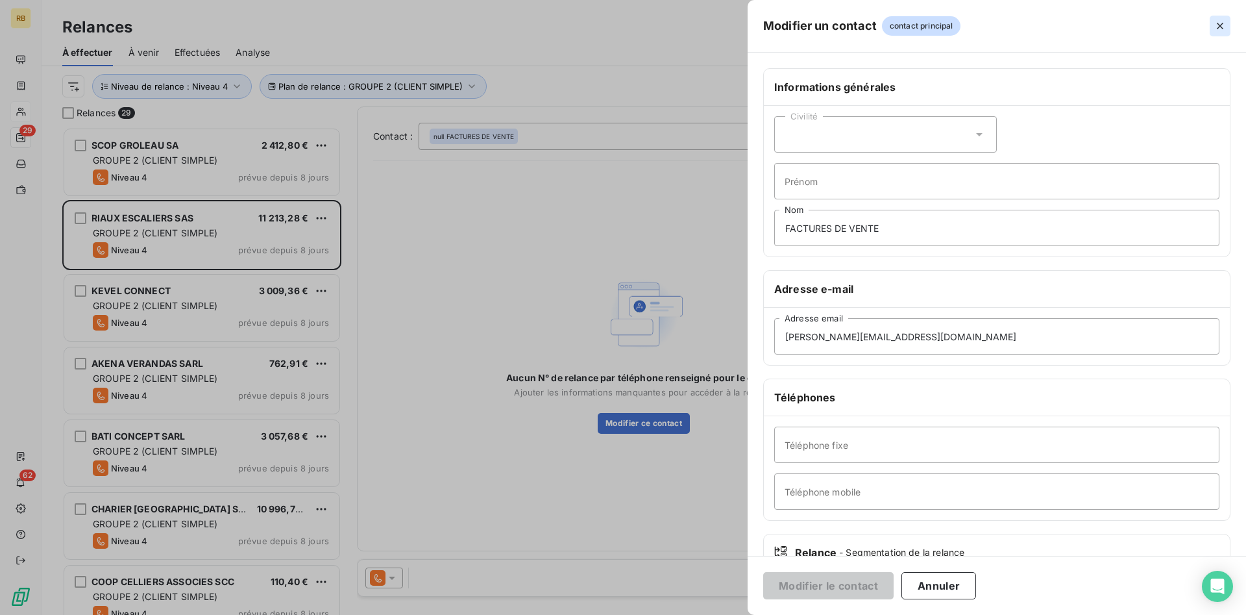
click at [1218, 23] on icon "button" at bounding box center [1220, 26] width 6 height 6
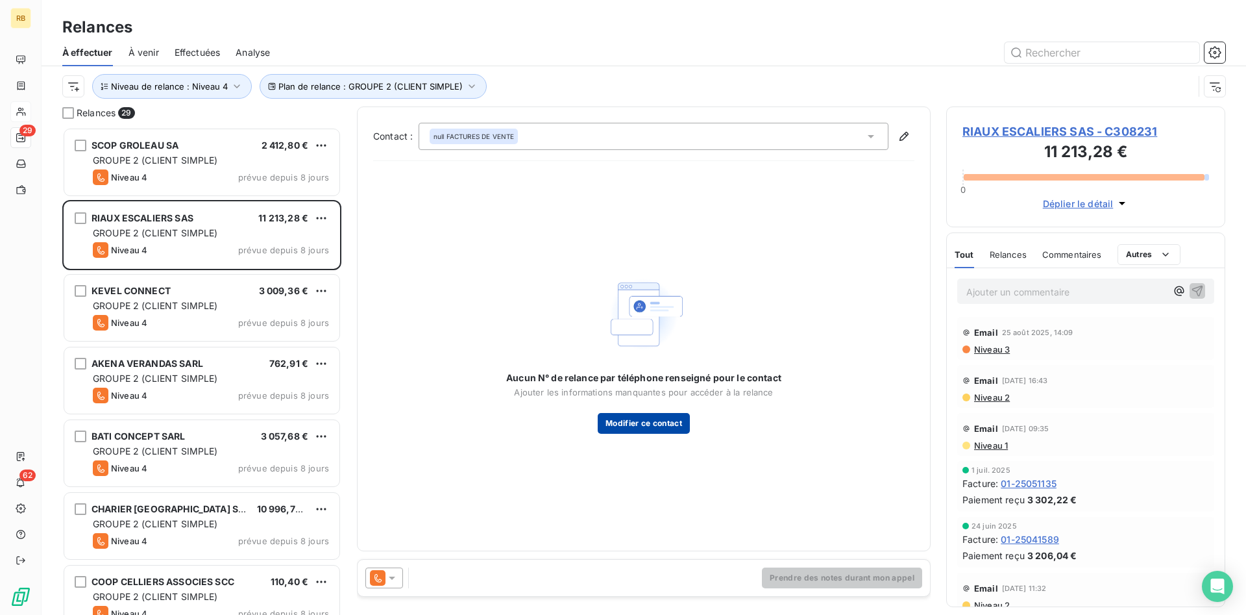
click at [661, 423] on button "Modifier ce contact" at bounding box center [644, 423] width 92 height 21
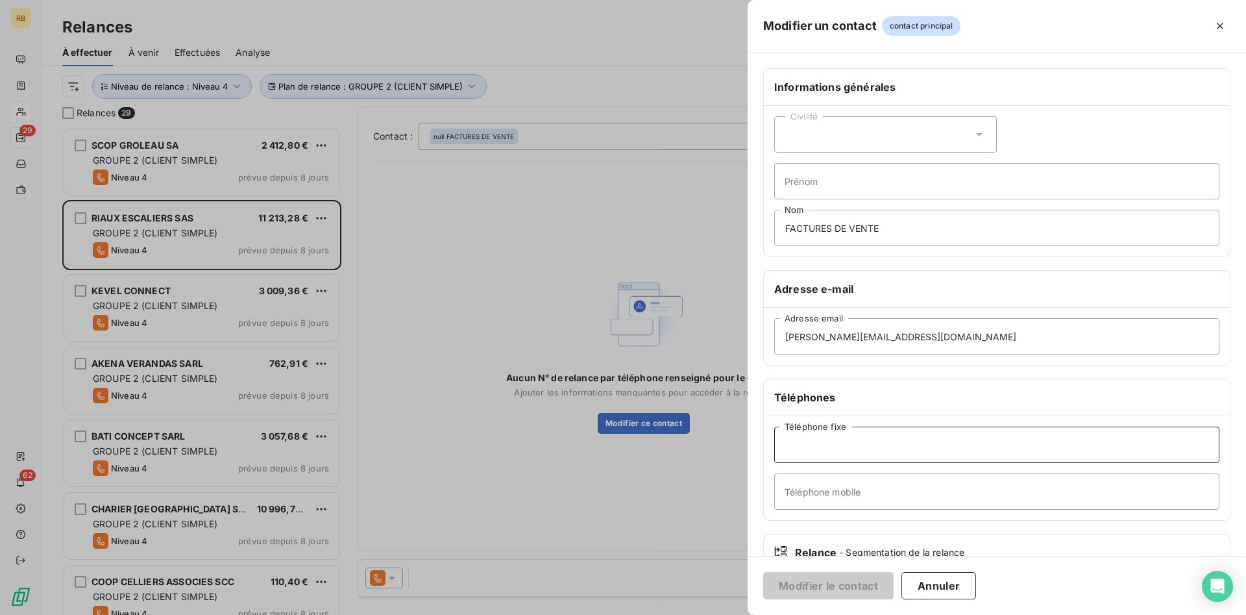
click at [856, 450] on input "Téléphone fixe" at bounding box center [996, 444] width 445 height 36
paste input "02 99 97 45 40"
type input "02 99 97 45 40"
click at [861, 583] on button "Modifier le contact" at bounding box center [828, 585] width 130 height 27
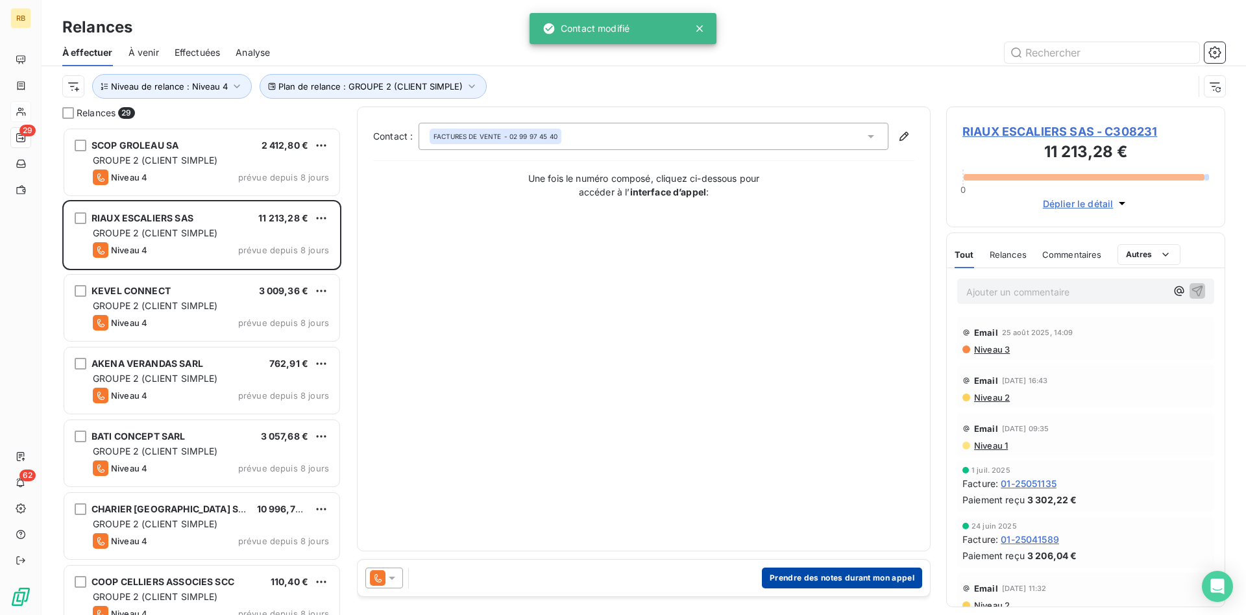
click at [890, 578] on button "Prendre des notes durant mon appel" at bounding box center [842, 577] width 160 height 21
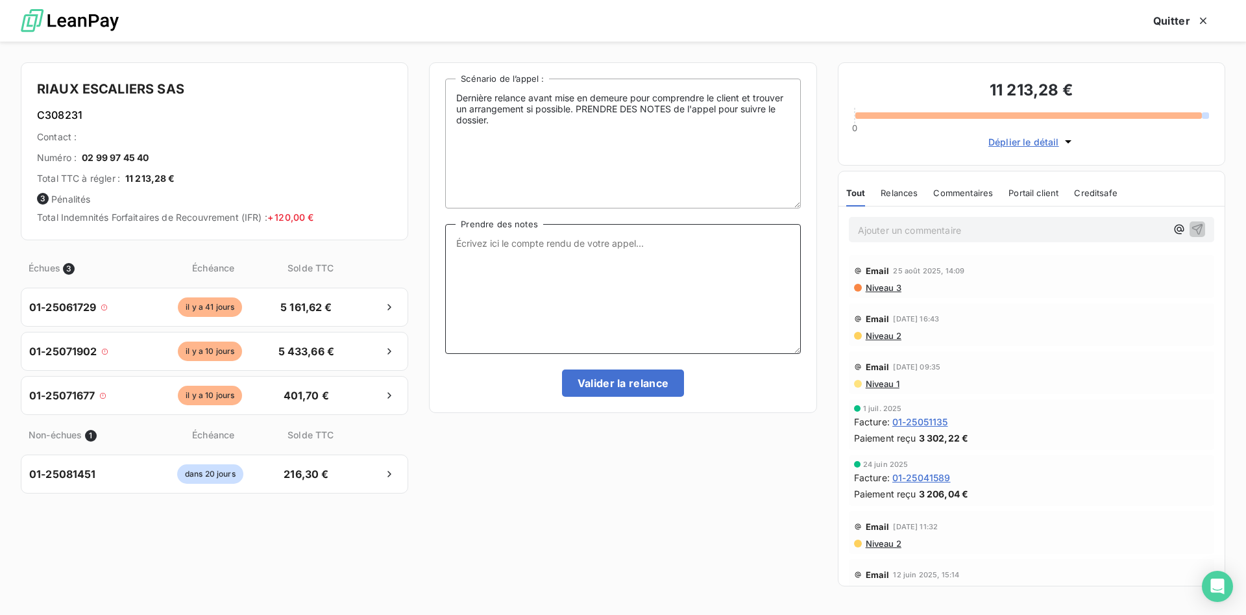
click at [679, 252] on textarea "Prendre des notes" at bounding box center [622, 289] width 355 height 130
click at [558, 250] on textarea "TEL CE JOUR." at bounding box center [622, 289] width 355 height 130
type textarea "TEL CE JOUR. PERSONNE NE DECROCHE...."
click at [624, 380] on button "Valider la relance" at bounding box center [623, 382] width 123 height 27
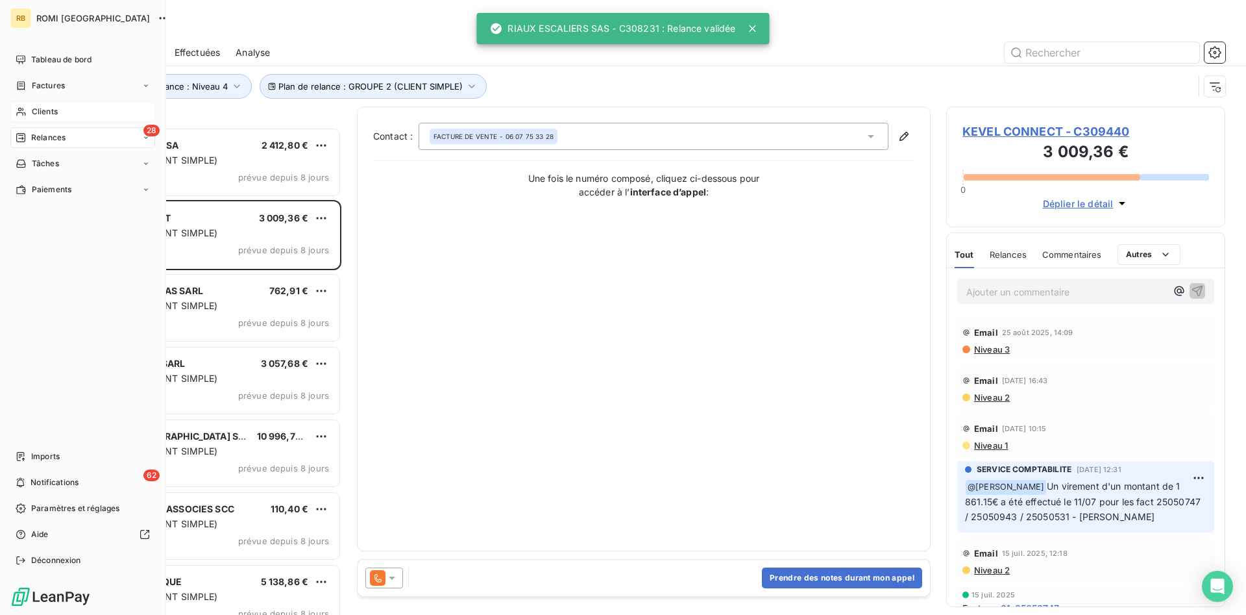
click at [47, 107] on span "Clients" at bounding box center [45, 112] width 26 height 12
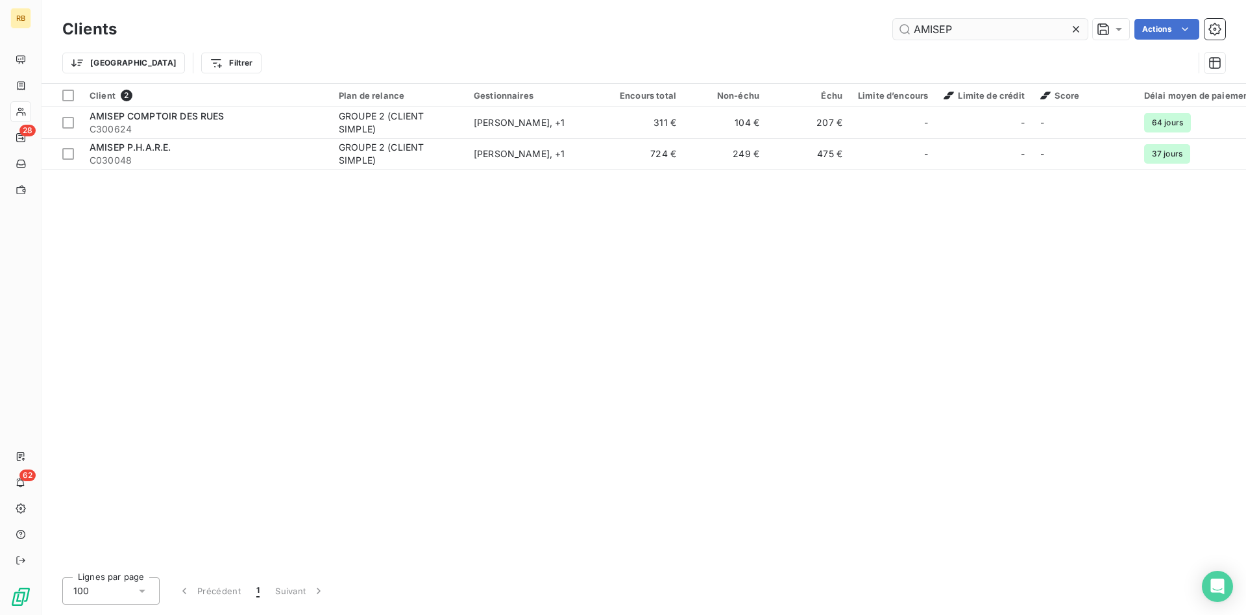
drag, startPoint x: 978, startPoint y: 35, endPoint x: 788, endPoint y: 25, distance: 190.4
click at [893, 25] on input "AMISEP" at bounding box center [990, 29] width 195 height 21
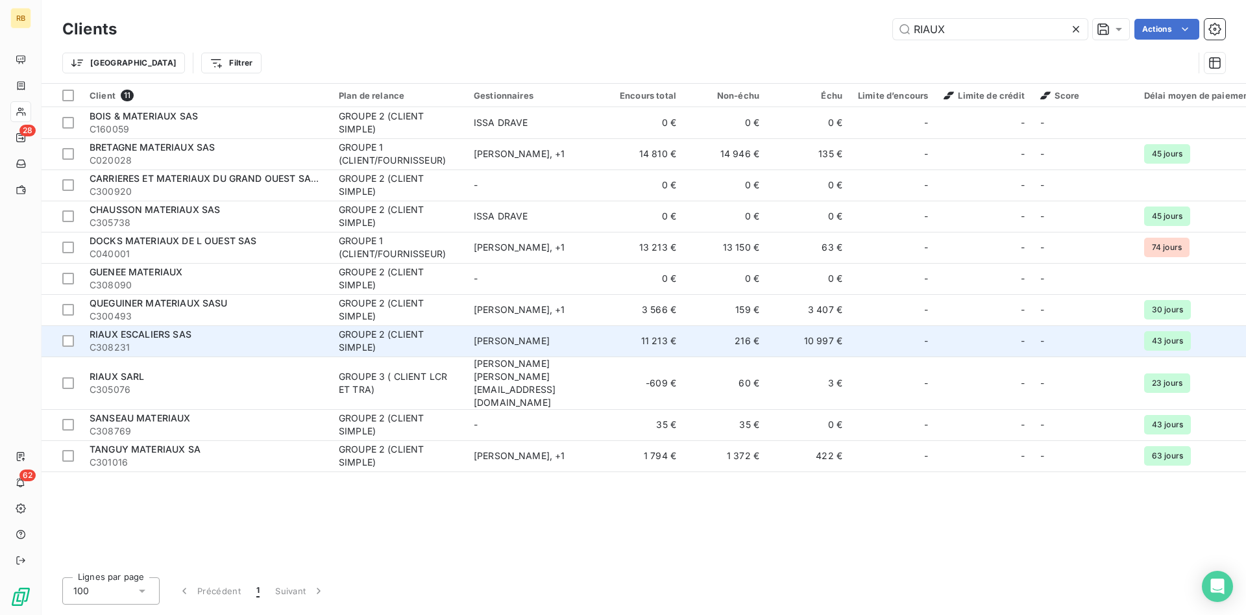
type input "RIAUX"
click at [785, 337] on td "10 997 €" at bounding box center [808, 340] width 83 height 31
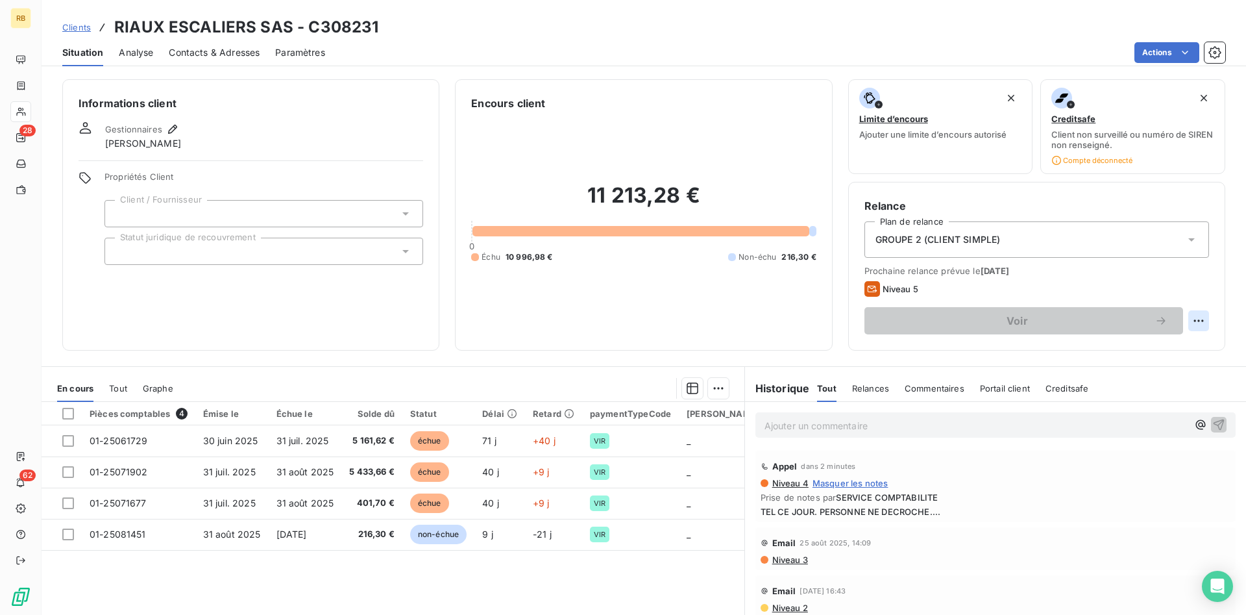
click at [1197, 321] on html "RB 28 62 Clients RIAUX ESCALIERS SAS - C308231 Situation Analyse Contacts & Adr…" at bounding box center [623, 307] width 1246 height 615
click at [1173, 345] on div "Replanifier cette action" at bounding box center [1145, 349] width 116 height 21
select select "8"
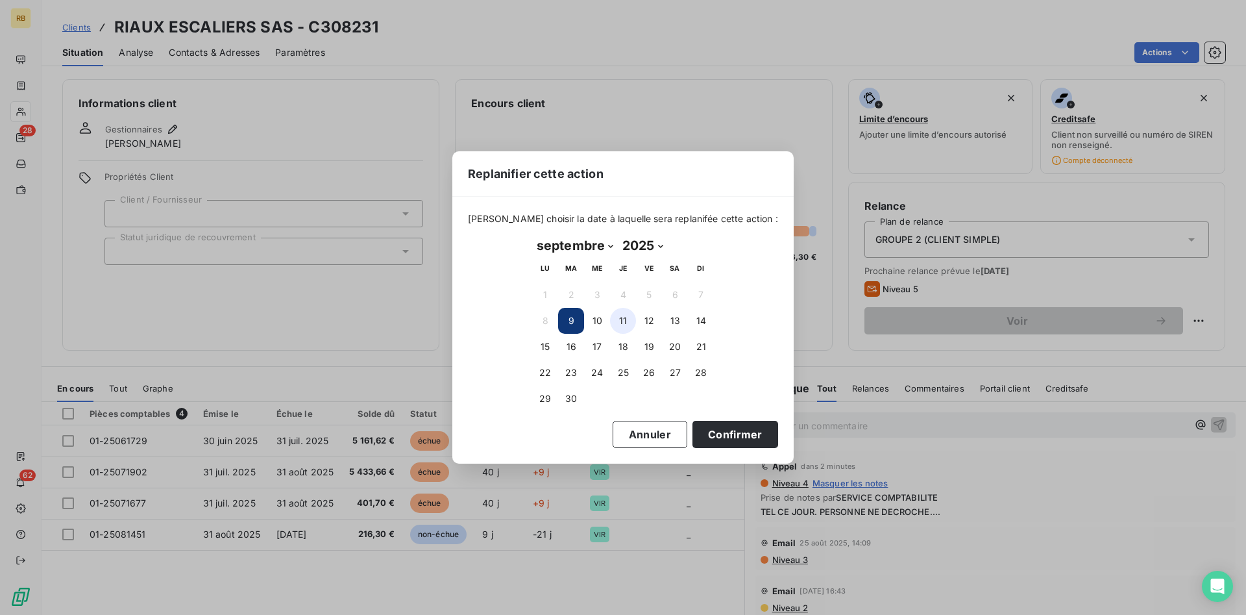
click at [626, 321] on button "11" at bounding box center [623, 321] width 26 height 26
click at [731, 435] on button "Confirmer" at bounding box center [735, 434] width 86 height 27
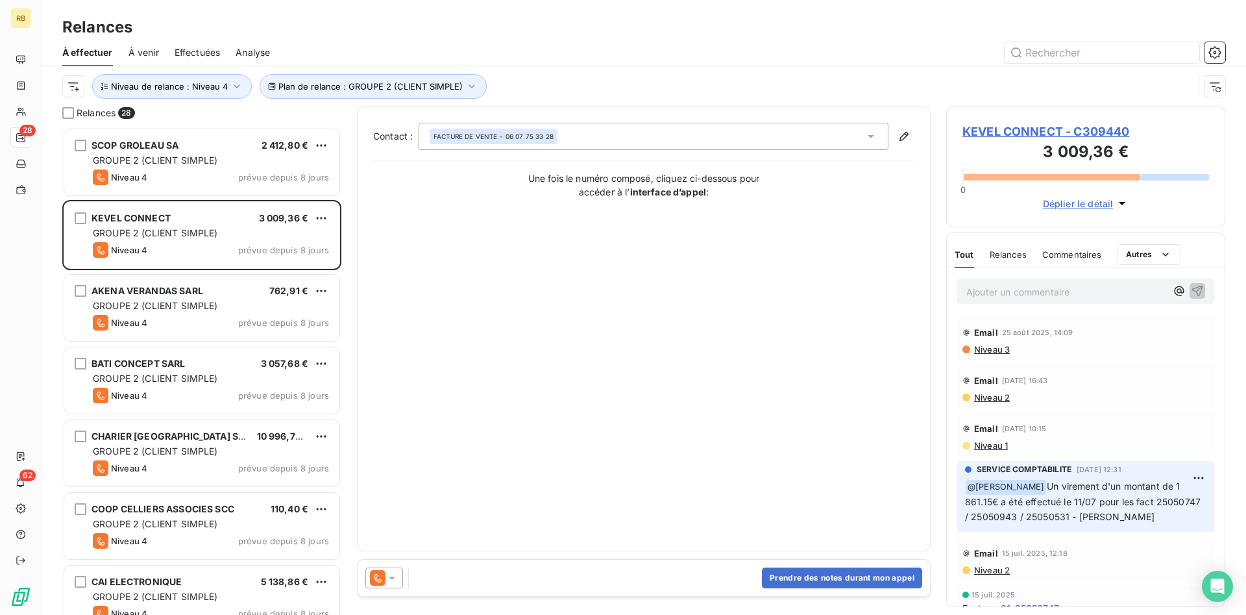
scroll to position [487, 279]
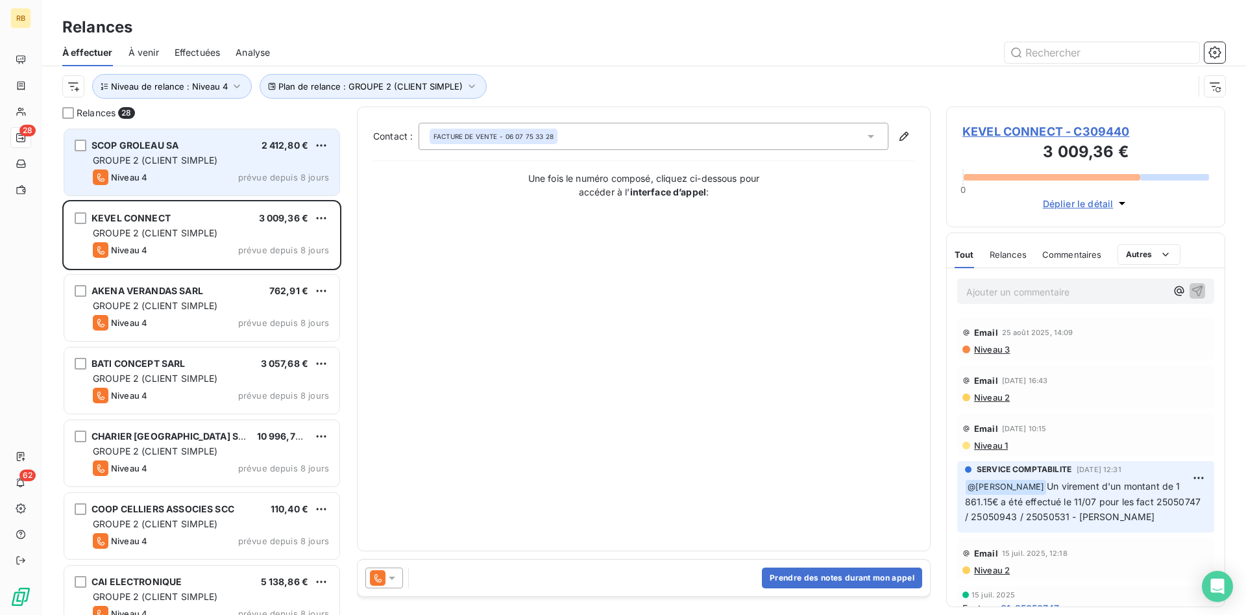
click at [247, 164] on div "GROUPE 2 (CLIENT SIMPLE)" at bounding box center [211, 160] width 236 height 13
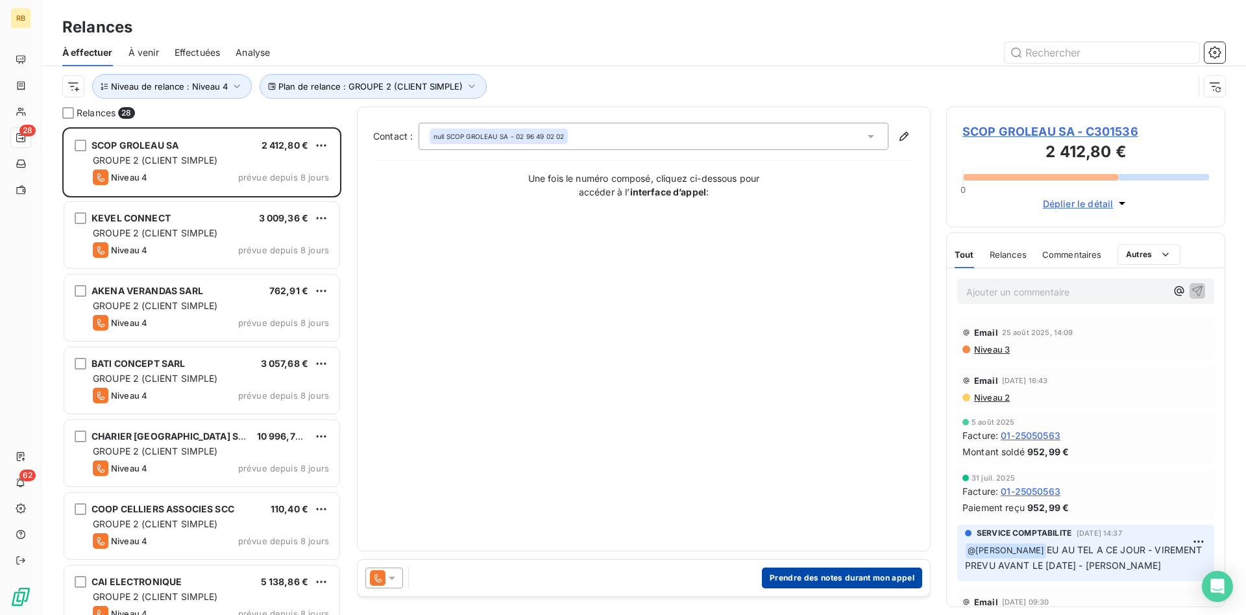
click at [866, 576] on button "Prendre des notes durant mon appel" at bounding box center [842, 577] width 160 height 21
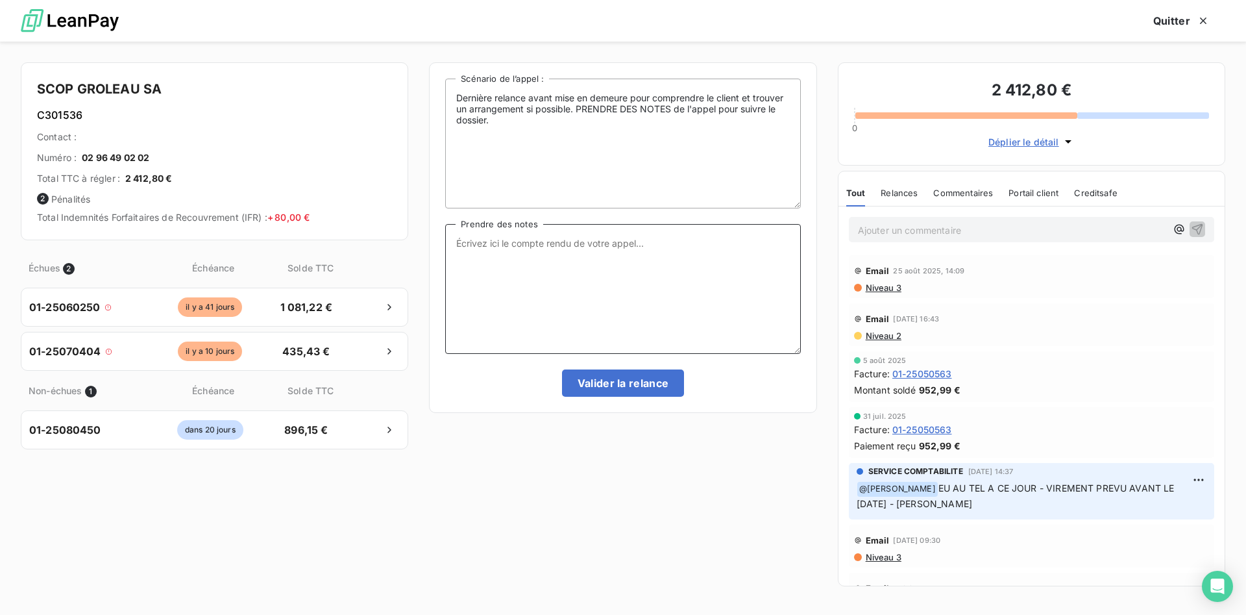
click at [594, 241] on textarea "Prendre des notes" at bounding box center [622, 289] width 355 height 130
type textarea "PAIEMENT FIN DE SEMAINE"
click at [667, 387] on button "Valider la relance" at bounding box center [623, 382] width 123 height 27
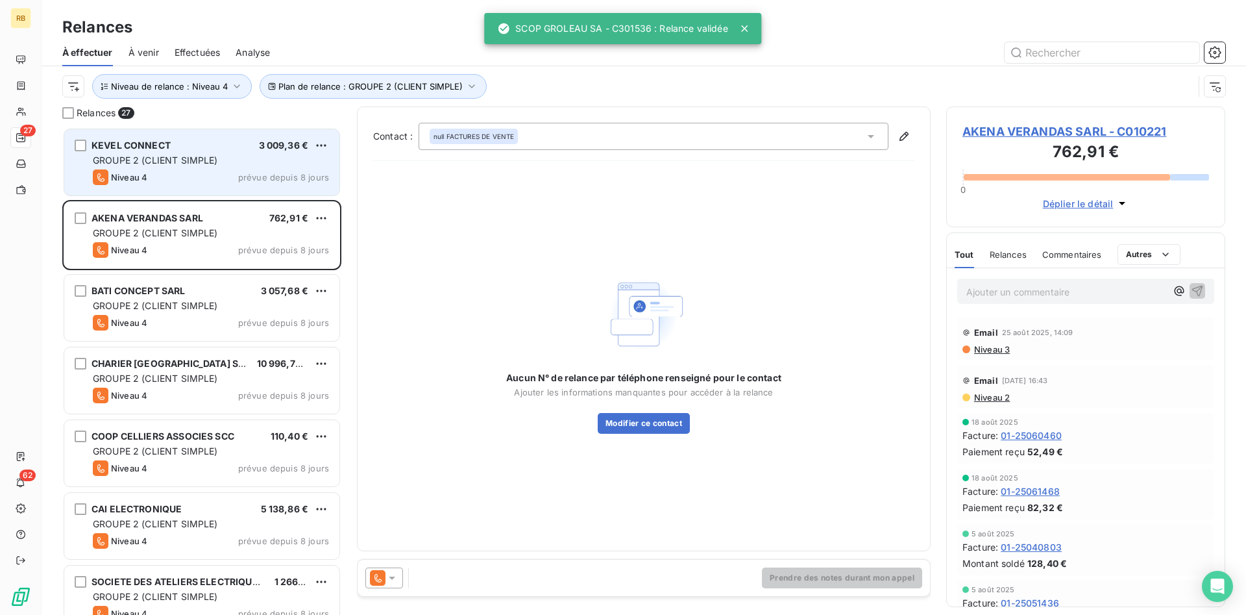
click at [228, 160] on div "GROUPE 2 (CLIENT SIMPLE)" at bounding box center [211, 160] width 236 height 13
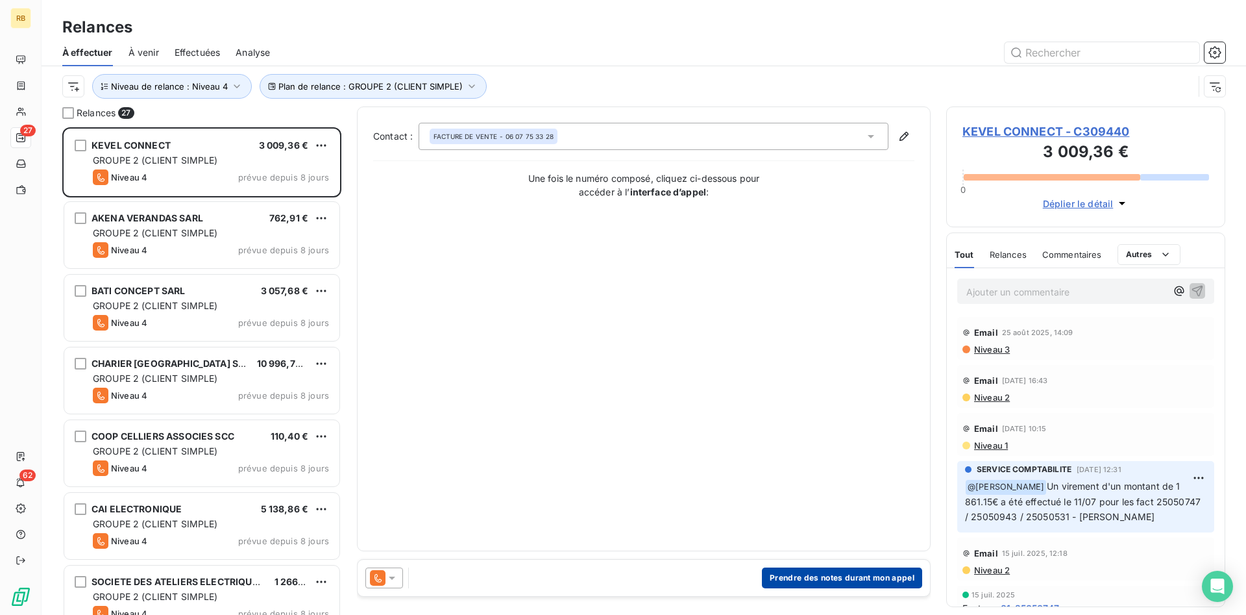
click at [840, 580] on button "Prendre des notes durant mon appel" at bounding box center [842, 577] width 160 height 21
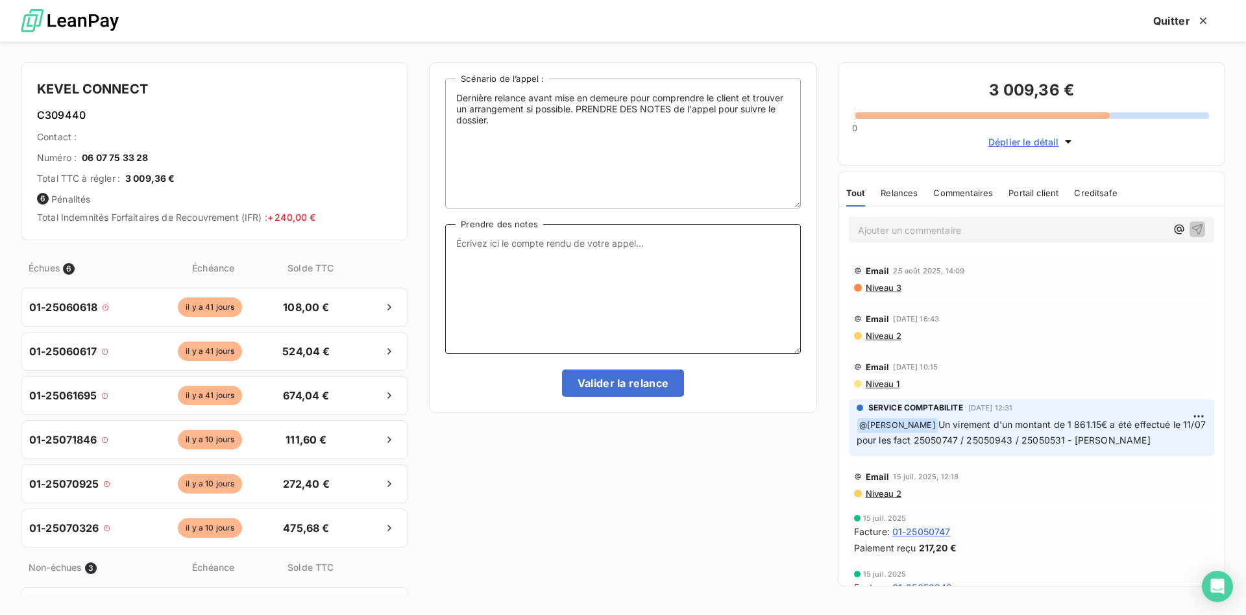
click at [615, 254] on textarea "Prendre des notes" at bounding box center [622, 289] width 355 height 130
click at [526, 255] on textarea "Prendre des notes" at bounding box center [622, 289] width 355 height 130
click at [901, 190] on span "Relances" at bounding box center [899, 193] width 37 height 10
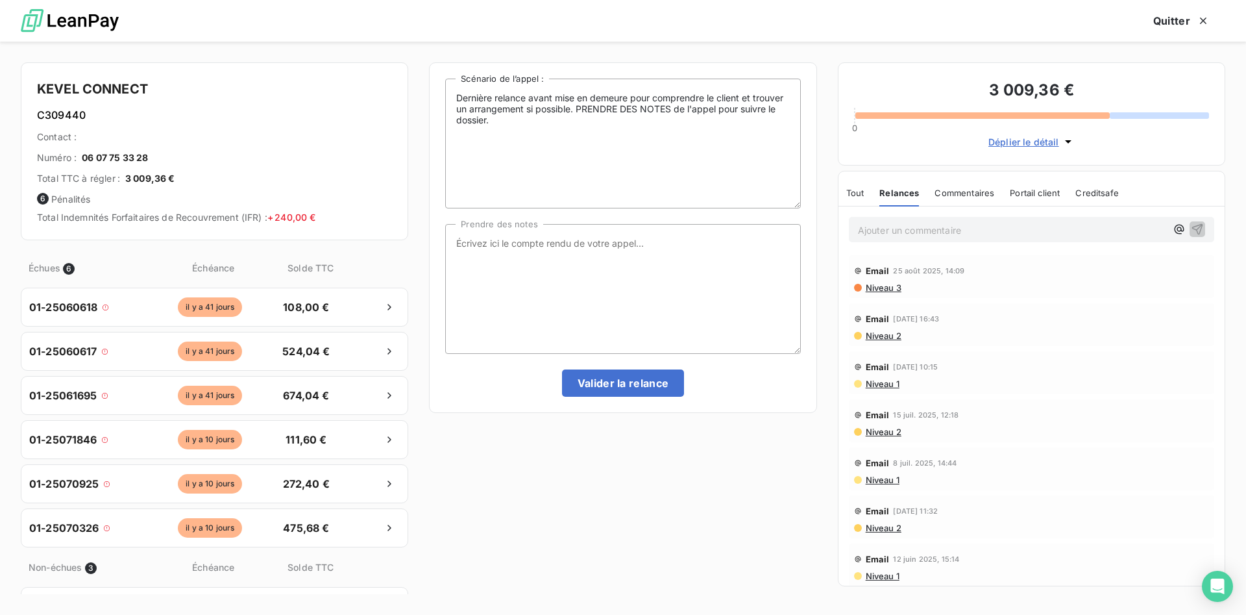
click at [893, 479] on span "Niveau 1" at bounding box center [881, 479] width 35 height 10
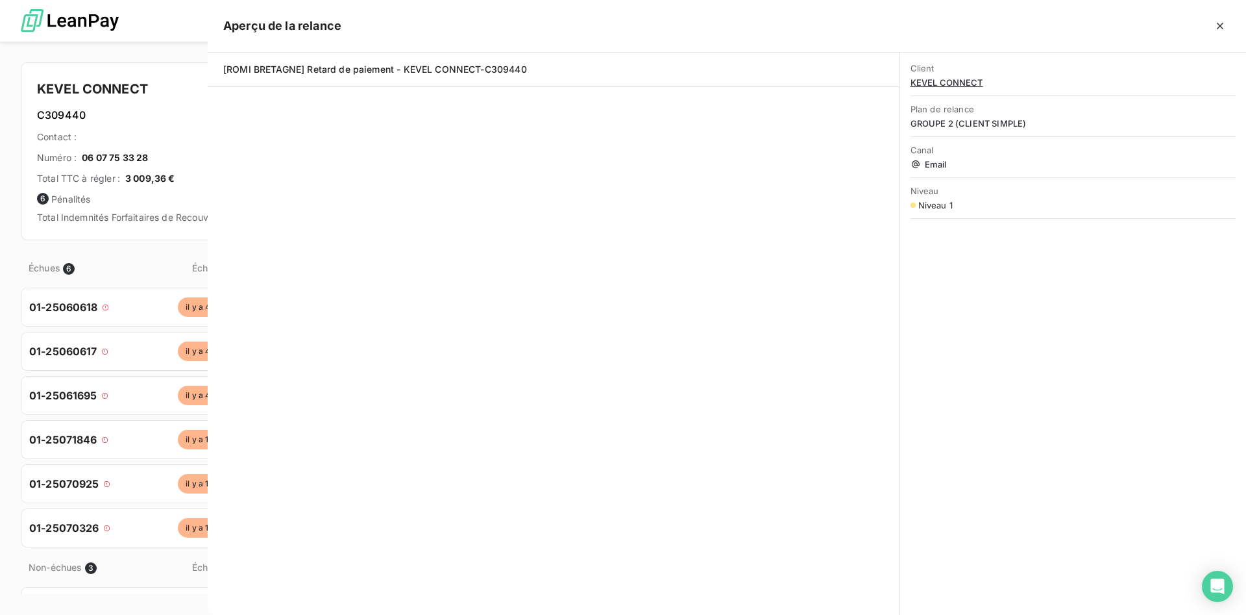
scroll to position [487, 279]
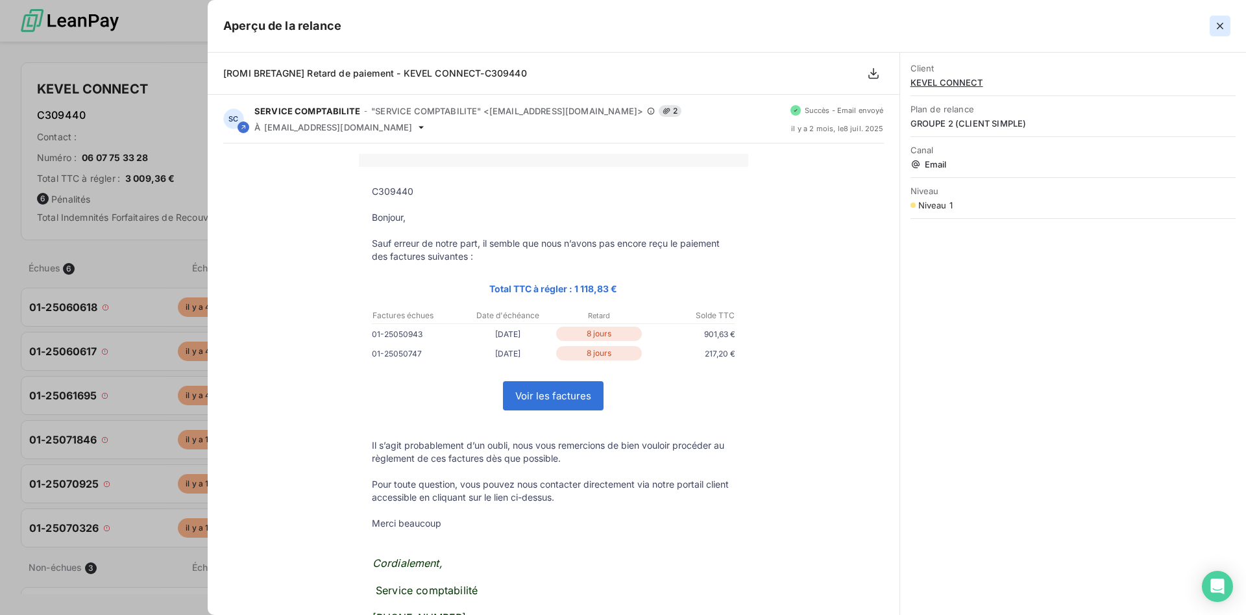
click at [1223, 23] on icon "button" at bounding box center [1220, 25] width 13 height 13
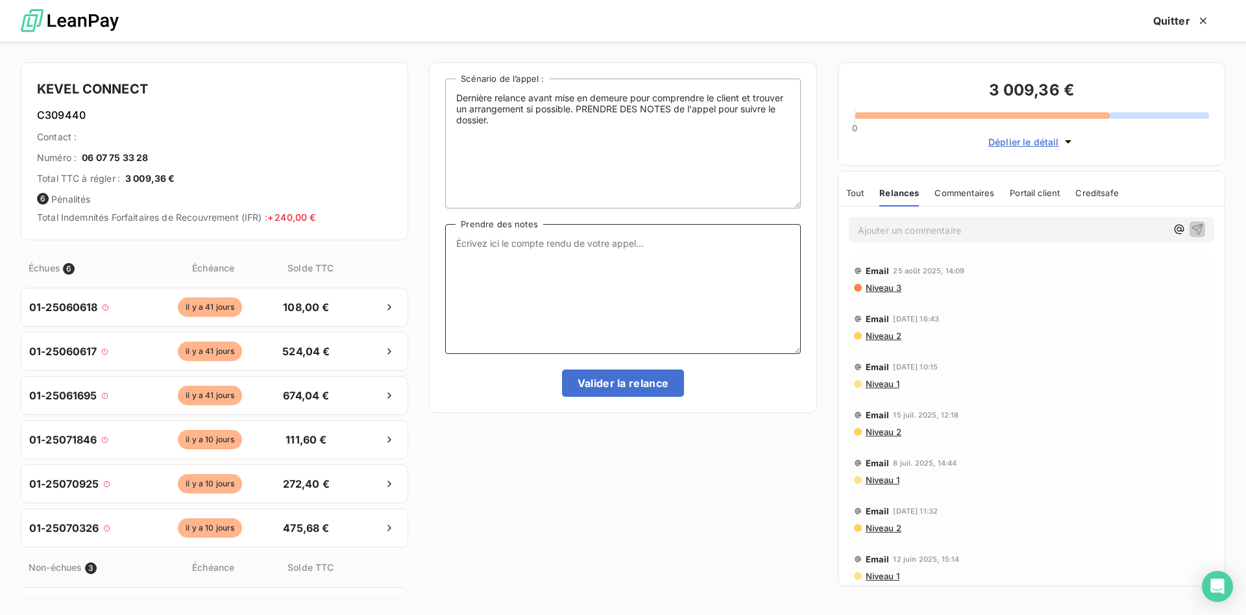
click at [535, 254] on textarea "Prendre des notes" at bounding box center [622, 289] width 355 height 130
type textarea "REPONDEUR"
click at [626, 387] on button "Valider la relance" at bounding box center [623, 382] width 123 height 27
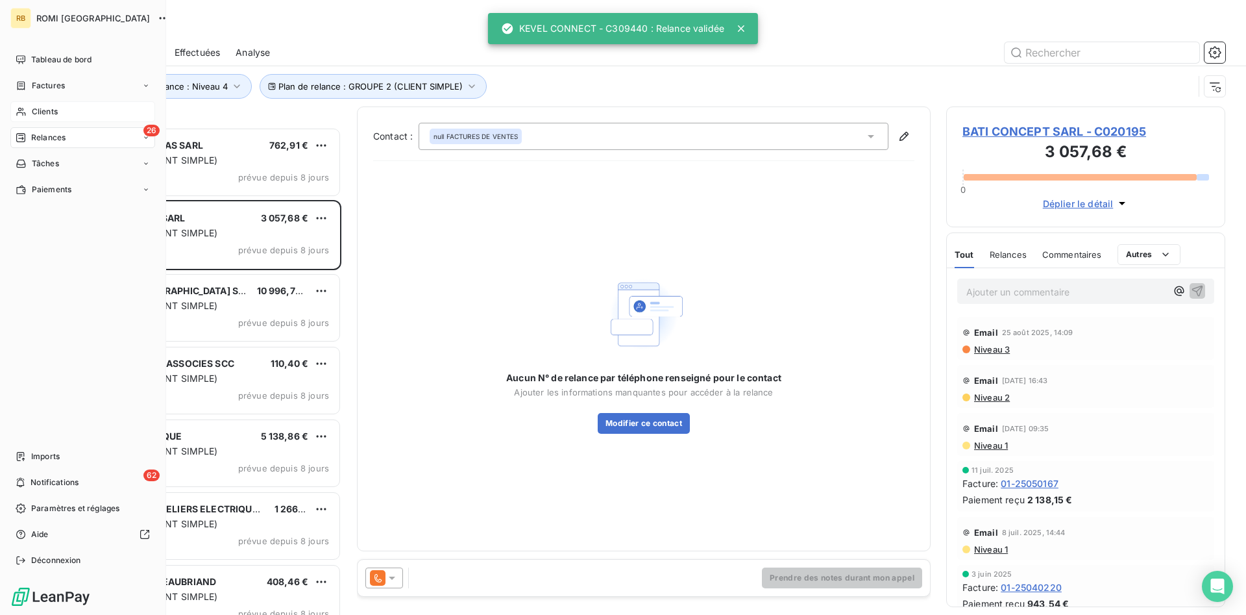
click at [48, 114] on span "Clients" at bounding box center [45, 112] width 26 height 12
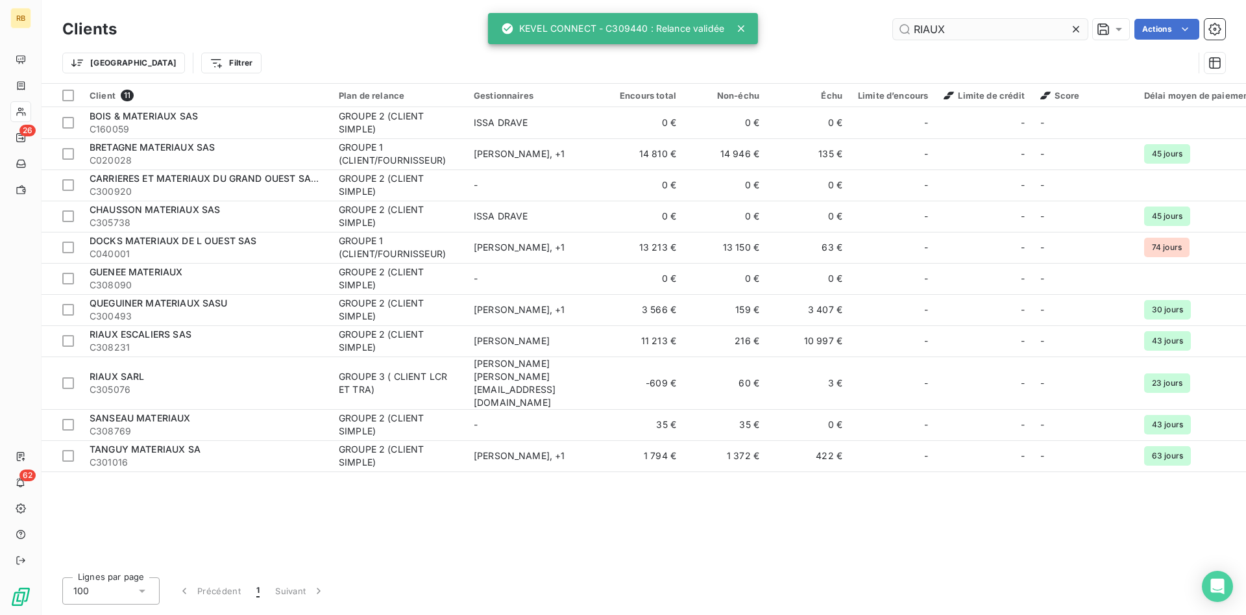
drag, startPoint x: 987, startPoint y: 24, endPoint x: 785, endPoint y: 6, distance: 203.2
click at [893, 19] on input "RIAUX" at bounding box center [990, 29] width 195 height 21
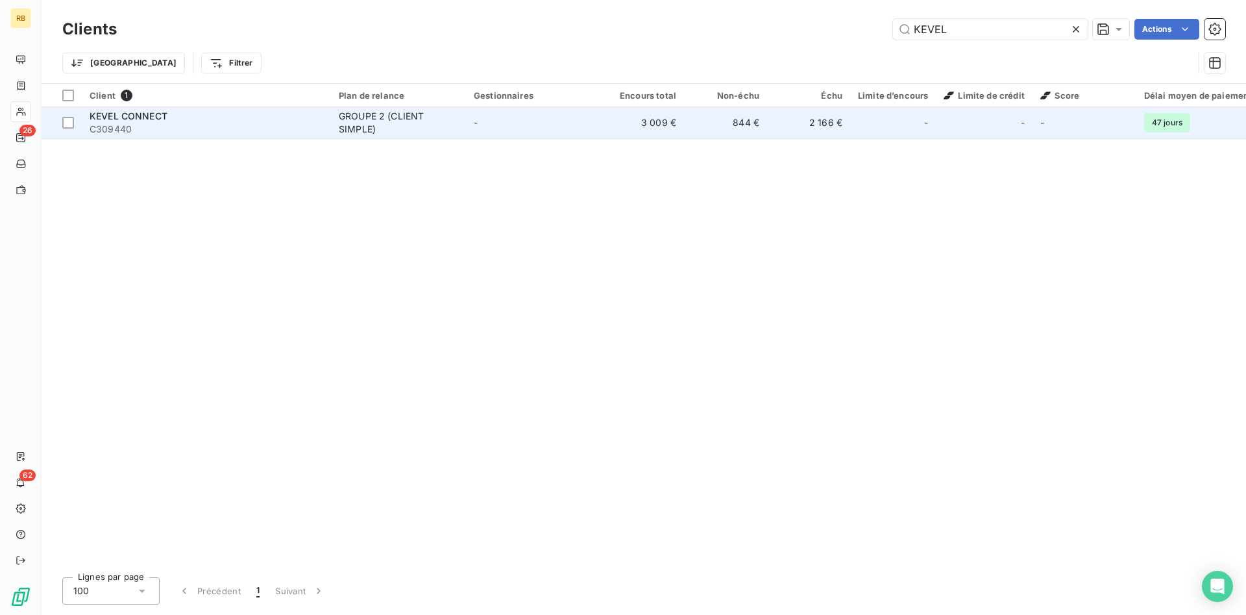
type input "KEVEL"
click at [768, 115] on td "2 166 €" at bounding box center [808, 122] width 83 height 31
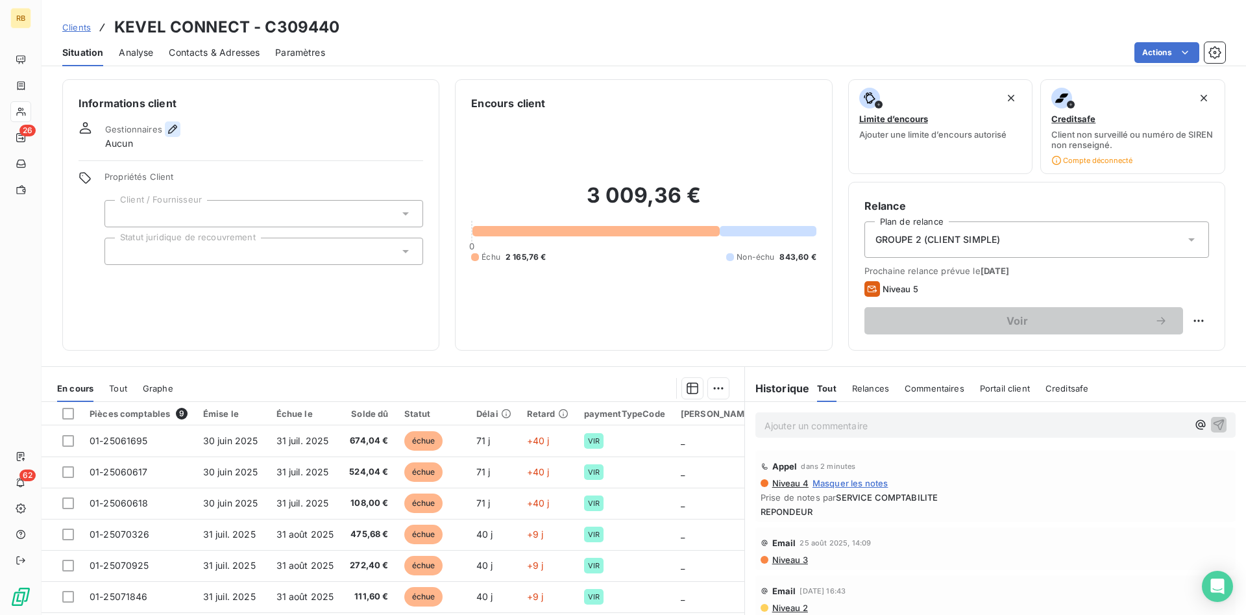
click at [167, 129] on icon "button" at bounding box center [172, 129] width 13 height 13
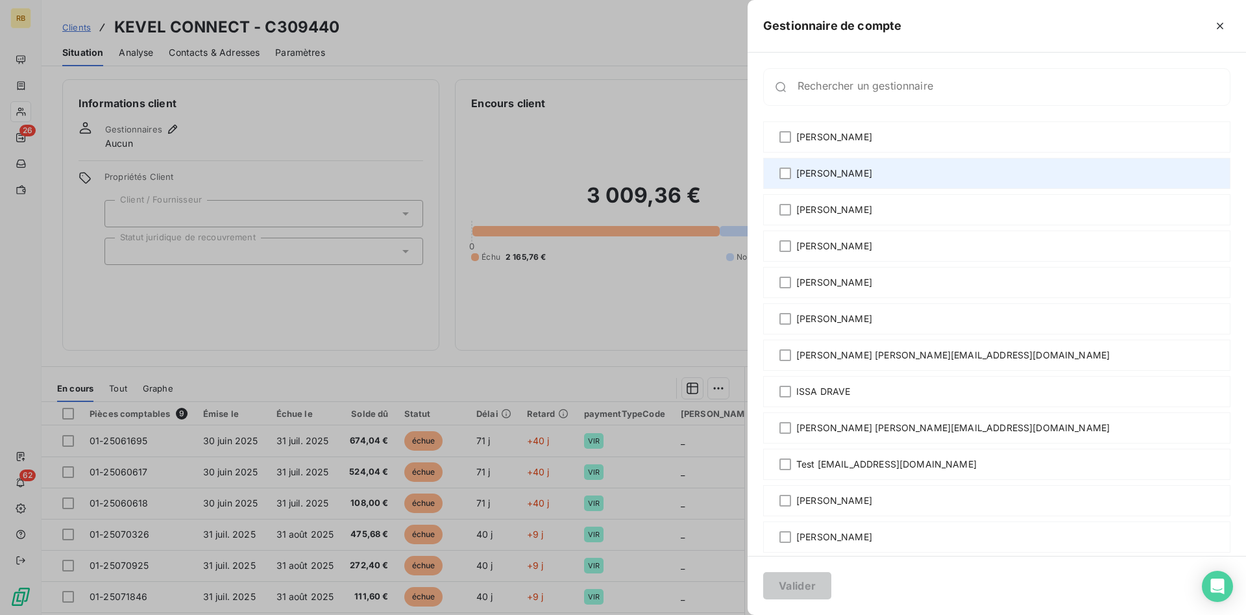
click at [810, 174] on span "[PERSON_NAME]" at bounding box center [834, 173] width 76 height 13
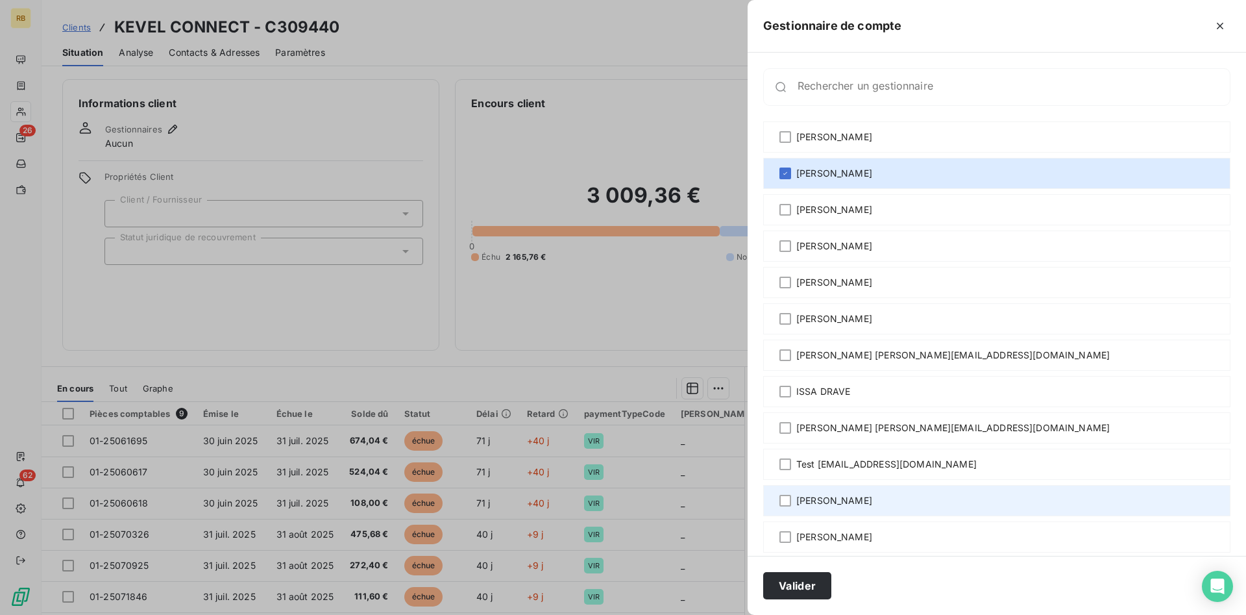
click at [826, 498] on span "[PERSON_NAME]" at bounding box center [834, 500] width 76 height 13
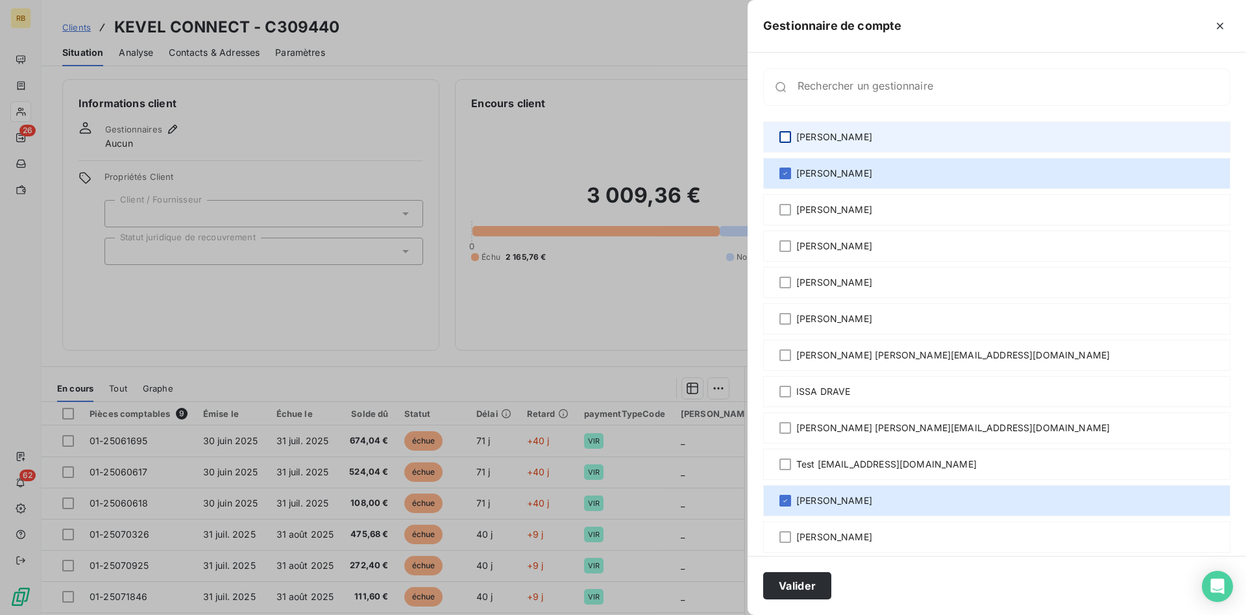
click at [785, 134] on div at bounding box center [785, 137] width 12 height 12
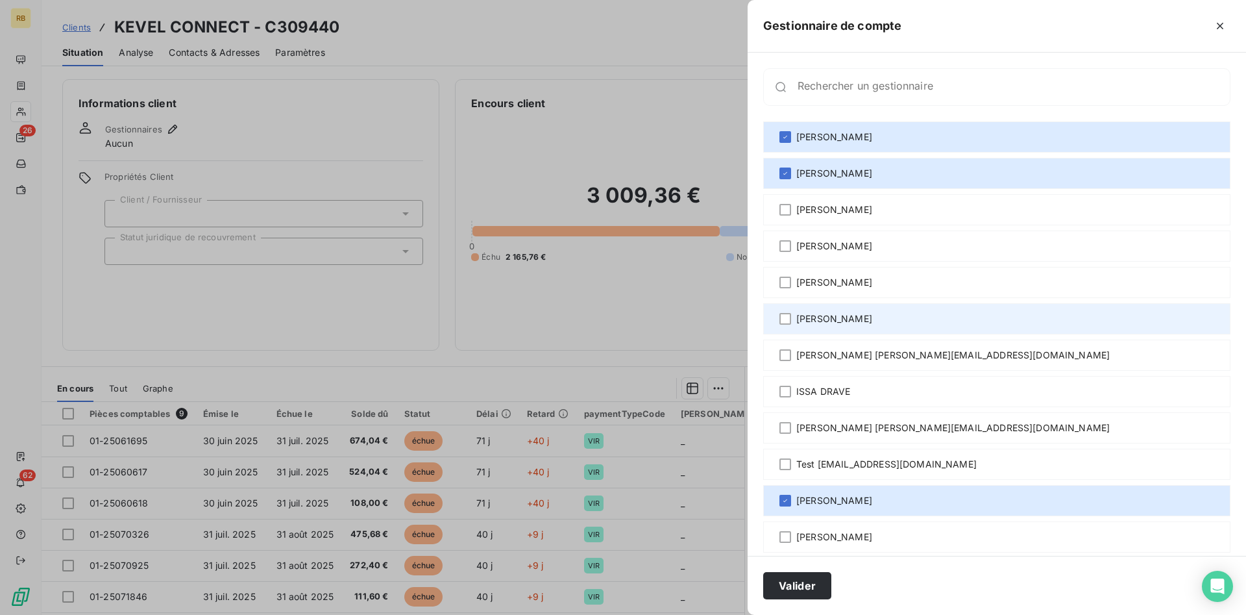
scroll to position [49, 0]
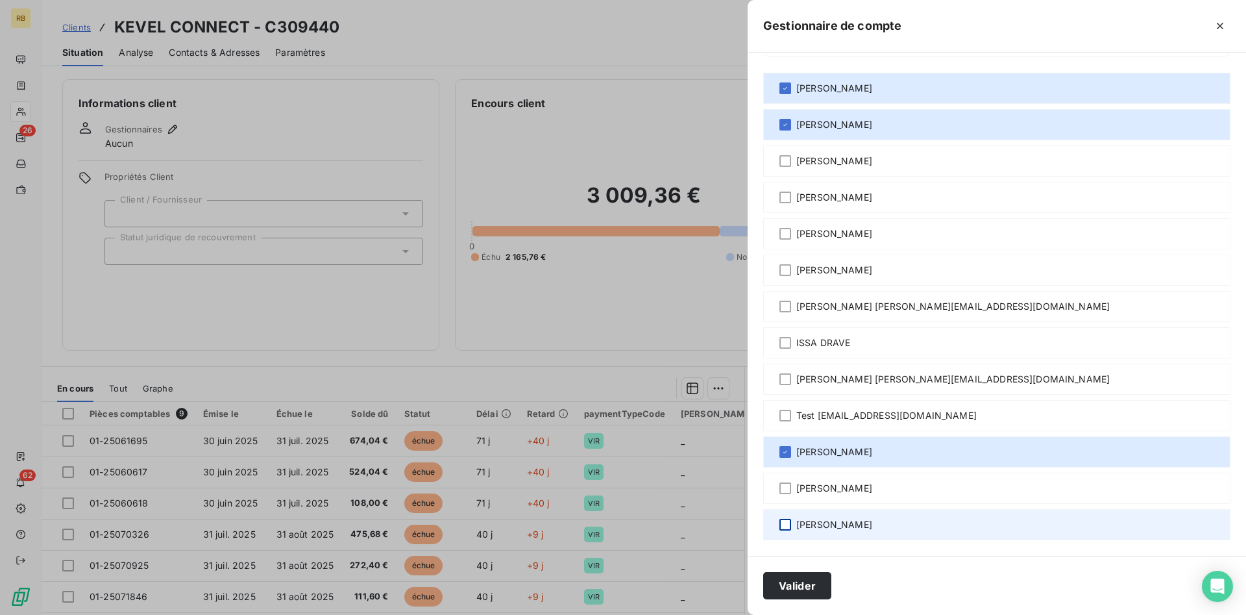
click at [781, 522] on div at bounding box center [785, 525] width 12 height 12
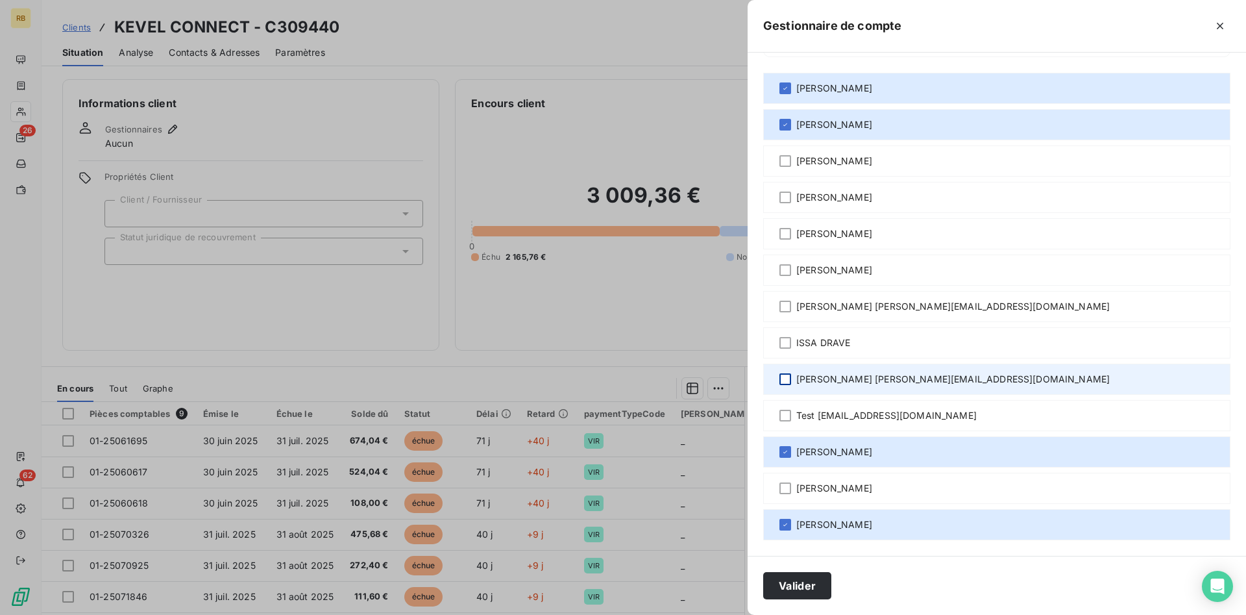
click at [786, 381] on div at bounding box center [785, 379] width 12 height 12
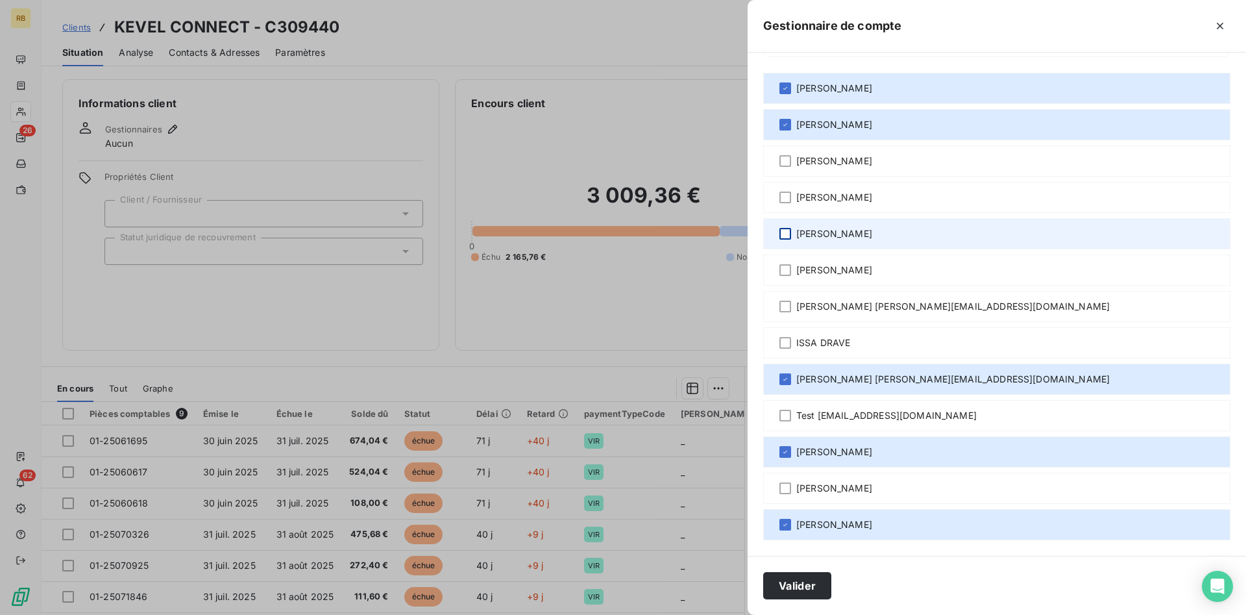
click at [785, 231] on div at bounding box center [785, 234] width 12 height 12
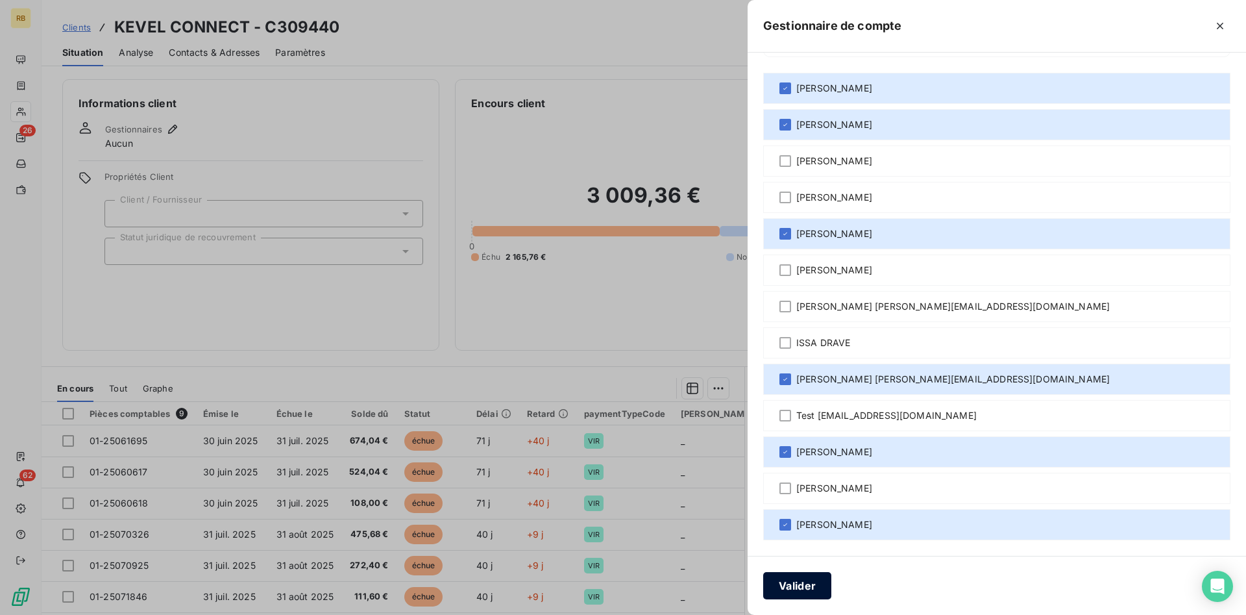
click at [810, 591] on button "Valider" at bounding box center [797, 585] width 68 height 27
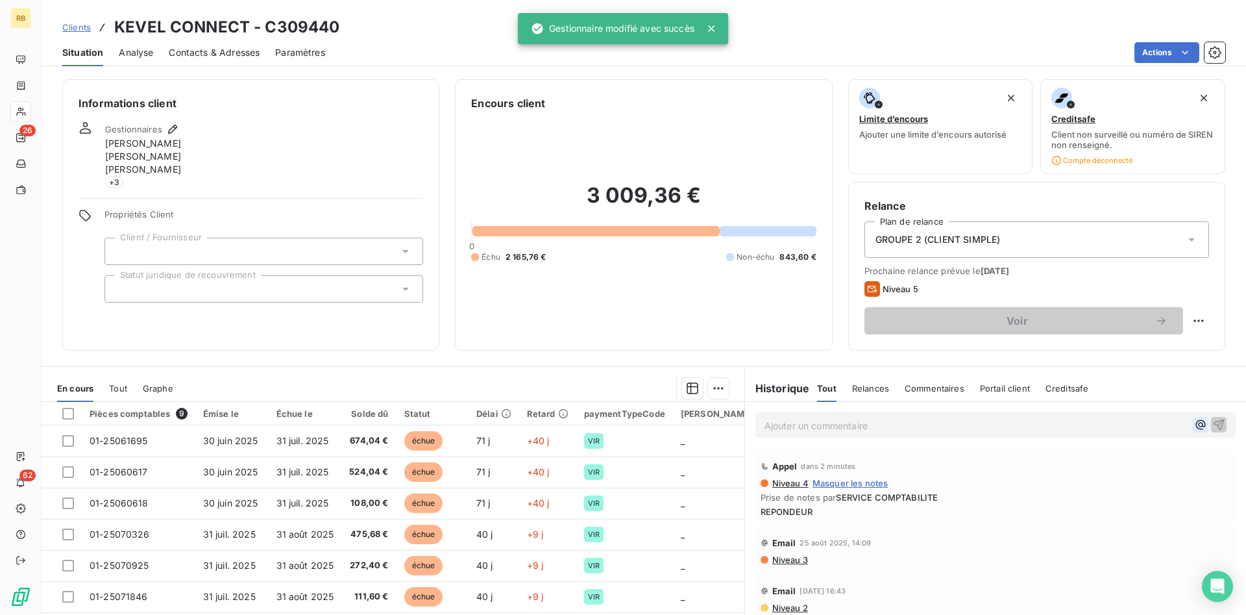
click at [1203, 424] on icon "button" at bounding box center [1200, 425] width 10 height 10
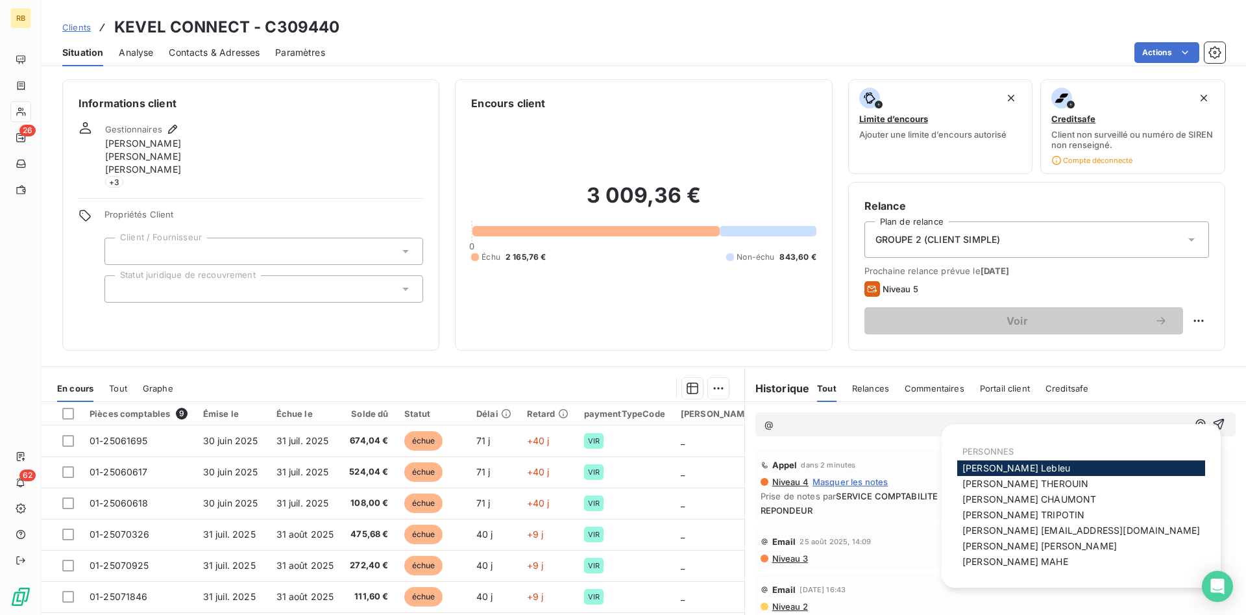
click at [1097, 463] on div "[PERSON_NAME]" at bounding box center [1081, 468] width 248 height 16
click at [1140, 464] on div "[PERSON_NAME]" at bounding box center [1081, 468] width 248 height 16
click at [1087, 465] on div "[PERSON_NAME]" at bounding box center [1081, 468] width 248 height 16
click at [1008, 469] on span "[PERSON_NAME]" at bounding box center [1016, 467] width 108 height 11
click at [1008, 469] on div "Appel dans 2 minutes" at bounding box center [996, 464] width 470 height 21
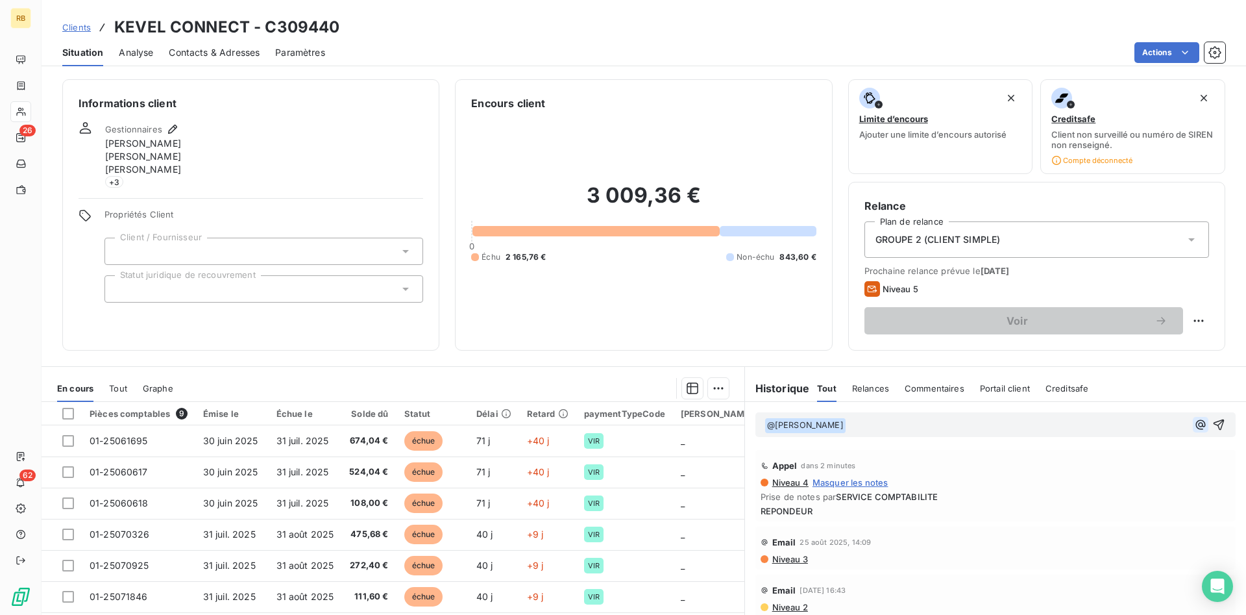
click at [1203, 424] on icon "button" at bounding box center [1200, 424] width 13 height 13
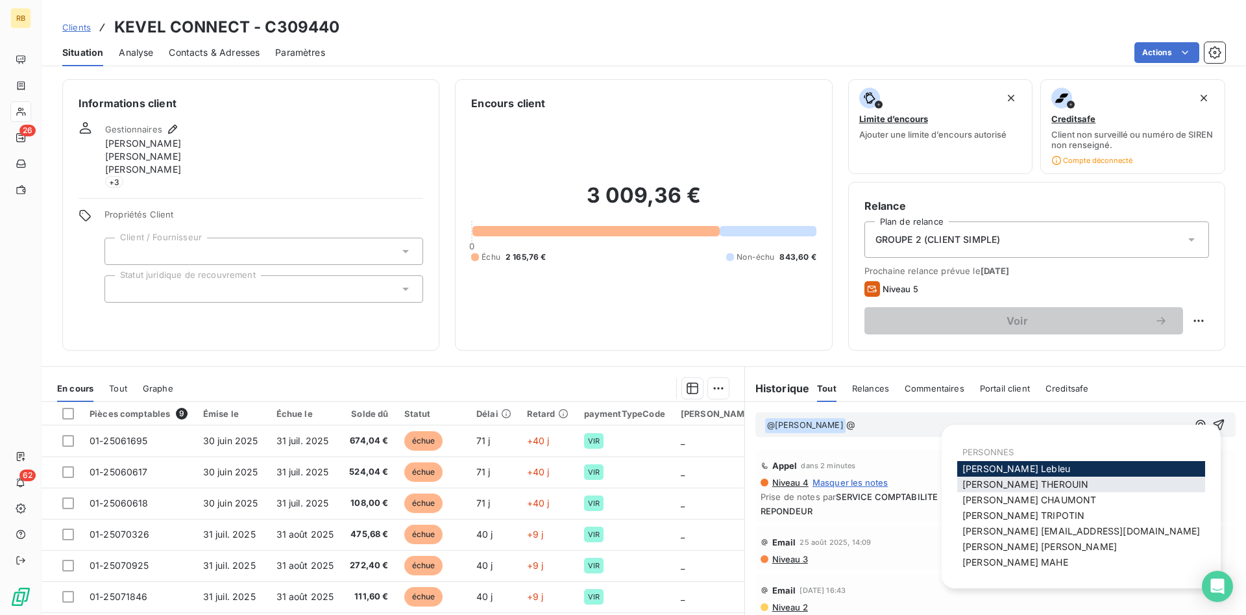
click at [1031, 483] on span "[PERSON_NAME]" at bounding box center [1025, 483] width 126 height 11
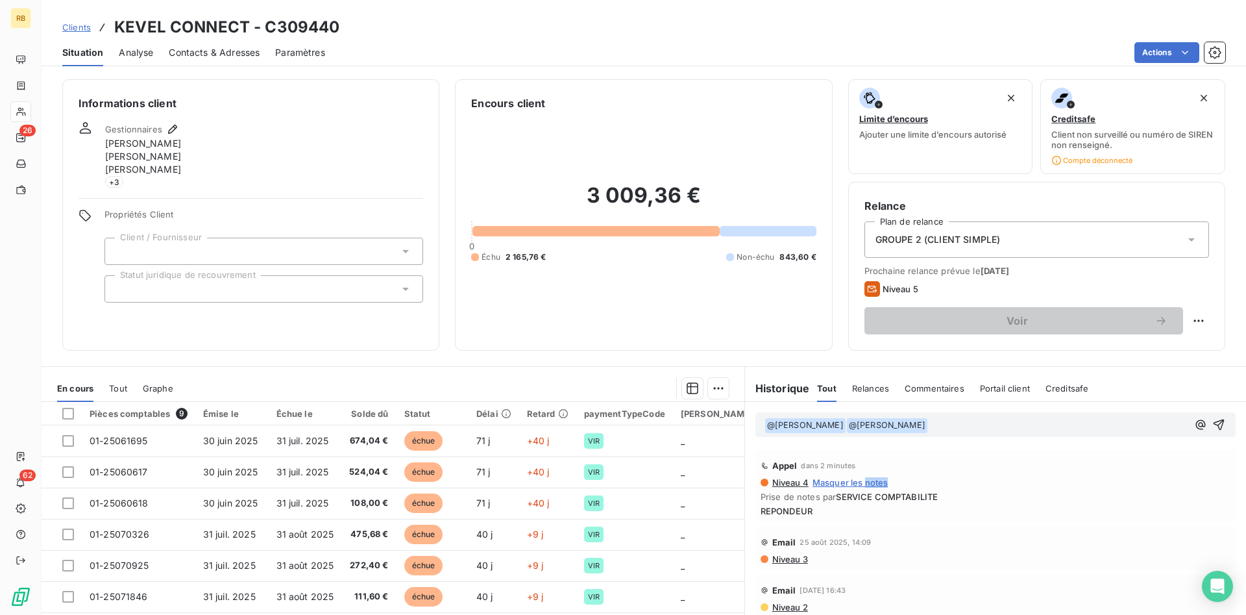
click at [1031, 483] on div "Niveau 4 Masquer les notes" at bounding box center [996, 482] width 470 height 10
drag, startPoint x: 1209, startPoint y: 422, endPoint x: 1199, endPoint y: 426, distance: 11.3
click at [1208, 422] on div "﻿ @ [PERSON_NAME] ﻿ ﻿ @ [PERSON_NAME] ﻿ ﻿" at bounding box center [996, 424] width 462 height 17
click at [1198, 426] on icon "button" at bounding box center [1200, 424] width 13 height 13
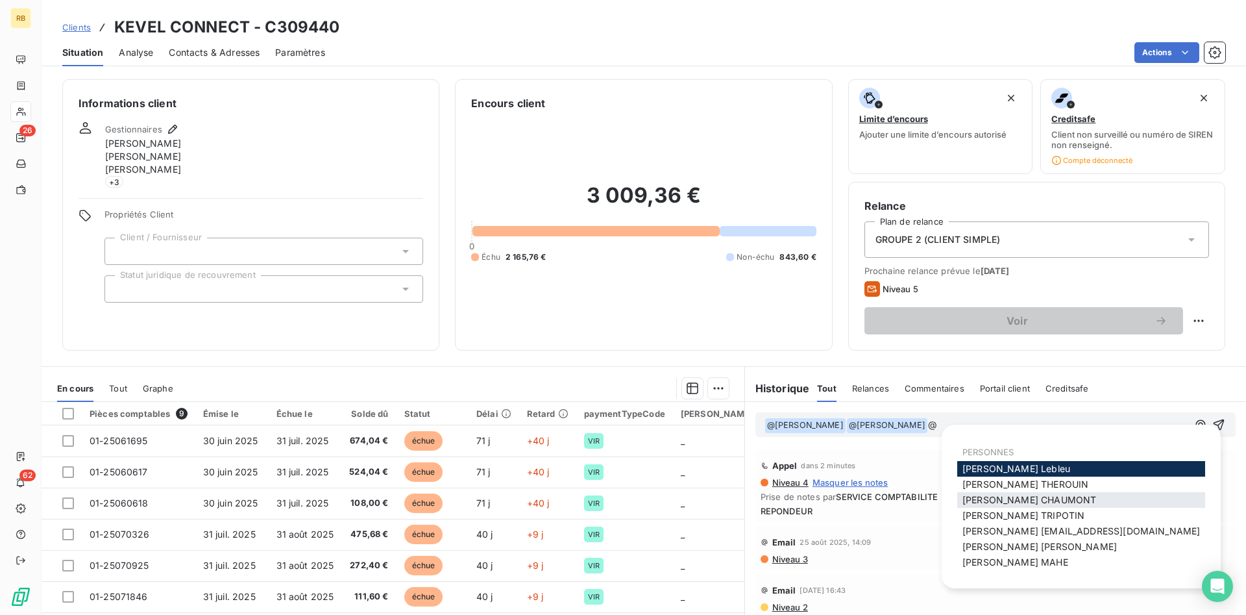
click at [1057, 497] on span "[PERSON_NAME]" at bounding box center [1029, 499] width 134 height 11
click at [1057, 497] on span "Prise de notes par SERVICE COMPTABILITE" at bounding box center [996, 496] width 470 height 10
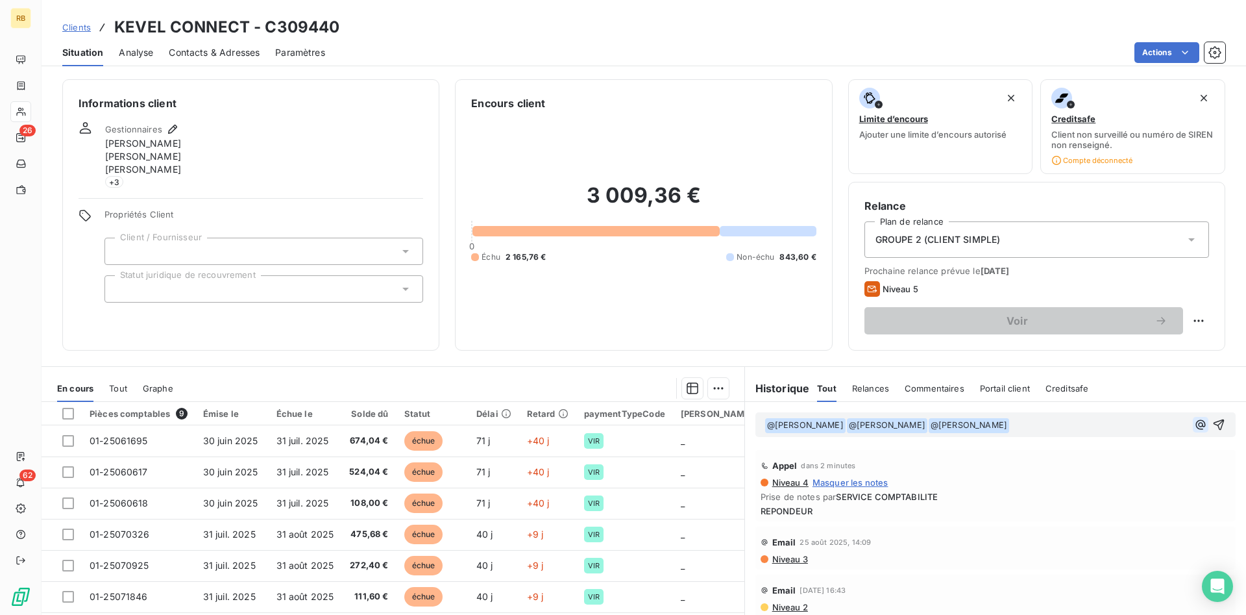
click at [1202, 423] on icon "button" at bounding box center [1200, 424] width 10 height 10
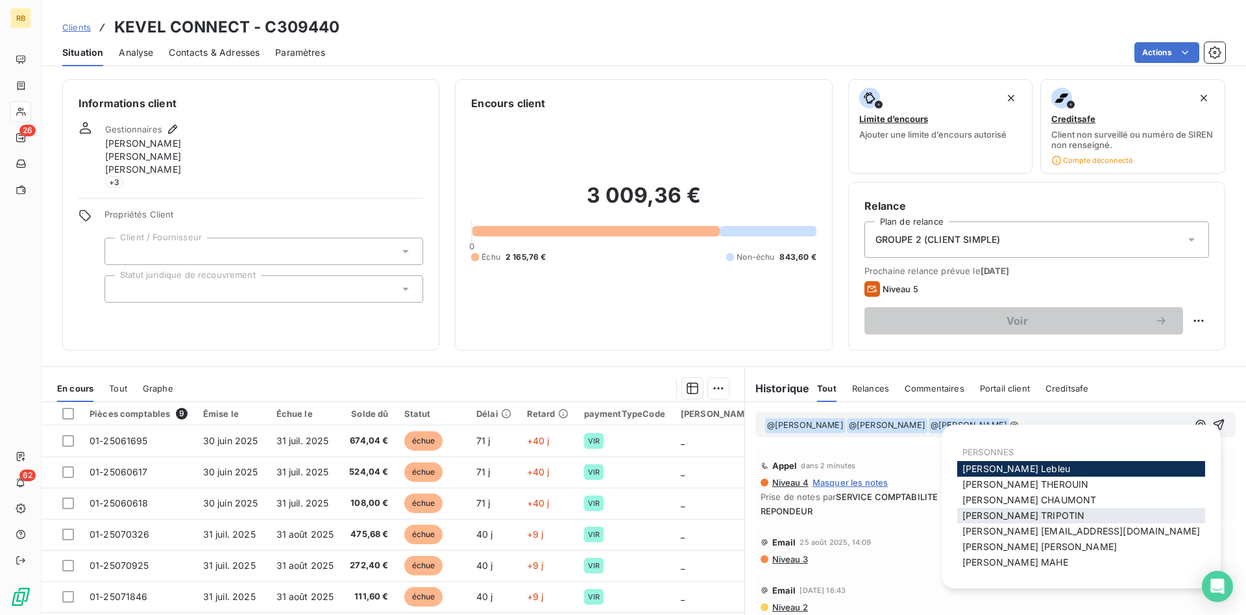
click at [1067, 512] on div "[PERSON_NAME]" at bounding box center [1081, 516] width 248 height 16
click at [988, 510] on span "[PERSON_NAME]" at bounding box center [1023, 514] width 122 height 11
click at [988, 510] on span "REPONDEUR" at bounding box center [996, 511] width 470 height 10
click at [1201, 425] on icon "button" at bounding box center [1200, 424] width 13 height 13
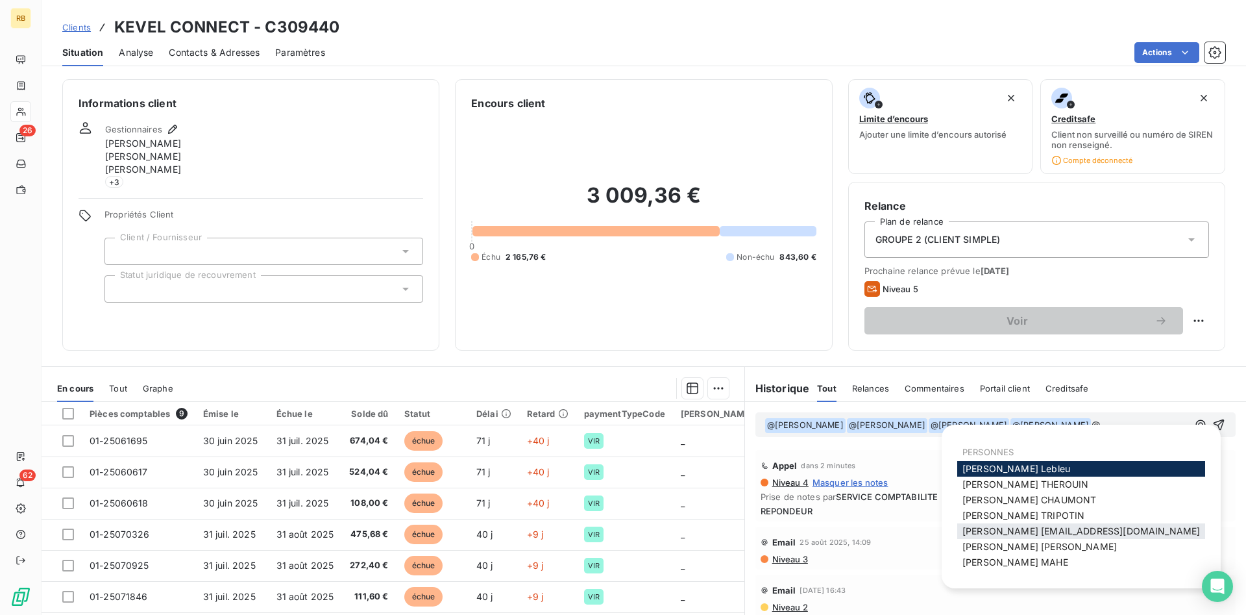
click at [1016, 533] on span "[PERSON_NAME] [PERSON_NAME][EMAIL_ADDRESS][DOMAIN_NAME]" at bounding box center [1081, 530] width 238 height 11
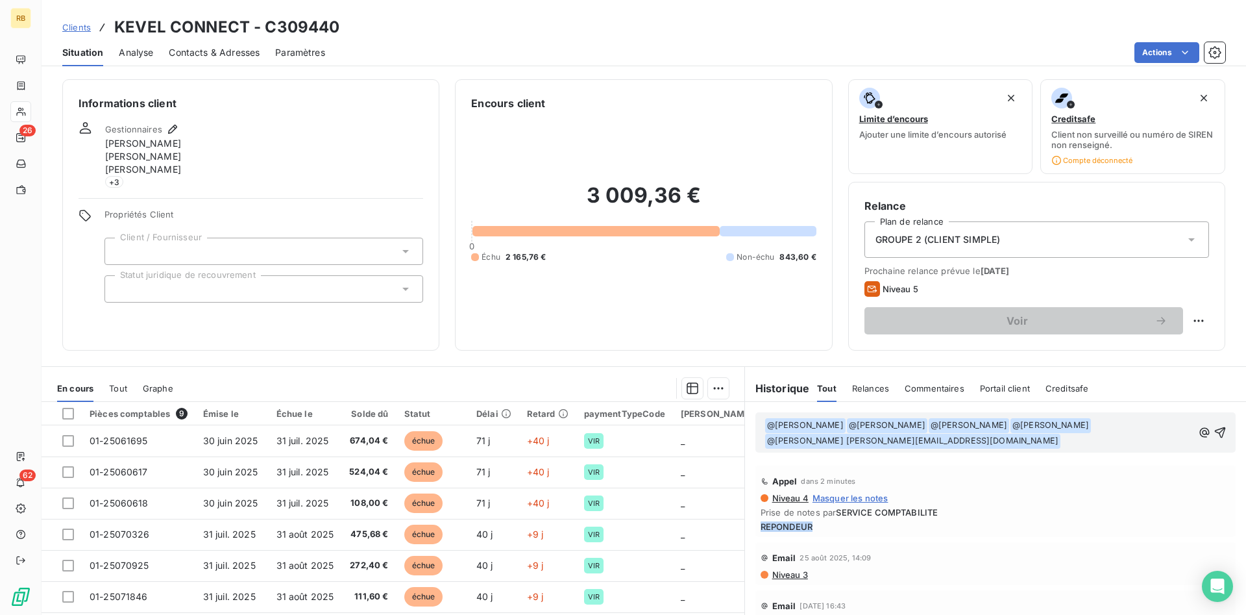
click at [1016, 533] on div "Appel dans 2 minutes Niveau 4 Masquer les notes Prise de notes par SERVICE COMP…" at bounding box center [995, 500] width 480 height 71
click at [1201, 434] on icon "button" at bounding box center [1204, 432] width 10 height 10
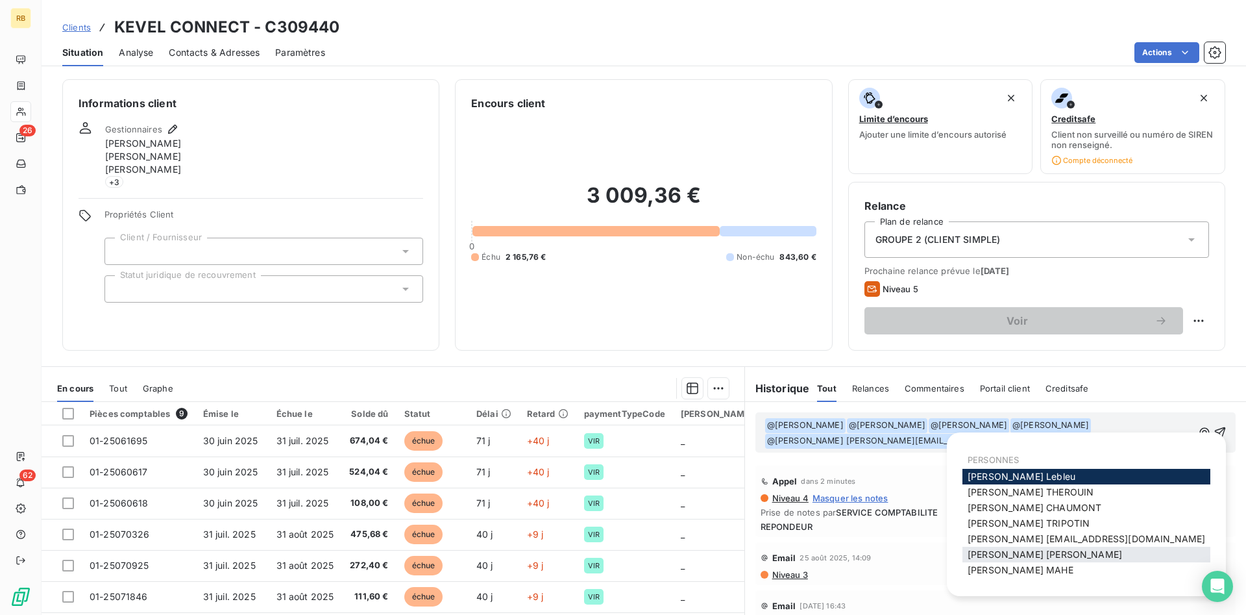
click at [1046, 550] on span "[PERSON_NAME]" at bounding box center [1045, 553] width 154 height 11
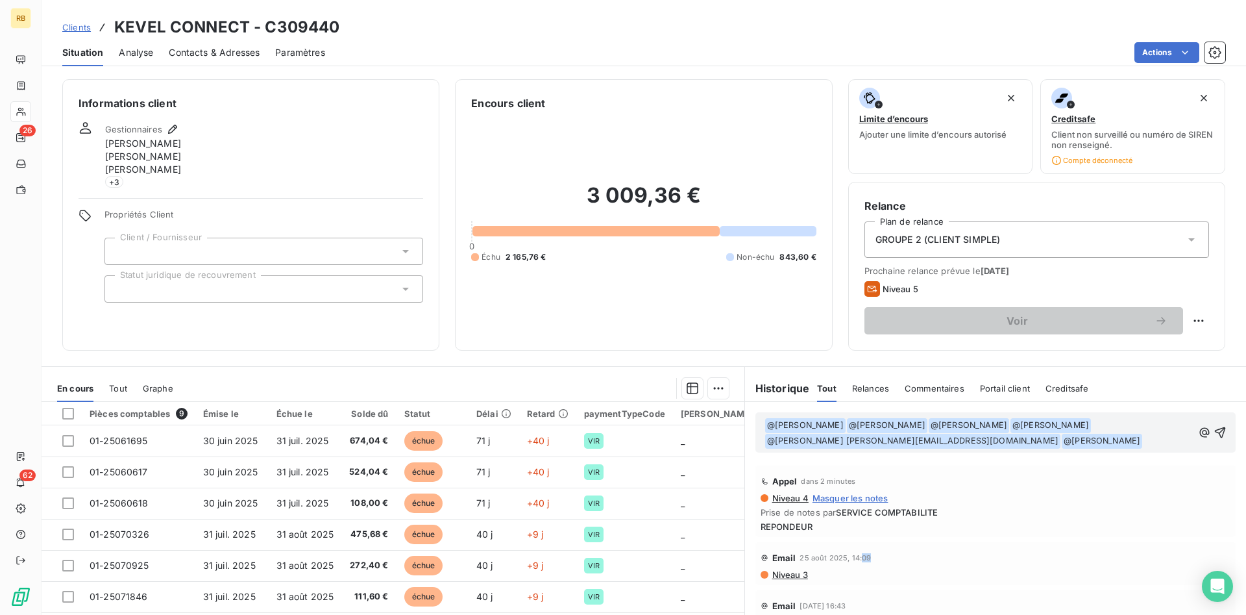
click at [1046, 550] on div "Email [DATE] 14:09" at bounding box center [996, 557] width 470 height 21
click at [1201, 434] on icon "button" at bounding box center [1204, 432] width 13 height 13
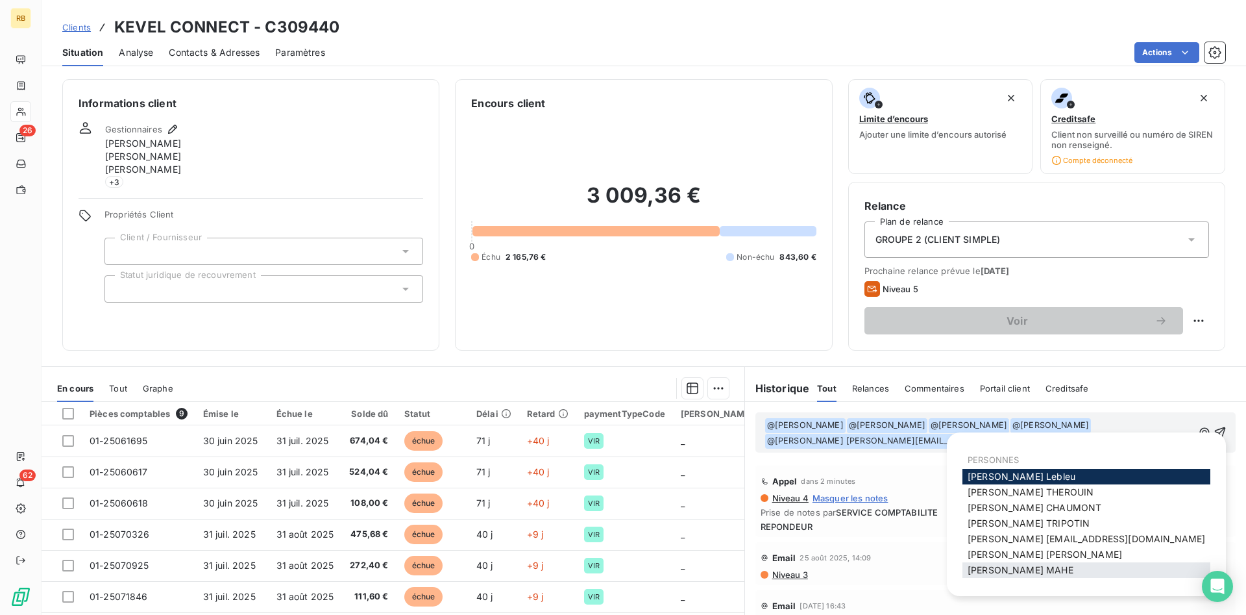
click at [1012, 568] on span "[PERSON_NAME]" at bounding box center [1021, 569] width 106 height 11
click at [1013, 568] on div "Email [DATE] 14:09 Niveau 3" at bounding box center [996, 563] width 470 height 32
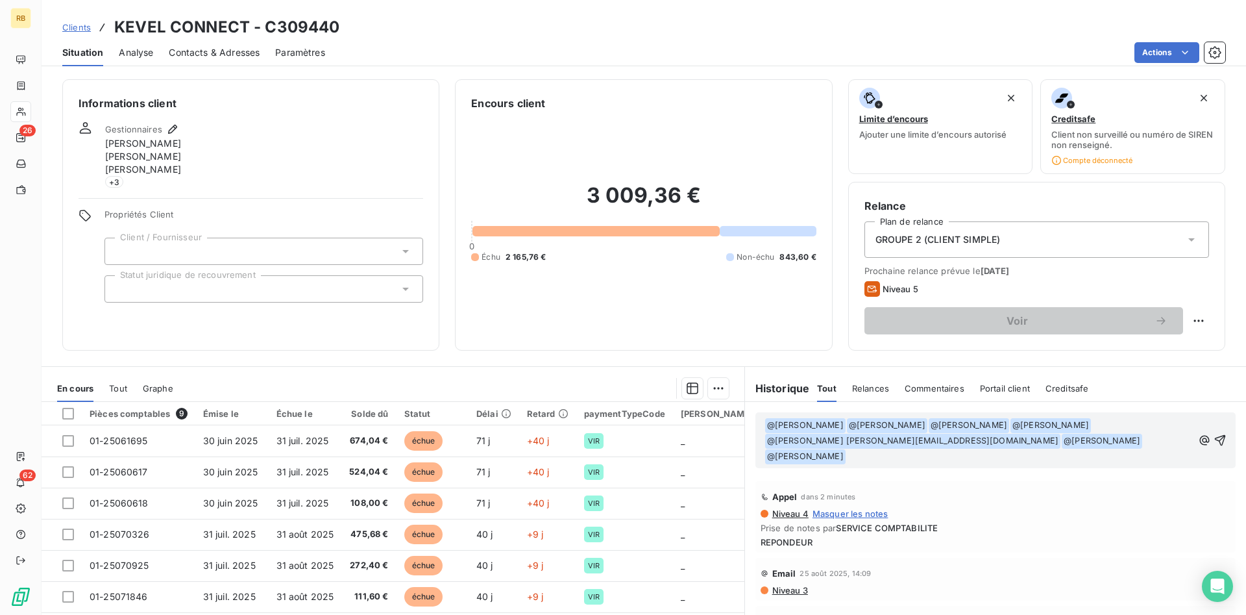
drag, startPoint x: 1131, startPoint y: 440, endPoint x: 1181, endPoint y: 442, distance: 50.0
click at [1135, 440] on p "﻿ @ [PERSON_NAME] ﻿ ﻿ @ [PERSON_NAME] ﻿ ﻿ @ [PERSON_NAME] ﻿ ﻿ @ [PERSON_NAME] ﻿…" at bounding box center [979, 440] width 428 height 47
click at [950, 458] on p "﻿ @ [PERSON_NAME] ﻿ ﻿ @ [PERSON_NAME] ﻿ ﻿ @ [PERSON_NAME] ﻿ ﻿ @ [PERSON_NAME] ﻿…" at bounding box center [979, 440] width 428 height 47
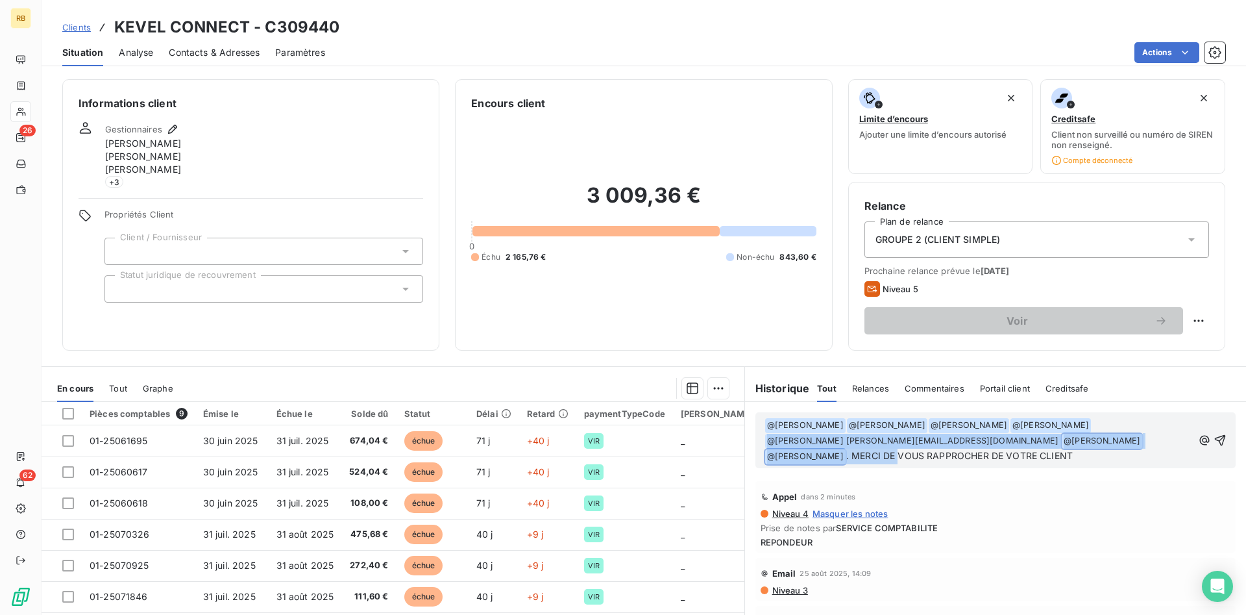
drag, startPoint x: 1171, startPoint y: 441, endPoint x: 748, endPoint y: 446, distance: 422.5
click at [748, 446] on div "﻿ @ [PERSON_NAME] ﻿ ﻿ @ [PERSON_NAME] ﻿ ﻿ @ [PERSON_NAME] ﻿ ﻿ @ [PERSON_NAME] ﻿…" at bounding box center [995, 440] width 501 height 77
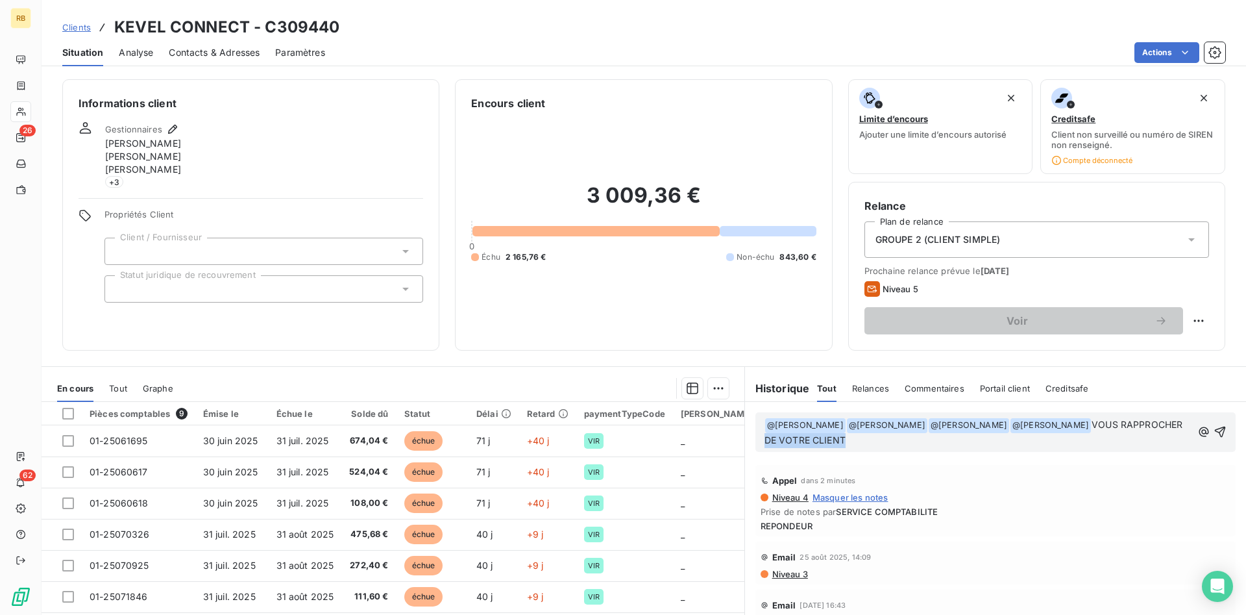
drag, startPoint x: 734, startPoint y: 447, endPoint x: 719, endPoint y: 447, distance: 14.9
click at [745, 447] on div "﻿ @ [PERSON_NAME] ﻿ ﻿ @ [PERSON_NAME] ﻿ ﻿ @ [PERSON_NAME] ﻿ ﻿ @ [PERSON_NAME] ﻿…" at bounding box center [995, 546] width 501 height 289
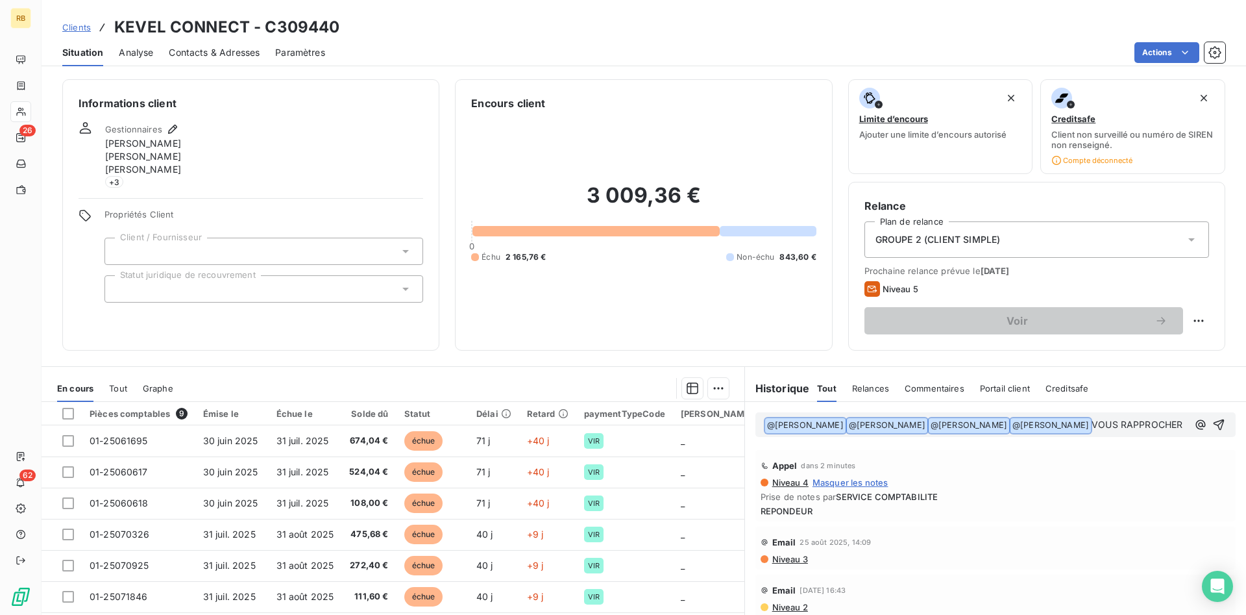
drag, startPoint x: 1187, startPoint y: 424, endPoint x: 668, endPoint y: 423, distance: 519.2
click at [745, 423] on div "﻿ @ [PERSON_NAME] ﻿ ﻿ @ [PERSON_NAME] ﻿ ﻿ @ [PERSON_NAME] ﻿ ﻿ @ [PERSON_NAME] ﻿…" at bounding box center [995, 546] width 501 height 289
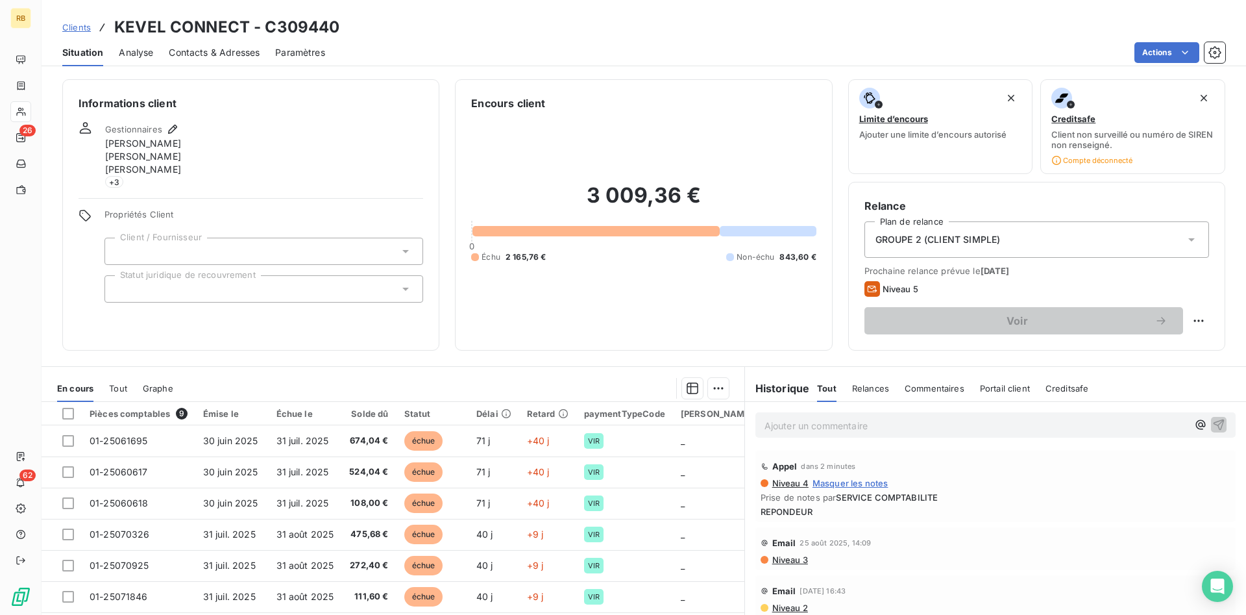
drag, startPoint x: 814, startPoint y: 419, endPoint x: 864, endPoint y: 431, distance: 50.8
click at [818, 421] on p "Ajouter un commentaire ﻿" at bounding box center [976, 425] width 423 height 16
click at [840, 427] on p "Ajouter un commentaire ﻿" at bounding box center [976, 425] width 423 height 16
click at [1195, 321] on html "RB 26 62 Clients KEVEL CONNECT - C309440 Situation Analyse Contacts & Adresses …" at bounding box center [623, 307] width 1246 height 615
click at [1168, 348] on div "Replanifier cette action" at bounding box center [1145, 349] width 116 height 21
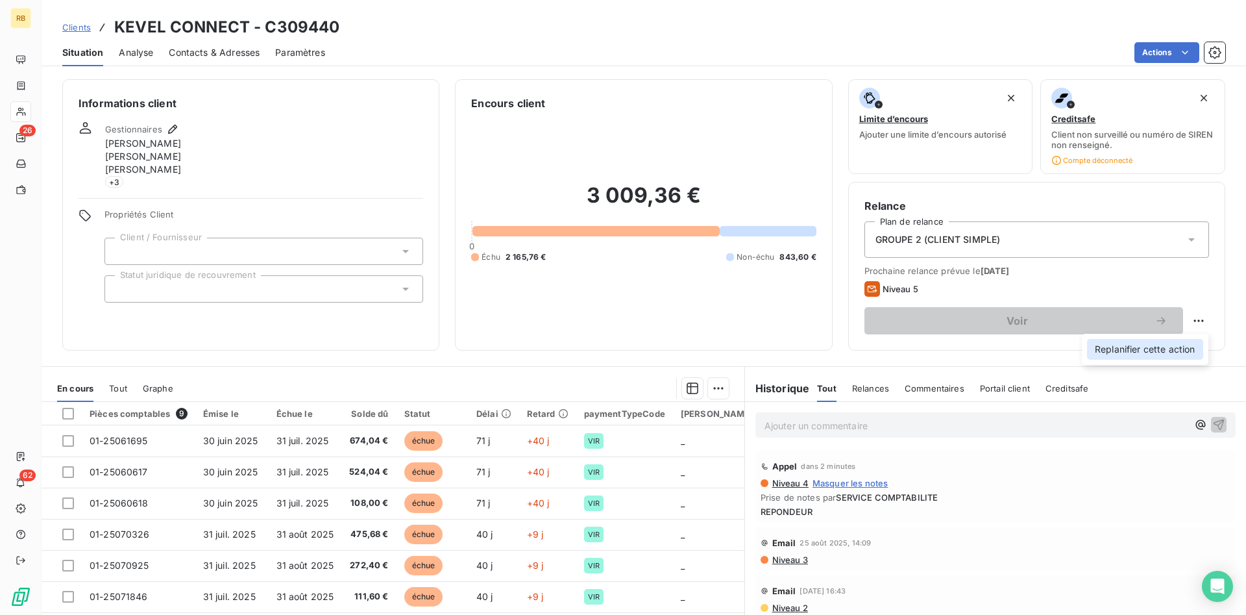
select select "8"
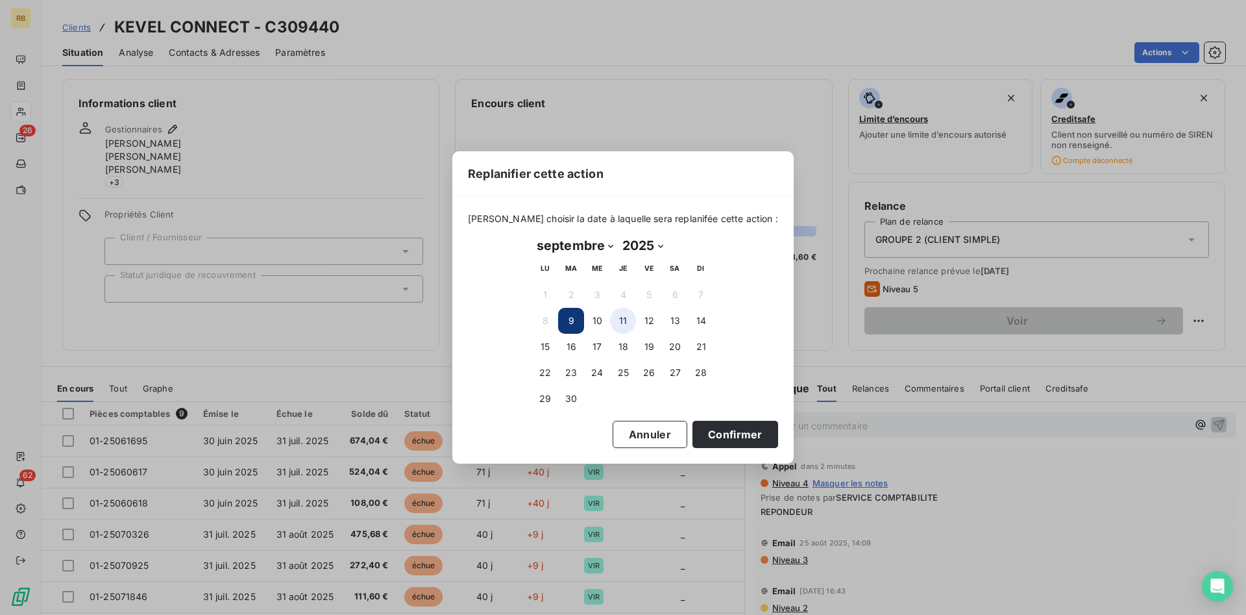
click at [624, 321] on button "11" at bounding box center [623, 321] width 26 height 26
click at [715, 424] on button "Confirmer" at bounding box center [735, 434] width 86 height 27
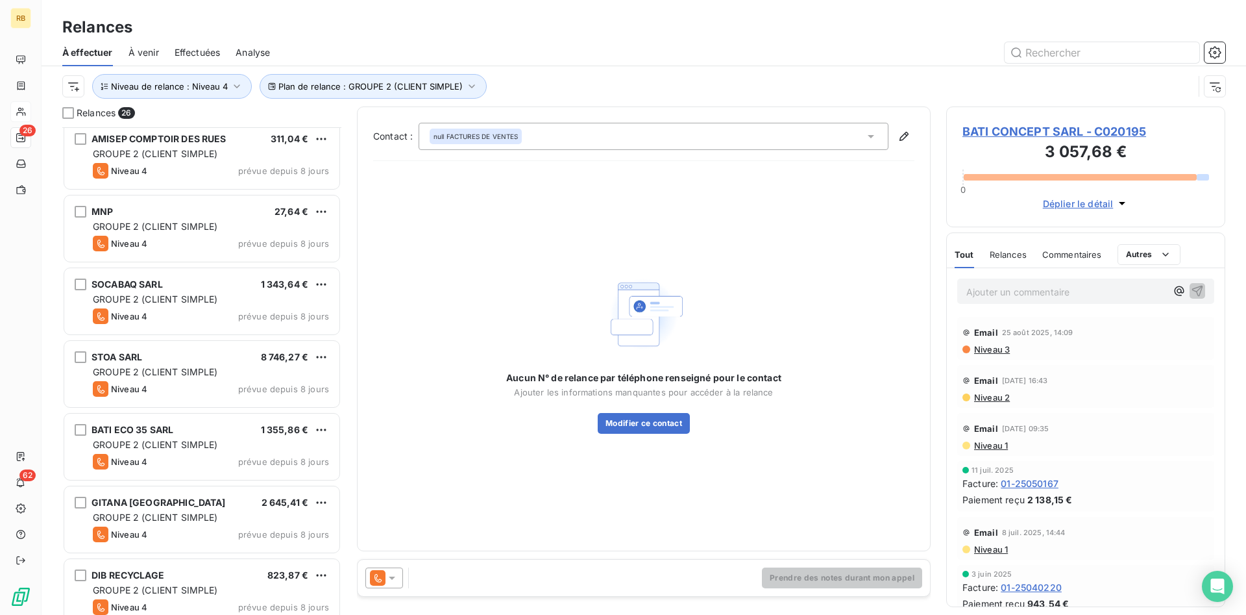
scroll to position [596, 0]
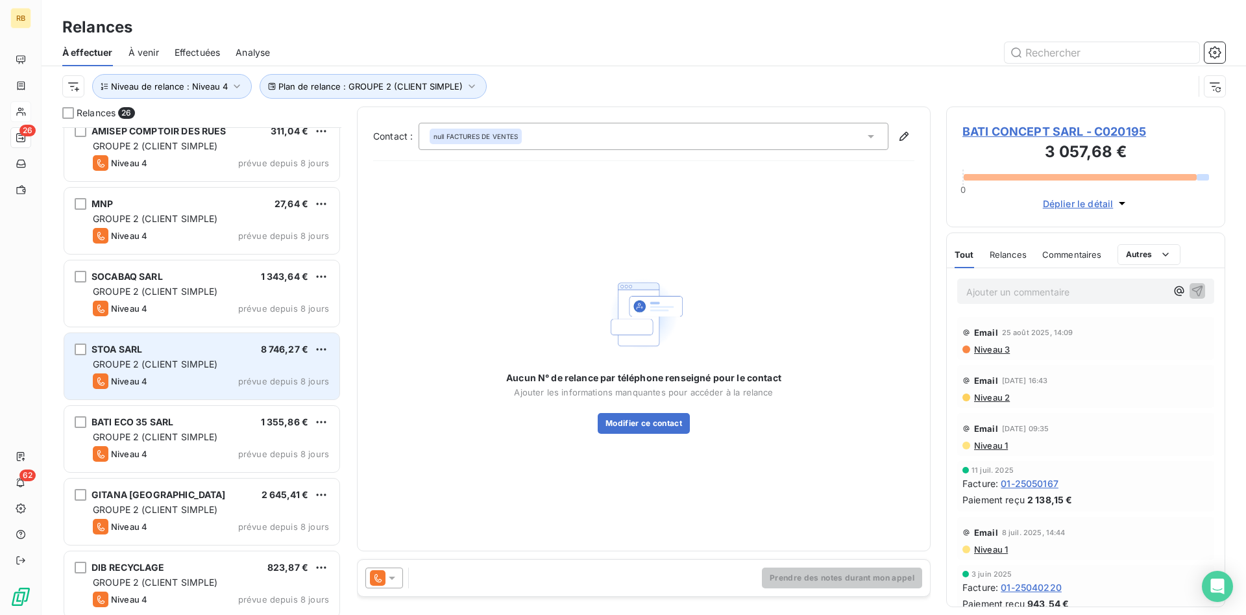
click at [288, 360] on div "GROUPE 2 (CLIENT SIMPLE)" at bounding box center [211, 364] width 236 height 13
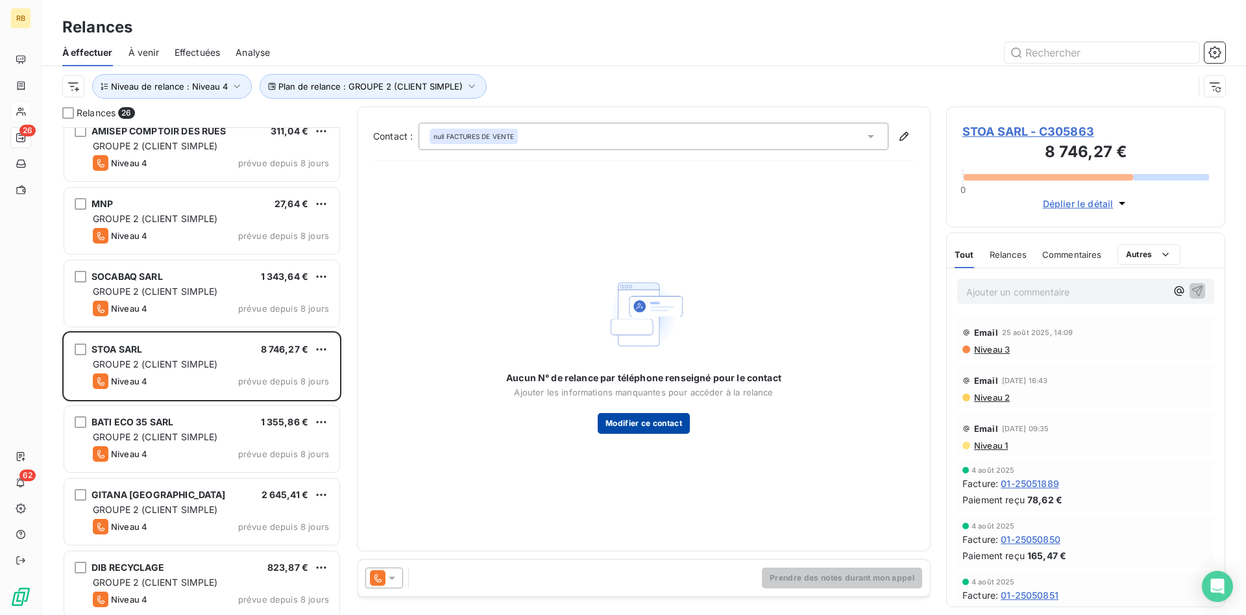
click at [663, 419] on button "Modifier ce contact" at bounding box center [644, 423] width 92 height 21
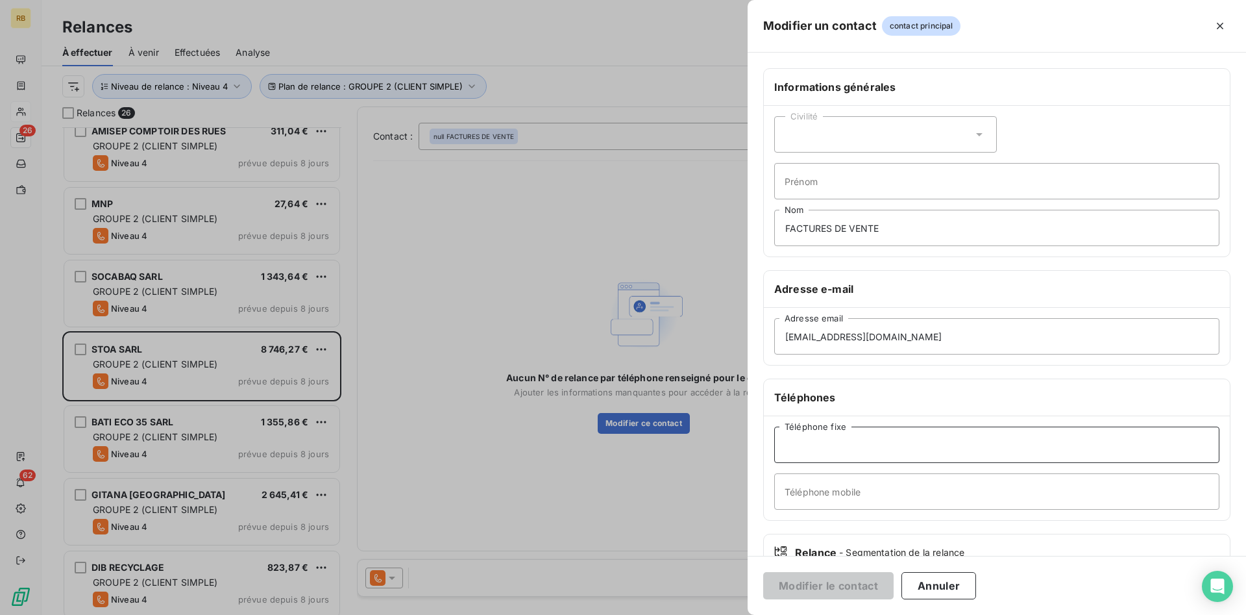
click at [877, 441] on input "Téléphone fixe" at bounding box center [996, 444] width 445 height 36
paste input "09 63 63 02 11"
type input "09 63 63 02 11"
click at [846, 583] on button "Modifier le contact" at bounding box center [828, 585] width 130 height 27
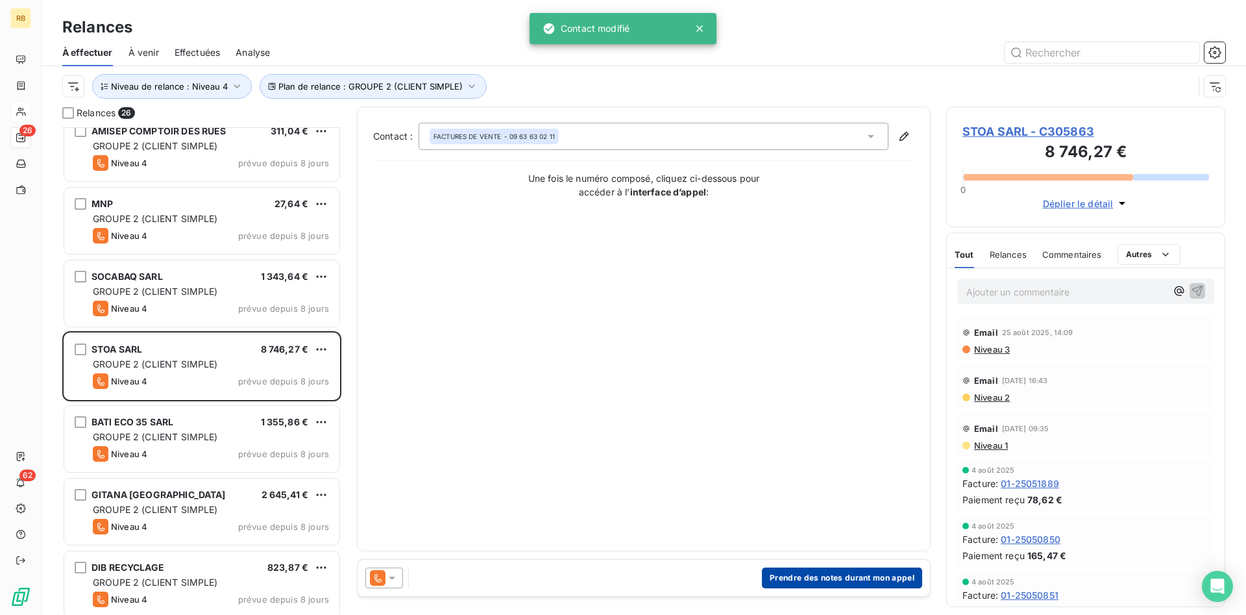
click at [847, 574] on button "Prendre des notes durant mon appel" at bounding box center [842, 577] width 160 height 21
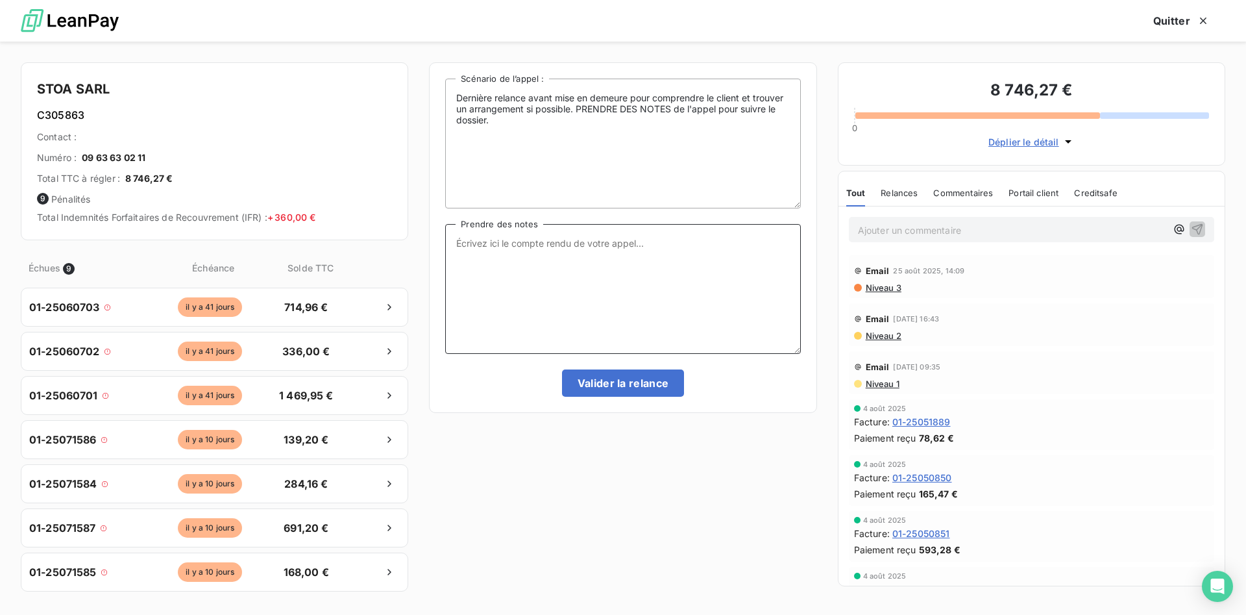
click at [535, 241] on textarea "Prendre des notes" at bounding box center [622, 289] width 355 height 130
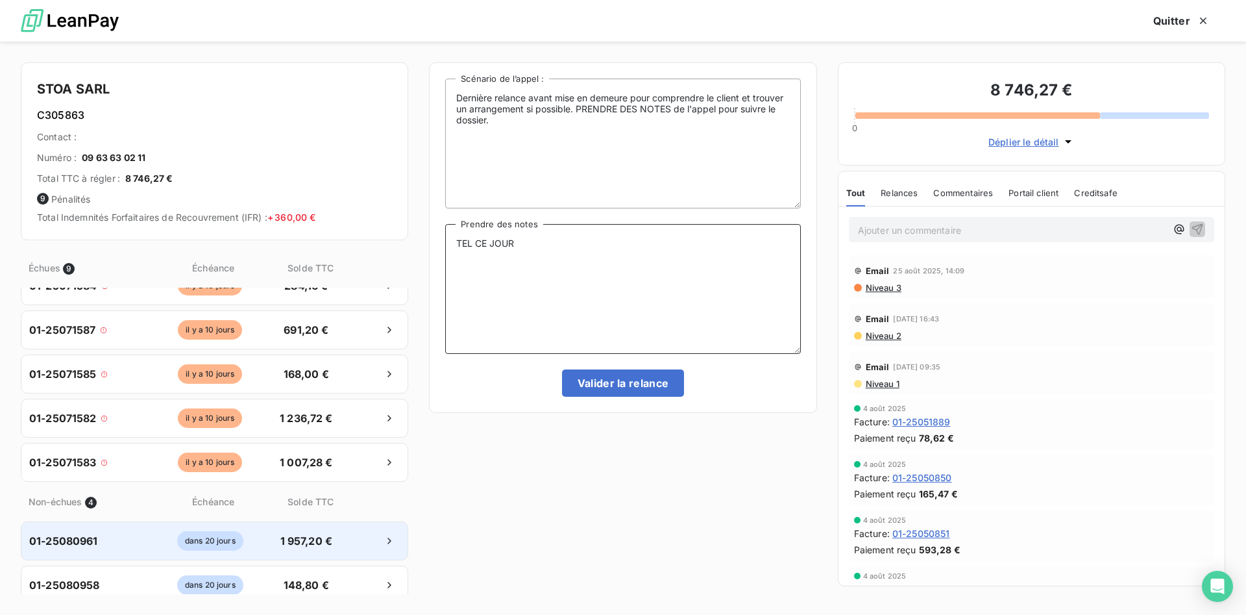
scroll to position [199, 0]
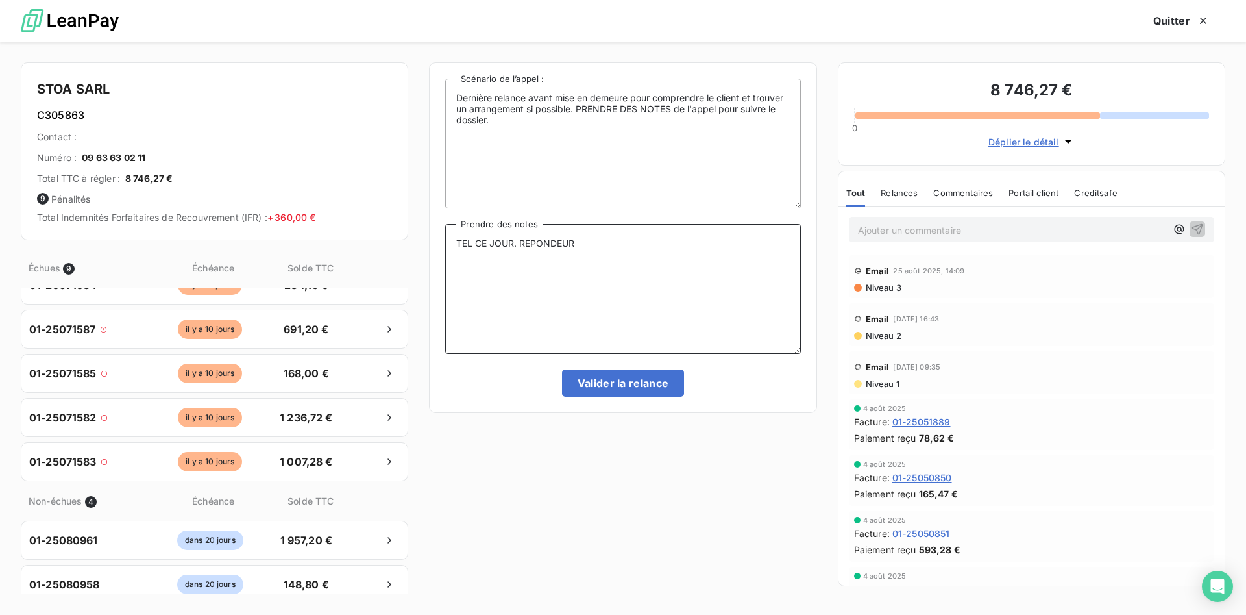
click at [597, 246] on textarea "TEL CE JOUR. REPONDEUR" at bounding box center [622, 289] width 355 height 130
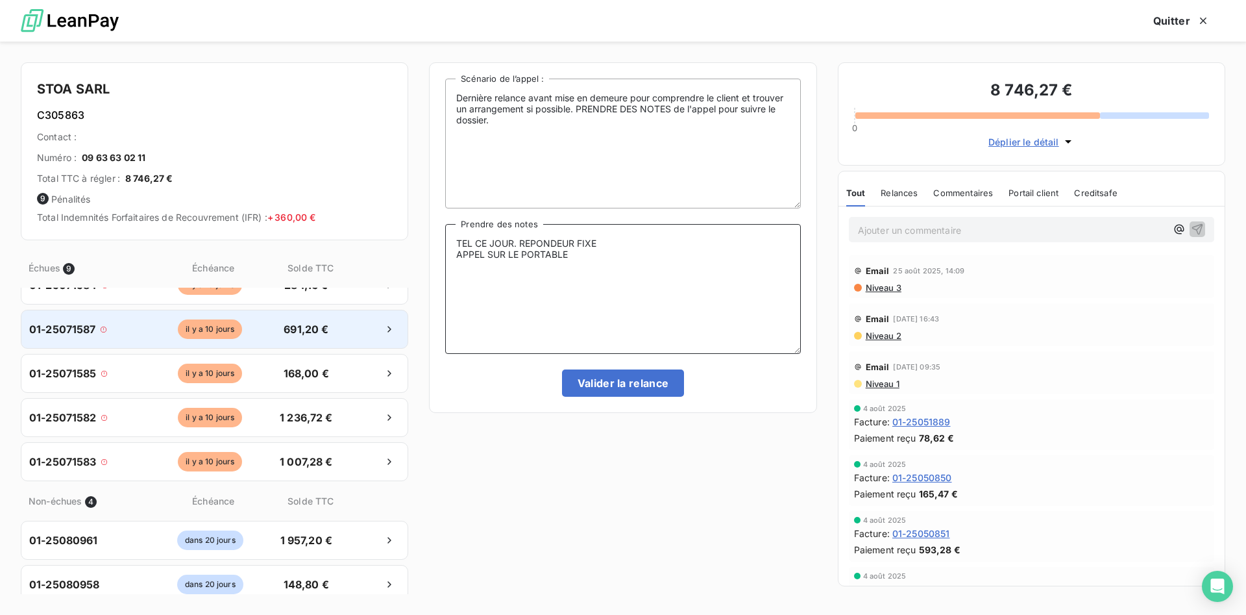
scroll to position [0, 0]
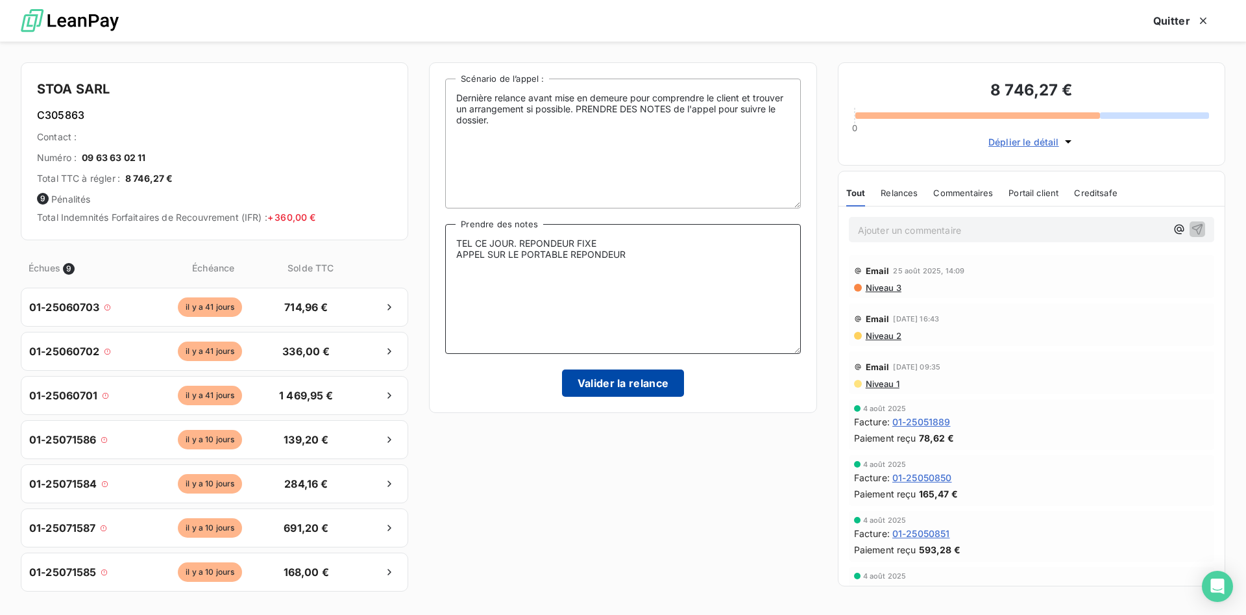
type textarea "TEL CE JOUR. REPONDEUR FIXE APPEL SUR LE PORTABLE REPONDEUR"
click at [661, 389] on button "Valider la relance" at bounding box center [623, 382] width 123 height 27
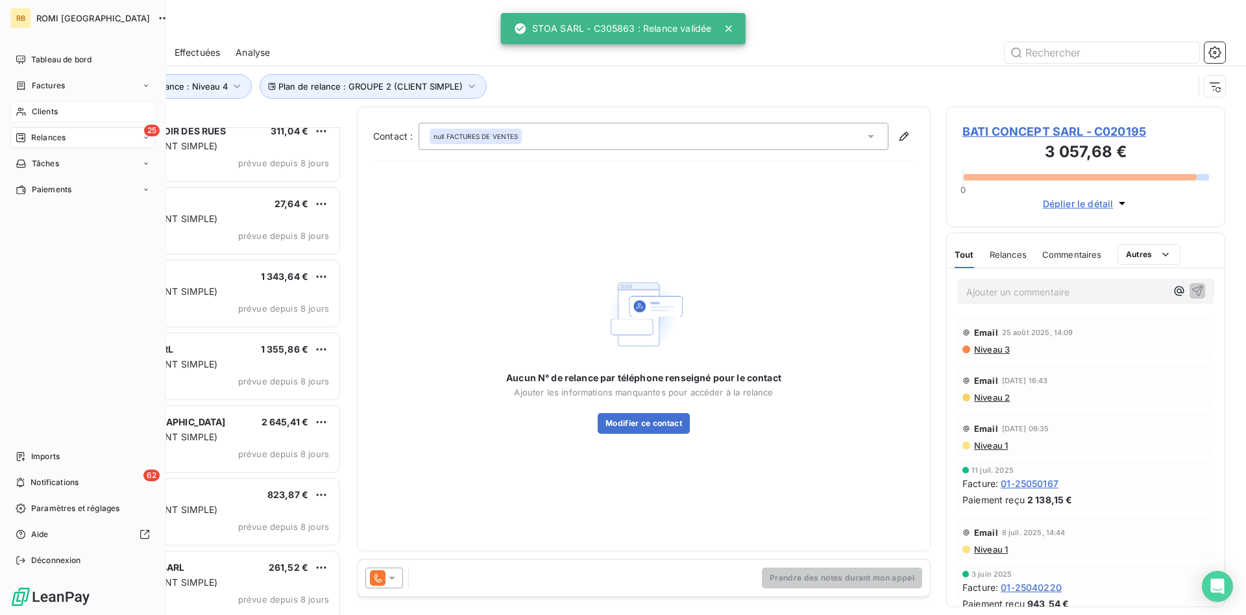
click at [47, 112] on span "Clients" at bounding box center [45, 112] width 26 height 12
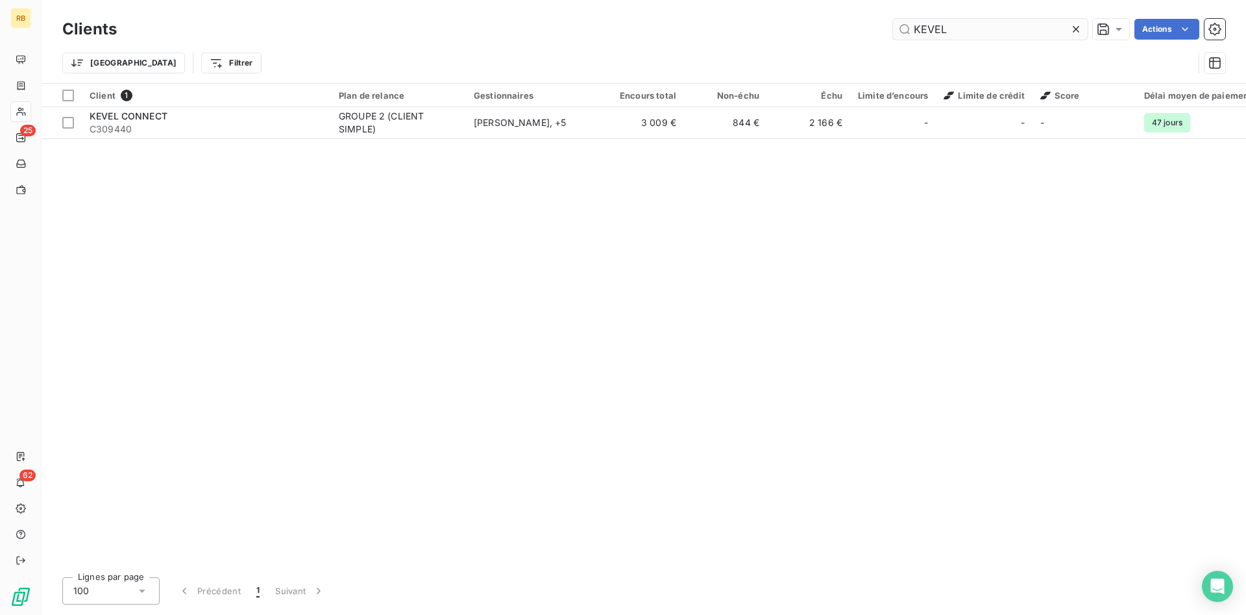
drag, startPoint x: 951, startPoint y: 25, endPoint x: 857, endPoint y: 25, distance: 93.5
click at [893, 25] on input "KEVEL" at bounding box center [990, 29] width 195 height 21
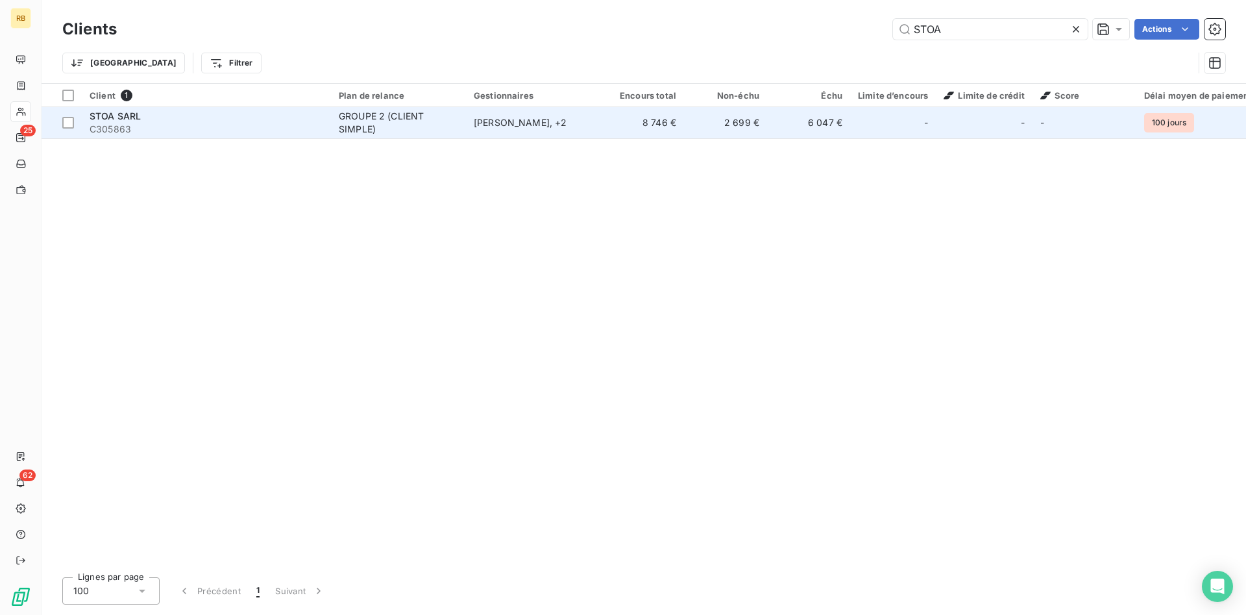
type input "STOA"
click at [276, 115] on div "STOA SARL" at bounding box center [207, 116] width 234 height 13
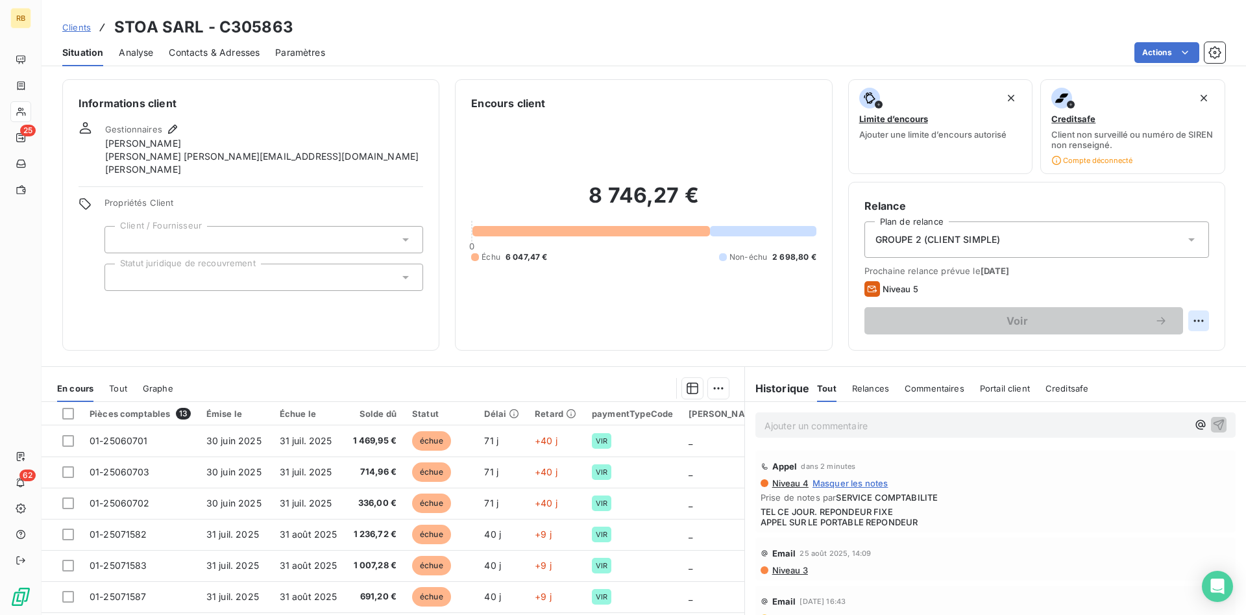
click at [1195, 315] on html "RB 25 62 Clients STOA SARL - C305863 Situation Analyse Contacts & Adresses Para…" at bounding box center [623, 307] width 1246 height 615
click at [1103, 345] on div "Replanifier cette action" at bounding box center [1145, 349] width 116 height 21
select select "8"
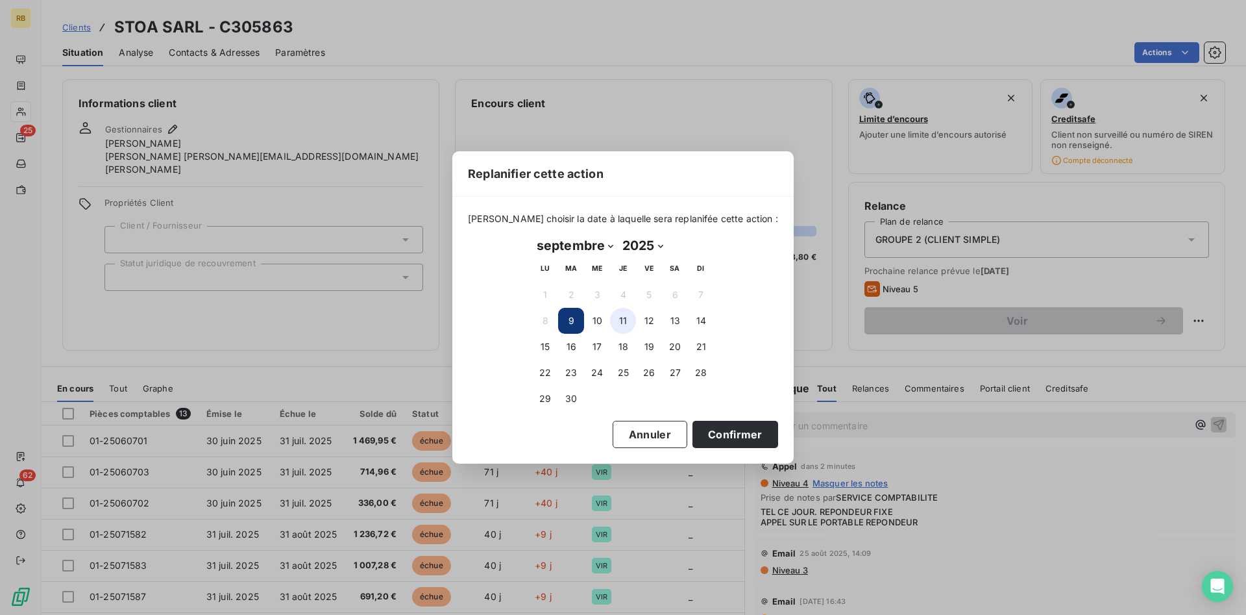
click at [619, 326] on button "11" at bounding box center [623, 321] width 26 height 26
click at [726, 433] on button "Confirmer" at bounding box center [735, 434] width 86 height 27
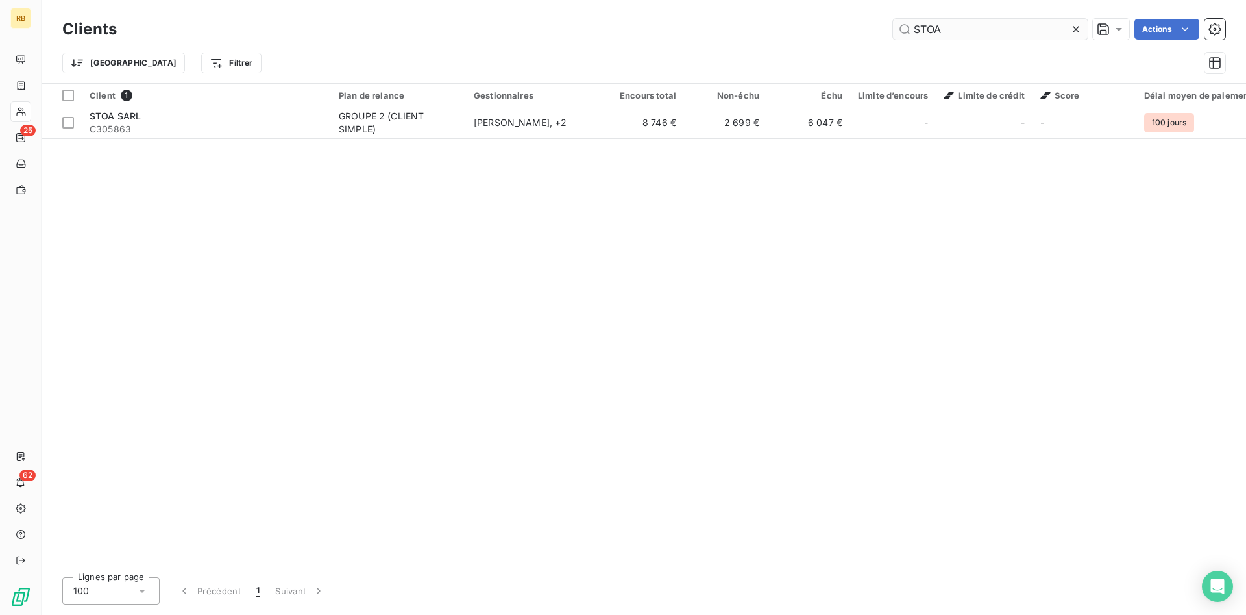
drag, startPoint x: 971, startPoint y: 27, endPoint x: 663, endPoint y: 8, distance: 308.8
click at [893, 19] on input "STOA" at bounding box center [990, 29] width 195 height 21
